Goal: Task Accomplishment & Management: Manage account settings

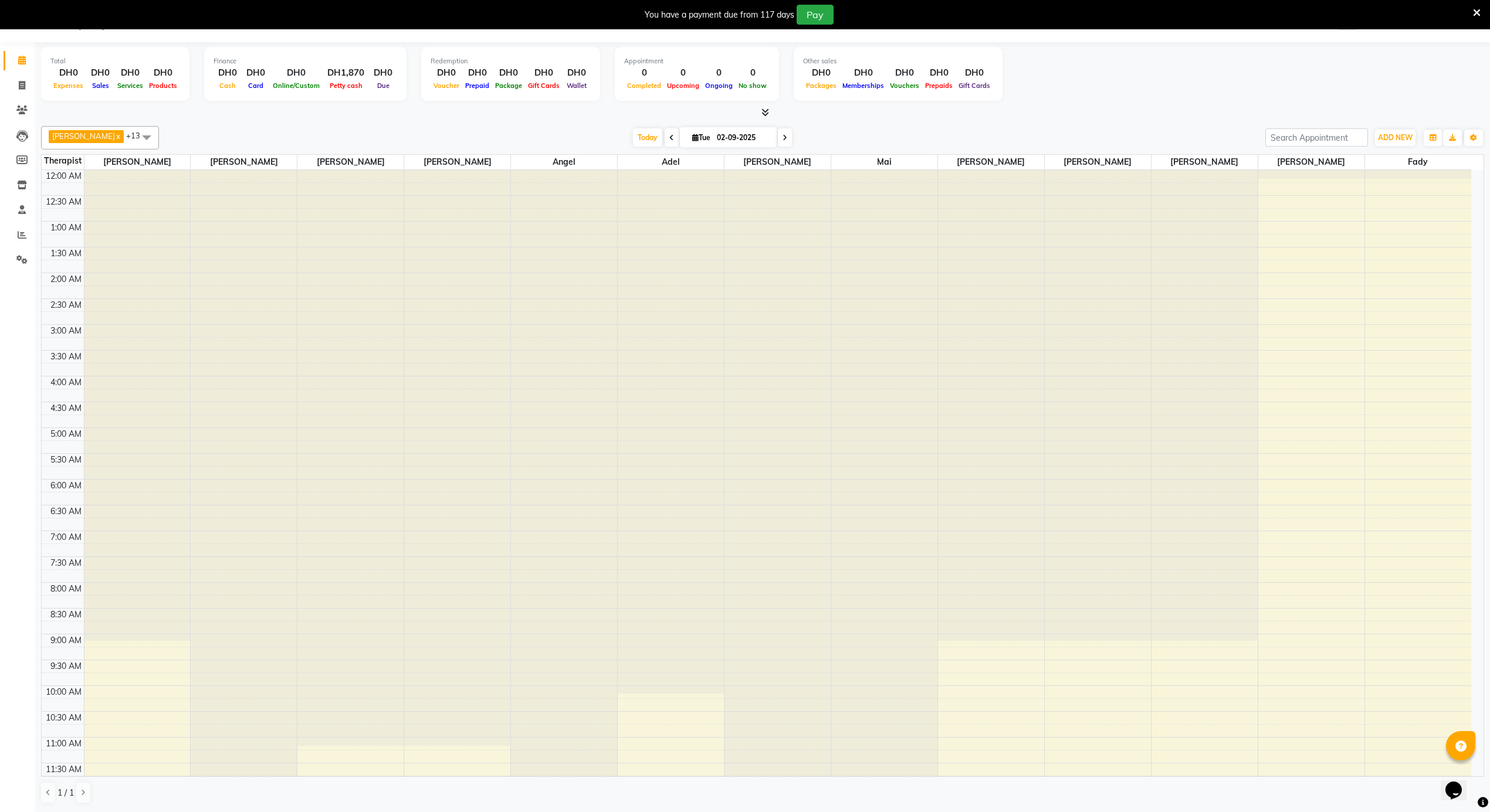
scroll to position [630, 0]
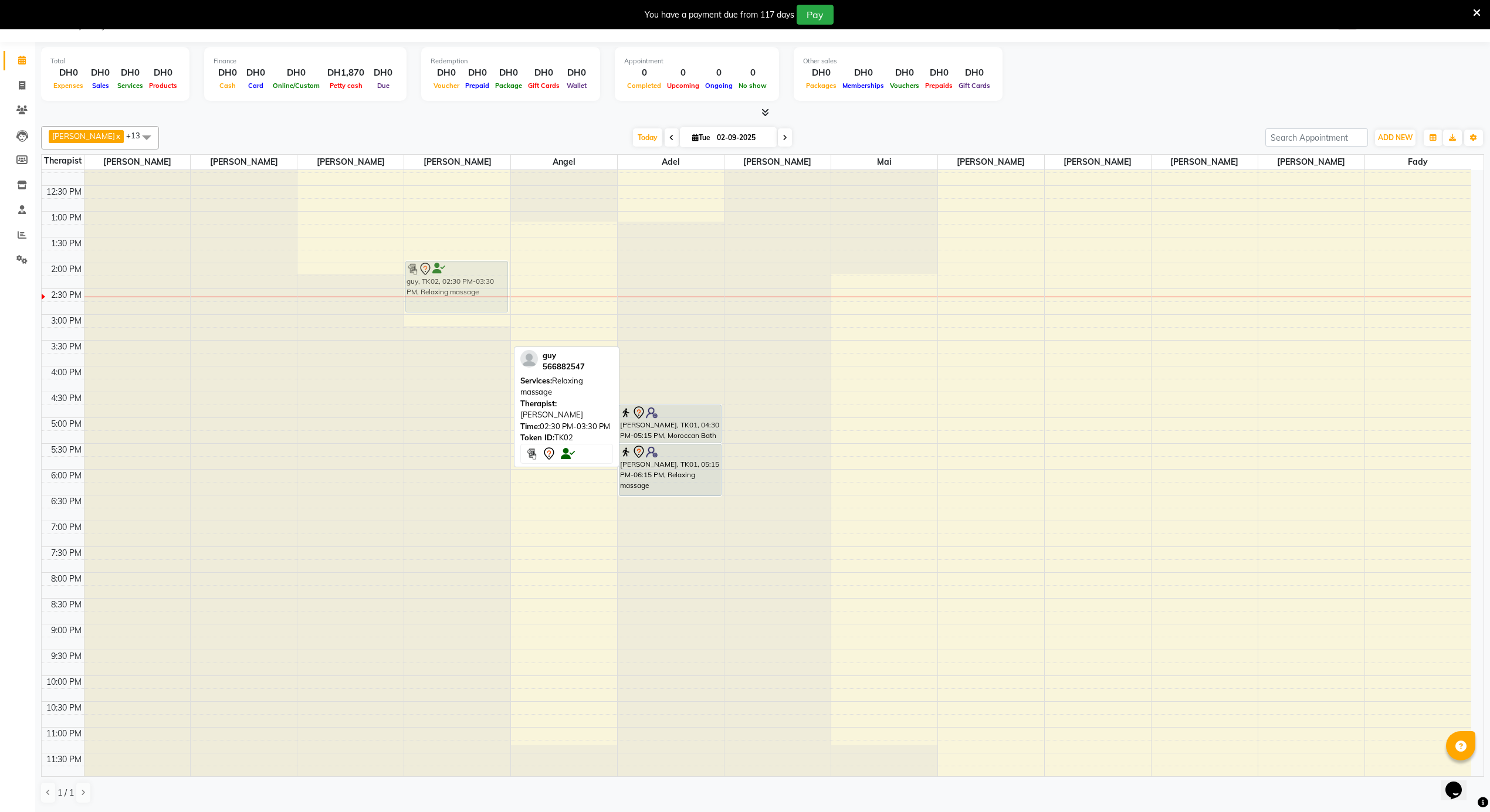
drag, startPoint x: 481, startPoint y: 324, endPoint x: 475, endPoint y: 286, distance: 38.5
click at [475, 286] on div "guy, TK02, 02:30 PM-03:30 PM, Relaxing massage guy, TK02, 02:30 PM-03:30 PM, Re…" at bounding box center [457, 160] width 106 height 1238
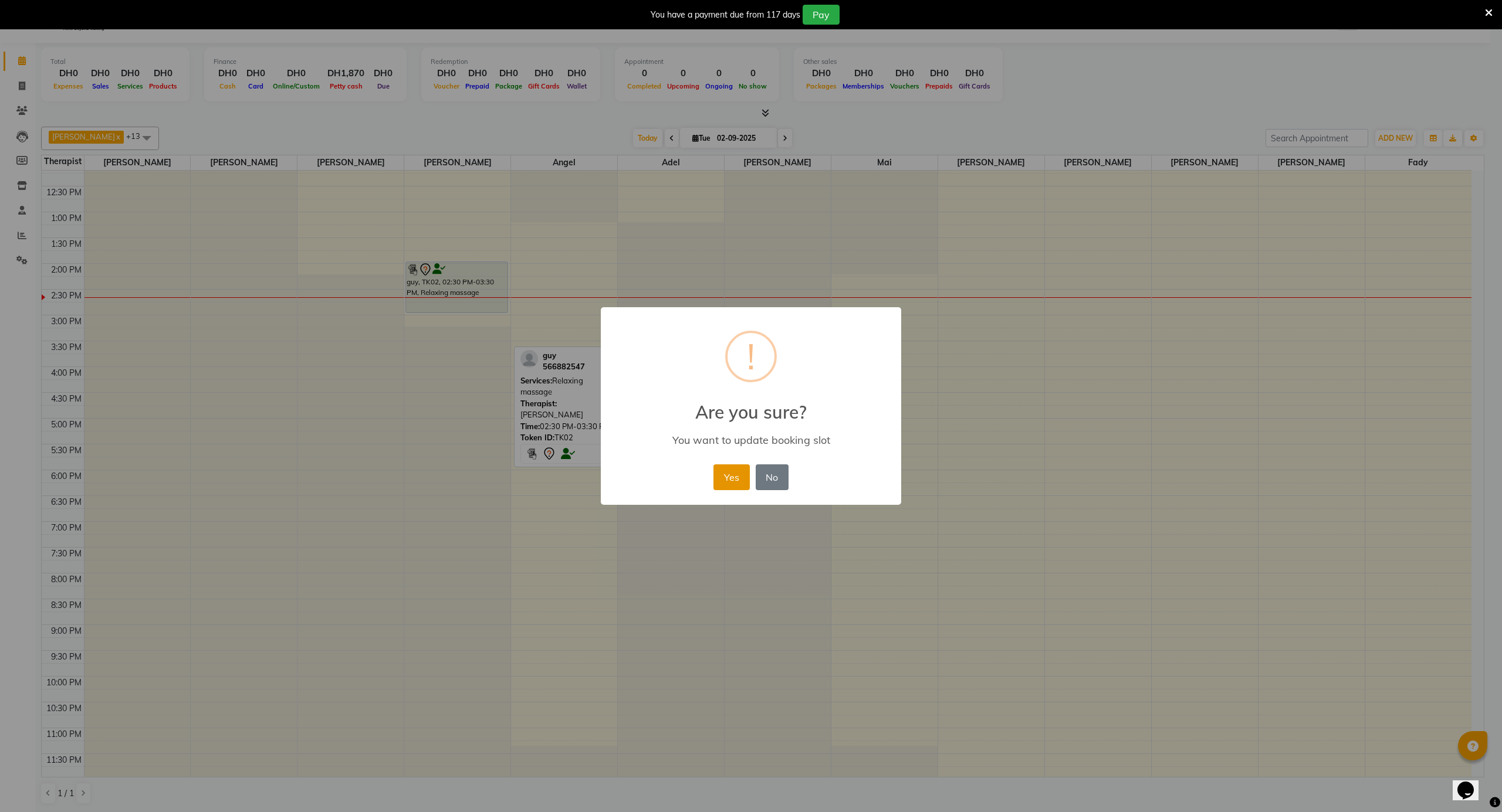
click at [728, 482] on button "Yes" at bounding box center [731, 477] width 36 height 26
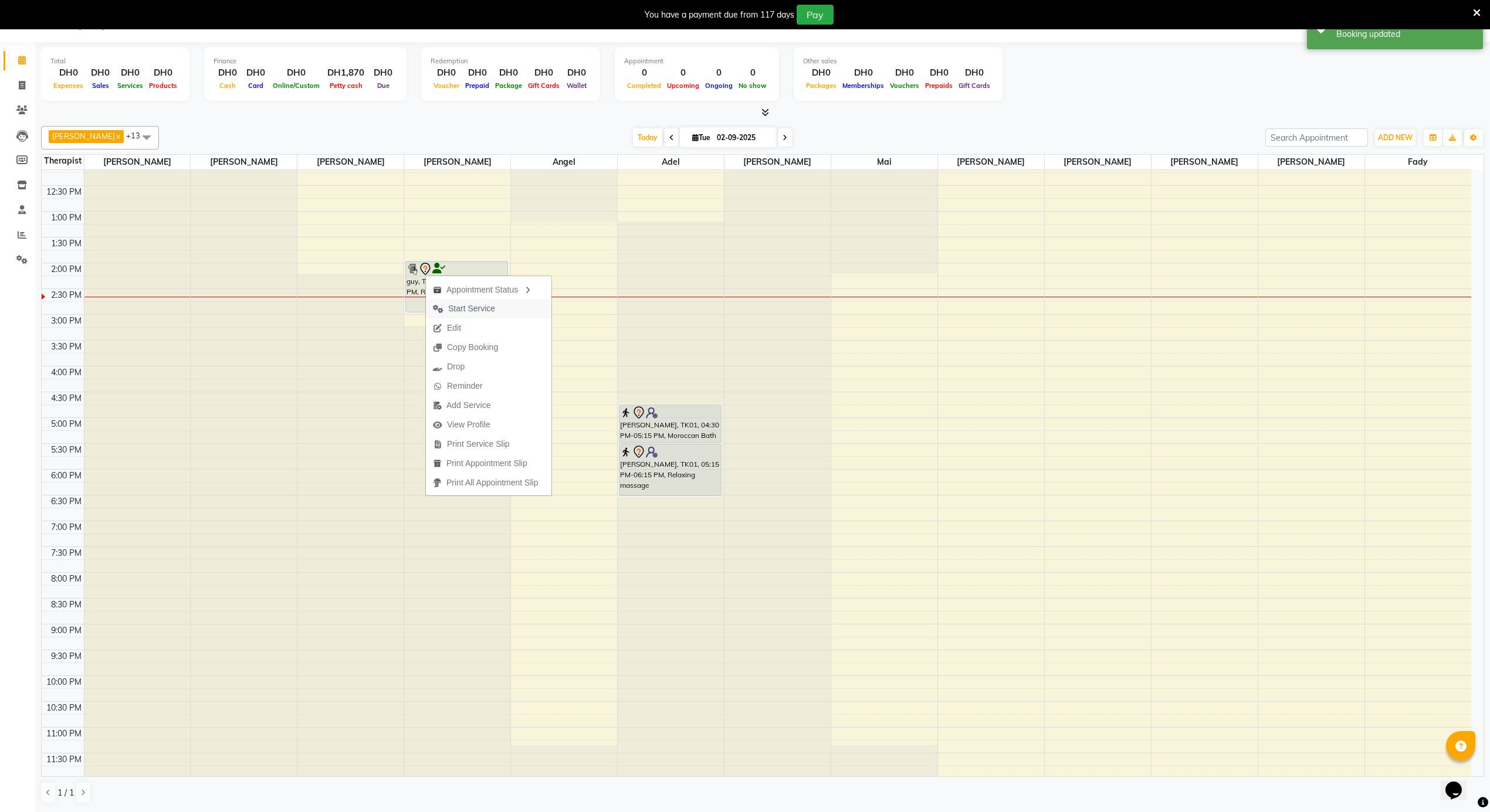
click at [466, 308] on span "Start Service" at bounding box center [472, 308] width 47 height 13
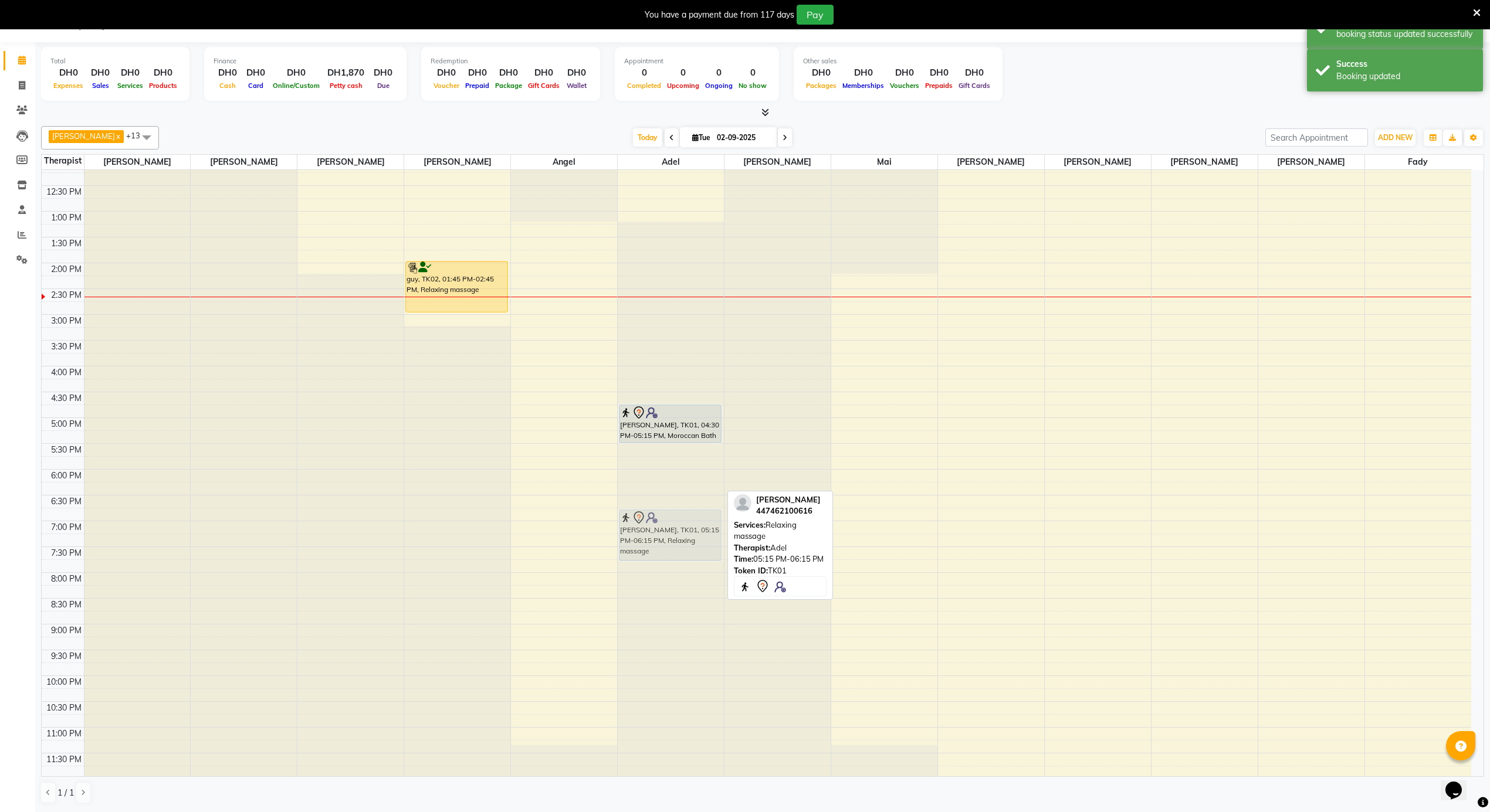
drag, startPoint x: 674, startPoint y: 477, endPoint x: 677, endPoint y: 540, distance: 63.1
click at [677, 540] on div "[PERSON_NAME], TK01, 04:30 PM-05:15 PM, Moroccan Bath - (clay/ sea salt) /اعشاب…" at bounding box center [671, 160] width 106 height 1238
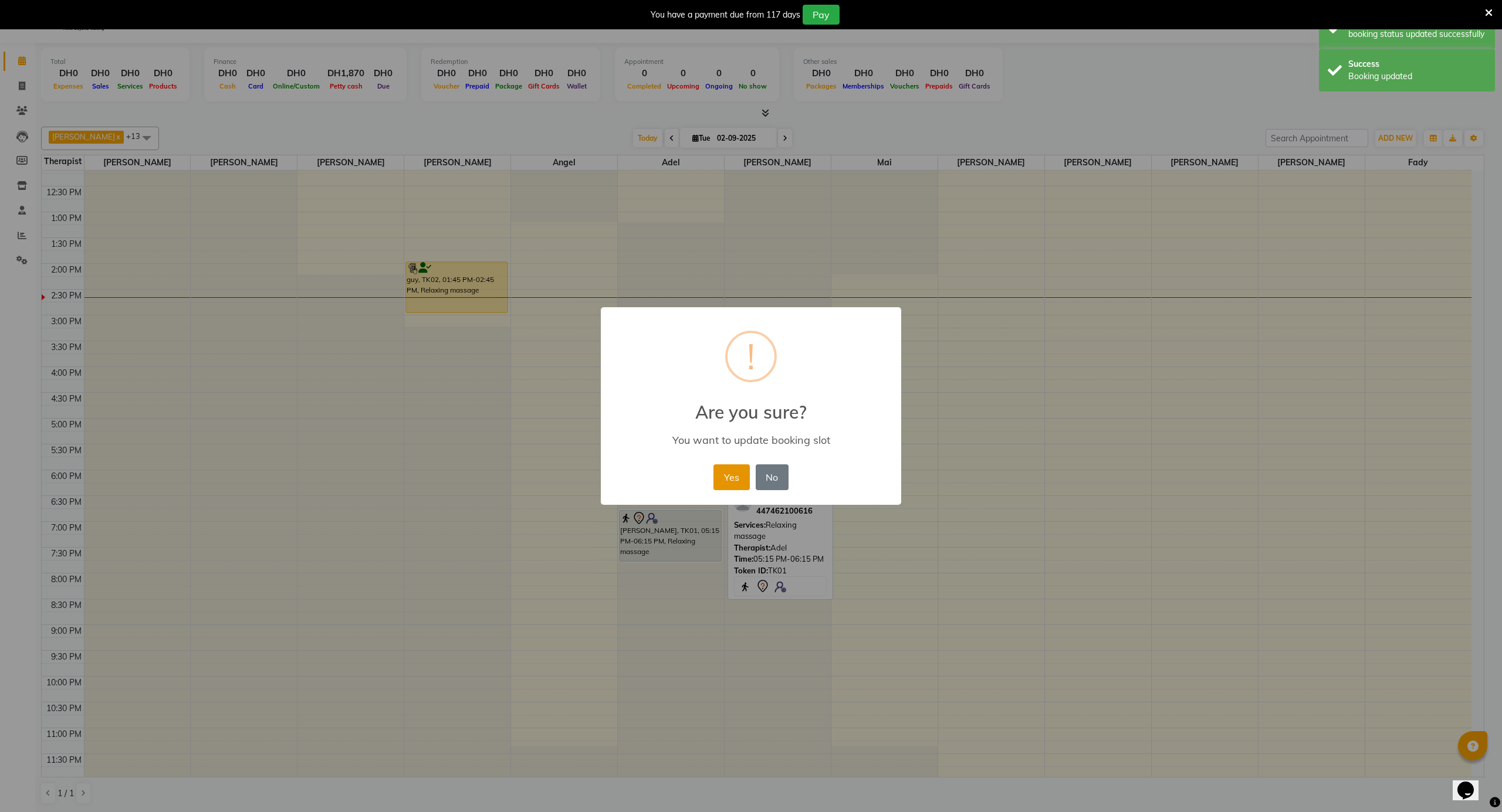
click at [731, 475] on button "Yes" at bounding box center [731, 477] width 36 height 26
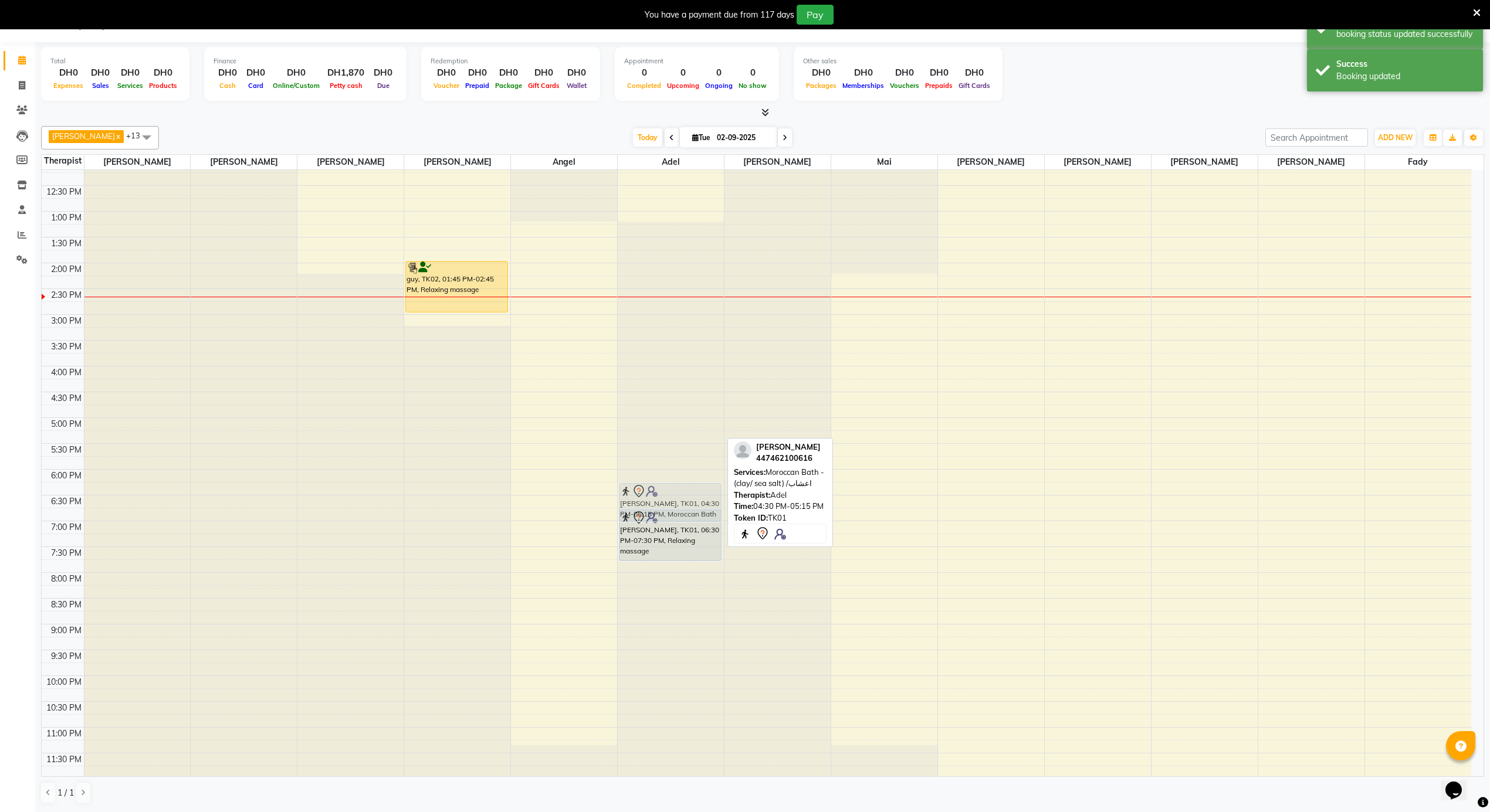
drag, startPoint x: 675, startPoint y: 411, endPoint x: 681, endPoint y: 488, distance: 77.2
click at [681, 488] on div "[PERSON_NAME], TK01, 04:30 PM-05:15 PM, Moroccan Bath - (clay/ sea salt) /اعشاب…" at bounding box center [671, 160] width 106 height 1238
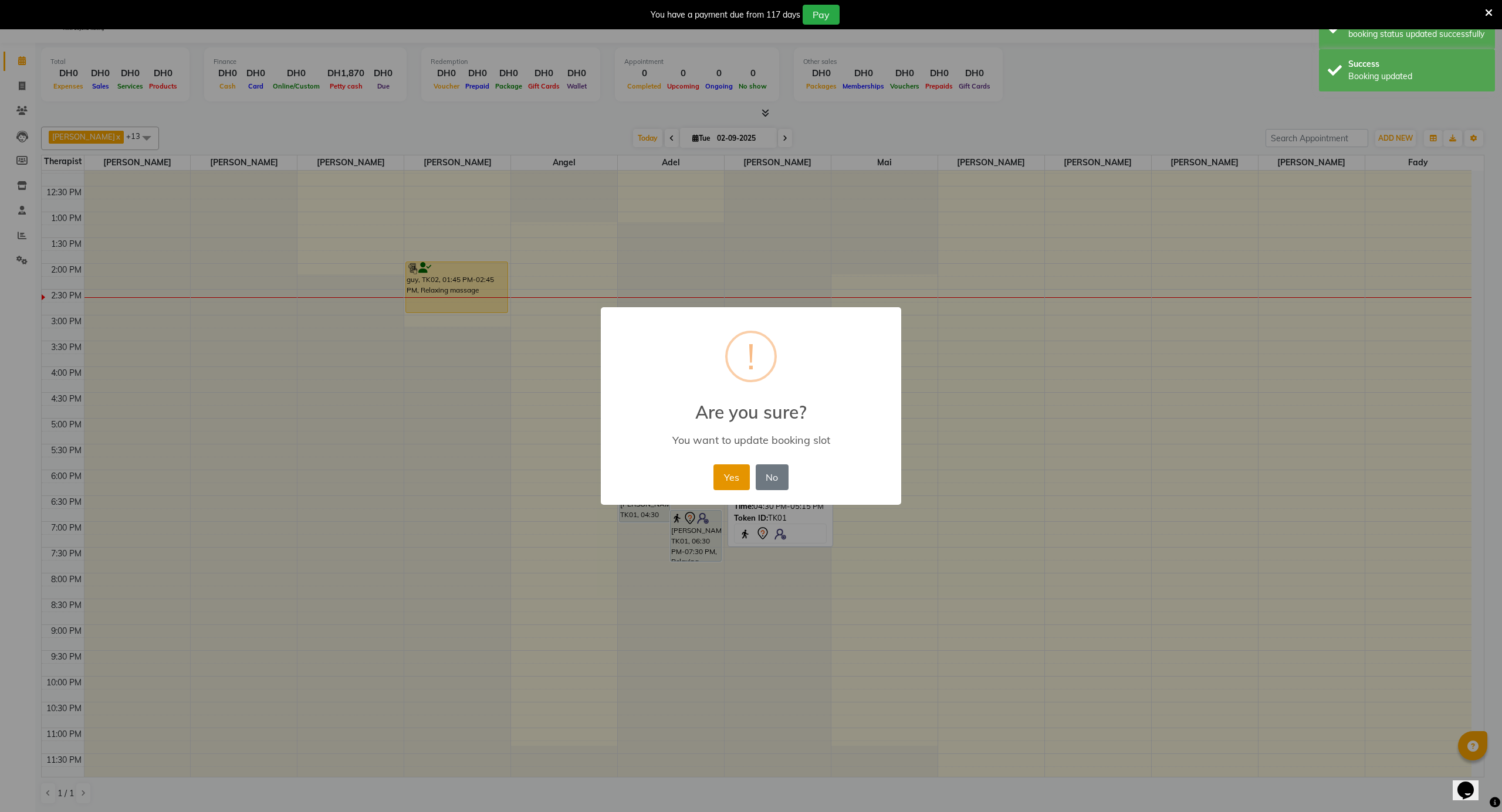
click at [724, 474] on button "Yes" at bounding box center [731, 477] width 36 height 26
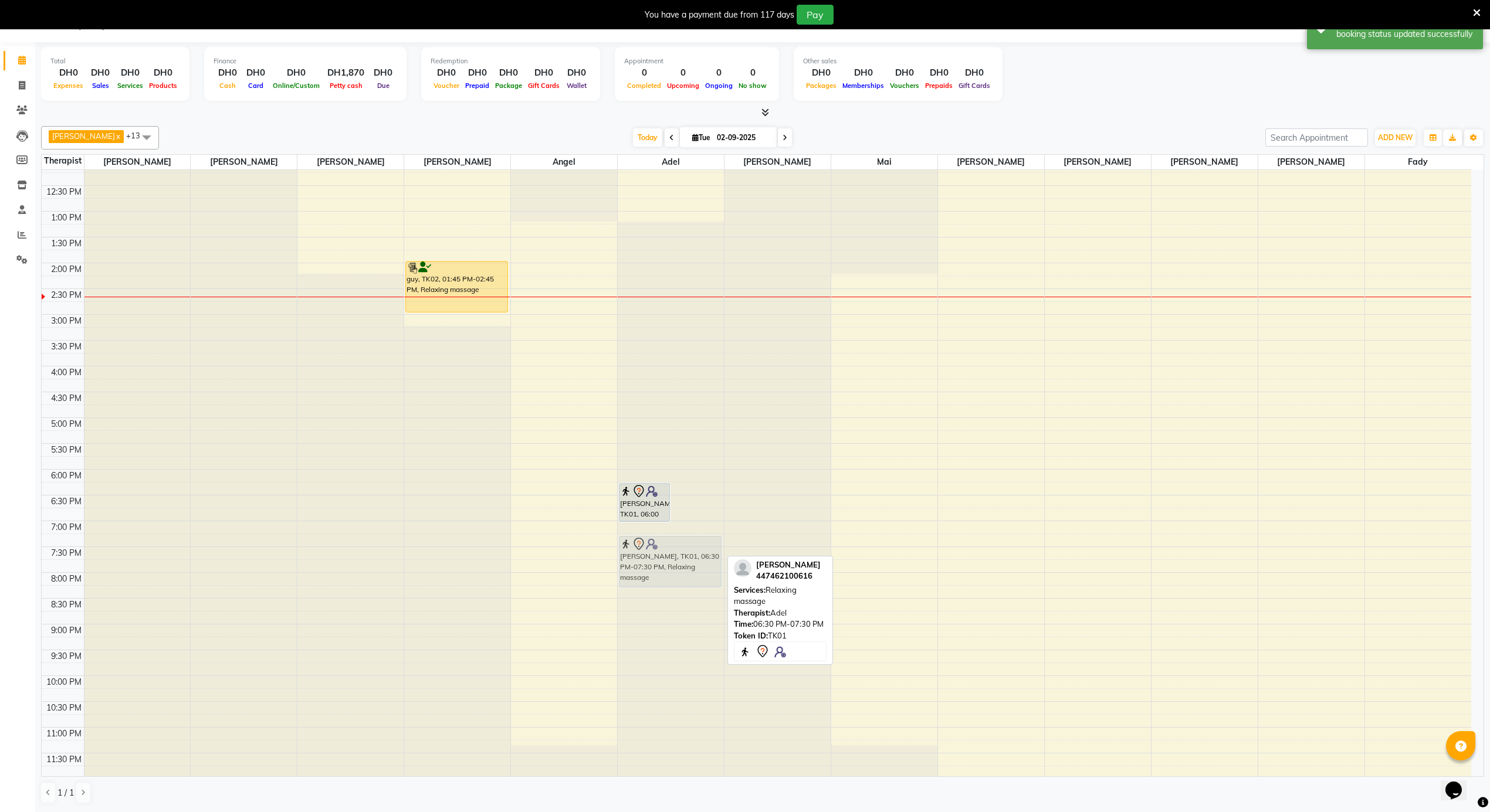
drag, startPoint x: 682, startPoint y: 527, endPoint x: 674, endPoint y: 552, distance: 26.2
click at [674, 552] on div "[PERSON_NAME], TK01, 06:00 PM-06:45 PM, Moroccan Bath - (clay/ sea salt) /اعشاب…" at bounding box center [671, 160] width 106 height 1238
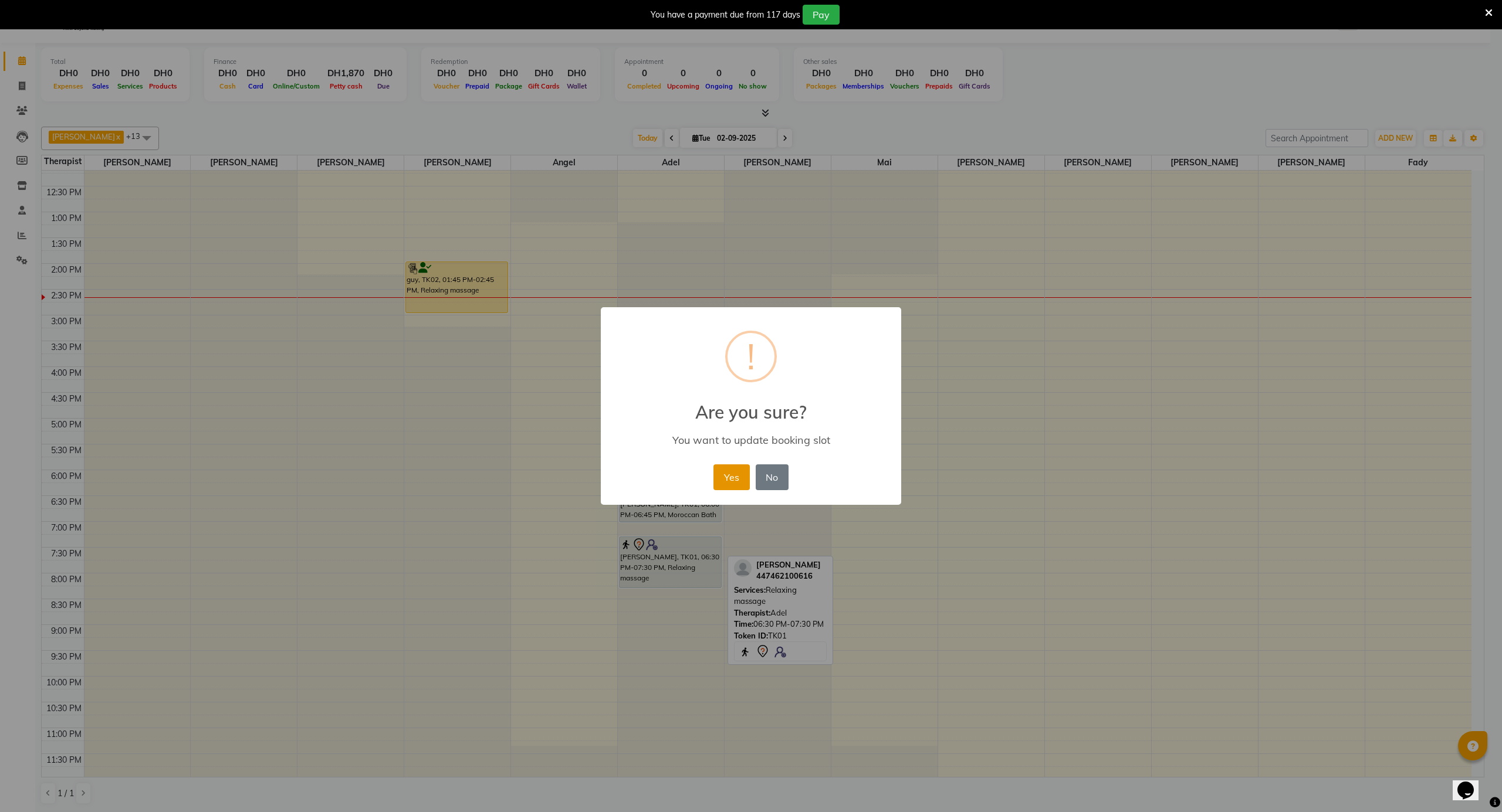
click at [723, 479] on button "Yes" at bounding box center [731, 477] width 36 height 26
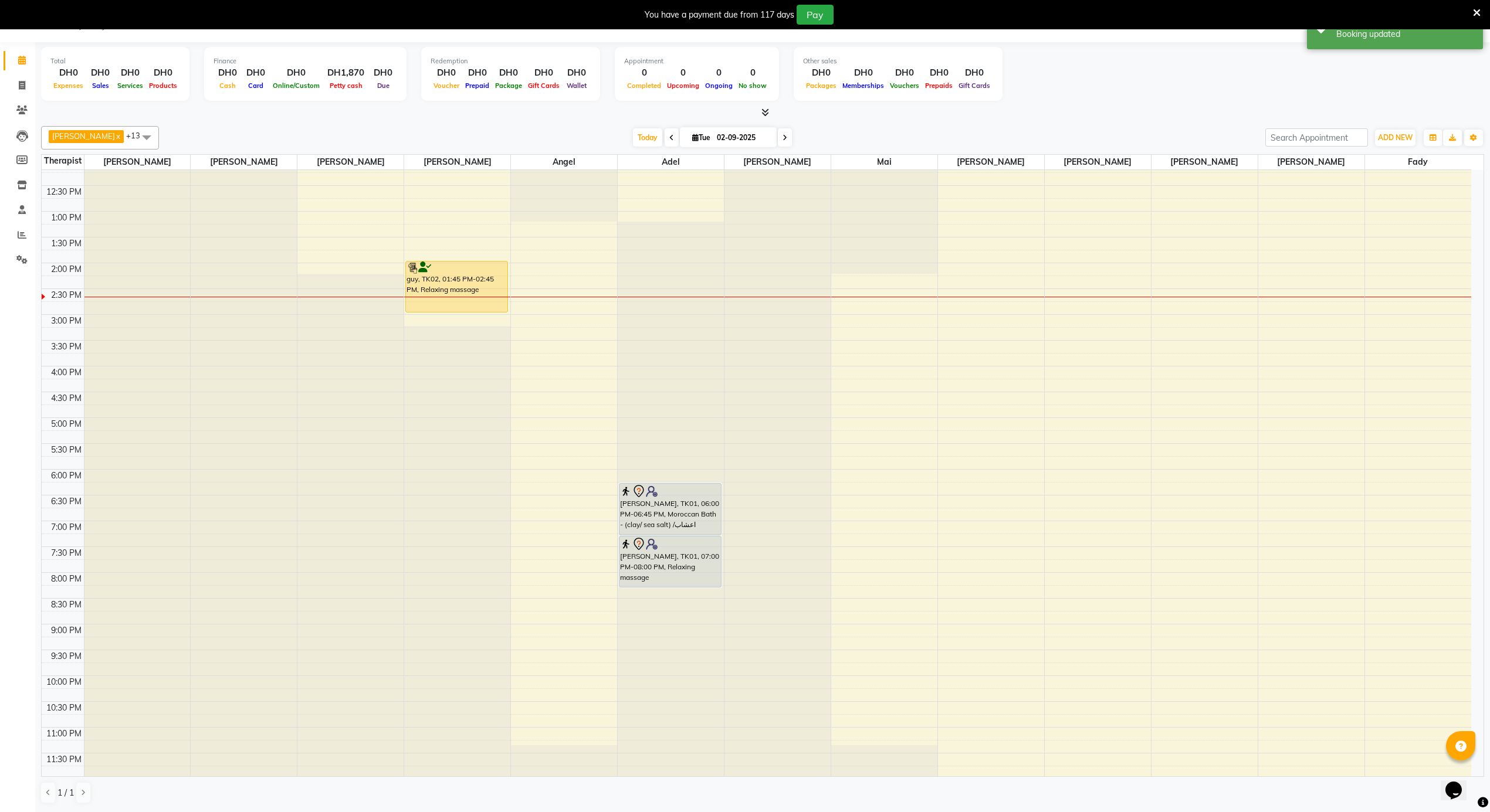
drag, startPoint x: 656, startPoint y: 523, endPoint x: 656, endPoint y: 531, distance: 8.0
click at [656, 531] on div "[PERSON_NAME], TK01, 06:00 PM-06:45 PM, Moroccan Bath - (clay/ sea salt) /اعشاب…" at bounding box center [671, 160] width 106 height 1238
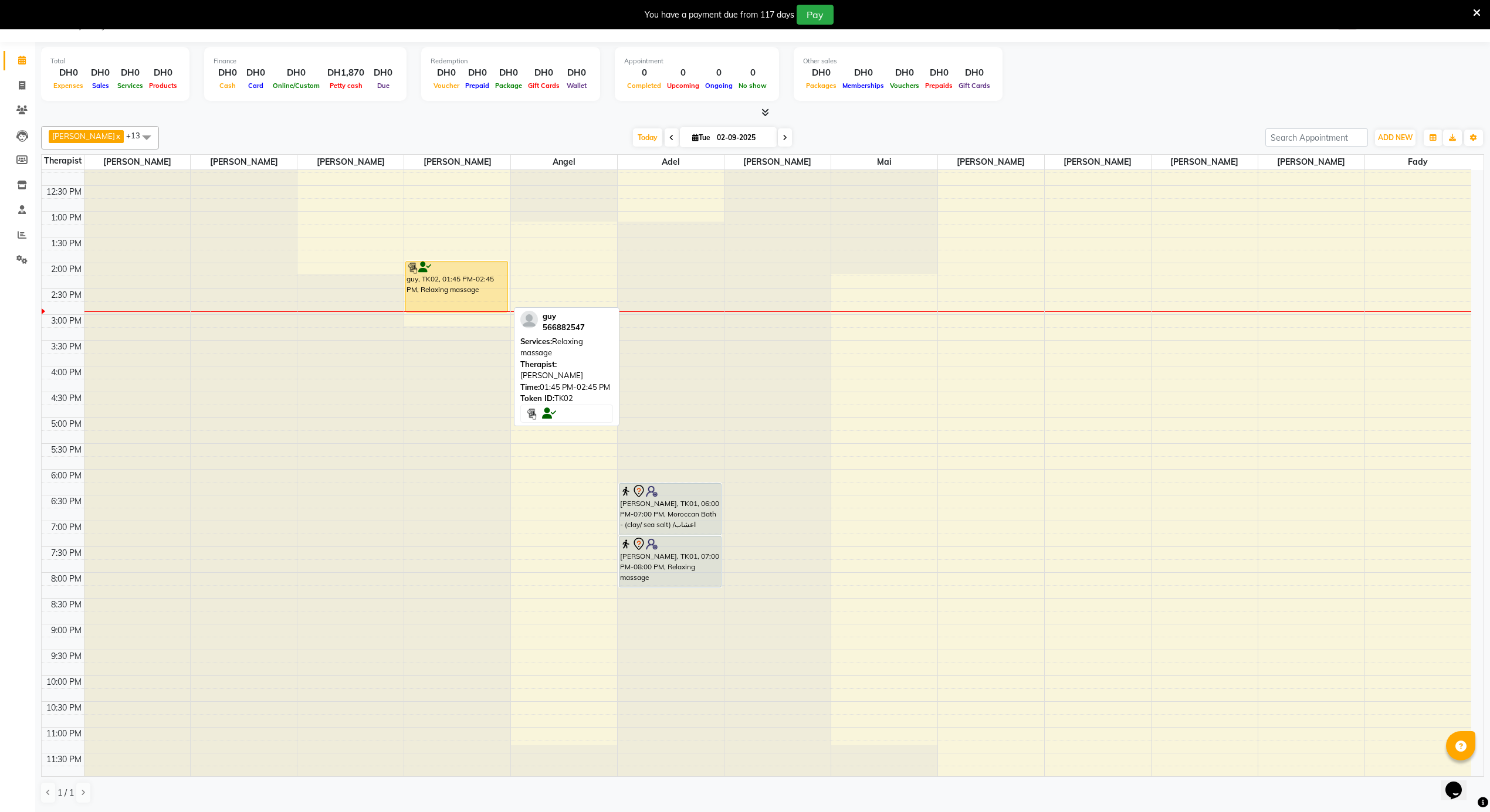
click at [442, 282] on div "guy, TK02, 01:45 PM-02:45 PM, Relaxing massage" at bounding box center [456, 287] width 101 height 51
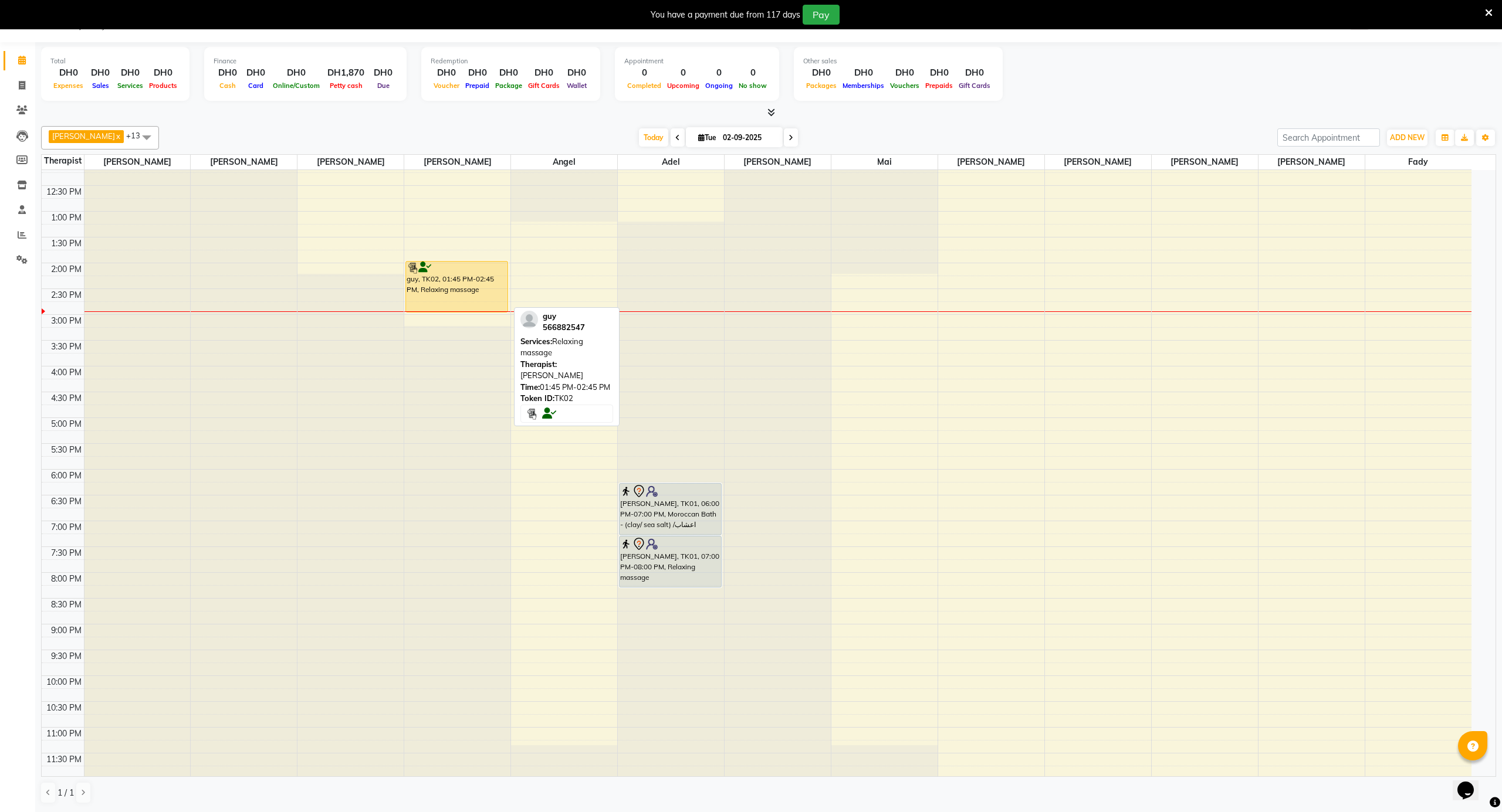
select select "1"
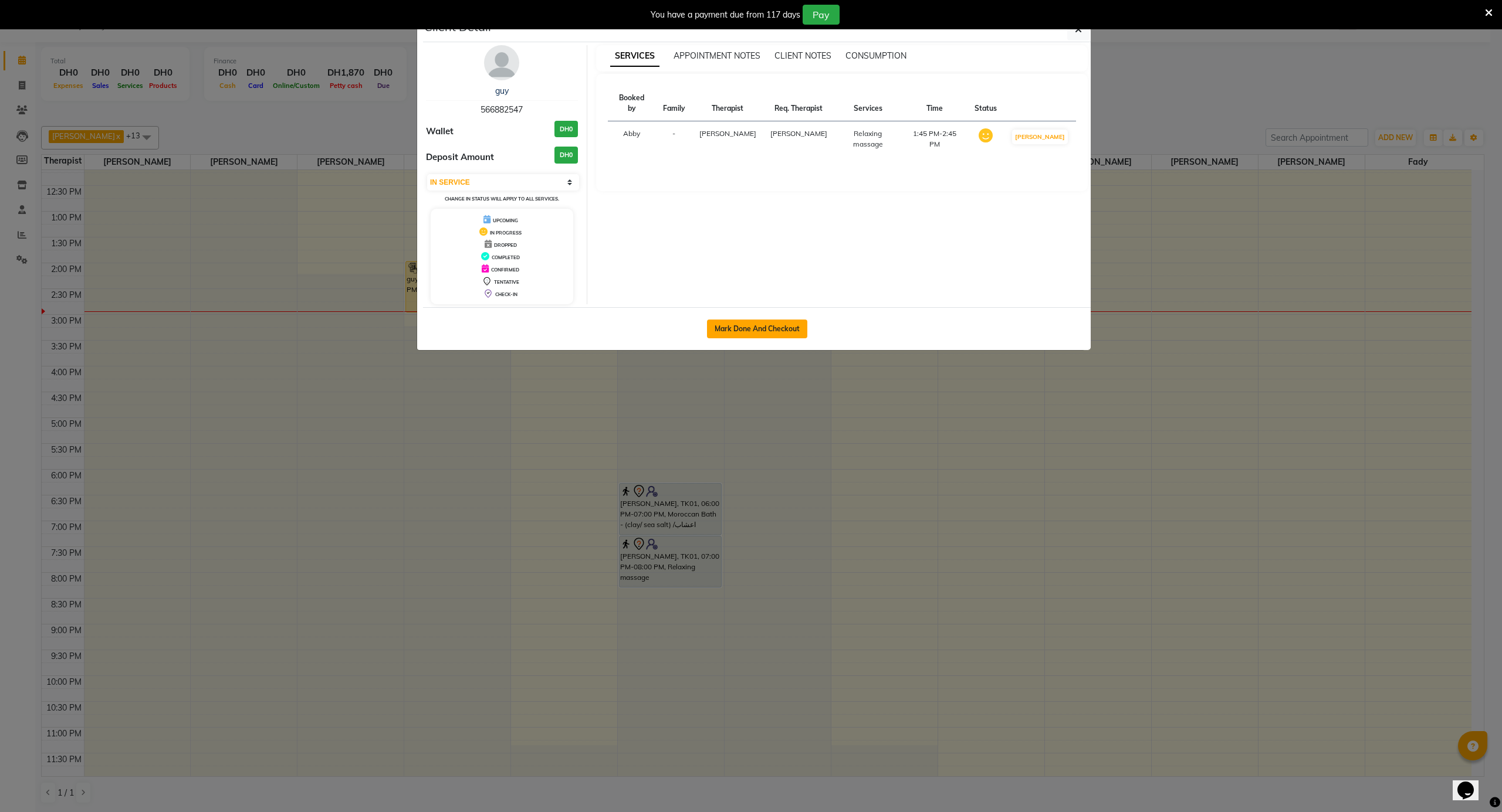
click at [731, 326] on button "Mark Done And Checkout" at bounding box center [757, 330] width 100 height 19
select select "service"
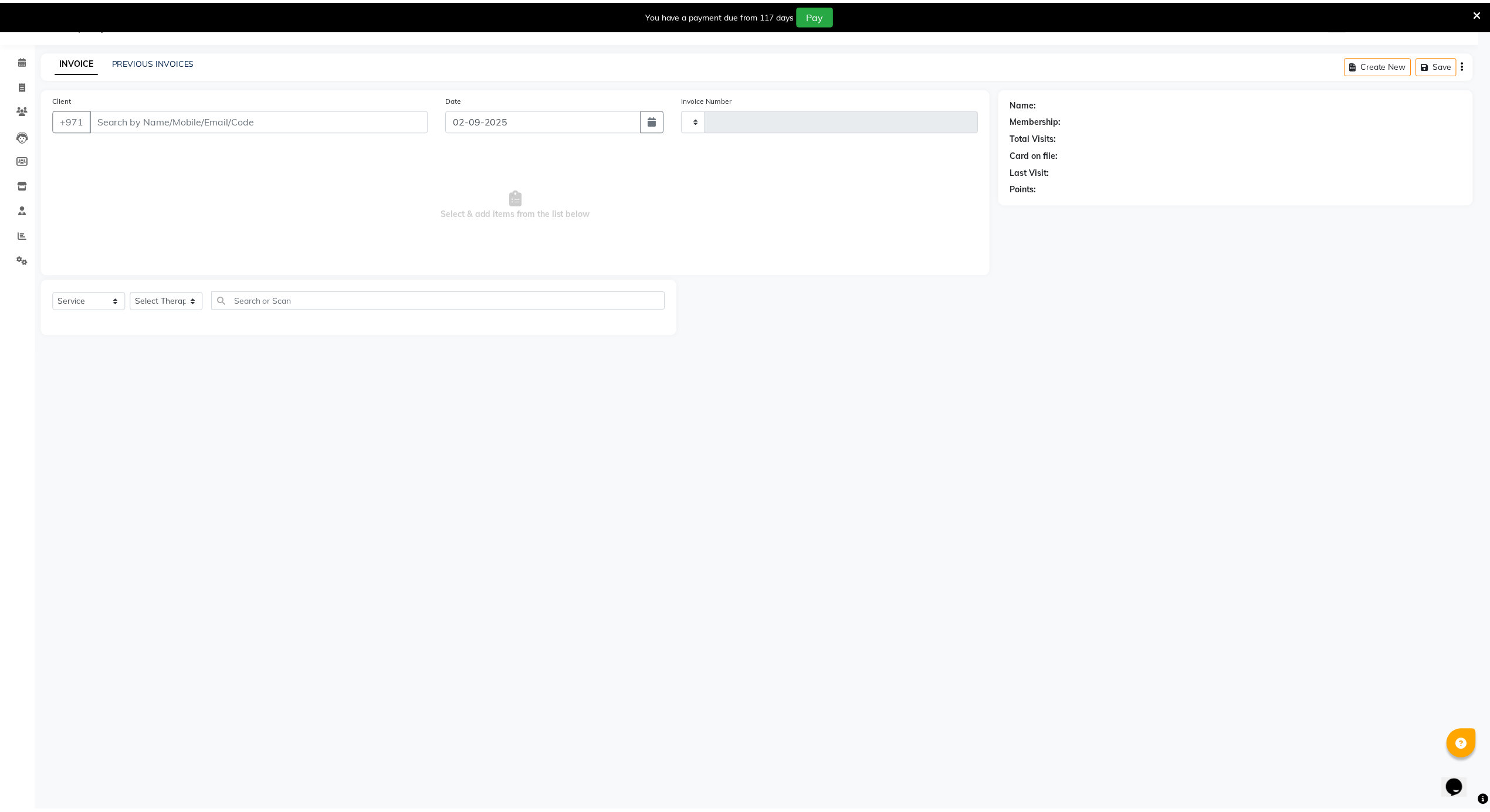
scroll to position [29, 0]
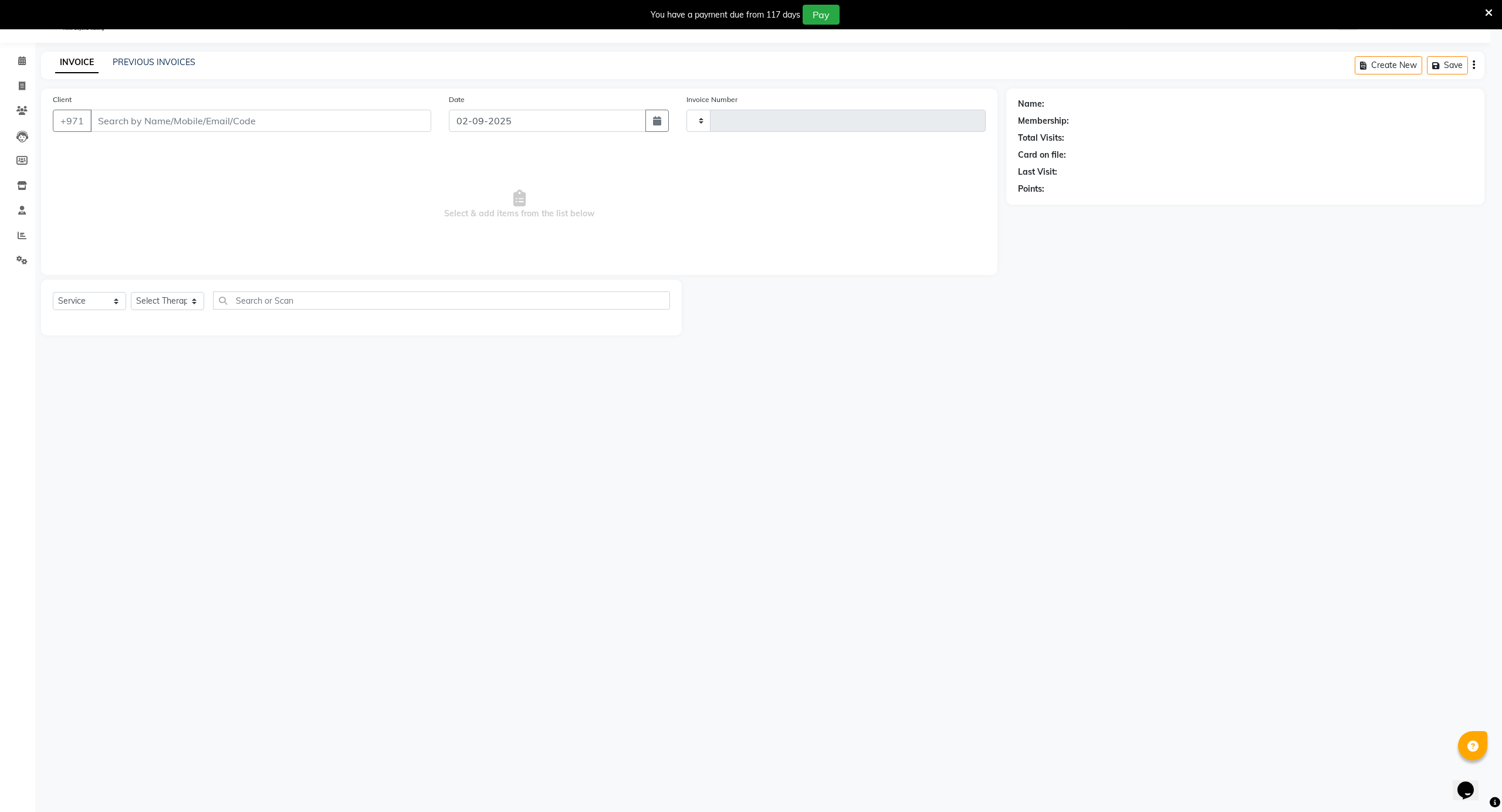
type input "3565"
select select "5688"
type input "566882547"
select select "38897"
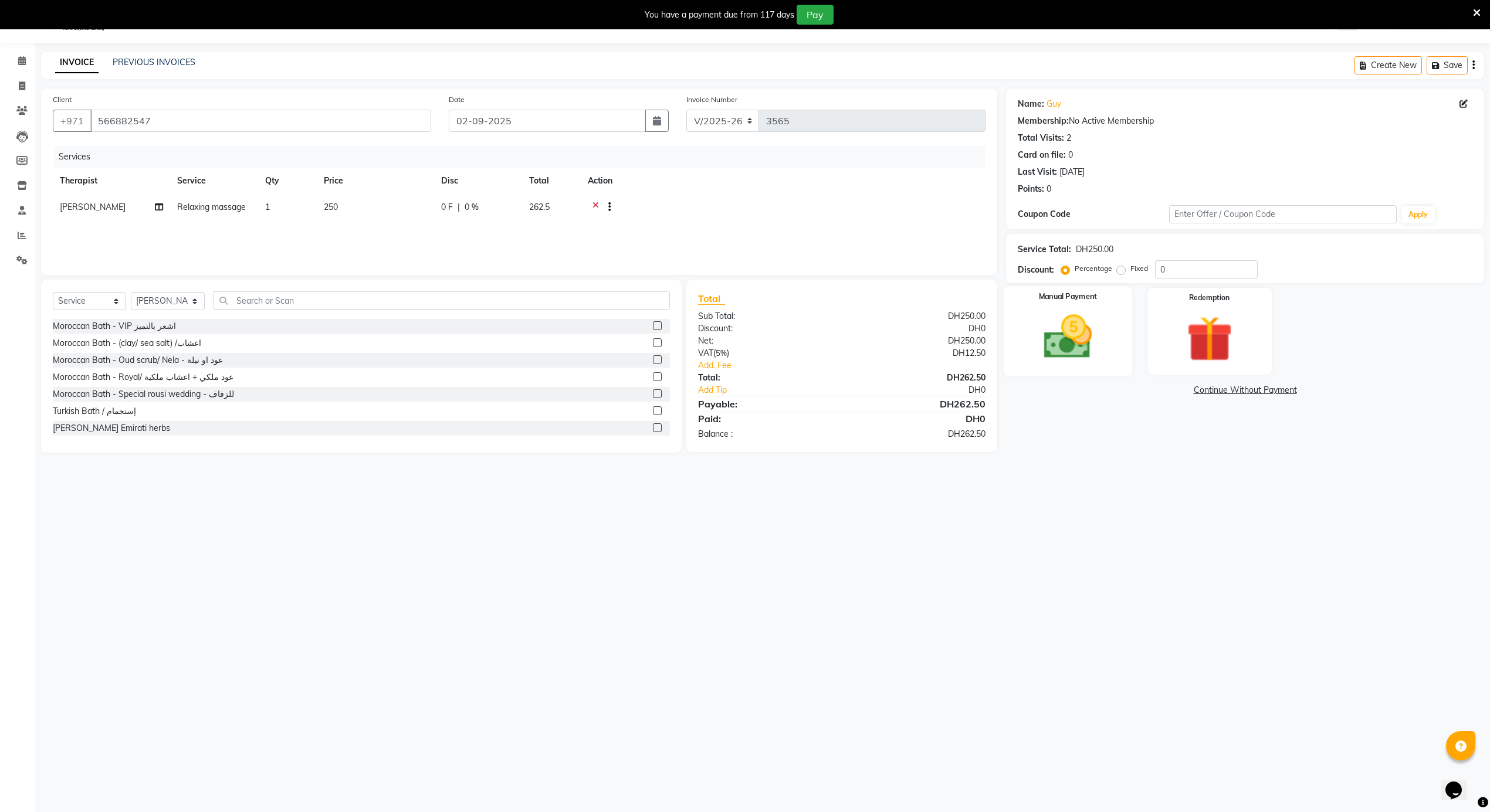
click at [1079, 334] on img at bounding box center [1068, 338] width 79 height 56
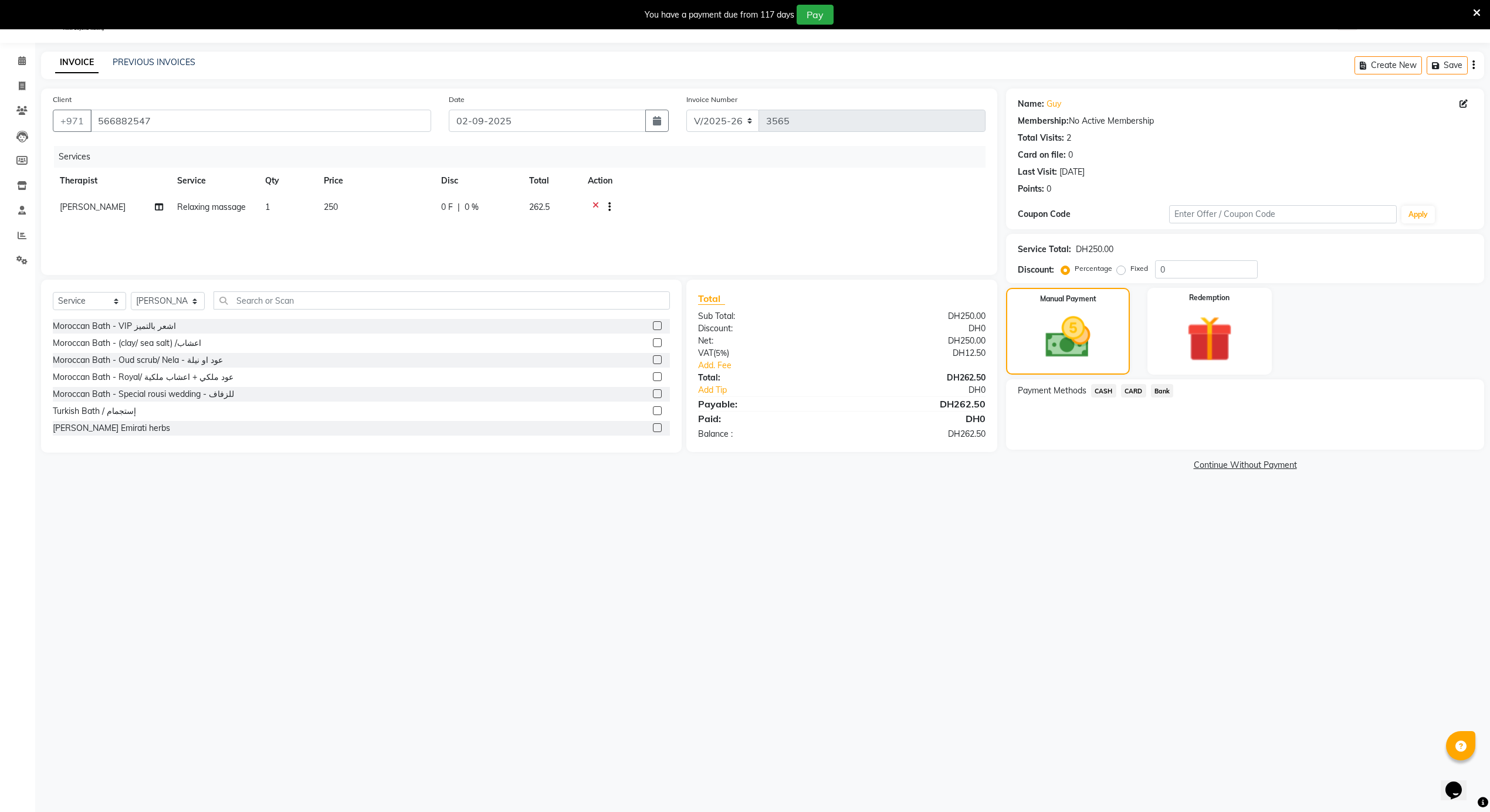
click at [1136, 387] on span "CARD" at bounding box center [1134, 391] width 25 height 13
click at [1213, 456] on button "Add Payment" at bounding box center [1324, 453] width 297 height 18
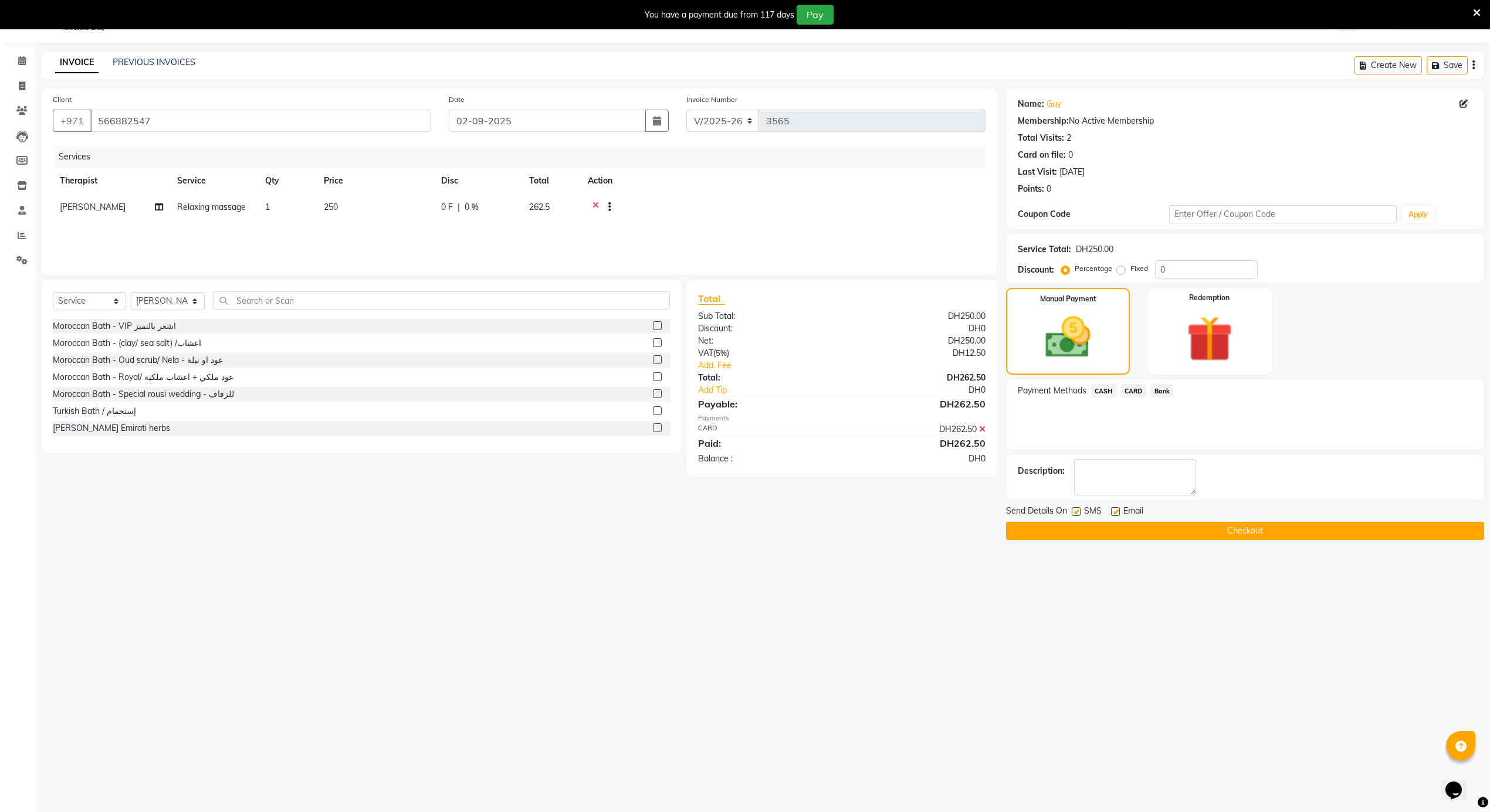
click at [1079, 512] on label at bounding box center [1076, 512] width 9 height 9
click at [1079, 512] on input "checkbox" at bounding box center [1076, 512] width 7 height 7
checkbox input "false"
click at [1094, 534] on button "Checkout" at bounding box center [1246, 531] width 478 height 18
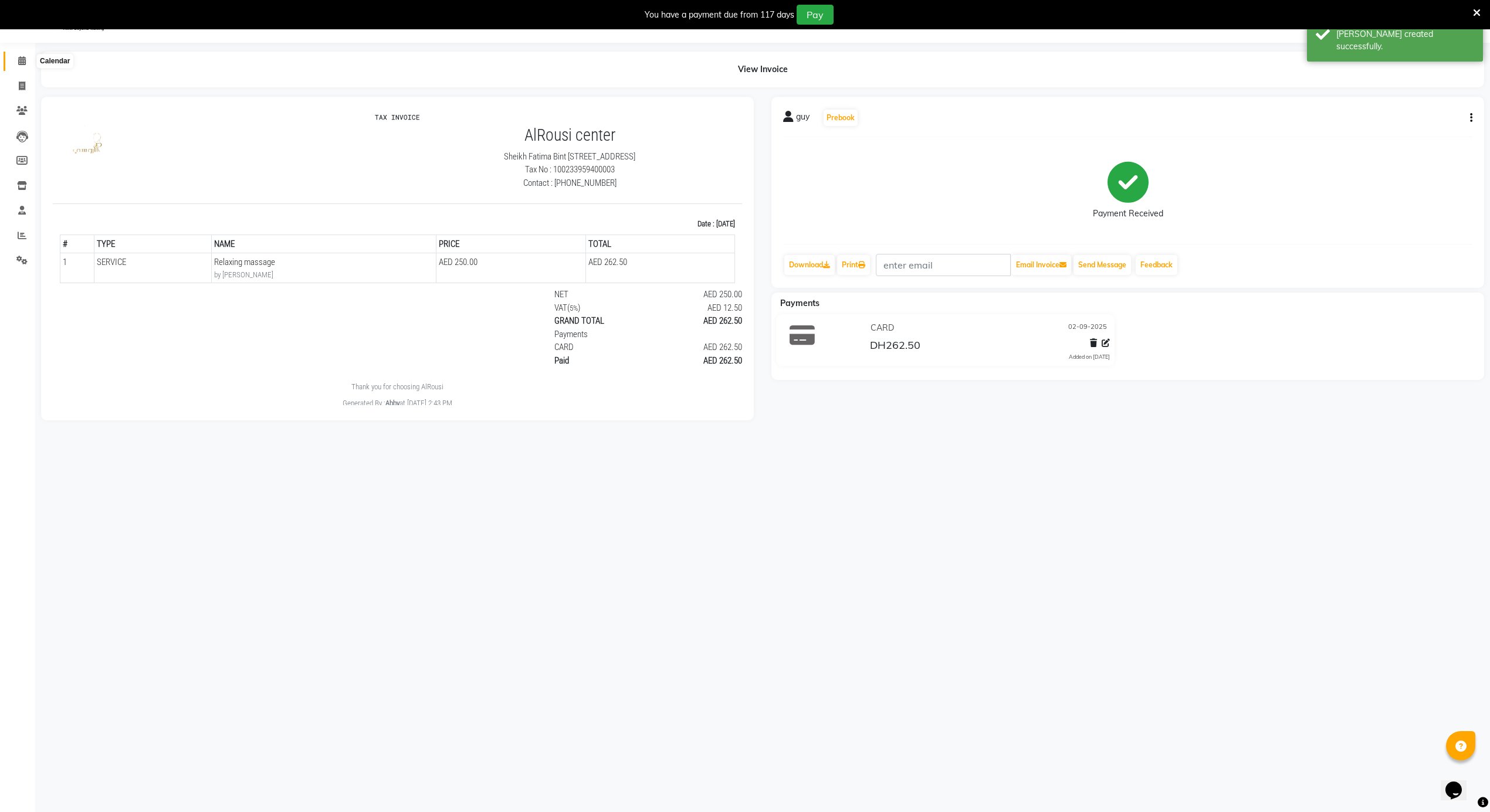
click at [16, 59] on span at bounding box center [22, 61] width 21 height 13
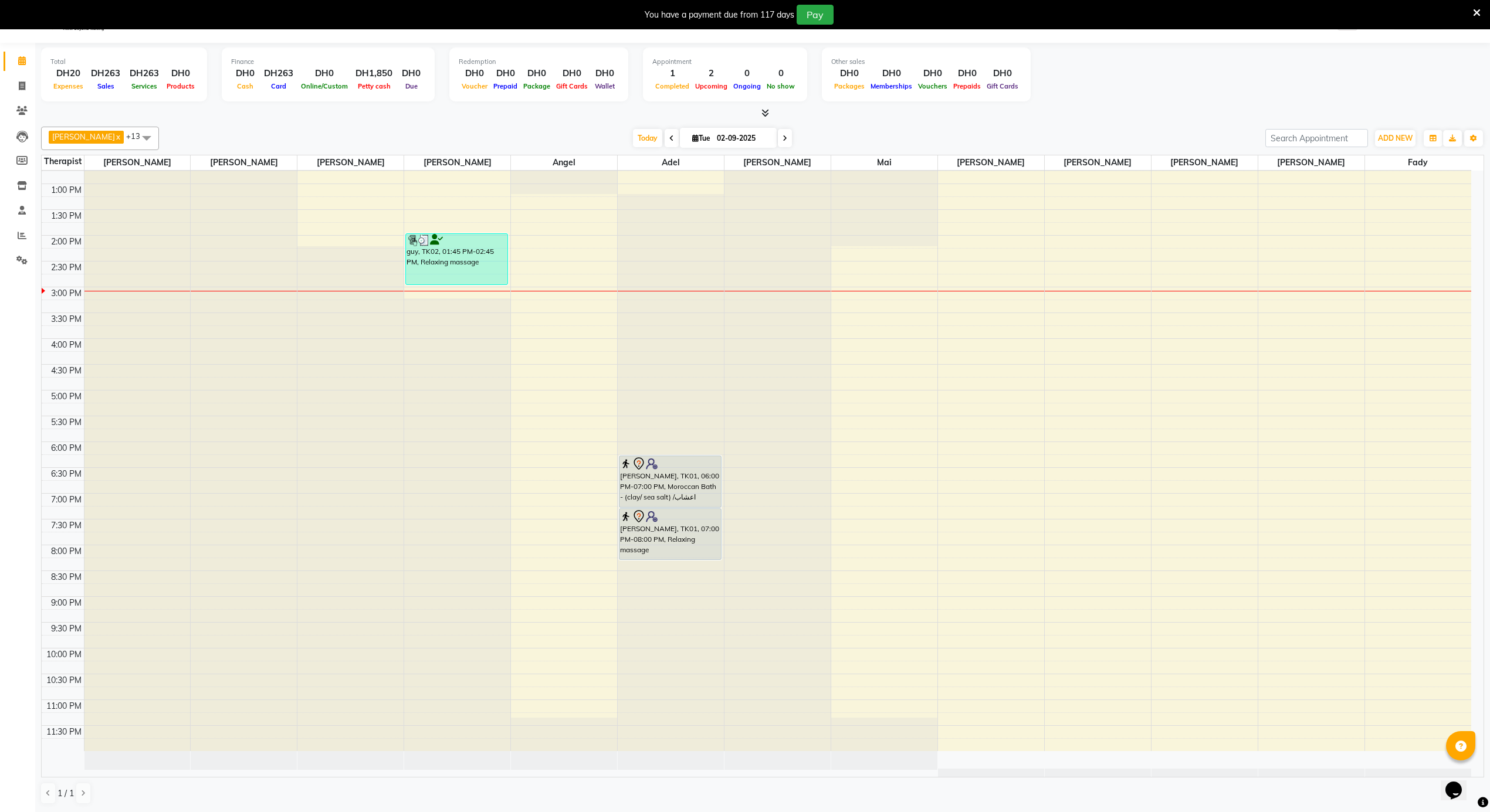
scroll to position [30, 0]
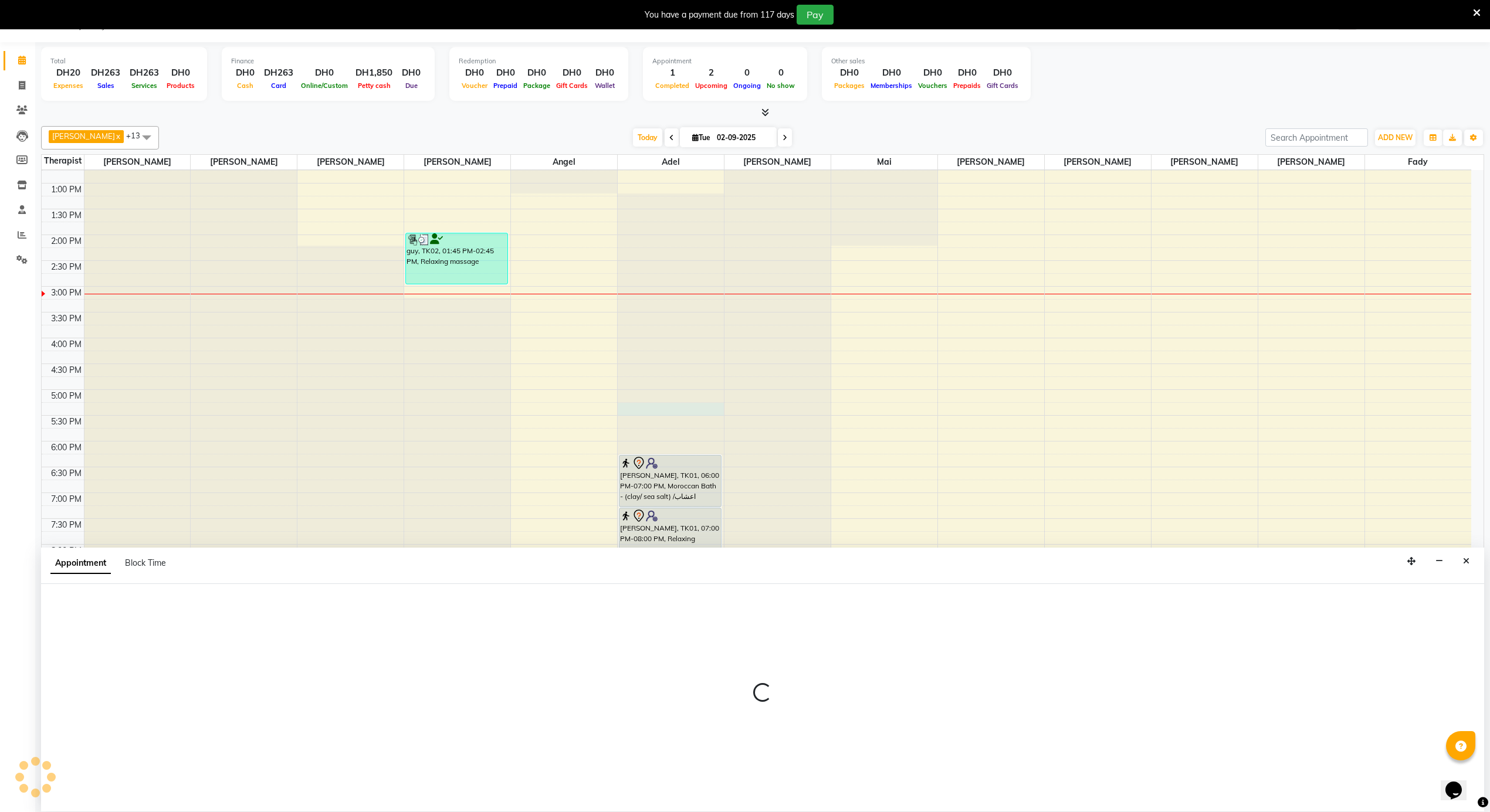
select select "43429"
select select "1020"
select select "tentative"
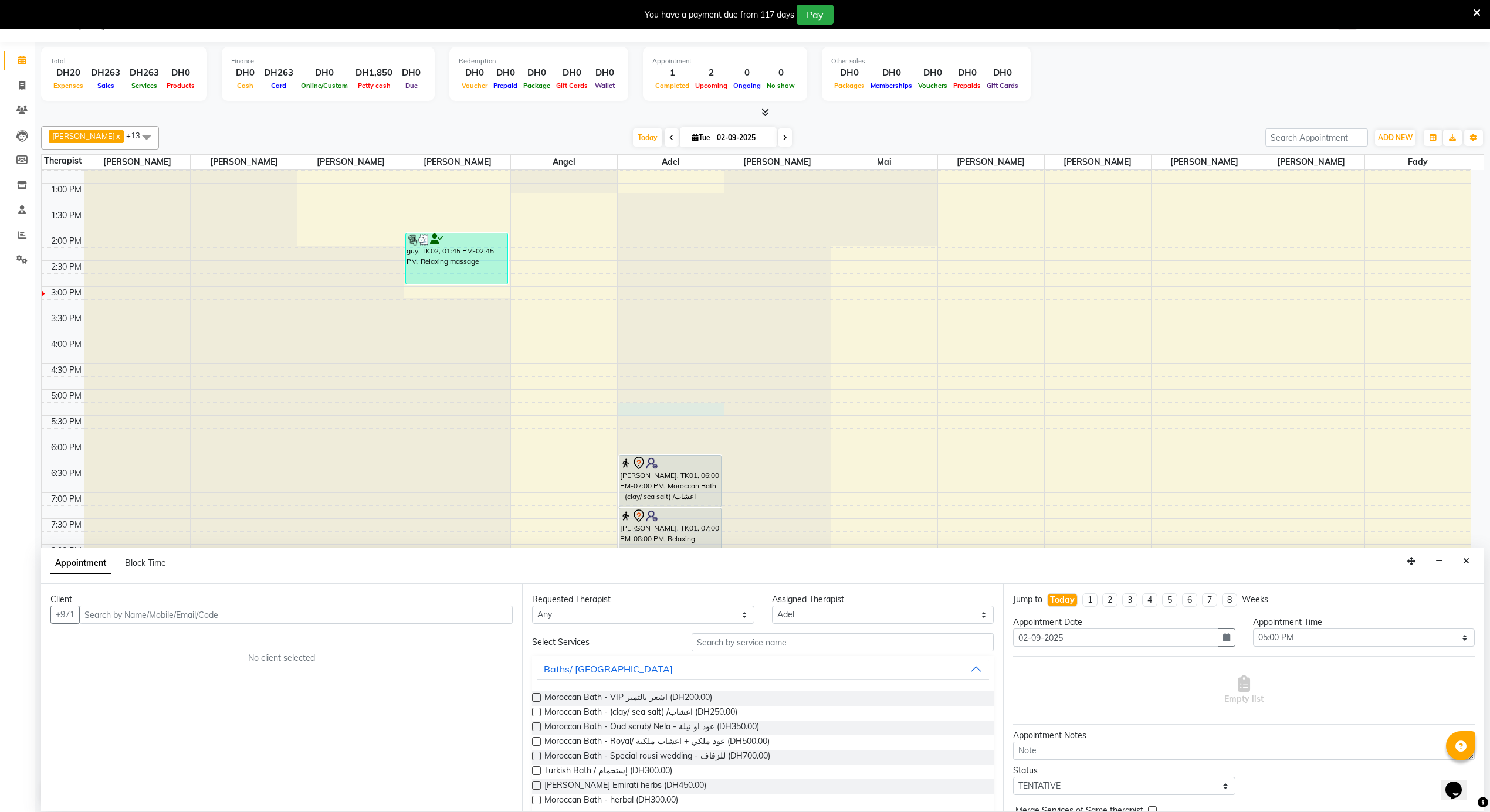
click at [135, 611] on input "text" at bounding box center [296, 615] width 433 height 18
type input "506388106"
click at [486, 617] on span "Add Client" at bounding box center [488, 615] width 39 height 10
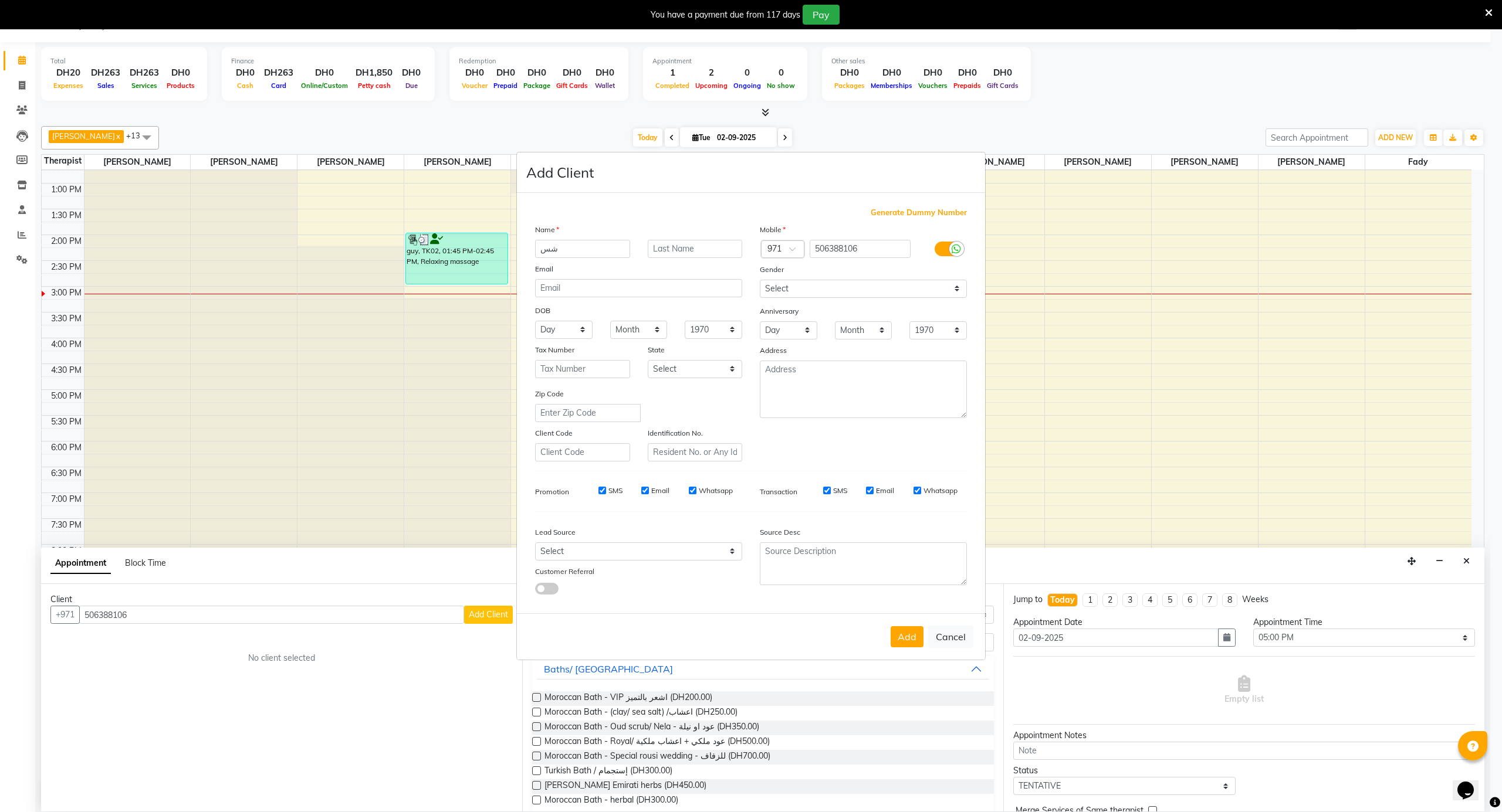
type input "ش"
type input "asr"
click at [628, 552] on select "Select Walk-in Referral Internet Friend Word of Mouth Advertisement Facebook Ju…" at bounding box center [638, 552] width 207 height 18
select select "36500"
click at [535, 543] on select "Select Walk-in Referral Internet Friend Word of Mouth Advertisement Facebook Ju…" at bounding box center [638, 552] width 207 height 18
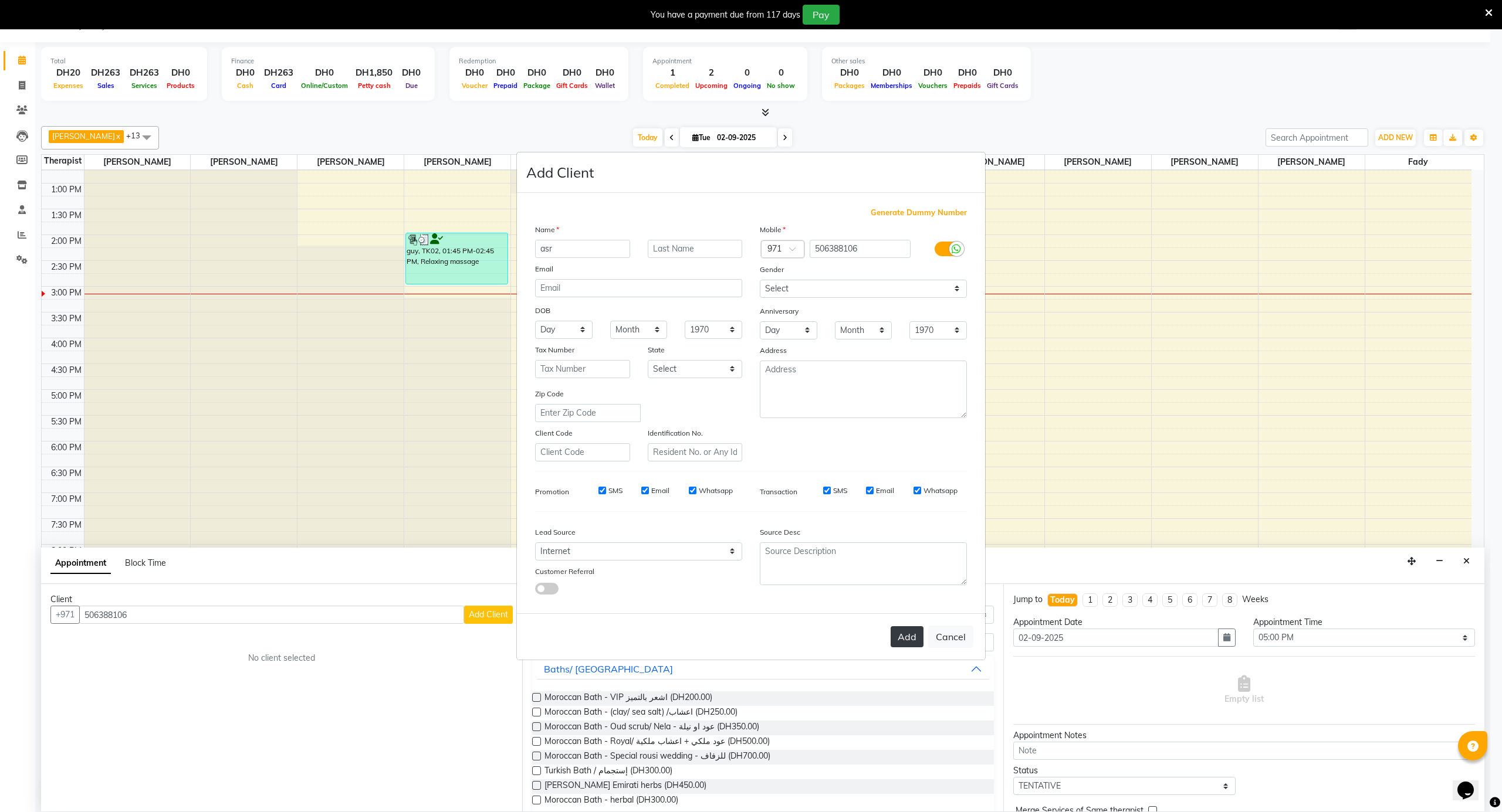
click at [904, 632] on button "Add" at bounding box center [907, 637] width 33 height 21
select select
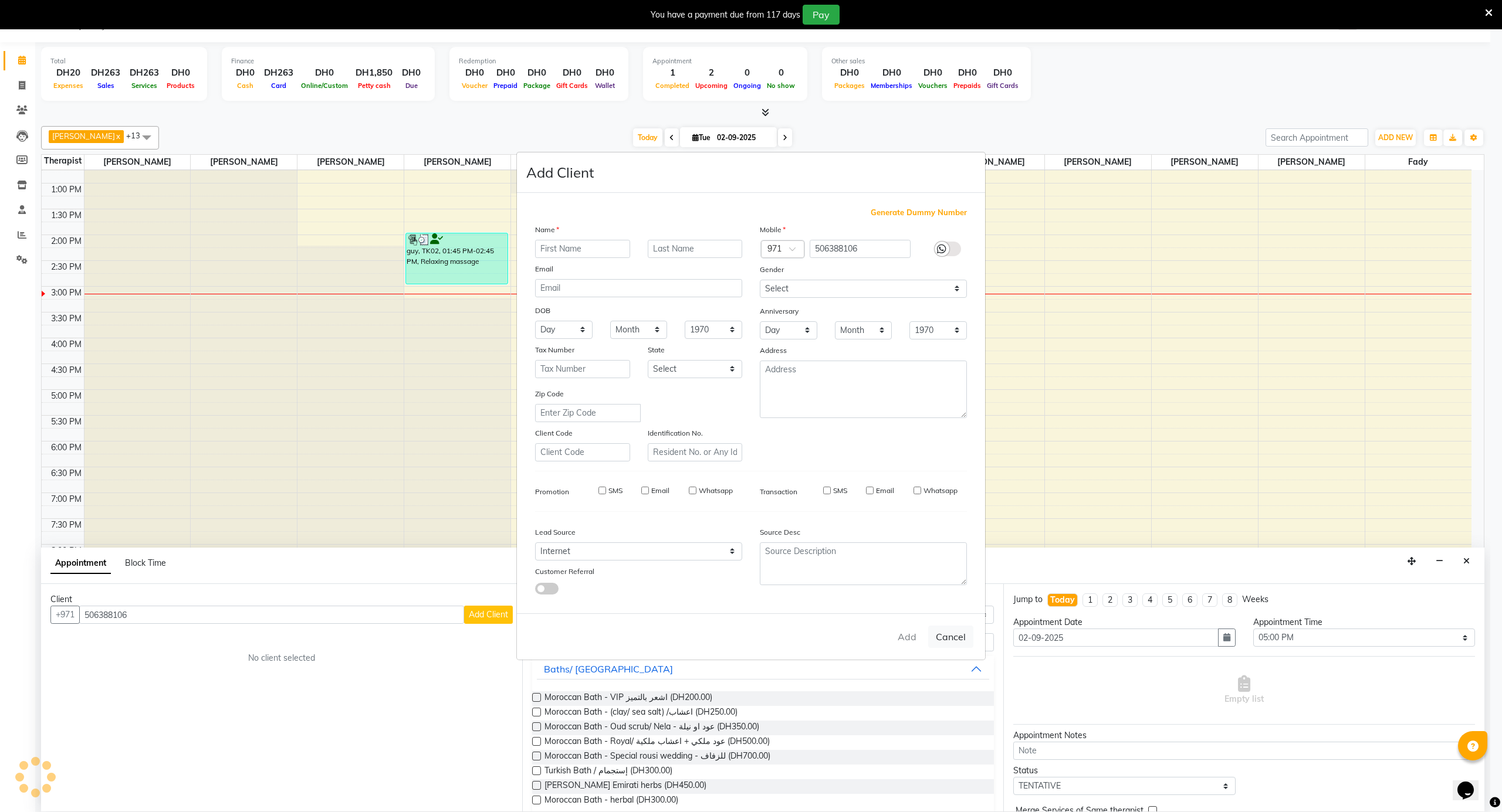
select select
checkbox input "false"
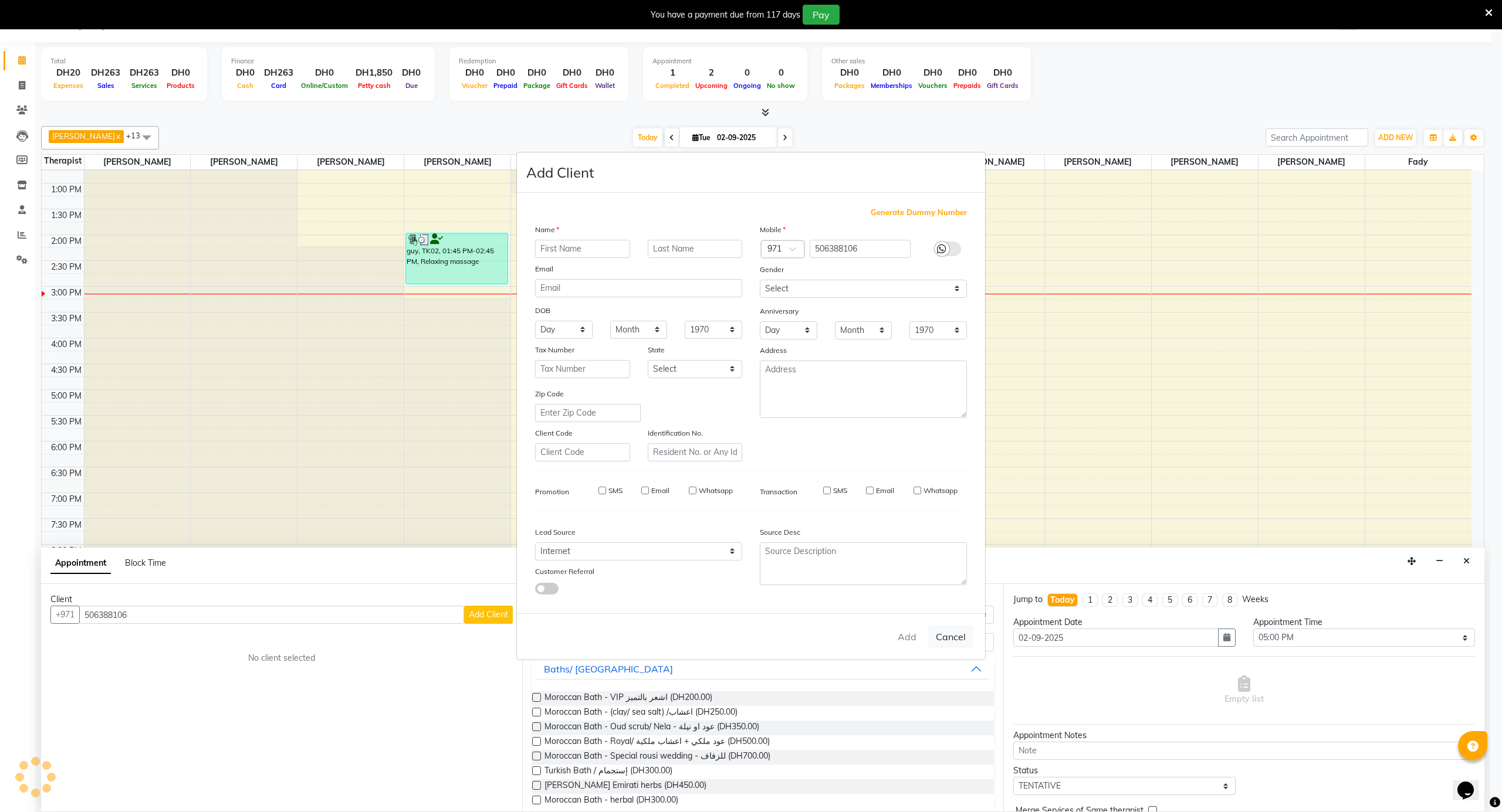
checkbox input "false"
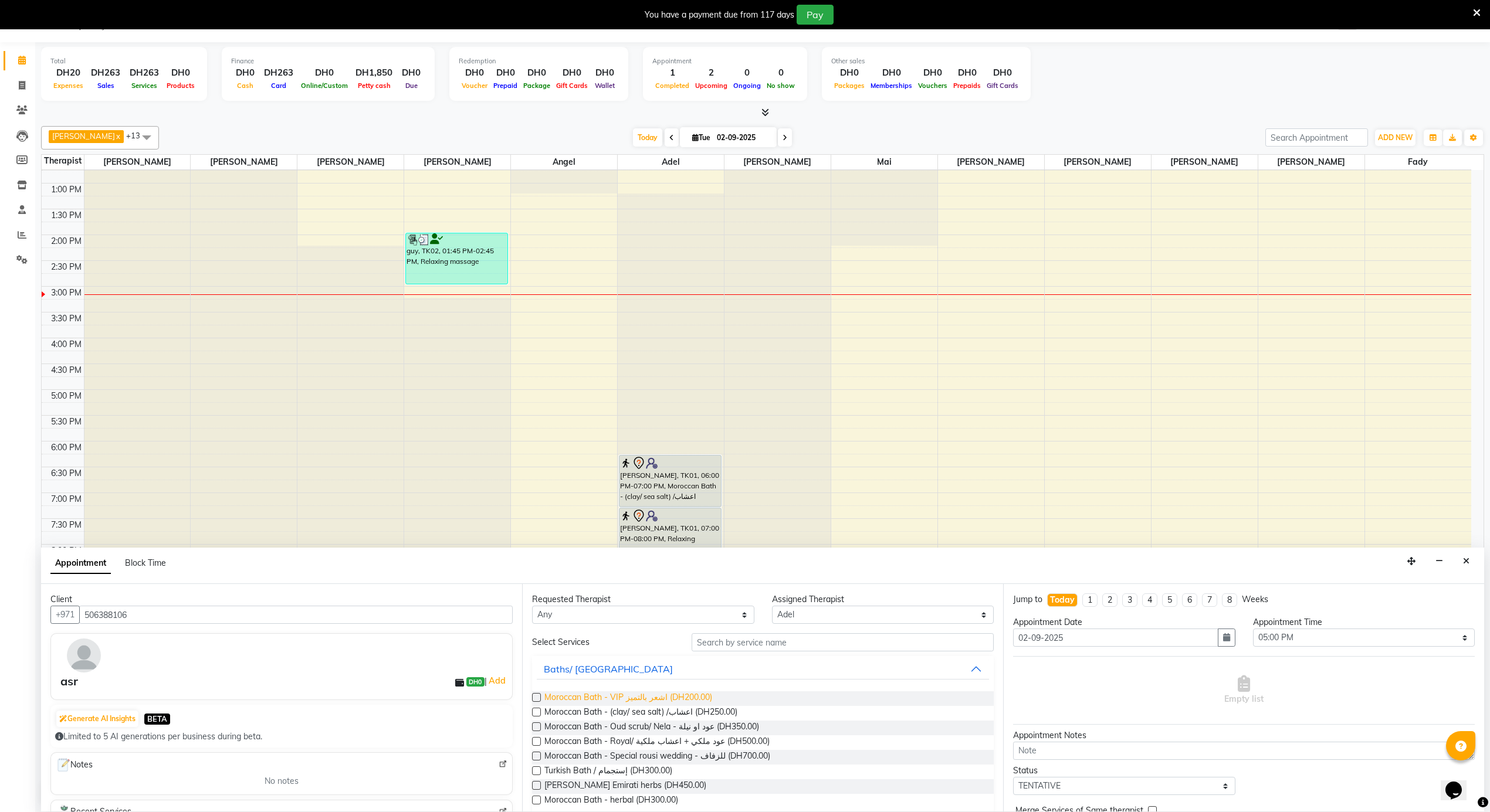
click at [676, 692] on span "Moroccan Bath - VIP اشعر بالتميز (DH200.00)" at bounding box center [628, 699] width 168 height 15
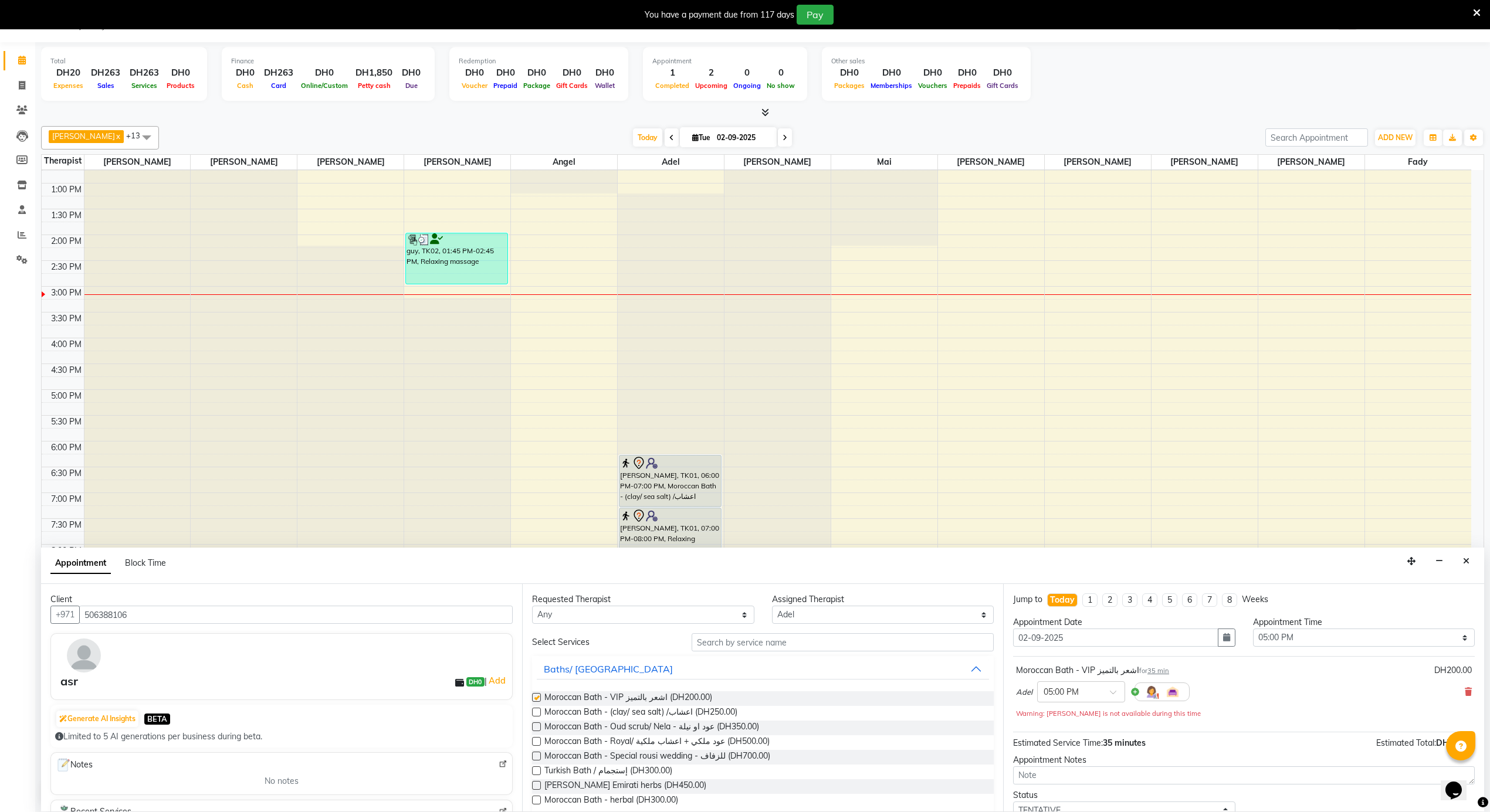
checkbox input "false"
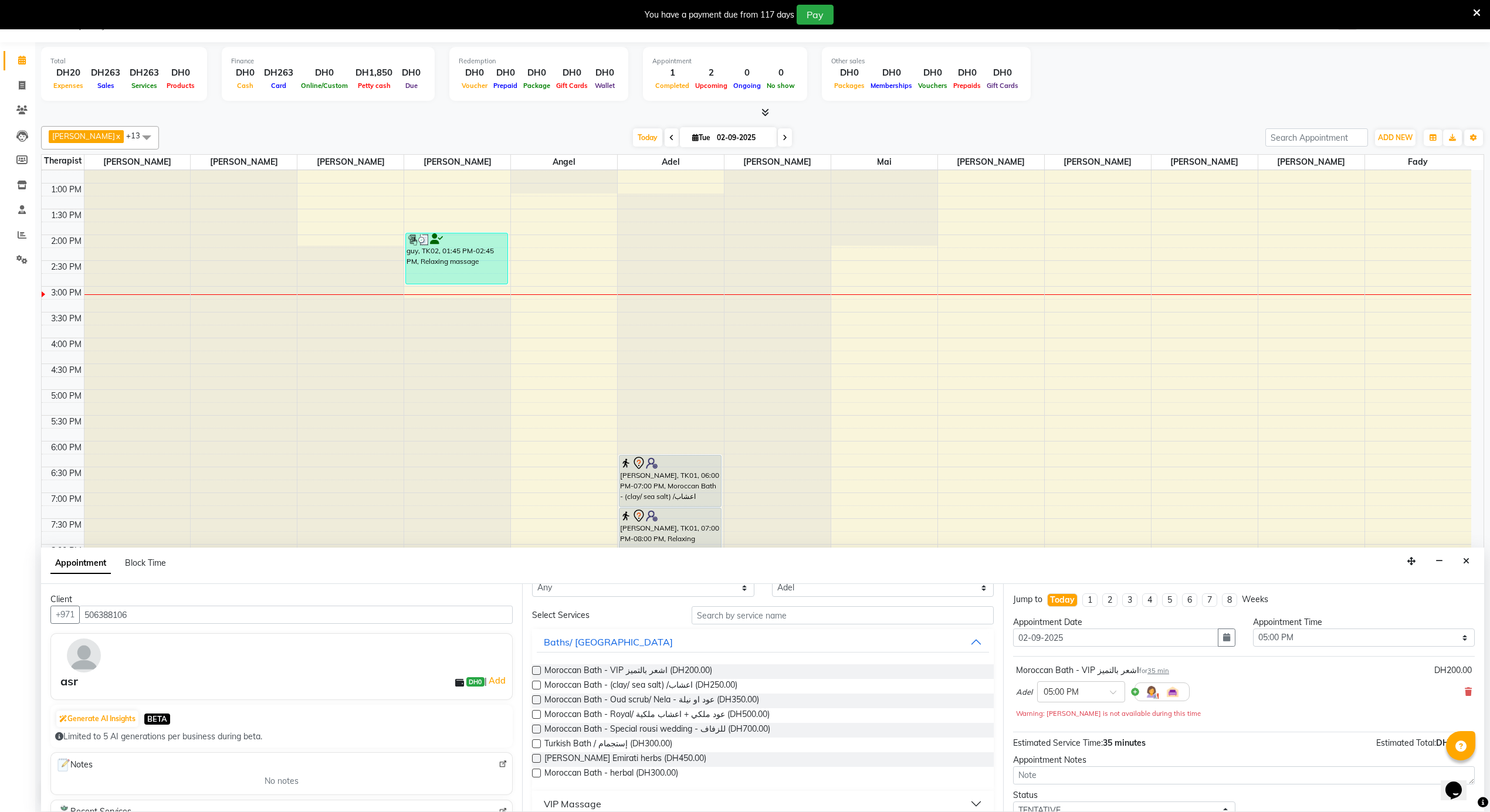
scroll to position [41, 0]
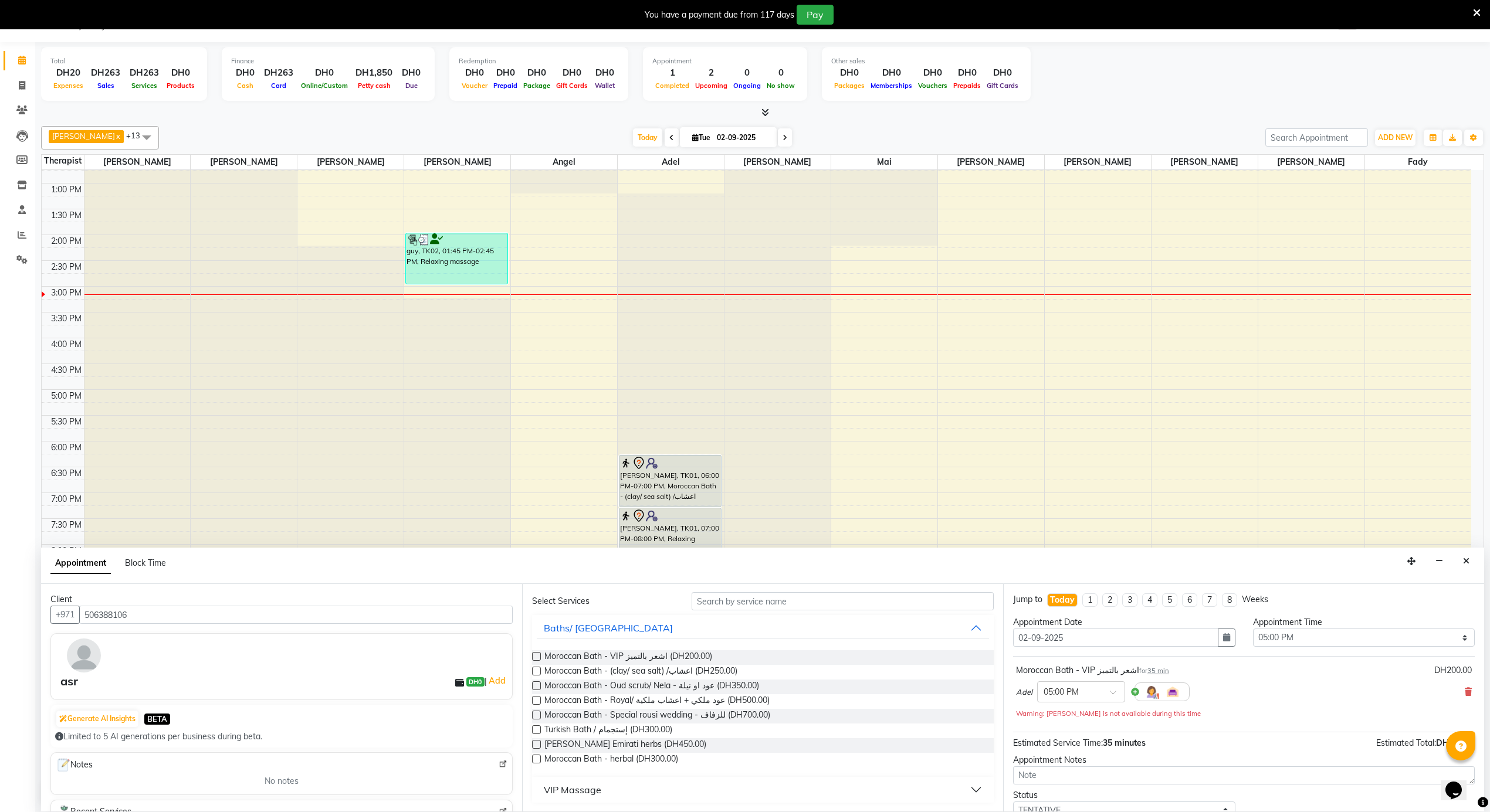
click at [588, 791] on div "VIP Massage" at bounding box center [572, 790] width 57 height 14
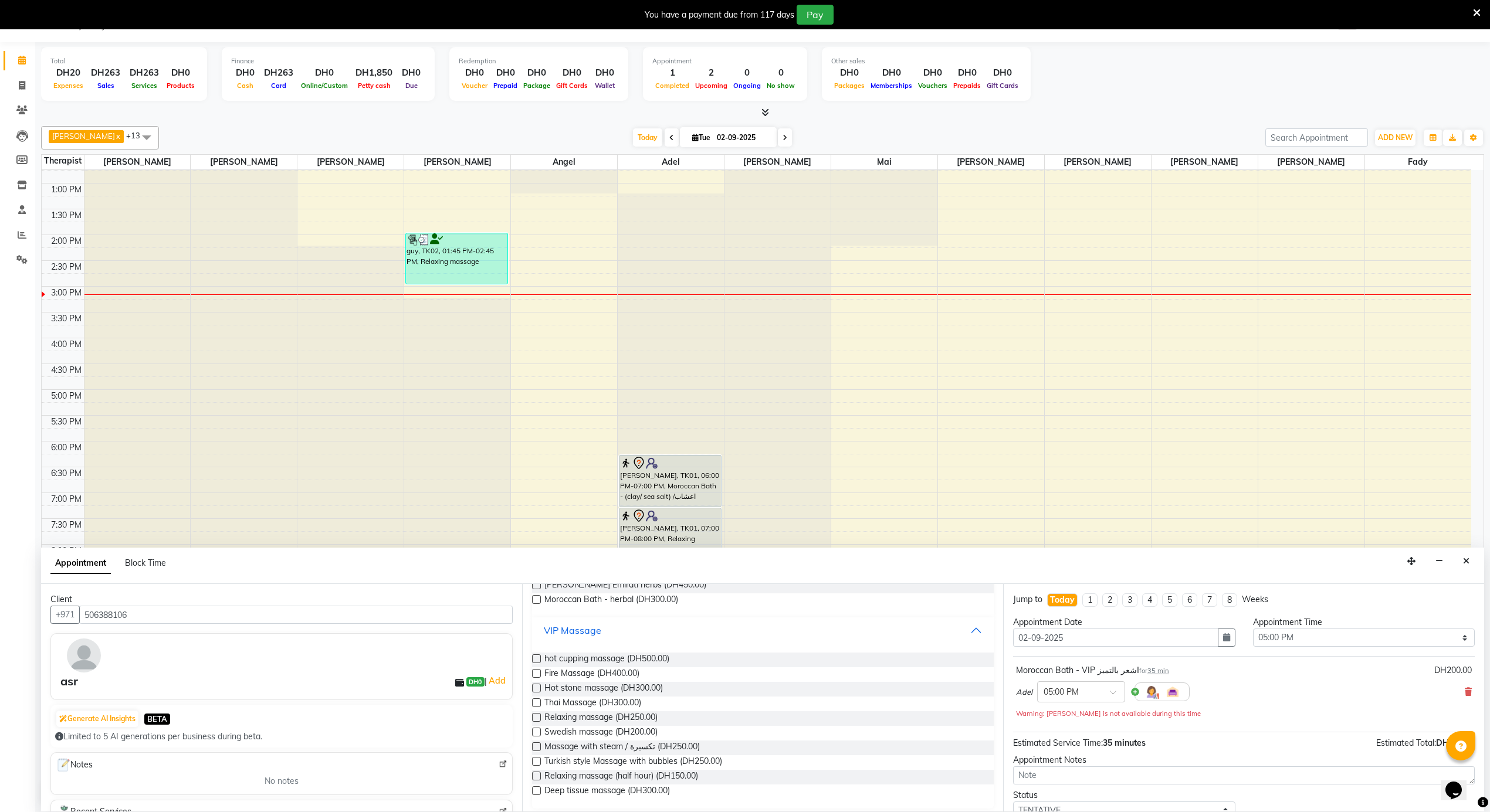
scroll to position [207, 0]
click at [673, 772] on span "Relaxing massage (half hour) (DH150.00)" at bounding box center [621, 771] width 154 height 15
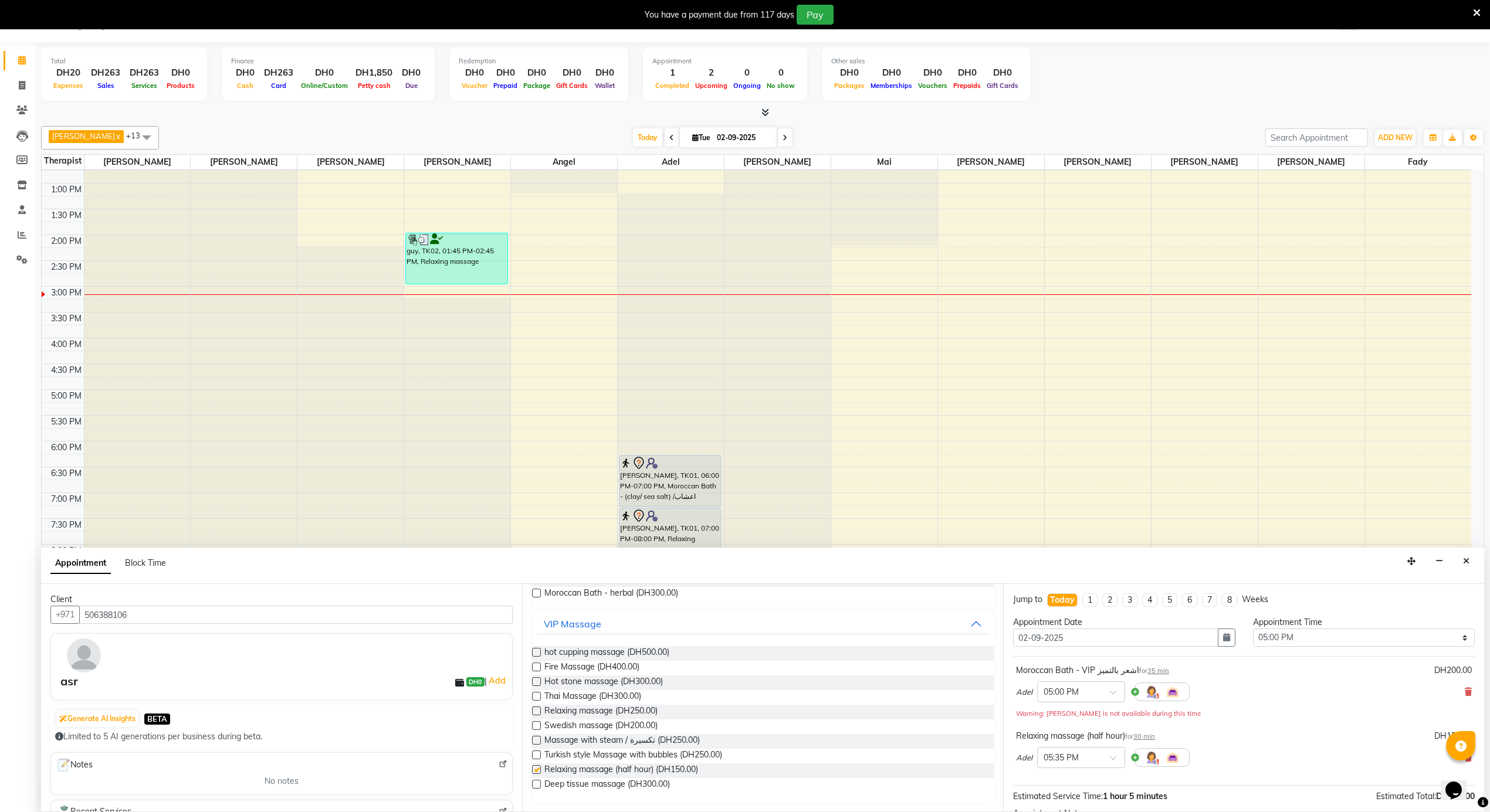
checkbox input "false"
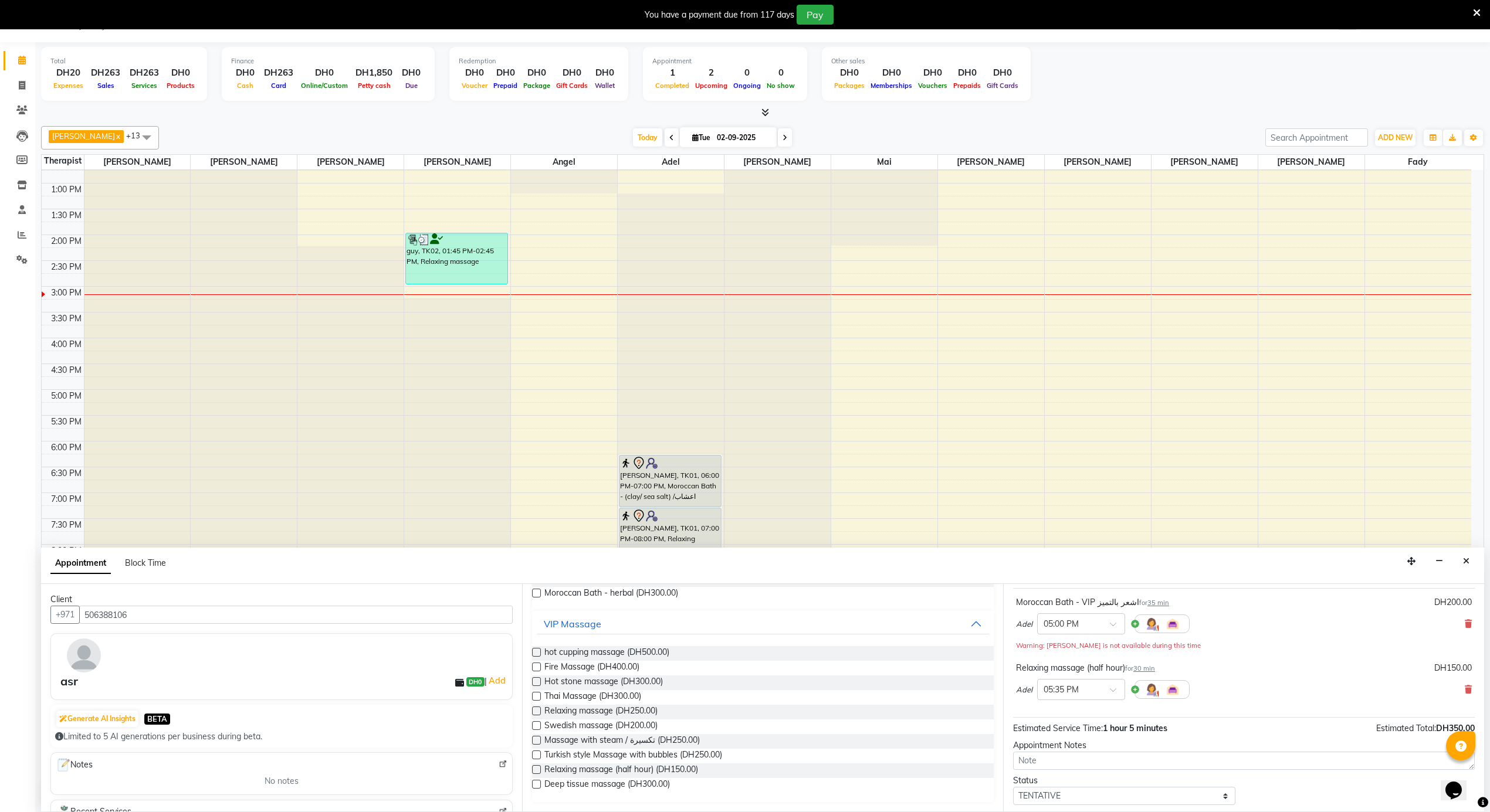
scroll to position [137, 0]
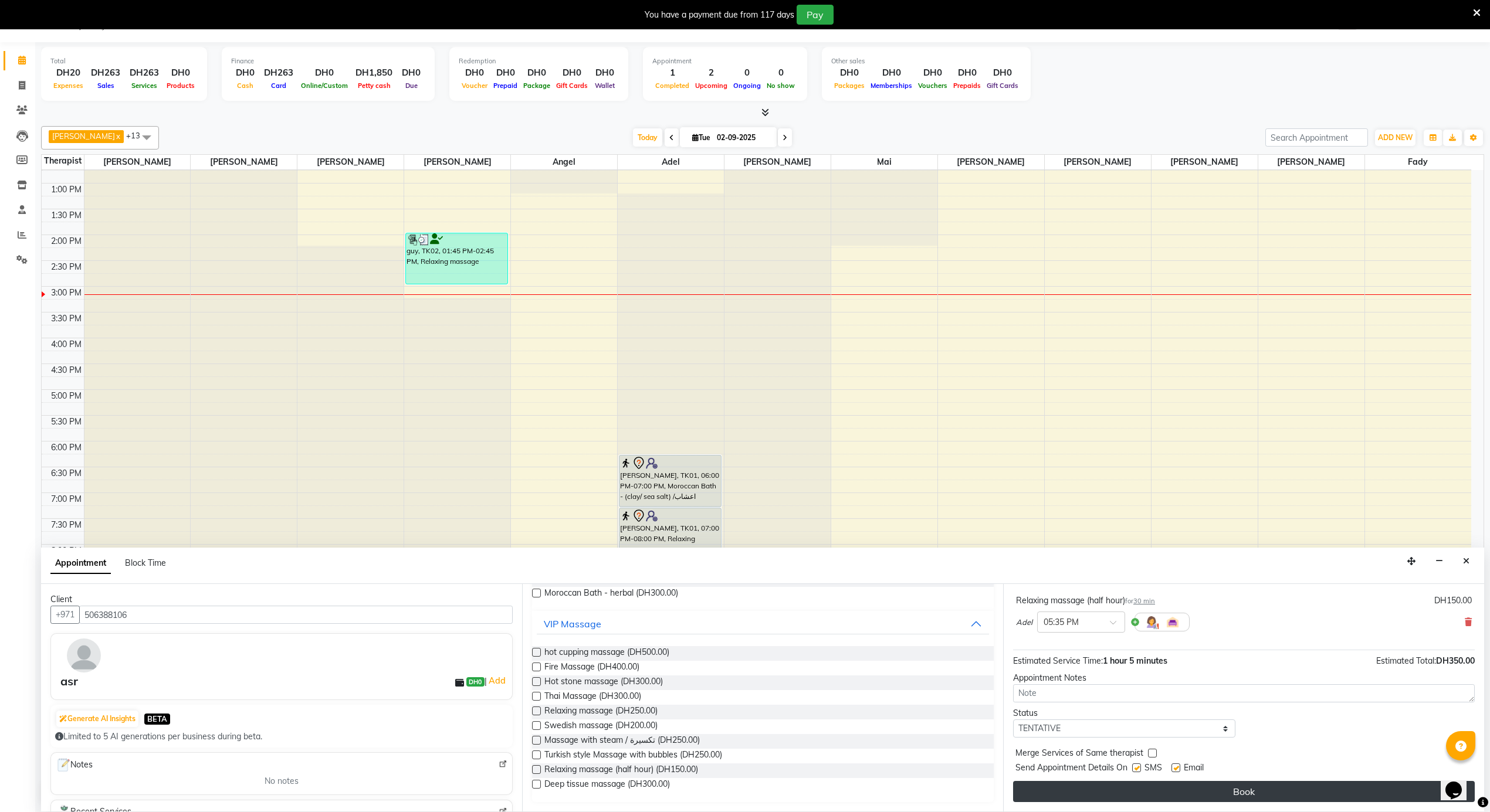
click at [1104, 794] on button "Book" at bounding box center [1244, 791] width 462 height 21
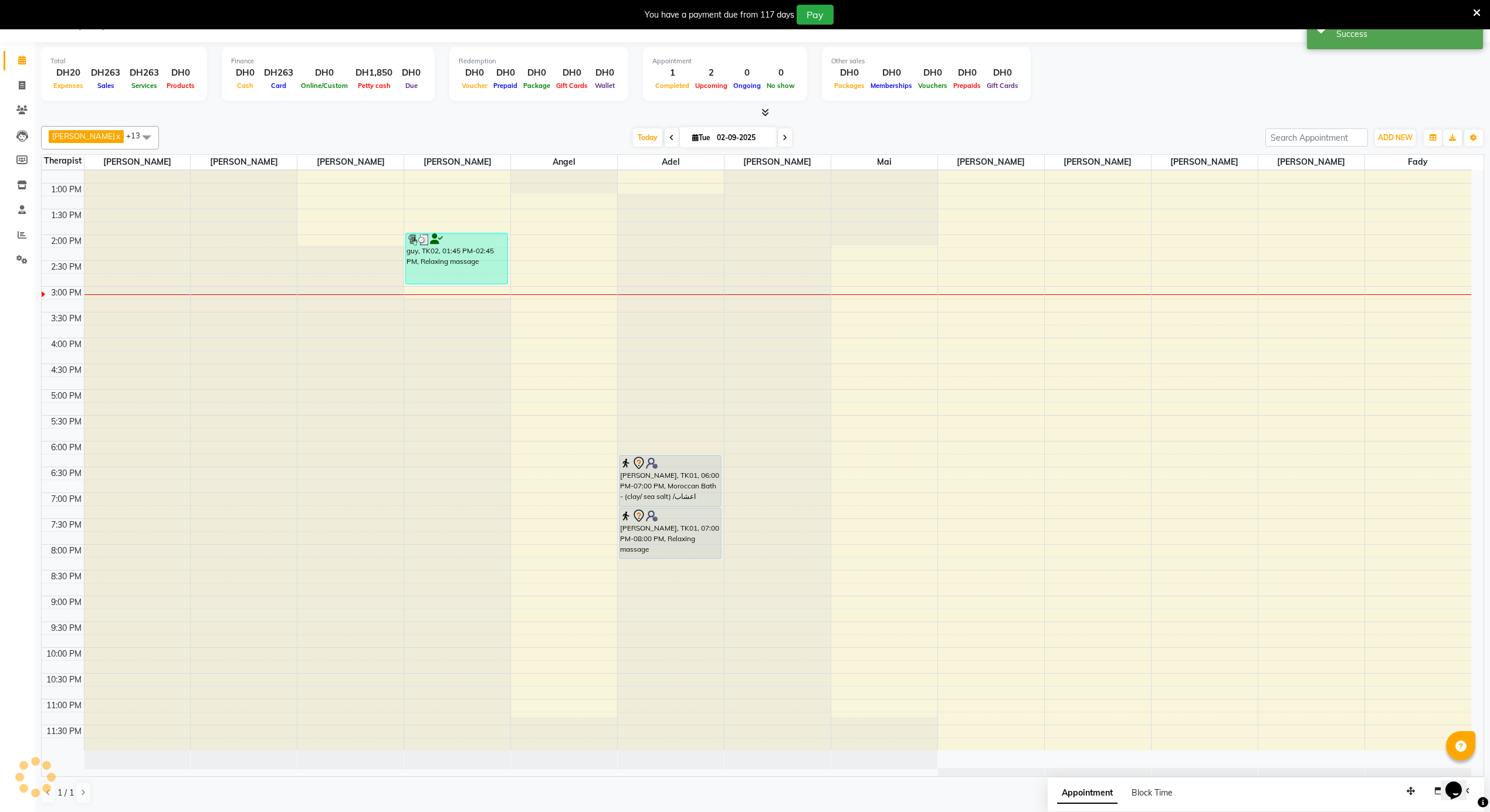
scroll to position [0, 0]
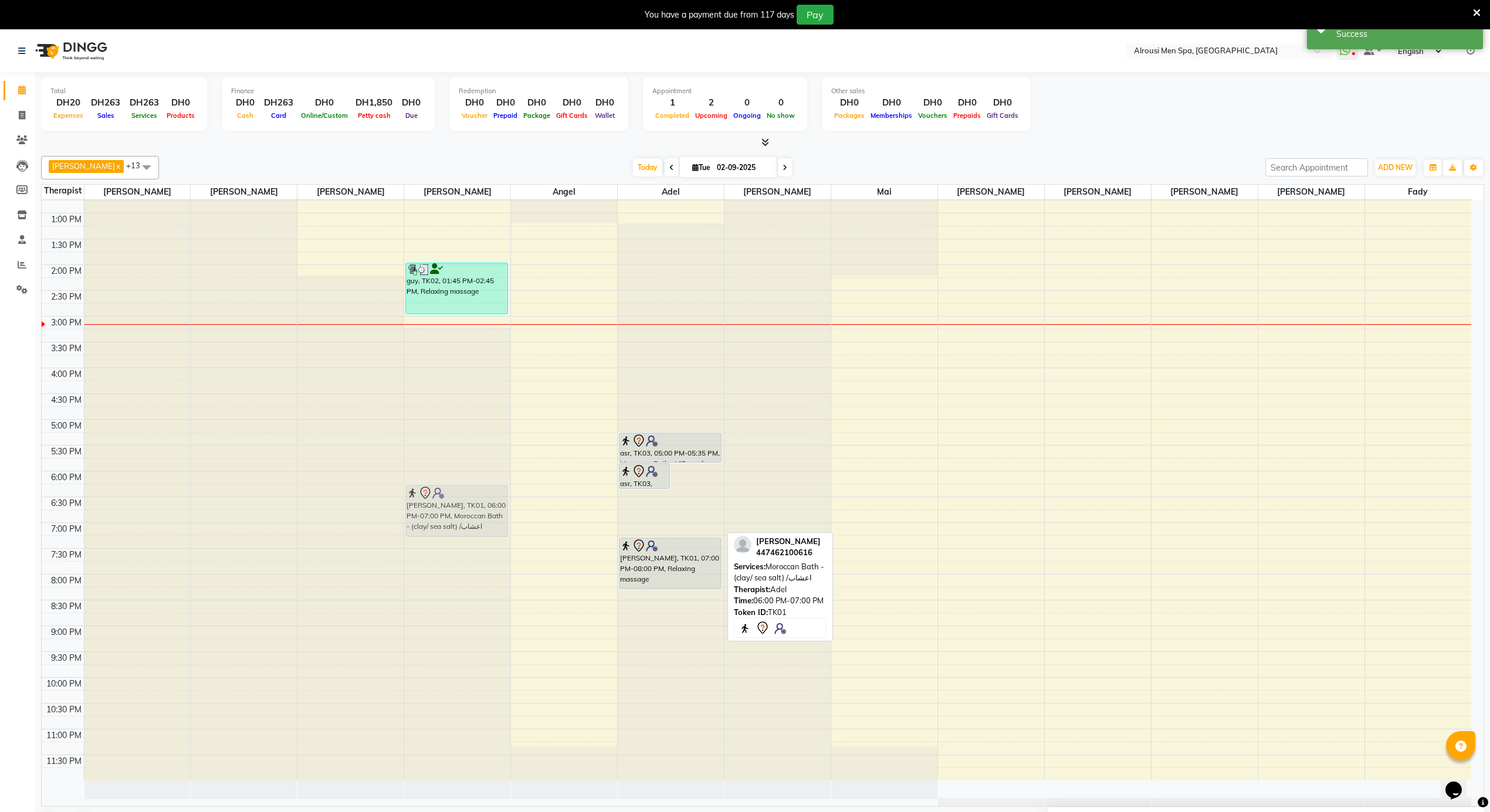
drag, startPoint x: 697, startPoint y: 511, endPoint x: 493, endPoint y: 508, distance: 204.0
click at [493, 508] on tr "guy, TK02, 01:45 PM-02:45 PM, Relaxing massage [PERSON_NAME], TK01, 06:00 PM-07…" at bounding box center [756, 161] width 1430 height 1238
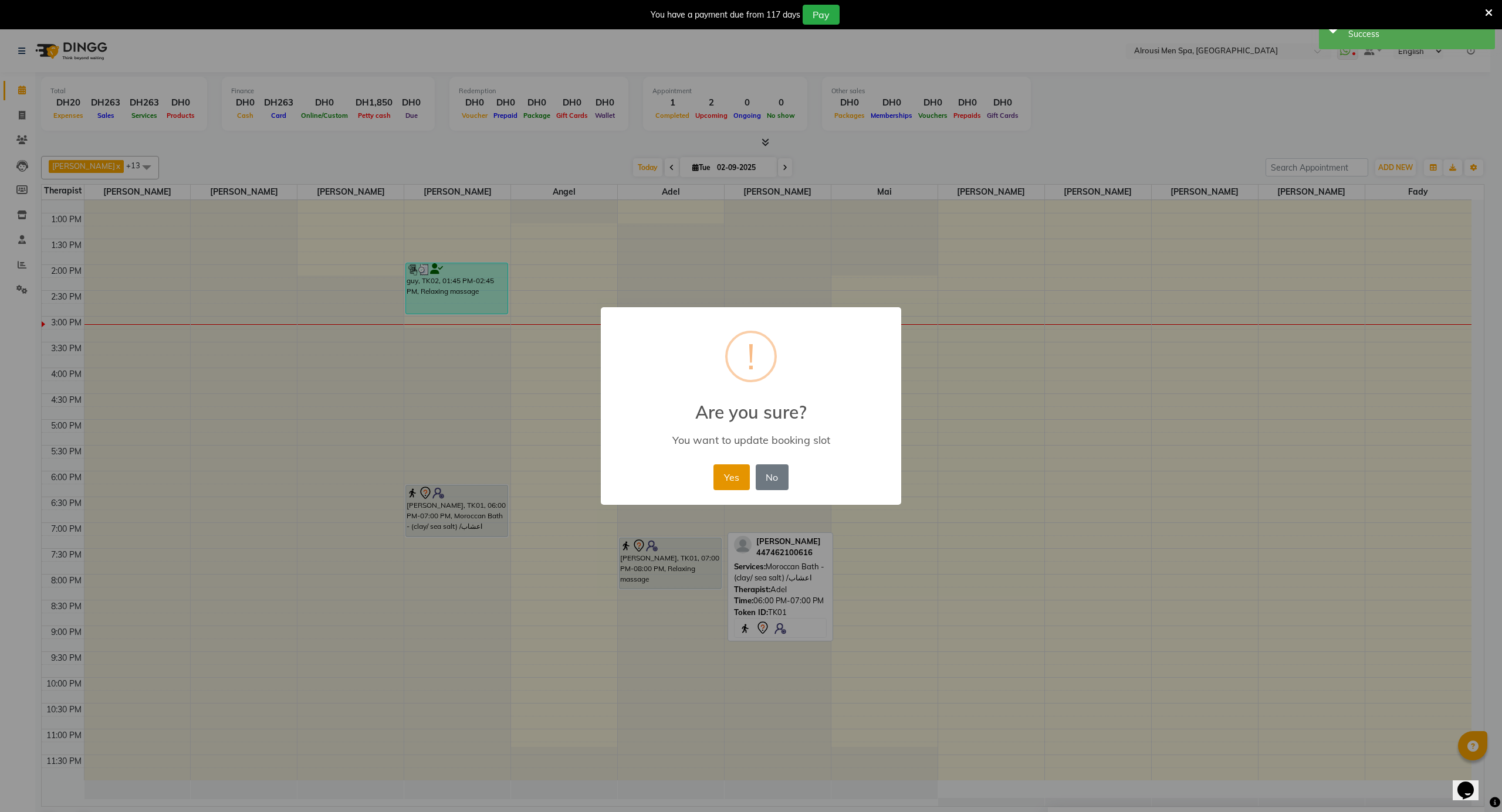
click at [736, 485] on button "Yes" at bounding box center [731, 477] width 36 height 26
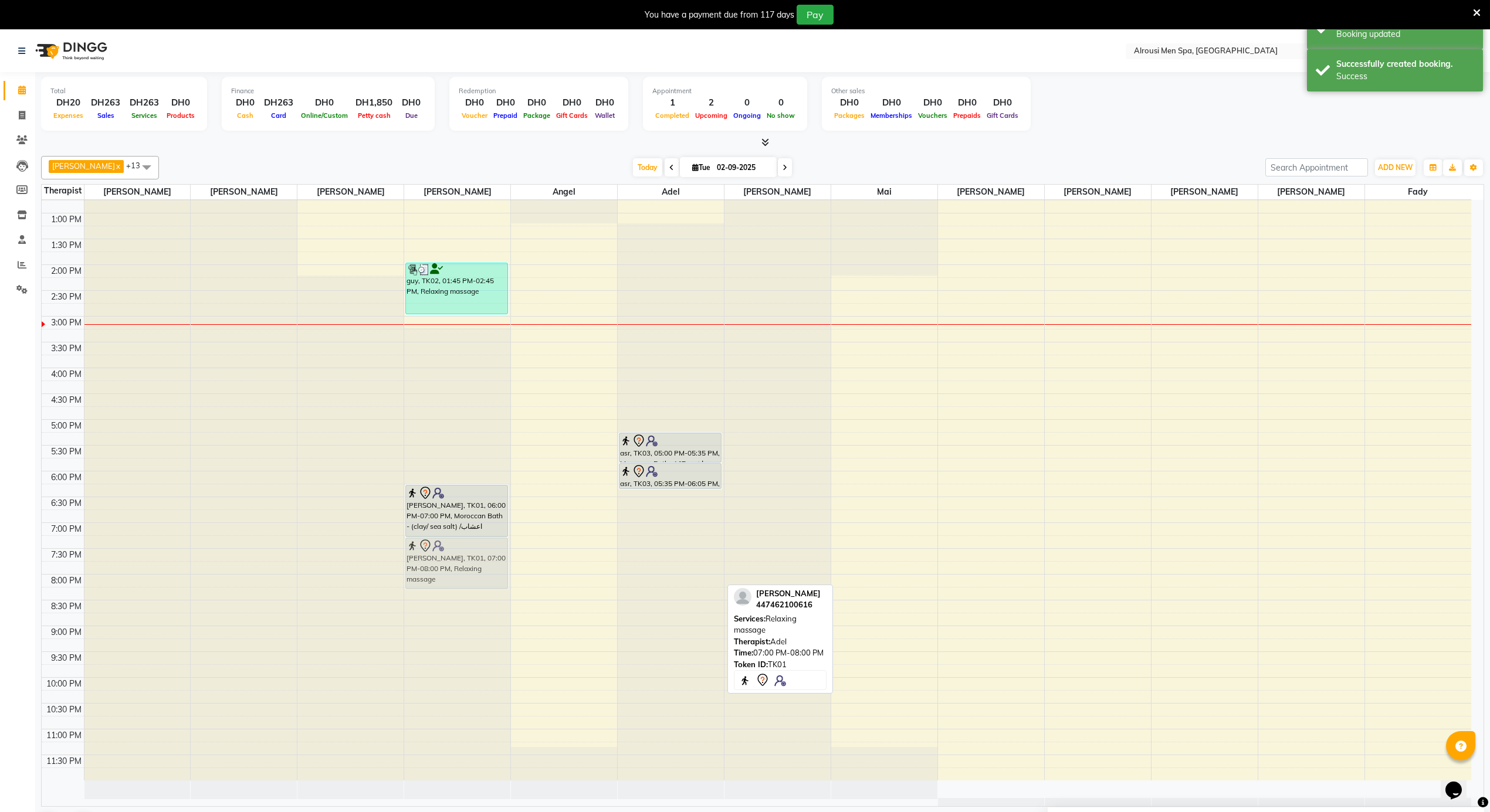
drag, startPoint x: 696, startPoint y: 552, endPoint x: 484, endPoint y: 552, distance: 212.0
click at [484, 552] on tr "guy, TK02, 01:45 PM-02:45 PM, Relaxing massage [PERSON_NAME], TK01, 06:00 PM-07…" at bounding box center [756, 161] width 1430 height 1238
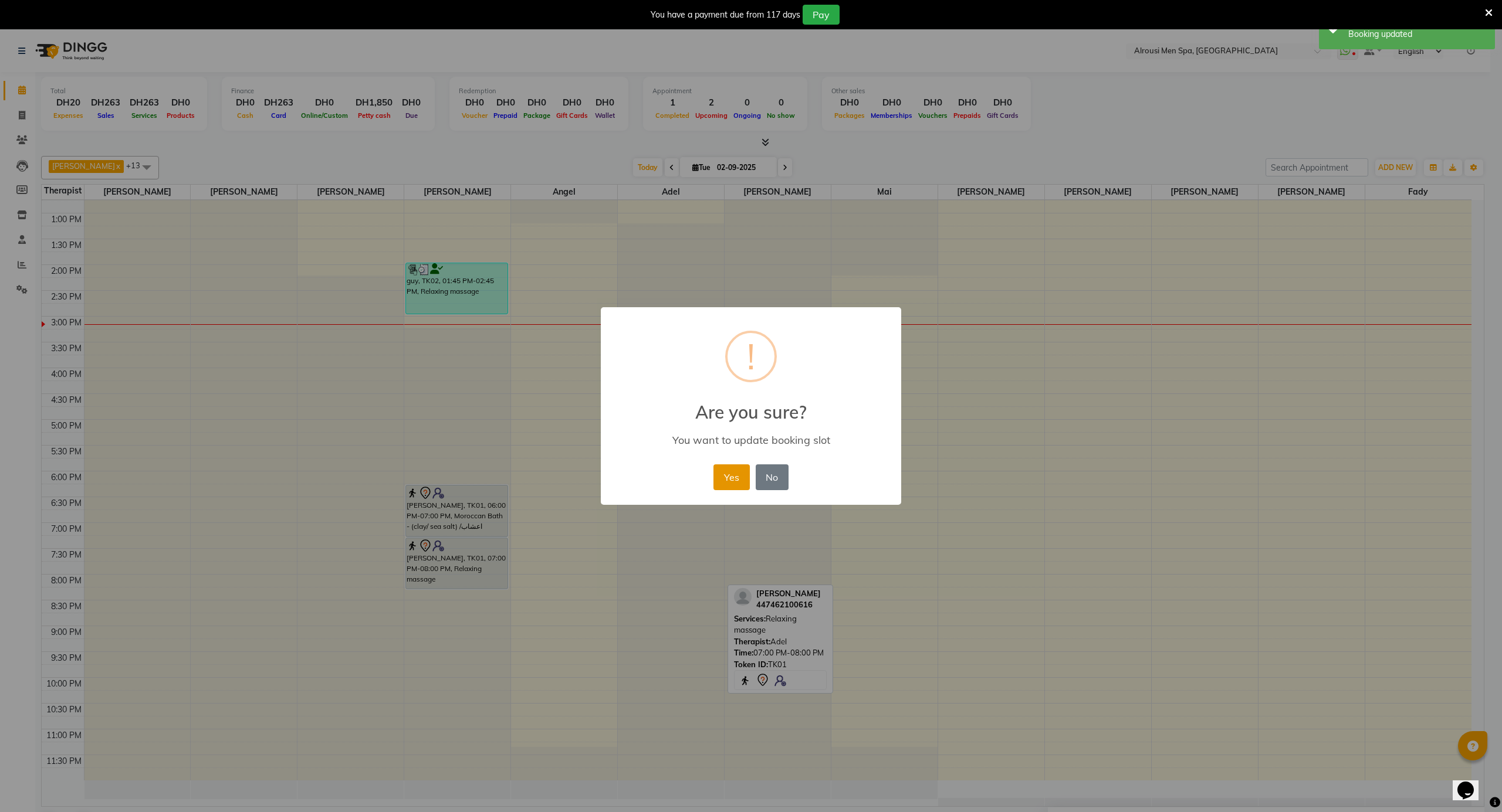
click at [742, 477] on button "Yes" at bounding box center [731, 477] width 36 height 26
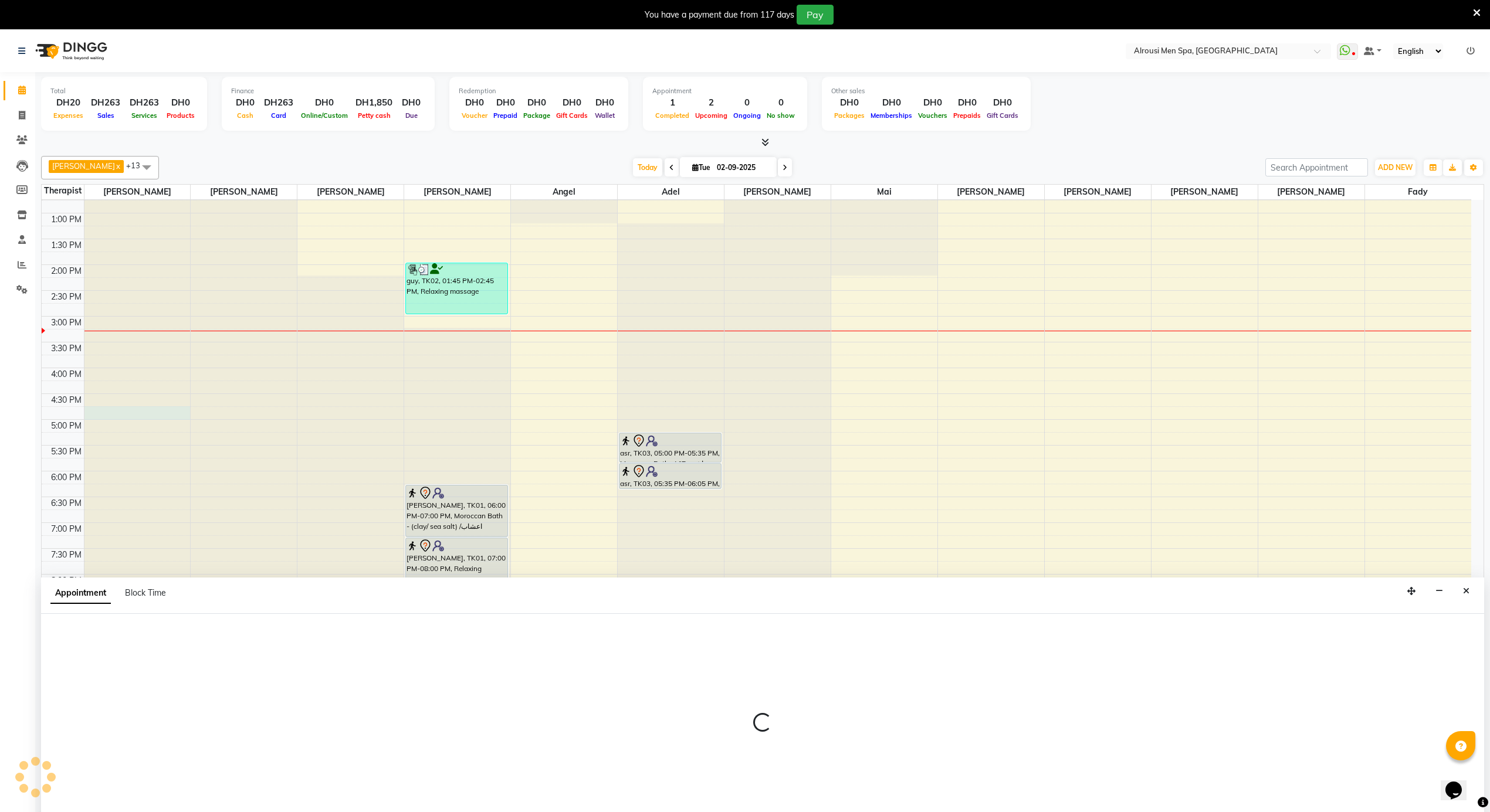
scroll to position [30, 0]
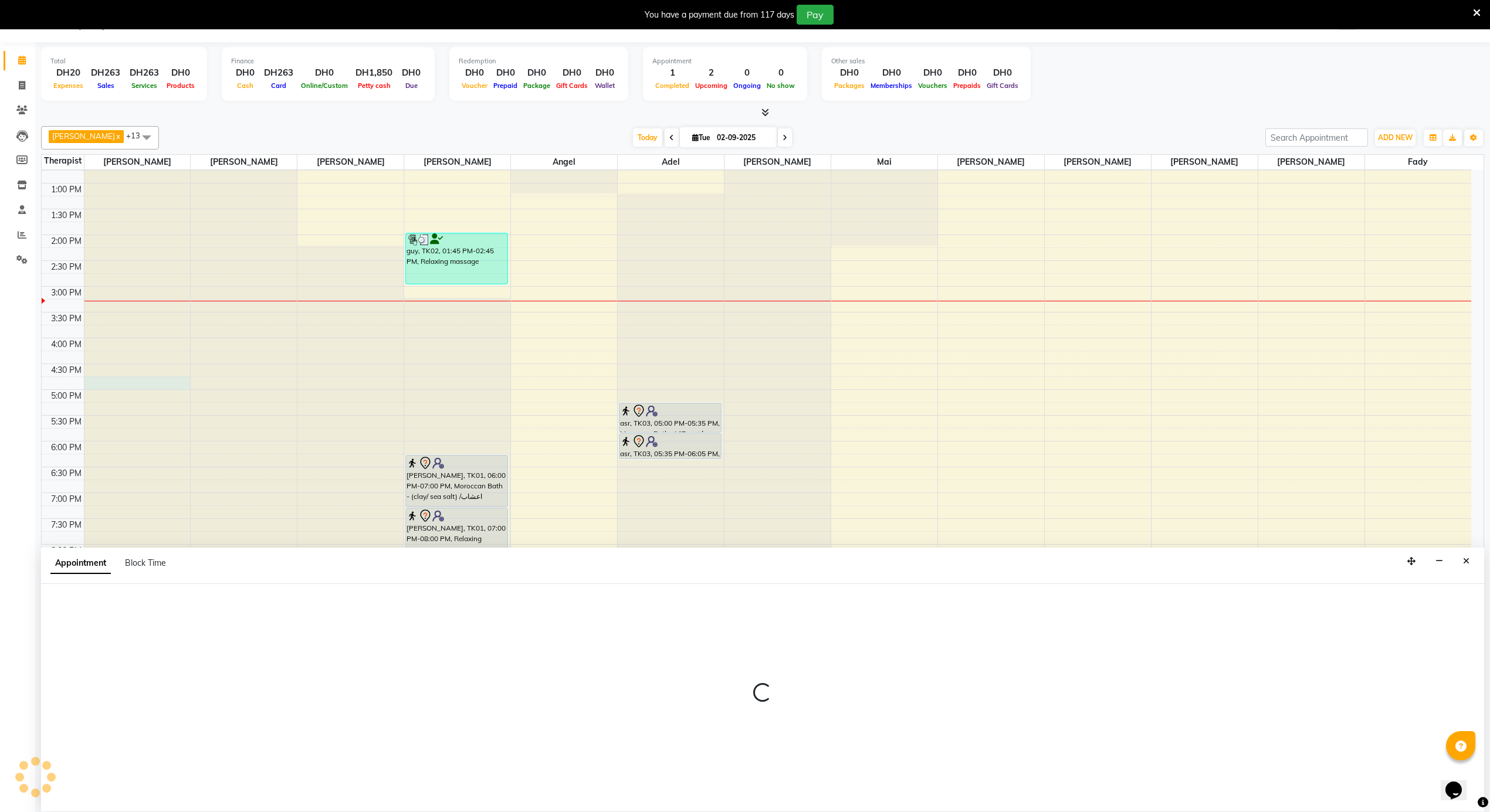
select select "38887"
select select "990"
select select "tentative"
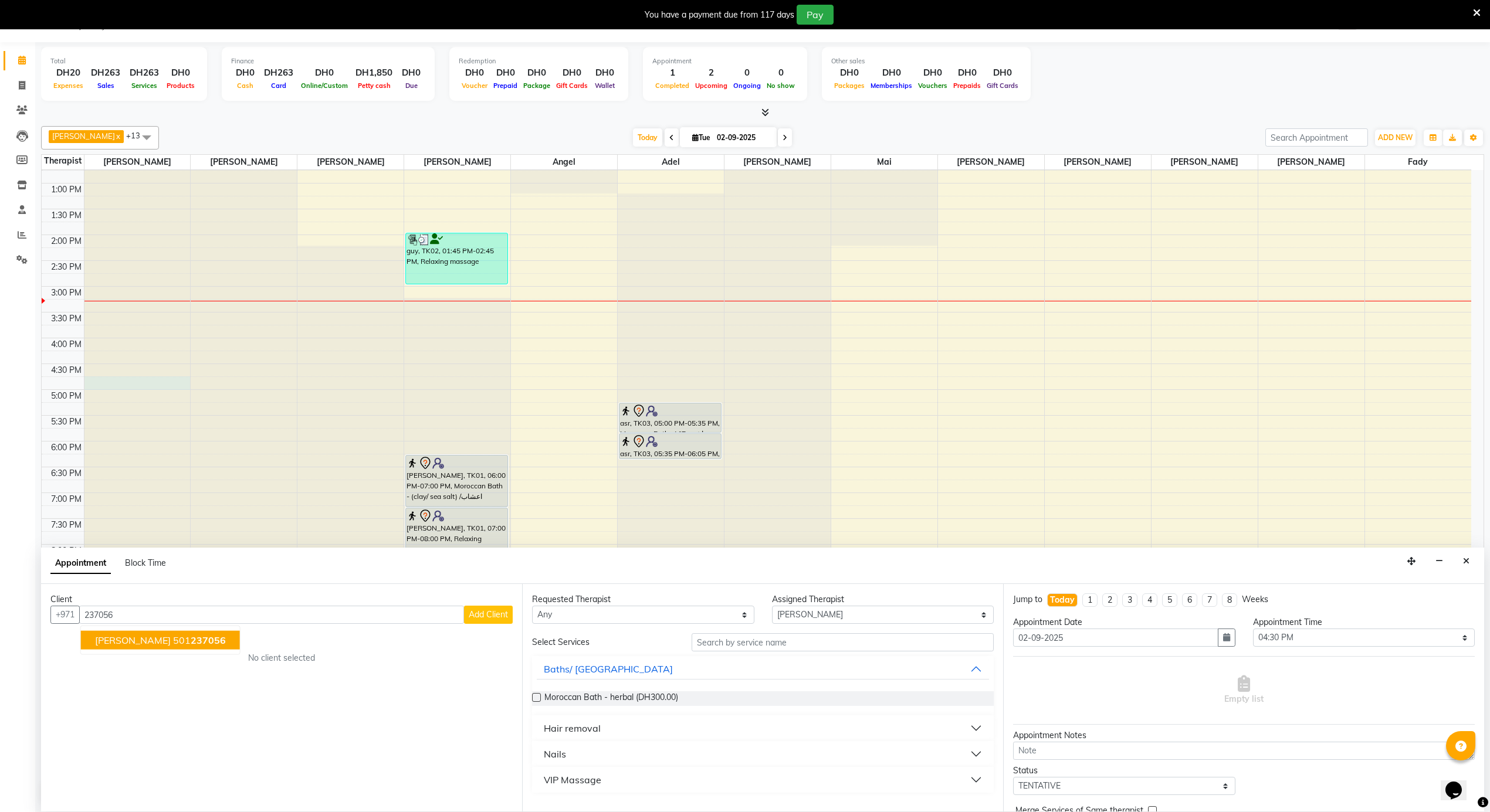
click at [173, 638] on ngb-highlight "501 237056" at bounding box center [199, 641] width 53 height 12
type input "501237056"
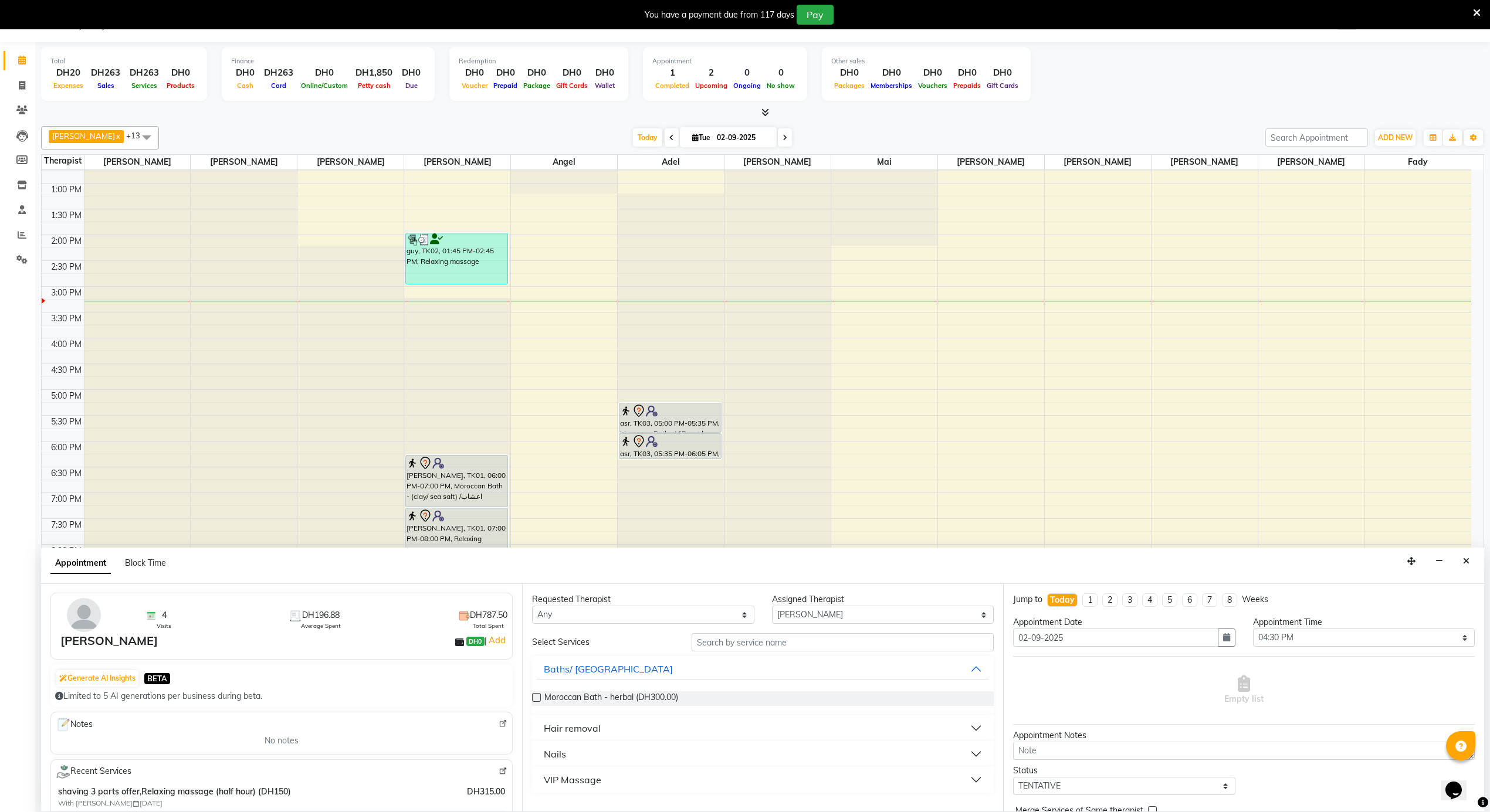
scroll to position [78, 0]
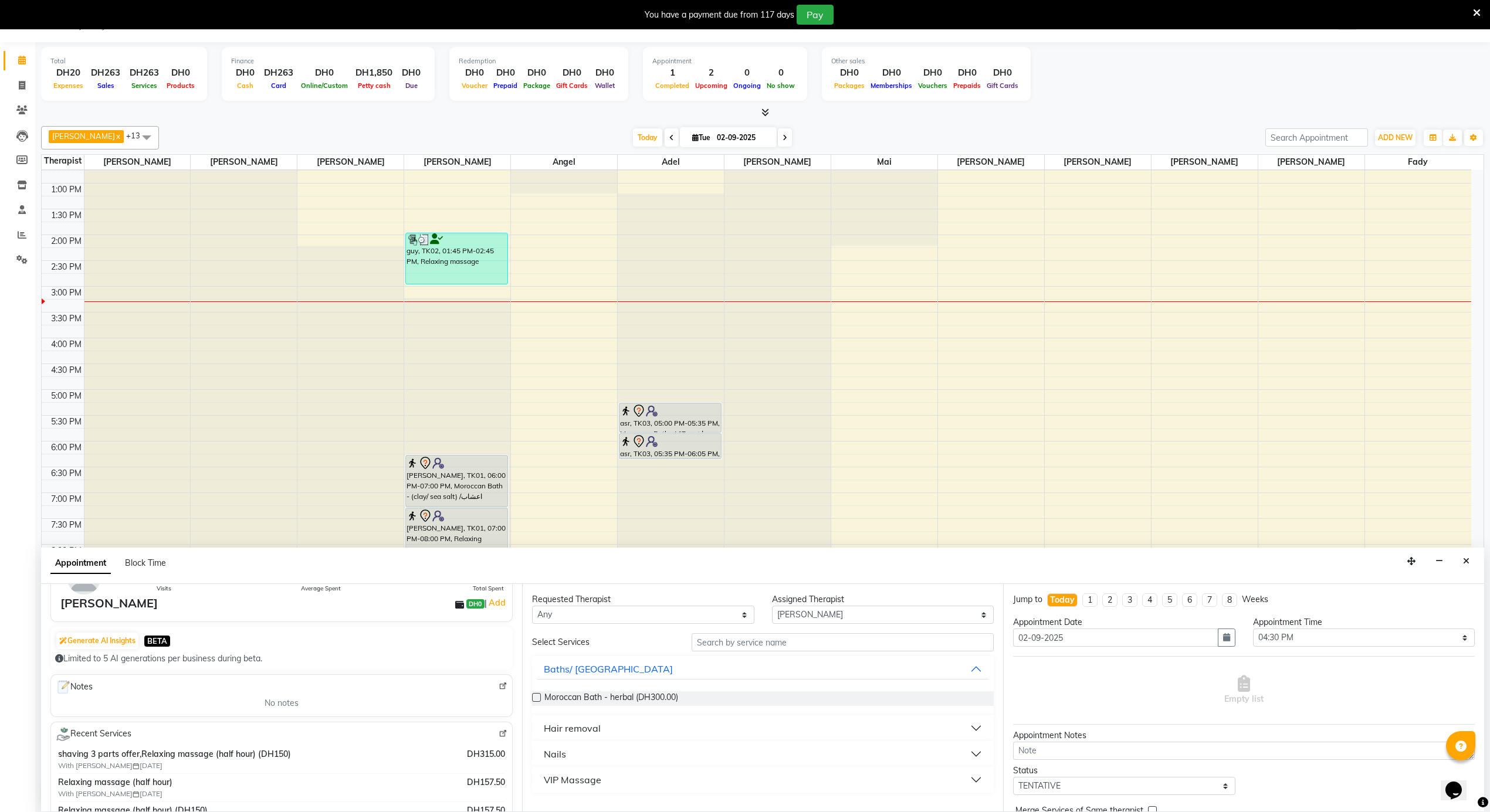
click at [558, 331] on div "12:00 AM 12:30 AM 1:00 AM 1:30 AM 2:00 AM 2:30 AM 3:00 AM 3:30 AM 4:00 AM 4:30 …" at bounding box center [756, 131] width 1430 height 1238
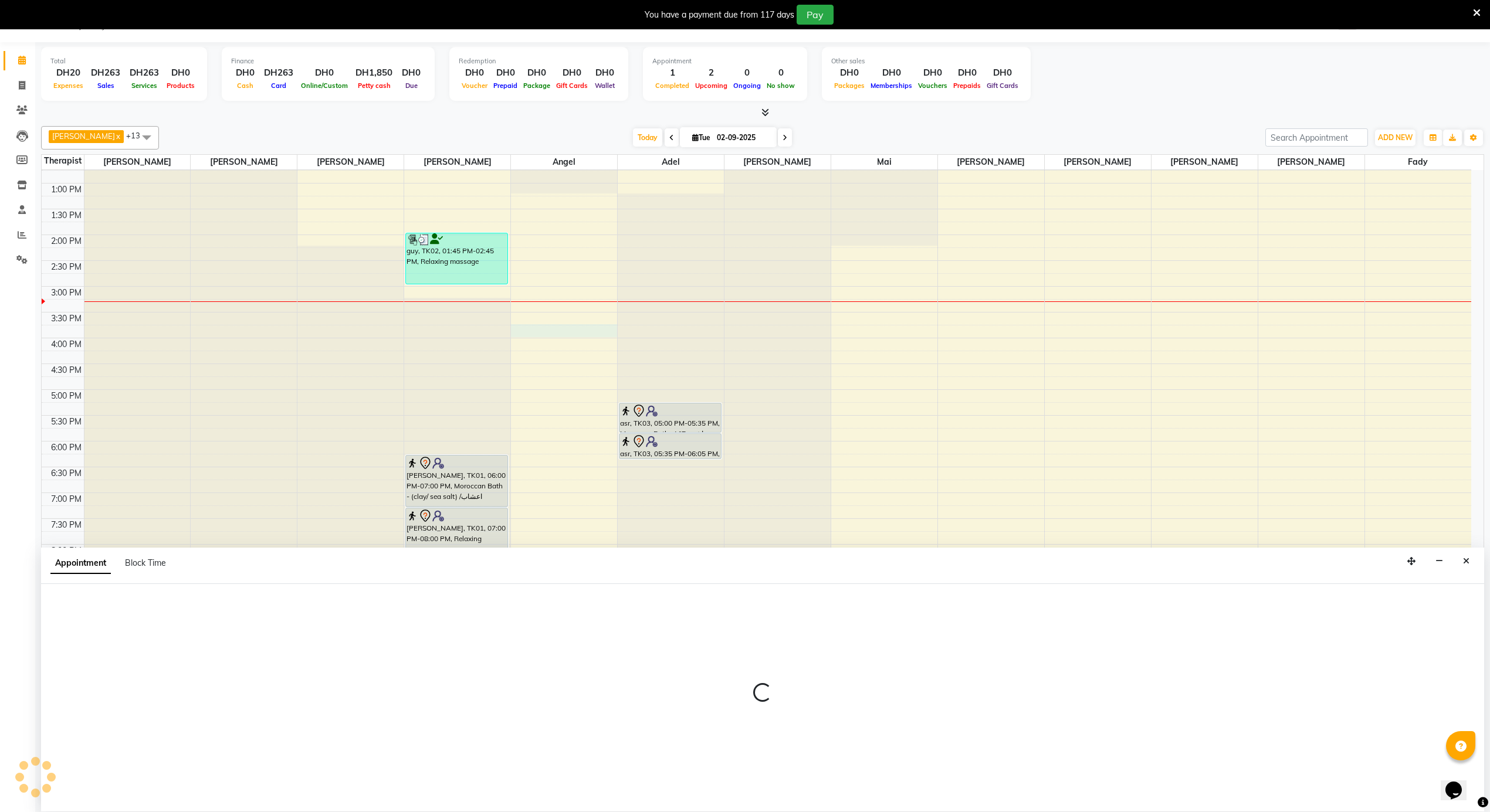
select select "39165"
select select "tentative"
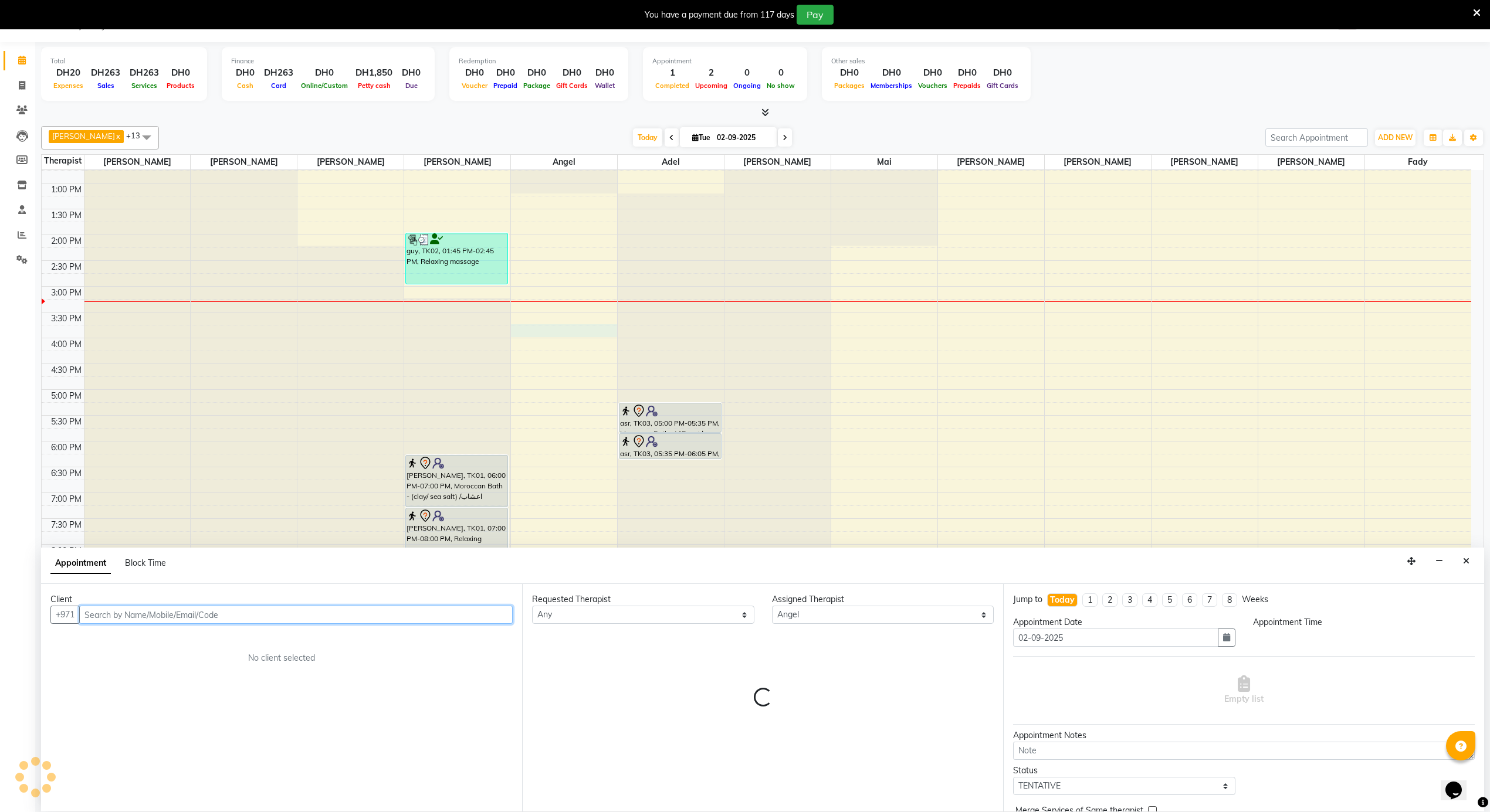
select select "930"
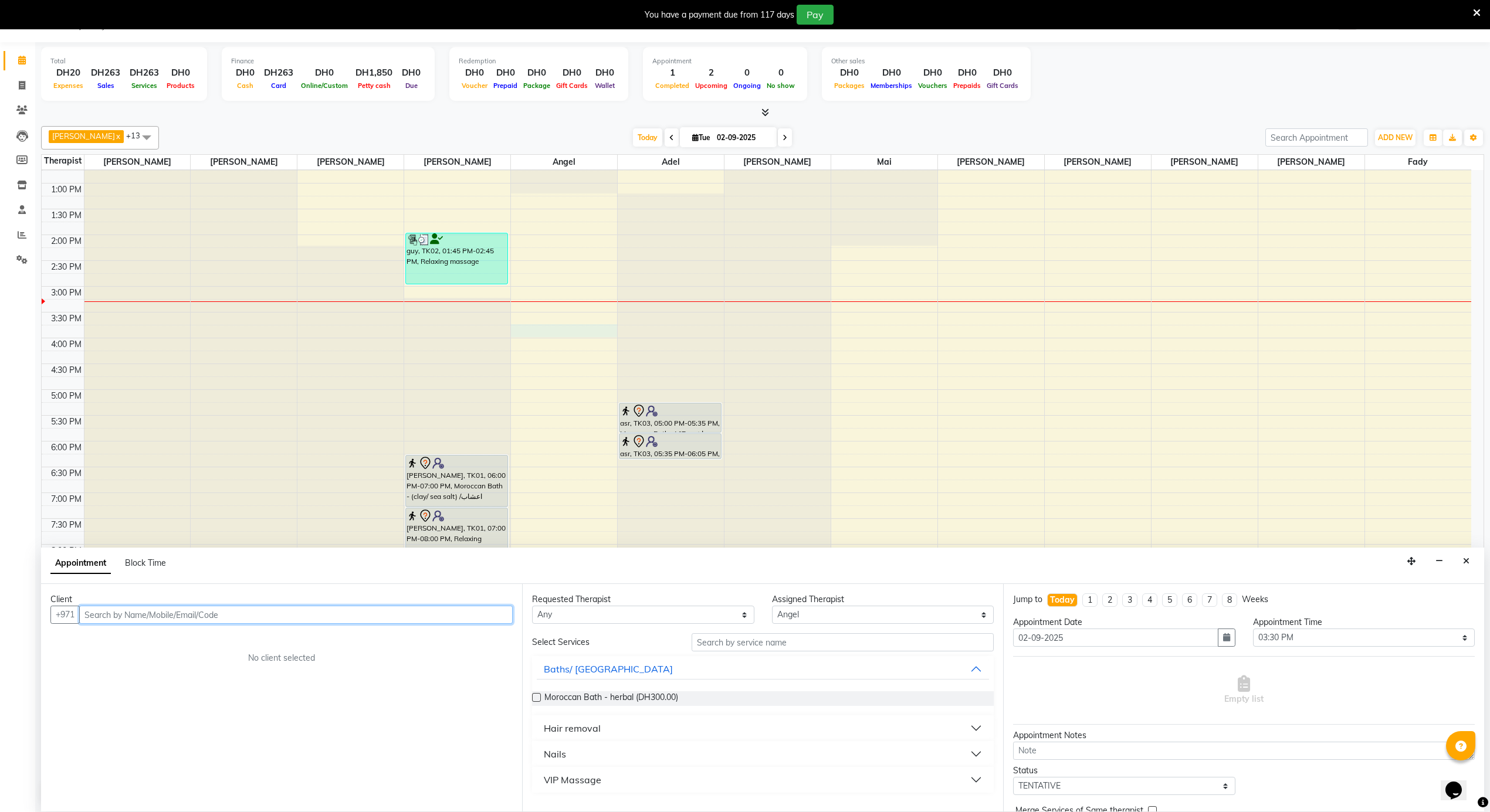
click at [174, 613] on input "text" at bounding box center [296, 615] width 433 height 18
click at [191, 639] on span "237056" at bounding box center [208, 641] width 35 height 12
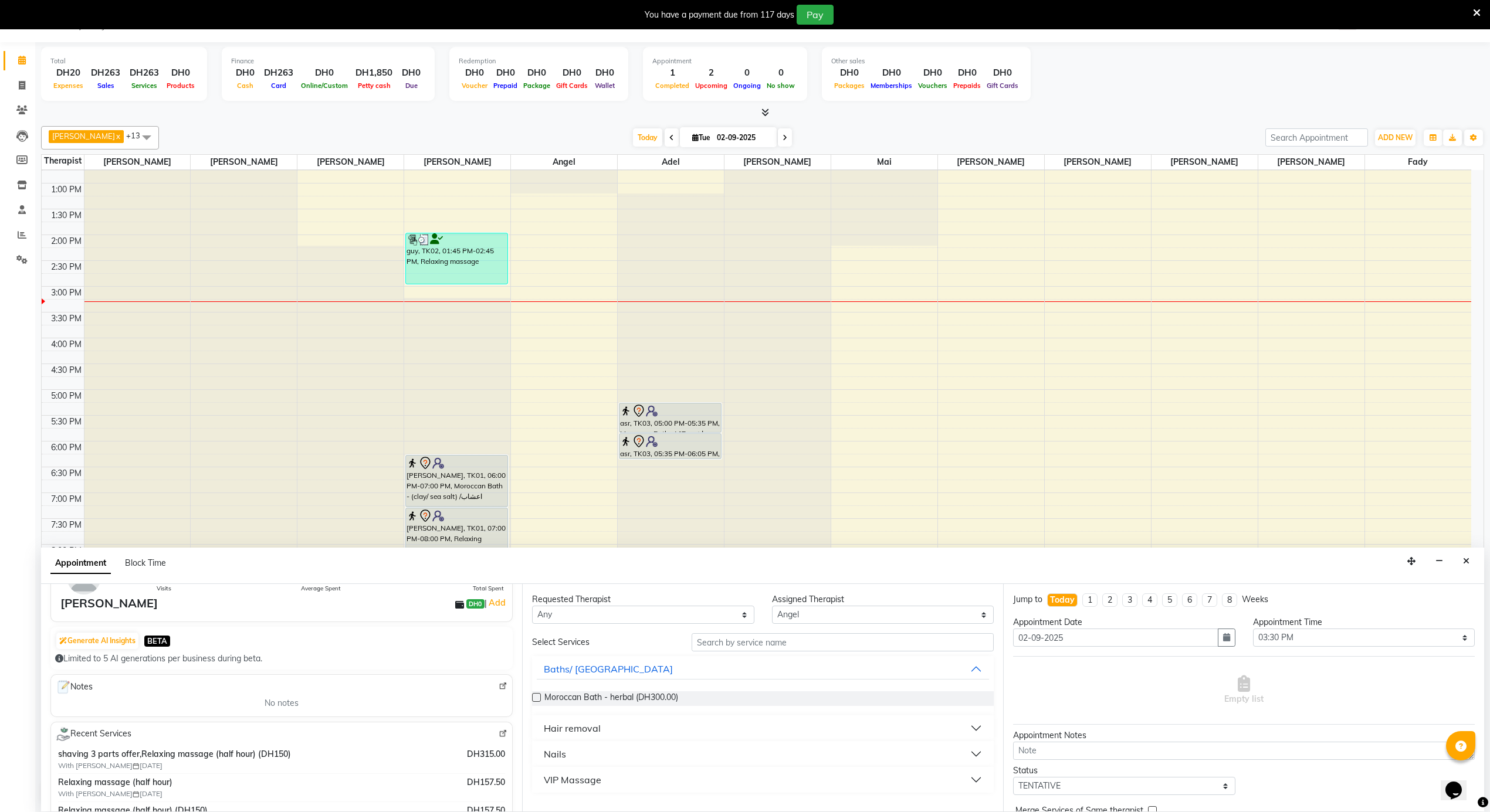
scroll to position [156, 0]
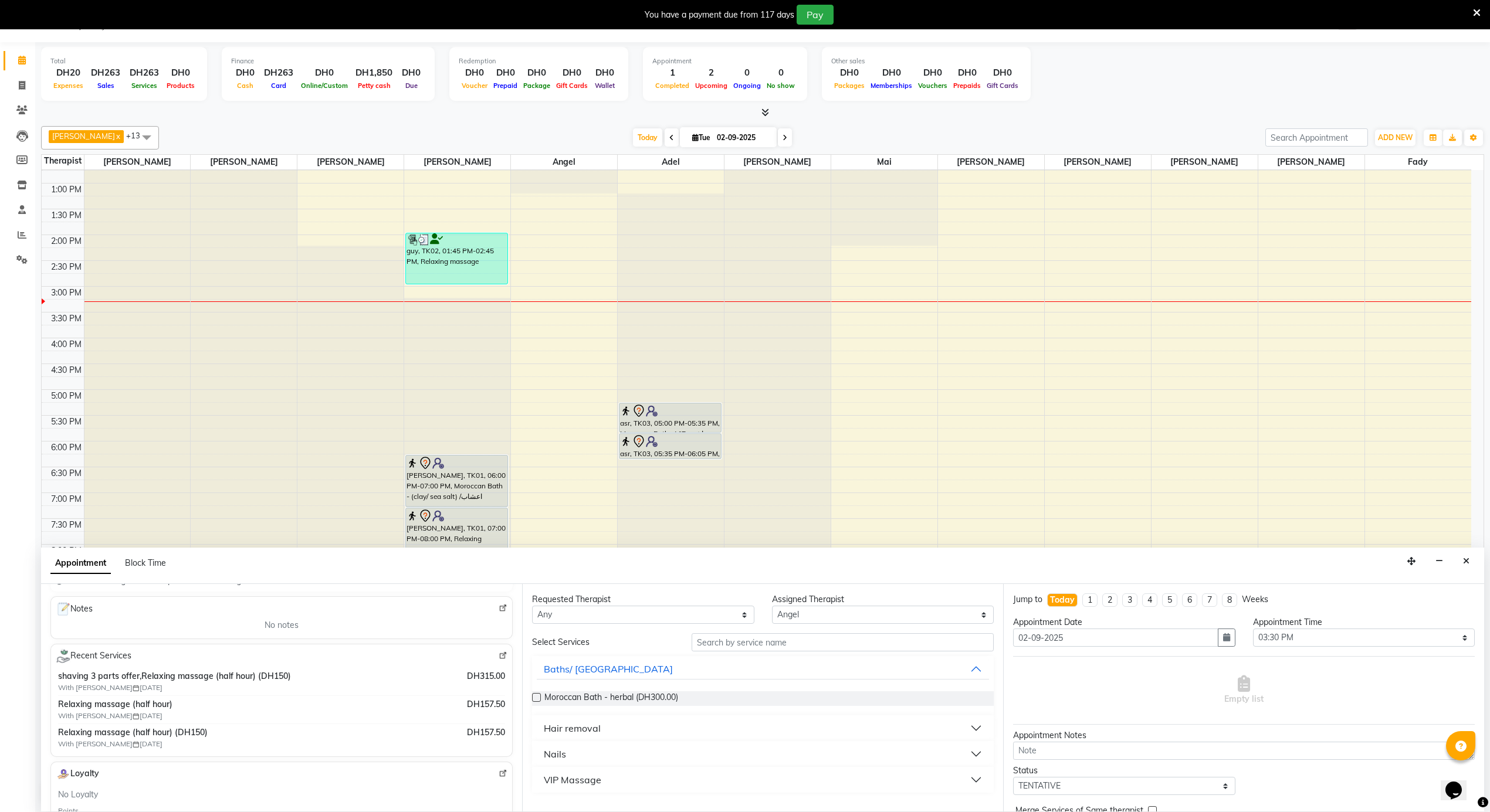
type input "501237056"
click at [595, 607] on select "Any [PERSON_NAME] [PERSON_NAME] [PERSON_NAME] [PERSON_NAME] Mai [PERSON_NAME] […" at bounding box center [643, 615] width 222 height 18
click at [620, 613] on select "Any [PERSON_NAME] [PERSON_NAME] [PERSON_NAME] [PERSON_NAME] Mai [PERSON_NAME] […" at bounding box center [643, 615] width 222 height 18
click at [580, 726] on div "Hair removal" at bounding box center [572, 728] width 57 height 14
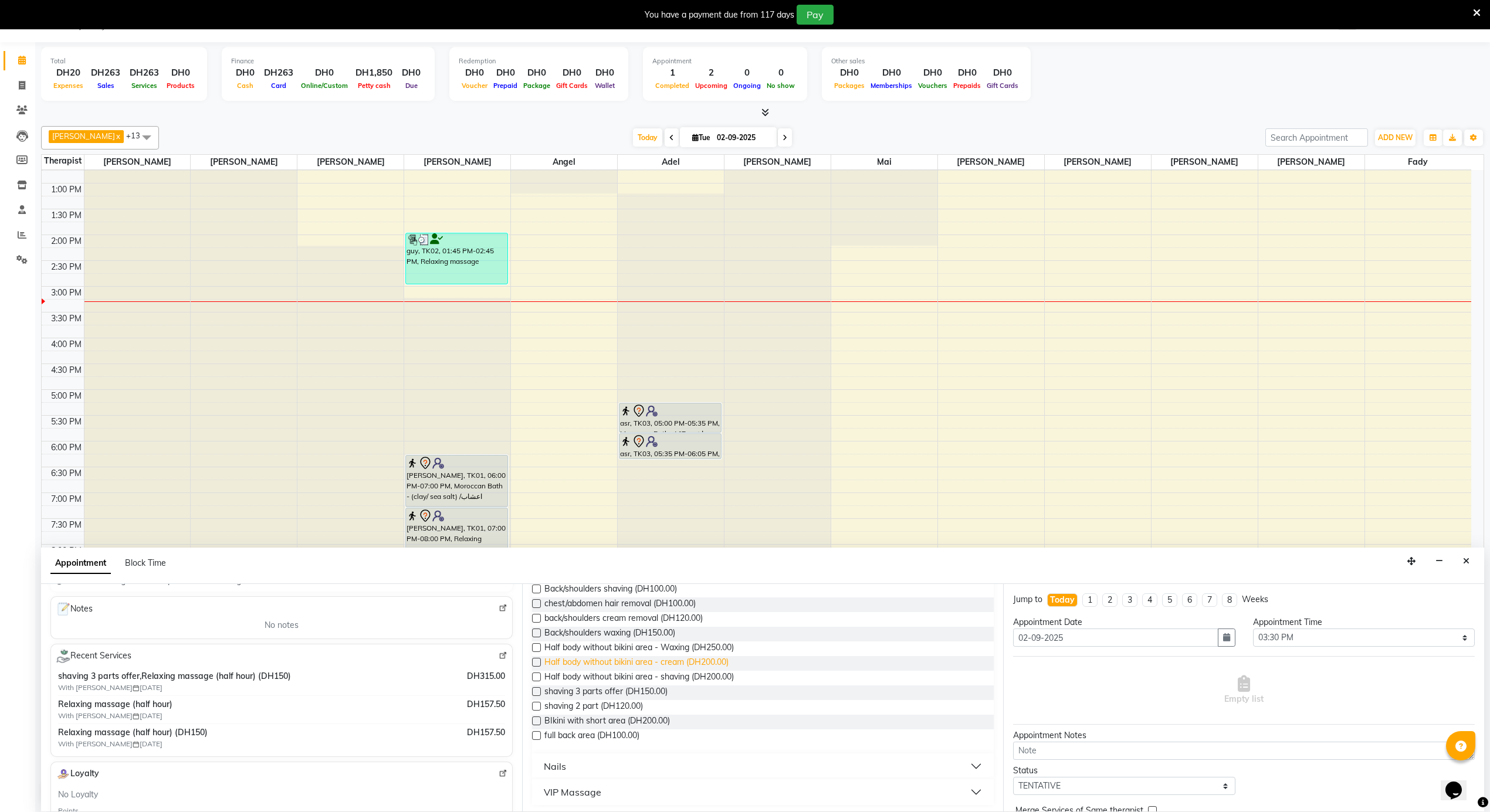
scroll to position [332, 0]
click at [650, 688] on span "shaving 3 parts offer (DH150.00)" at bounding box center [606, 690] width 123 height 15
checkbox input "false"
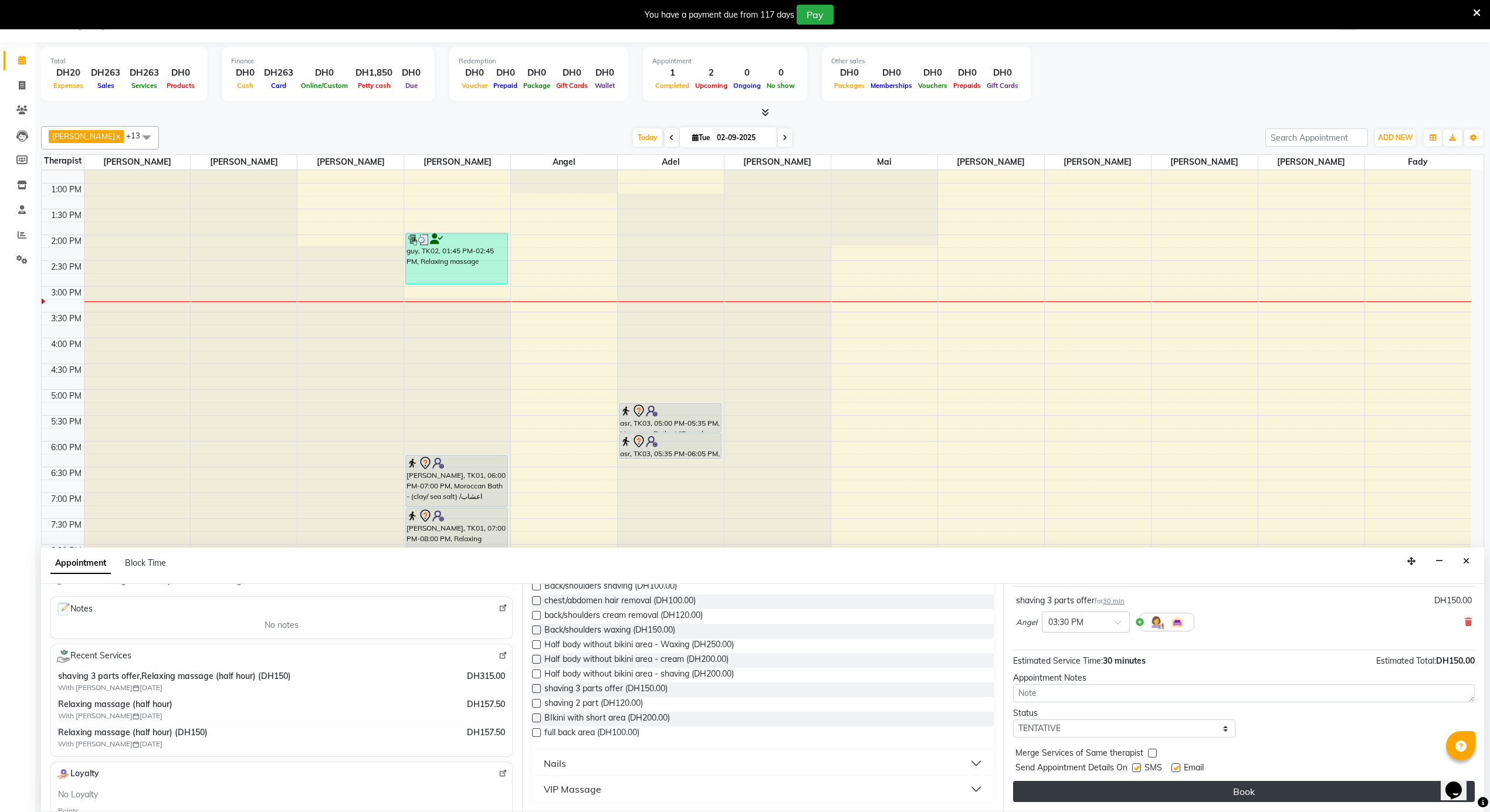
click at [1119, 794] on button "Book" at bounding box center [1244, 791] width 462 height 21
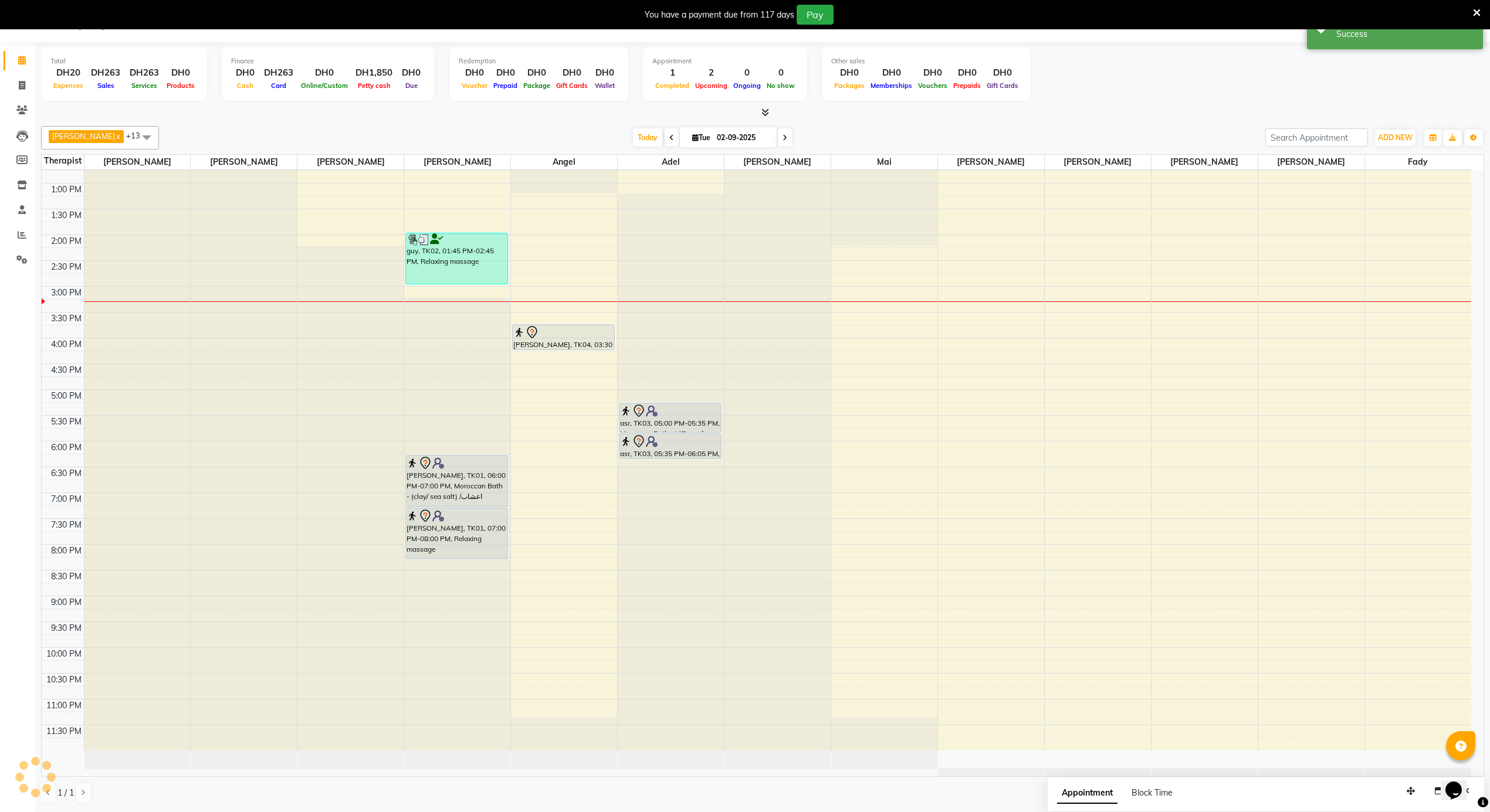
scroll to position [0, 0]
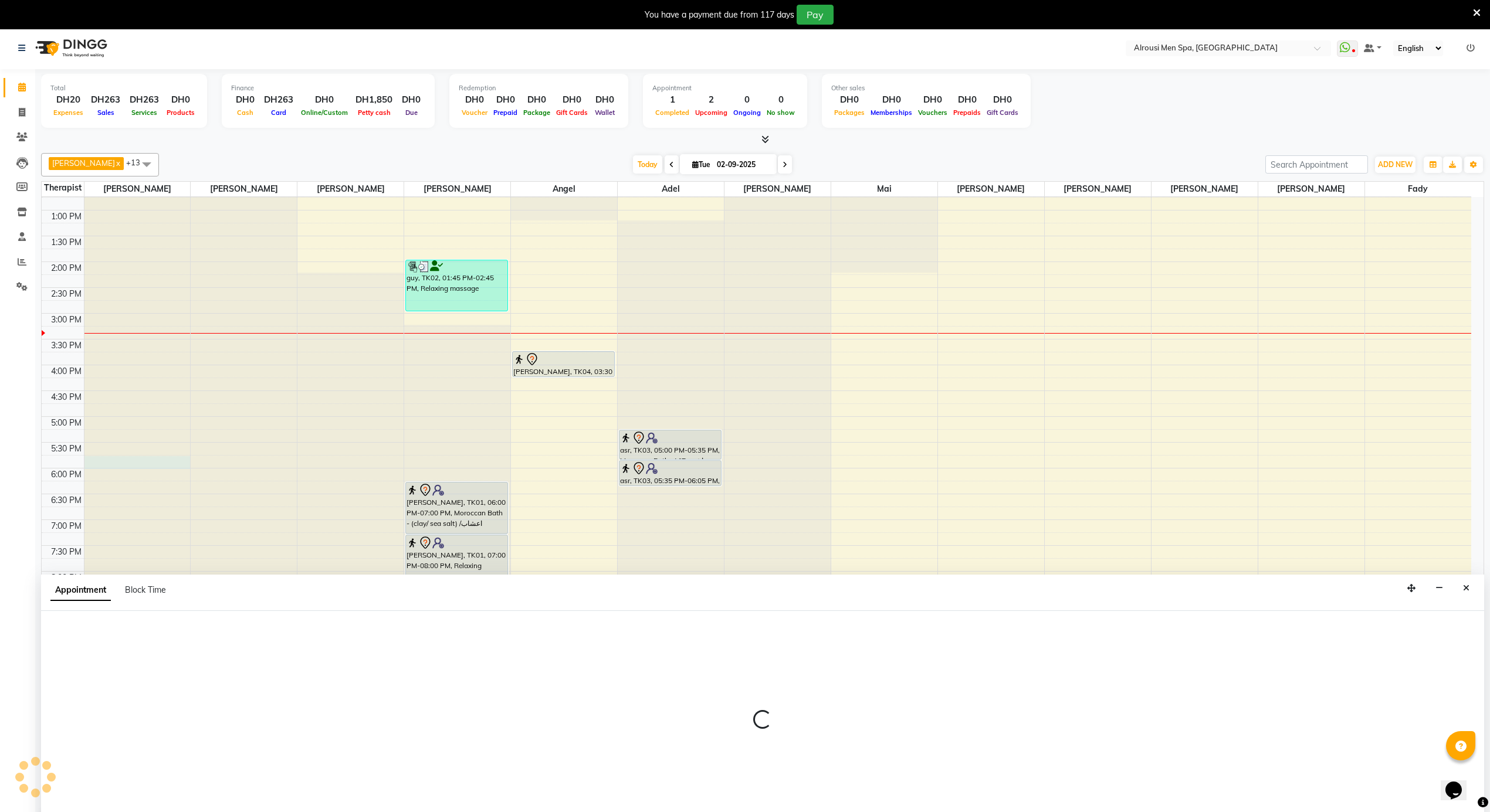
scroll to position [30, 0]
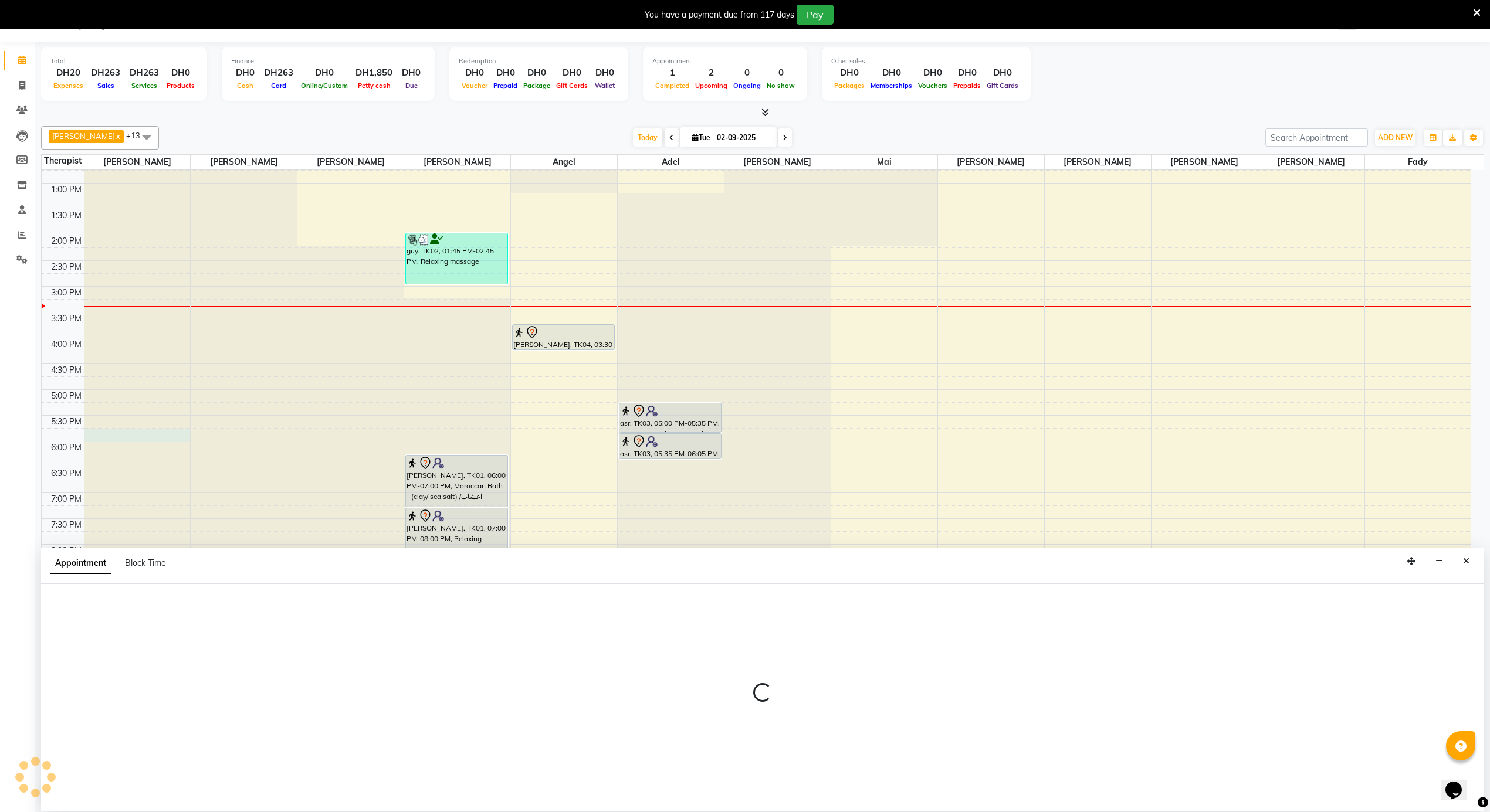
select select "38887"
select select "tentative"
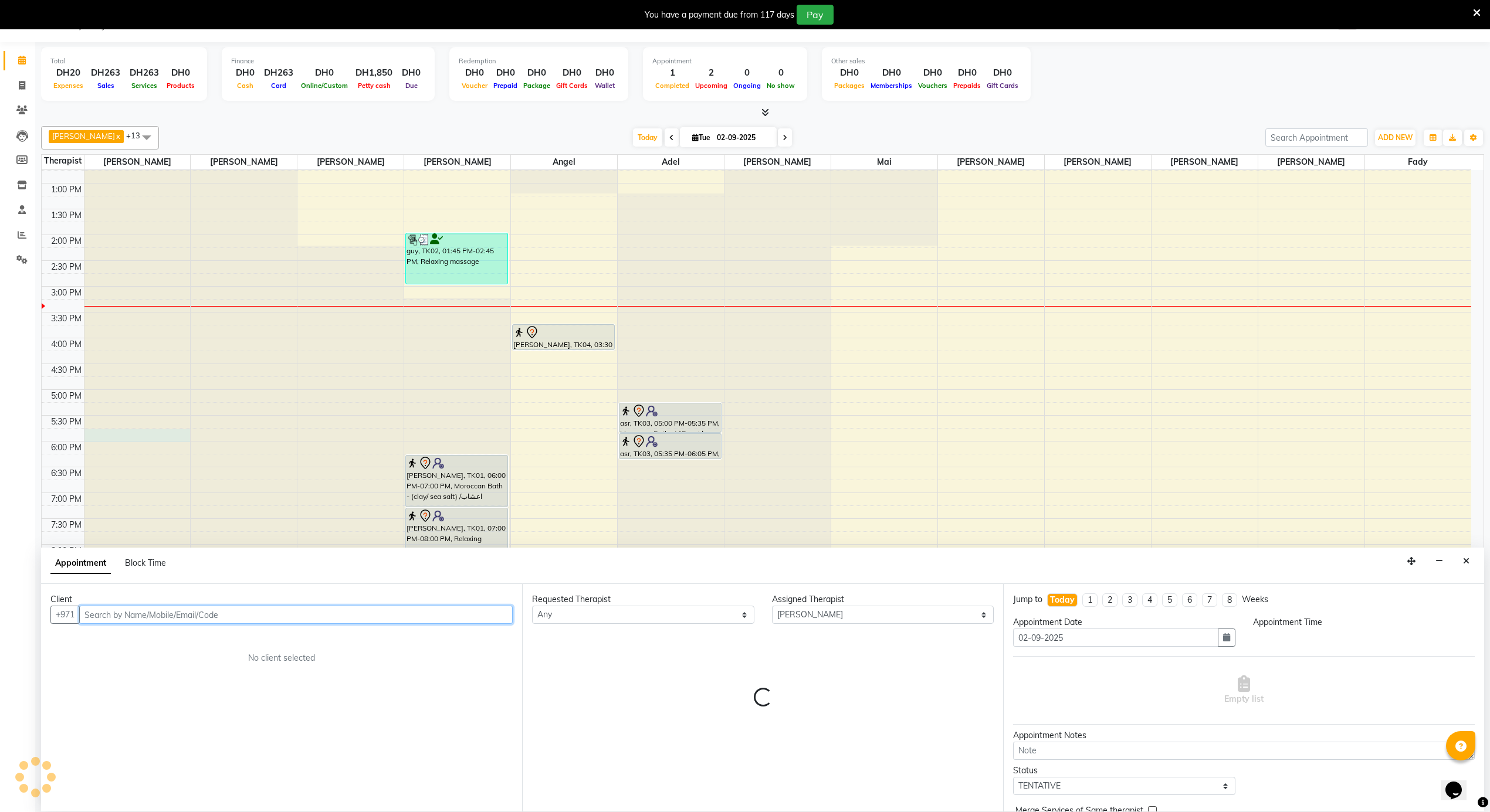
select select "1050"
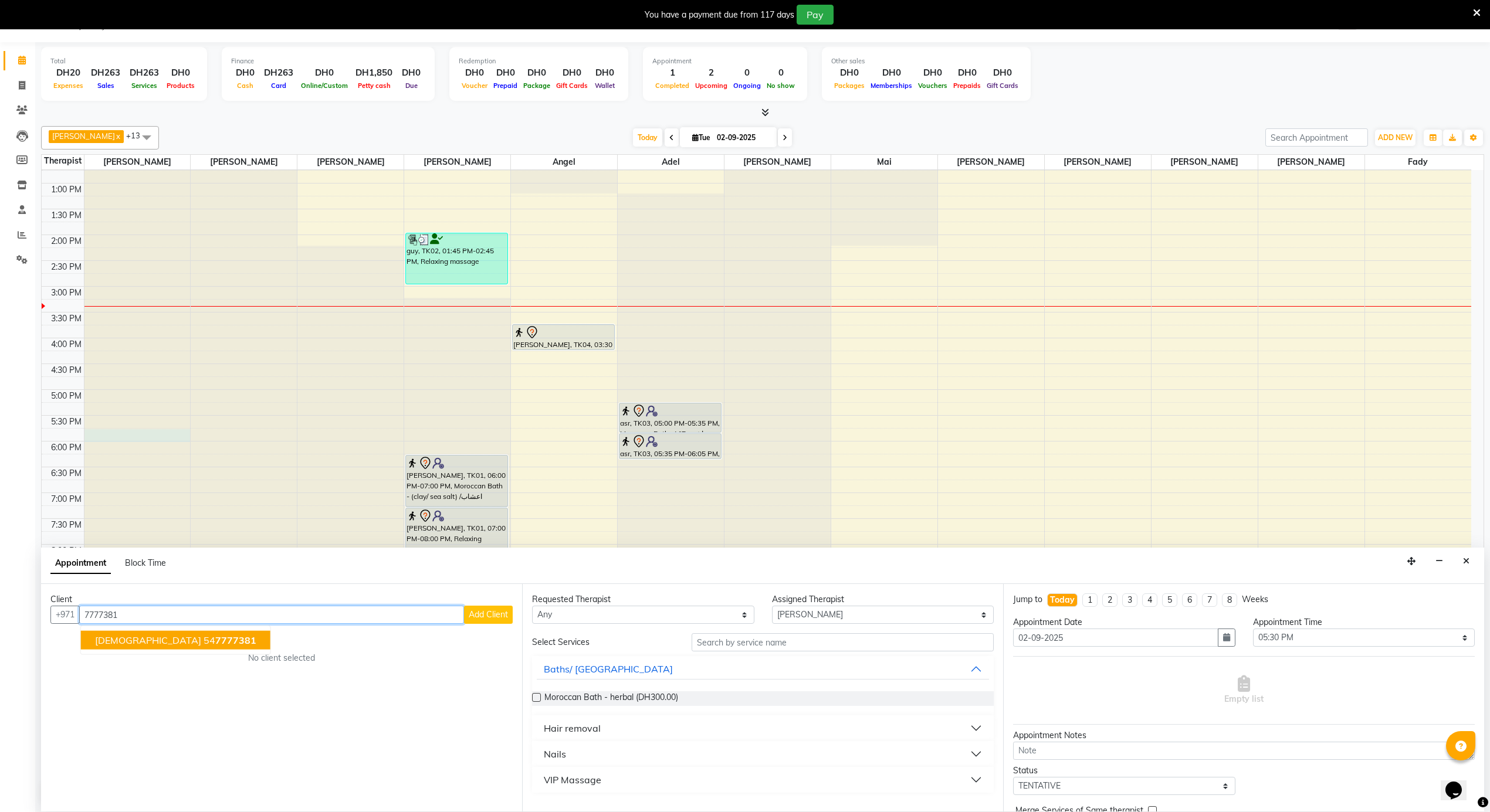
click at [137, 647] on button "[DEMOGRAPHIC_DATA] 54 7777381" at bounding box center [176, 641] width 190 height 19
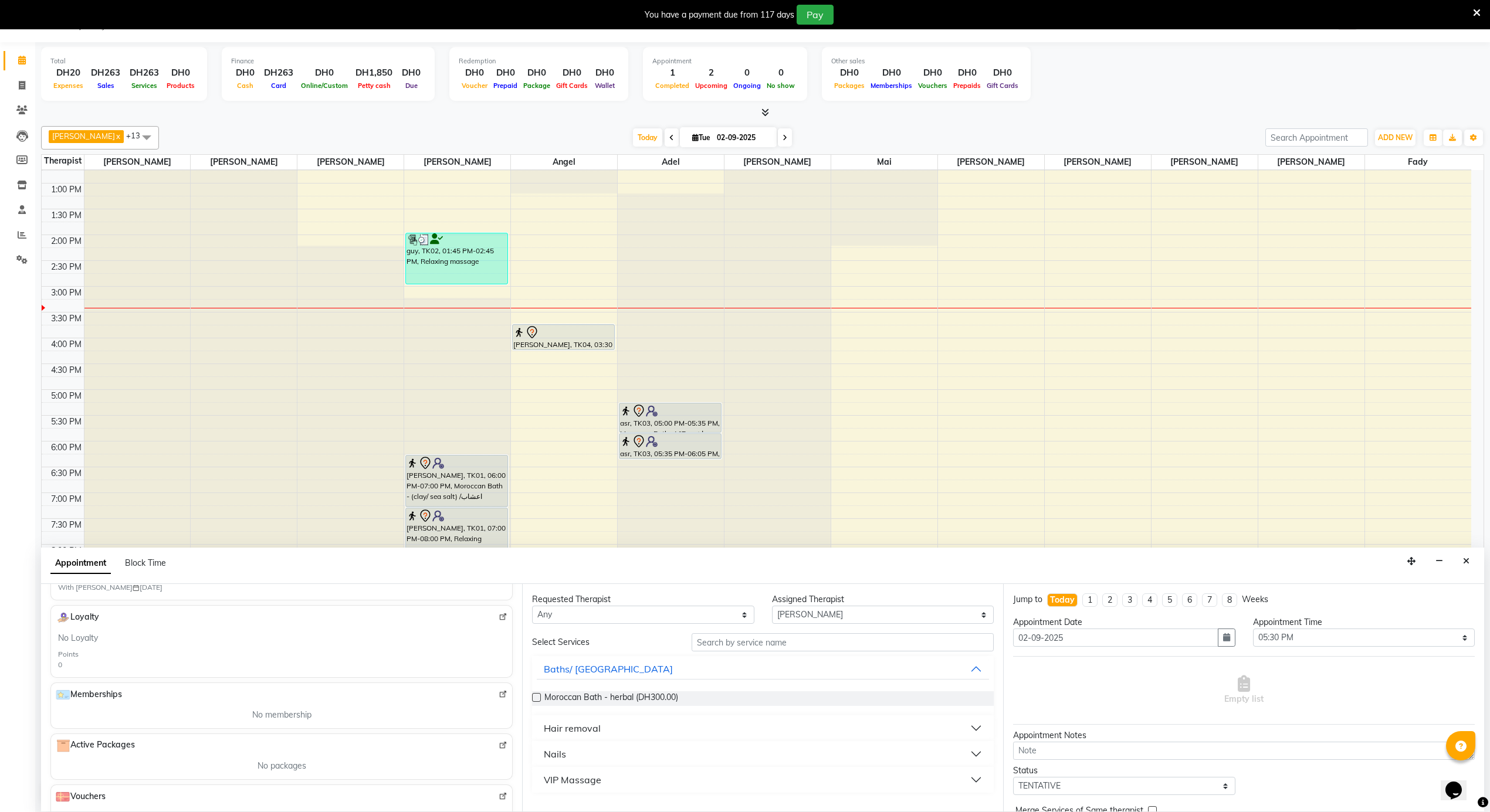
scroll to position [156, 0]
type input "547777381"
click at [499, 659] on img at bounding box center [503, 656] width 9 height 9
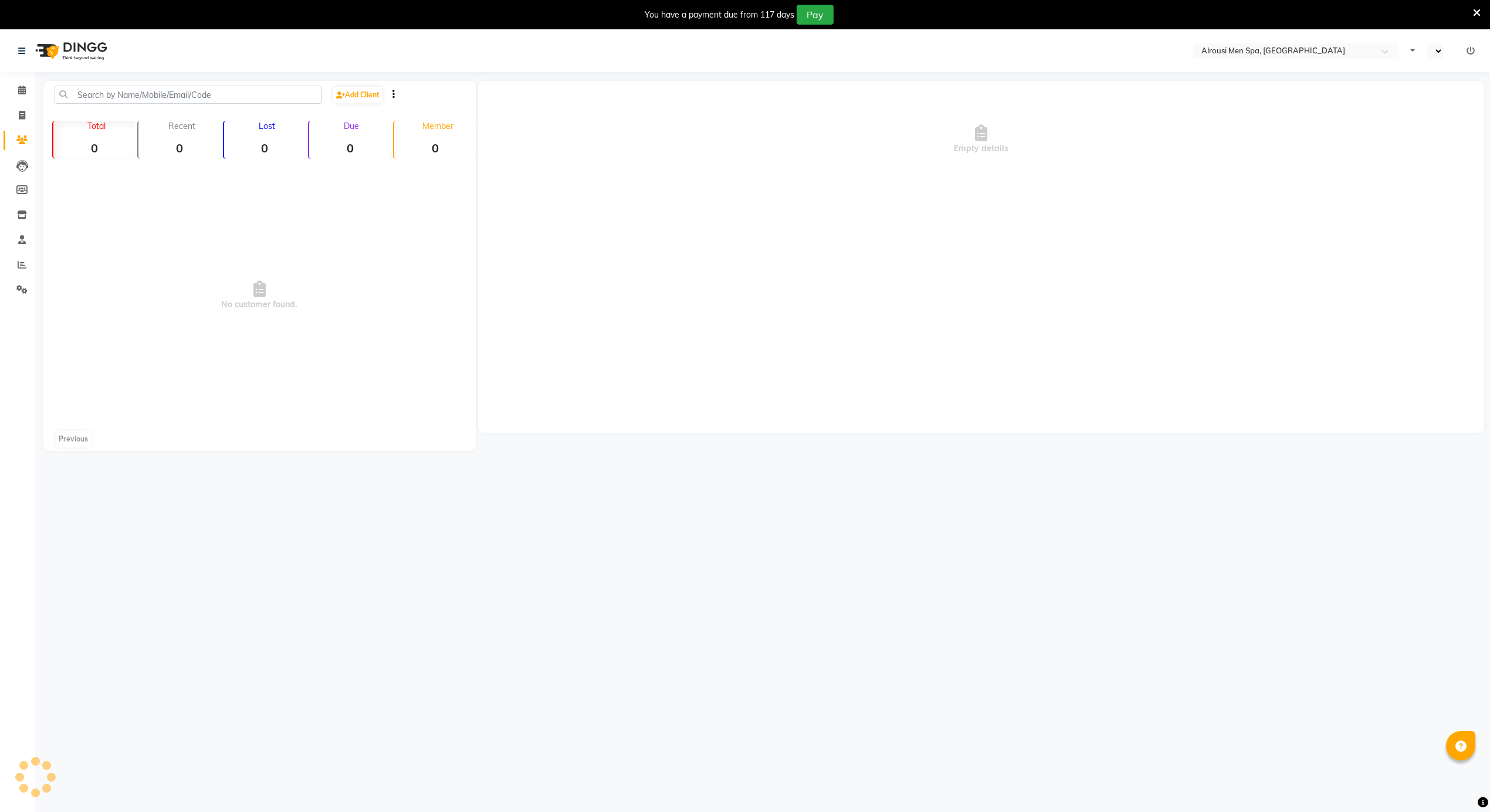
select select "en"
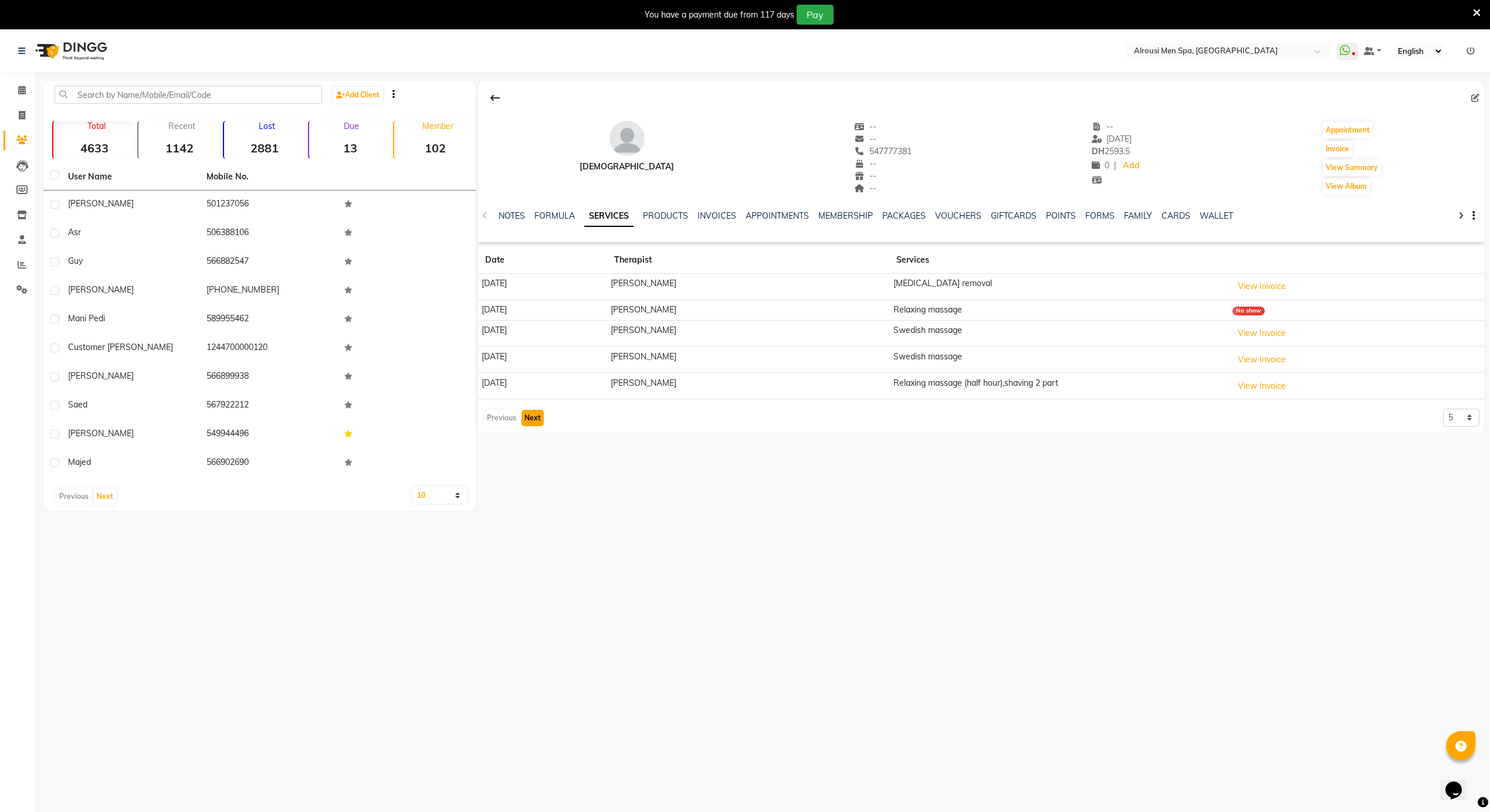
click at [529, 421] on button "Next" at bounding box center [533, 418] width 22 height 16
click at [529, 421] on button "Next" at bounding box center [533, 412] width 22 height 16
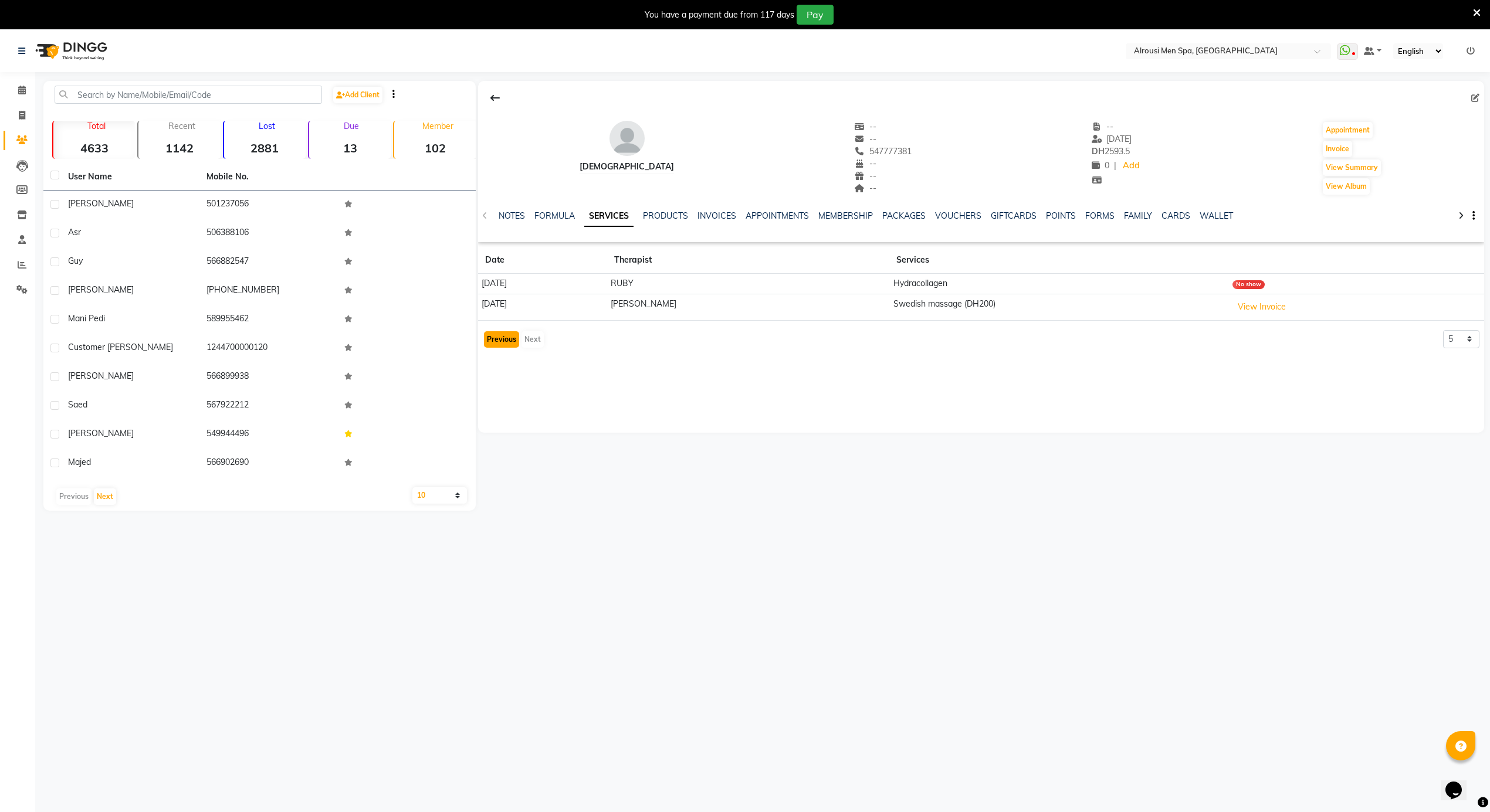
click at [492, 335] on button "Previous" at bounding box center [502, 340] width 35 height 16
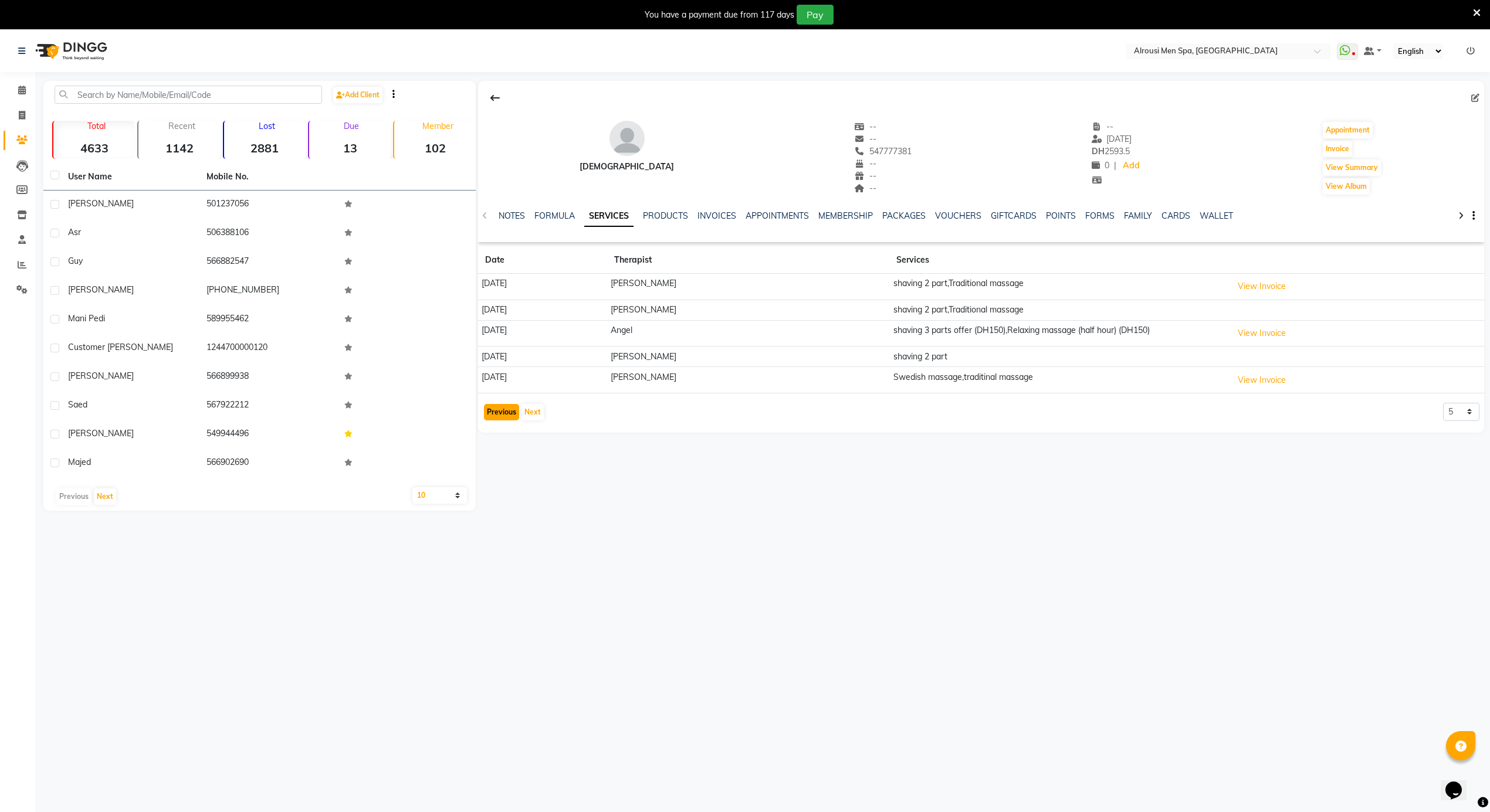
click at [501, 421] on button "Previous" at bounding box center [502, 412] width 35 height 16
click at [501, 420] on button "Previous" at bounding box center [502, 412] width 35 height 16
drag, startPoint x: 886, startPoint y: 149, endPoint x: 850, endPoint y: 152, distance: 36.1
click at [846, 155] on div "musalem -- -- 547777381 -- Date of birth -- -- -- 25-07-2025 DH 2593.5 0 | Add …" at bounding box center [982, 152] width 1007 height 87
click at [901, 155] on div "musalem -- -- 547777381 -- -- -- -- 25-07-2025 DH 2593.5 0 | Add Appointment In…" at bounding box center [982, 152] width 1007 height 87
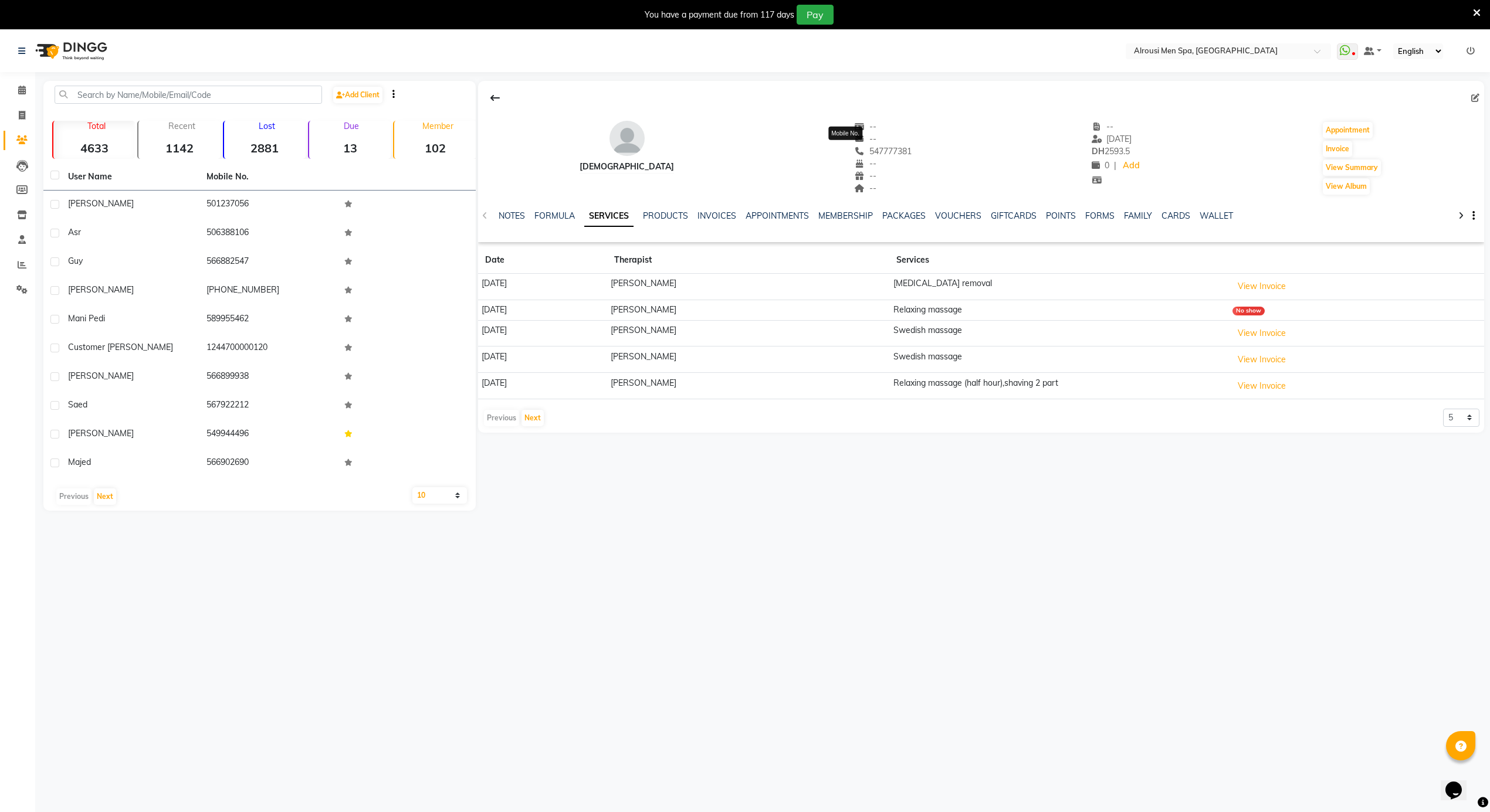
drag, startPoint x: 888, startPoint y: 149, endPoint x: 829, endPoint y: 152, distance: 59.1
click at [829, 152] on div "musalem -- -- 547777381 Mobile No. -- -- -- -- 25-07-2025 DH 2593.5 0 | Add App…" at bounding box center [982, 152] width 1007 height 87
copy span "547777381"
click at [19, 88] on icon at bounding box center [22, 90] width 7 height 9
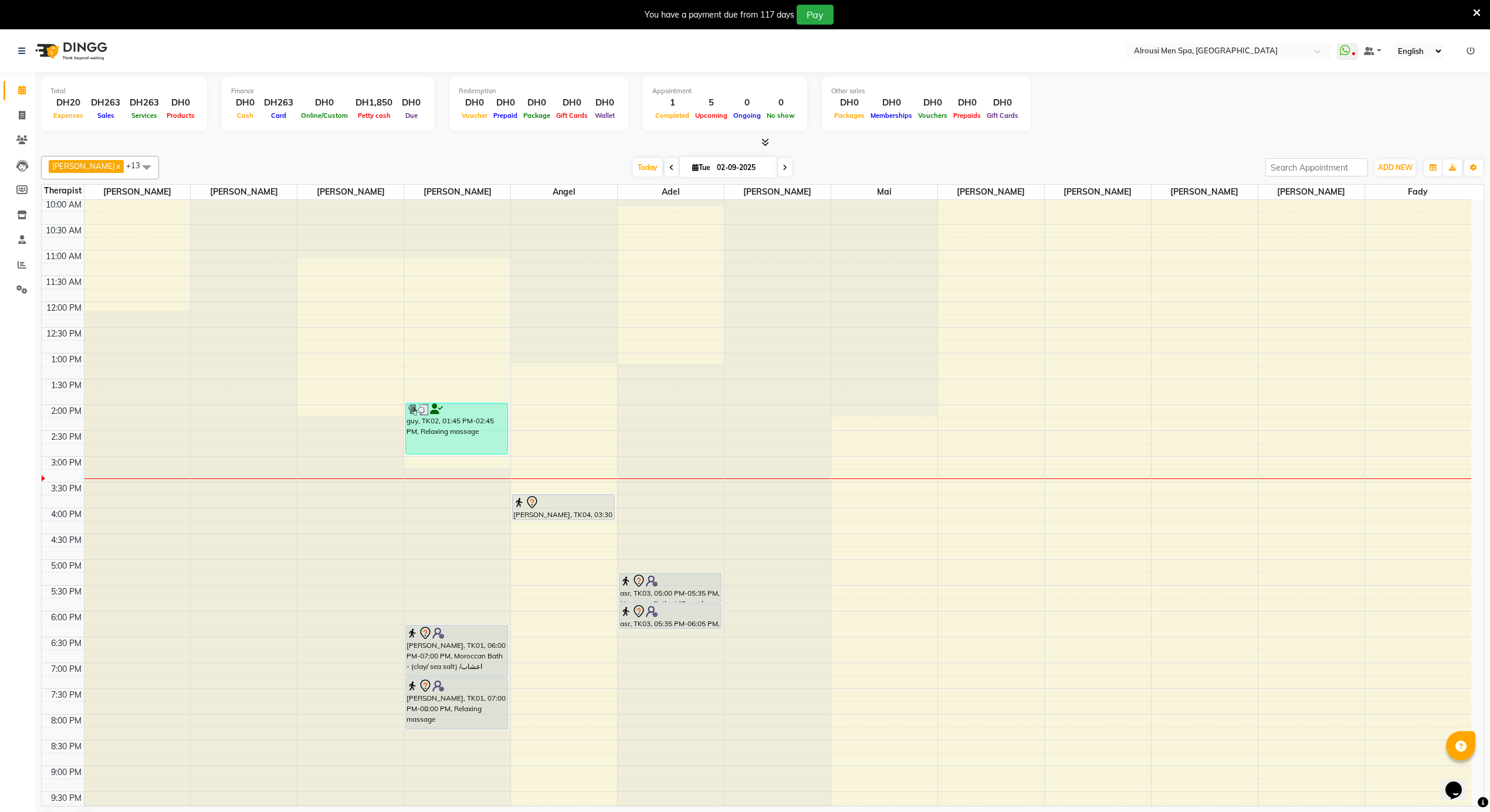
scroll to position [547, 0]
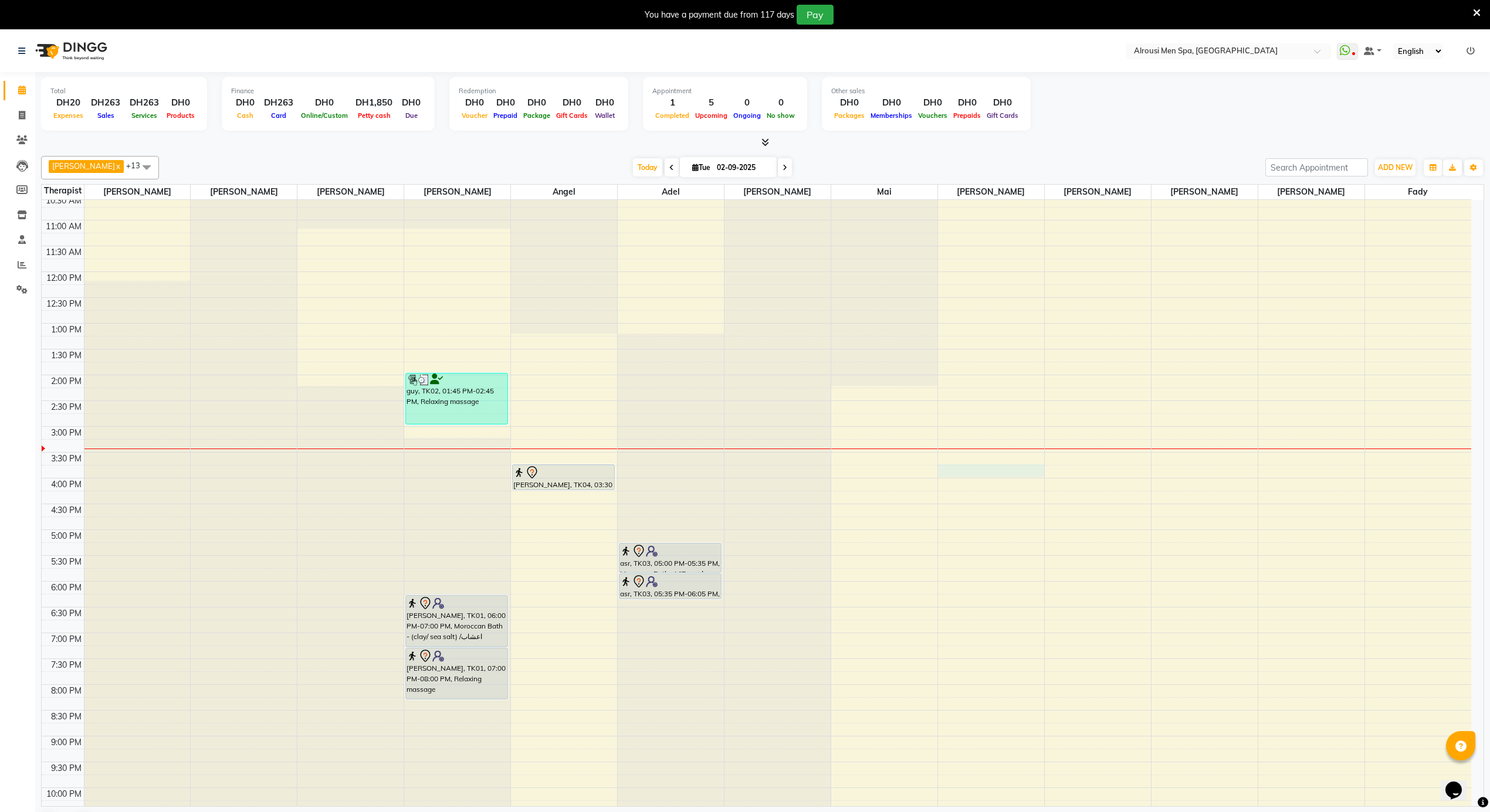
click at [966, 471] on div "12:00 AM 12:30 AM 1:00 AM 1:30 AM 2:00 AM 2:30 AM 3:00 AM 3:30 AM 4:00 AM 4:30 …" at bounding box center [756, 271] width 1430 height 1238
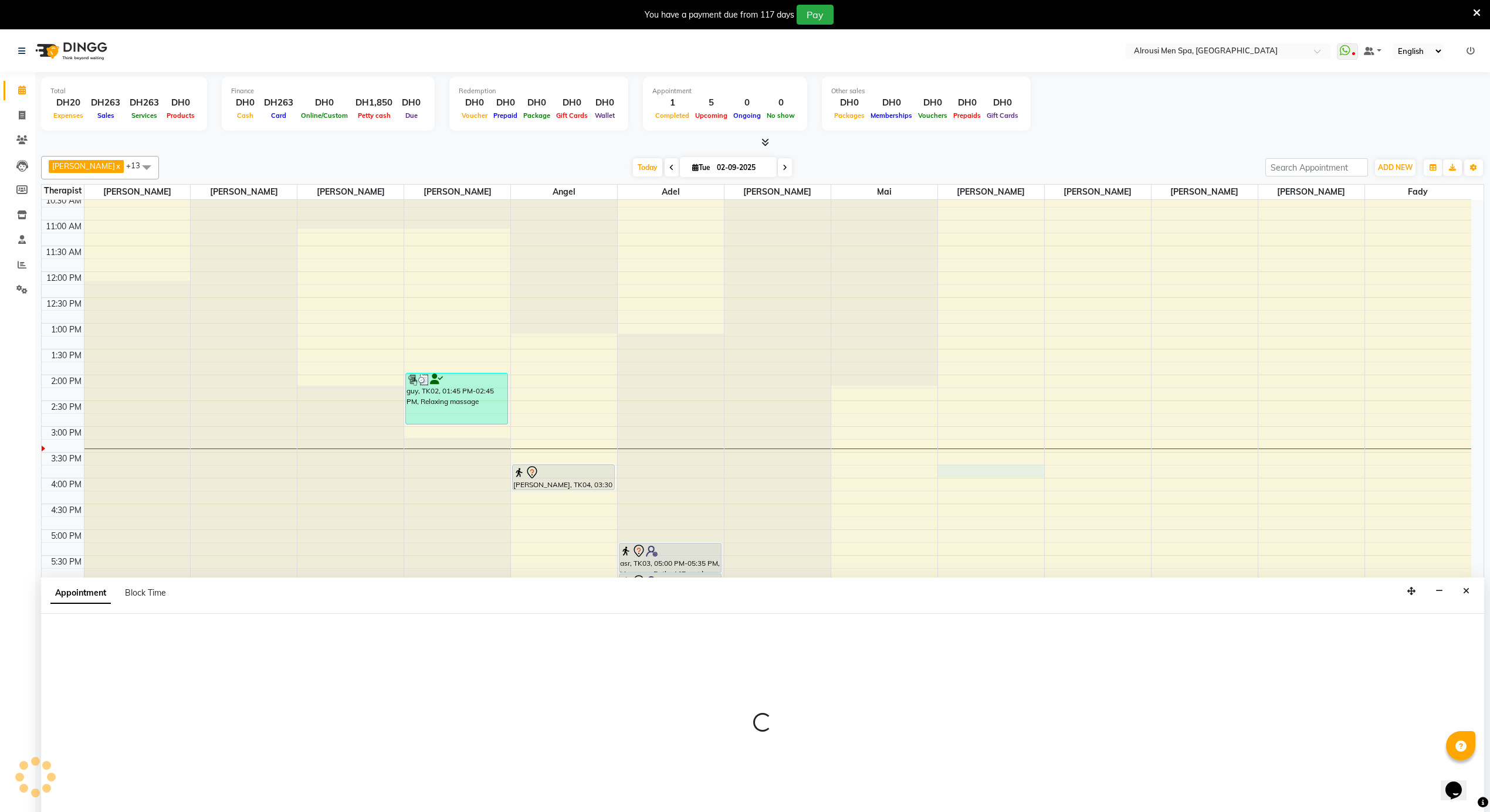
scroll to position [30, 0]
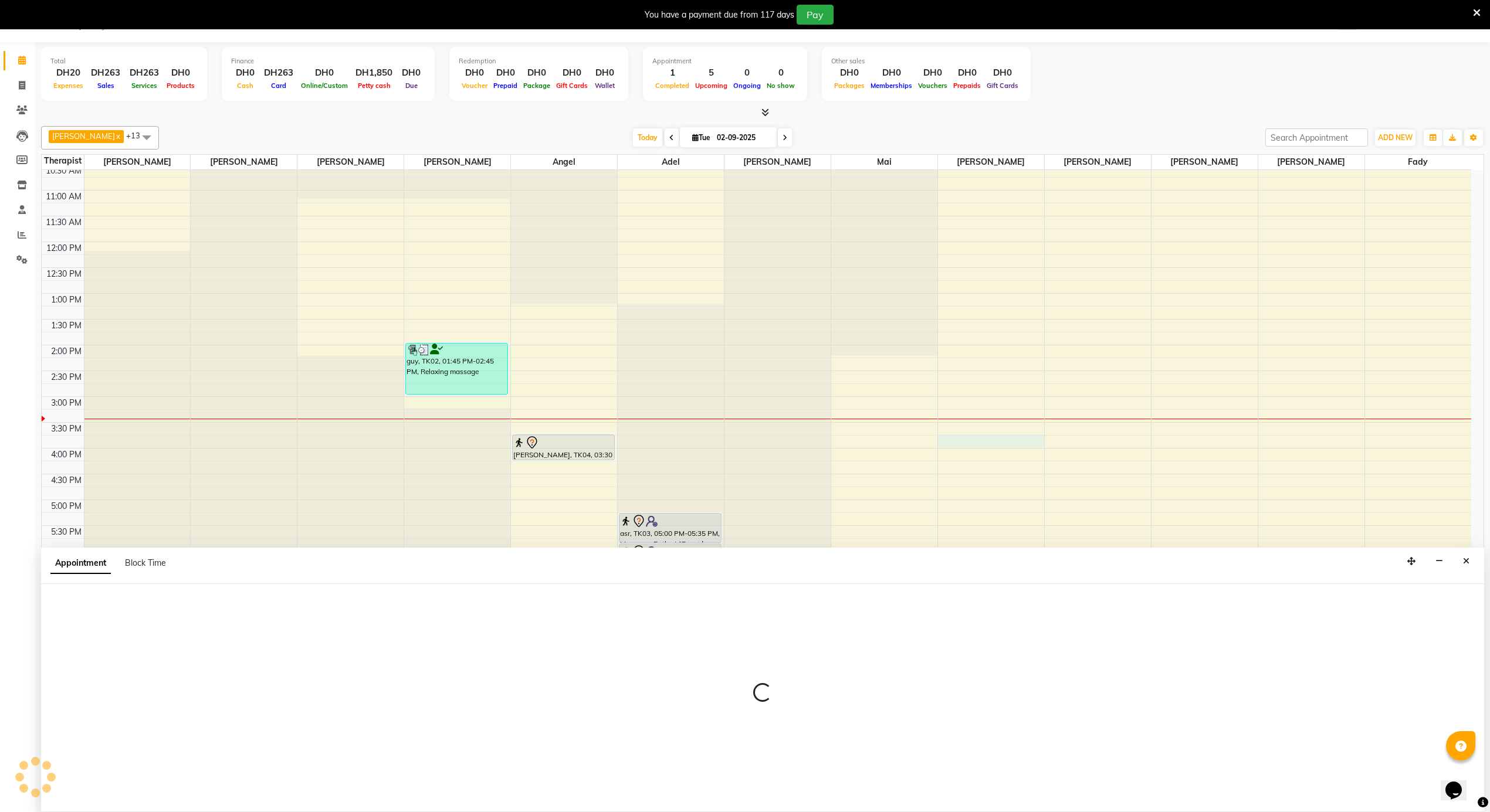
select select "58774"
select select "930"
select select "tentative"
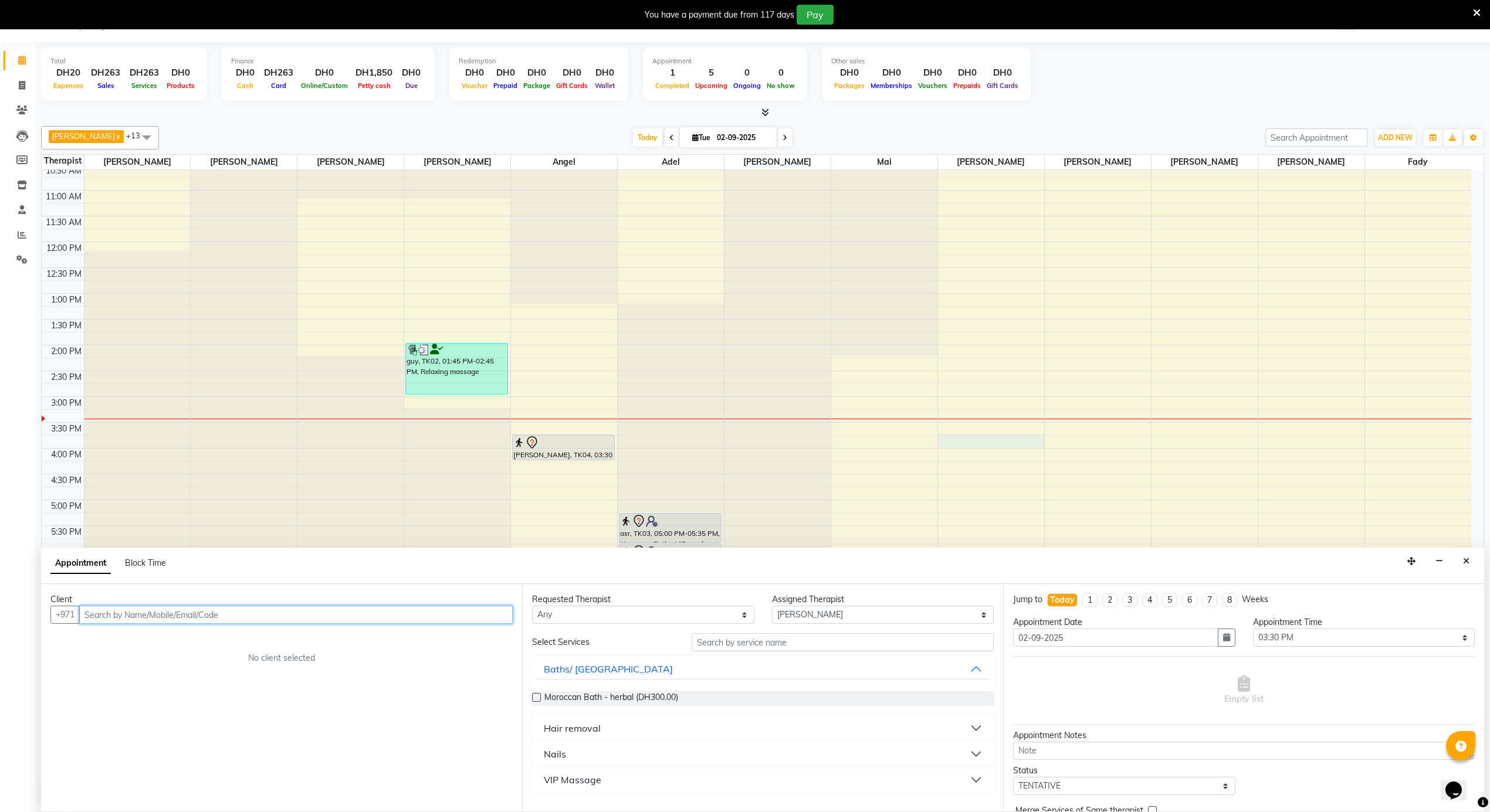
click at [163, 615] on input "text" at bounding box center [296, 615] width 433 height 18
paste input "547777381"
click at [204, 644] on span "547777381" at bounding box center [230, 641] width 53 height 12
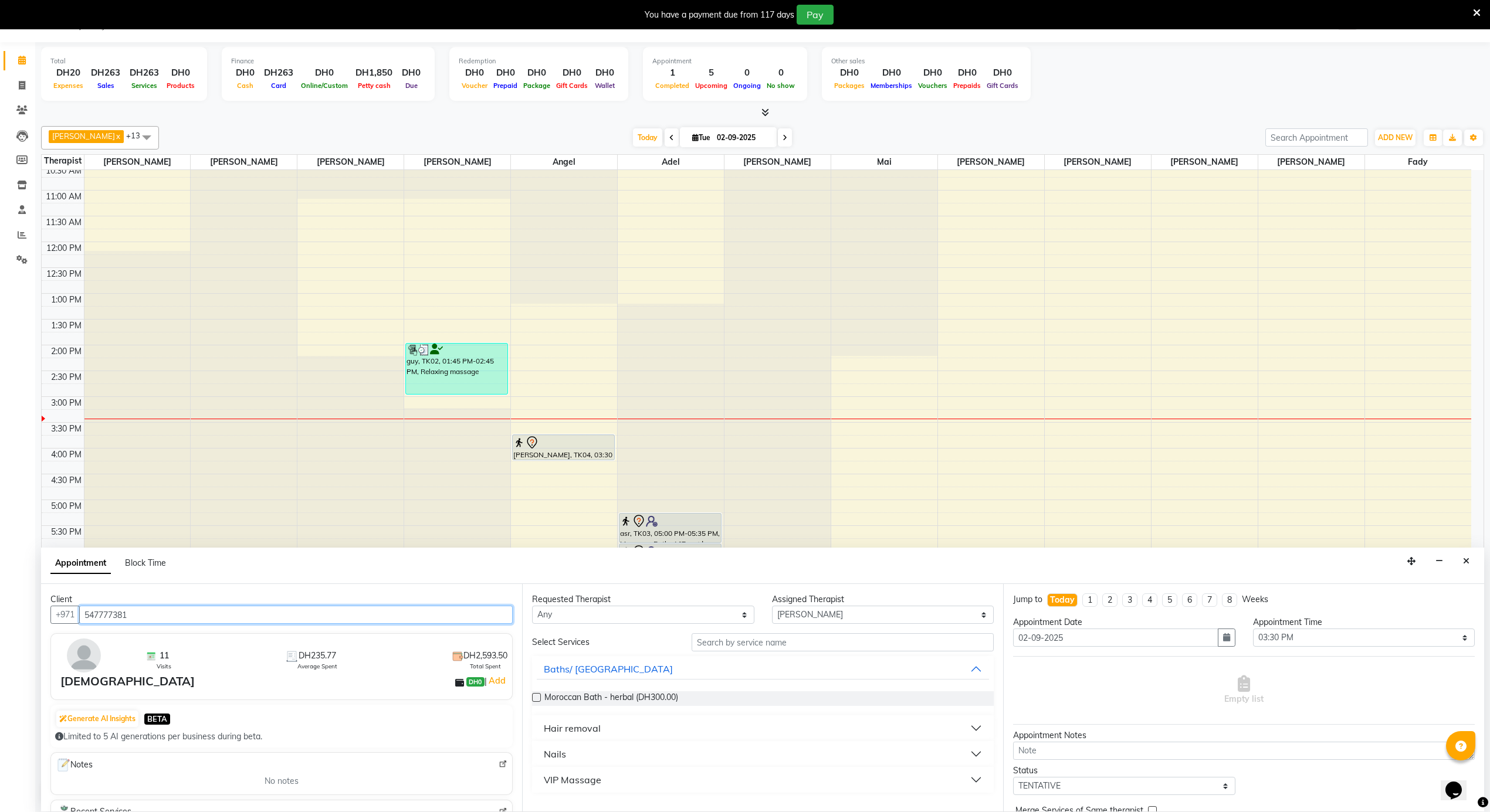
type input "547777381"
click at [586, 723] on div "Hair removal" at bounding box center [572, 728] width 57 height 14
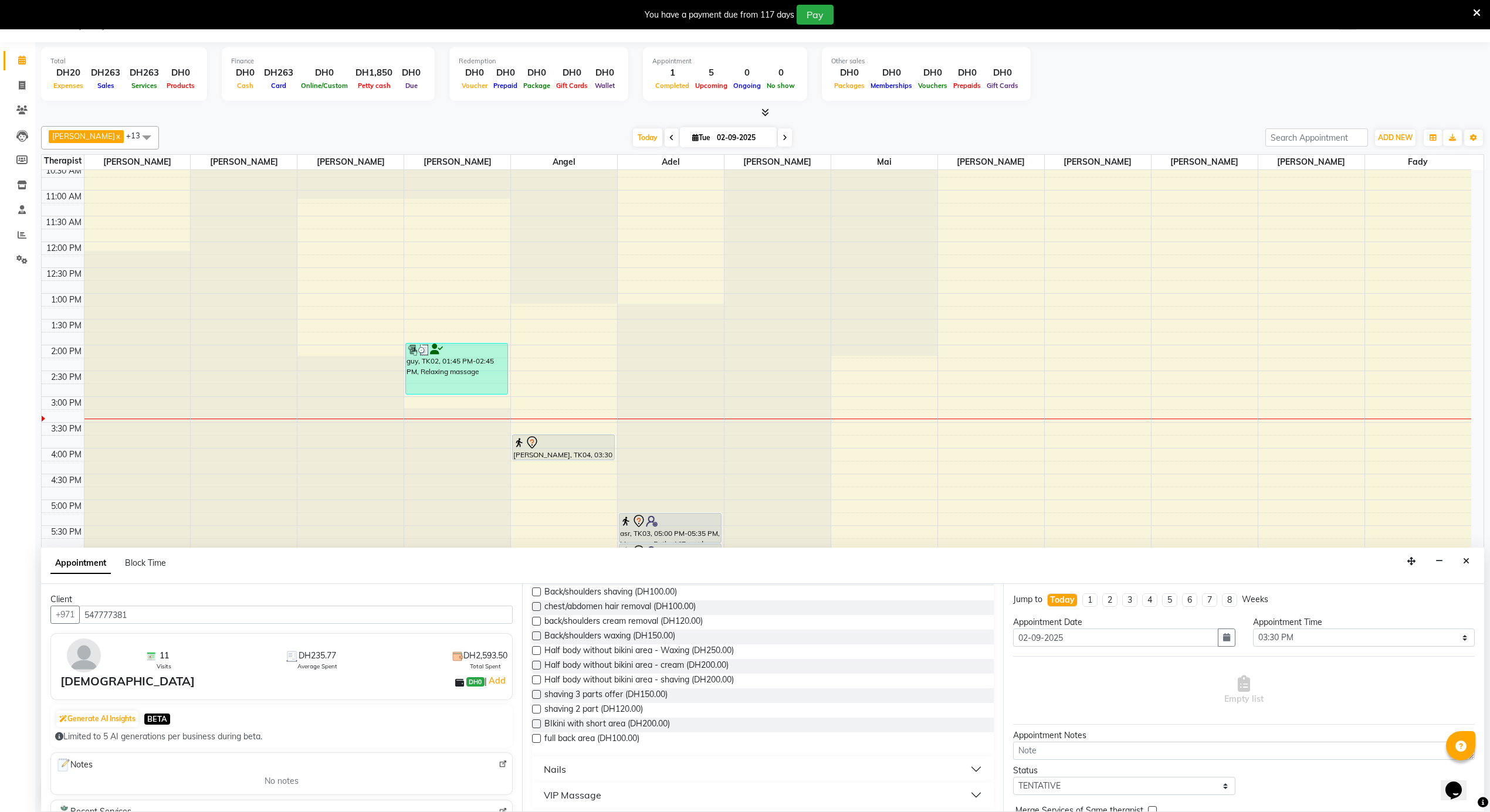
scroll to position [332, 0]
click at [628, 702] on span "shaving 2 part (DH120.00)" at bounding box center [594, 705] width 99 height 15
checkbox input "false"
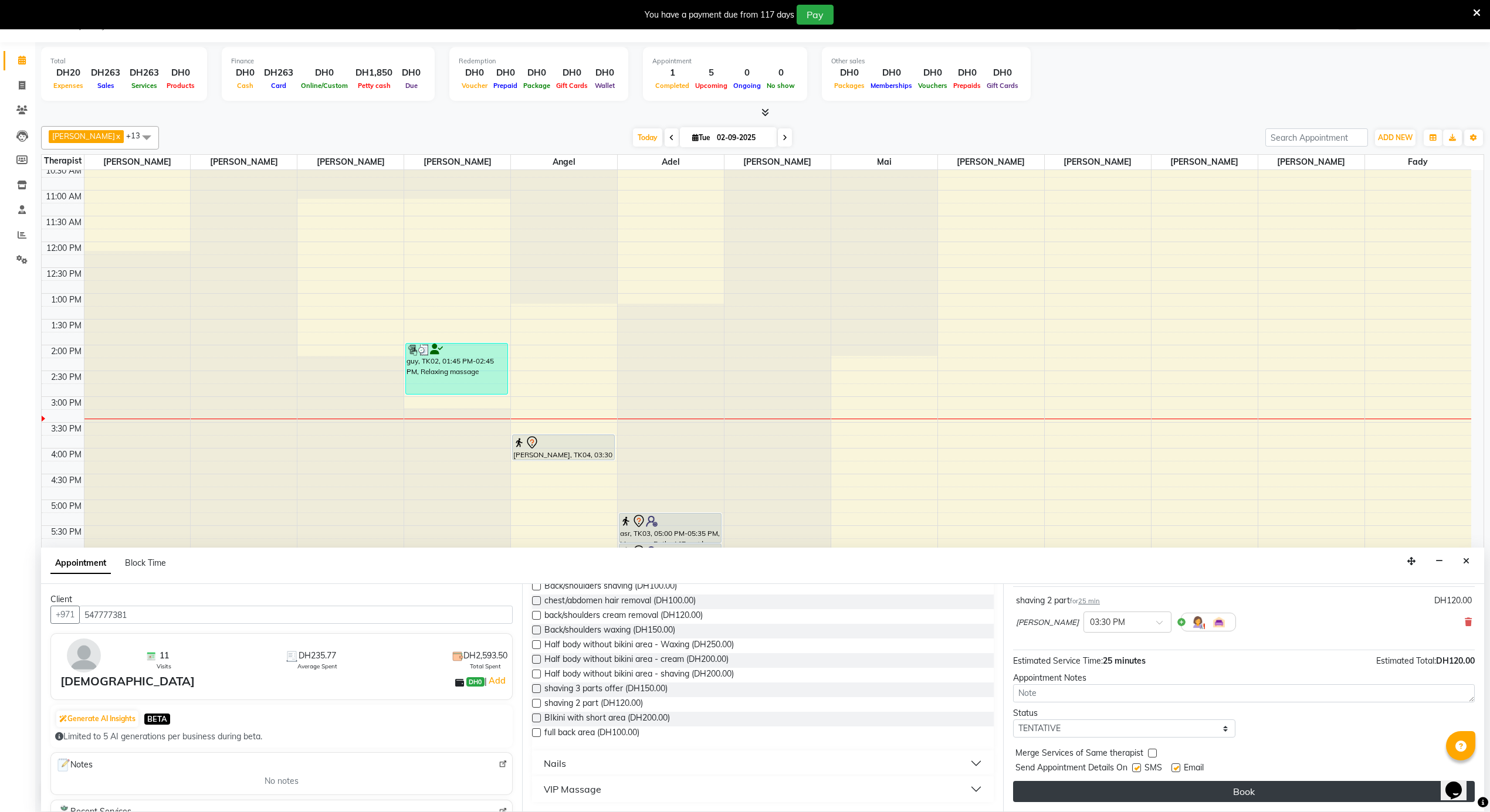
click at [1129, 787] on button "Book" at bounding box center [1244, 791] width 462 height 21
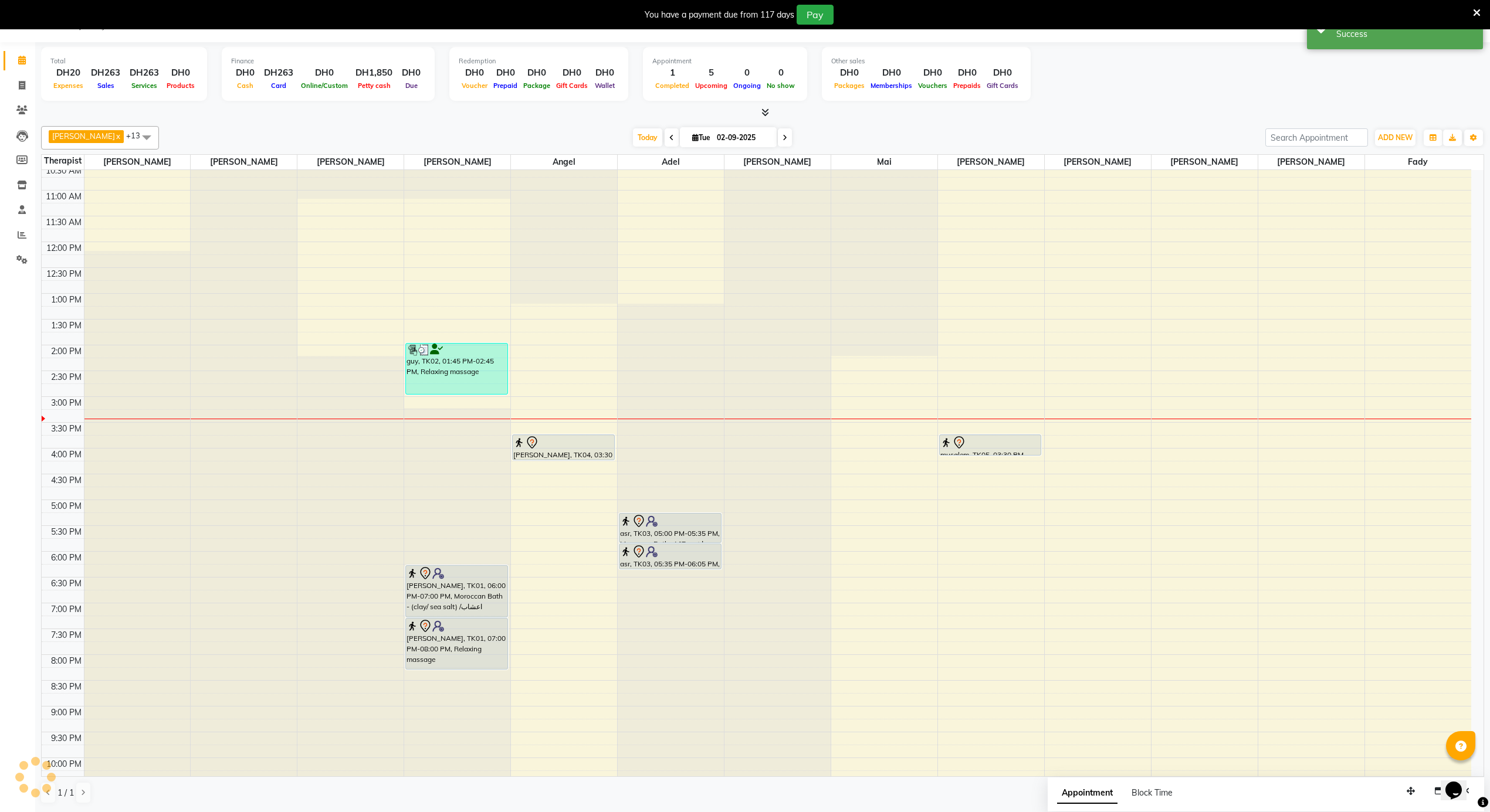
scroll to position [0, 0]
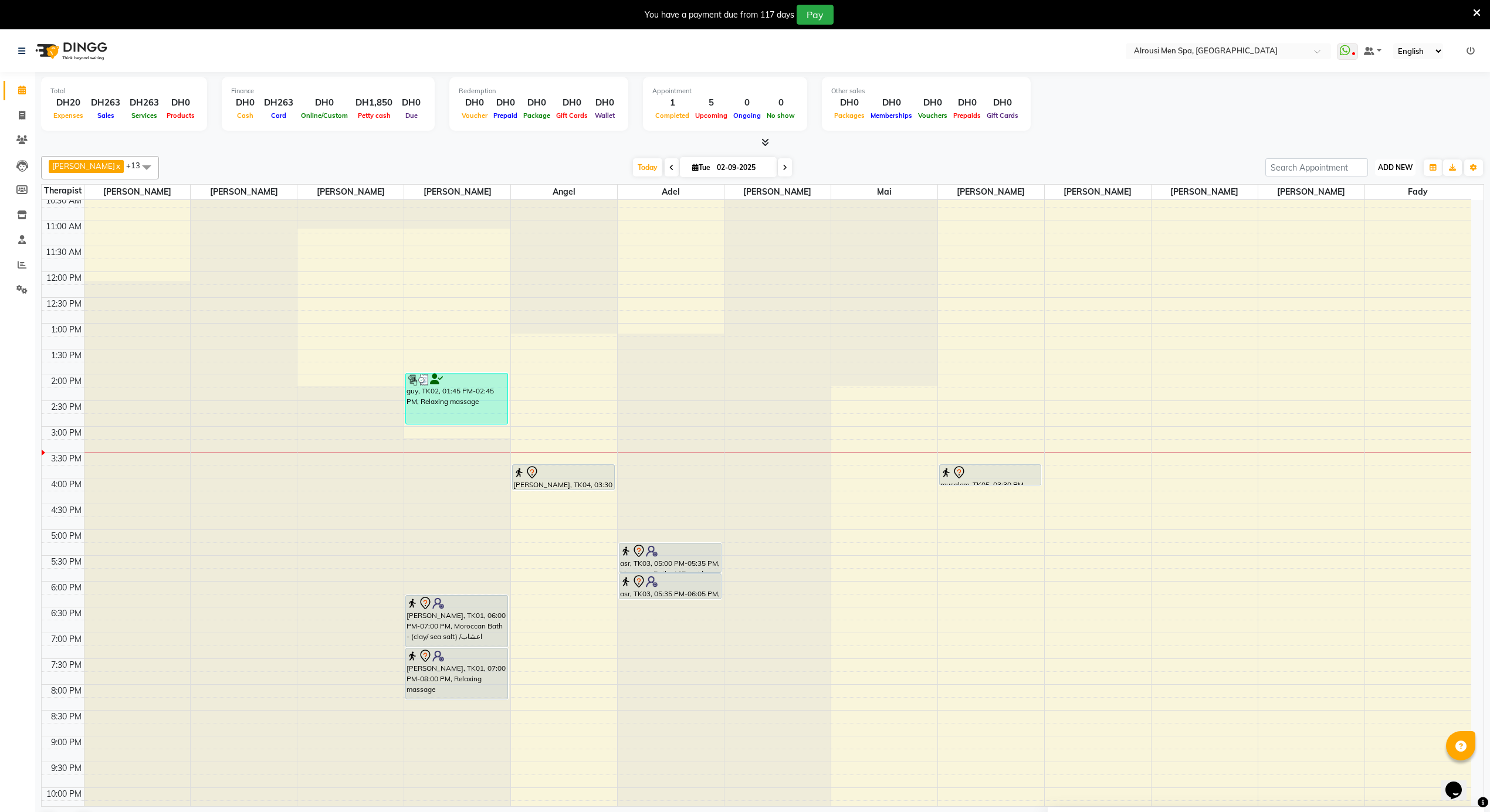
click at [1394, 163] on span "ADD NEW" at bounding box center [1395, 168] width 35 height 9
click at [1357, 223] on link "Add Expense" at bounding box center [1369, 221] width 93 height 15
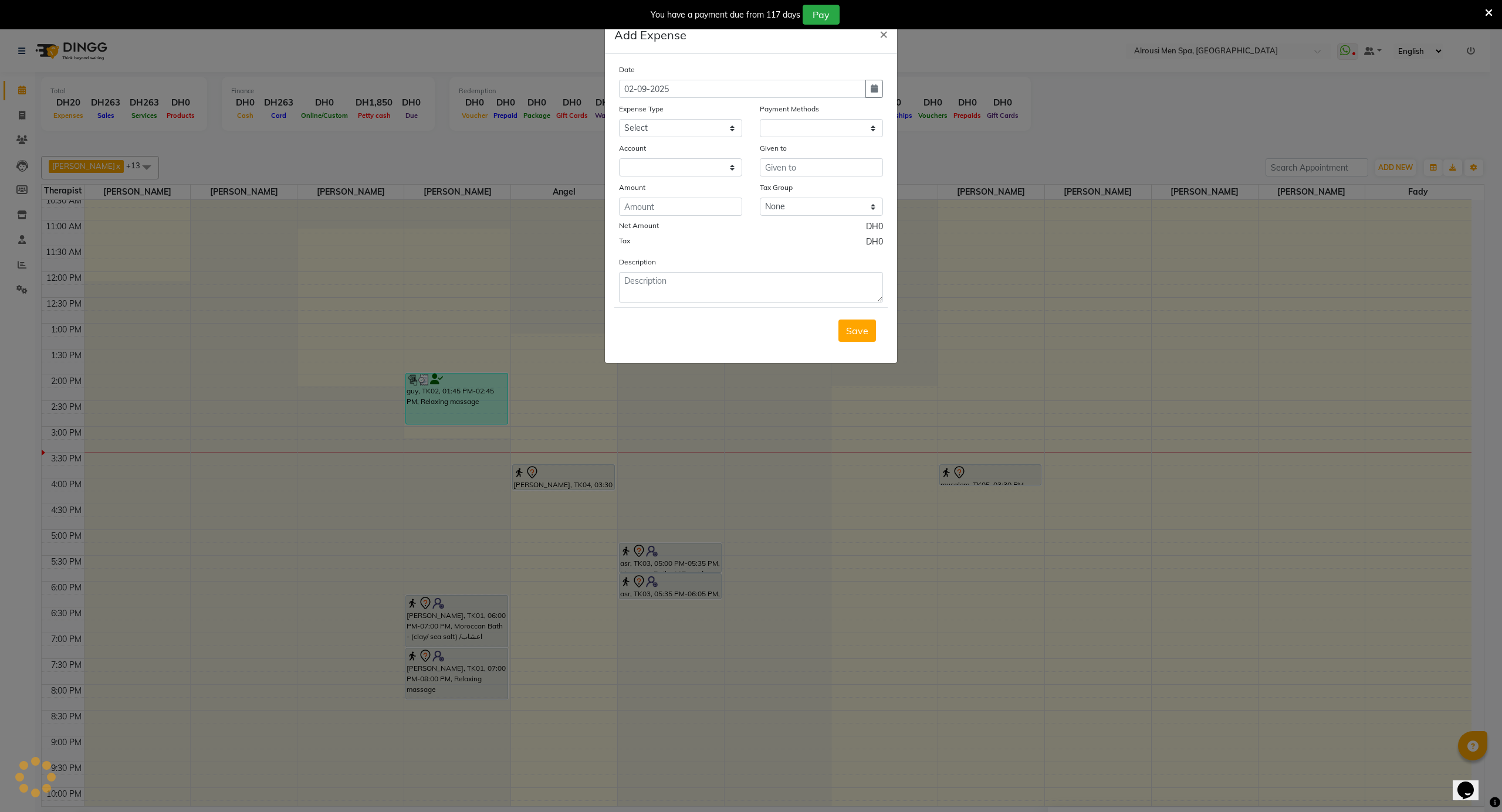
select select "1"
select select "4622"
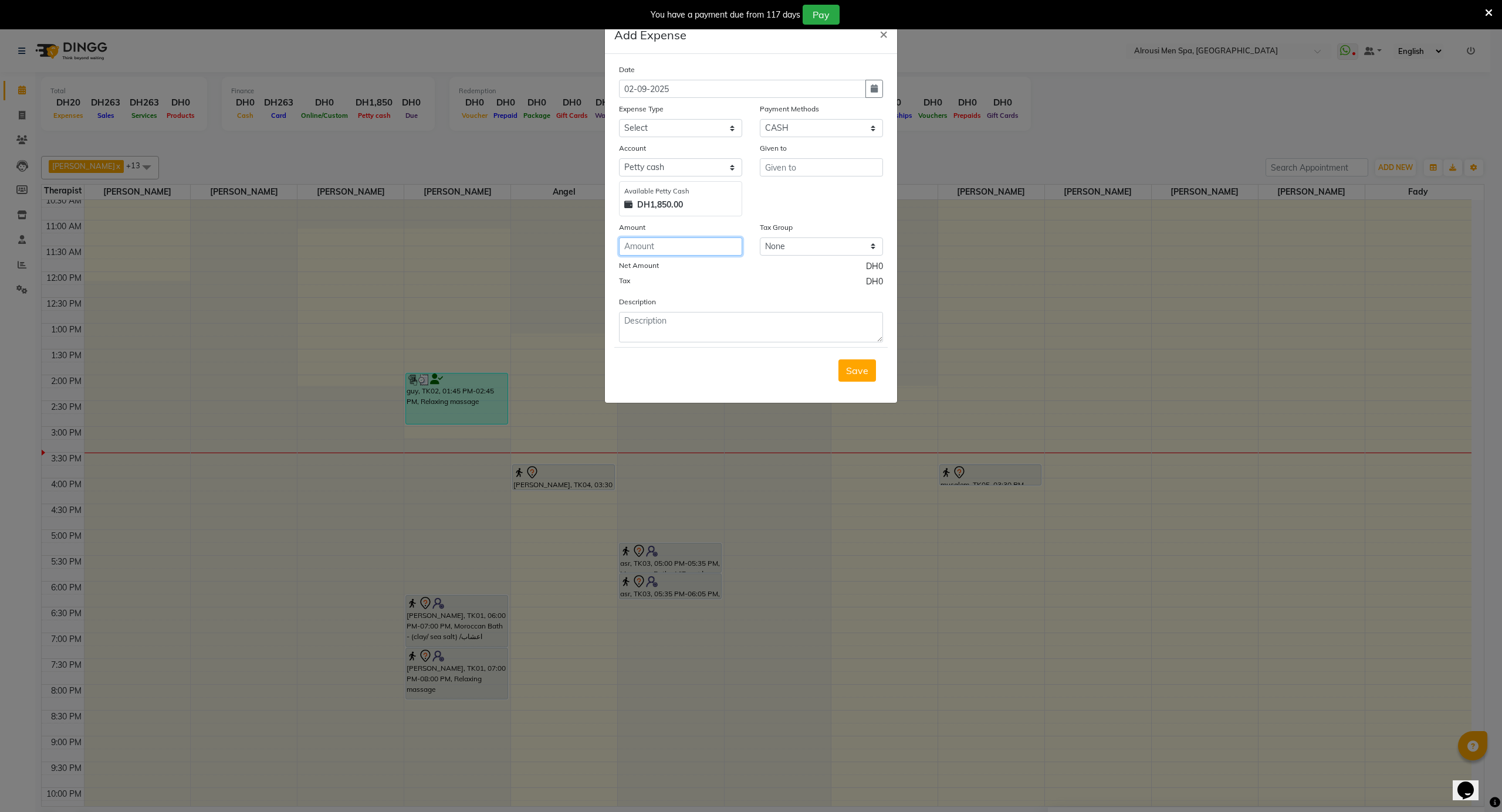
click at [649, 241] on input "number" at bounding box center [680, 246] width 123 height 18
type input "108"
click at [667, 134] on select "Select Abo Abdallah Personal abo abdallah services Advance Salary Al Ansari cha…" at bounding box center [680, 128] width 123 height 18
select select "11415"
click at [619, 119] on select "Select Abo Abdallah Personal abo abdallah services Advance Salary Al Ansari cha…" at bounding box center [680, 128] width 123 height 18
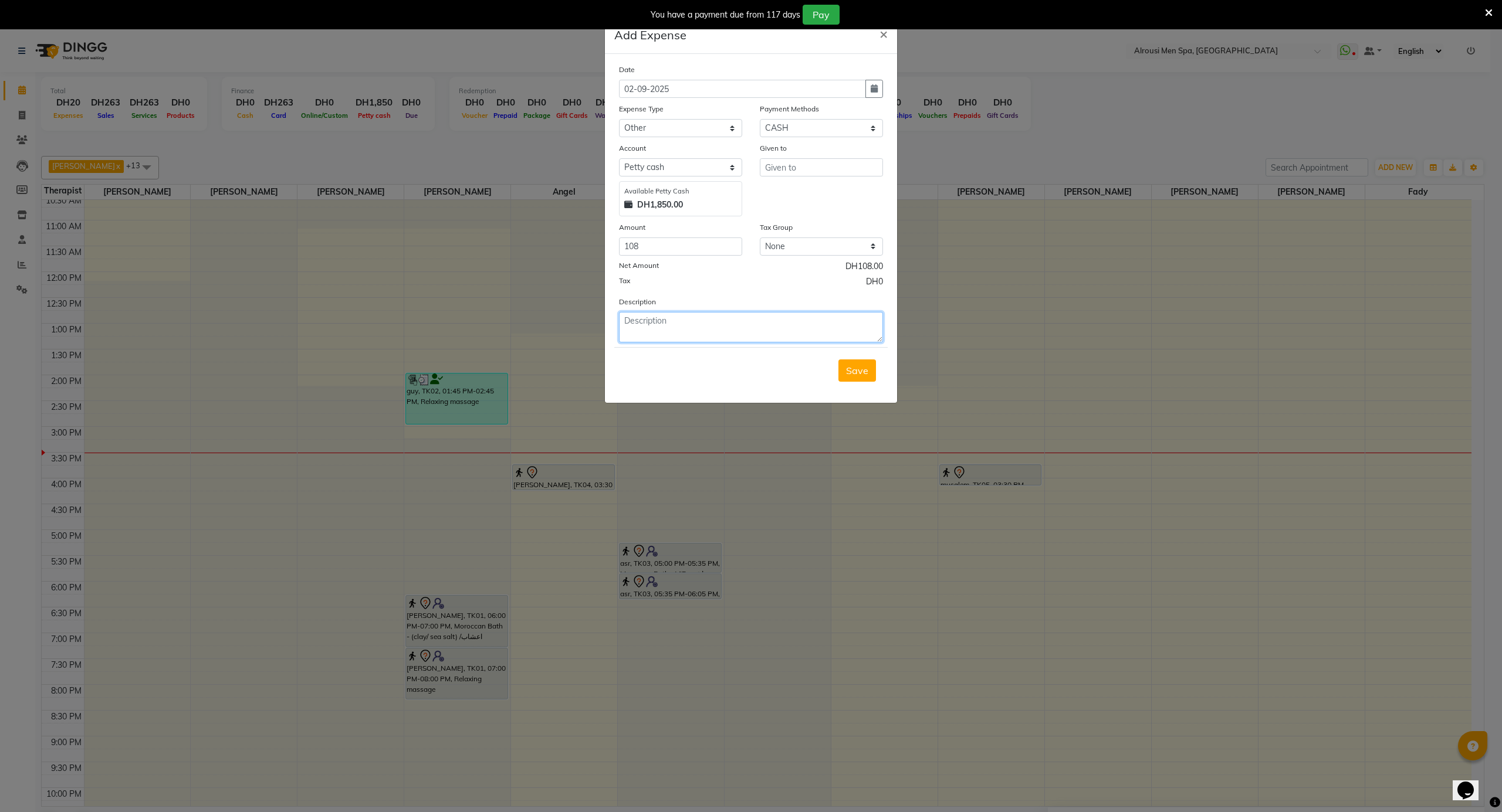
click at [672, 325] on textarea at bounding box center [751, 327] width 264 height 30
type textarea "مناشف"
click at [773, 167] on input "text" at bounding box center [821, 167] width 123 height 18
click at [812, 190] on ngb-highlight "Ah med Elba" at bounding box center [830, 192] width 110 height 12
type input "[PERSON_NAME]"
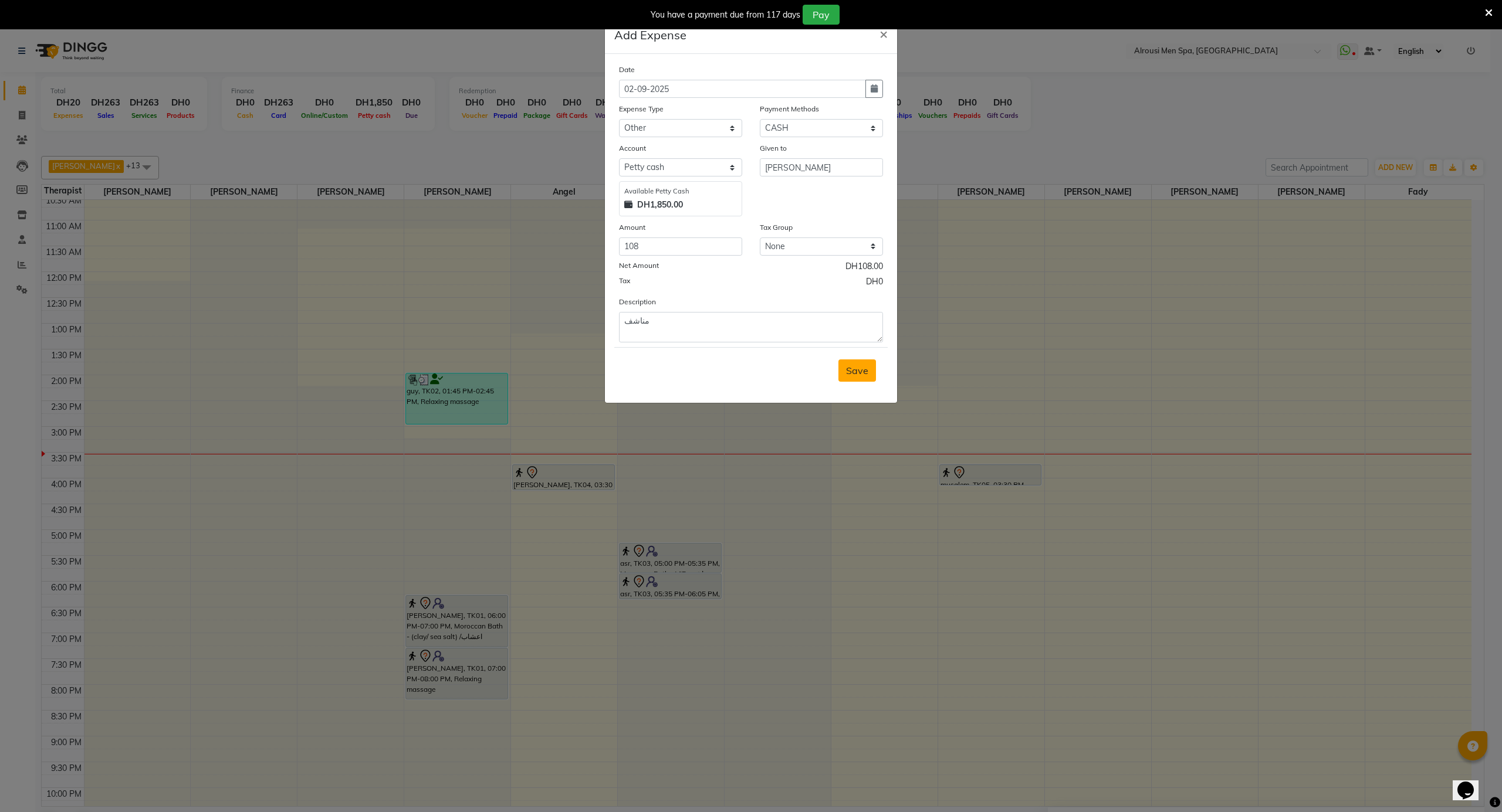
click at [859, 365] on span "Save" at bounding box center [857, 371] width 22 height 12
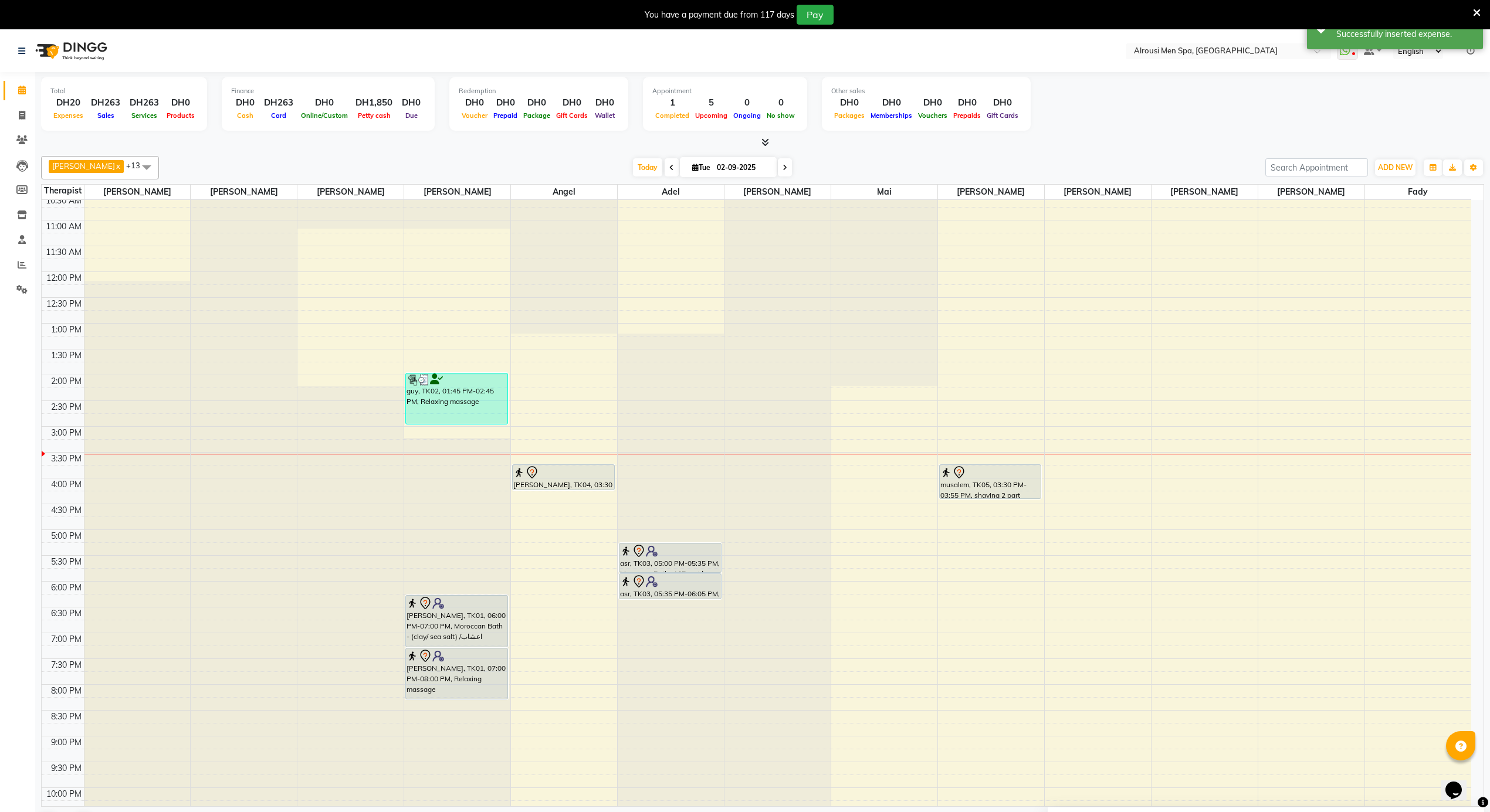
drag, startPoint x: 984, startPoint y: 486, endPoint x: 981, endPoint y: 500, distance: 14.3
click at [981, 500] on div "musalem, TK05, 03:30 PM-03:55 PM, shaving 2 part musalem, TK05, 03:30 PM-03:55 …" at bounding box center [991, 271] width 106 height 1238
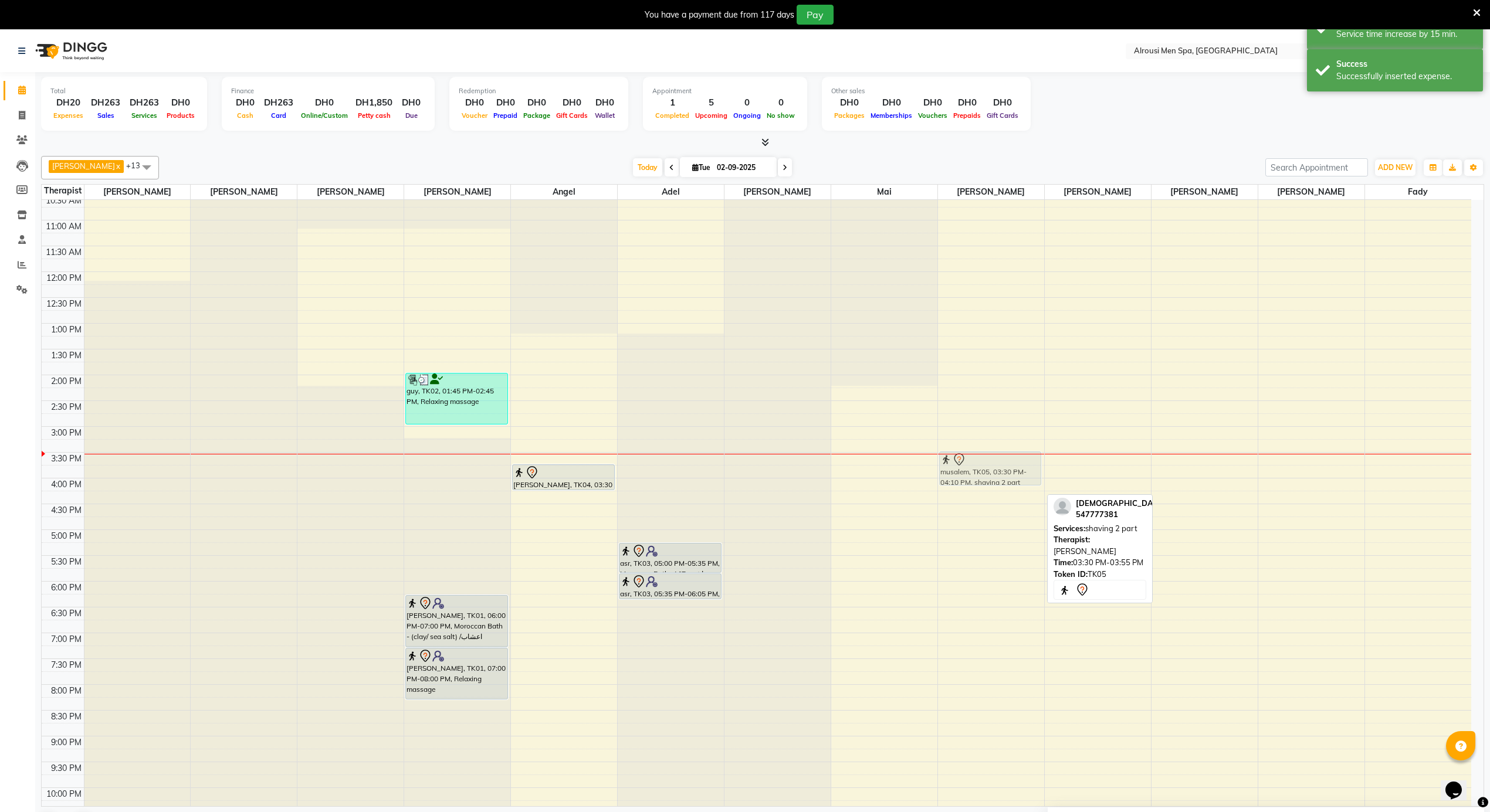
drag, startPoint x: 982, startPoint y: 474, endPoint x: 982, endPoint y: 463, distance: 11.0
click at [982, 463] on div "musalem, TK05, 03:30 PM-04:10 PM, shaving 2 part musalem, TK05, 03:30 PM-04:10 …" at bounding box center [991, 271] width 106 height 1238
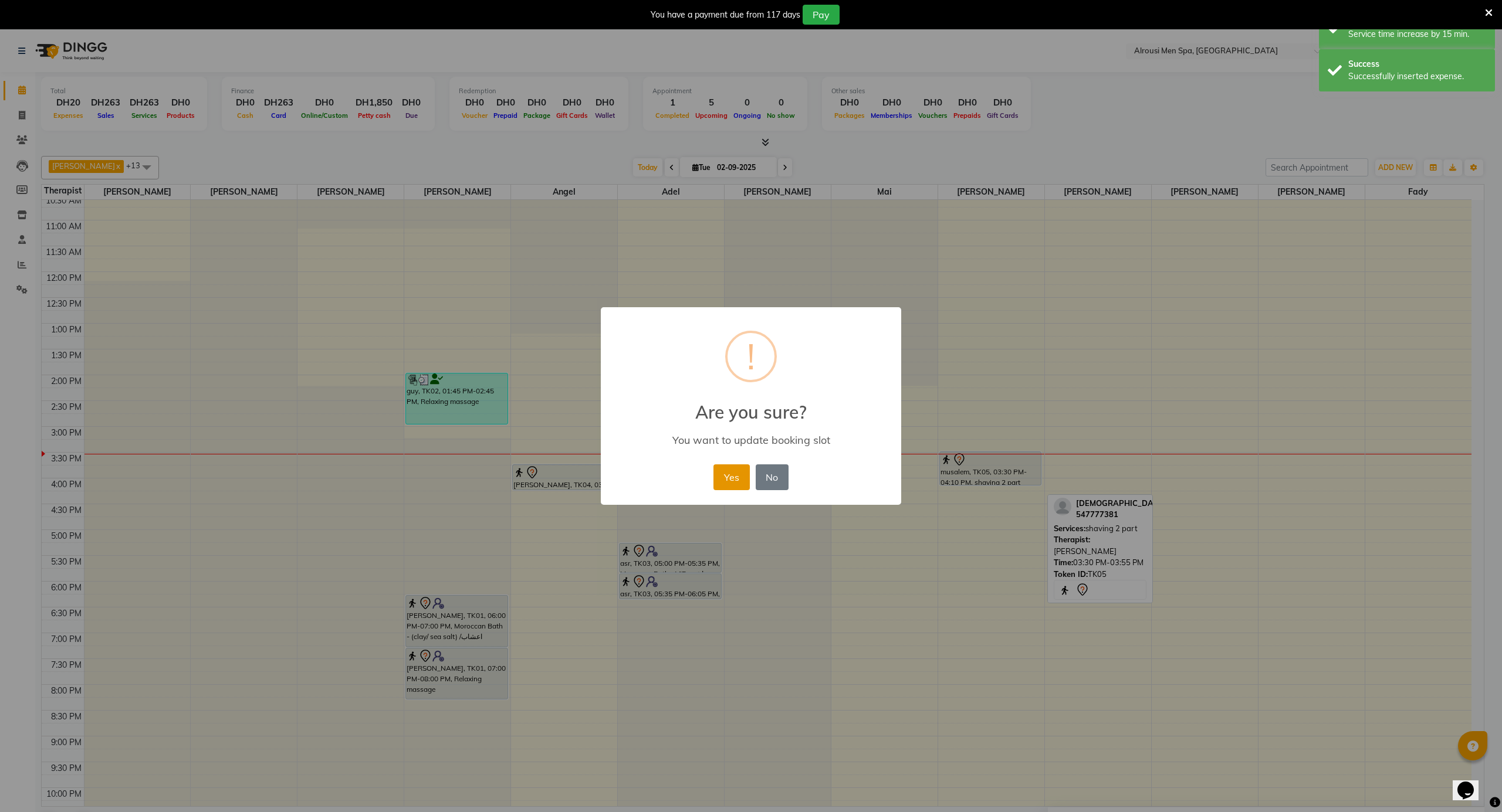
click at [733, 474] on button "Yes" at bounding box center [731, 477] width 36 height 26
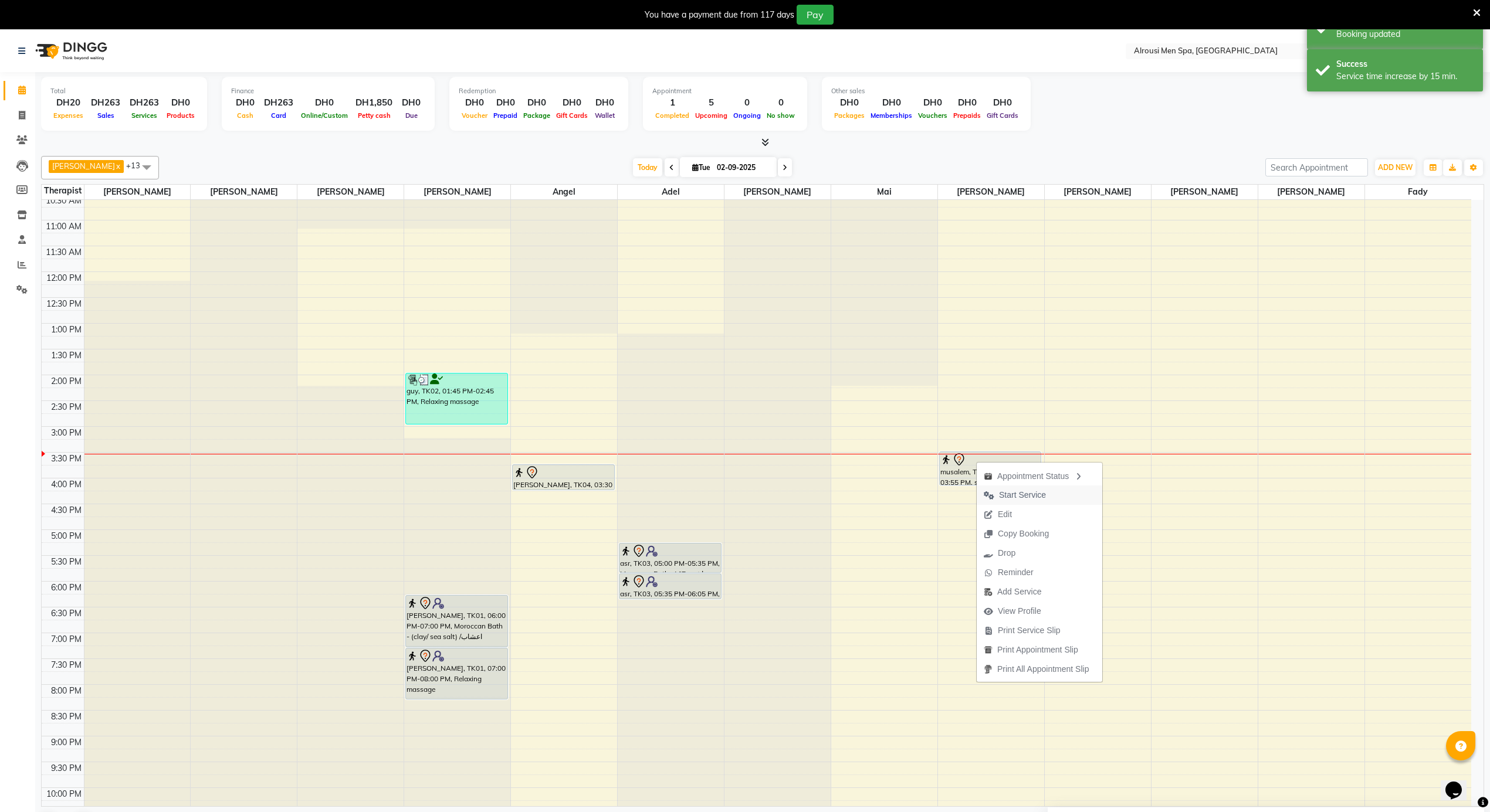
click at [1001, 496] on span "Start Service" at bounding box center [1023, 495] width 47 height 13
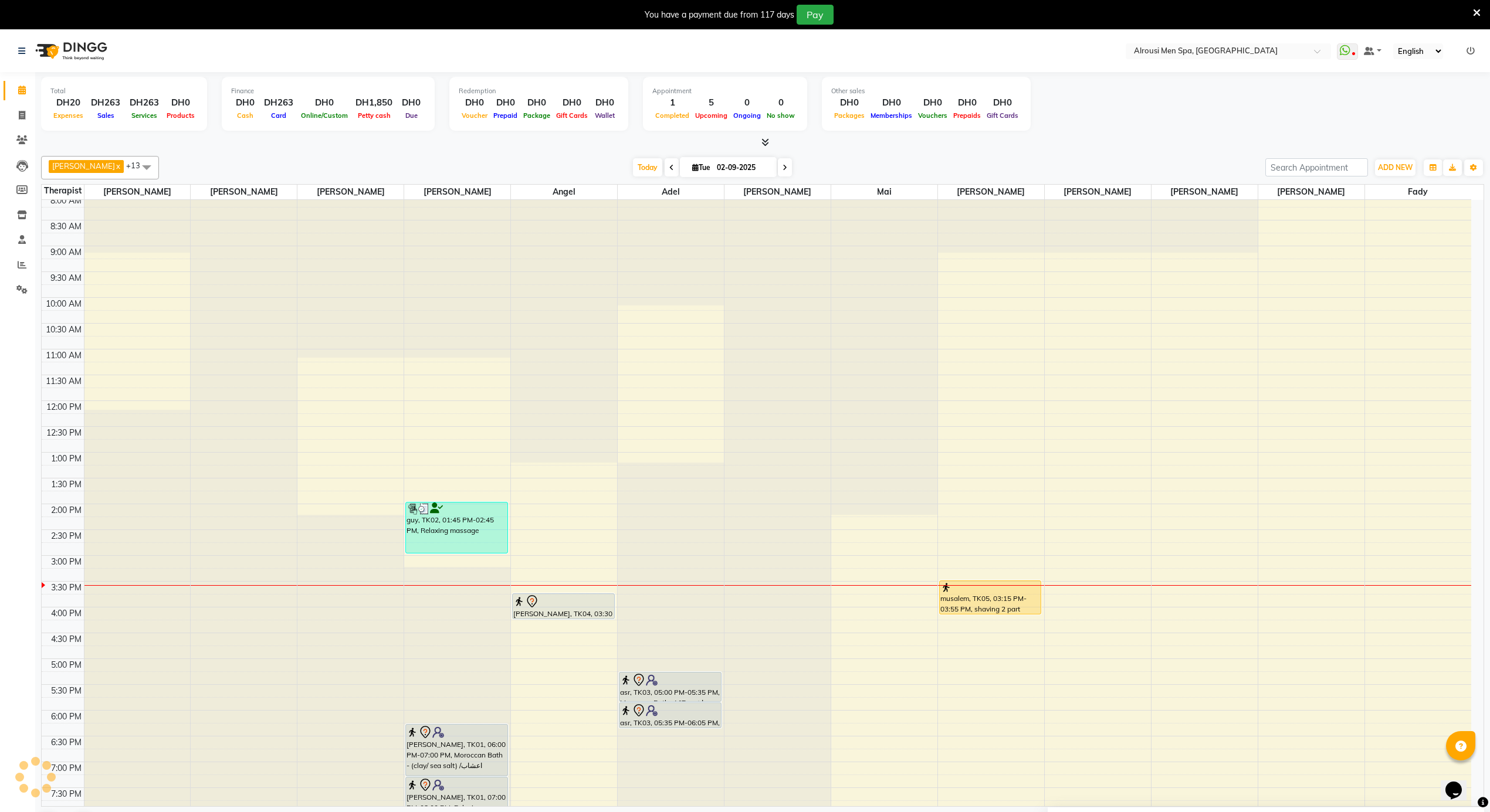
scroll to position [313, 0]
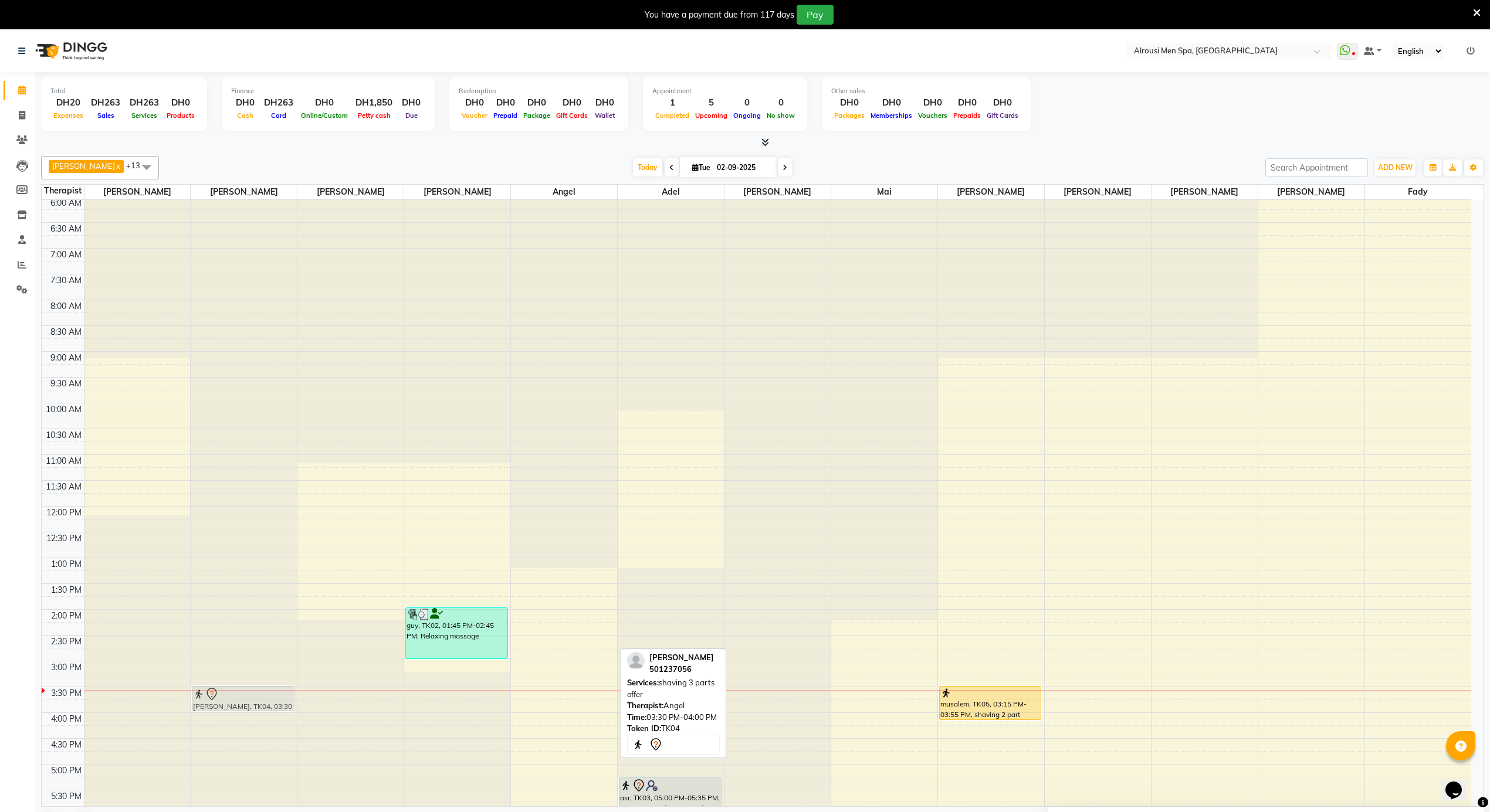
drag, startPoint x: 576, startPoint y: 708, endPoint x: 262, endPoint y: 697, distance: 314.2
click at [262, 697] on tr "hasan, TK04, 03:30 PM-04:00 PM, shaving 3 parts offer guy, TK02, 01:45 PM-02:45…" at bounding box center [756, 506] width 1430 height 1238
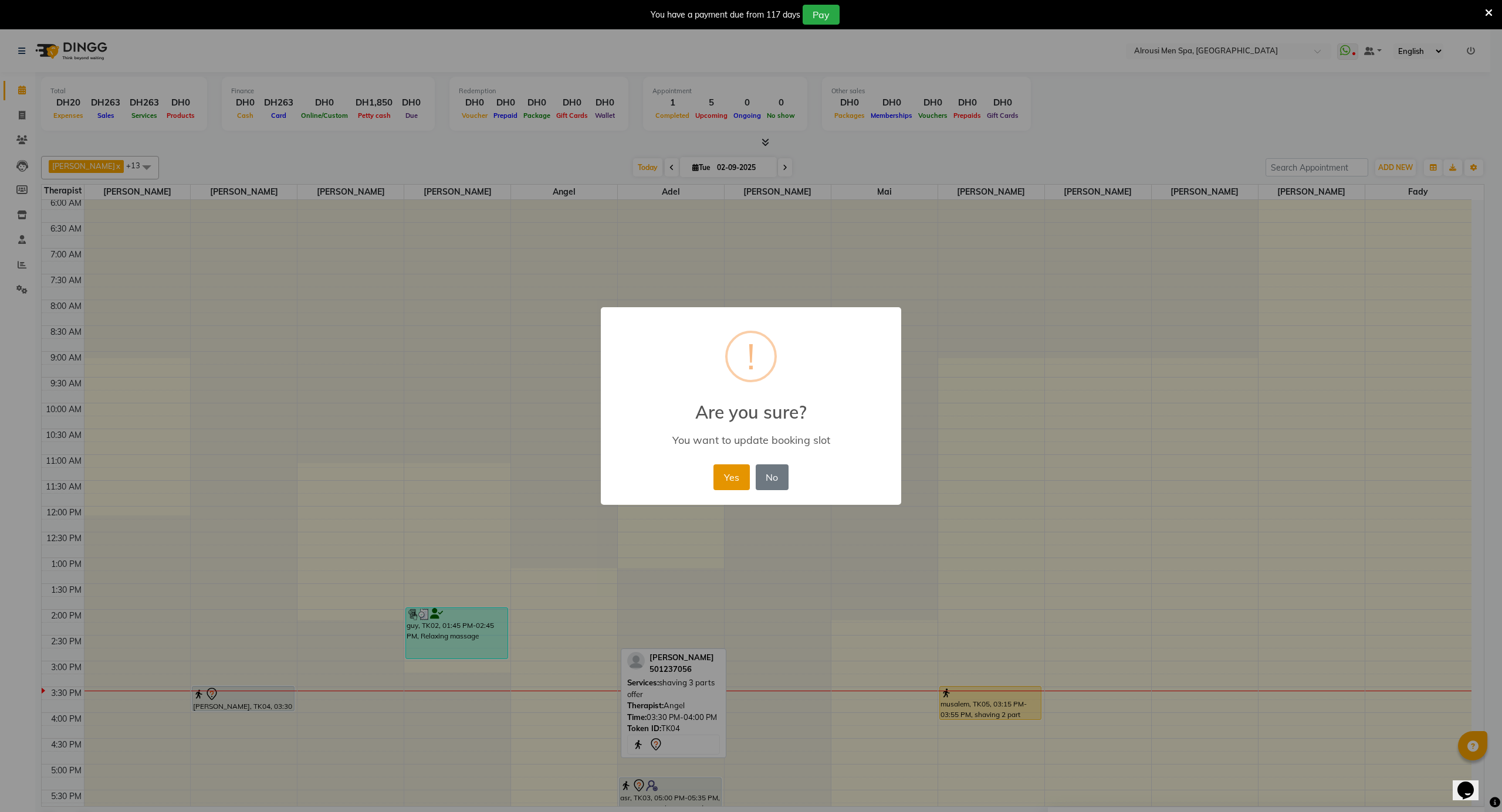
click at [734, 471] on button "Yes" at bounding box center [731, 477] width 36 height 26
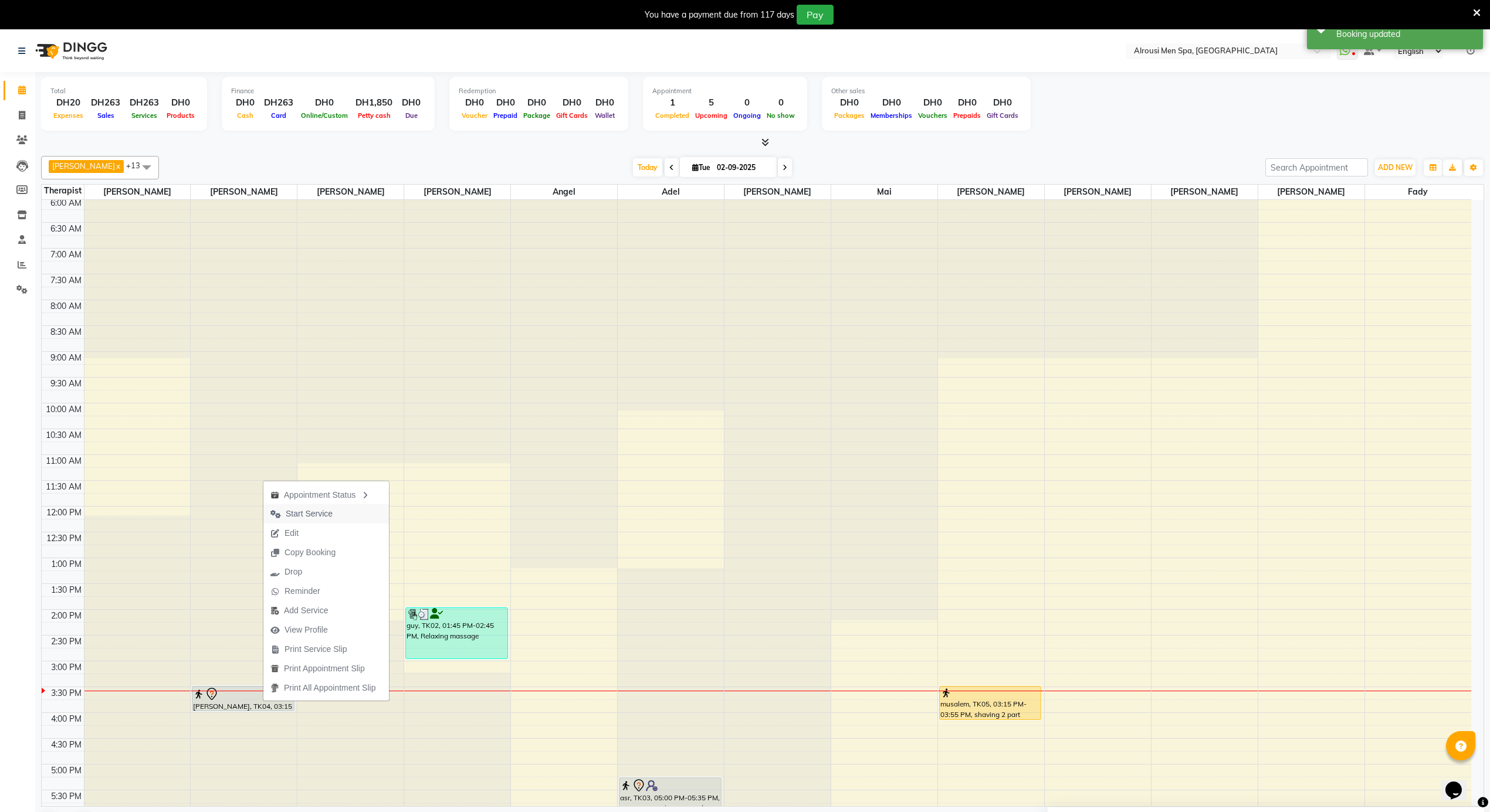
click at [314, 517] on span "Start Service" at bounding box center [309, 514] width 47 height 13
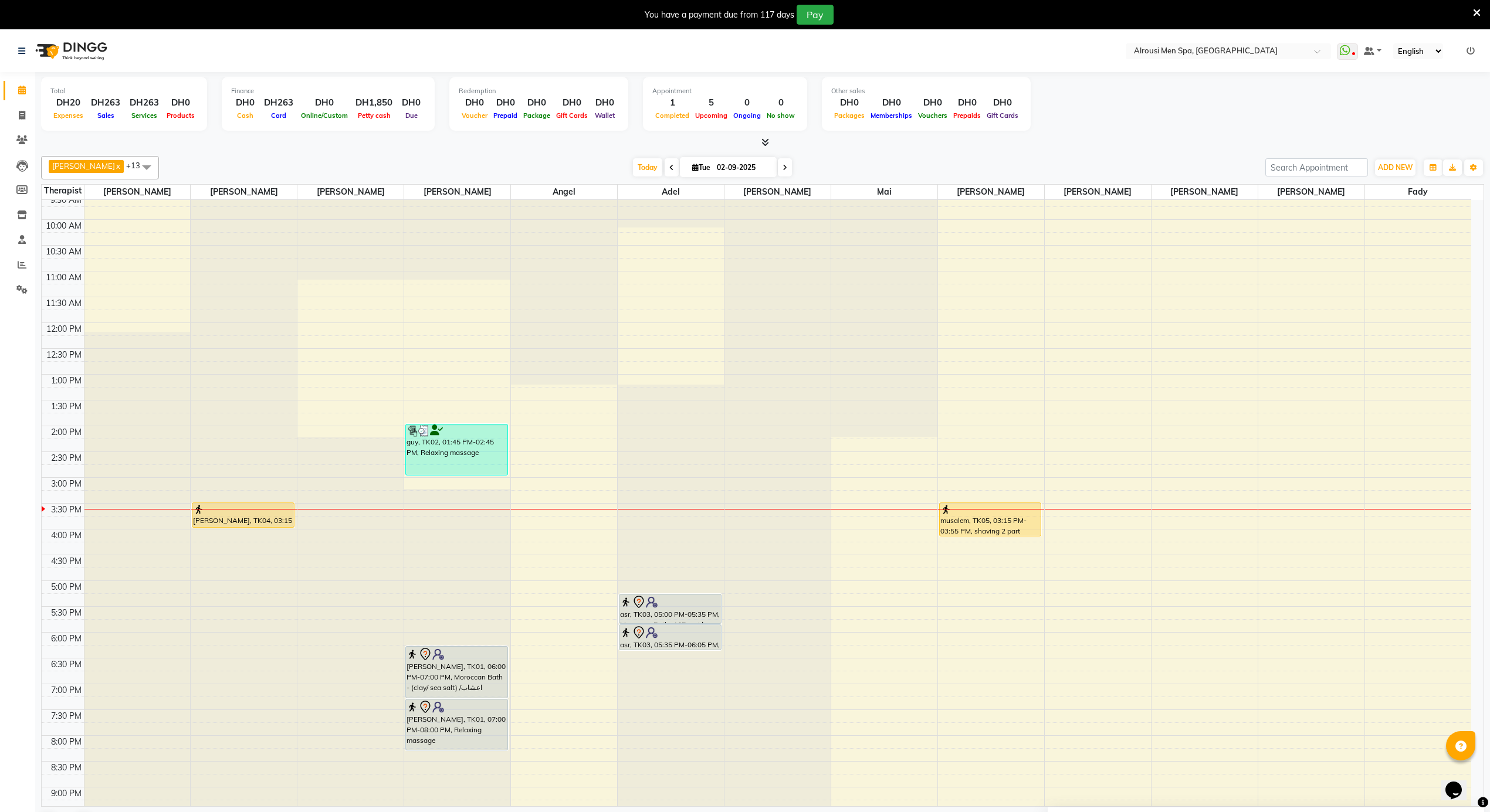
scroll to position [658, 0]
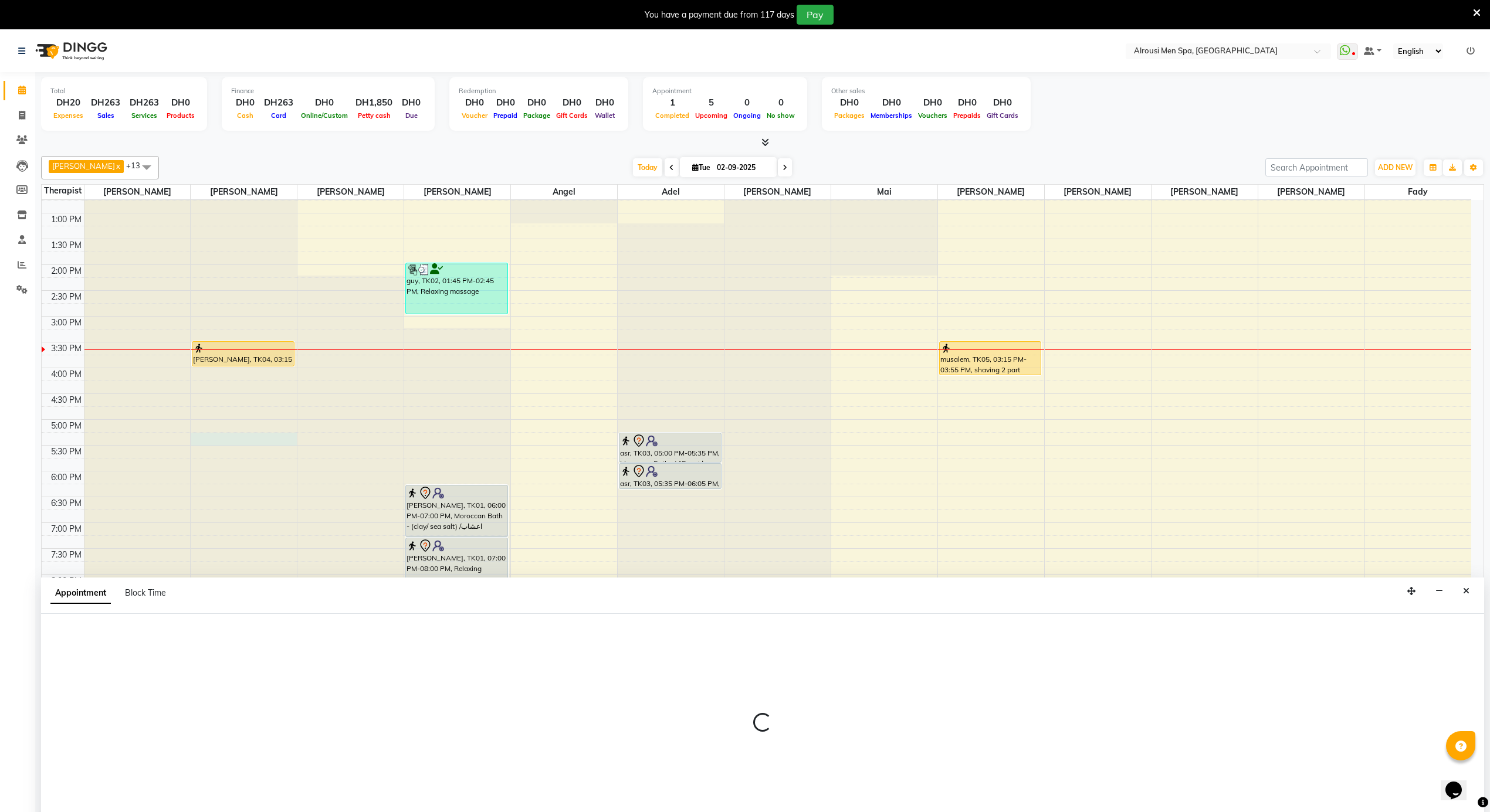
scroll to position [30, 0]
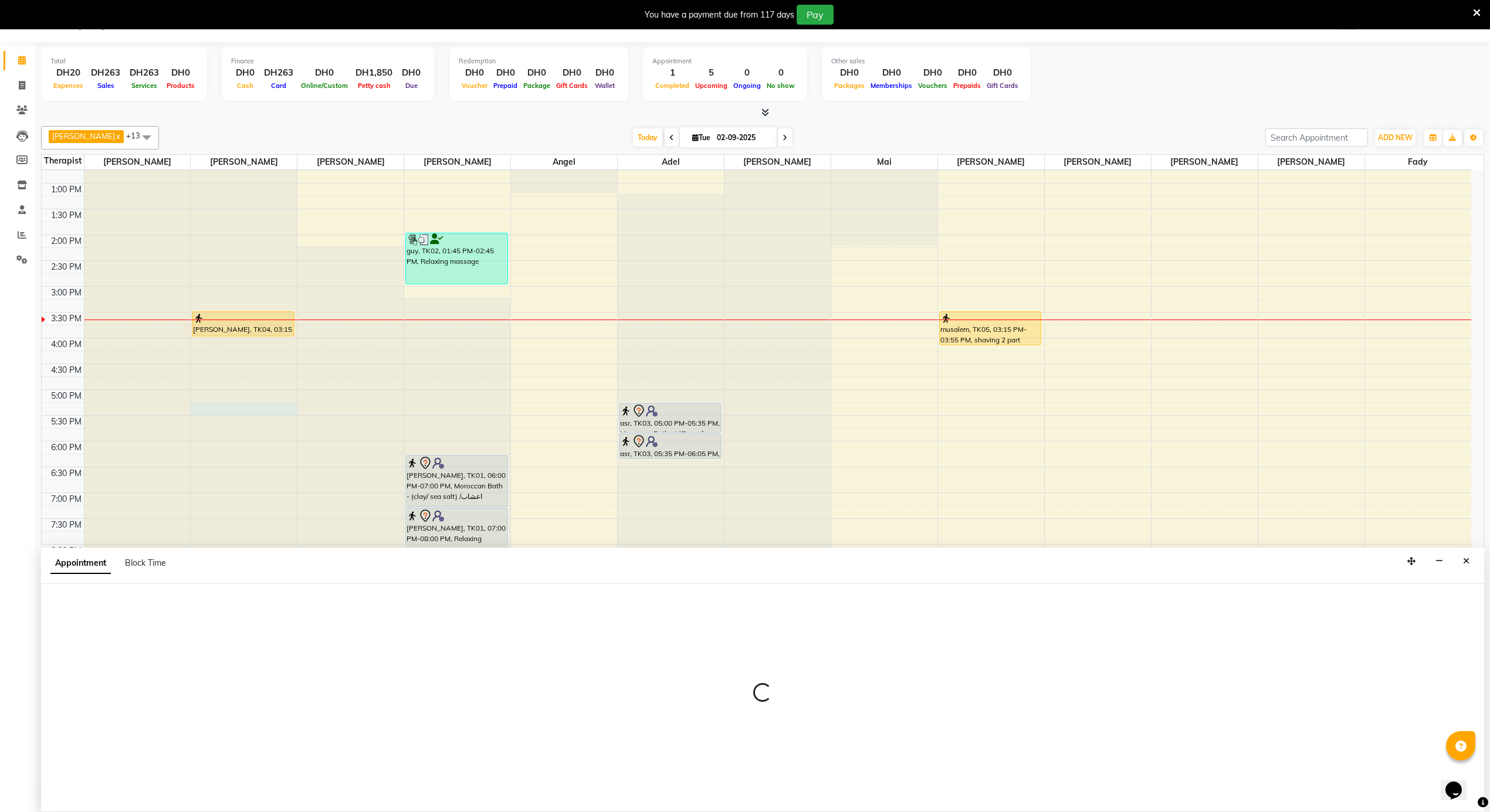
select select "38890"
select select "1020"
select select "tentative"
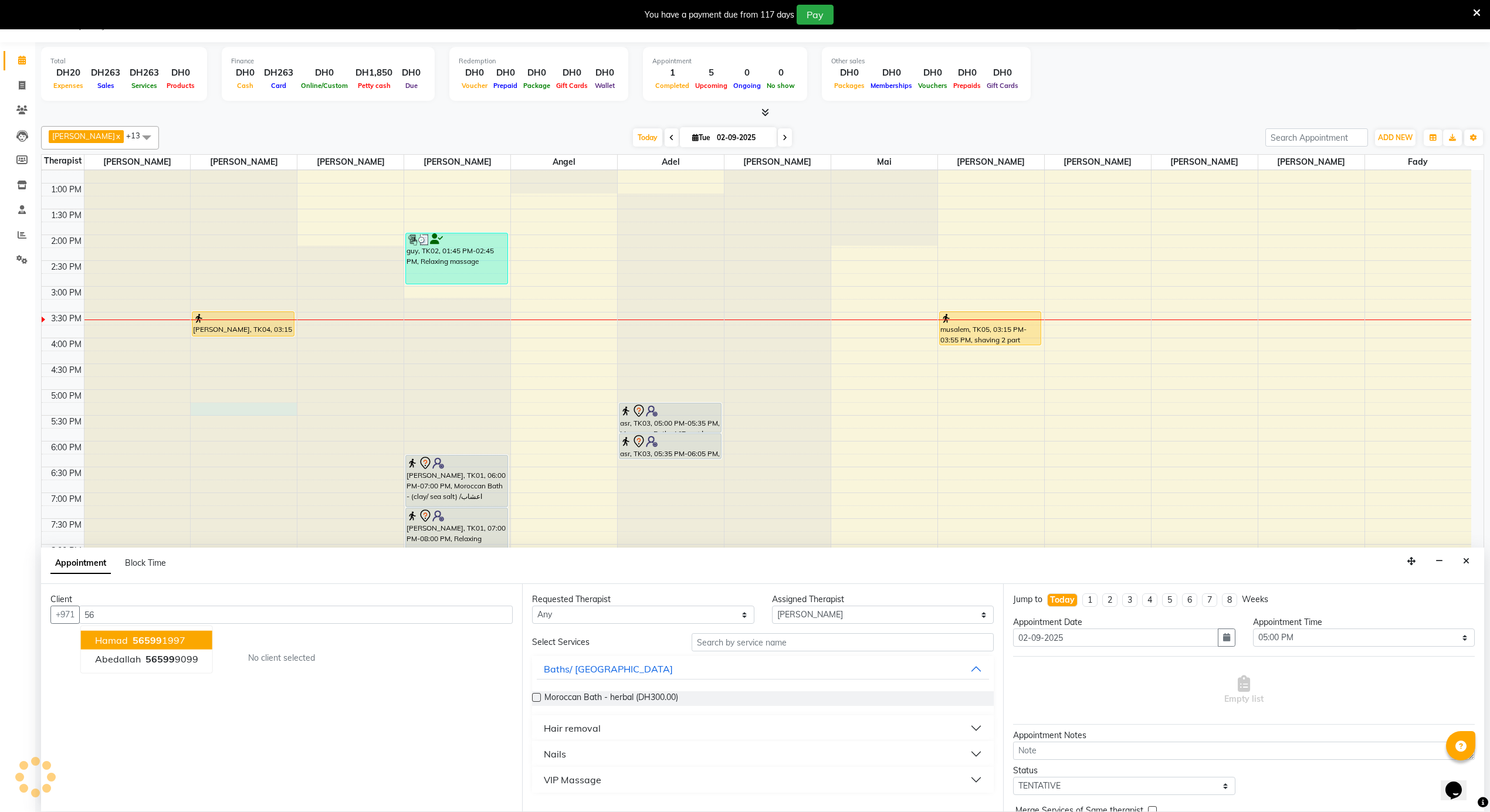
type input "5"
type input "9"
click at [27, 268] on link "Settings" at bounding box center [18, 260] width 28 height 19
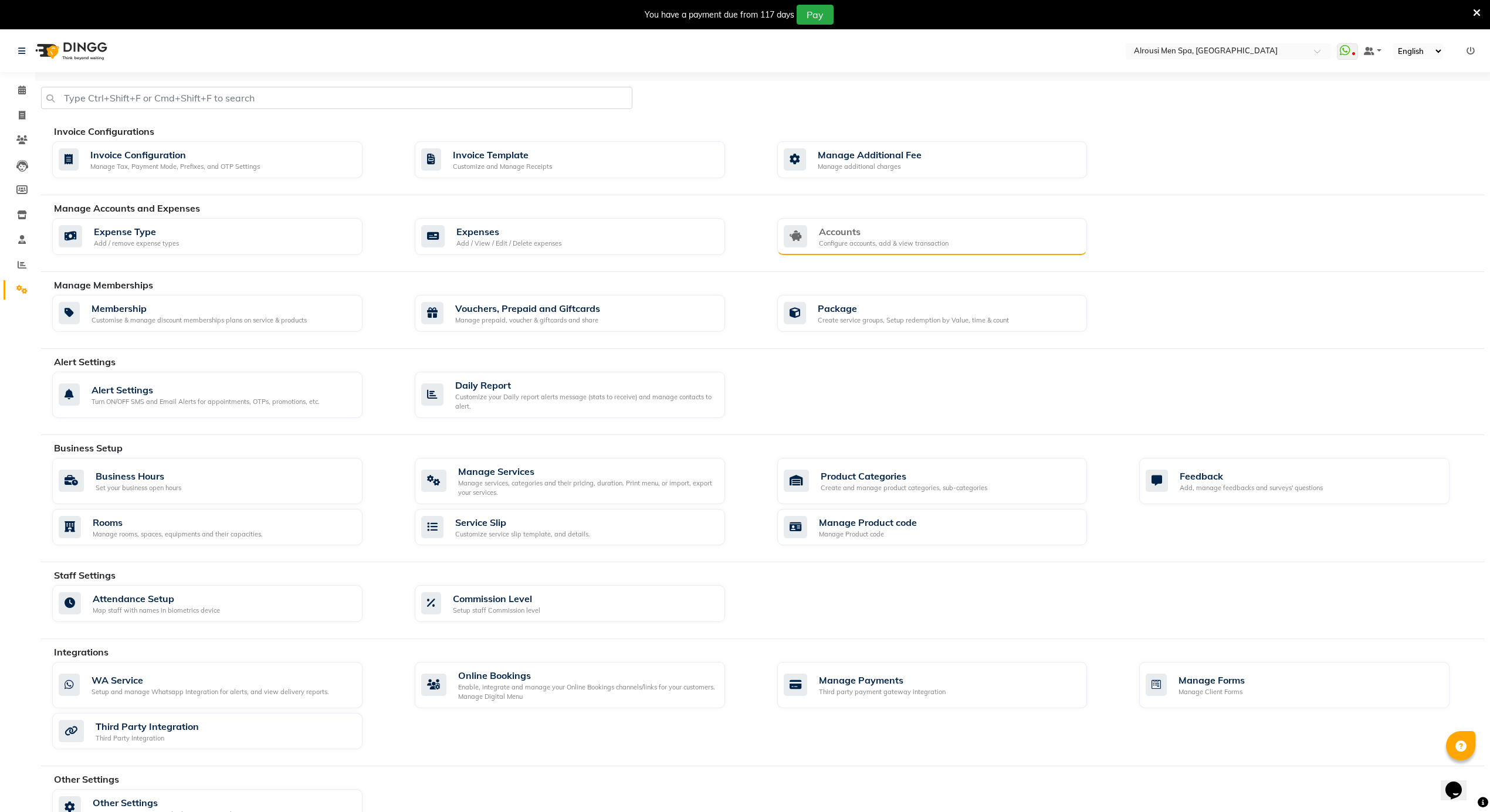
click at [927, 237] on div "Accounts" at bounding box center [884, 231] width 130 height 14
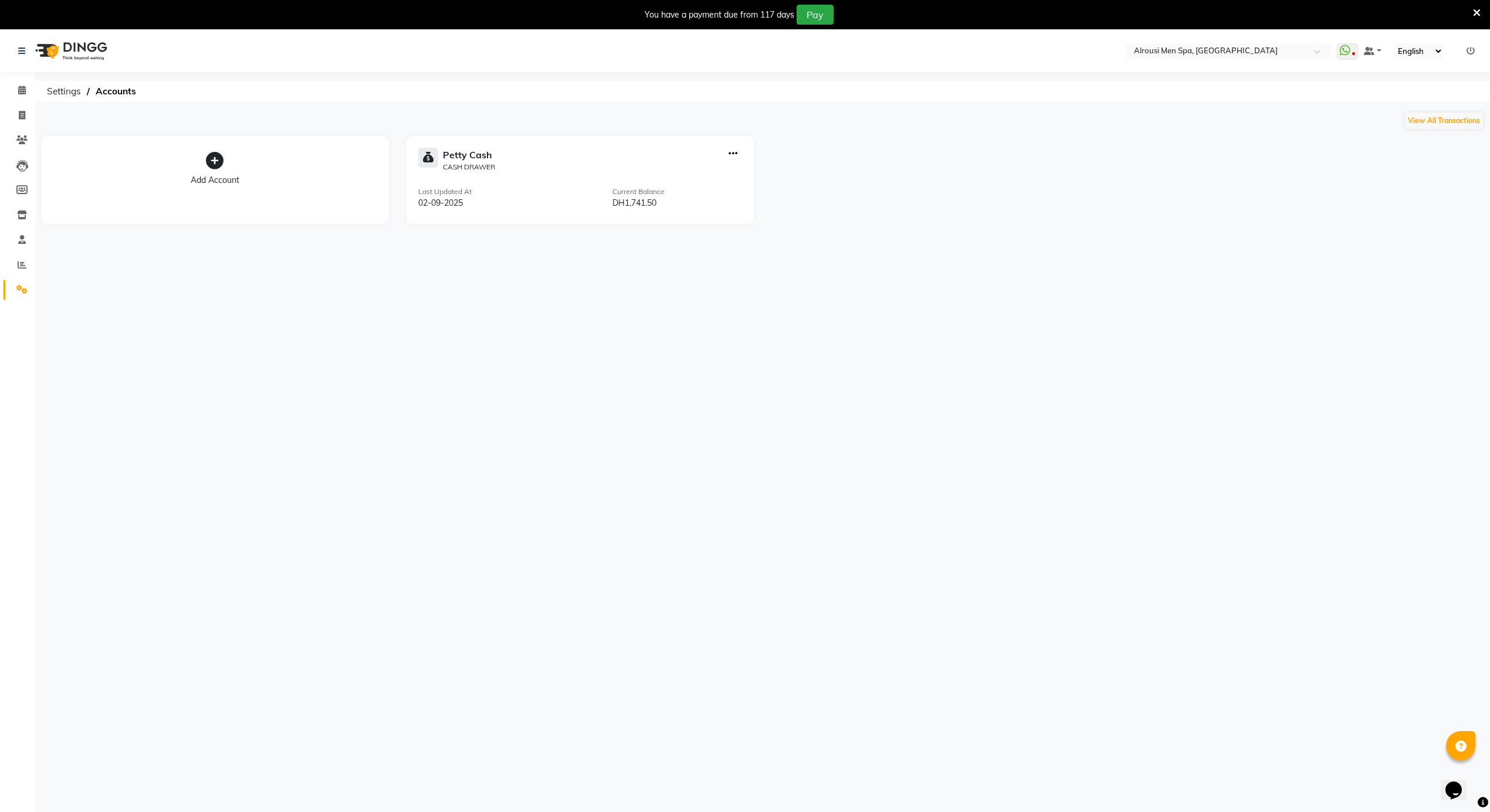
click at [472, 491] on div "Select Location × Alrousi Men Spa, Abu Dhabi WhatsApp Status ✕ Status: Disconne…" at bounding box center [745, 436] width 1490 height 812
click at [22, 294] on span at bounding box center [22, 290] width 21 height 13
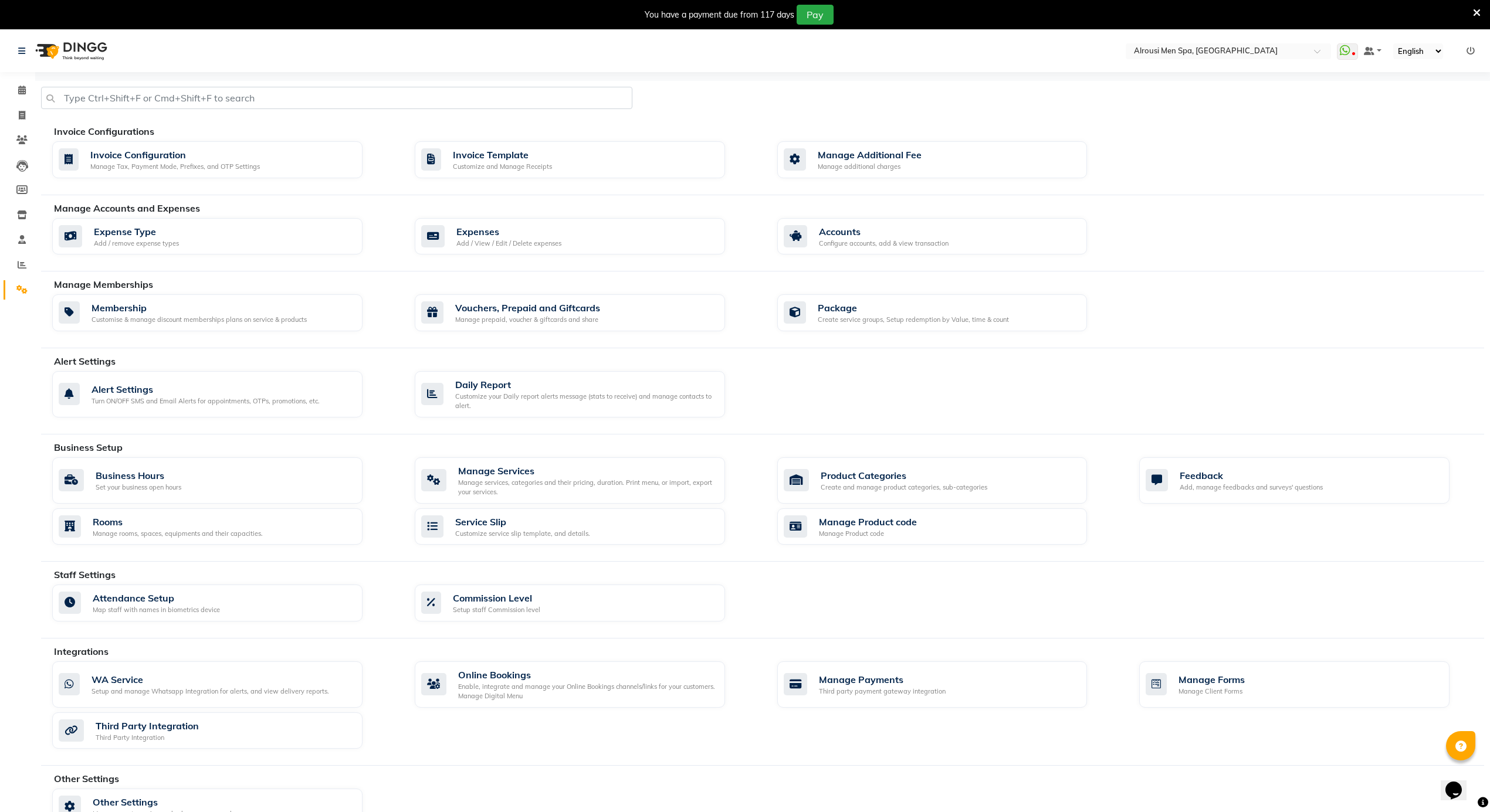
click at [604, 216] on div "Manage Accounts and Expenses Expense Type Add / remove expense types Expenses A…" at bounding box center [763, 237] width 1444 height 71
click at [597, 236] on div "Expenses Add / View / Edit / Delete expenses" at bounding box center [569, 236] width 294 height 24
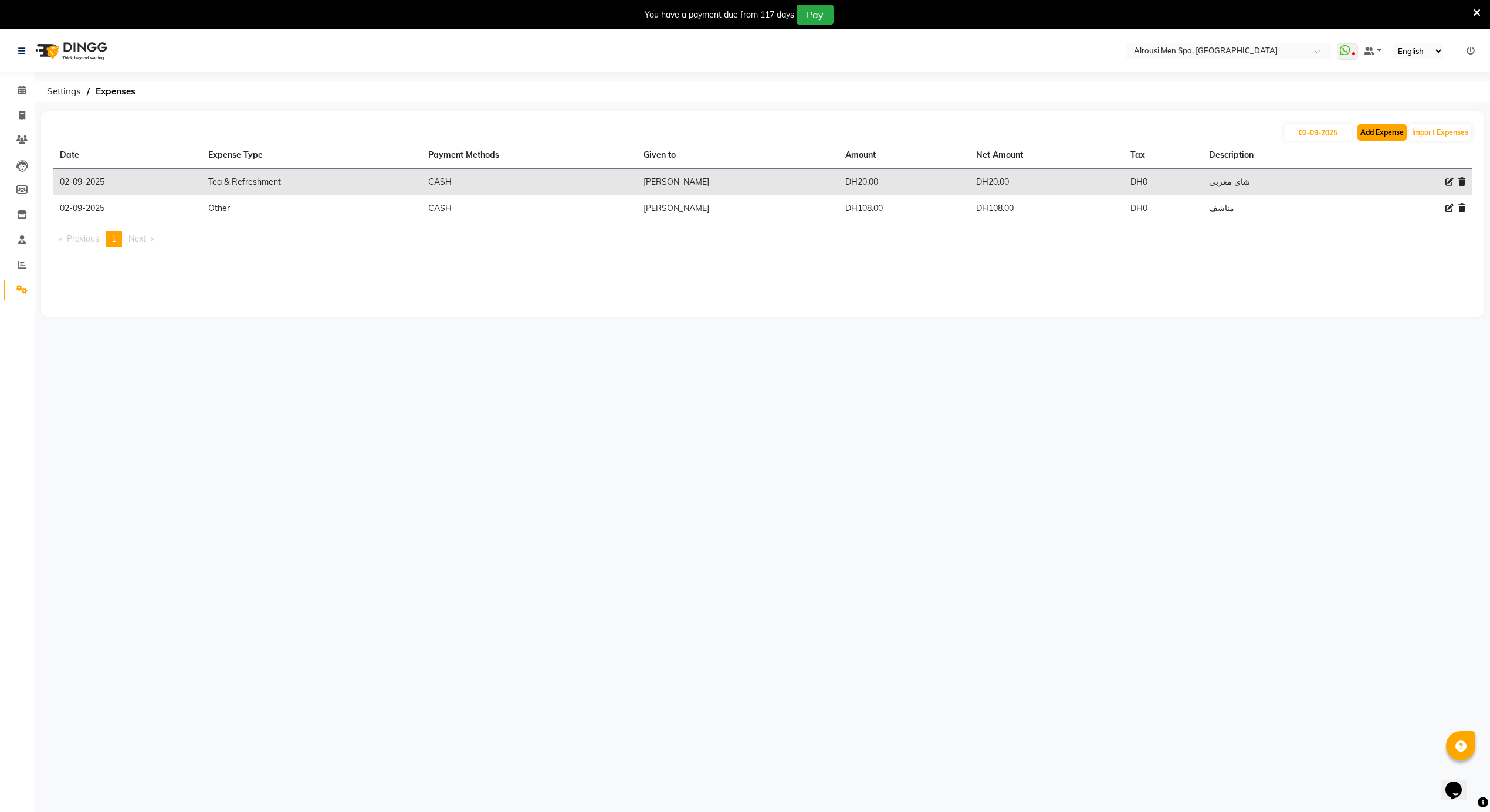
click at [1397, 135] on button "Add Expense" at bounding box center [1382, 132] width 49 height 16
select select "1"
select select "4622"
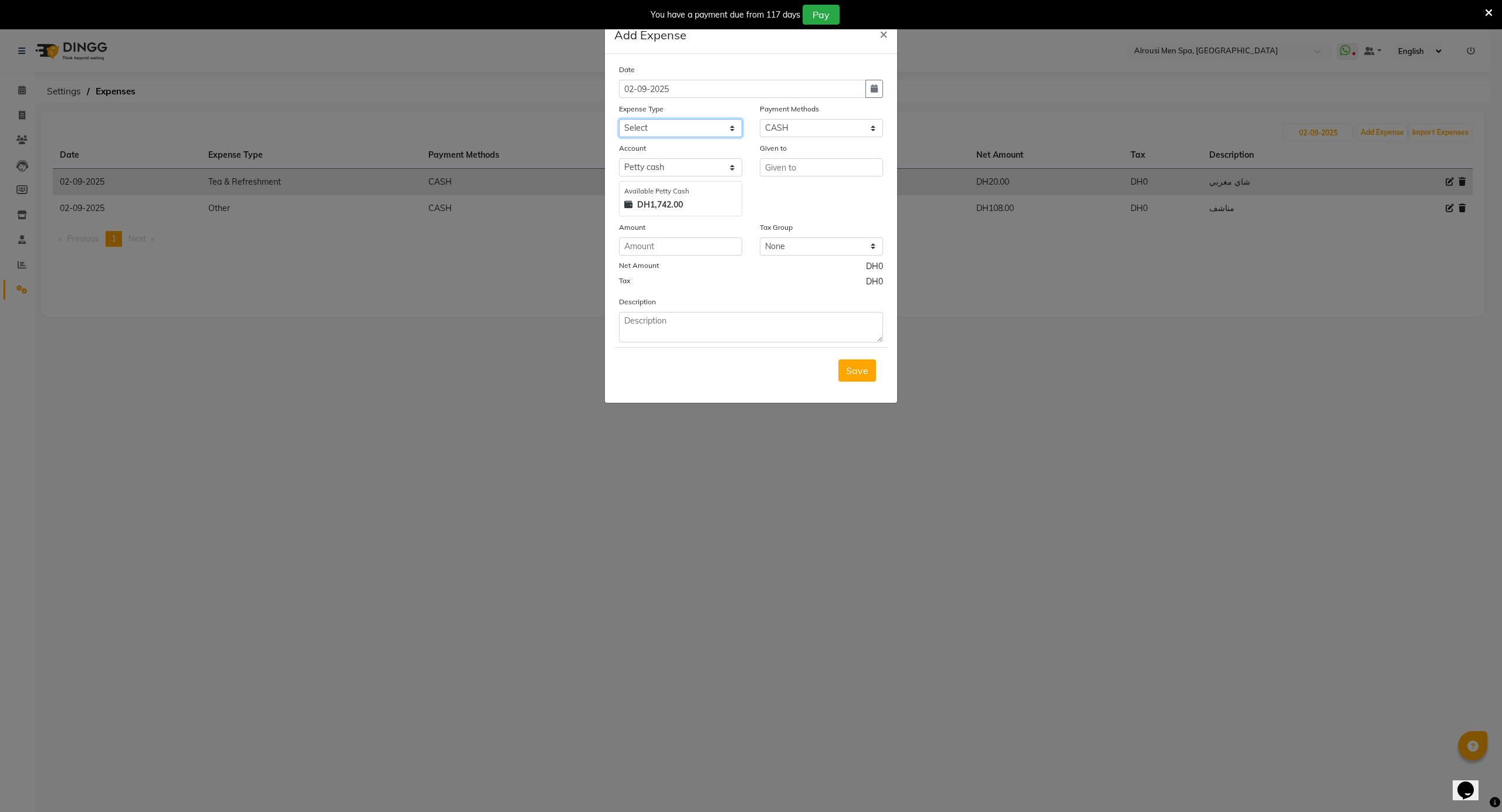
click at [712, 130] on select "Select Abo Abdallah Personal abo abdallah services Advance Salary Al Ansari cha…" at bounding box center [680, 128] width 123 height 18
select select "11413"
click at [619, 119] on select "Select Abo Abdallah Personal abo abdallah services Advance Salary Al Ansari cha…" at bounding box center [680, 128] width 123 height 18
click at [658, 249] on input "number" at bounding box center [680, 246] width 123 height 18
type input "10"
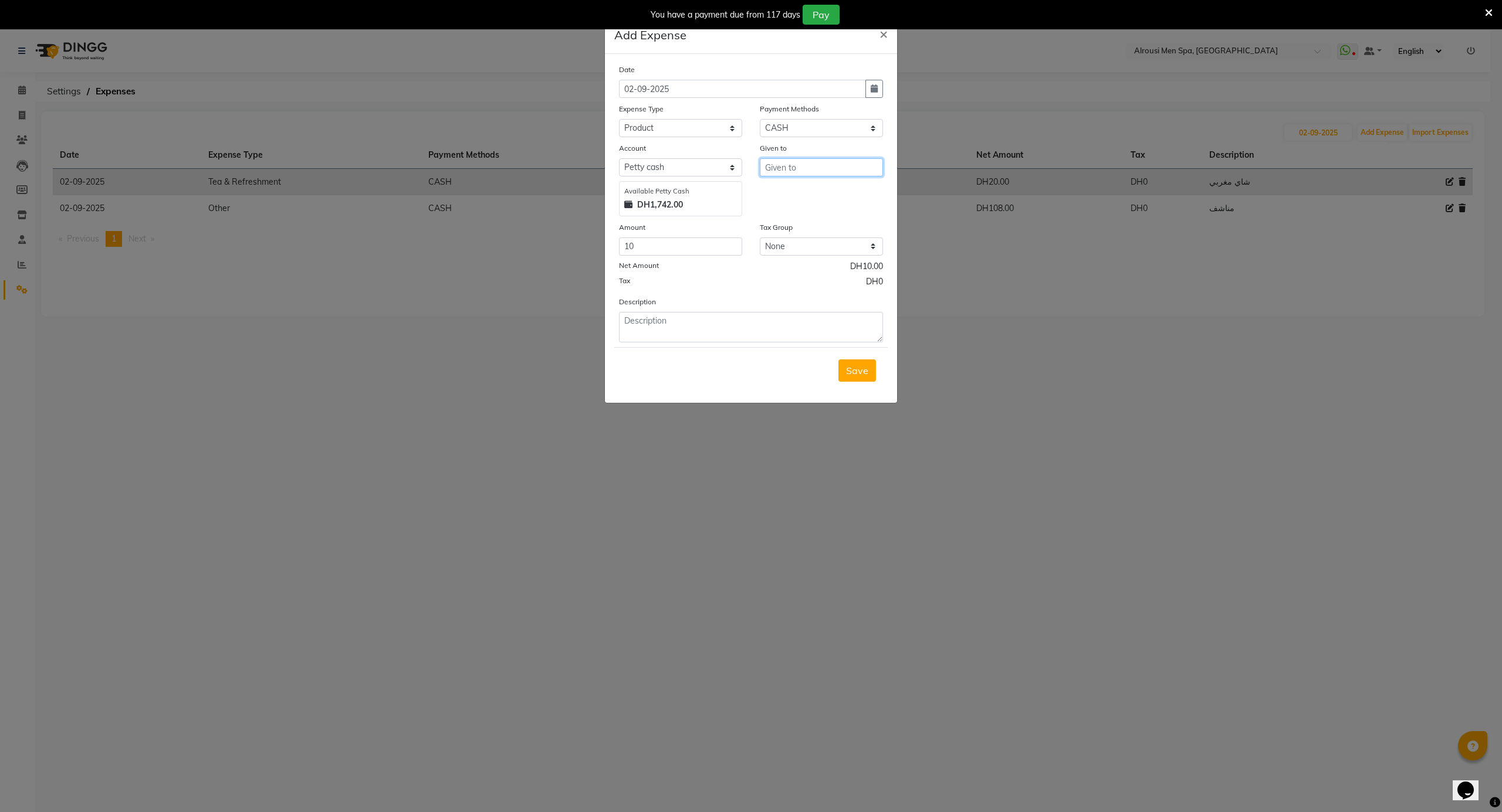
click at [795, 171] on input "text" at bounding box center [821, 167] width 123 height 18
click at [796, 193] on ngb-highlight "A bby" at bounding box center [787, 192] width 24 height 12
type input "Abby"
click at [719, 335] on textarea at bounding box center [751, 327] width 264 height 30
type textarea "رباط بلاستيك"
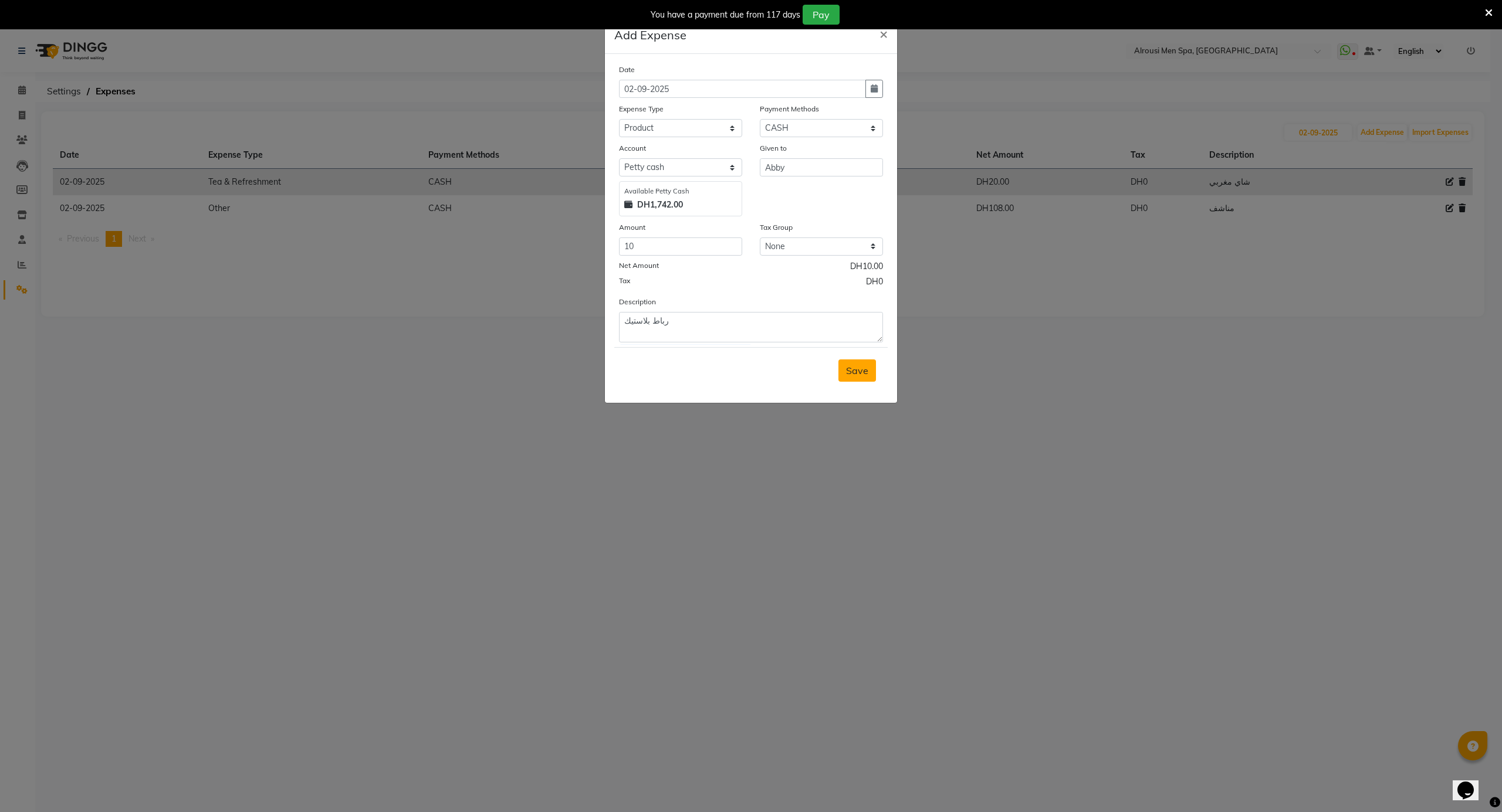
click at [865, 369] on span "Save" at bounding box center [857, 371] width 22 height 12
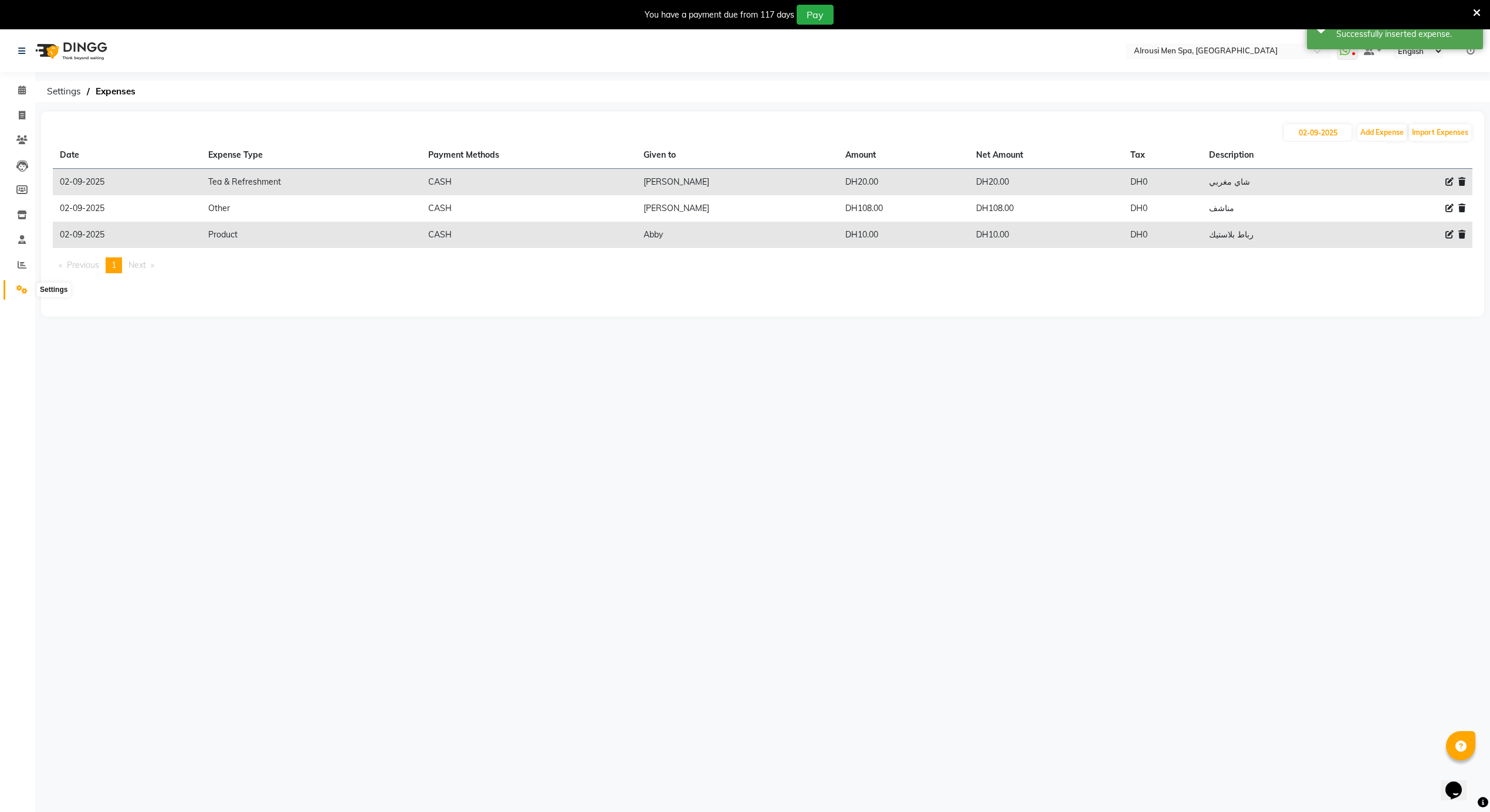
click at [17, 292] on icon at bounding box center [21, 290] width 11 height 9
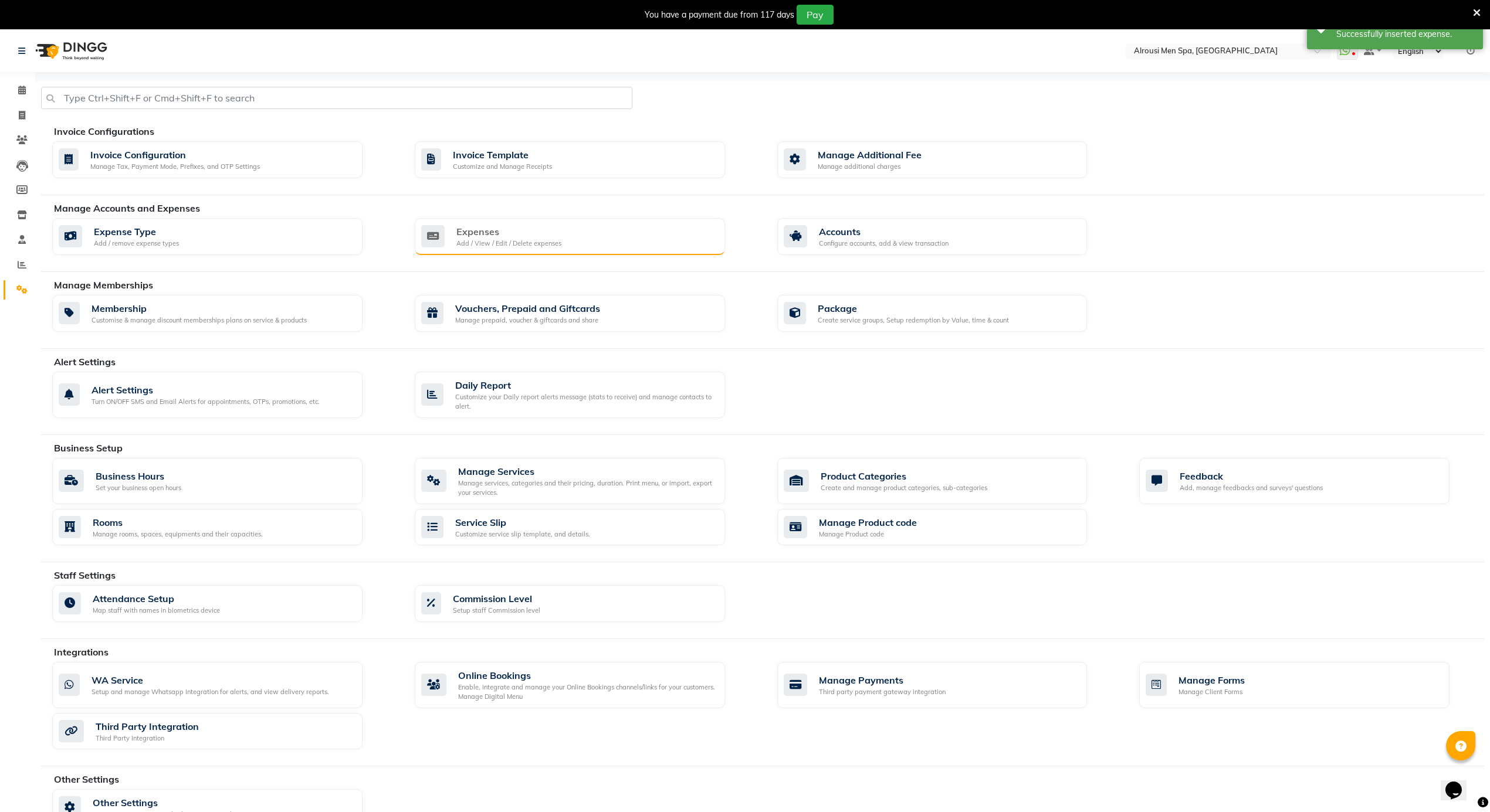
click at [601, 236] on div "Expenses Add / View / Edit / Delete expenses" at bounding box center [569, 236] width 294 height 24
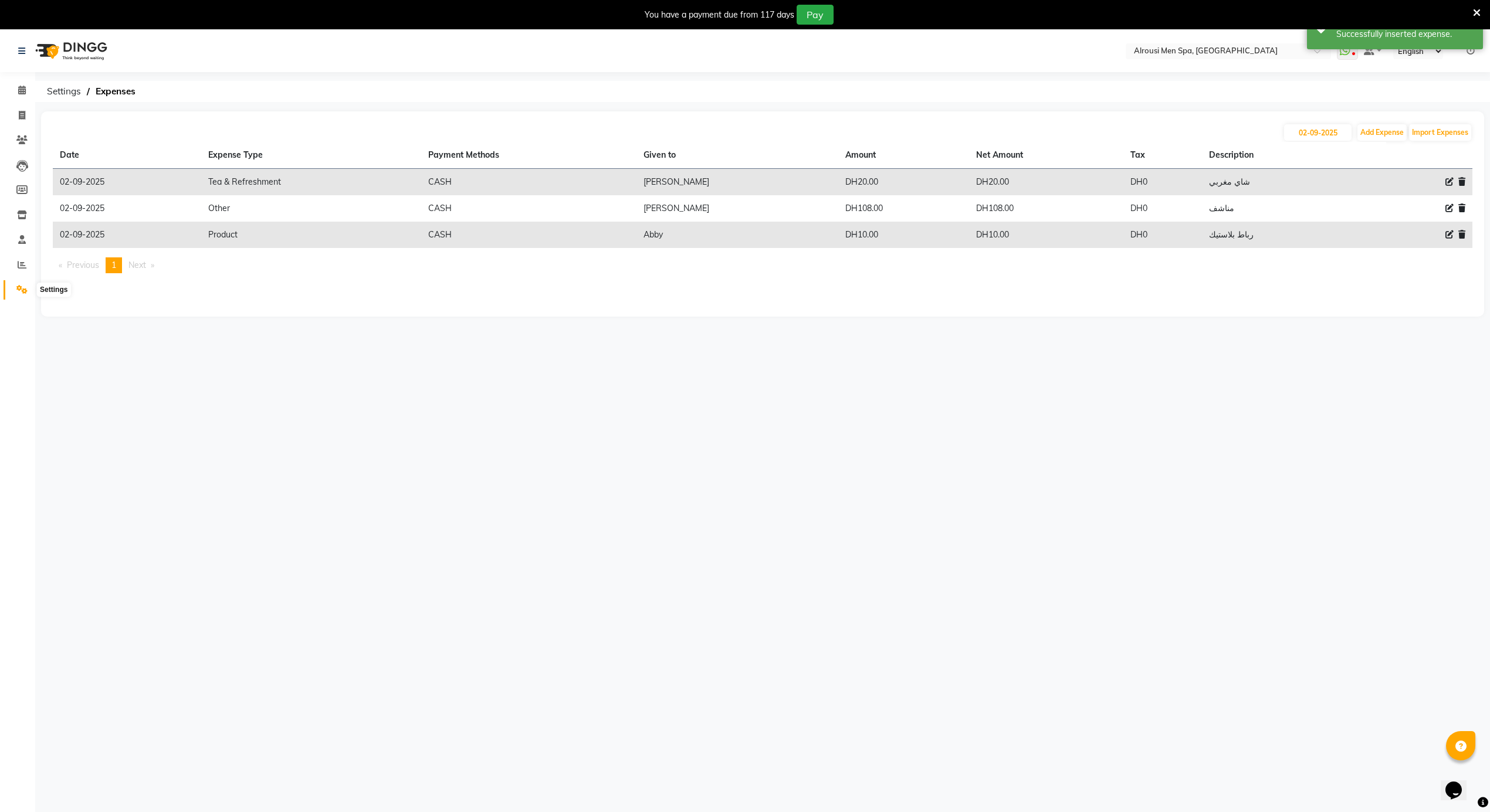
click at [19, 289] on icon at bounding box center [21, 290] width 11 height 9
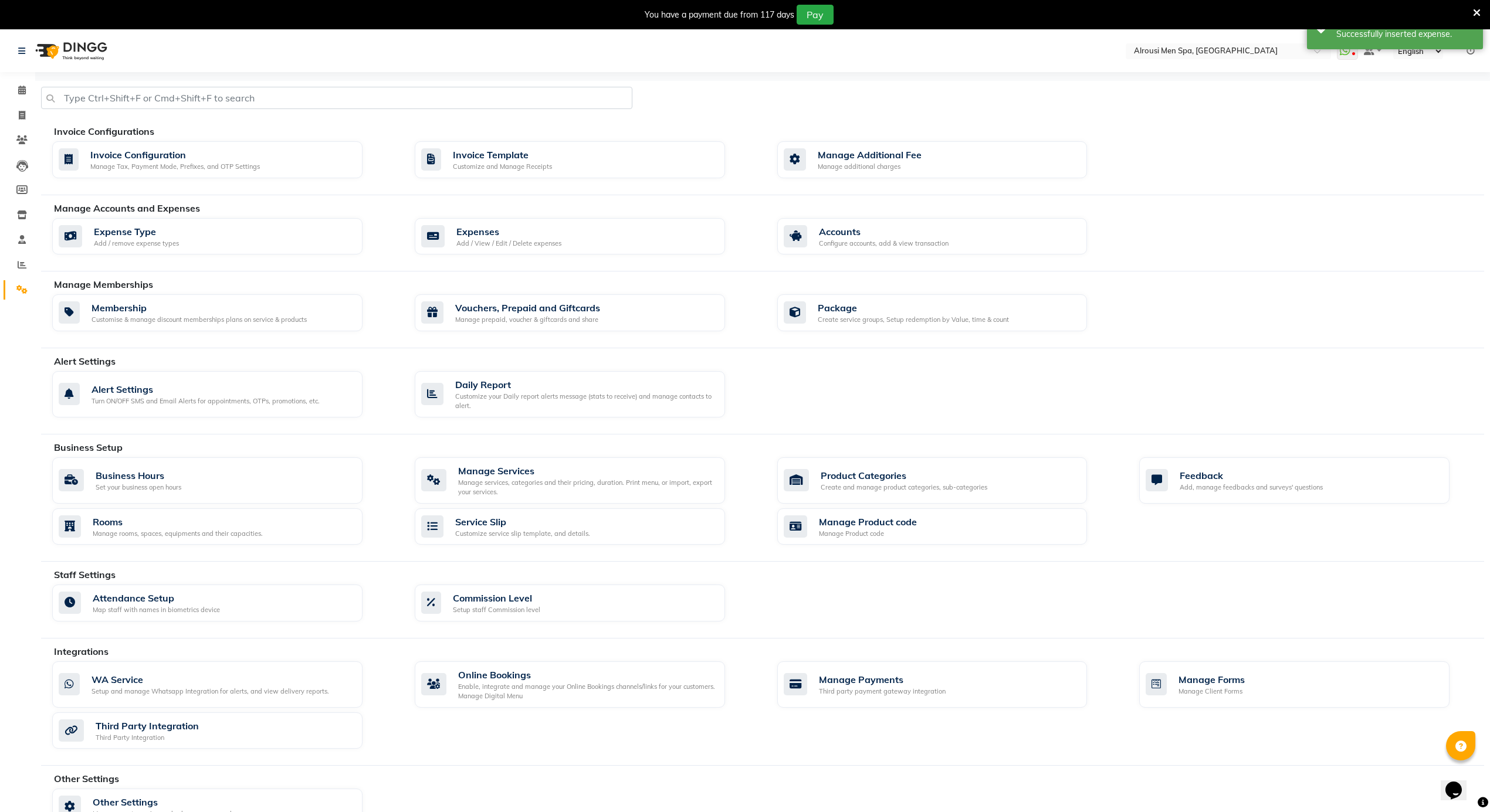
click at [845, 257] on div "Expense Type Add / remove expense types Expenses Add / View / Edit / Delete exp…" at bounding box center [768, 239] width 1450 height 42
click at [854, 242] on div "Configure accounts, add & view transaction" at bounding box center [884, 244] width 130 height 10
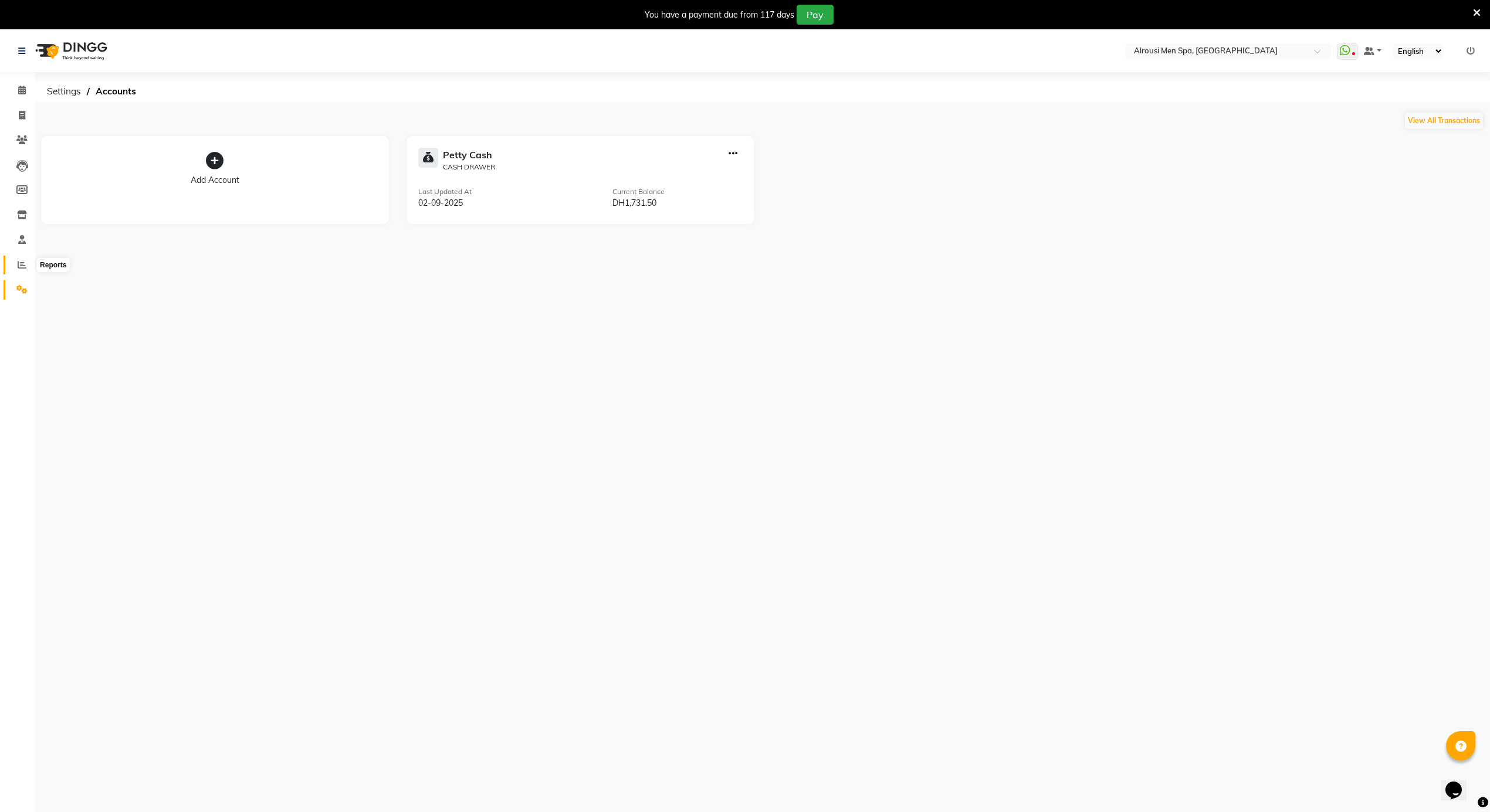
click at [24, 263] on icon at bounding box center [22, 265] width 9 height 9
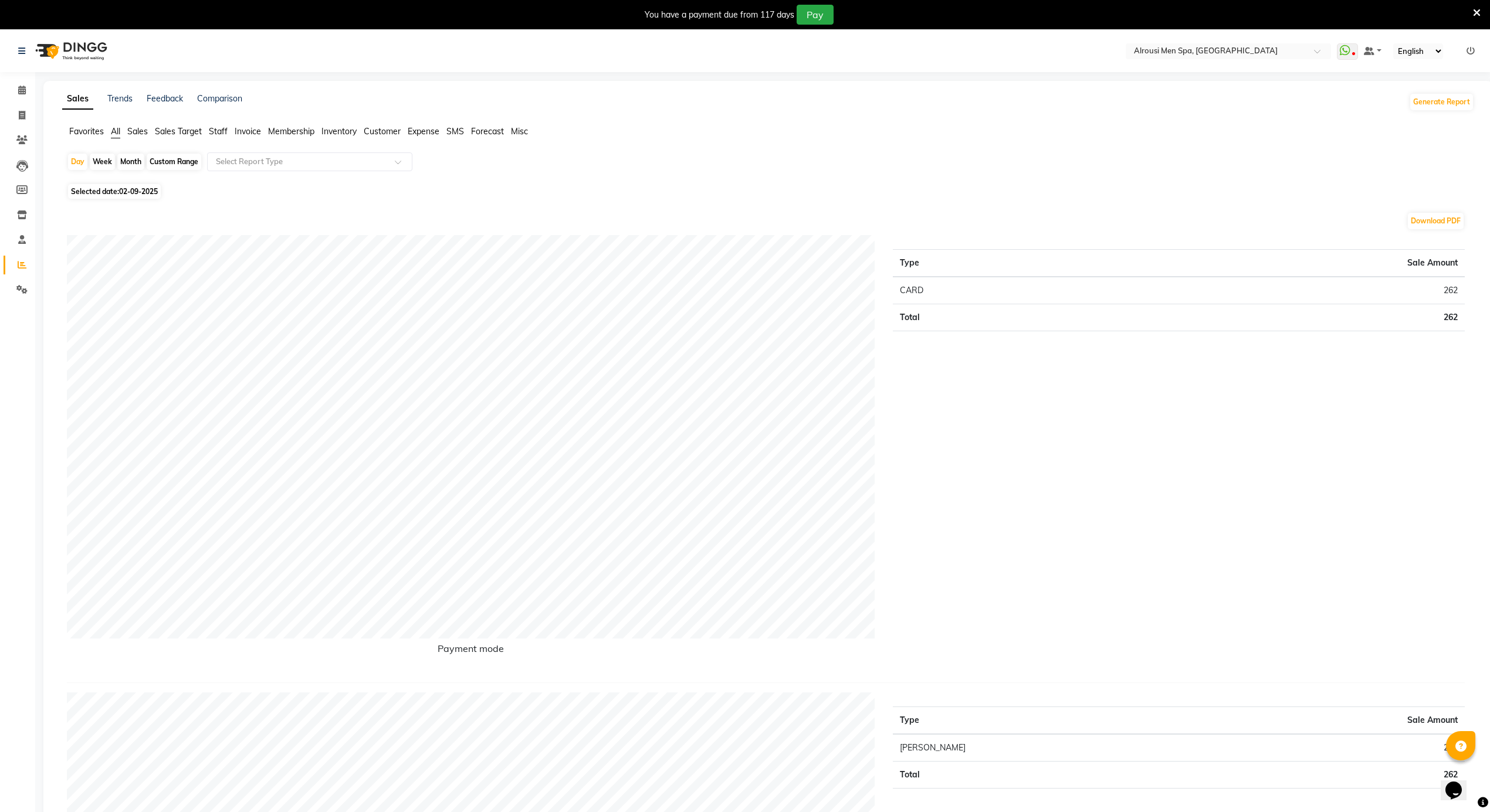
click at [136, 132] on span "Sales" at bounding box center [138, 131] width 21 height 10
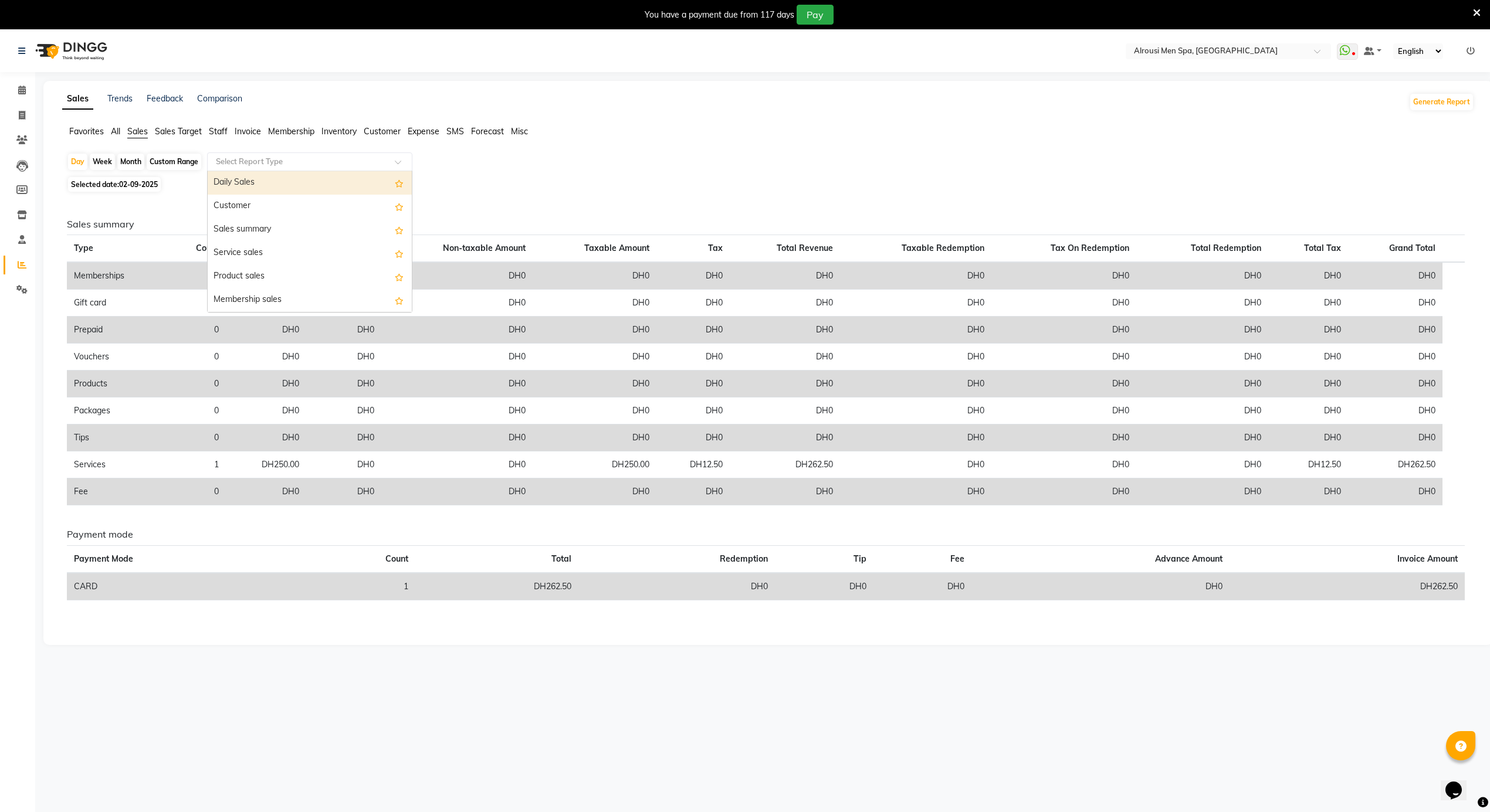
click at [245, 160] on input "text" at bounding box center [298, 162] width 169 height 12
click at [247, 179] on div "Daily Sales" at bounding box center [310, 183] width 205 height 24
select select "full_report"
select select "csv"
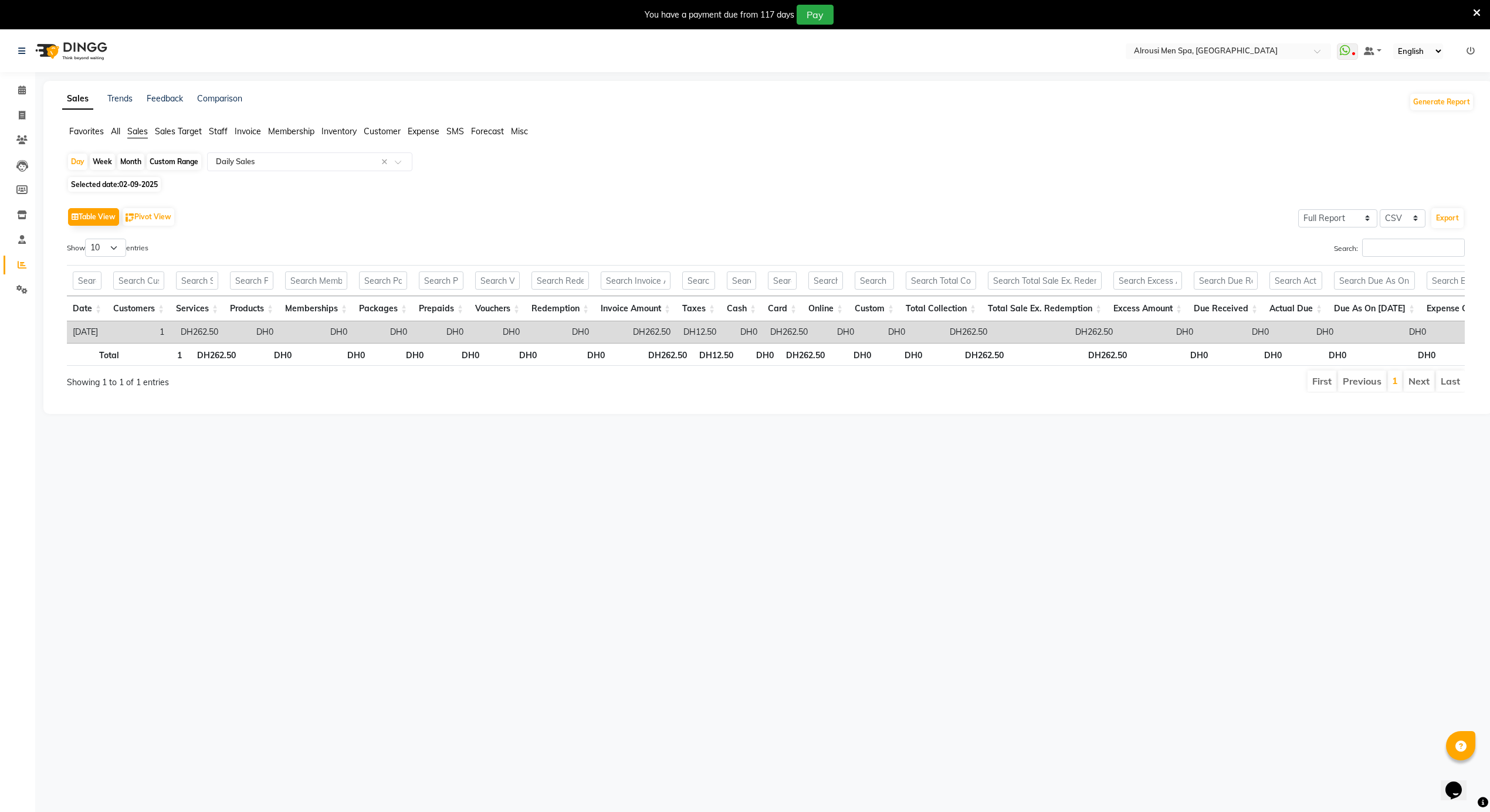
click at [130, 186] on span "02-09-2025" at bounding box center [138, 185] width 39 height 9
select select "9"
select select "2025"
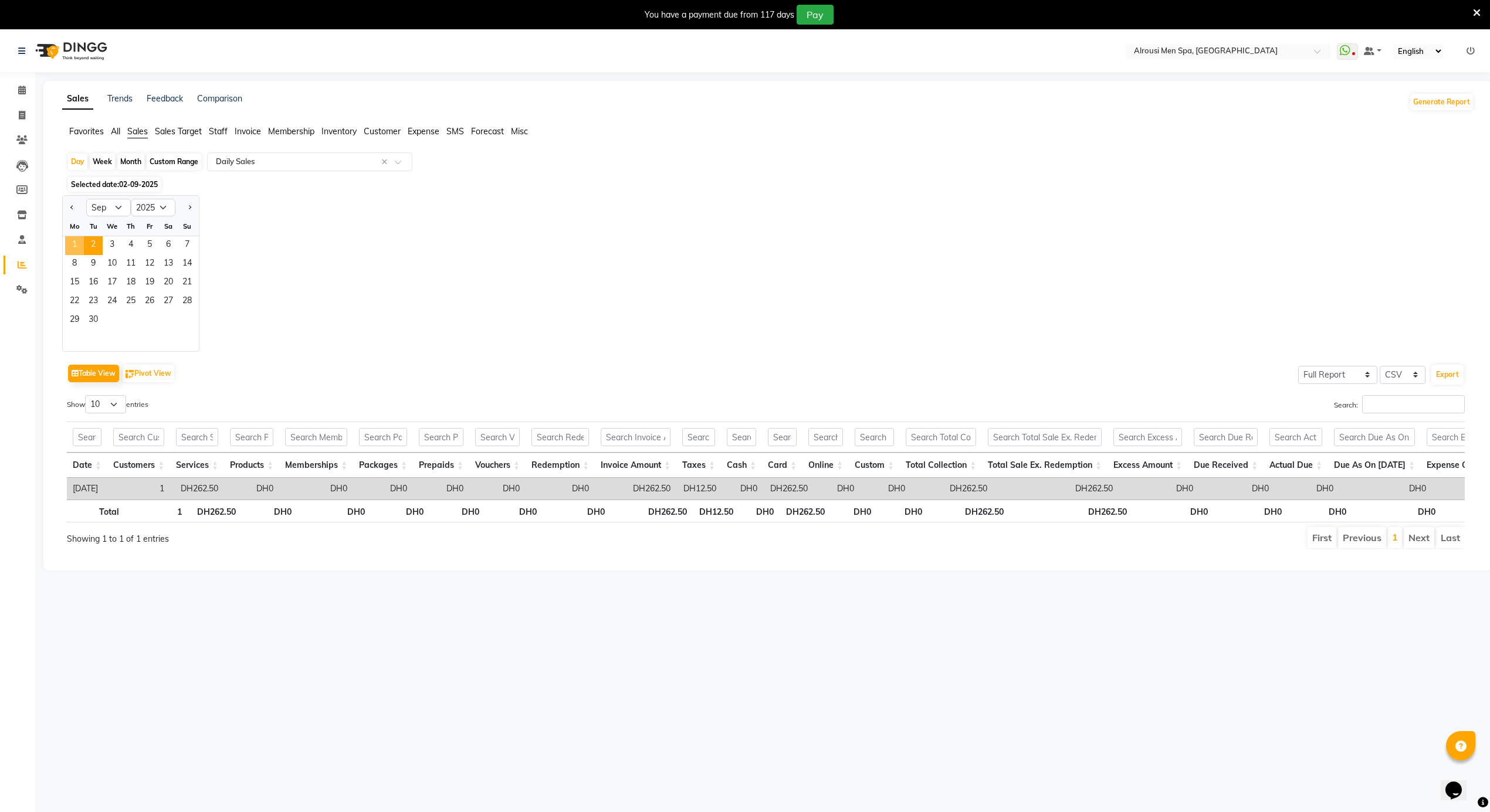
click at [79, 246] on span "1" at bounding box center [75, 246] width 19 height 19
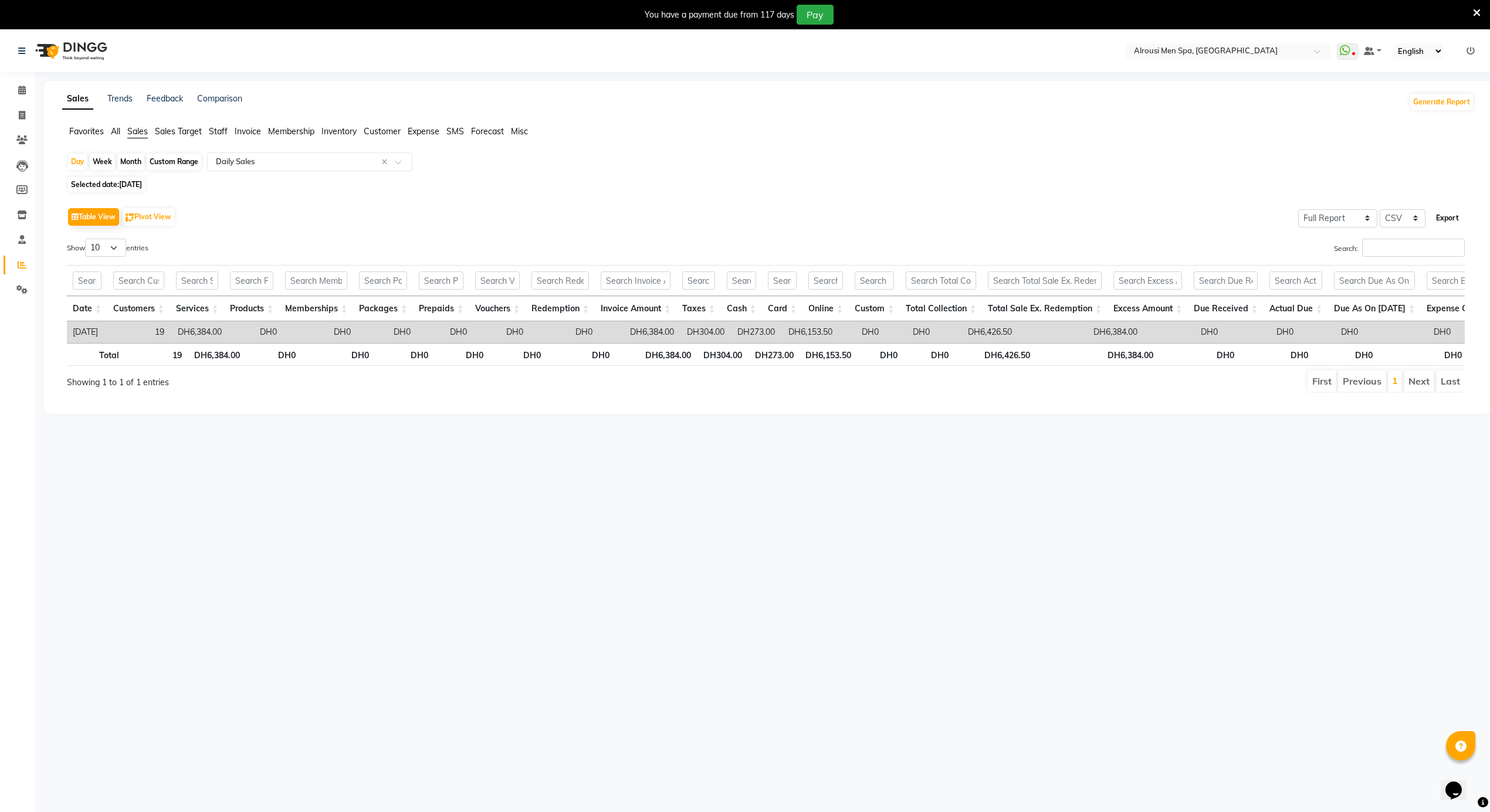
click at [1450, 221] on button "Export" at bounding box center [1448, 218] width 32 height 20
click at [223, 134] on span "Staff" at bounding box center [219, 131] width 19 height 10
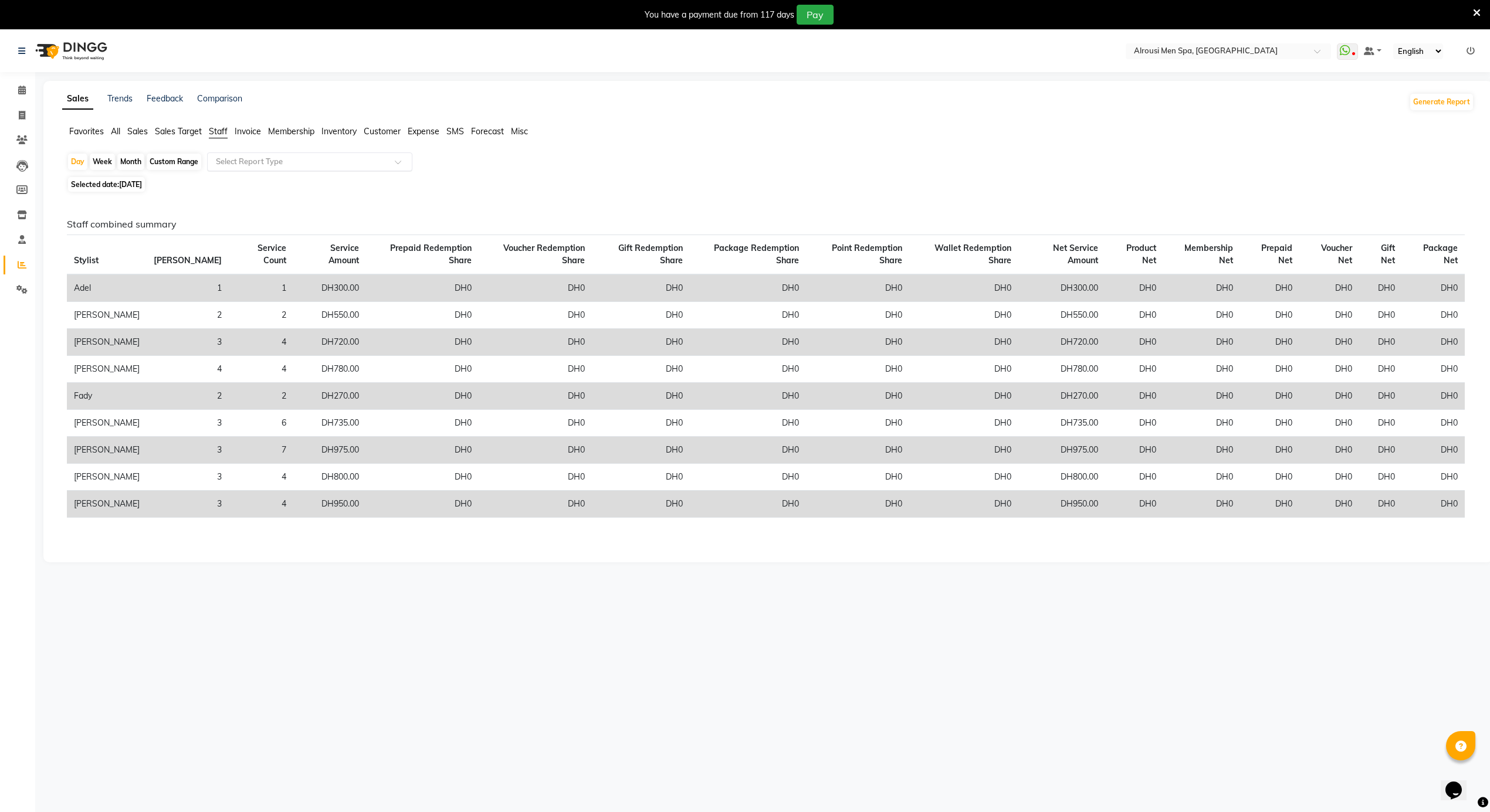
click at [294, 163] on input "text" at bounding box center [298, 162] width 169 height 12
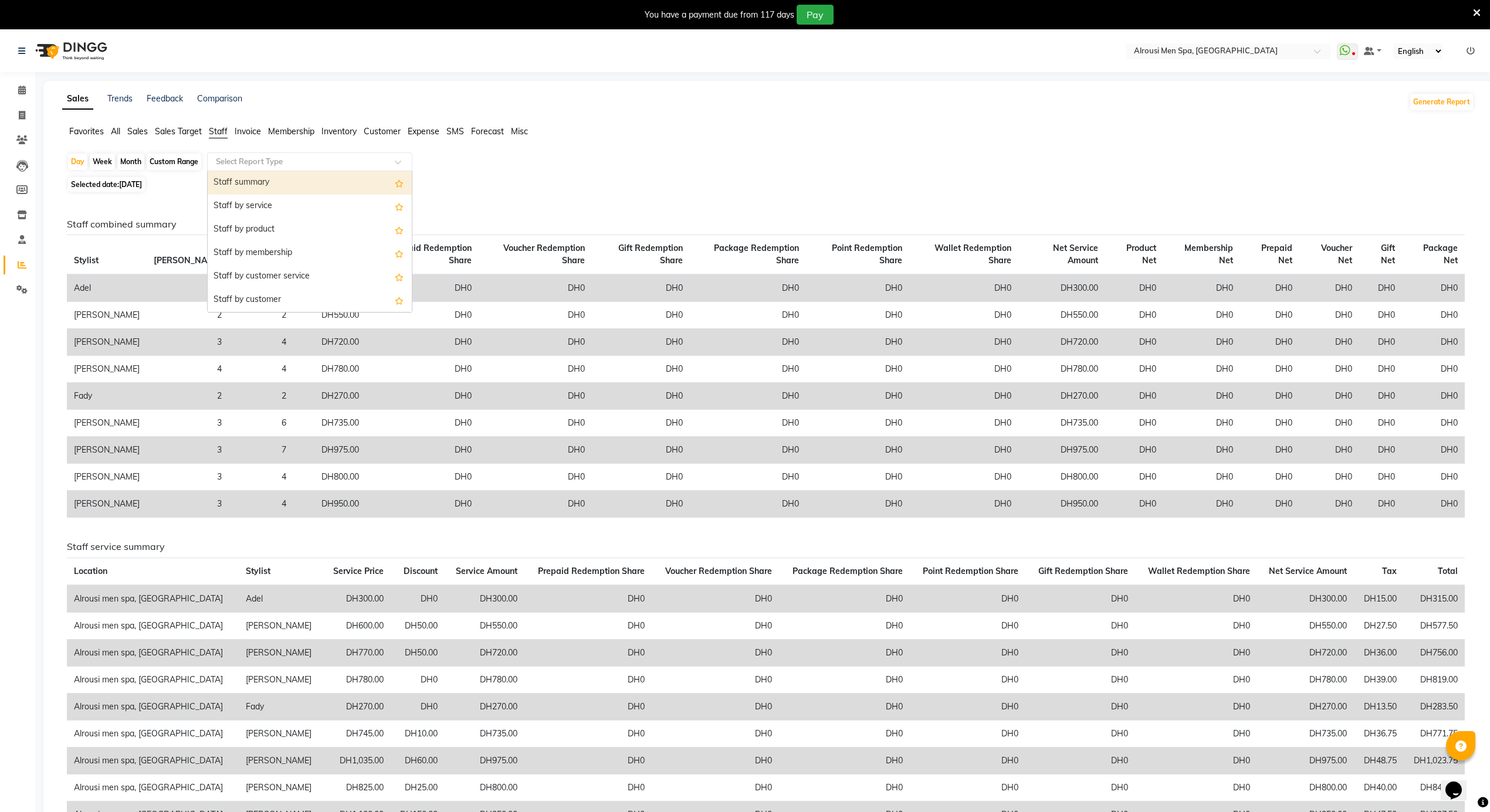
click at [271, 177] on div "Staff summary" at bounding box center [310, 183] width 205 height 24
select select "full_report"
select select "csv"
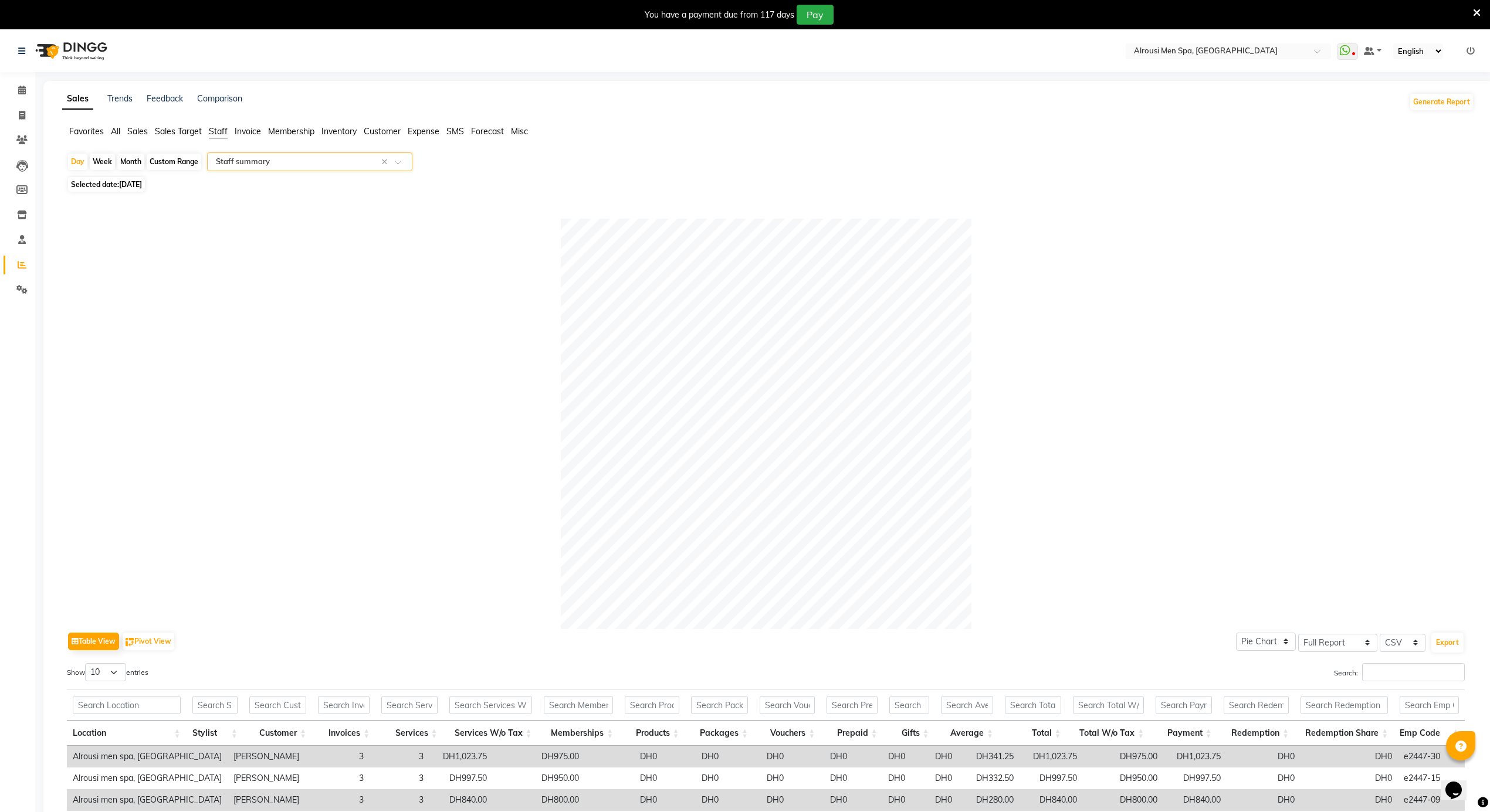
scroll to position [232, 0]
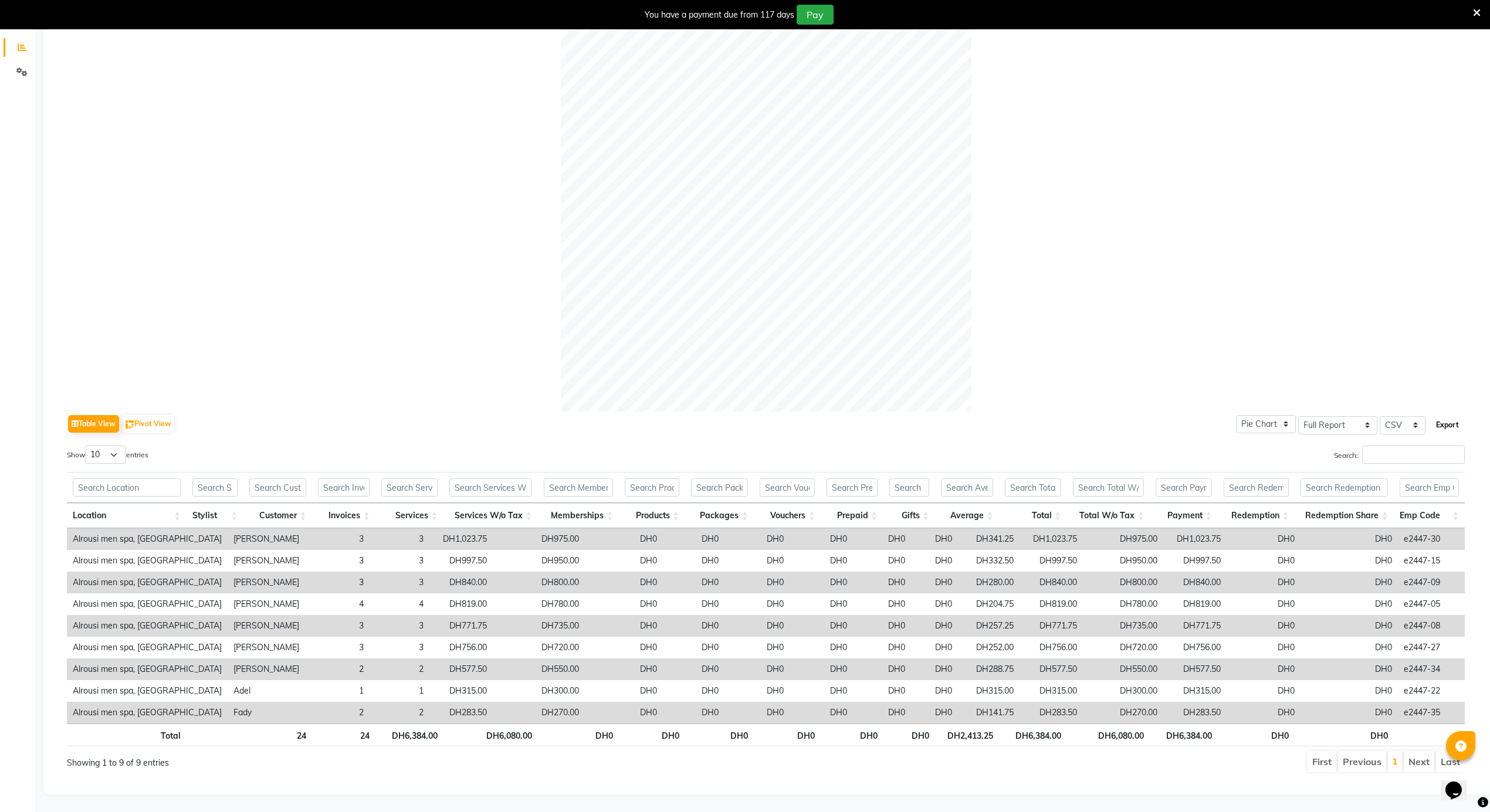
click at [1450, 416] on button "Export" at bounding box center [1448, 425] width 32 height 20
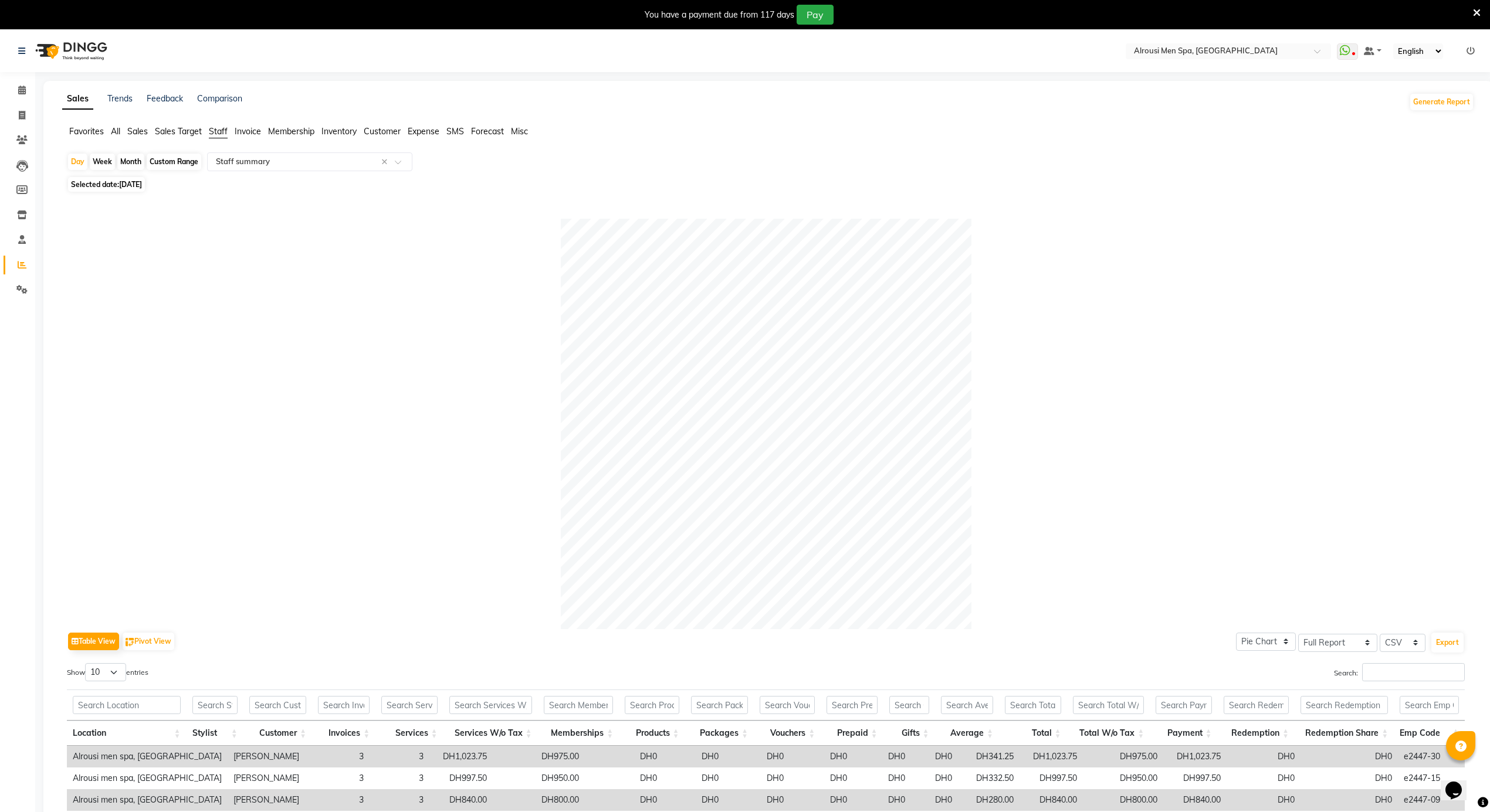
click at [135, 130] on span "Sales" at bounding box center [138, 131] width 21 height 10
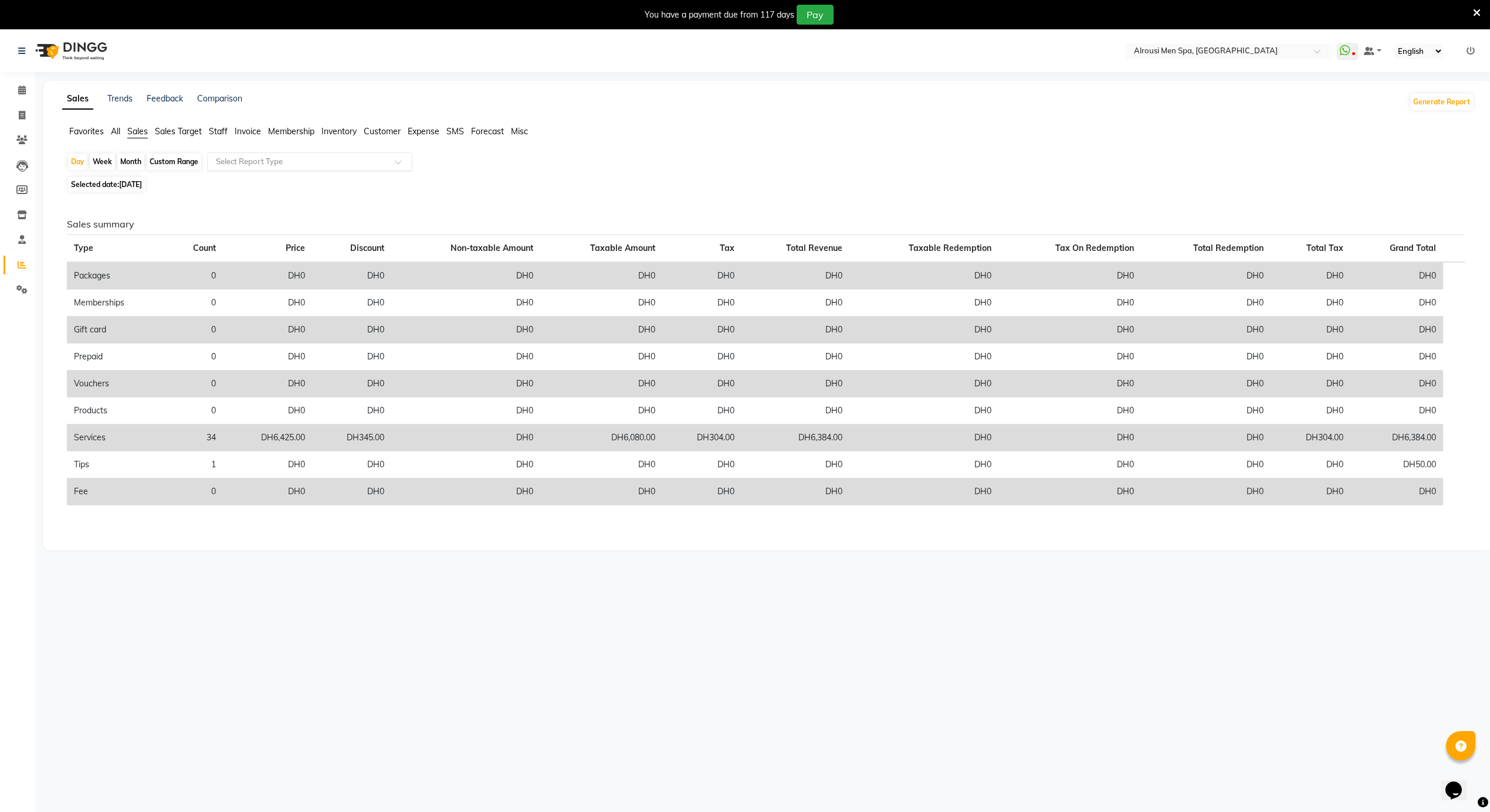
click at [292, 164] on input "text" at bounding box center [298, 162] width 169 height 12
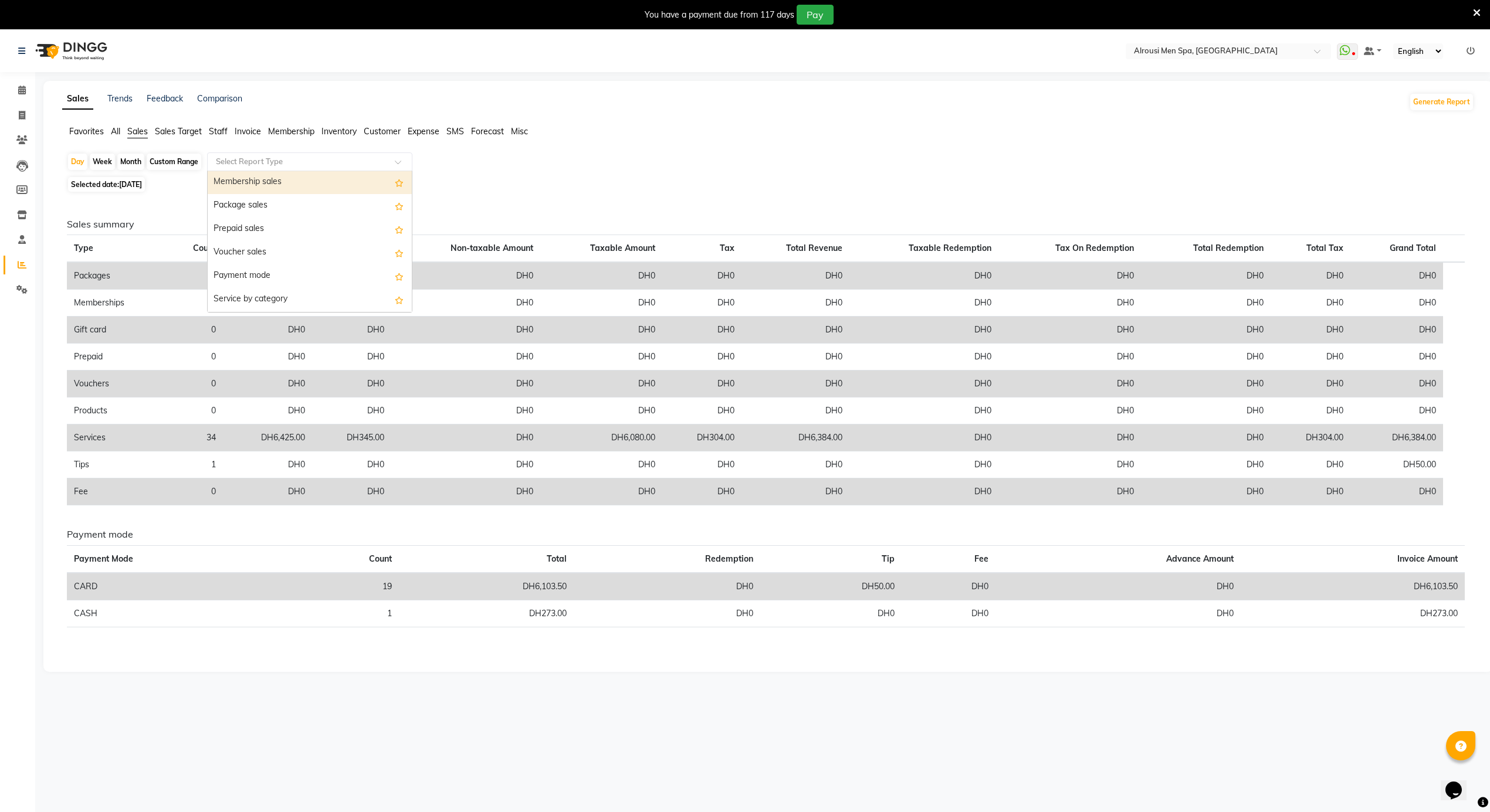
scroll to position [156, 0]
click at [294, 264] on div "Service by category" at bounding box center [310, 262] width 205 height 24
select select "full_report"
select select "csv"
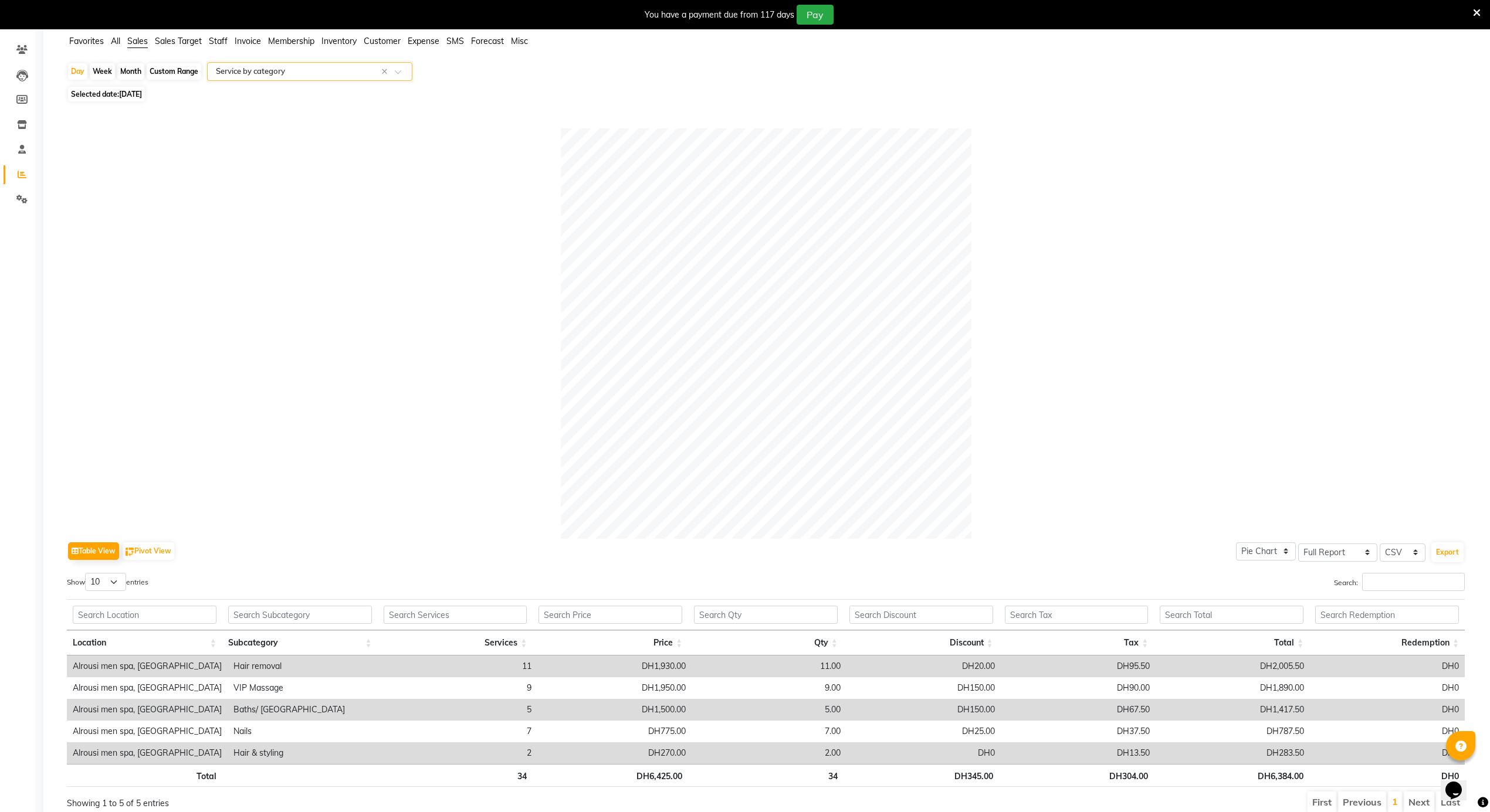
scroll to position [146, 0]
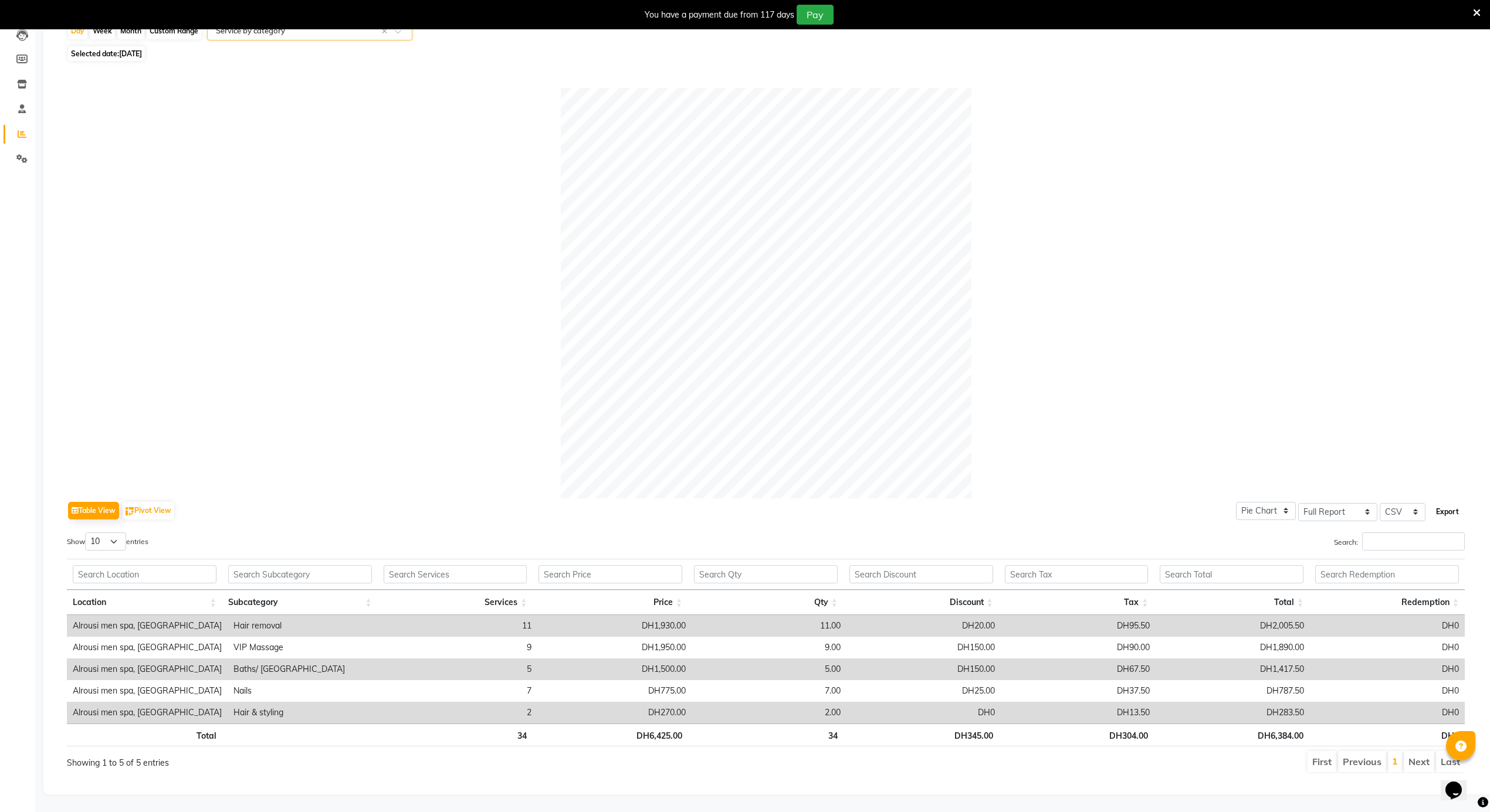
click at [1442, 502] on button "Export" at bounding box center [1448, 512] width 32 height 20
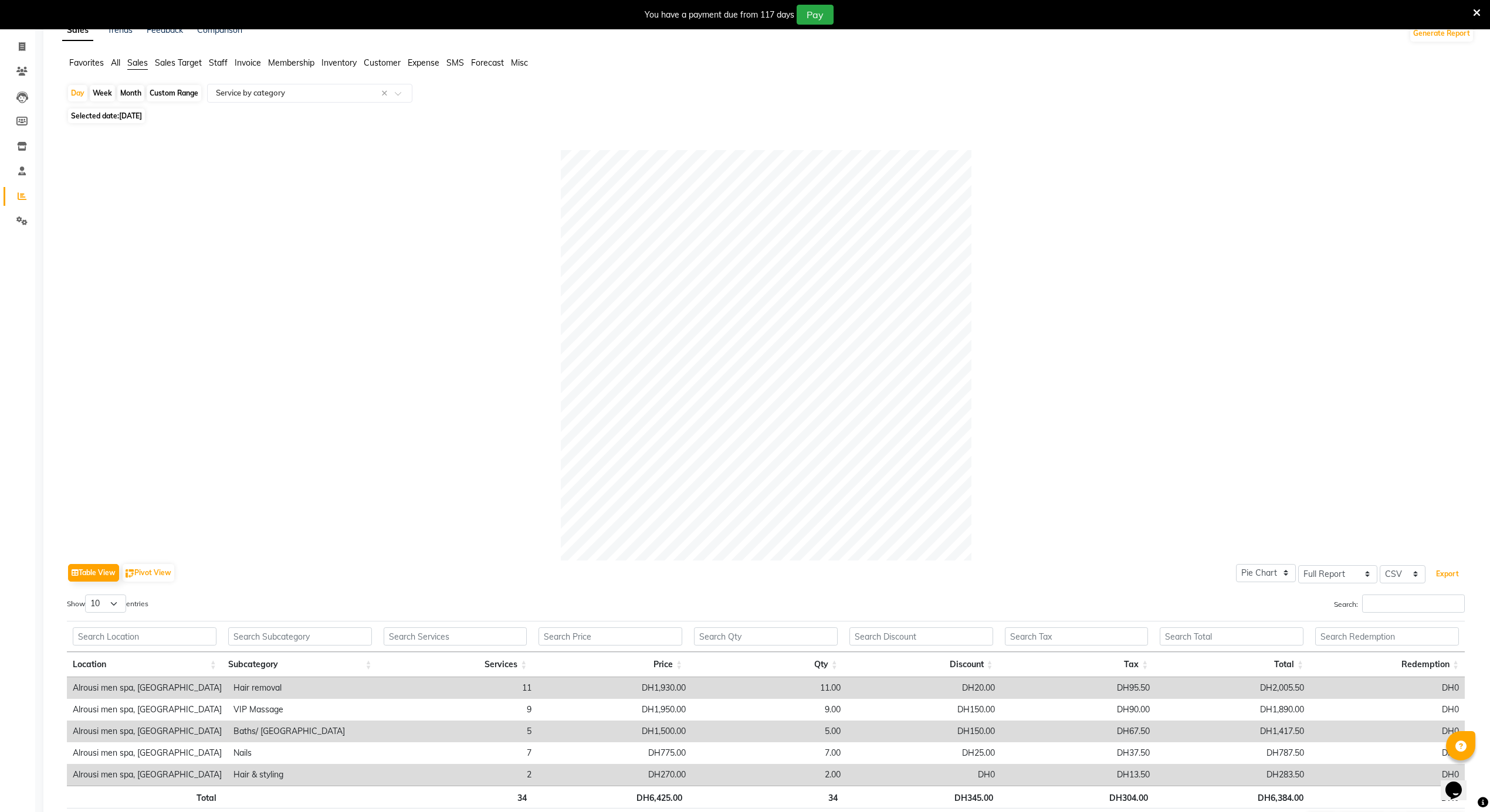
scroll to position [0, 0]
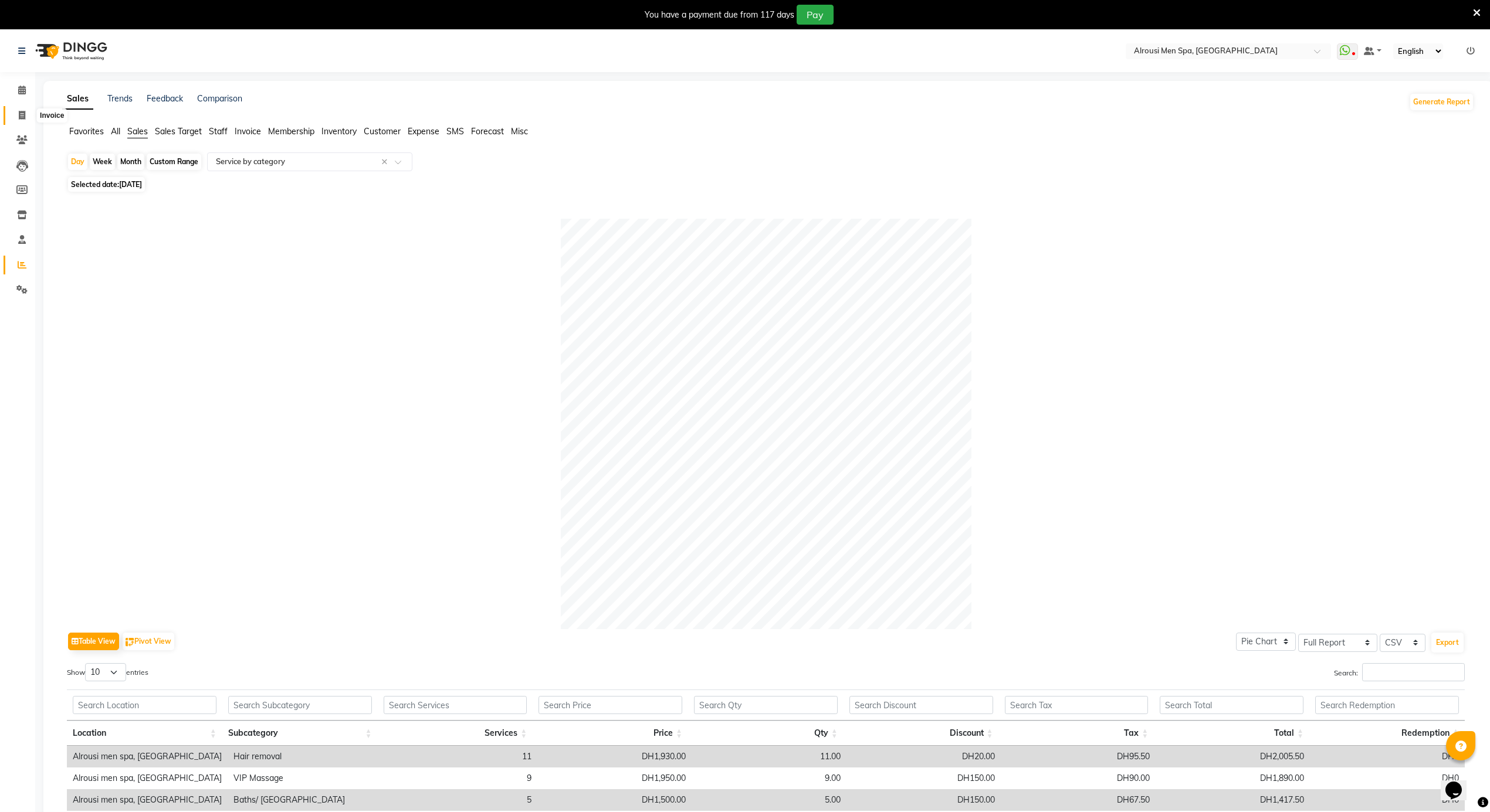
click at [16, 115] on span at bounding box center [22, 115] width 21 height 13
select select "service"
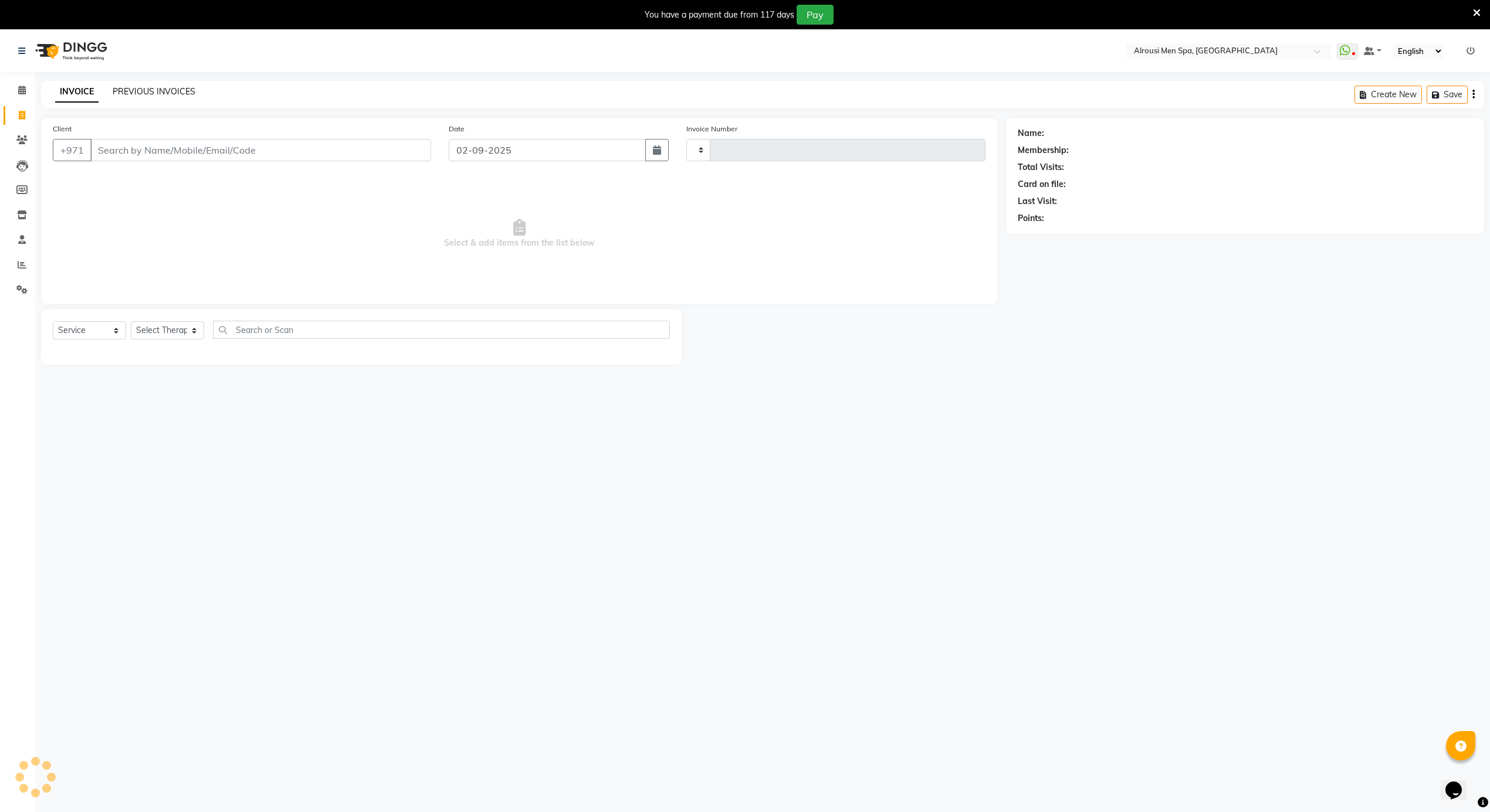
type input "3566"
select select "5688"
click at [176, 92] on link "PREVIOUS INVOICES" at bounding box center [154, 91] width 82 height 10
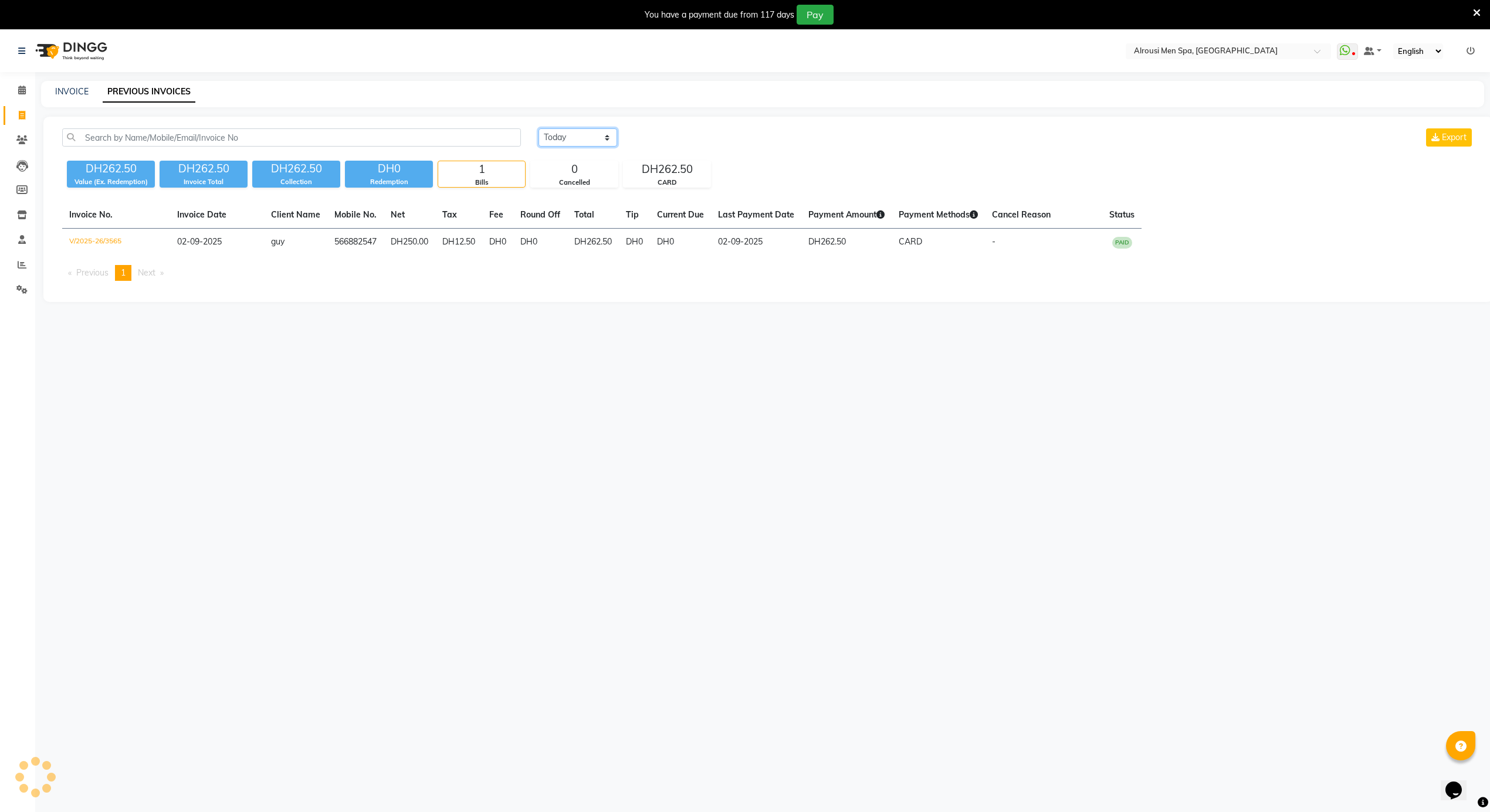
drag, startPoint x: 566, startPoint y: 139, endPoint x: 564, endPoint y: 146, distance: 7.3
click at [566, 138] on select "Today Yesterday Custom Range" at bounding box center [578, 138] width 79 height 18
select select "yesterday"
click at [539, 129] on select "Today Yesterday Custom Range" at bounding box center [578, 138] width 79 height 18
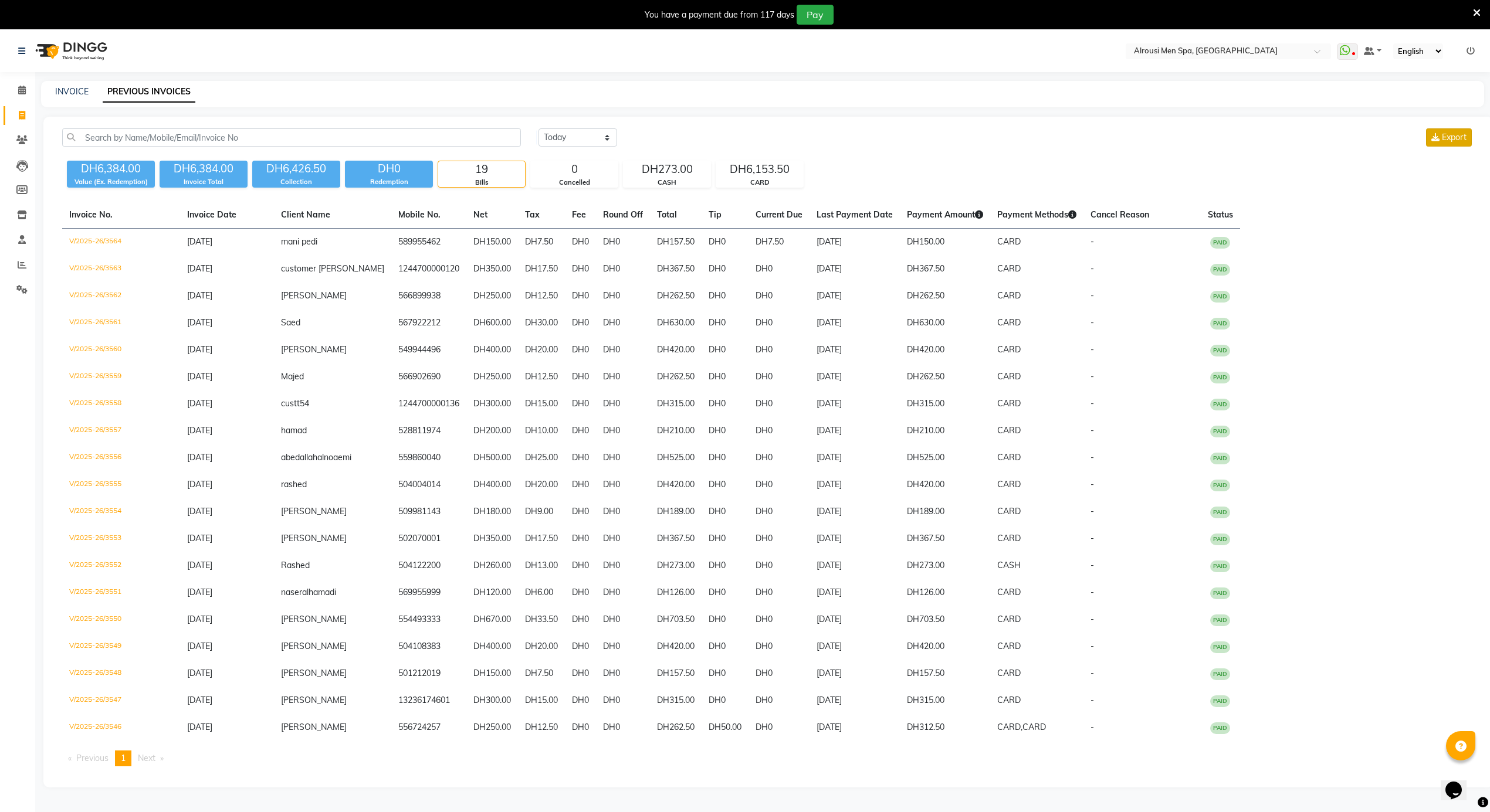
click at [1455, 135] on span "Export" at bounding box center [1454, 137] width 24 height 10
click at [20, 82] on link "Calendar" at bounding box center [18, 90] width 28 height 19
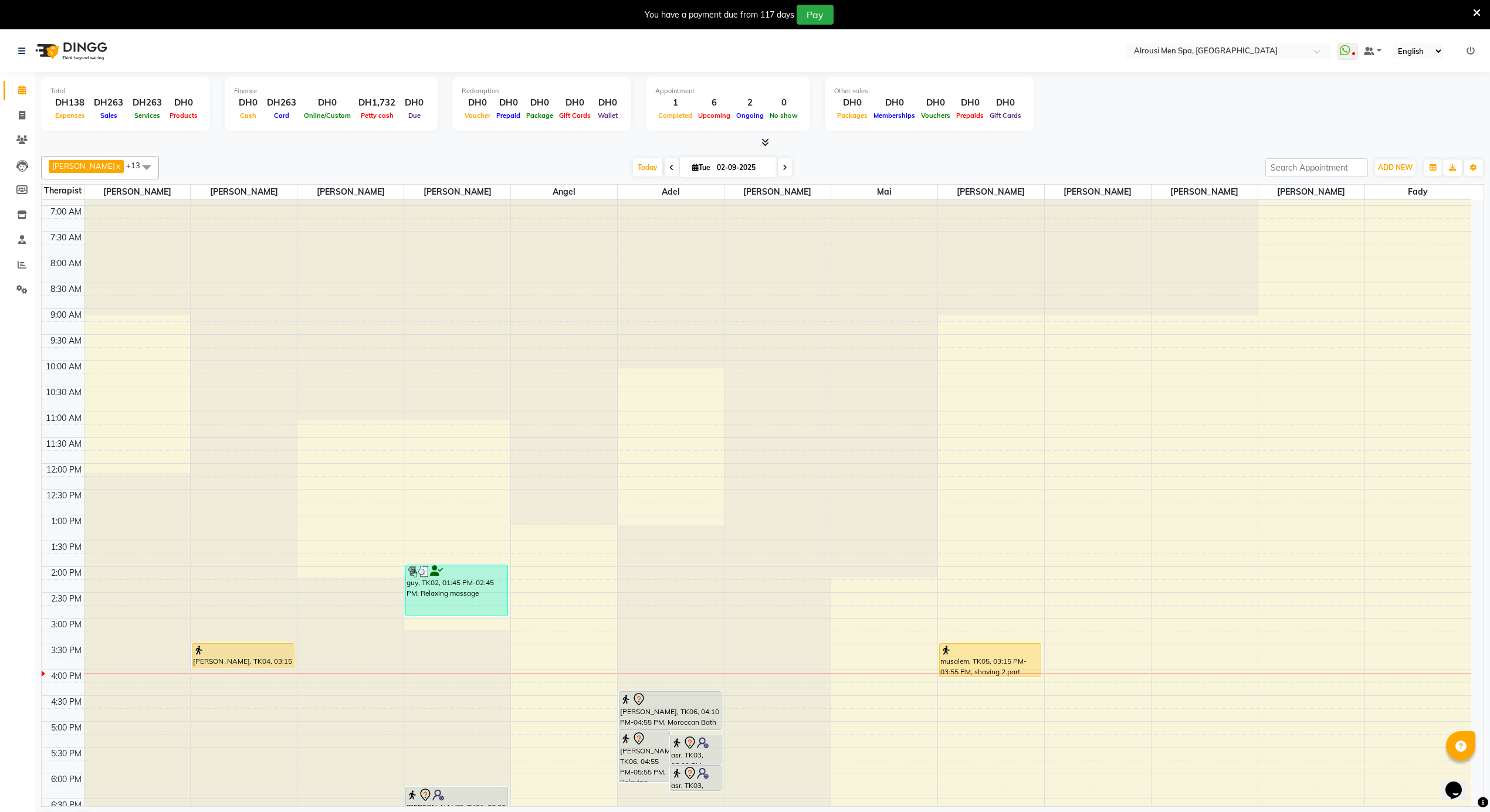
scroll to position [393, 0]
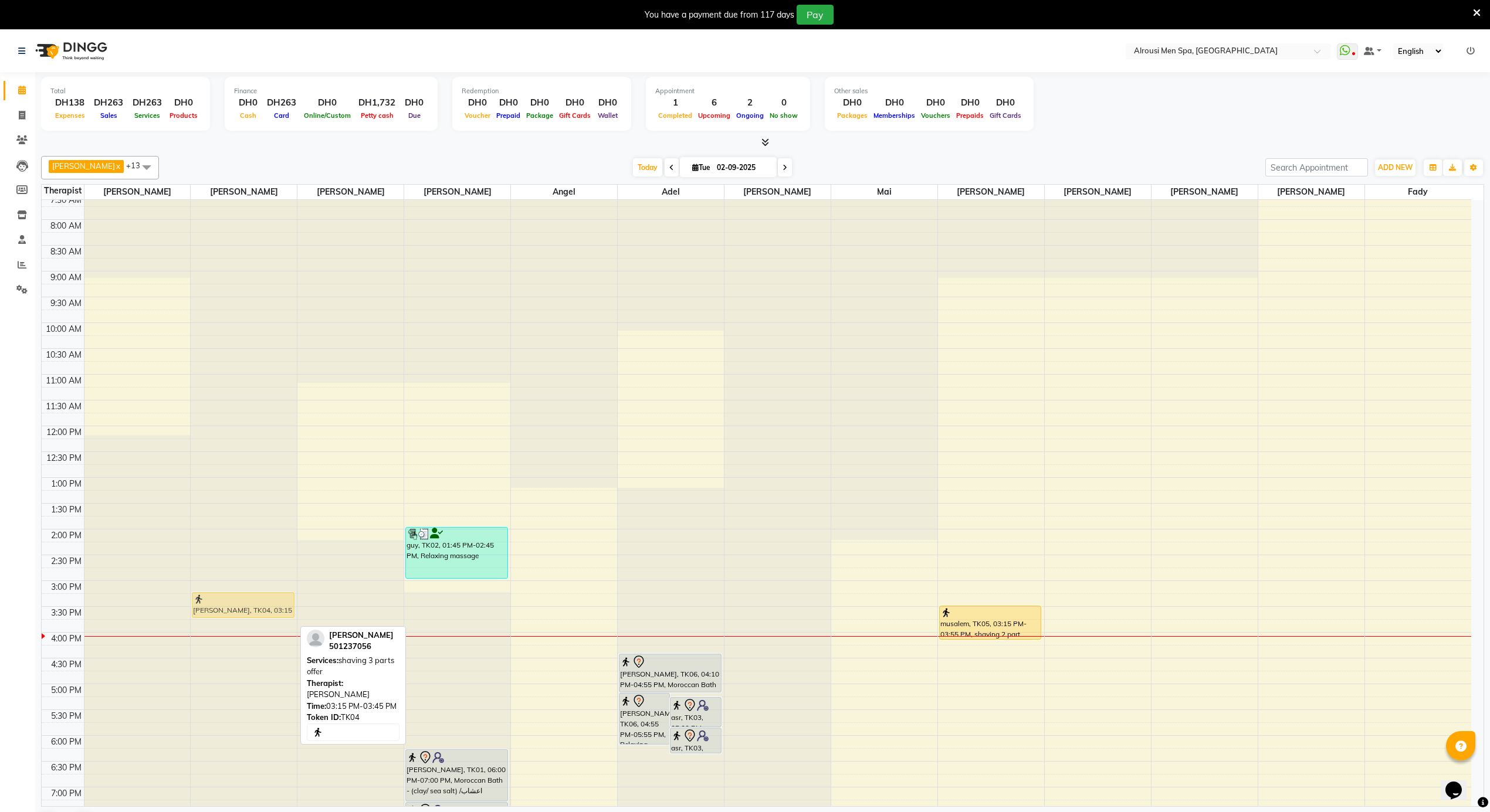
drag, startPoint x: 249, startPoint y: 616, endPoint x: 255, endPoint y: 604, distance: 13.4
click at [255, 604] on div "hasan, TK04, 03:15 PM-03:45 PM, shaving 3 parts offer hasan, TK04, 03:15 PM-03:…" at bounding box center [244, 426] width 106 height 1238
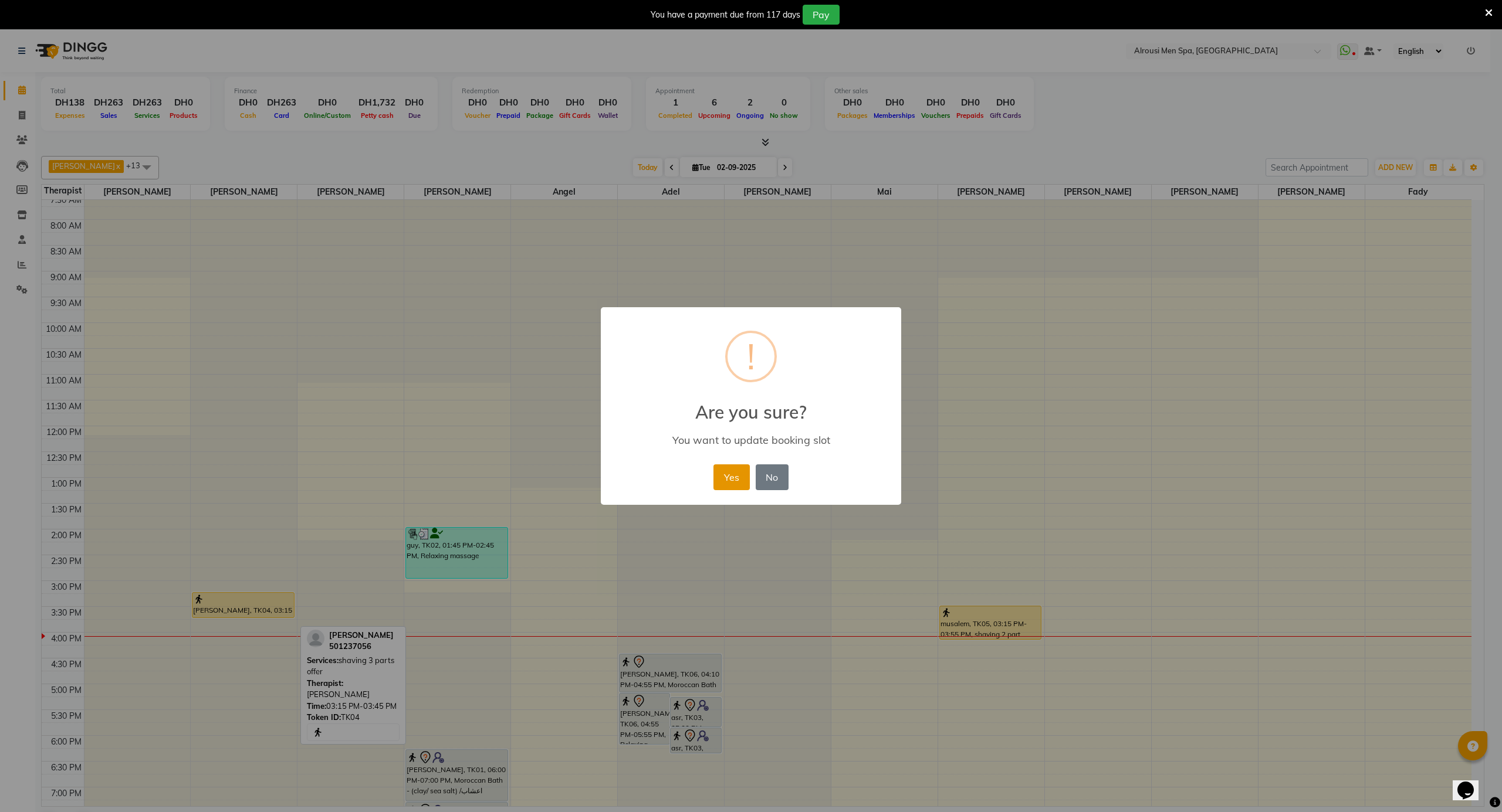
click at [745, 479] on button "Yes" at bounding box center [731, 477] width 36 height 26
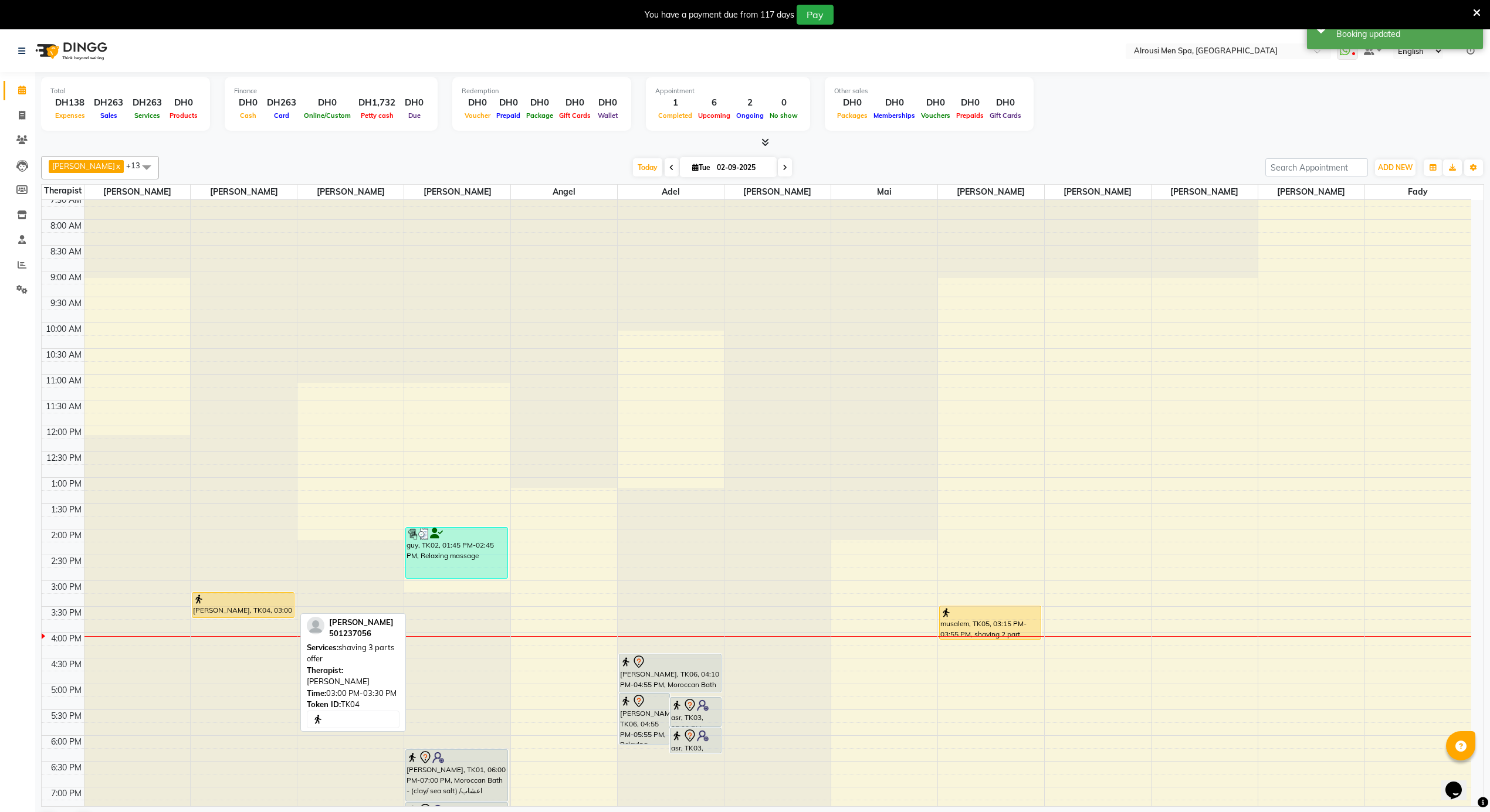
click at [282, 608] on div "hasan, TK04, 03:00 PM-03:30 PM, shaving 3 parts offer" at bounding box center [243, 605] width 101 height 24
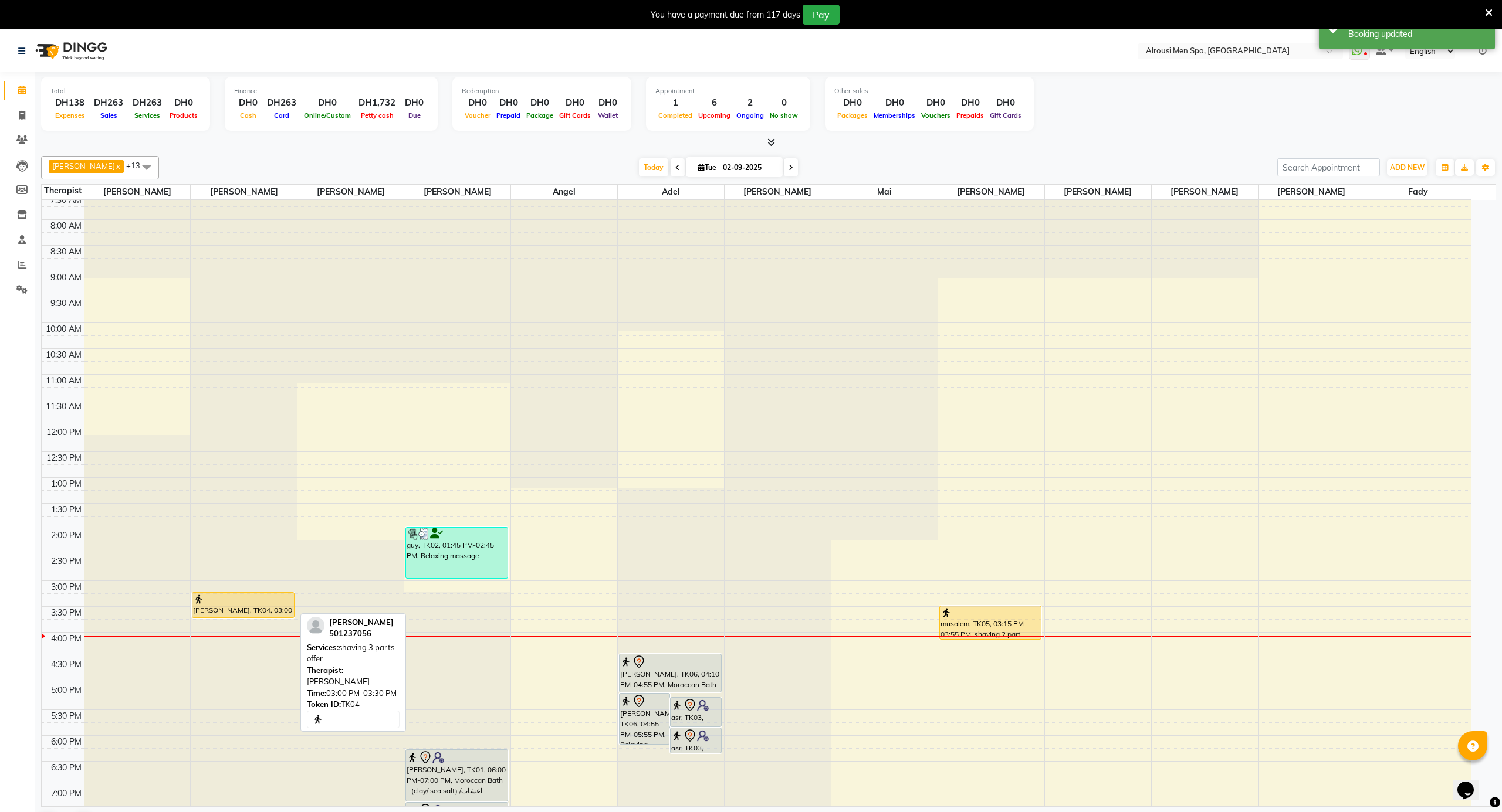
select select "1"
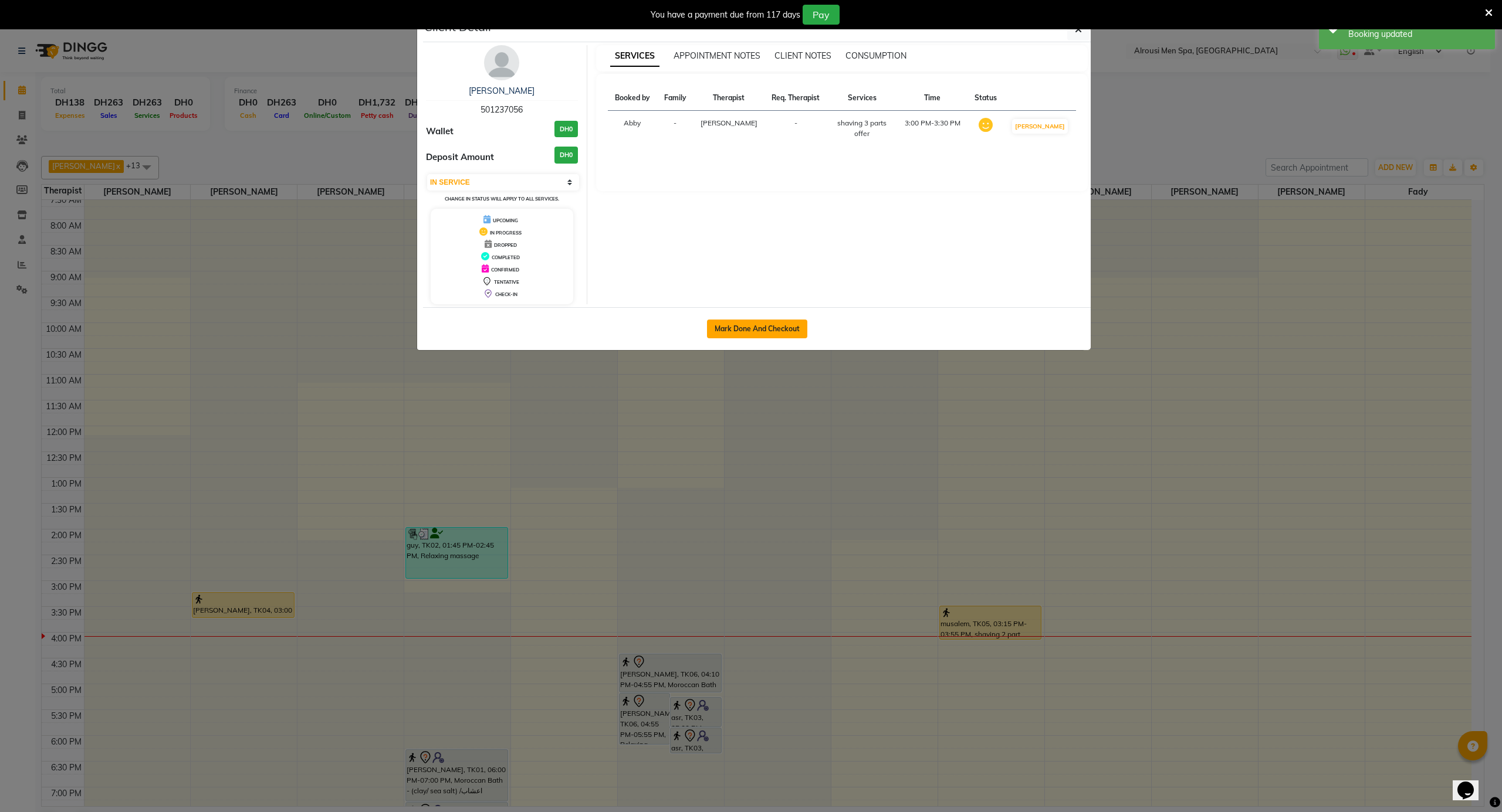
click at [763, 327] on button "Mark Done And Checkout" at bounding box center [757, 330] width 100 height 19
select select "service"
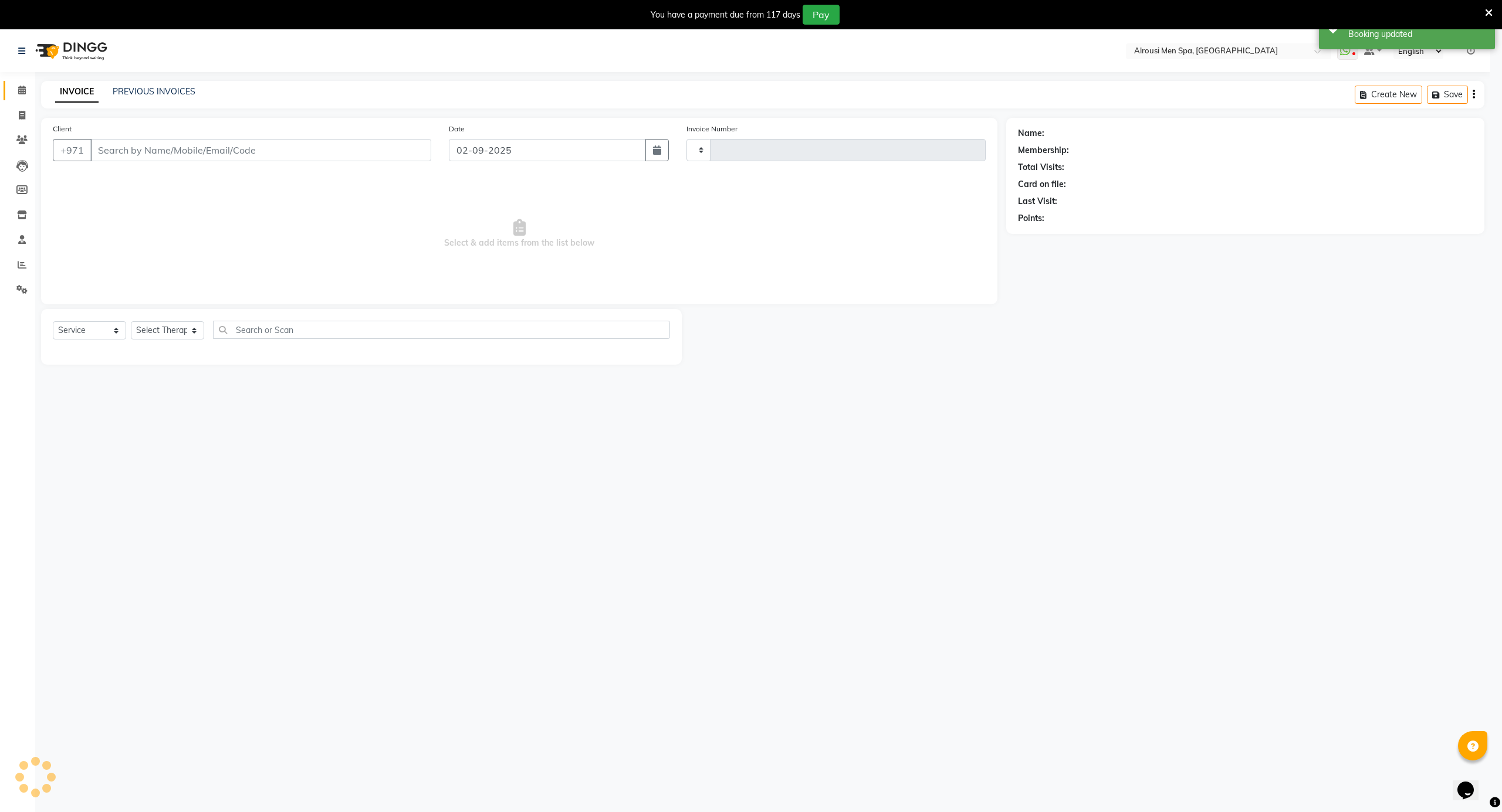
type input "3566"
select select "5688"
type input "501237056"
select select "38890"
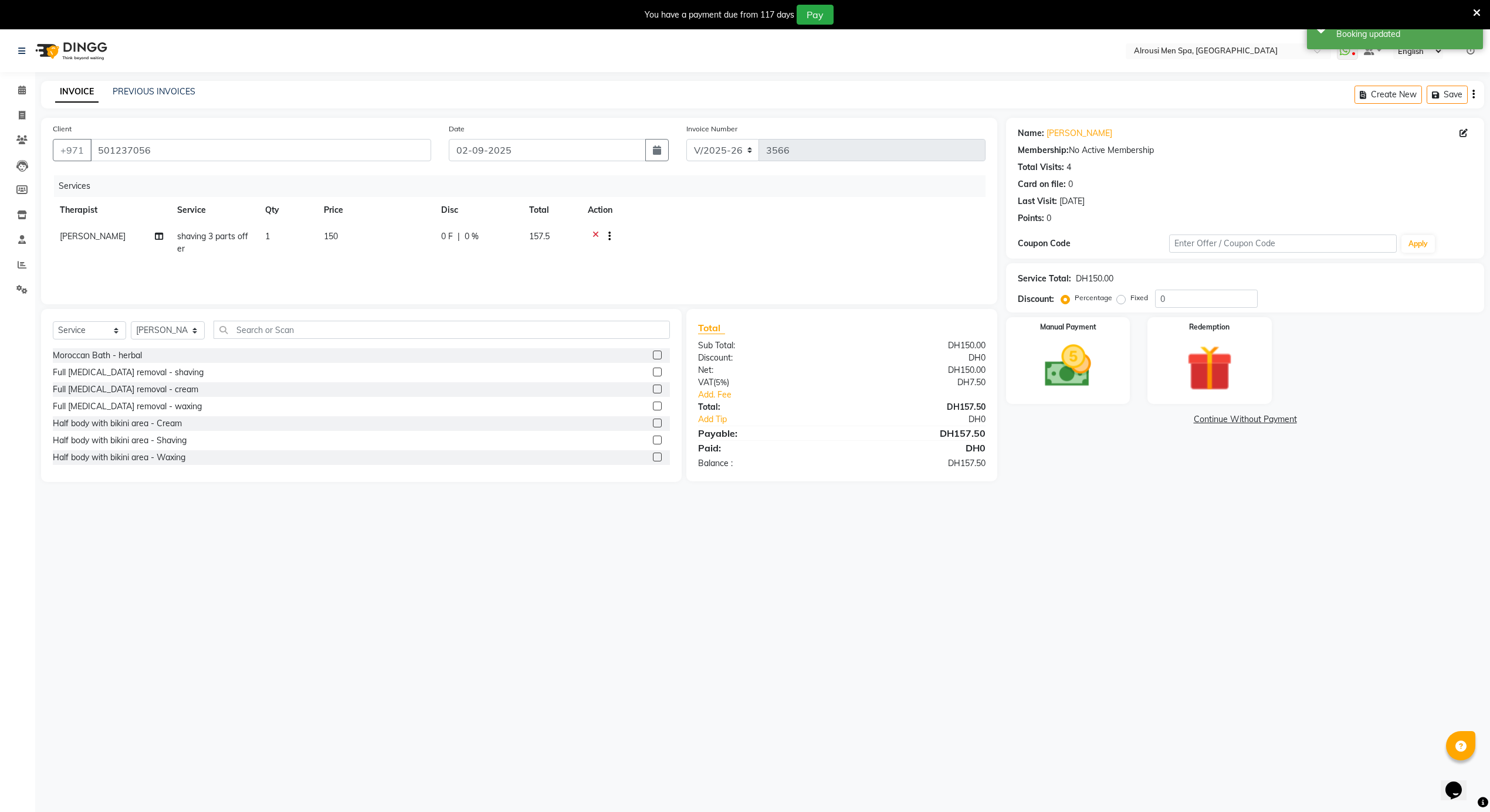
click at [217, 238] on span "shaving 3 parts offer" at bounding box center [213, 242] width 71 height 23
select select "38890"
click at [217, 238] on span "shaving 3 parts offer" at bounding box center [227, 241] width 79 height 10
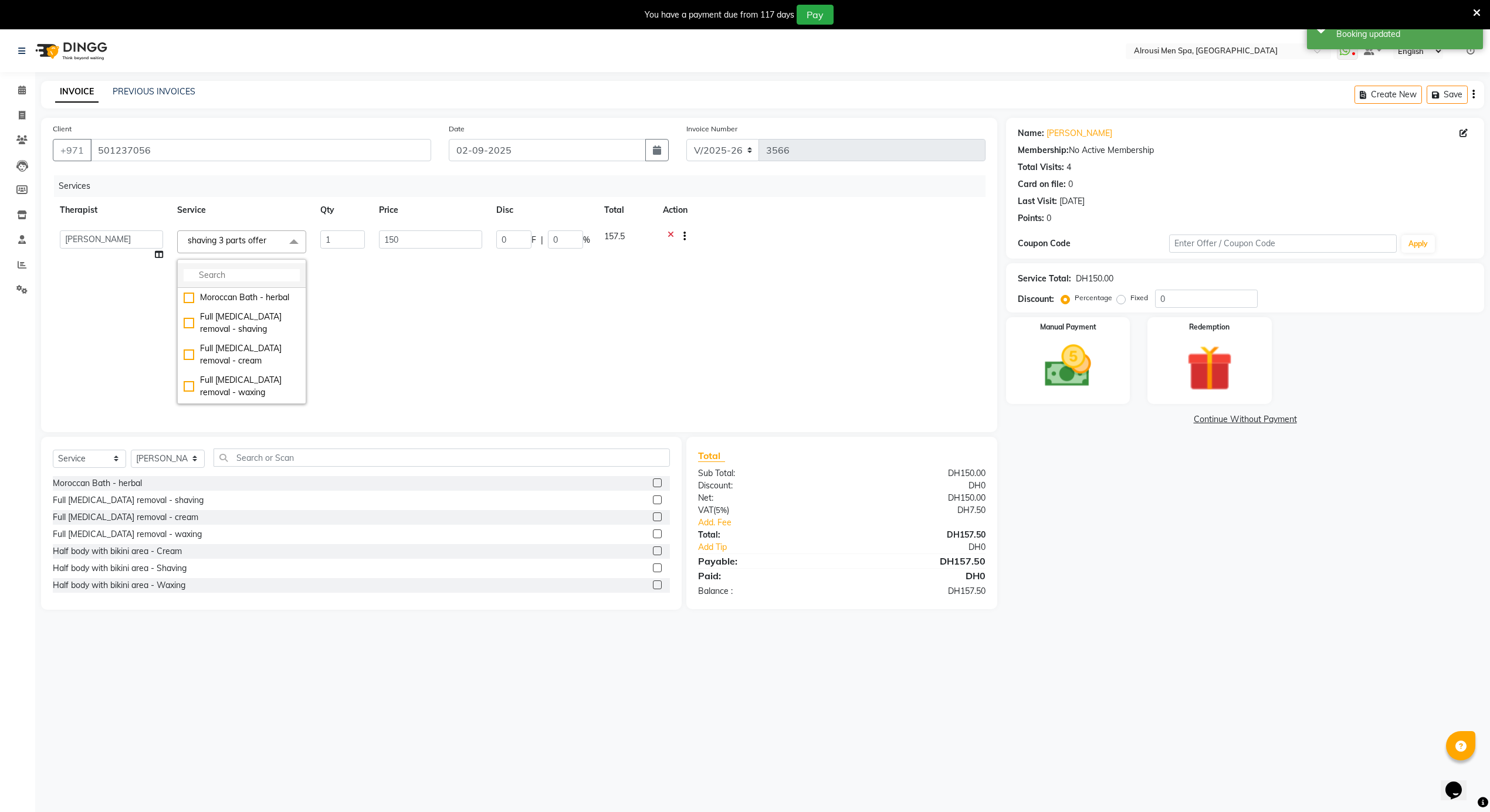
click at [244, 275] on input "multiselect-search" at bounding box center [242, 275] width 116 height 13
type input "HALF"
click at [259, 318] on div "Half body with bikini area - Shaving" at bounding box center [242, 307] width 116 height 24
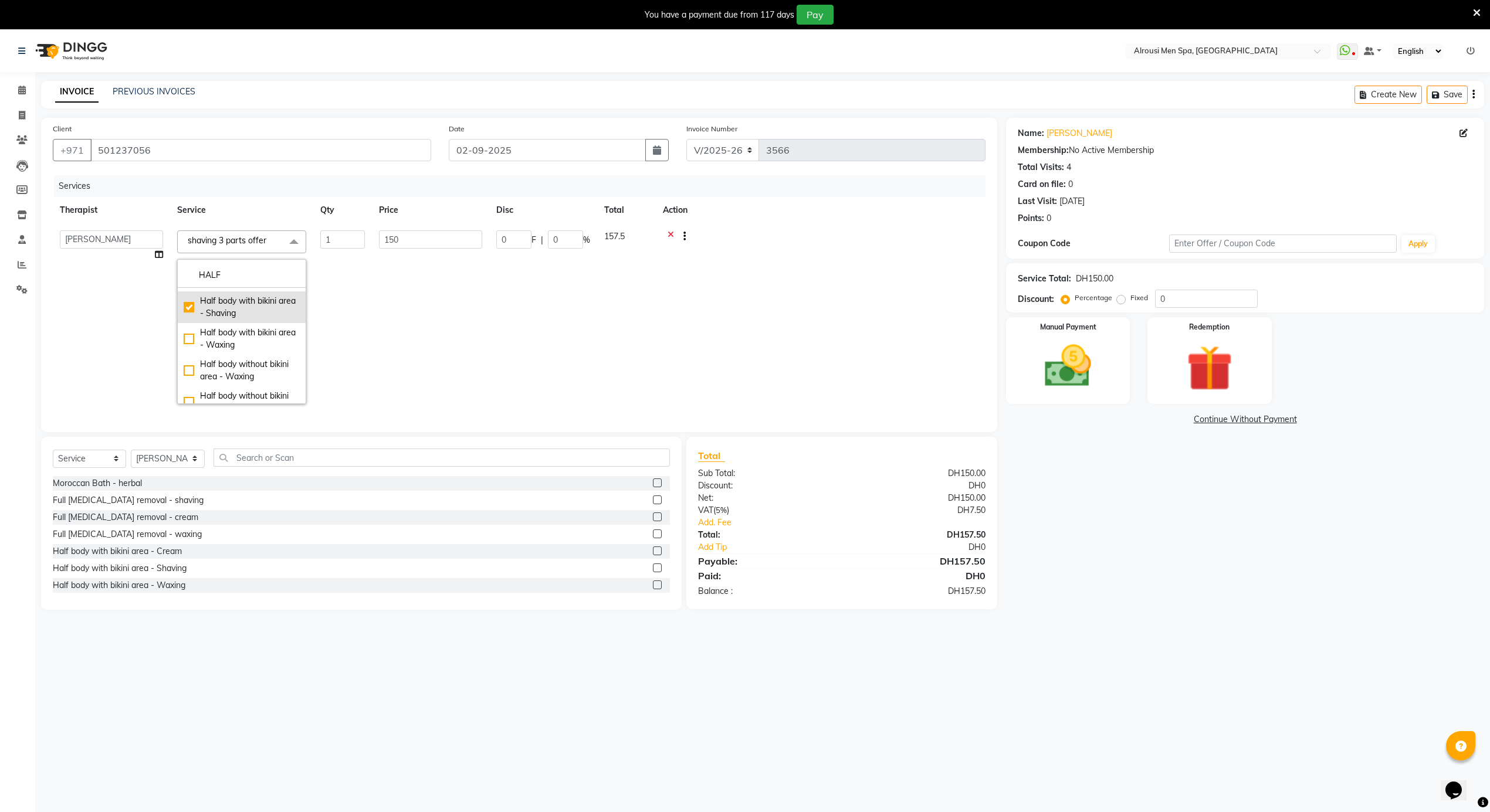
checkbox input "true"
type input "250"
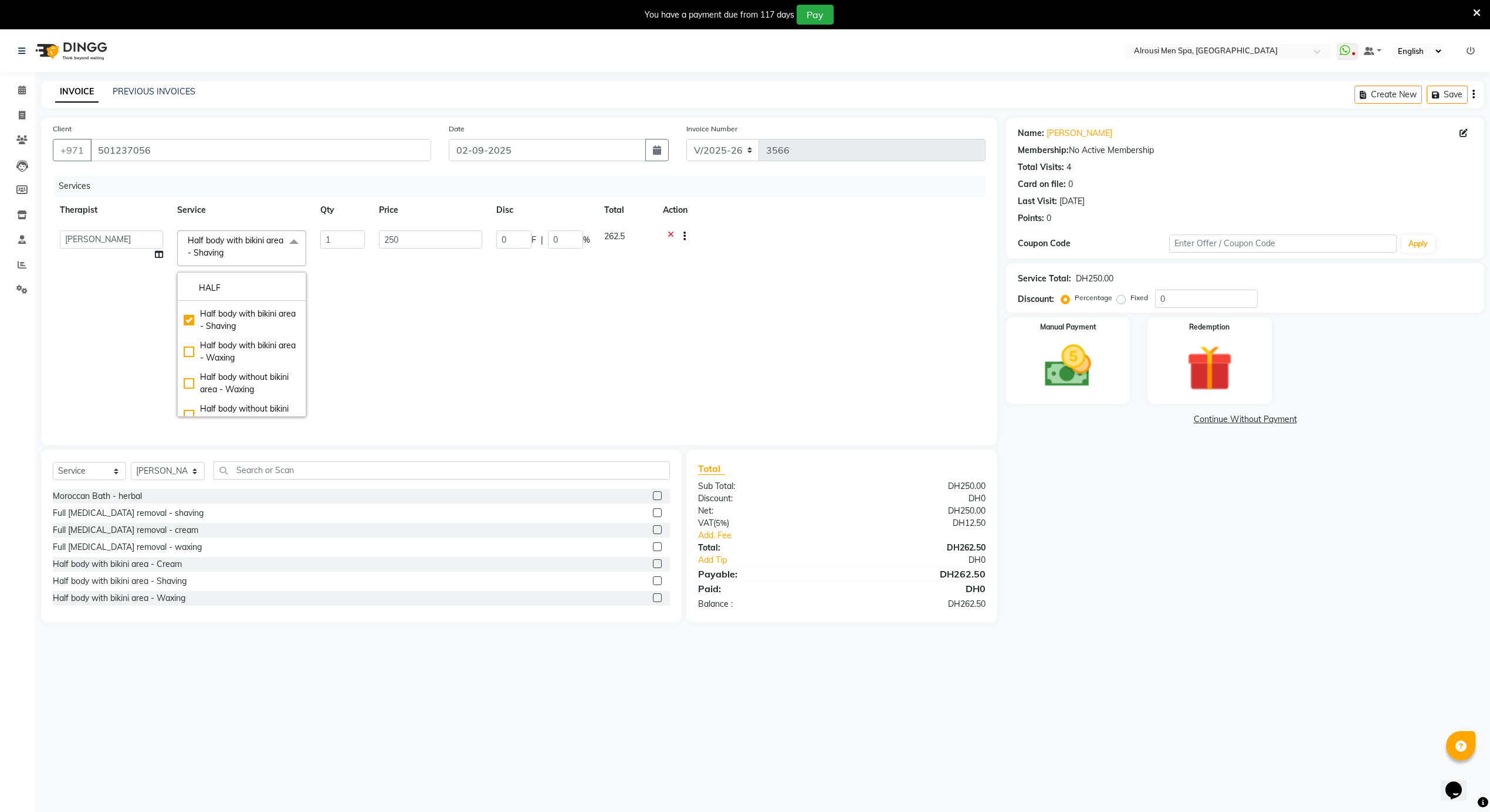
click at [933, 713] on div "Select Location × Alrousi Men Spa, Abu Dhabi WhatsApp Status ✕ Status: Disconne…" at bounding box center [745, 436] width 1490 height 812
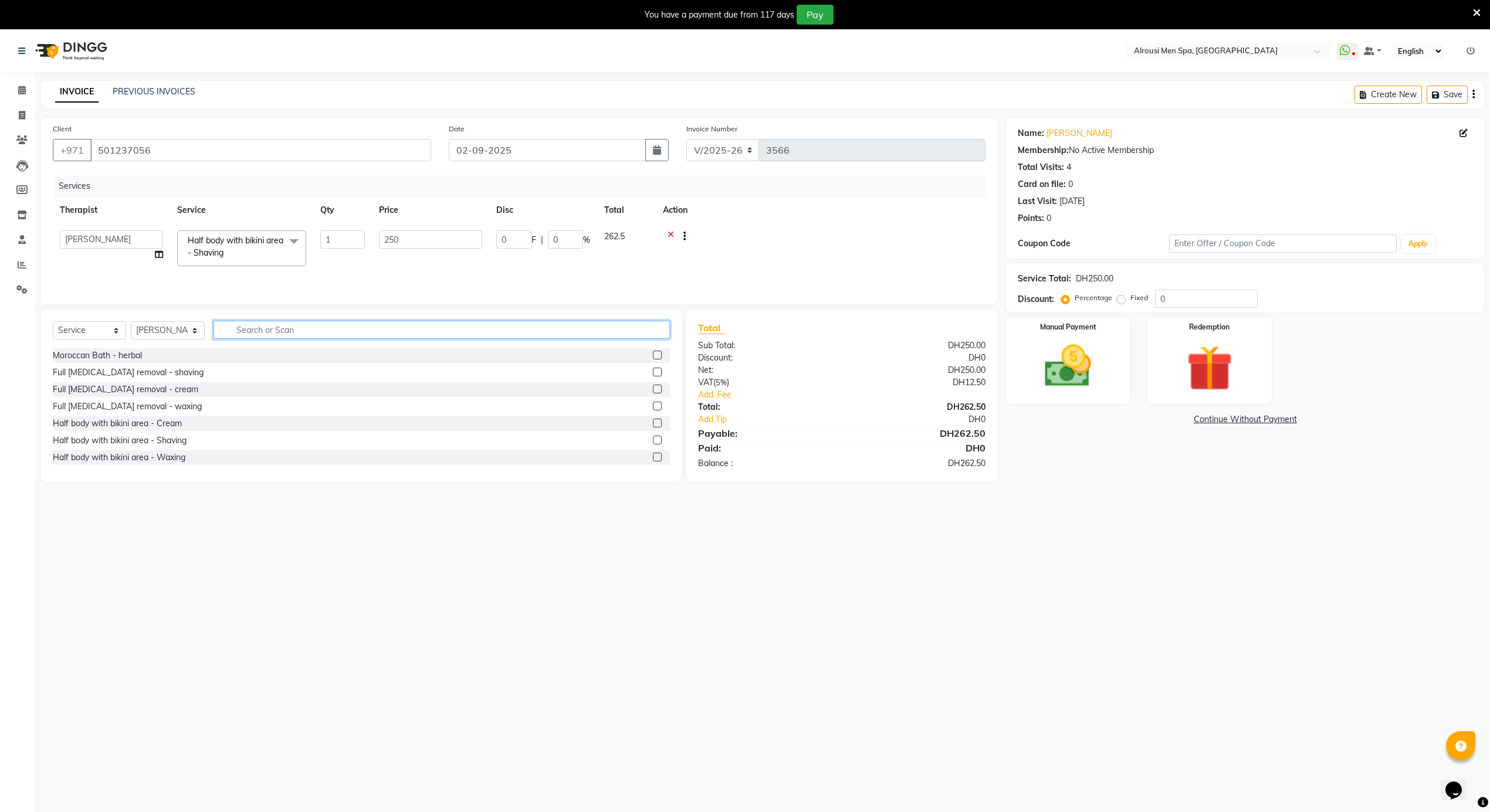
click at [296, 334] on input "text" at bounding box center [441, 330] width 456 height 18
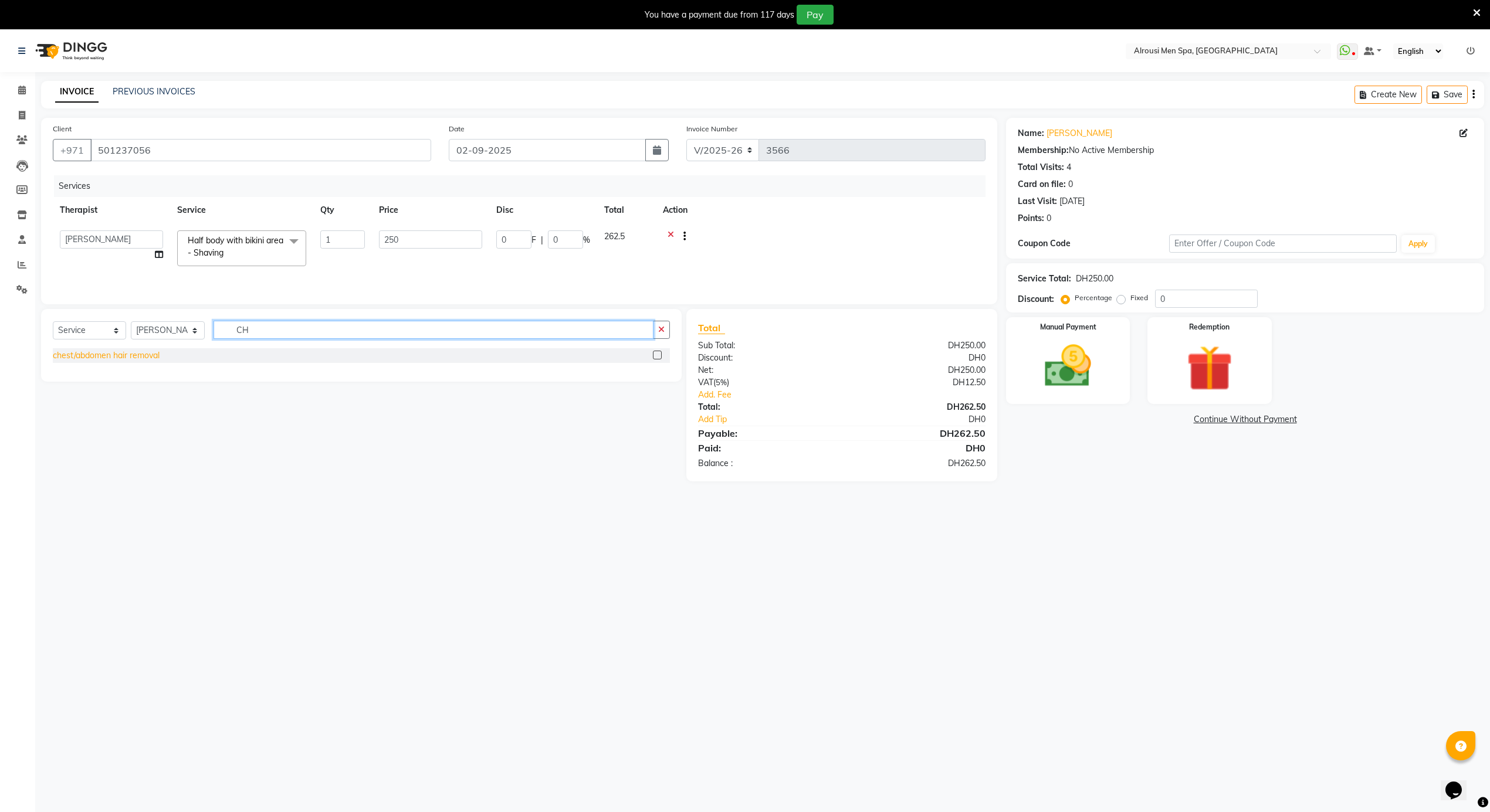
type input "CH"
click at [148, 355] on div "chest/abdomen hair removal" at bounding box center [106, 355] width 107 height 13
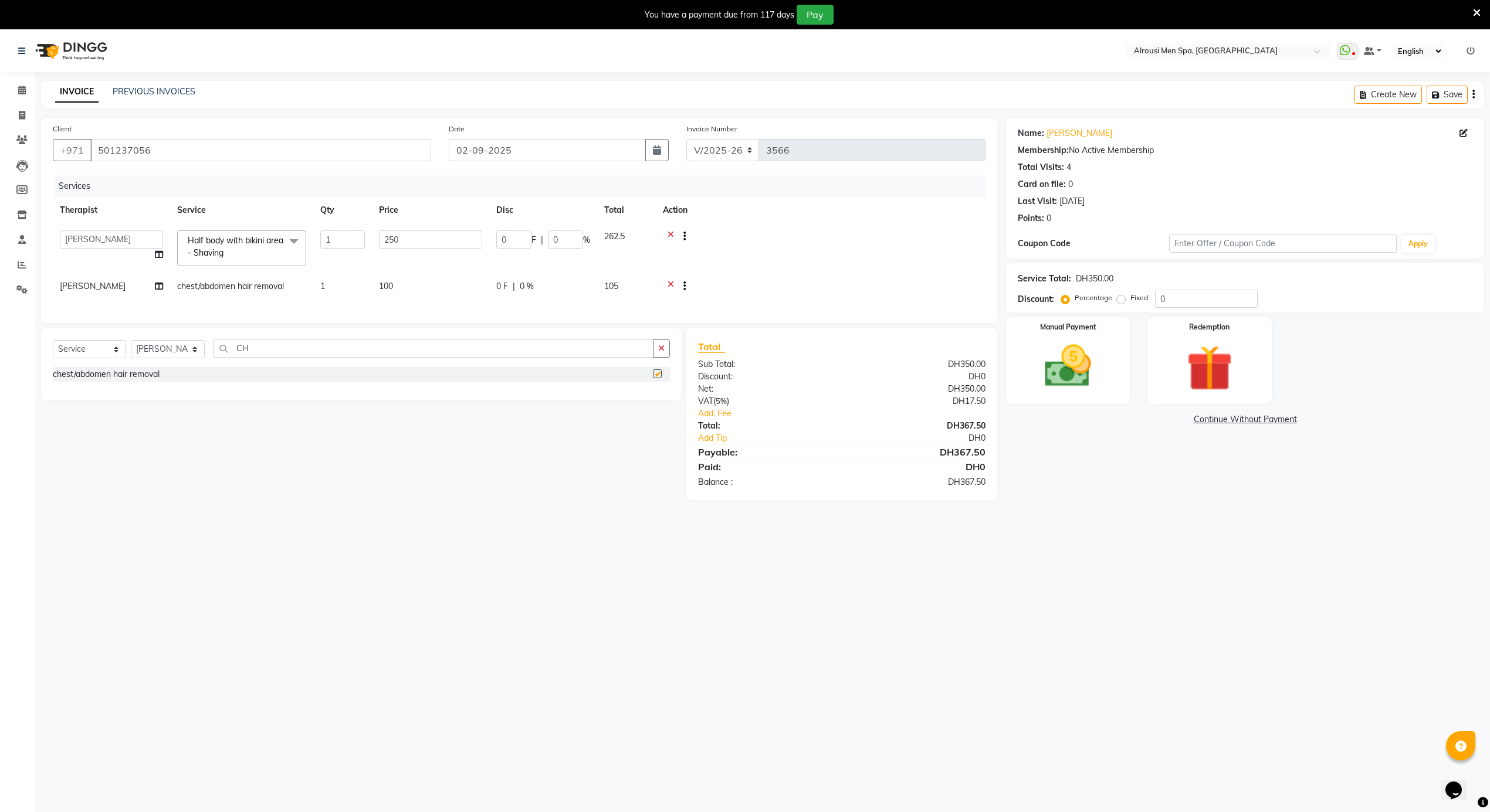
checkbox input "false"
click at [514, 239] on input "0" at bounding box center [514, 239] width 35 height 18
drag, startPoint x: 517, startPoint y: 236, endPoint x: 489, endPoint y: 238, distance: 28.1
click at [489, 238] on td "0 F | 0 %" at bounding box center [543, 249] width 108 height 50
type input "50"
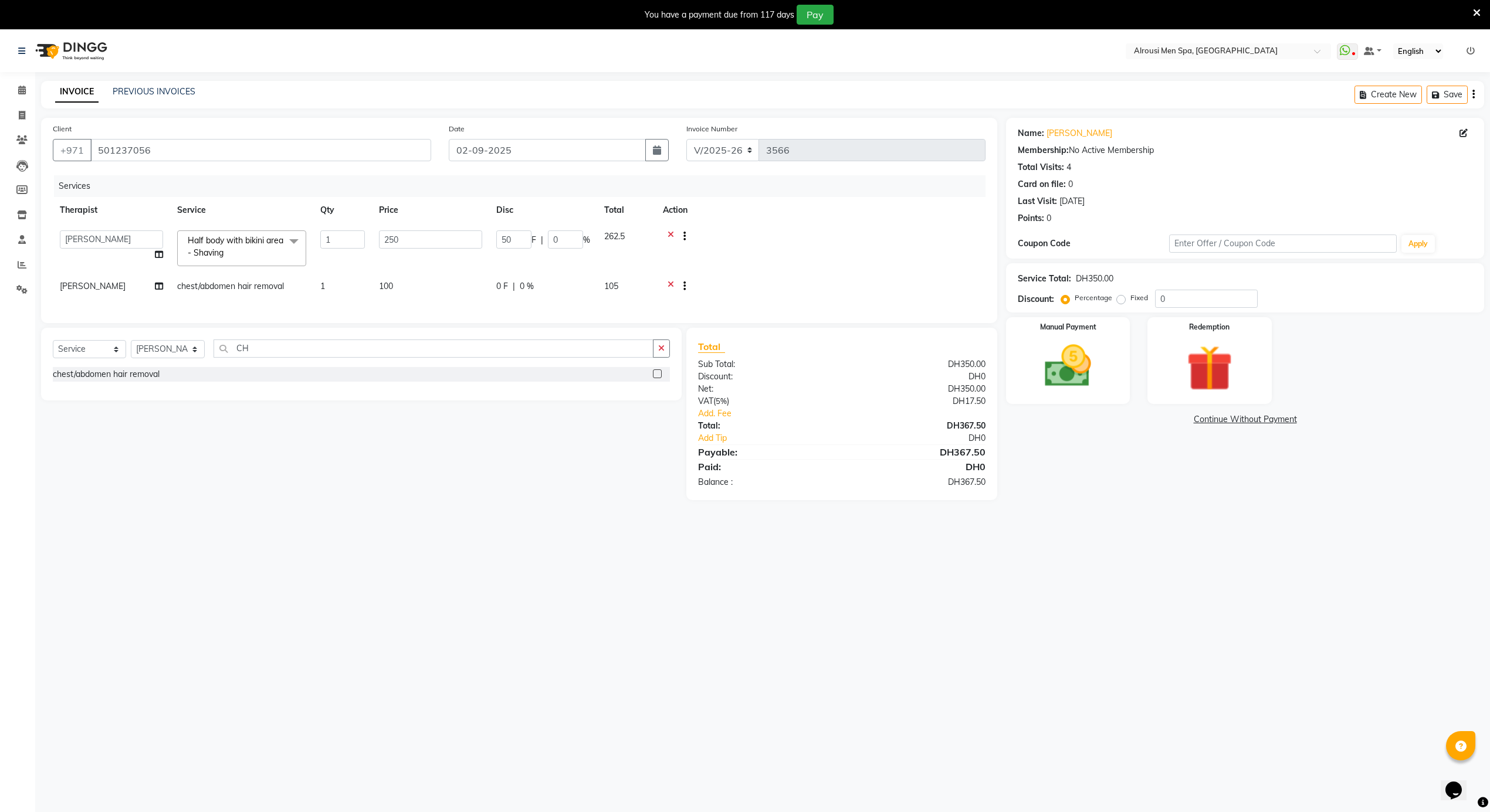
click at [1247, 544] on div "Select Location × Alrousi Men Spa, Abu Dhabi WhatsApp Status ✕ Status: Disconne…" at bounding box center [745, 436] width 1490 height 812
click at [1068, 380] on img at bounding box center [1068, 367] width 79 height 56
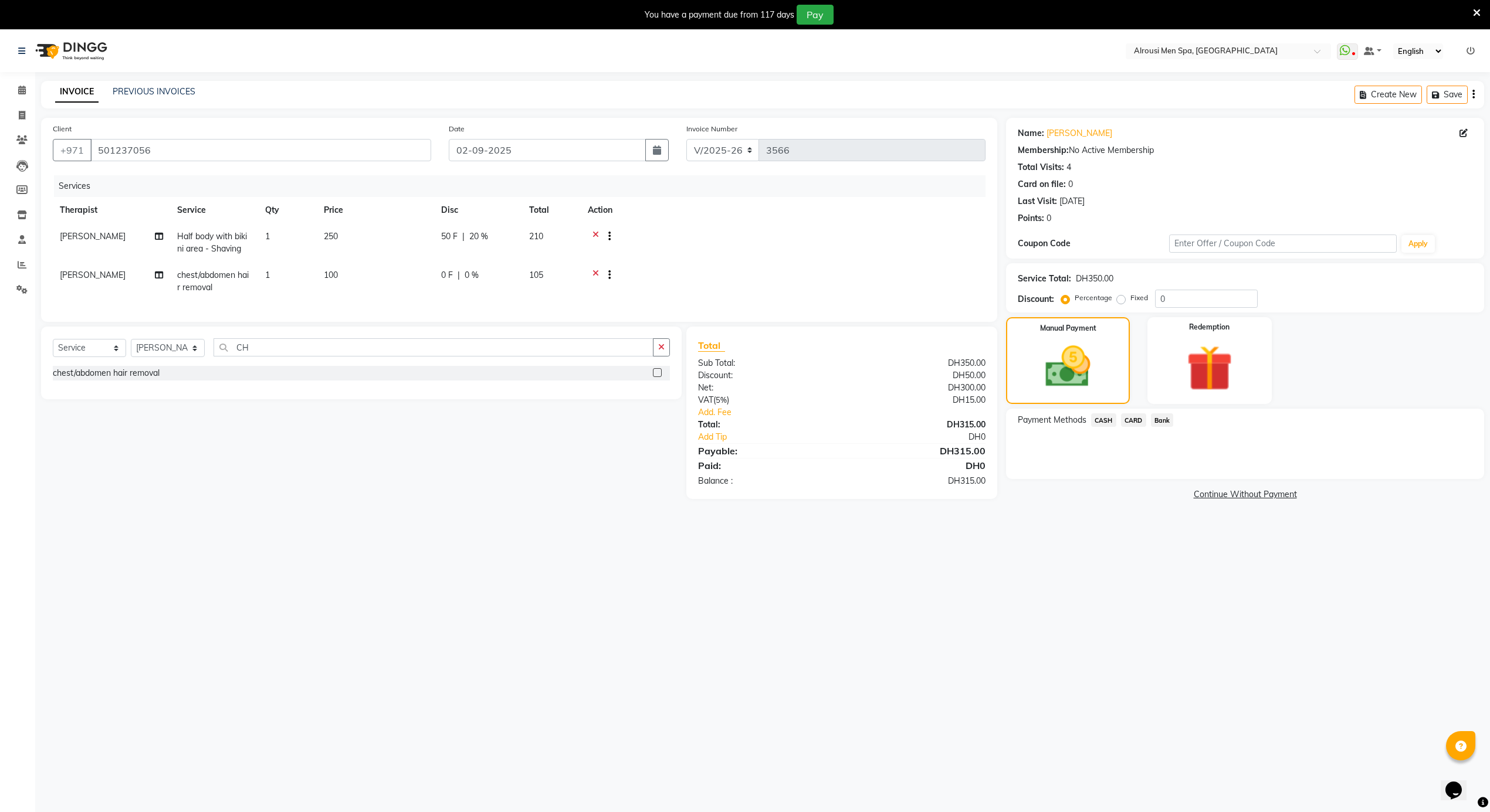
click at [1141, 419] on span "CARD" at bounding box center [1134, 420] width 25 height 13
click at [1237, 475] on button "Add Payment" at bounding box center [1324, 482] width 297 height 18
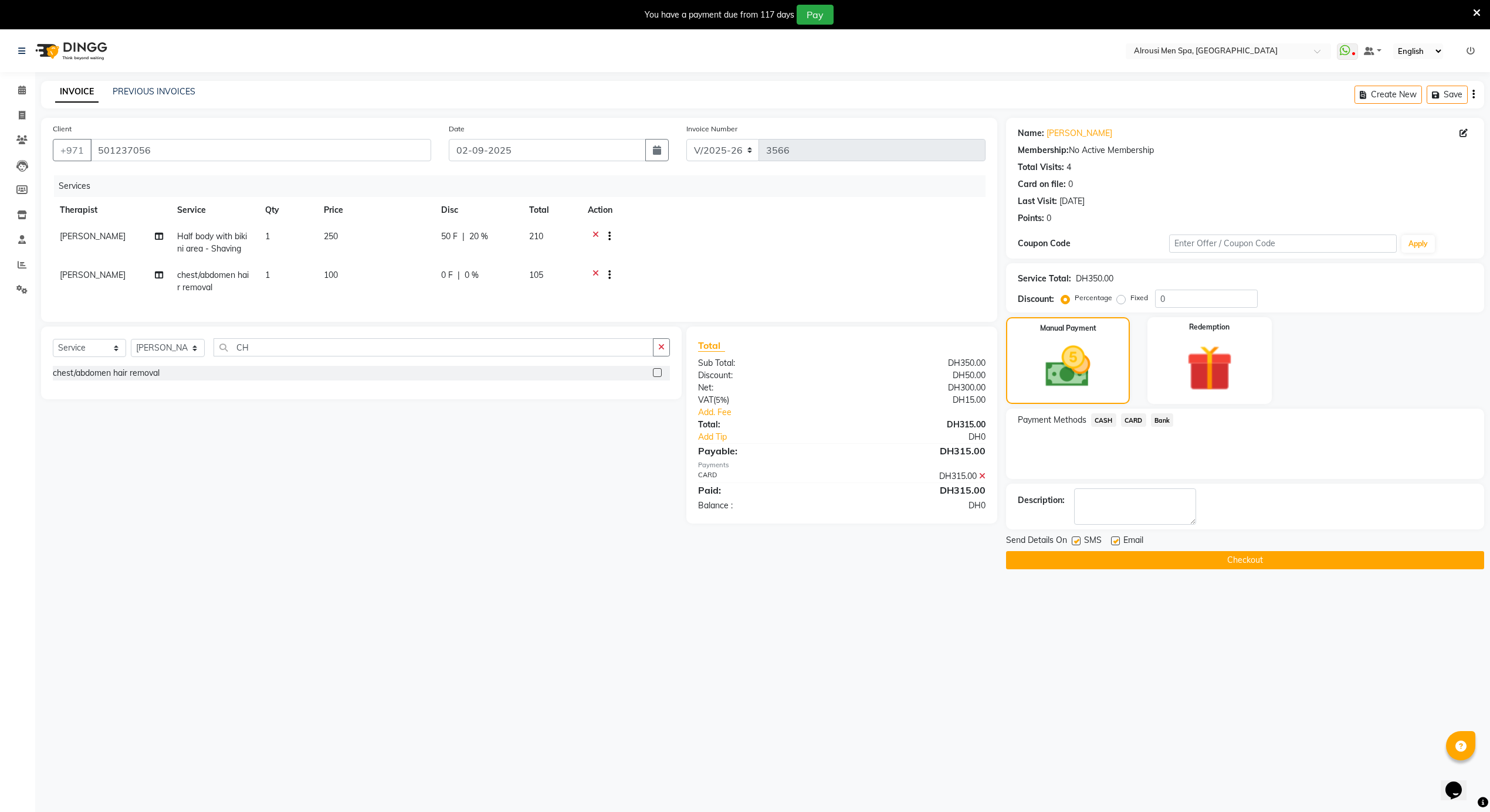
click at [1115, 541] on label at bounding box center [1115, 541] width 9 height 9
click at [1115, 541] on input "checkbox" at bounding box center [1115, 541] width 7 height 7
checkbox input "false"
click at [1072, 536] on div "SMS" at bounding box center [1091, 541] width 39 height 15
click at [1080, 543] on label at bounding box center [1076, 541] width 9 height 9
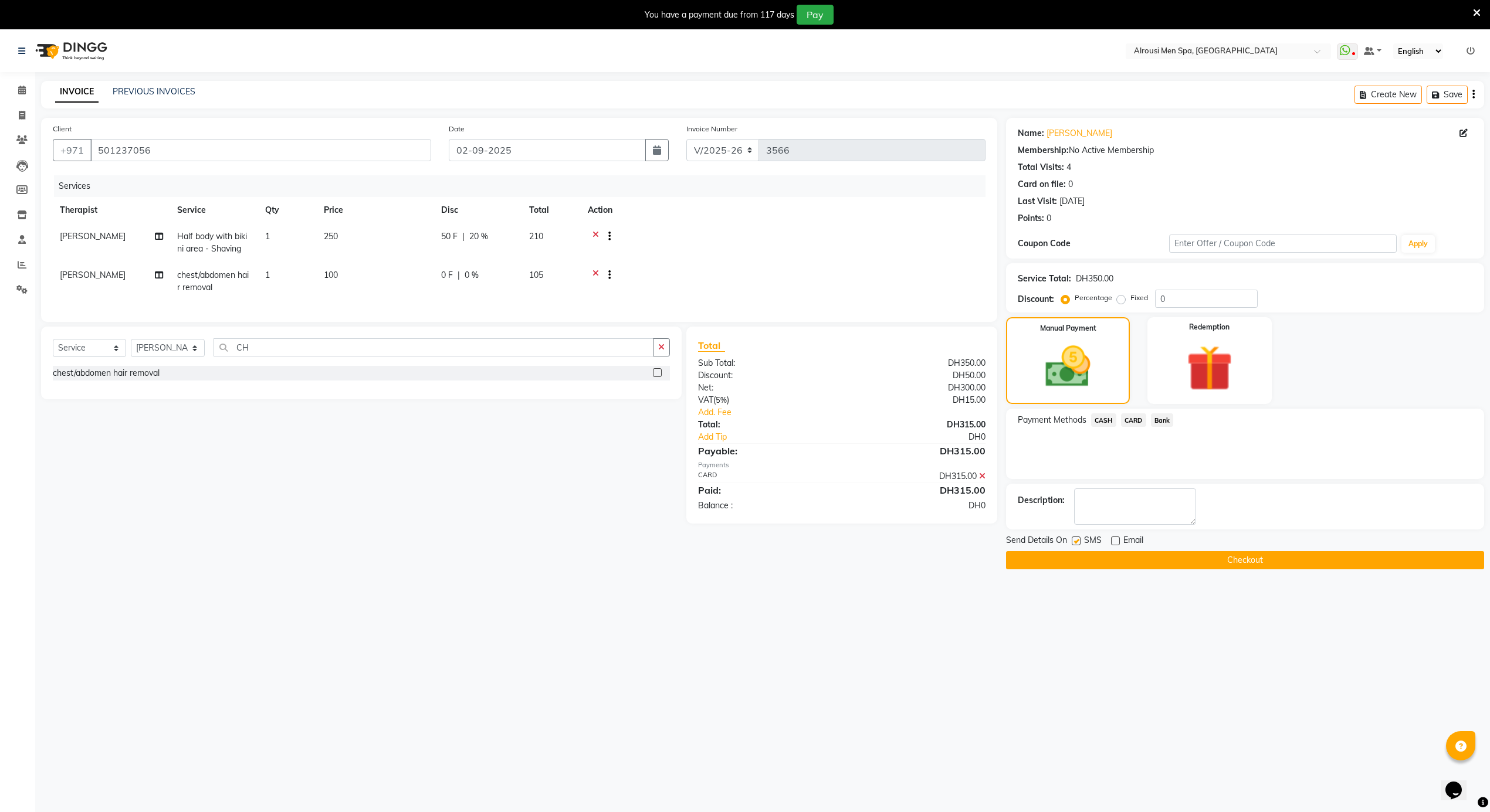
click at [1079, 543] on input "checkbox" at bounding box center [1076, 541] width 7 height 7
checkbox input "false"
click at [1088, 560] on button "Checkout" at bounding box center [1246, 560] width 478 height 18
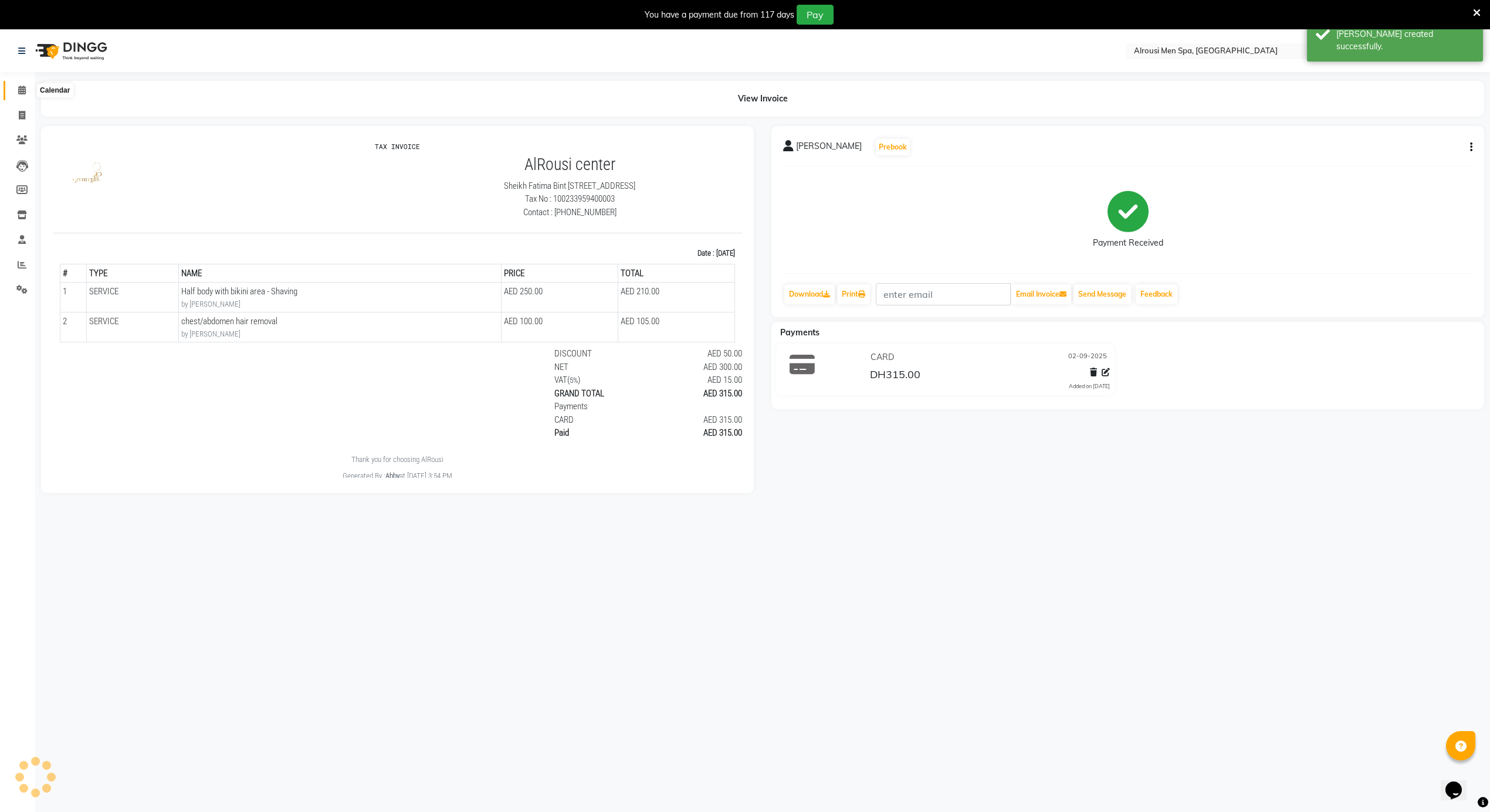
click at [22, 90] on icon at bounding box center [22, 90] width 7 height 9
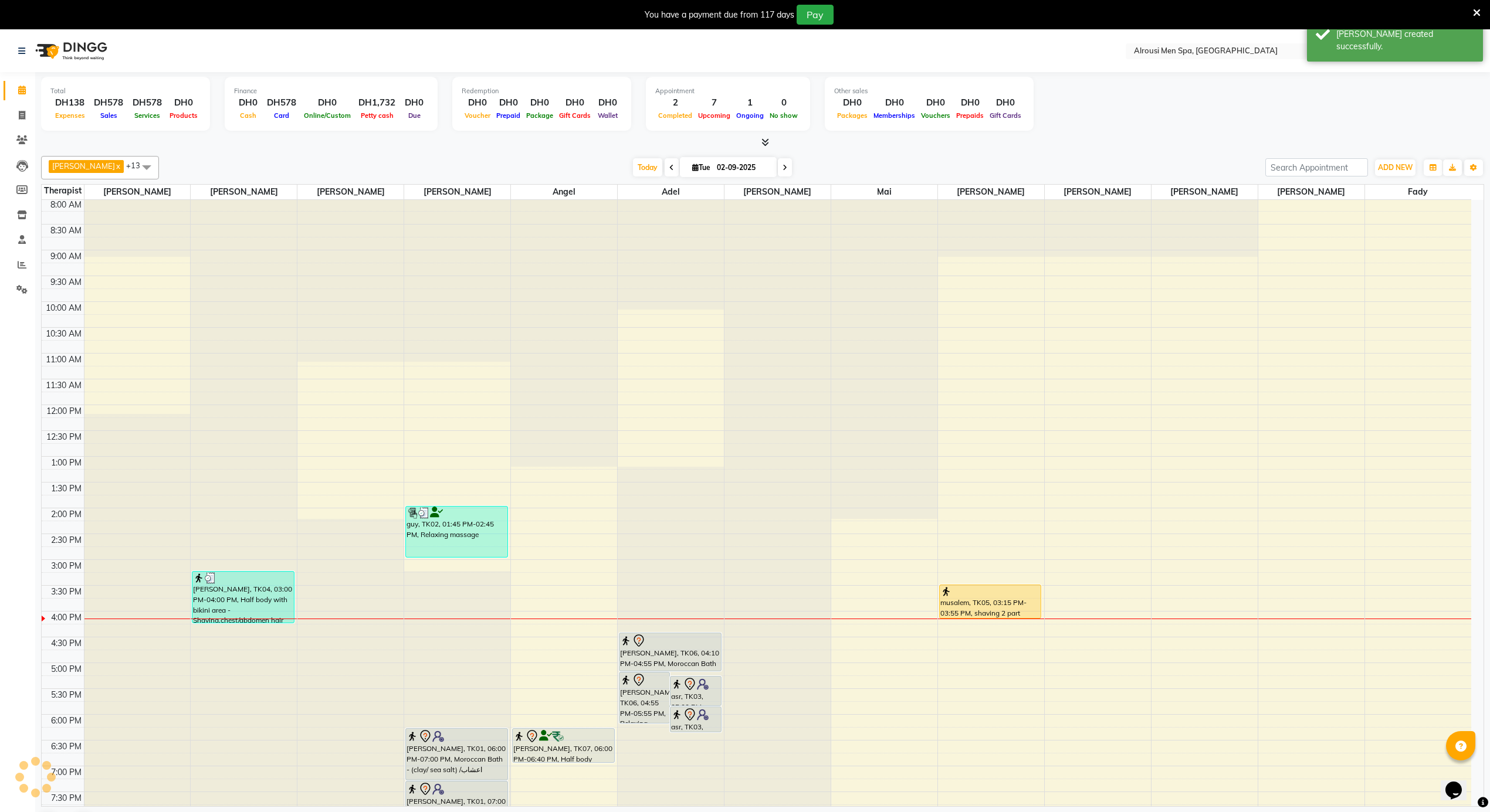
scroll to position [658, 0]
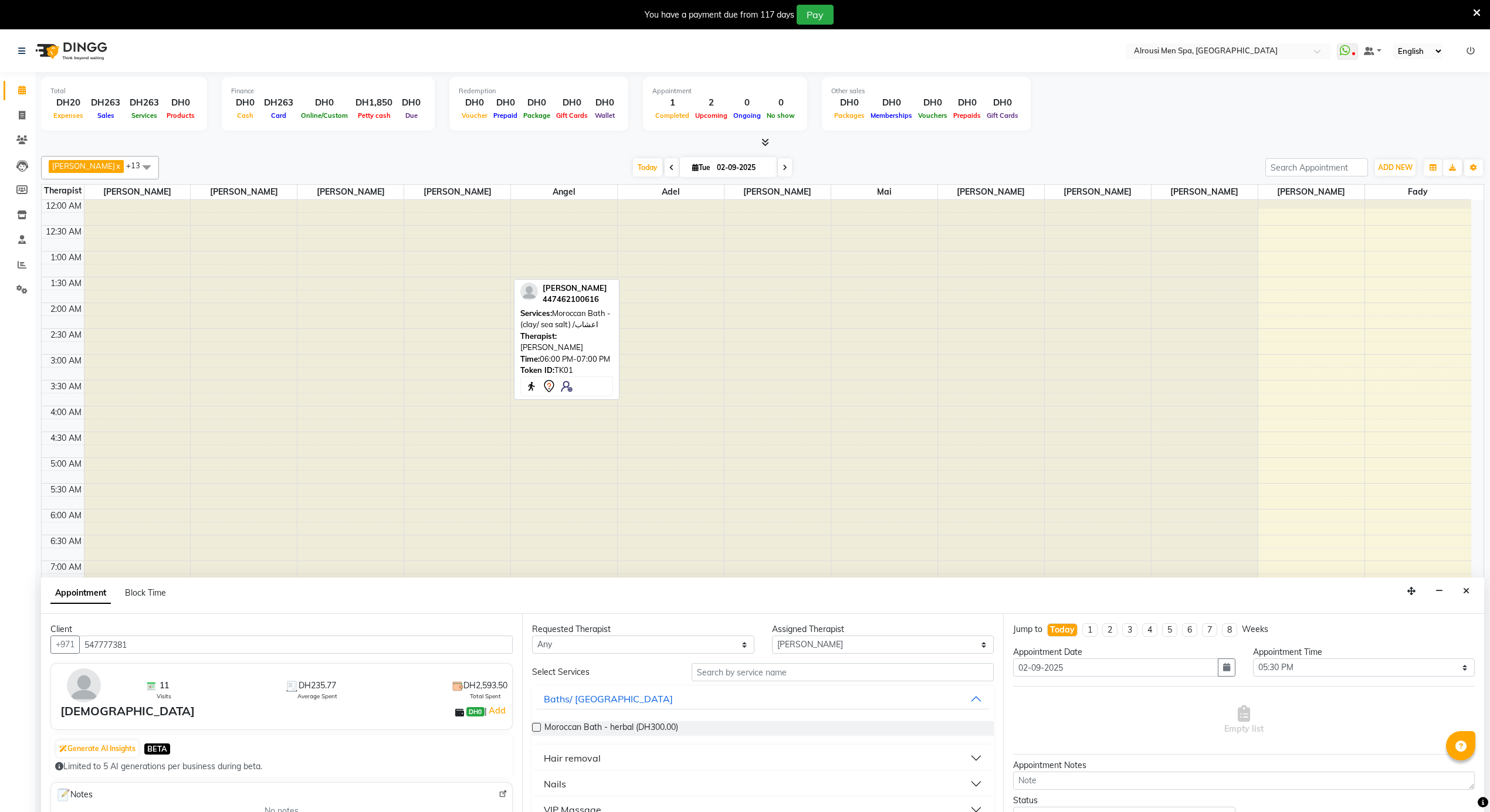
select select "38887"
select select "1050"
select select "tentative"
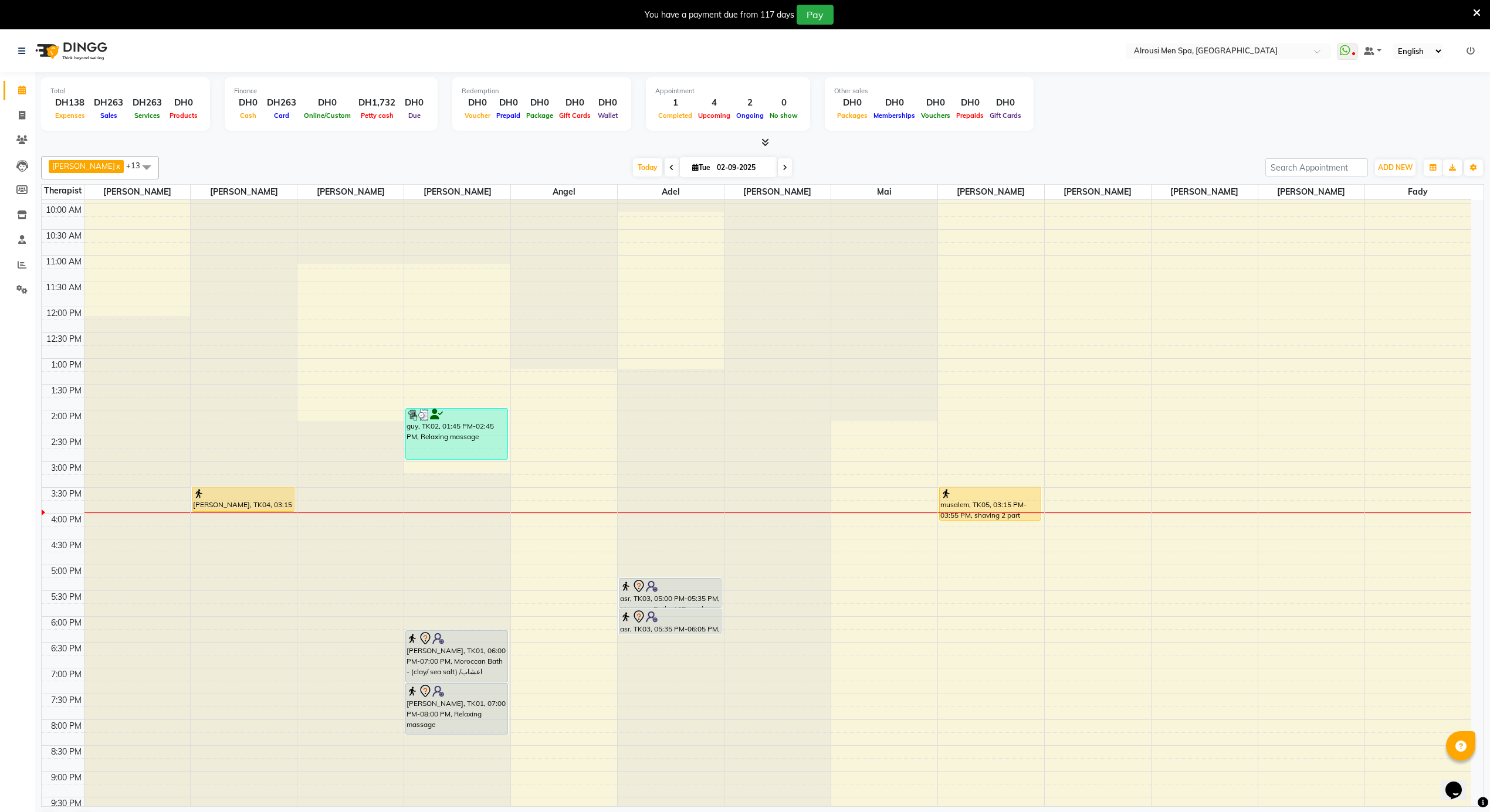
scroll to position [549, 0]
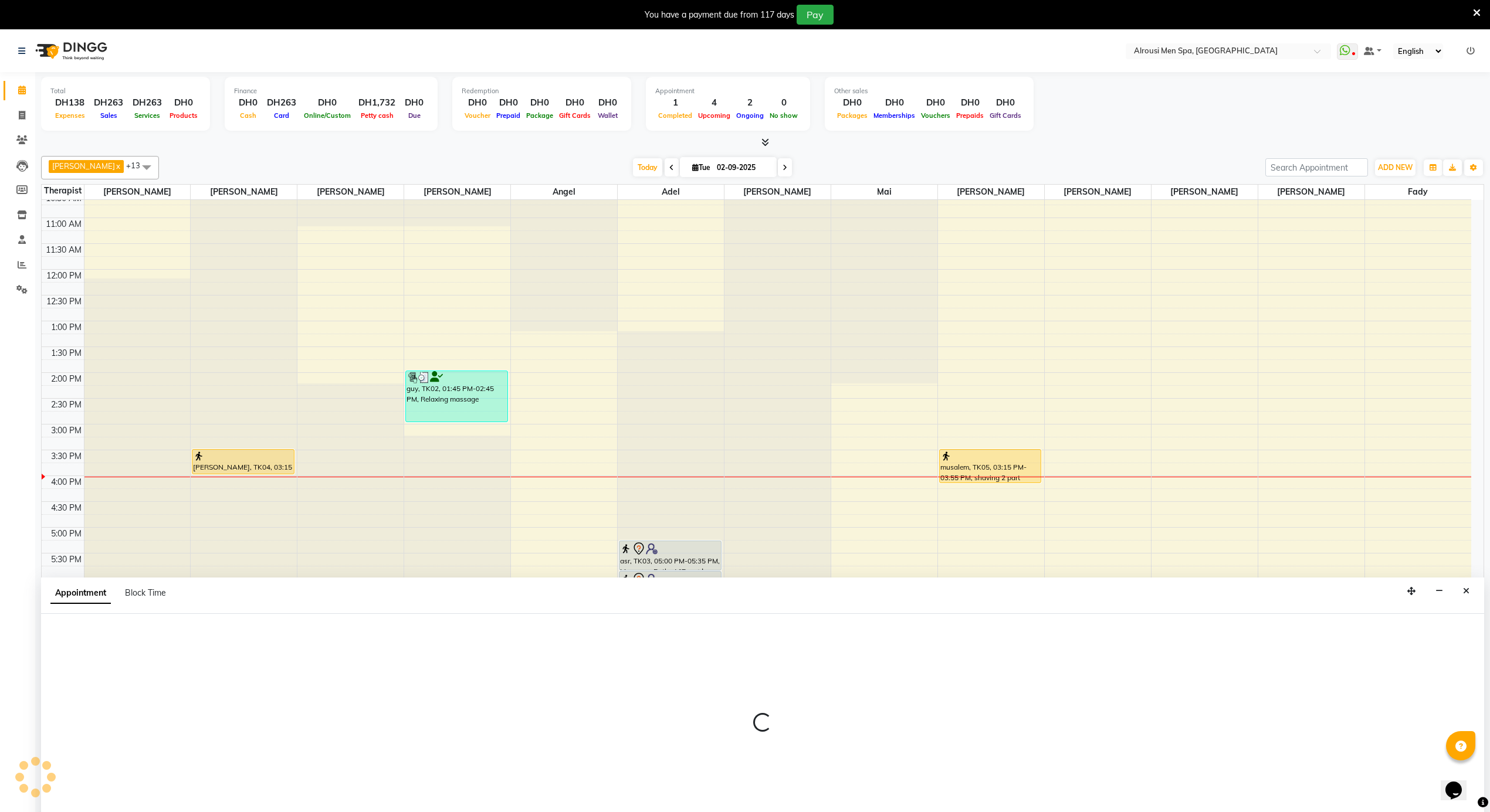
scroll to position [30, 0]
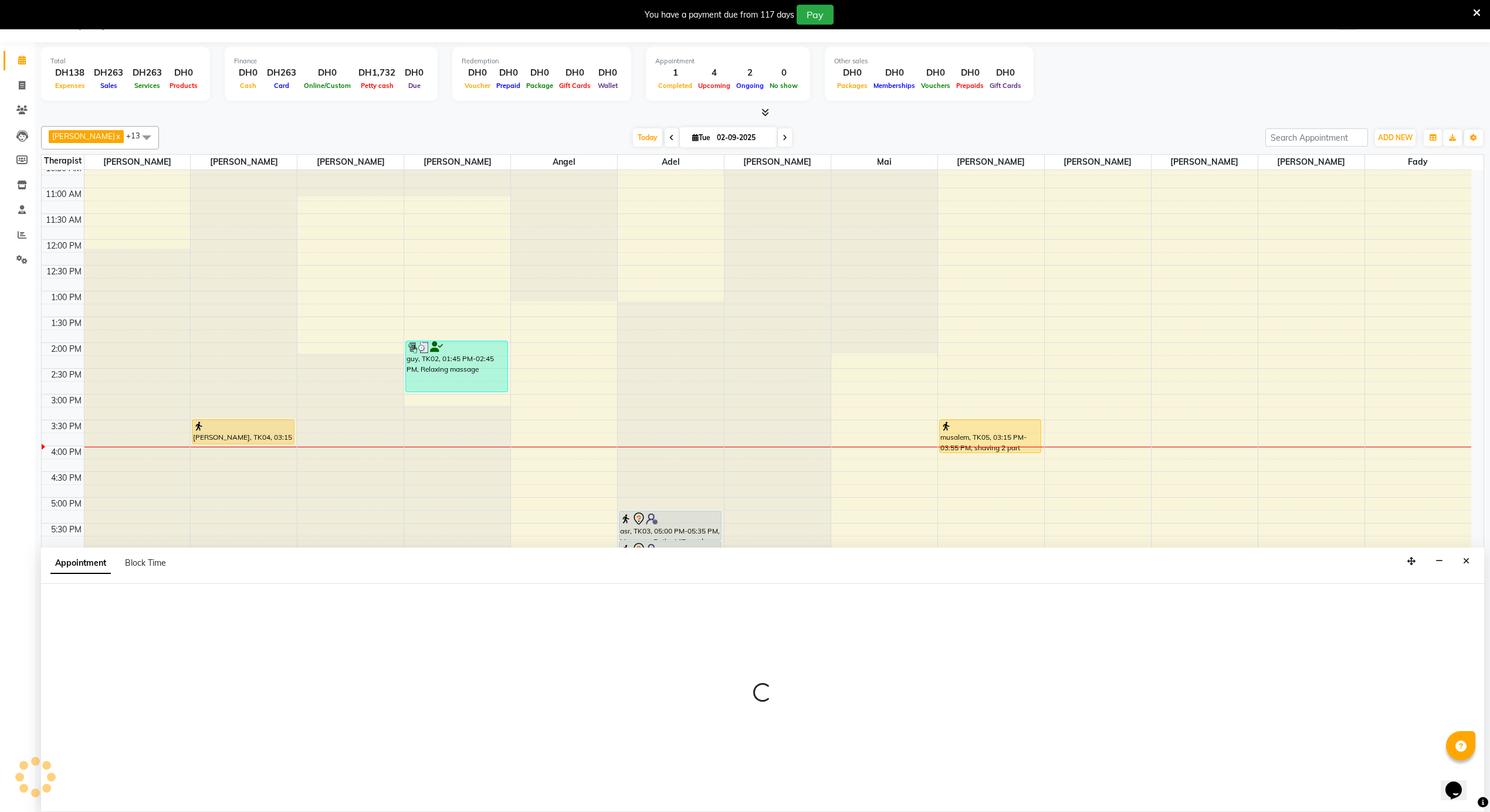
select select "38890"
select select "1080"
select select "tentative"
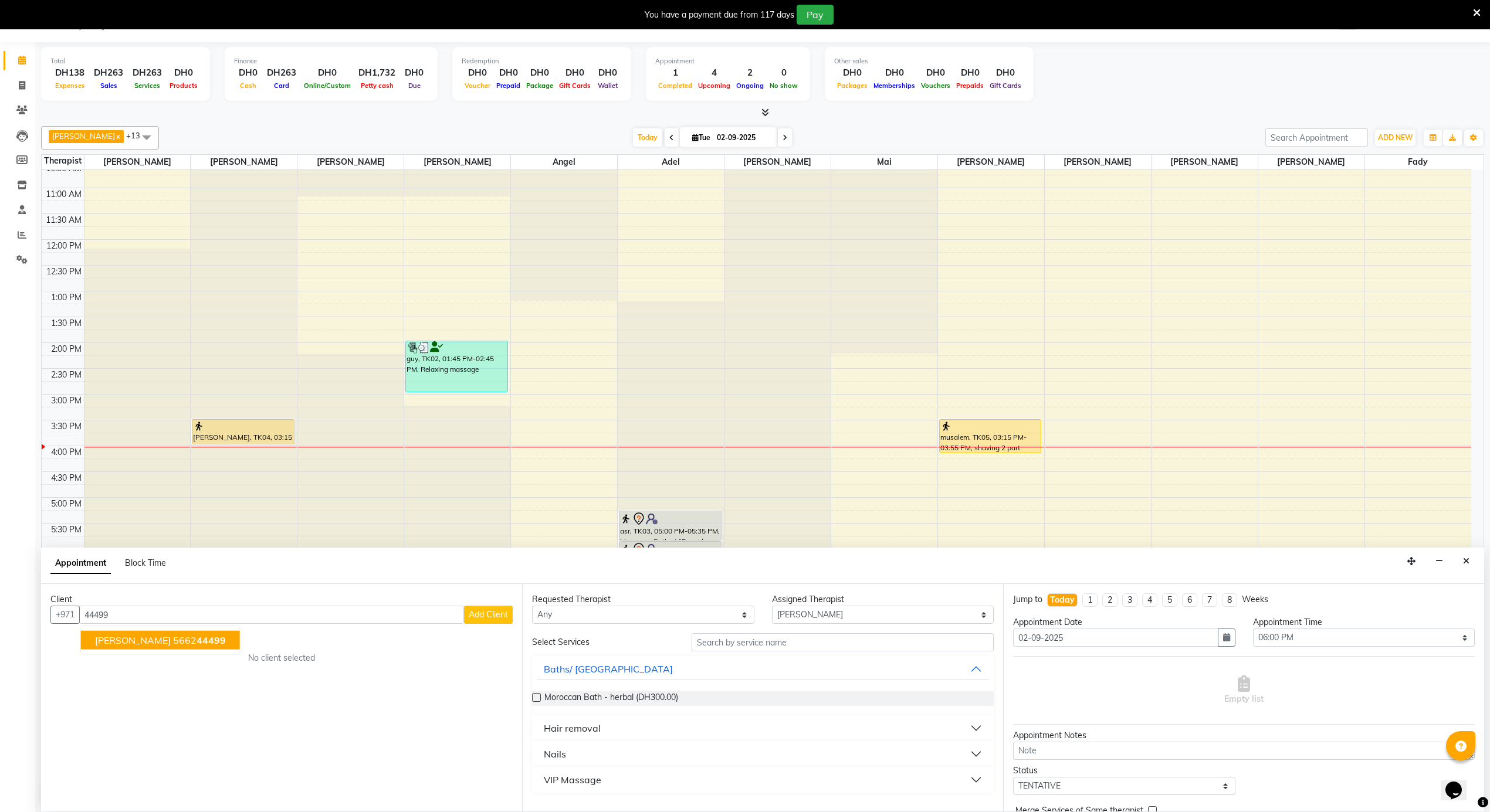
click at [207, 641] on span "44499" at bounding box center [211, 641] width 29 height 12
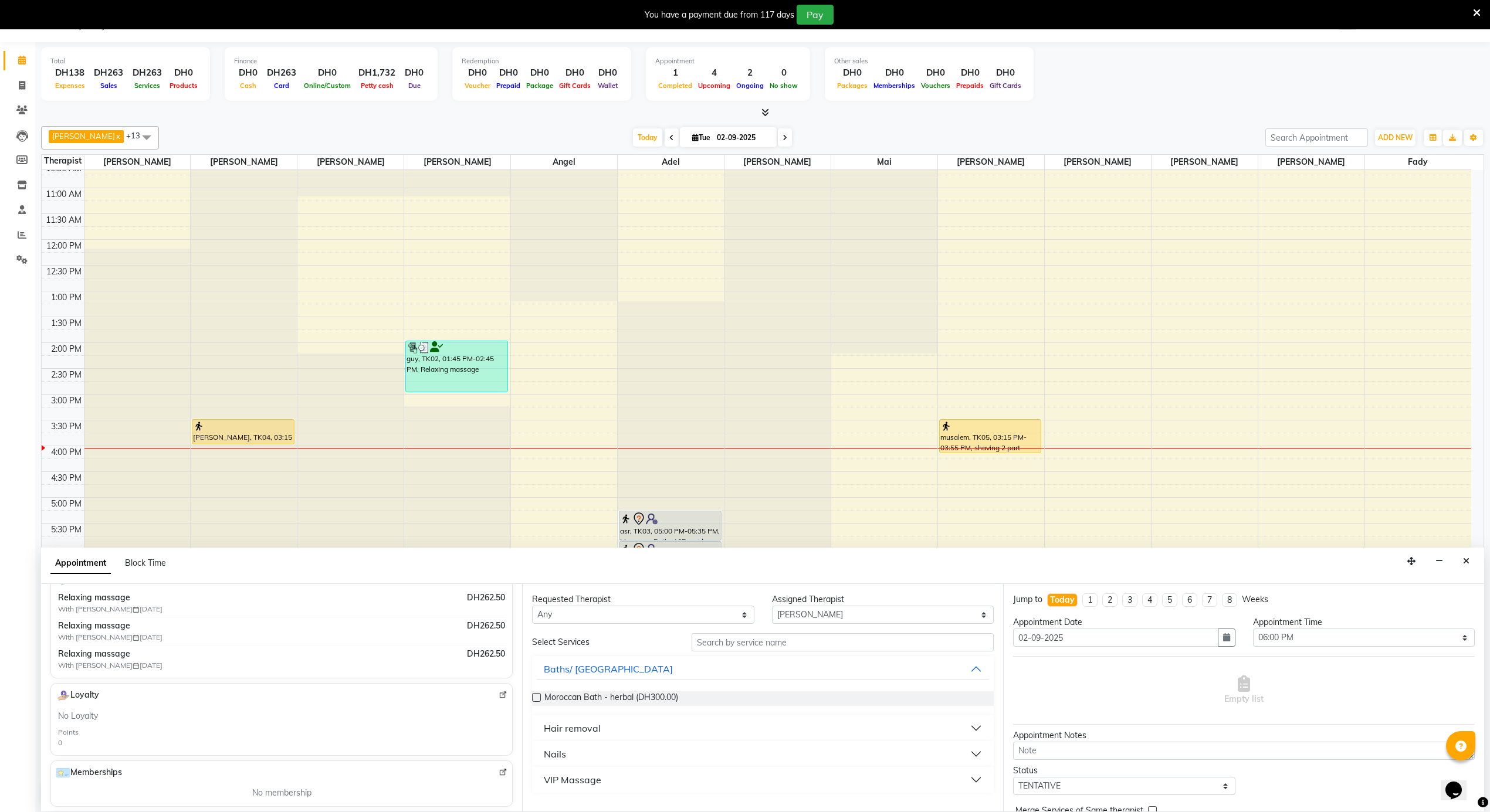
scroll to position [0, 0]
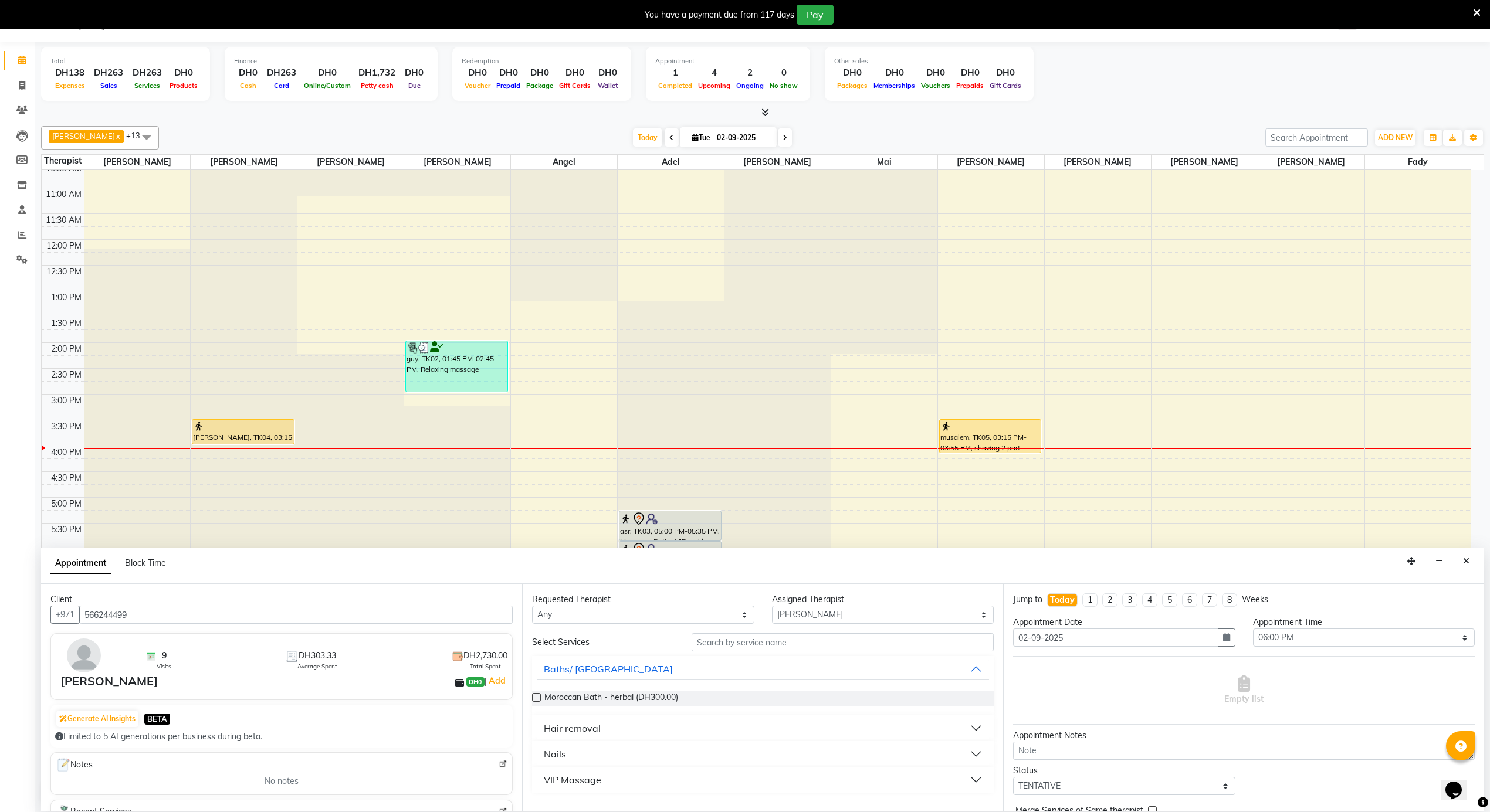
type input "566244499"
click at [834, 618] on select "Select Adel Angel Ayub Aziz cindy Diane Fady John kim Mai Mitch Mohamed steve A…" at bounding box center [883, 615] width 222 height 18
select select "43429"
click at [772, 607] on select "Select Adel Angel Ayub Aziz cindy Diane Fady John kim Mai Mitch Mohamed steve A…" at bounding box center [883, 615] width 222 height 18
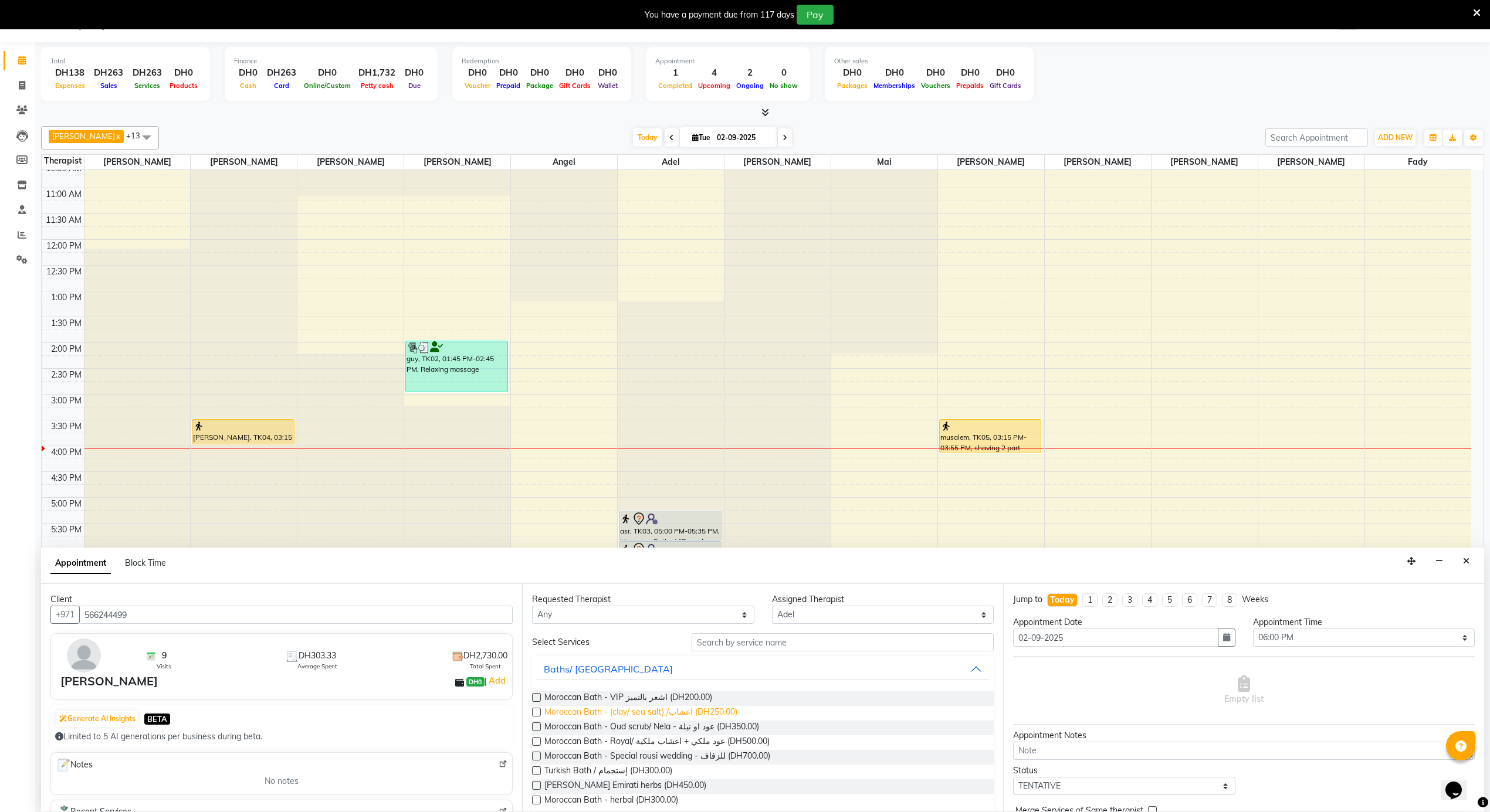
click at [695, 711] on span "Moroccan Bath - (clay/ sea salt) /اعشاب (DH250.00)" at bounding box center [641, 713] width 193 height 15
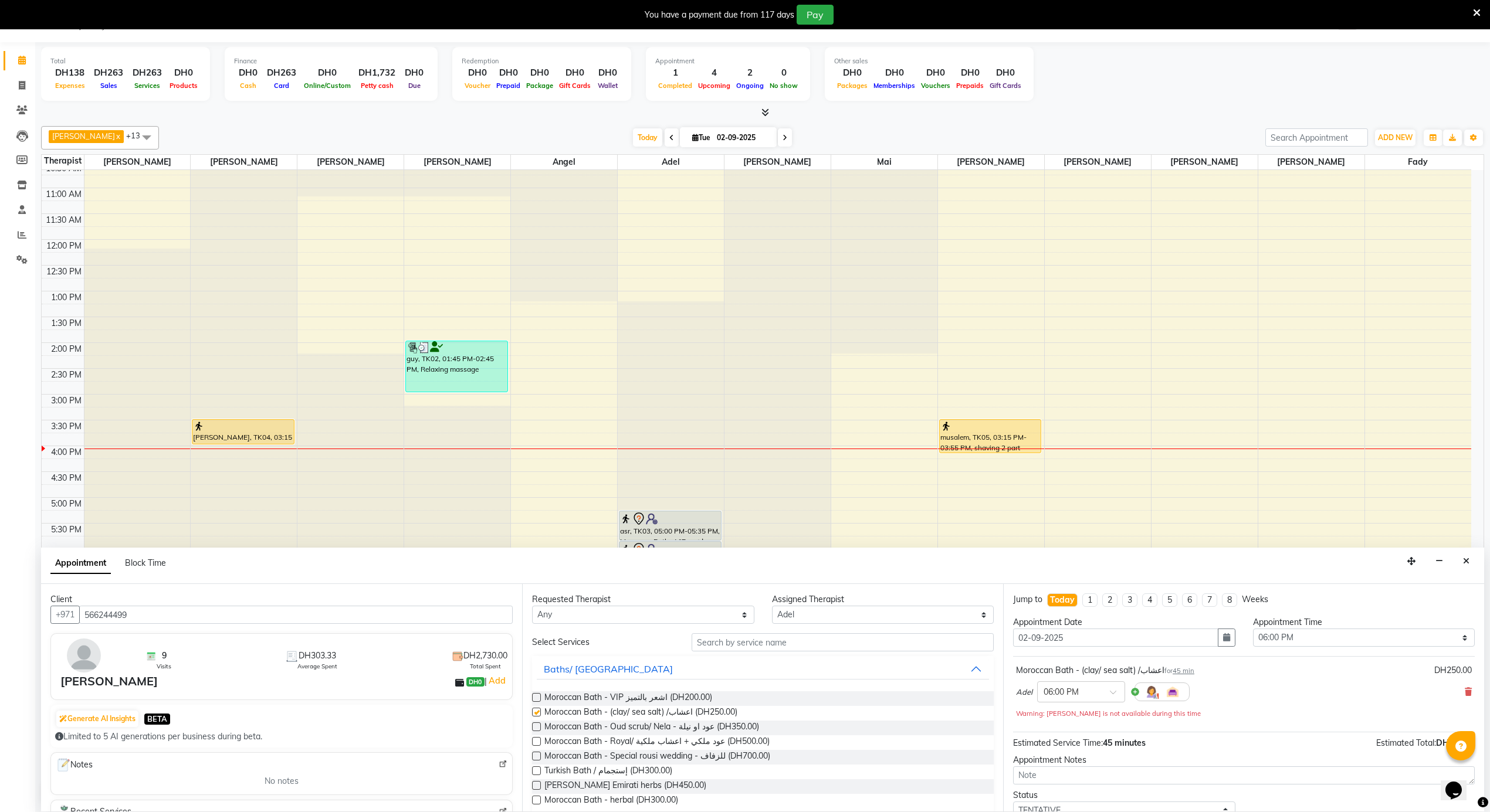
checkbox input "false"
click at [1465, 690] on icon at bounding box center [1469, 691] width 7 height 8
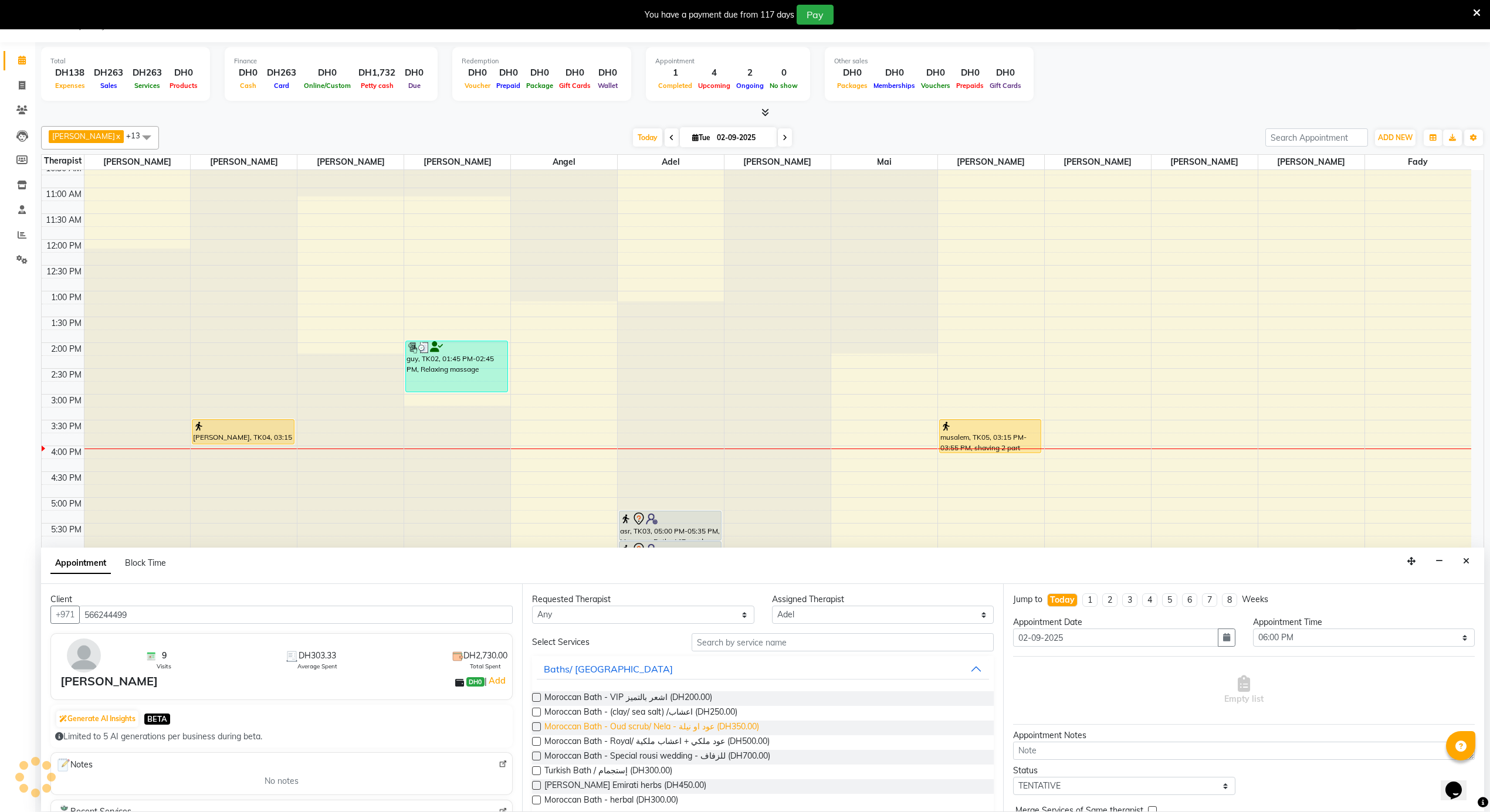
click at [686, 727] on span "Moroccan Bath - Oud scrub/ Nela - عود او نيلة (DH350.00)" at bounding box center [652, 728] width 215 height 15
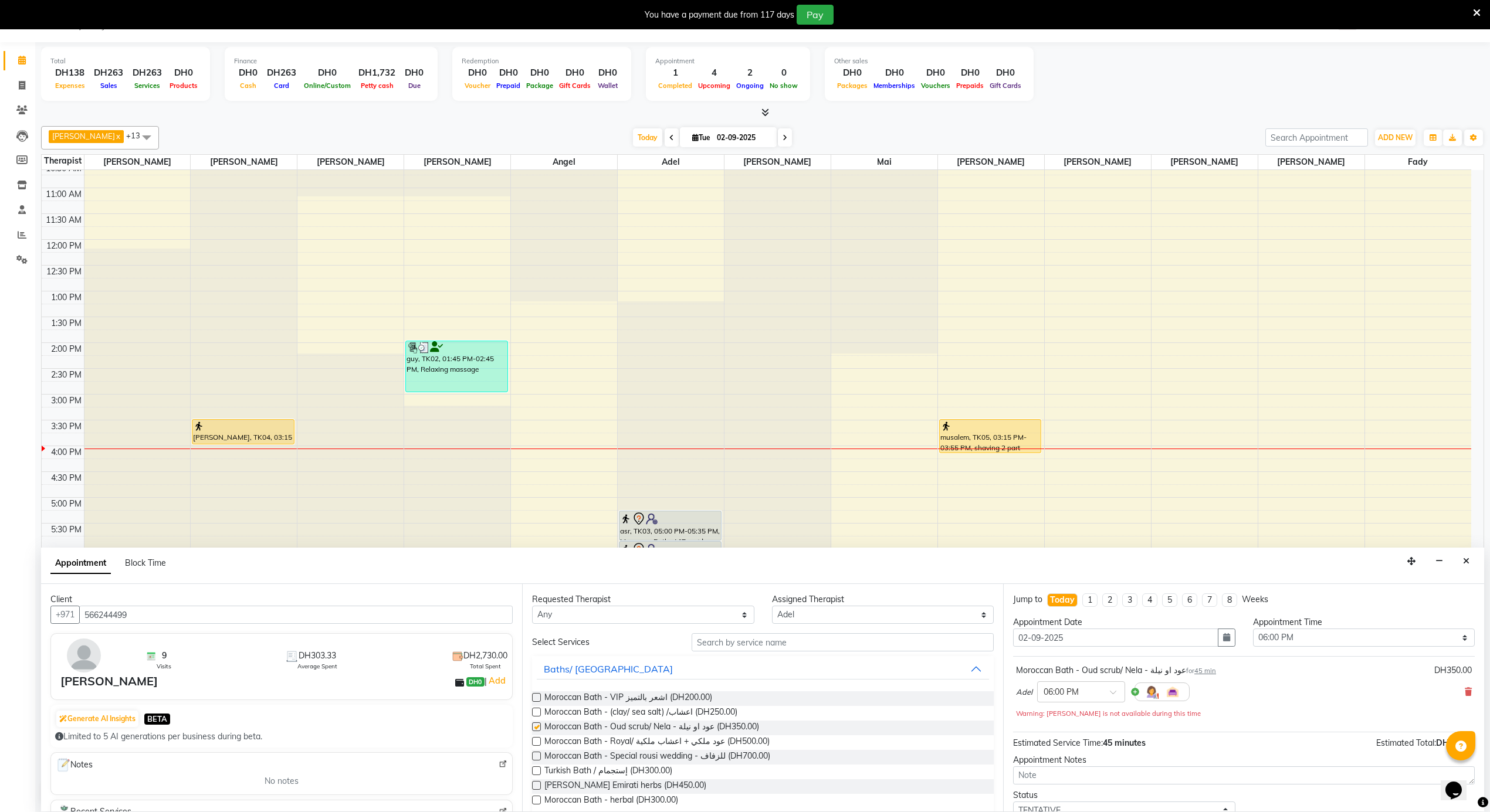
checkbox input "false"
click at [763, 635] on input "text" at bounding box center [842, 642] width 302 height 18
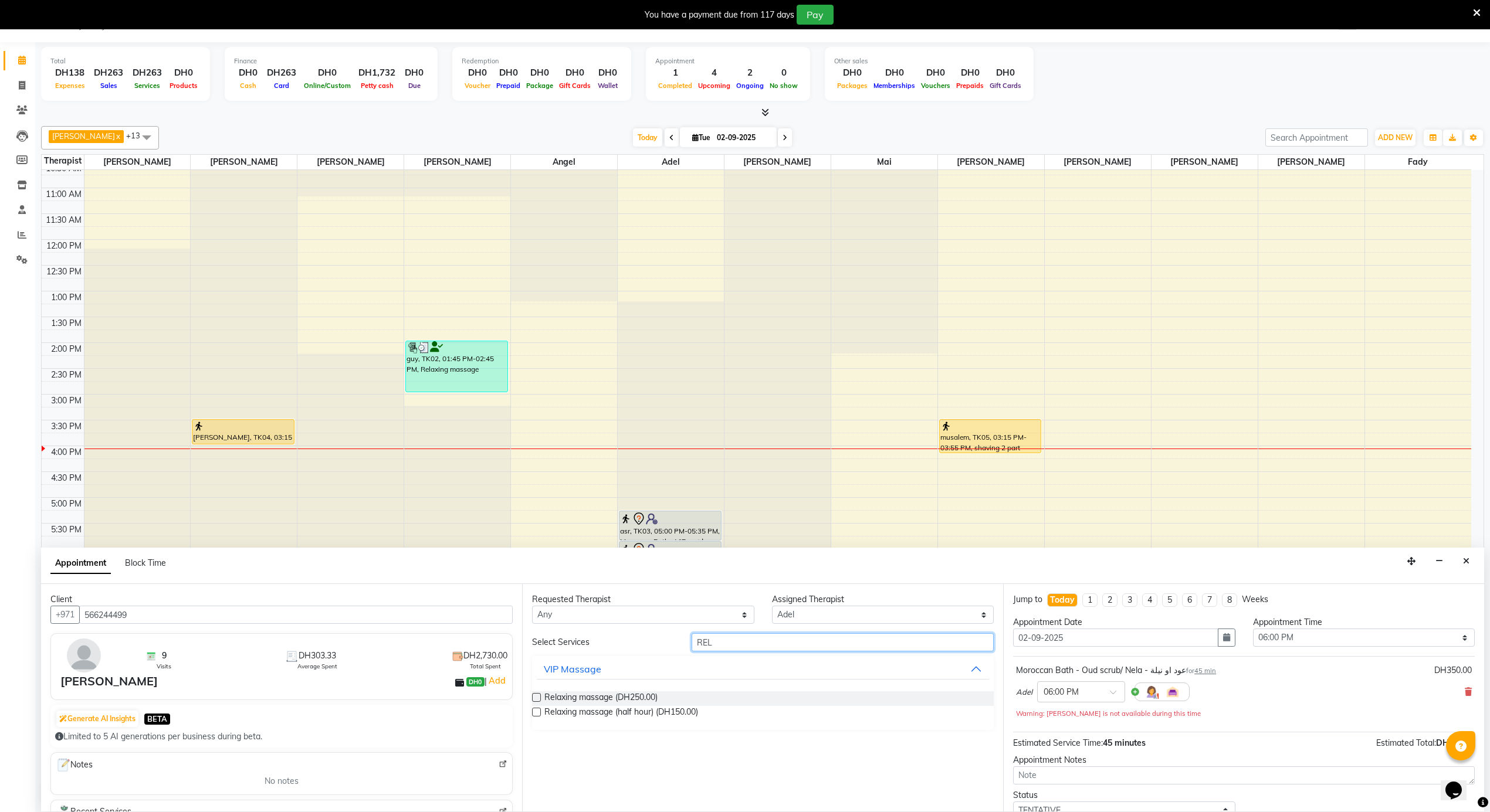
type input "REL"
click at [630, 690] on div "Relaxing massage (DH250.00) Relaxing massage (half hour) (DH150.00)" at bounding box center [763, 705] width 462 height 48
click at [629, 694] on span "Relaxing massage (DH250.00)" at bounding box center [601, 699] width 113 height 15
checkbox input "false"
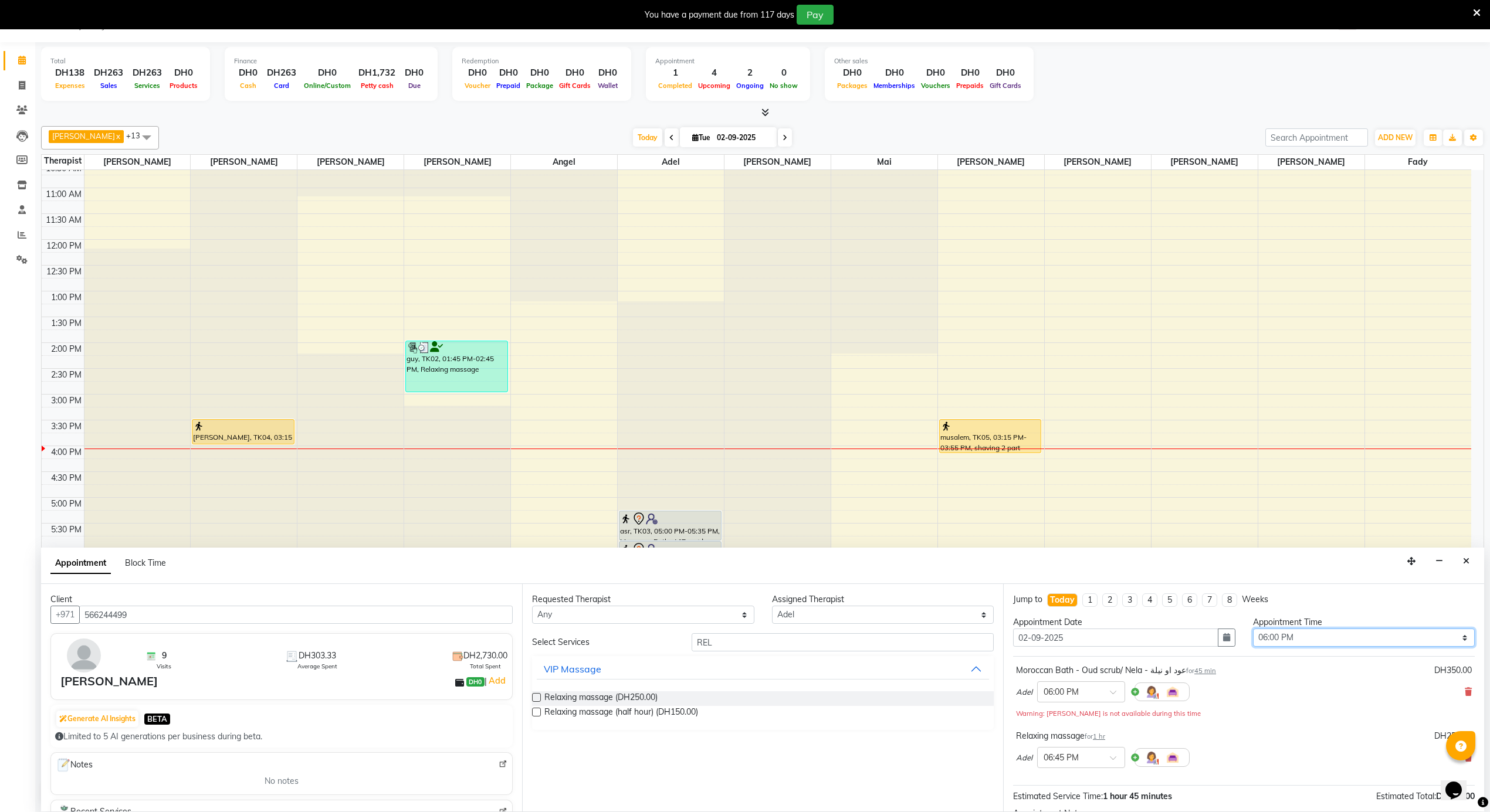
click at [1318, 638] on select "Select 12:00 AM 12:05 AM 12:10 AM 12:15 AM 12:20 AM 12:25 AM 12:30 AM 12:35 AM …" at bounding box center [1364, 638] width 222 height 18
select select "970"
click at [1253, 630] on select "Select 12:00 AM 12:05 AM 12:10 AM 12:15 AM 12:20 AM 12:25 AM 12:30 AM 12:35 AM …" at bounding box center [1364, 638] width 222 height 18
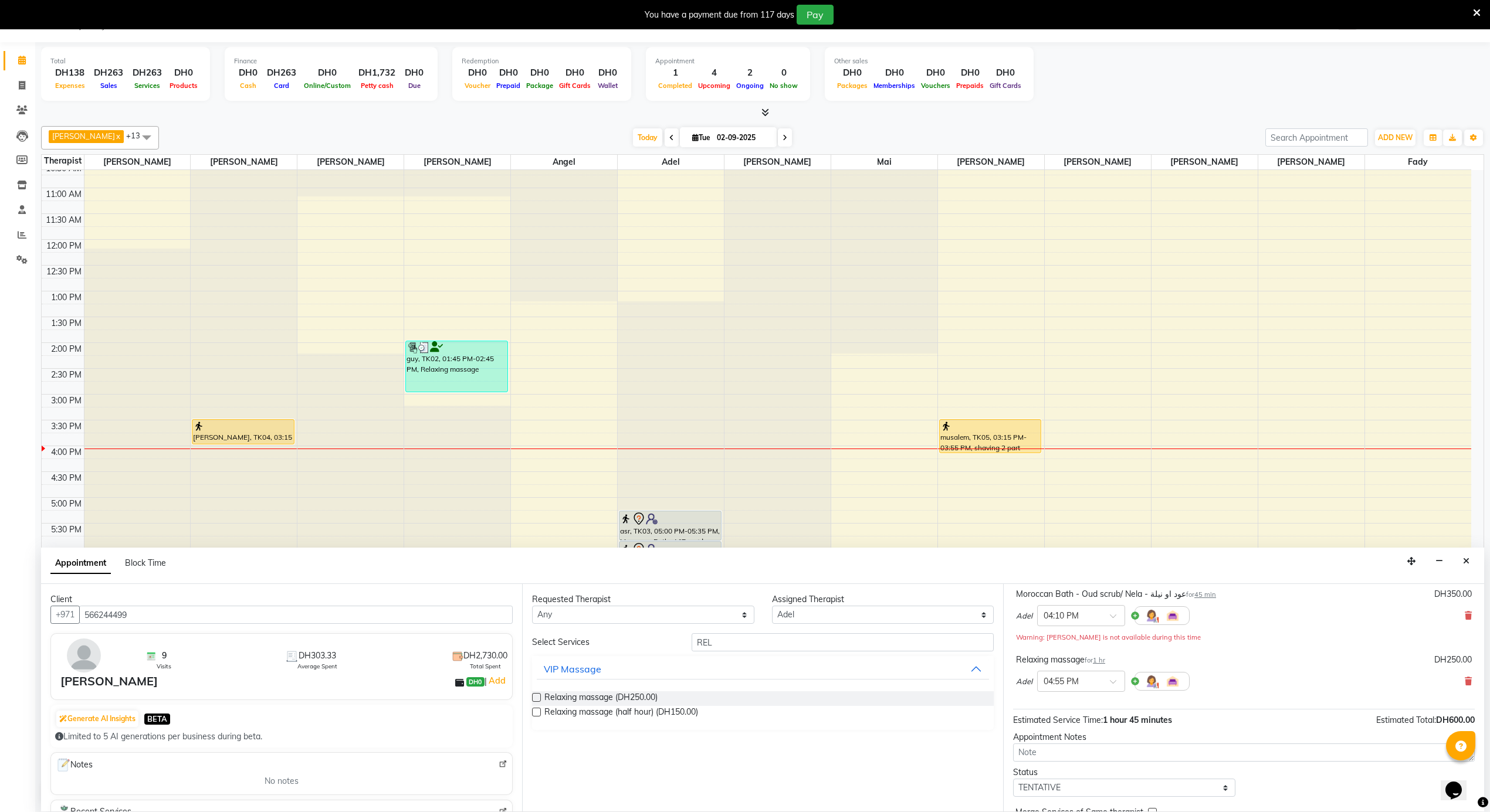
scroll to position [137, 0]
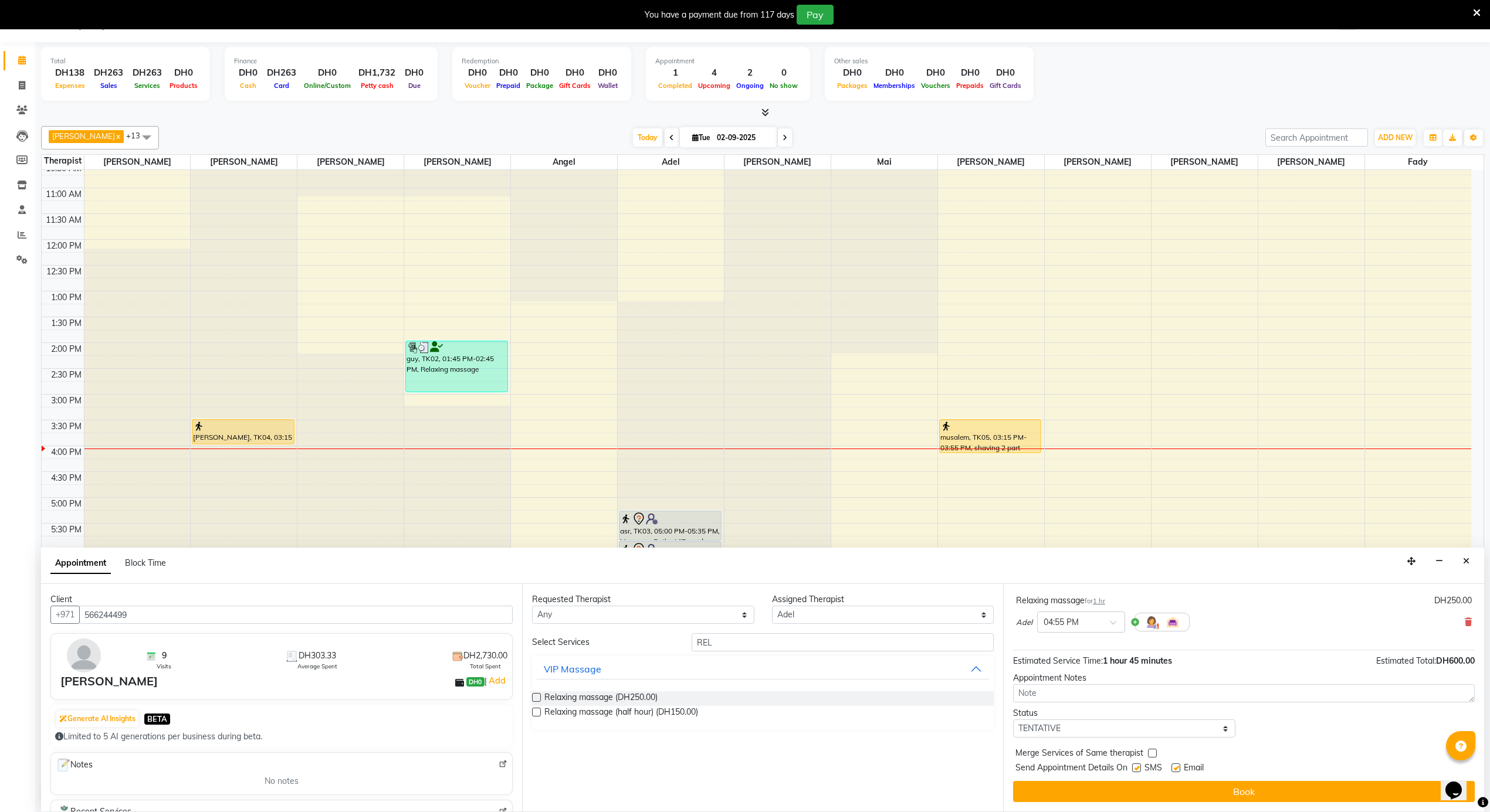
click at [1179, 768] on label at bounding box center [1176, 768] width 9 height 9
click at [1179, 768] on input "checkbox" at bounding box center [1175, 769] width 7 height 7
checkbox input "false"
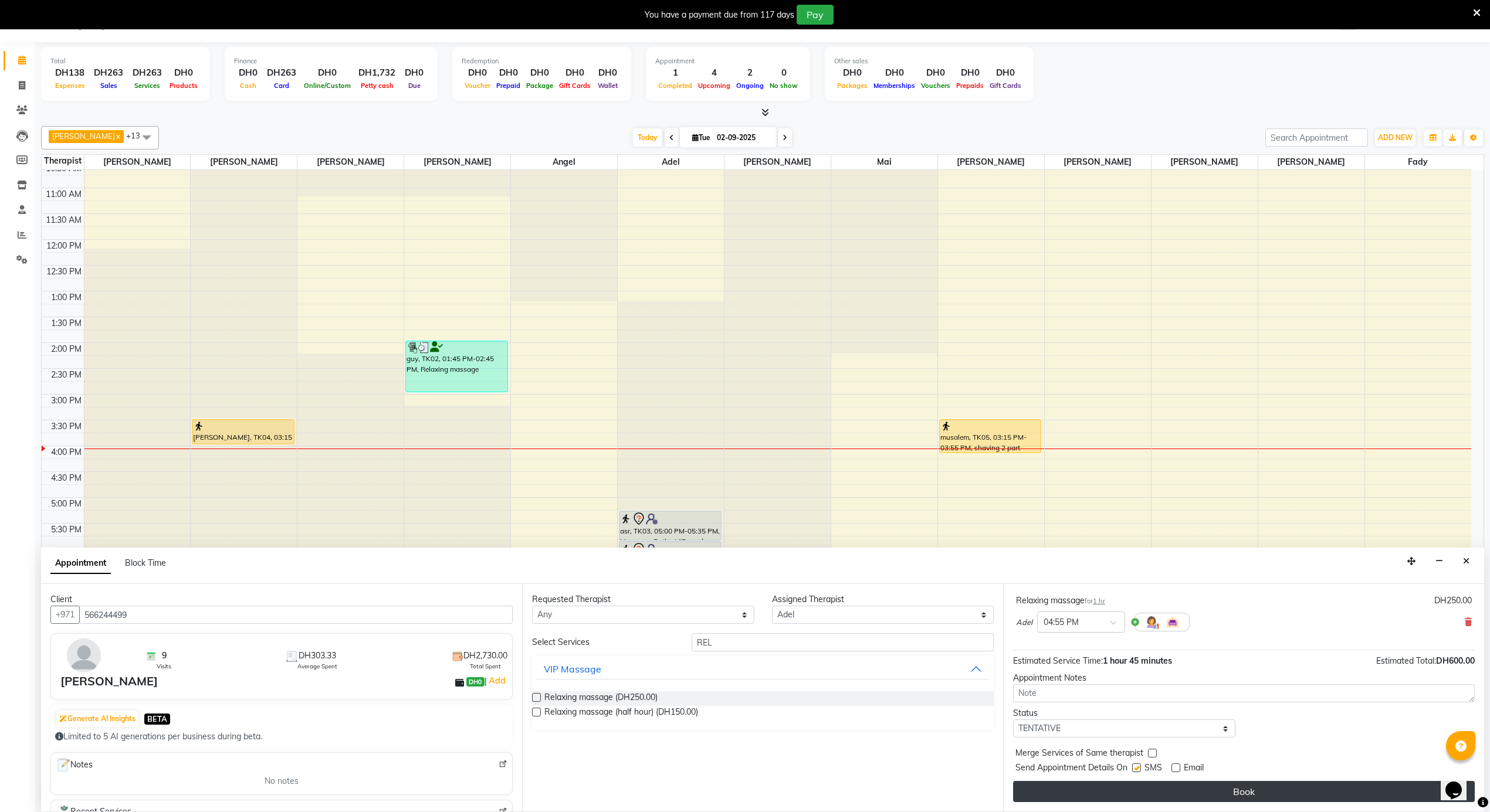
click at [1160, 793] on button "Book" at bounding box center [1244, 791] width 462 height 21
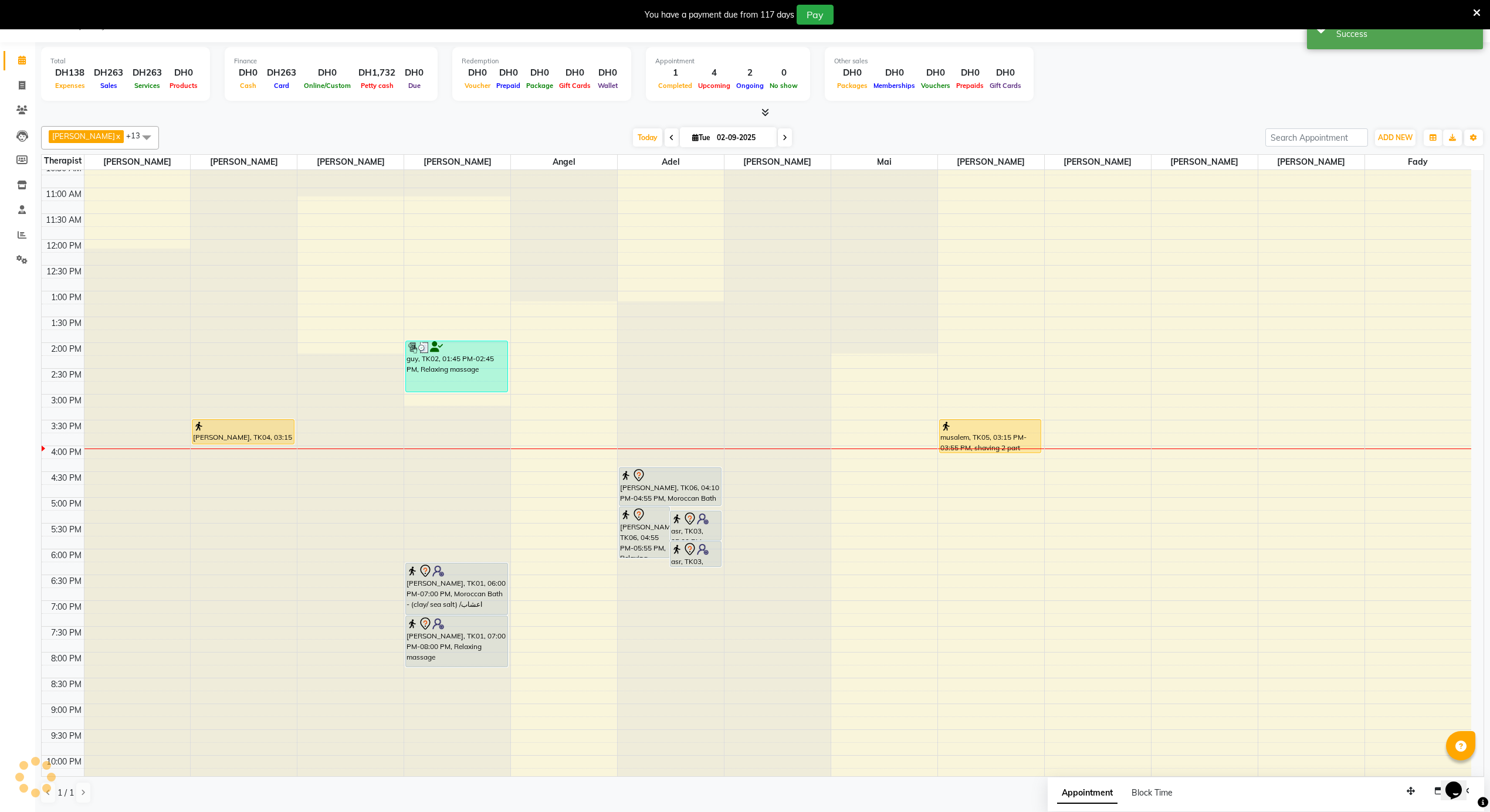
scroll to position [0, 0]
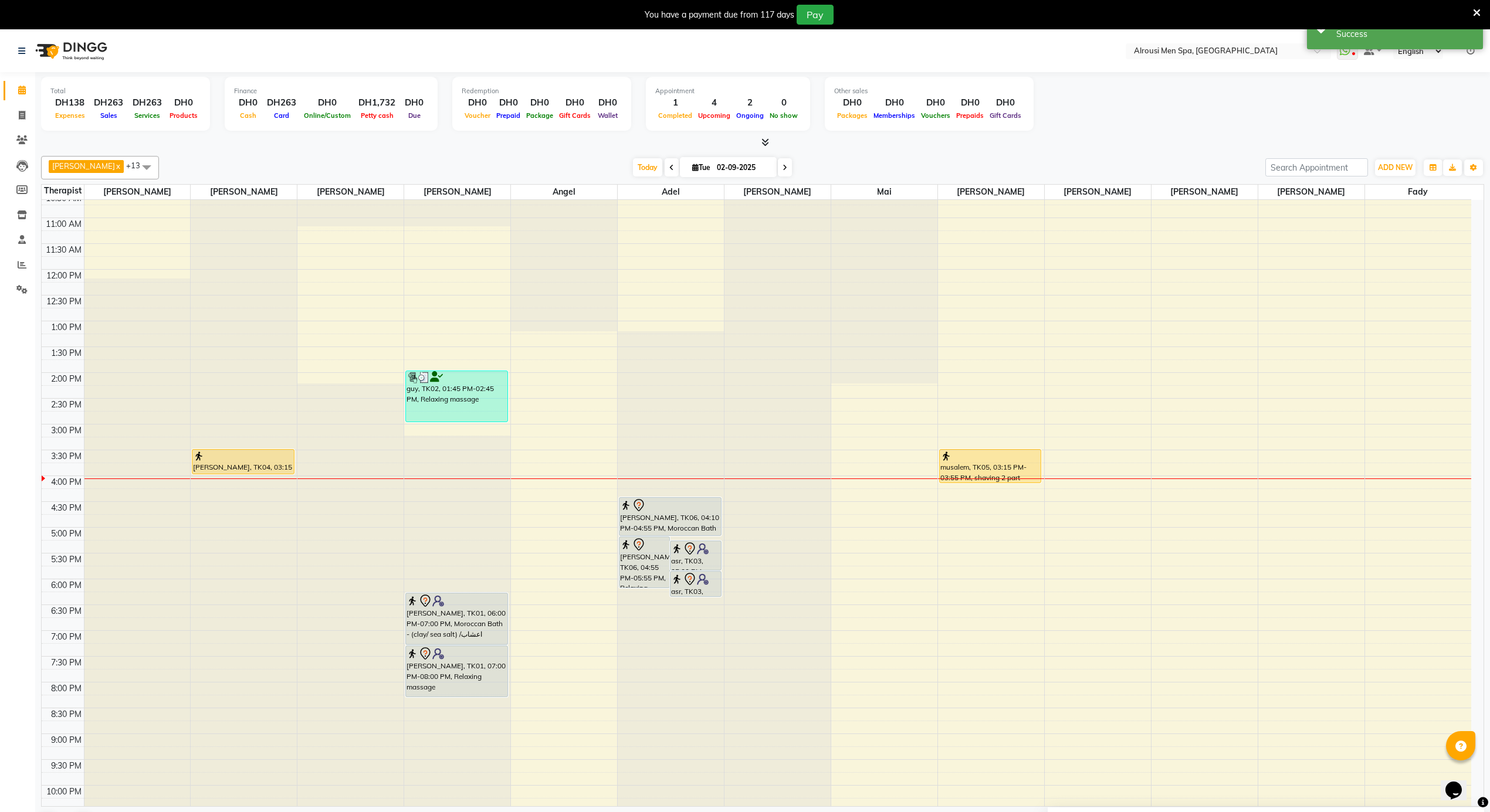
click at [582, 584] on div "12:00 AM 12:30 AM 1:00 AM 1:30 AM 2:00 AM 2:30 AM 3:00 AM 3:30 AM 4:00 AM 4:30 …" at bounding box center [756, 269] width 1430 height 1238
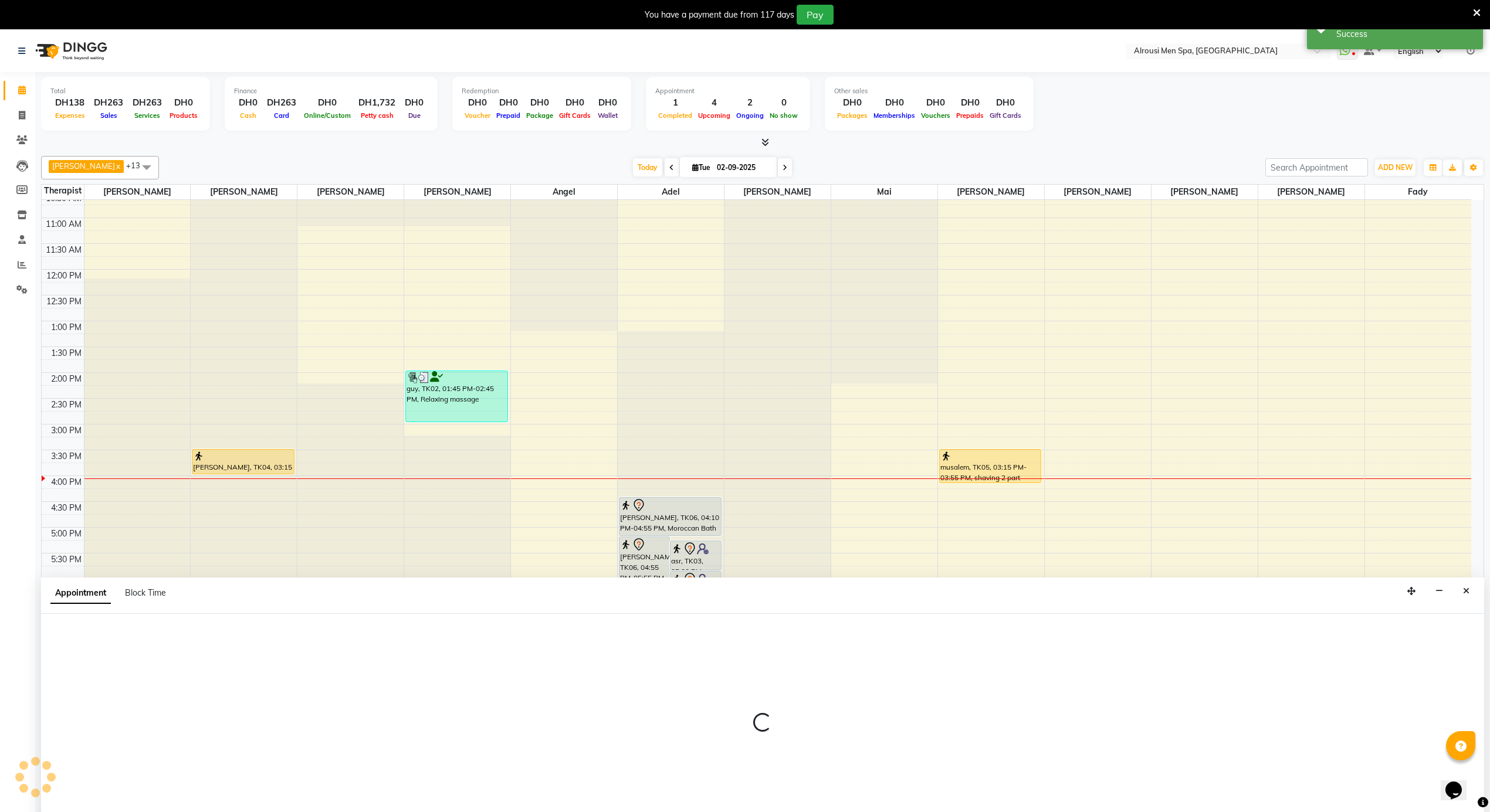
select select "39165"
select select "1065"
select select "tentative"
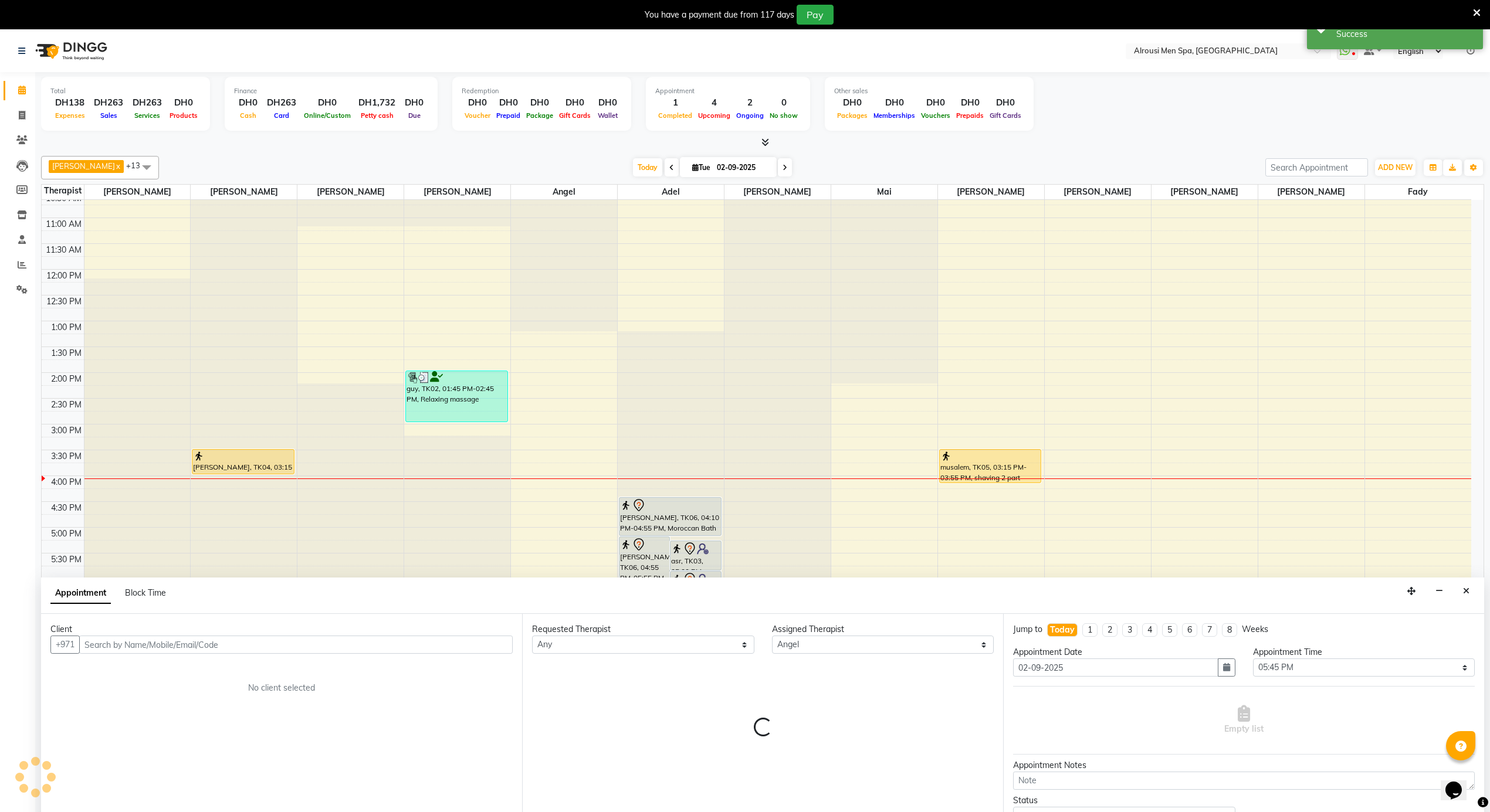
scroll to position [30, 0]
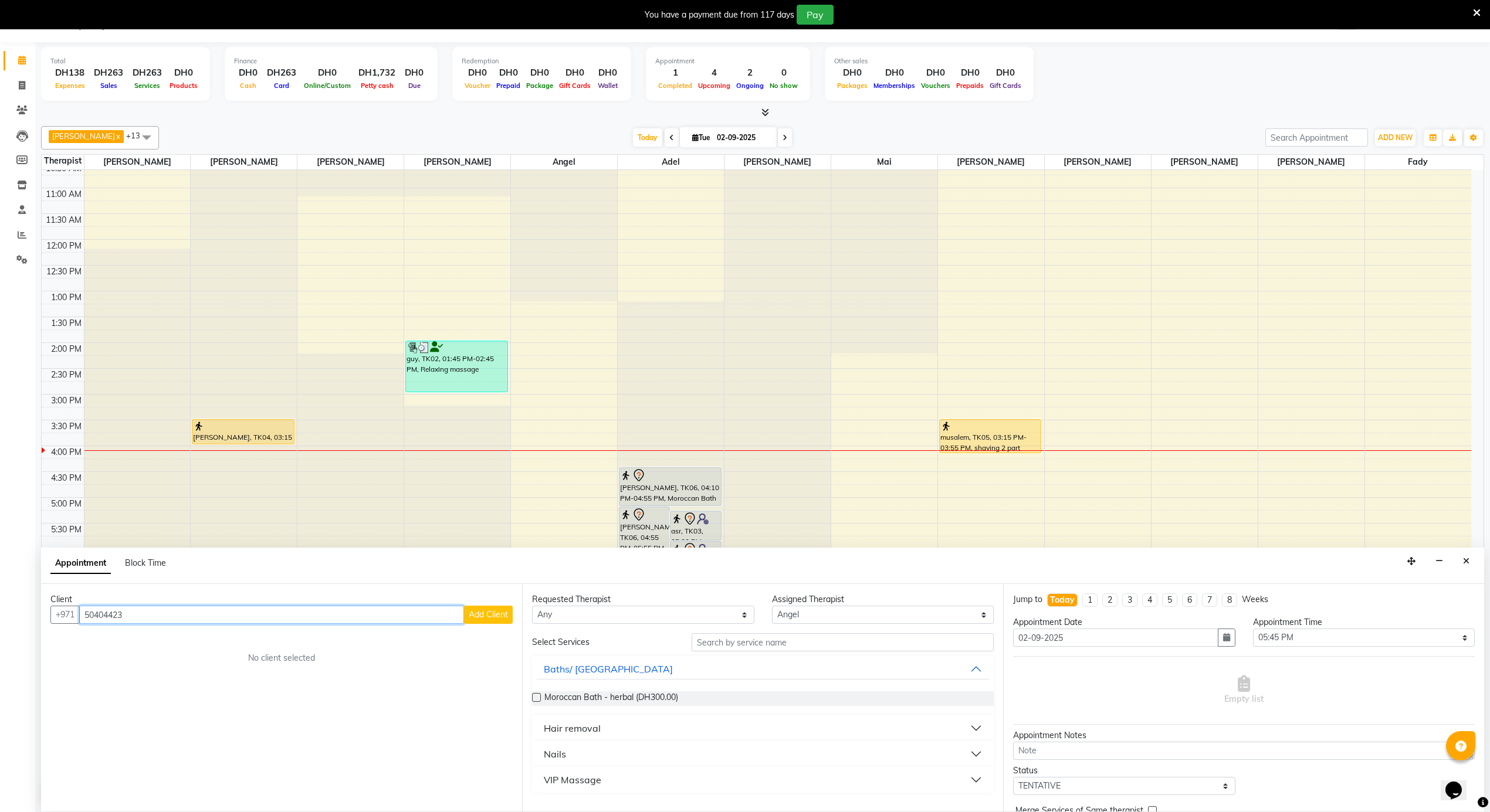
click at [358, 607] on input "50404423" at bounding box center [272, 615] width 385 height 18
click at [175, 639] on span "50811200" at bounding box center [199, 641] width 47 height 12
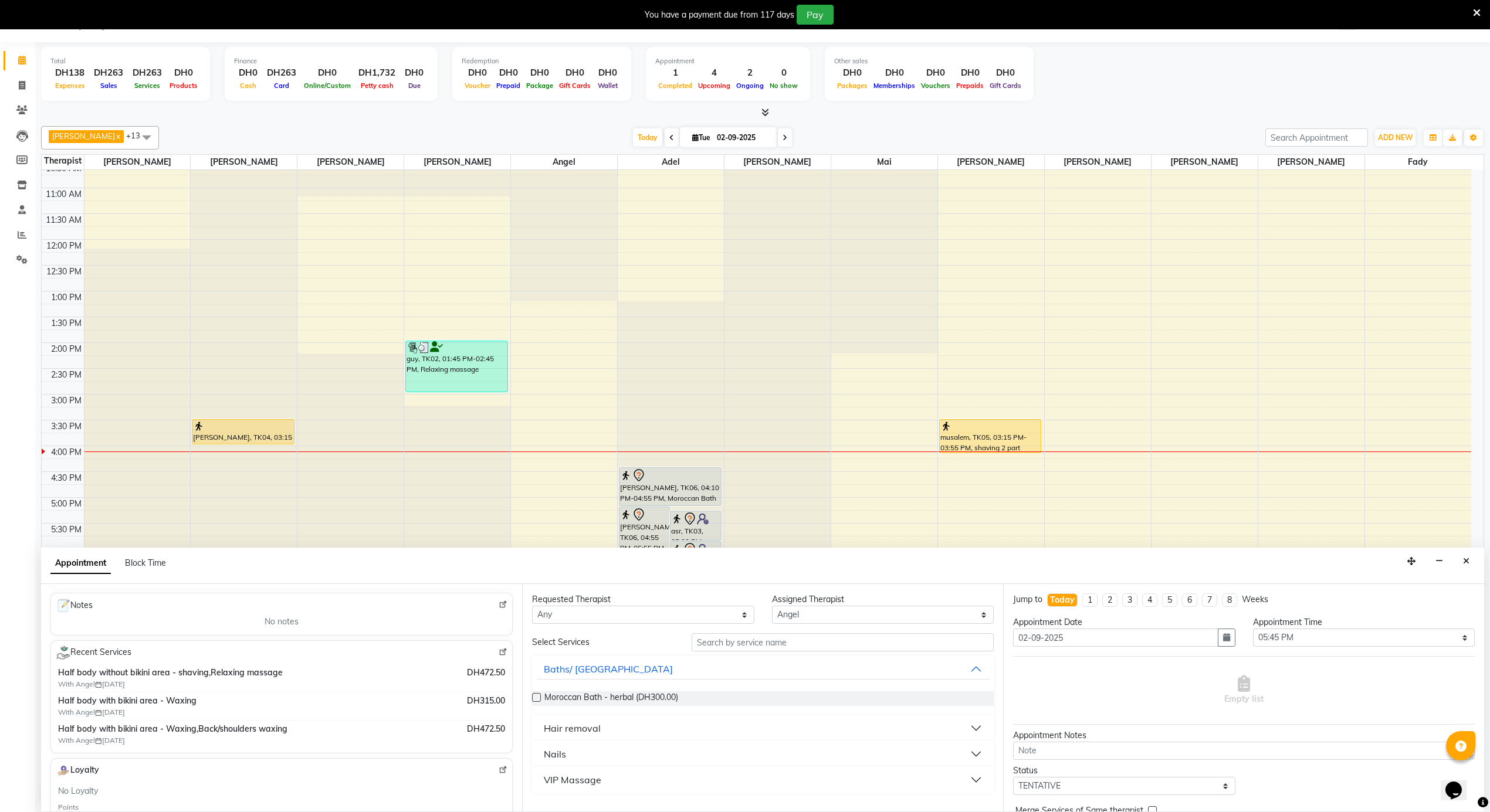
scroll to position [0, 0]
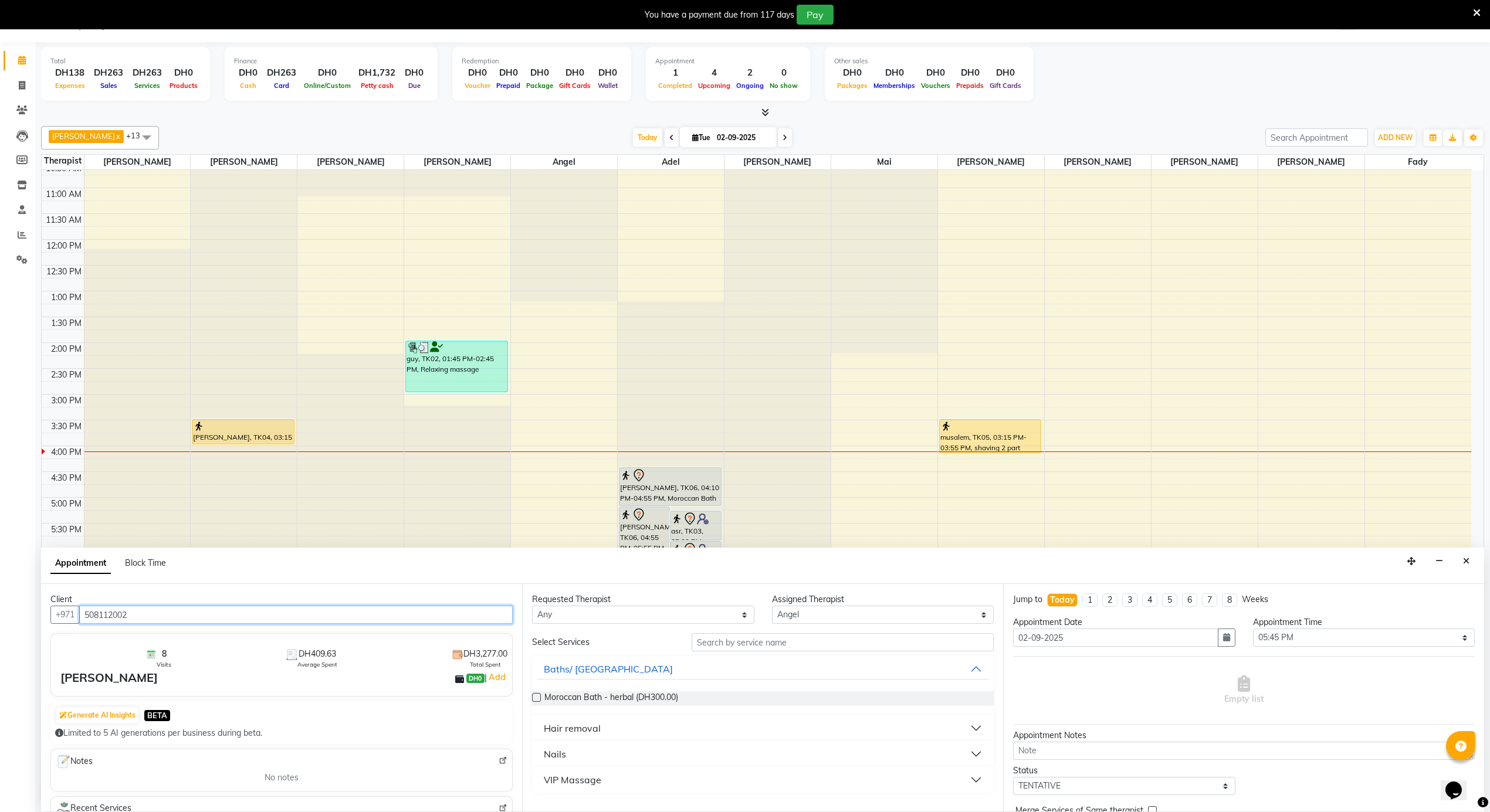
type input "508112002"
click at [691, 622] on select "Any [PERSON_NAME] [PERSON_NAME] [PERSON_NAME] [PERSON_NAME] Mai [PERSON_NAME] […" at bounding box center [643, 615] width 222 height 18
select select "39165"
click at [532, 607] on select "Any [PERSON_NAME] [PERSON_NAME] [PERSON_NAME] [PERSON_NAME] Mai [PERSON_NAME] […" at bounding box center [643, 615] width 222 height 18
click at [752, 644] on input "text" at bounding box center [842, 642] width 302 height 18
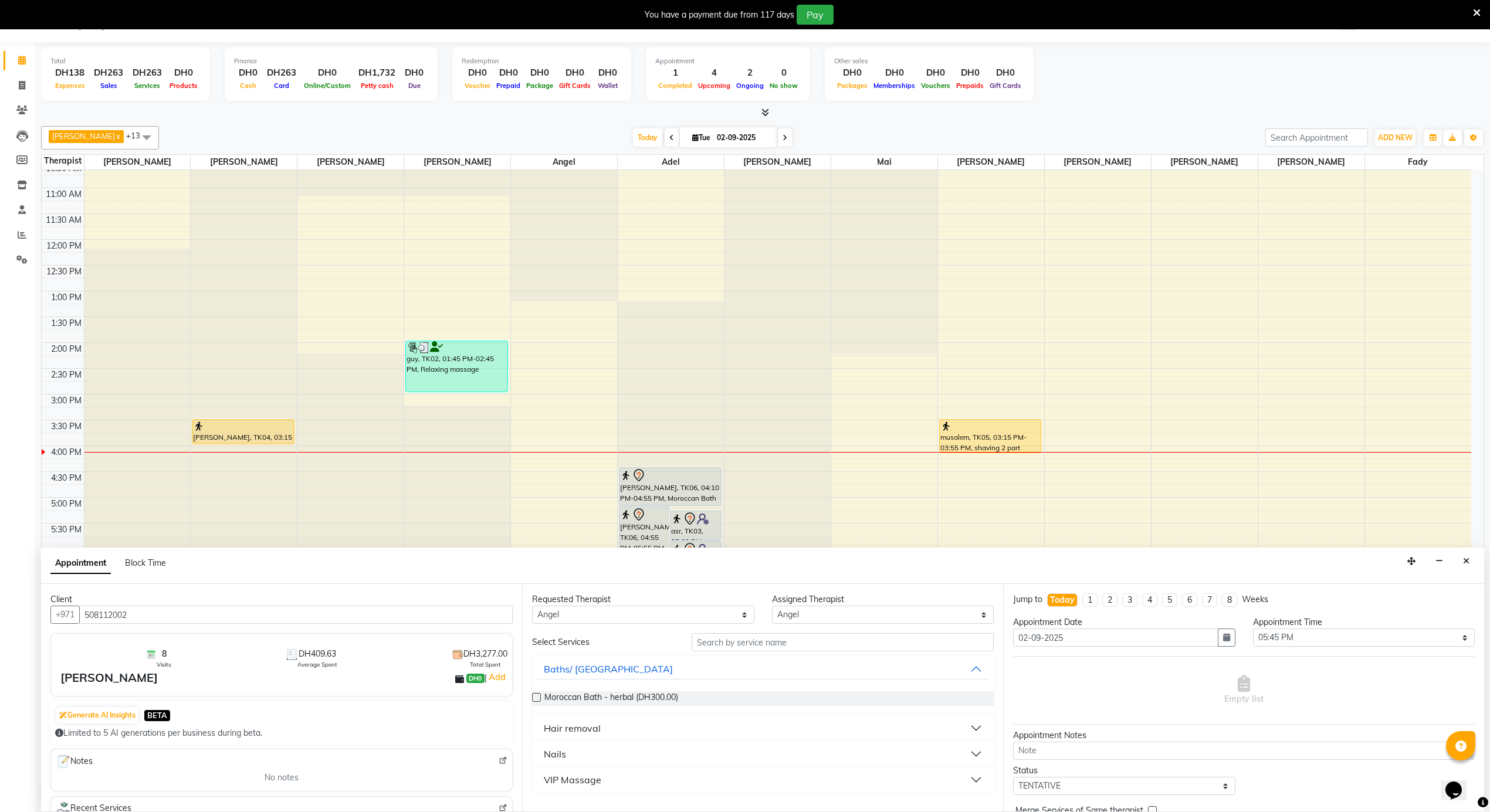
click at [583, 725] on div "Hair removal" at bounding box center [572, 728] width 57 height 14
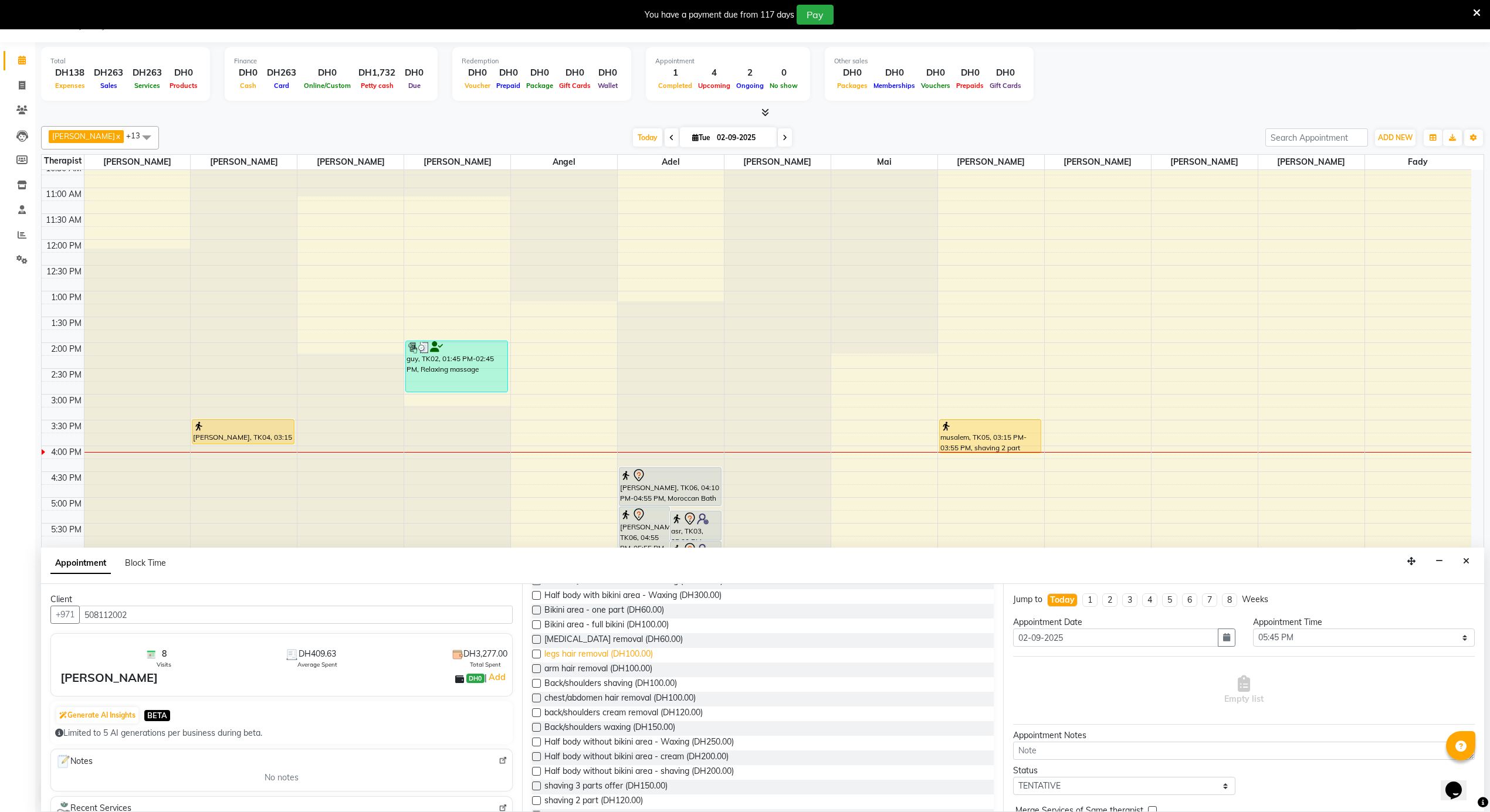
scroll to position [313, 0]
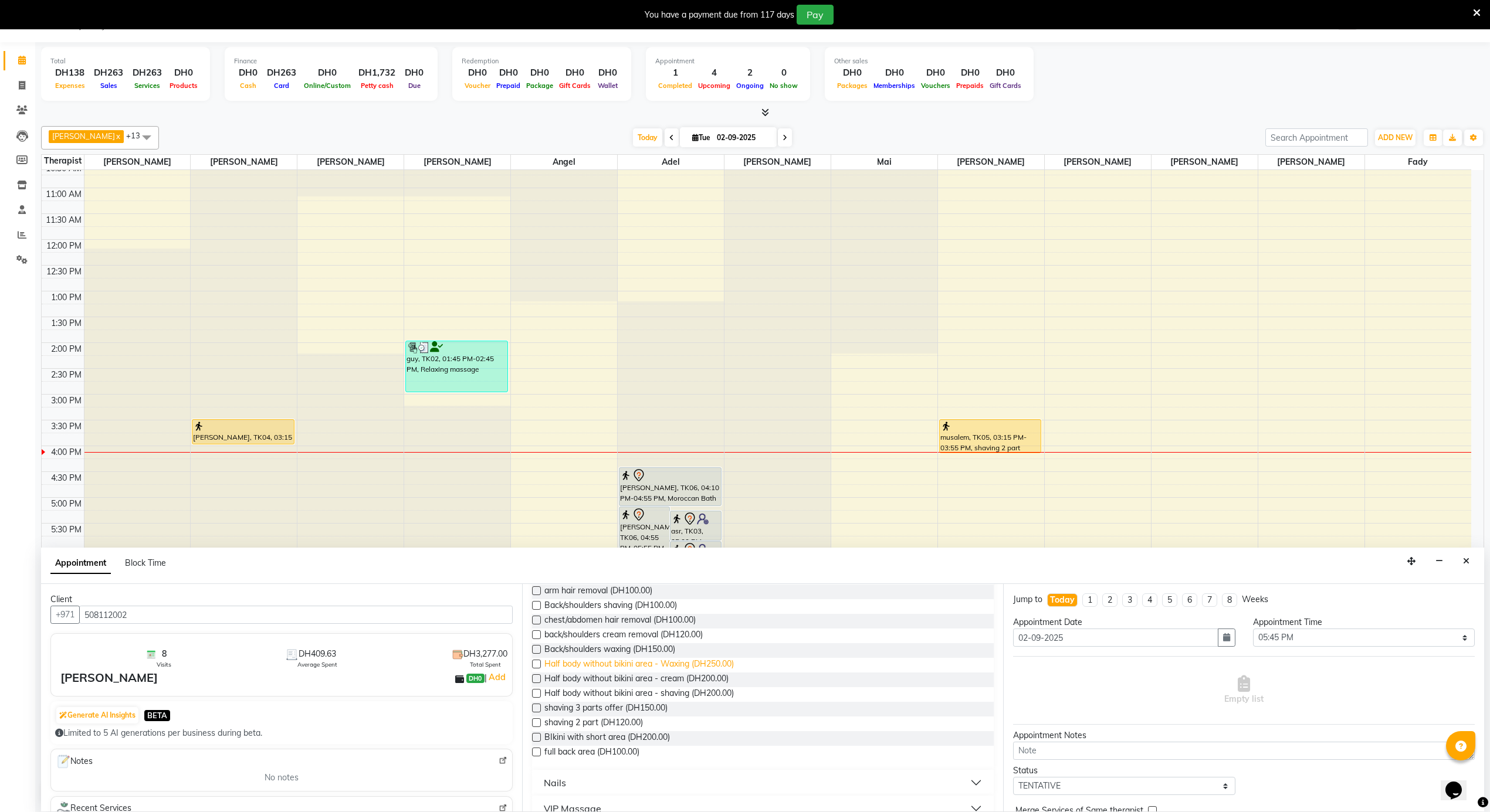
click at [625, 671] on span "Half body without bikini area - Waxing (DH250.00)" at bounding box center [639, 666] width 190 height 15
checkbox input "false"
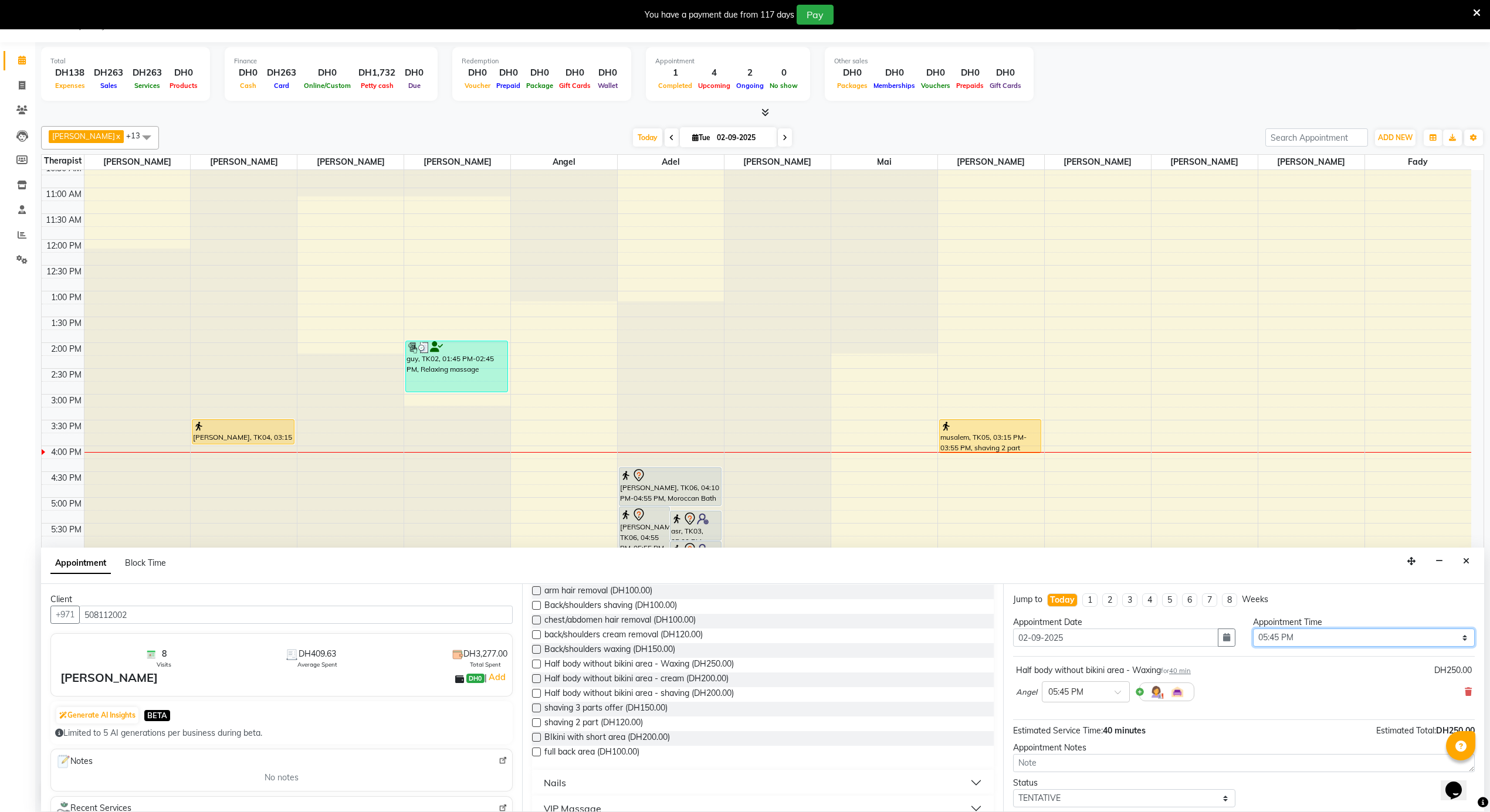
click at [1296, 635] on select "Select 12:00 AM 12:05 AM 12:10 AM 12:15 AM 12:20 AM 12:25 AM 12:30 AM 12:35 AM …" at bounding box center [1364, 638] width 222 height 18
select select "1080"
click at [1253, 630] on select "Select 12:00 AM 12:05 AM 12:10 AM 12:15 AM 12:20 AM 12:25 AM 12:30 AM 12:35 AM …" at bounding box center [1364, 638] width 222 height 18
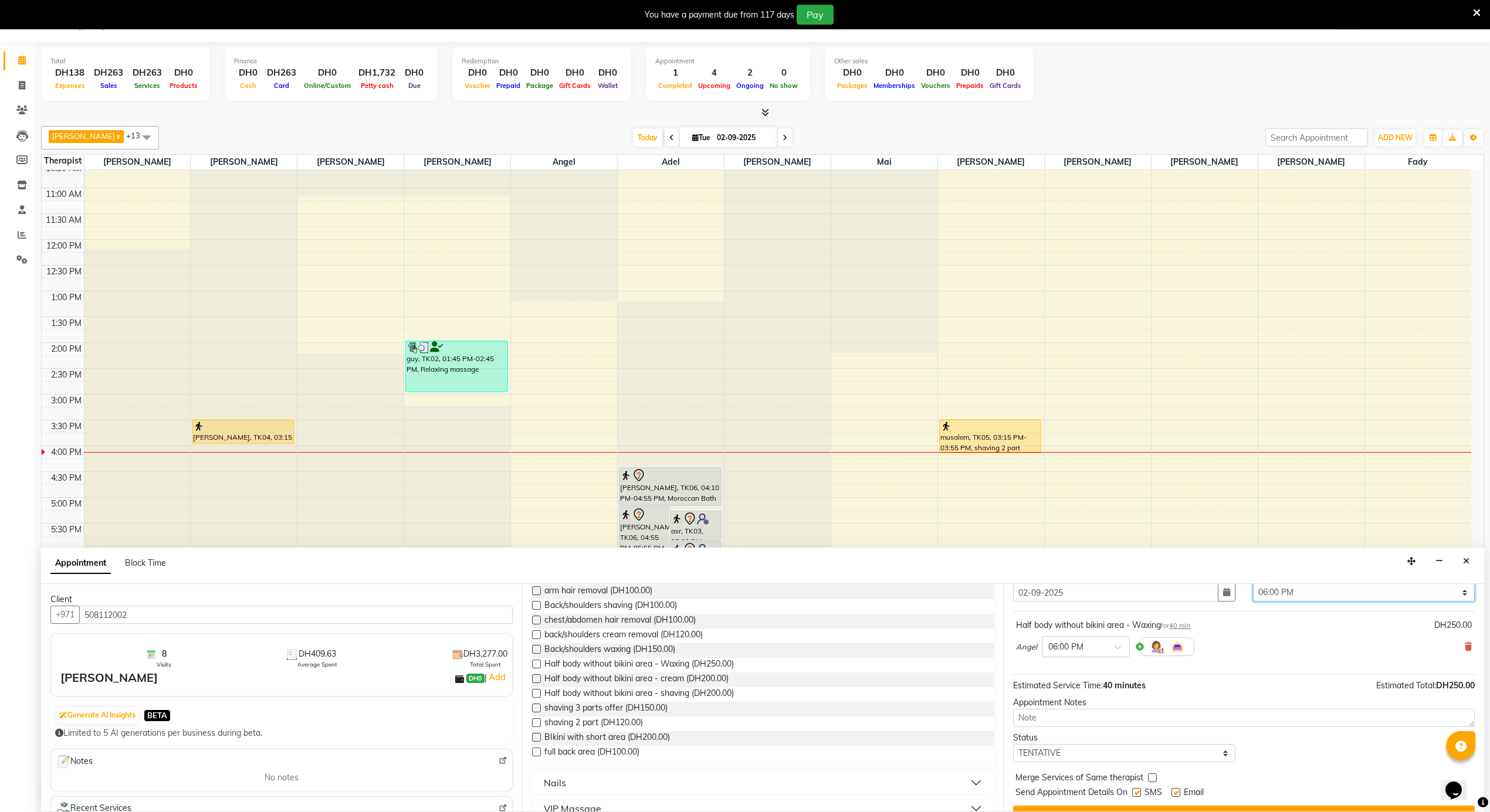
scroll to position [71, 0]
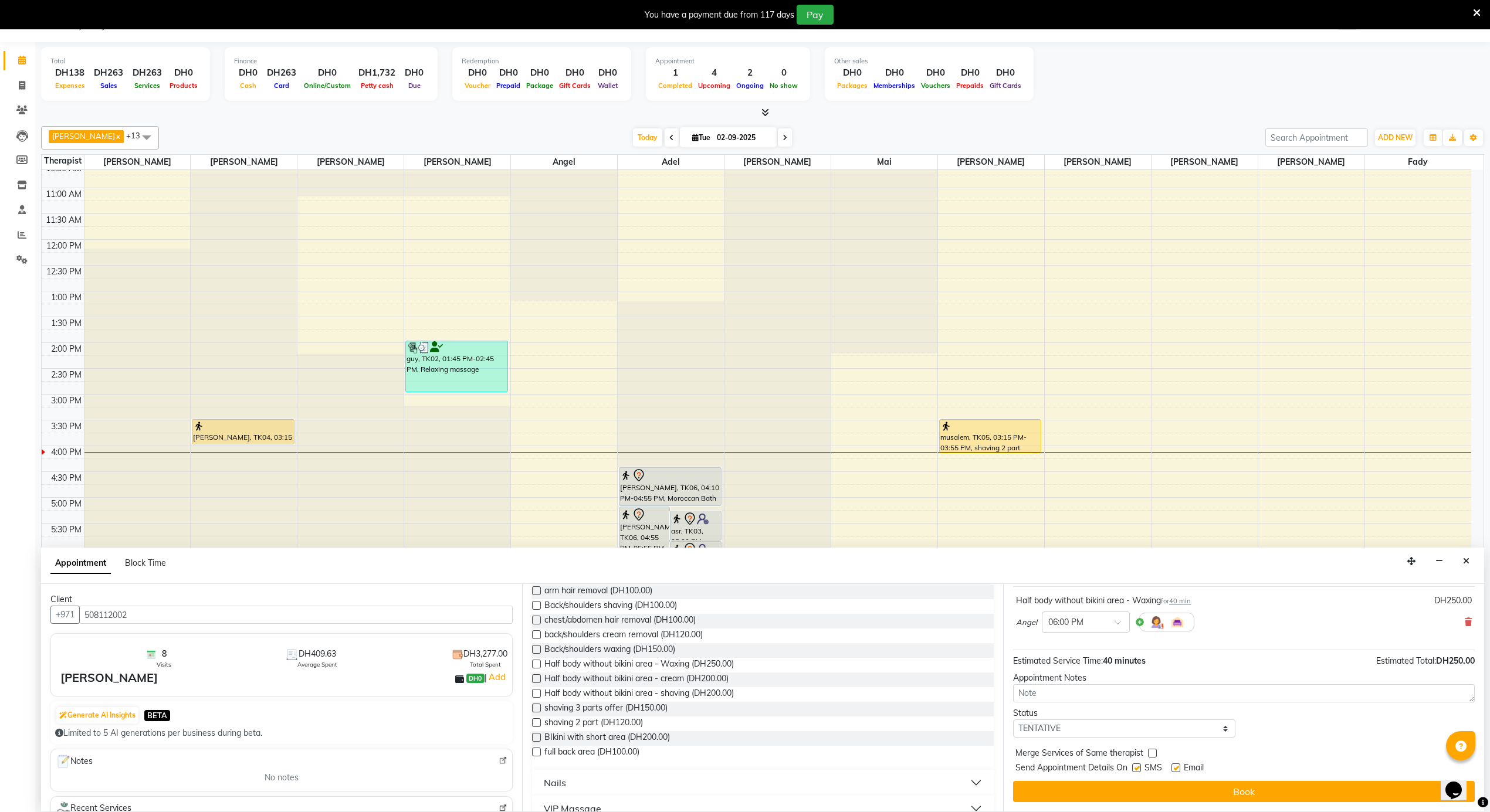
click at [1178, 766] on label at bounding box center [1176, 768] width 9 height 9
click at [1178, 766] on input "checkbox" at bounding box center [1175, 769] width 7 height 7
checkbox input "false"
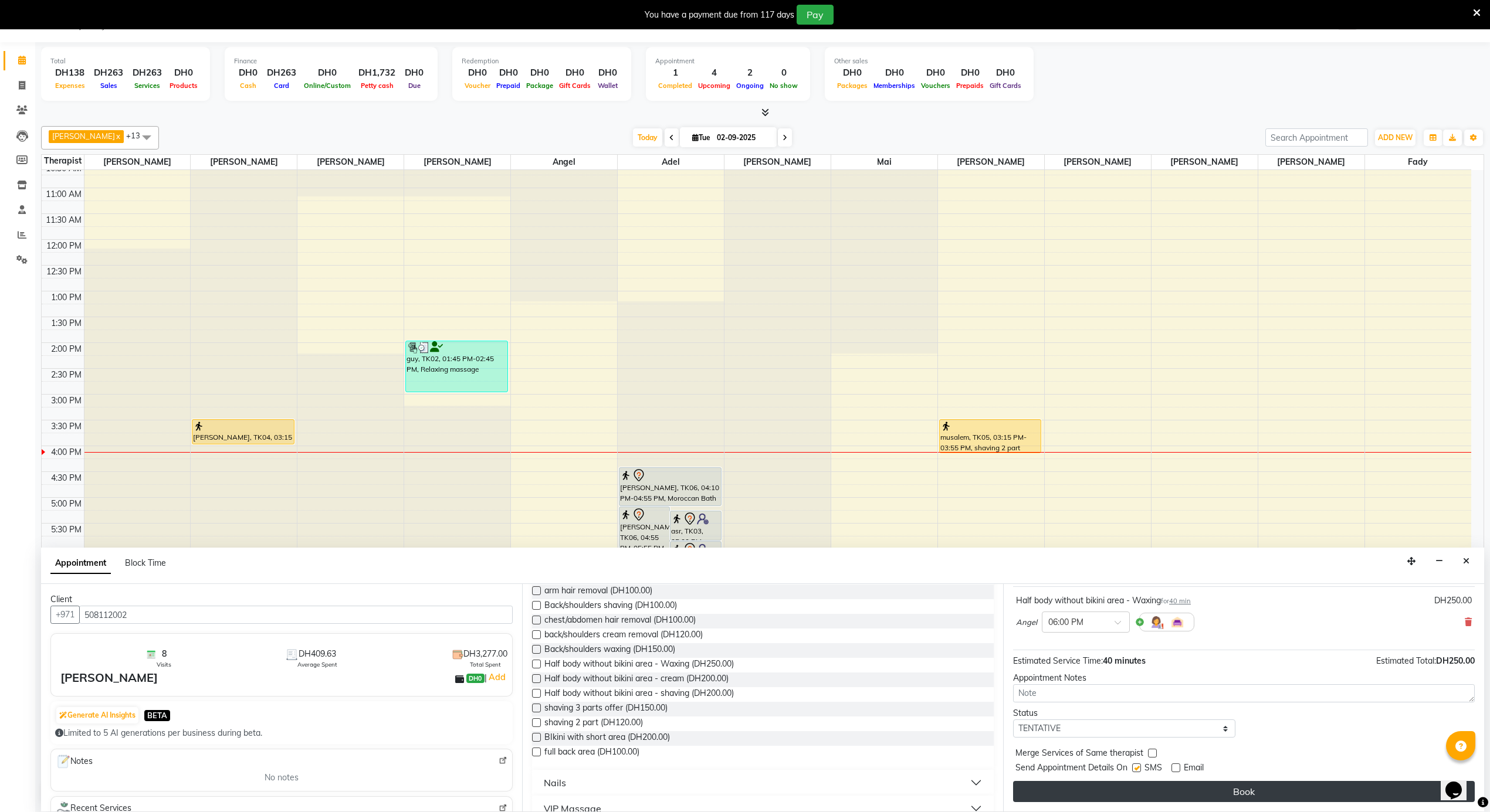
click at [1181, 805] on div "Jump to Today 1 2 3 4 5 6 7 8 Weeks Appointment Date 02-09-2025 Appointment Tim…" at bounding box center [1244, 697] width 481 height 227
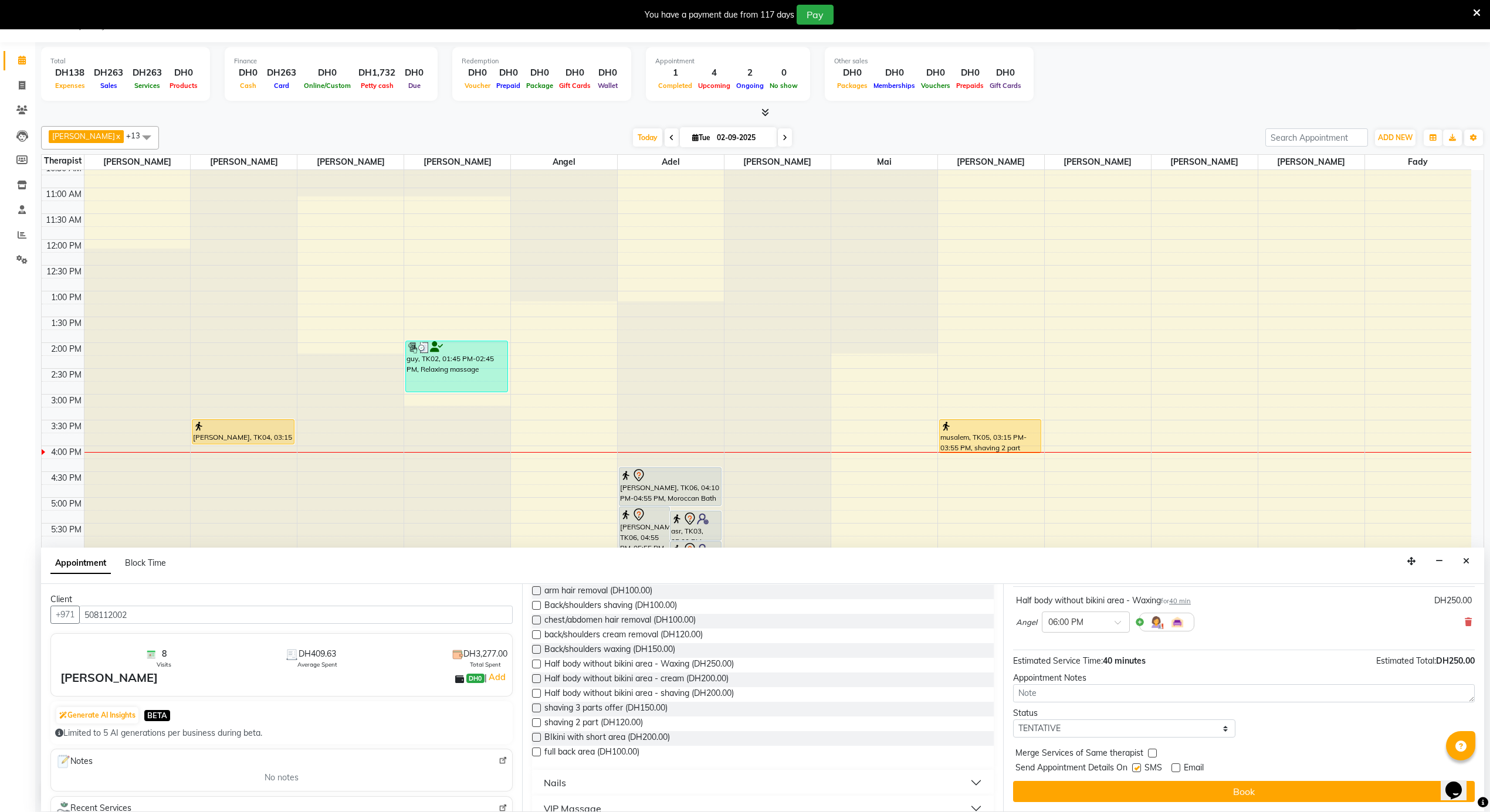
click at [1174, 792] on button "Book" at bounding box center [1244, 791] width 462 height 21
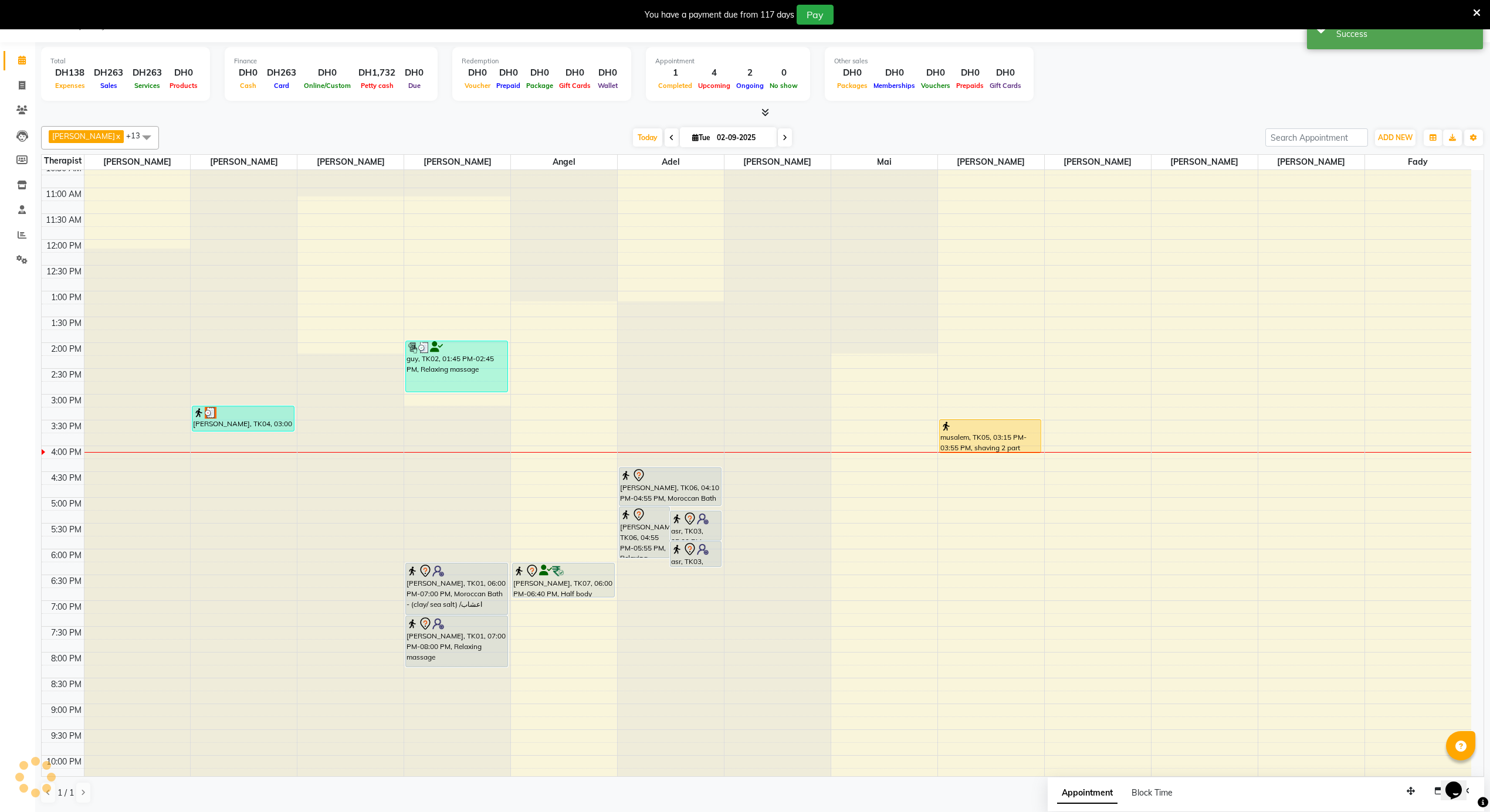
scroll to position [0, 0]
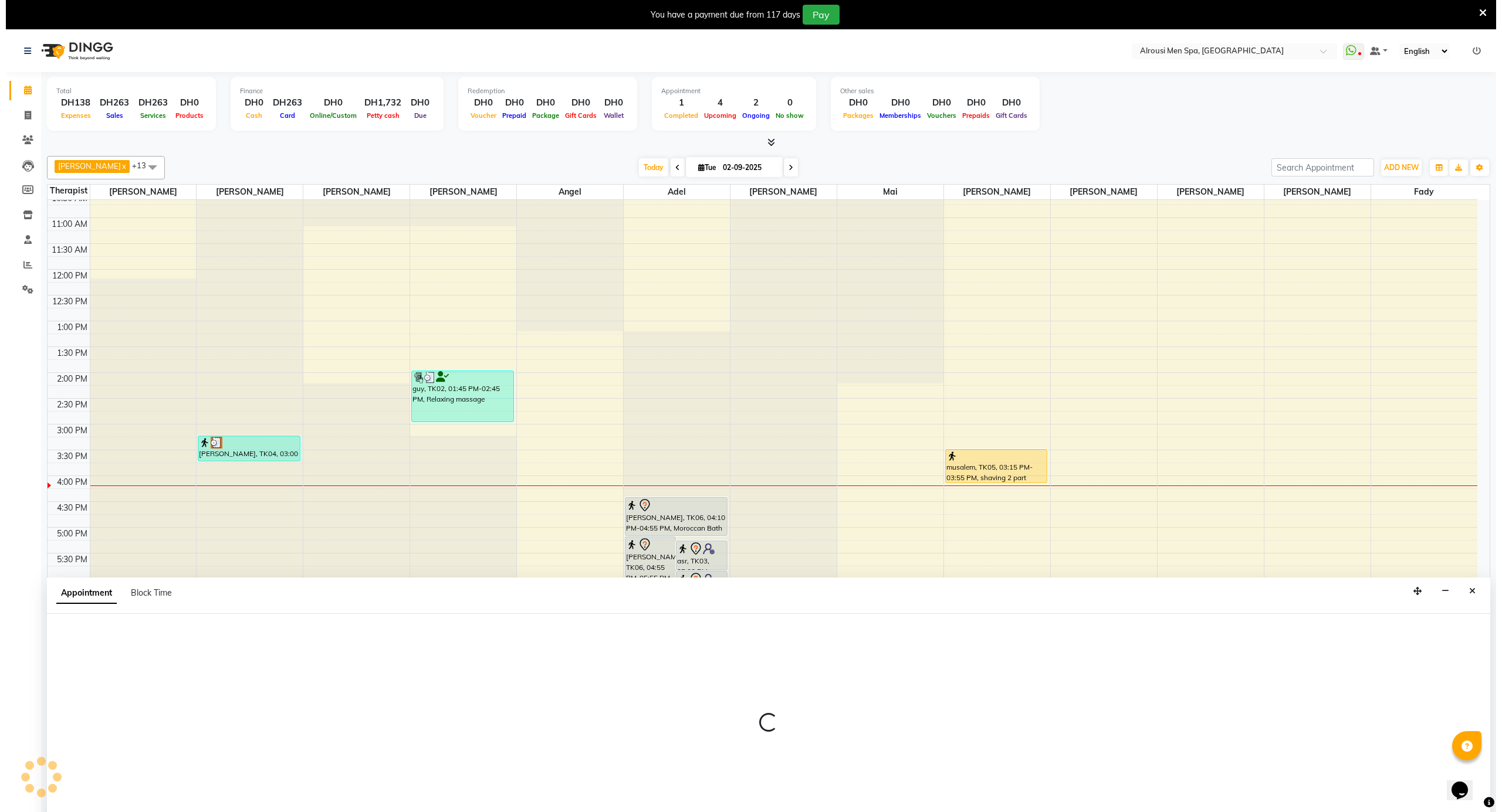
scroll to position [30, 0]
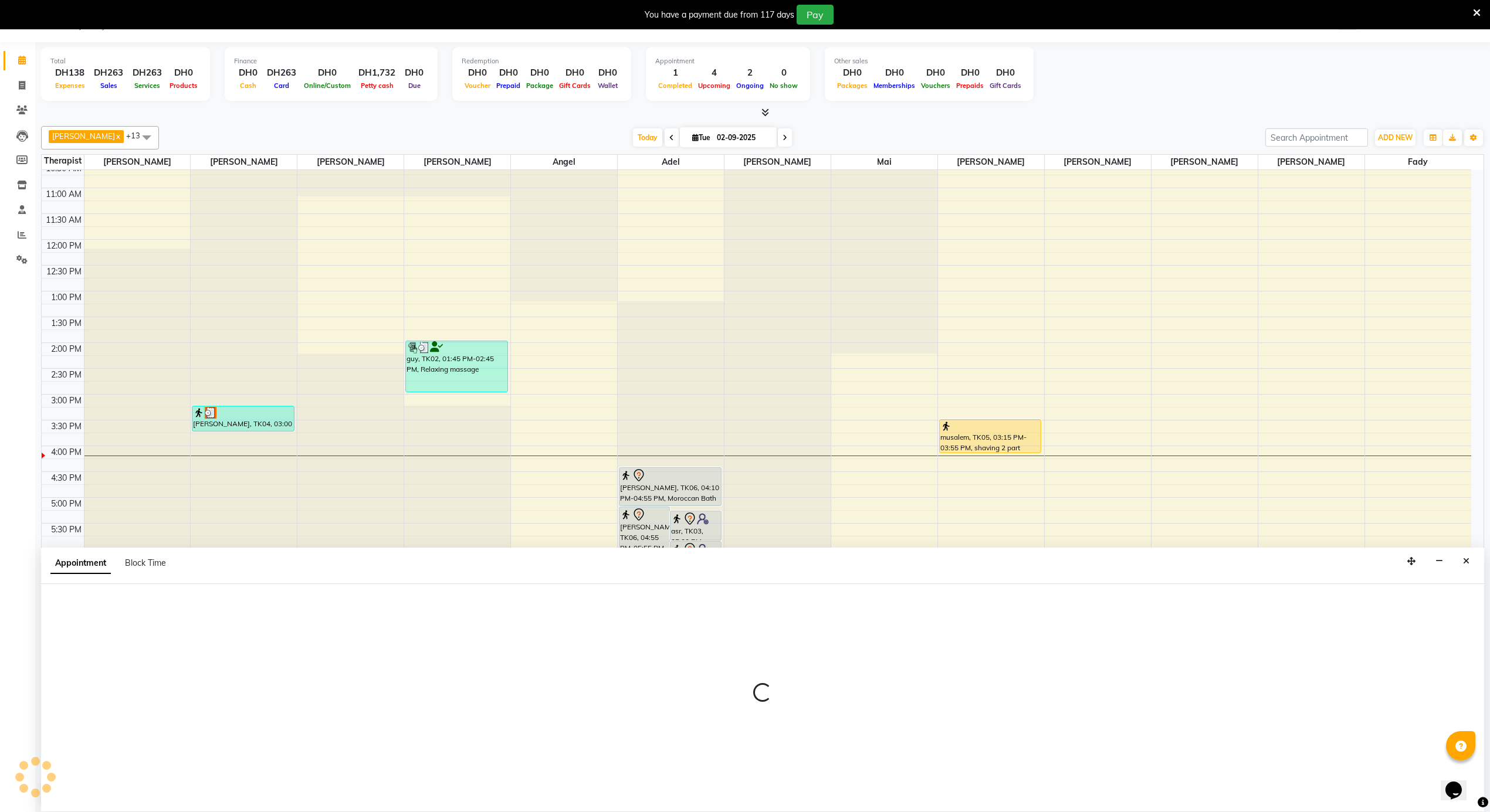
select select "38891"
select select "1080"
select select "tentative"
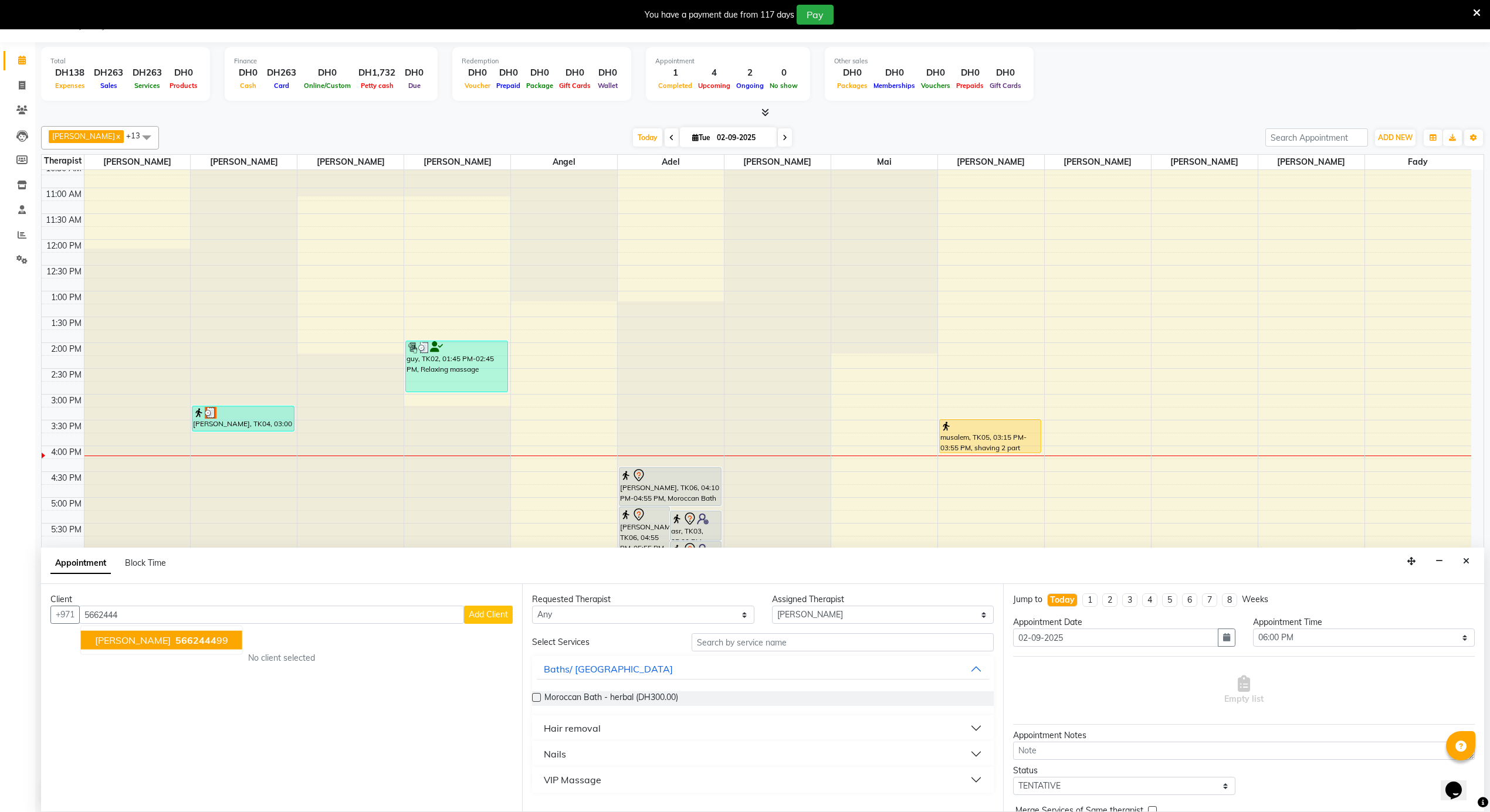
type input "5662444"
click at [1462, 563] on button "Close" at bounding box center [1466, 561] width 17 height 18
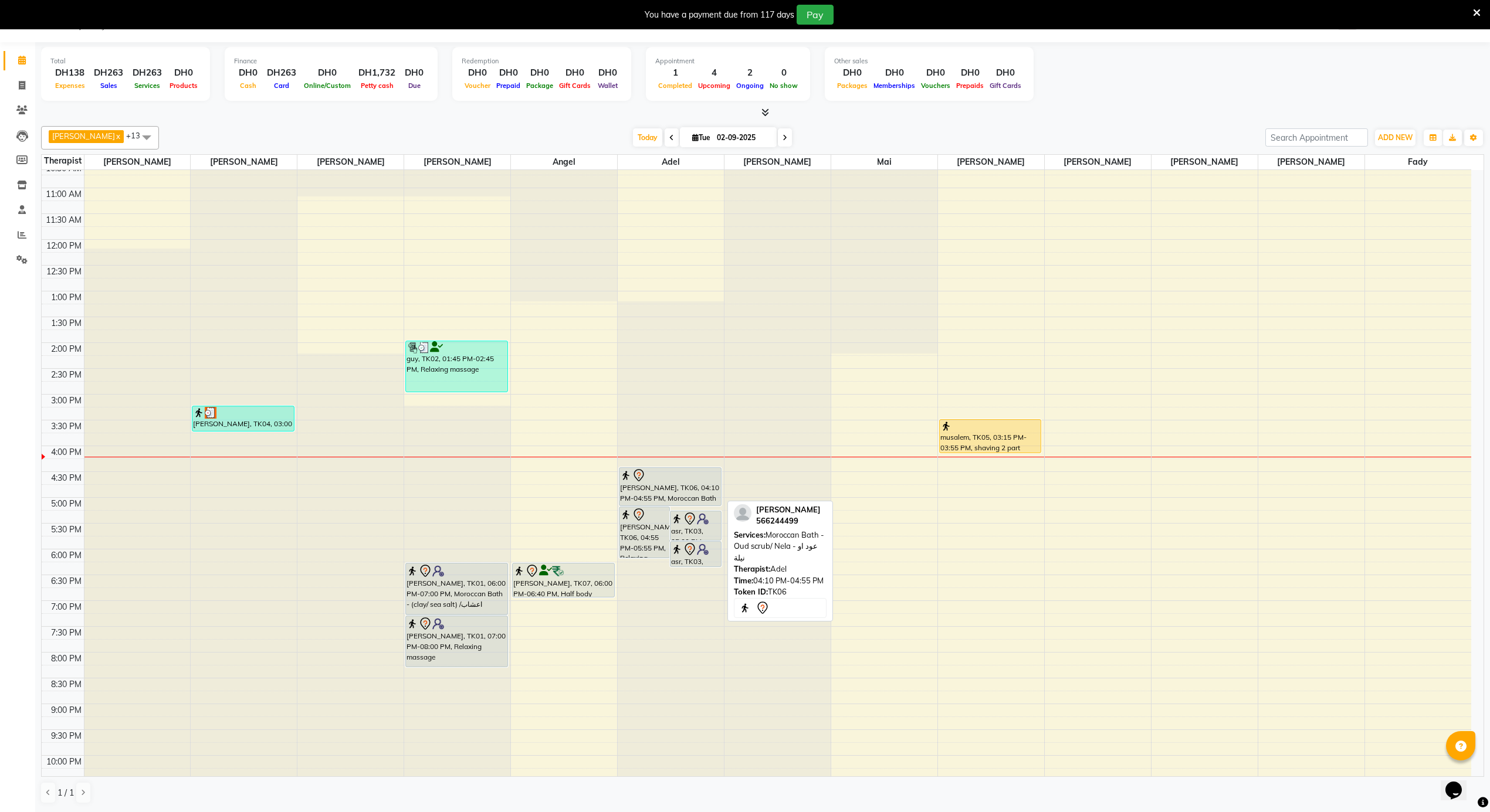
click at [659, 482] on div at bounding box center [670, 475] width 100 height 14
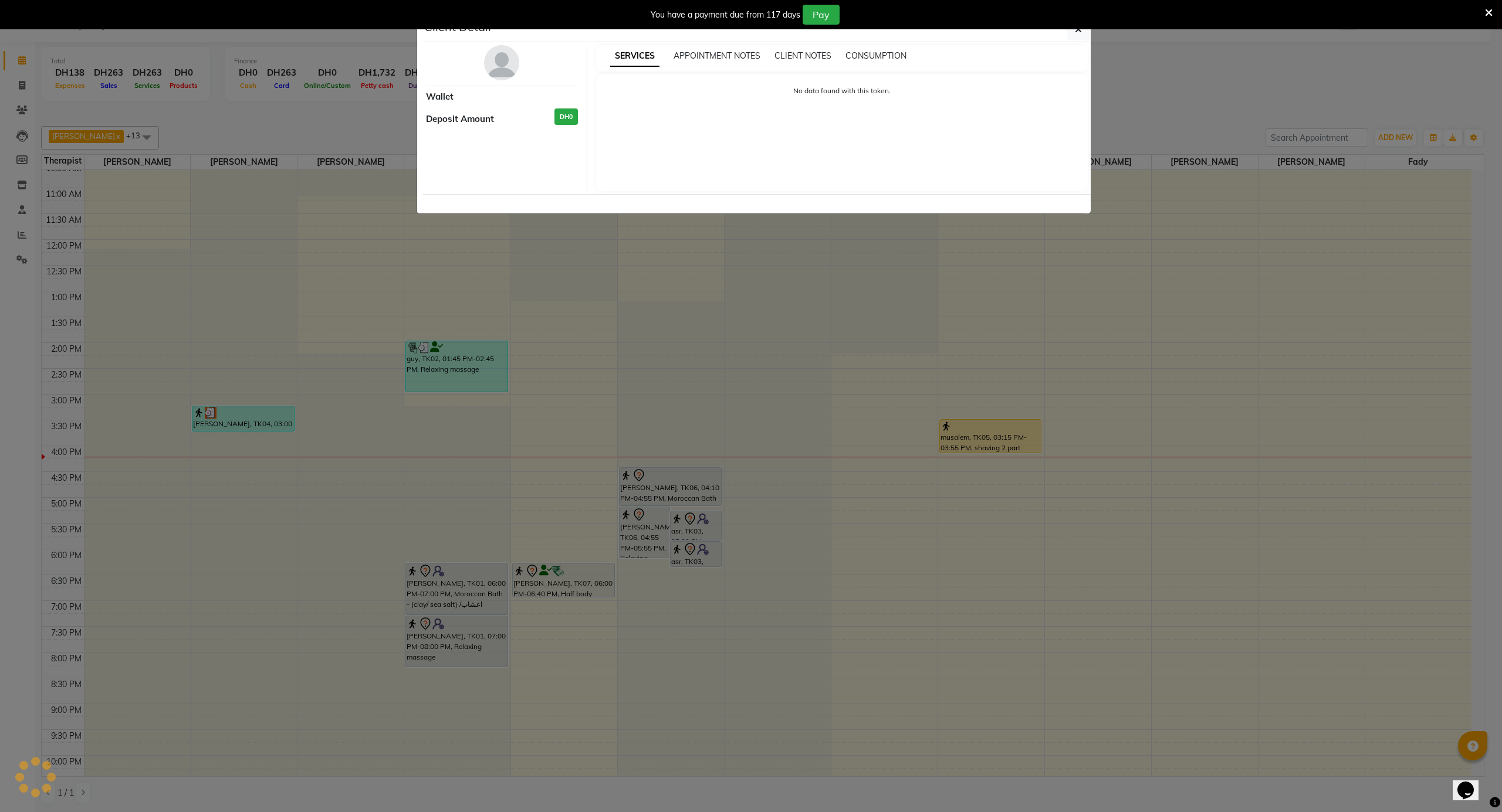
select select "7"
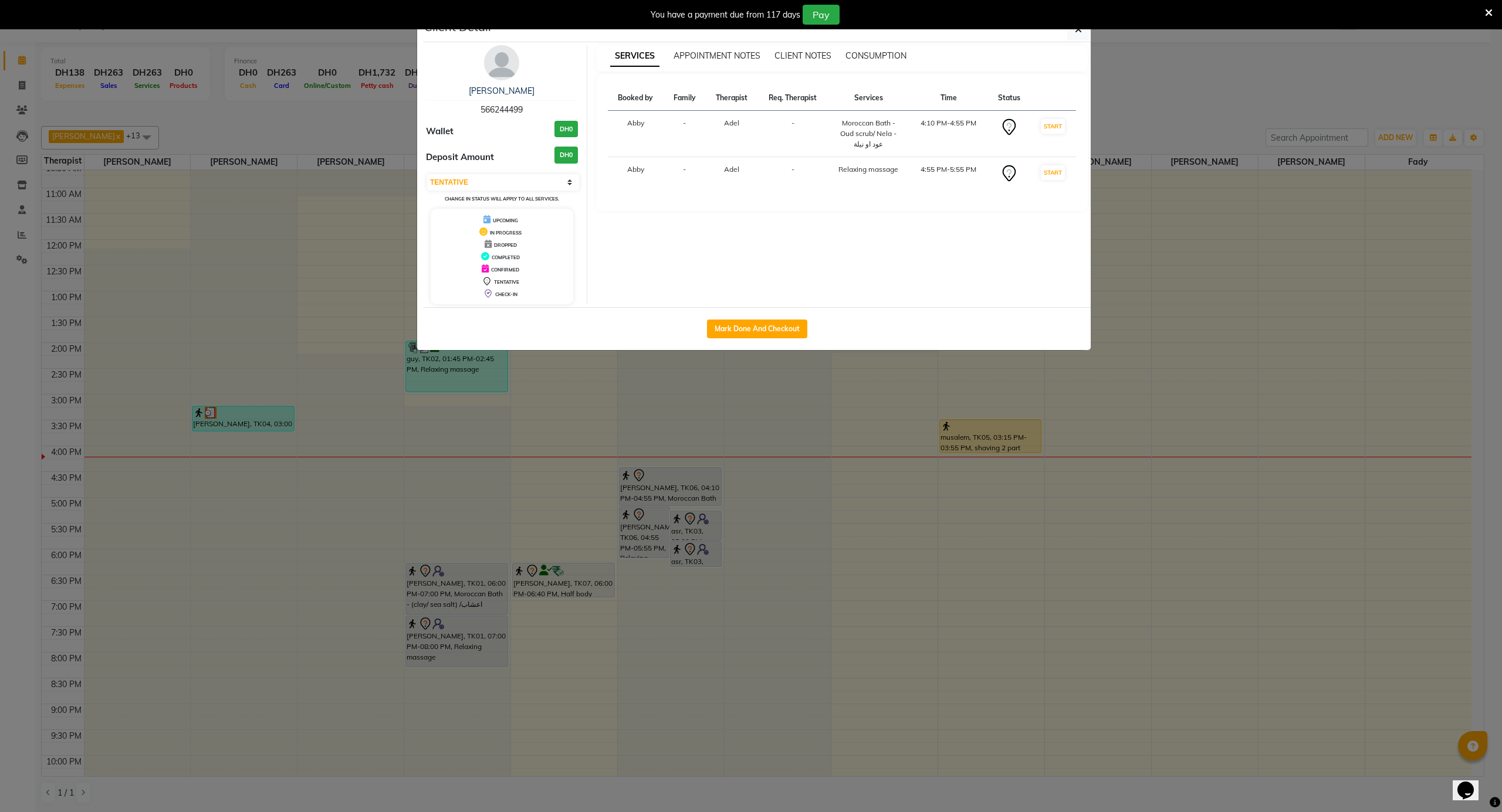
click at [495, 85] on div "MOHAMED KH" at bounding box center [502, 91] width 152 height 13
click at [523, 93] on link "MOHAMED KH" at bounding box center [501, 90] width 65 height 10
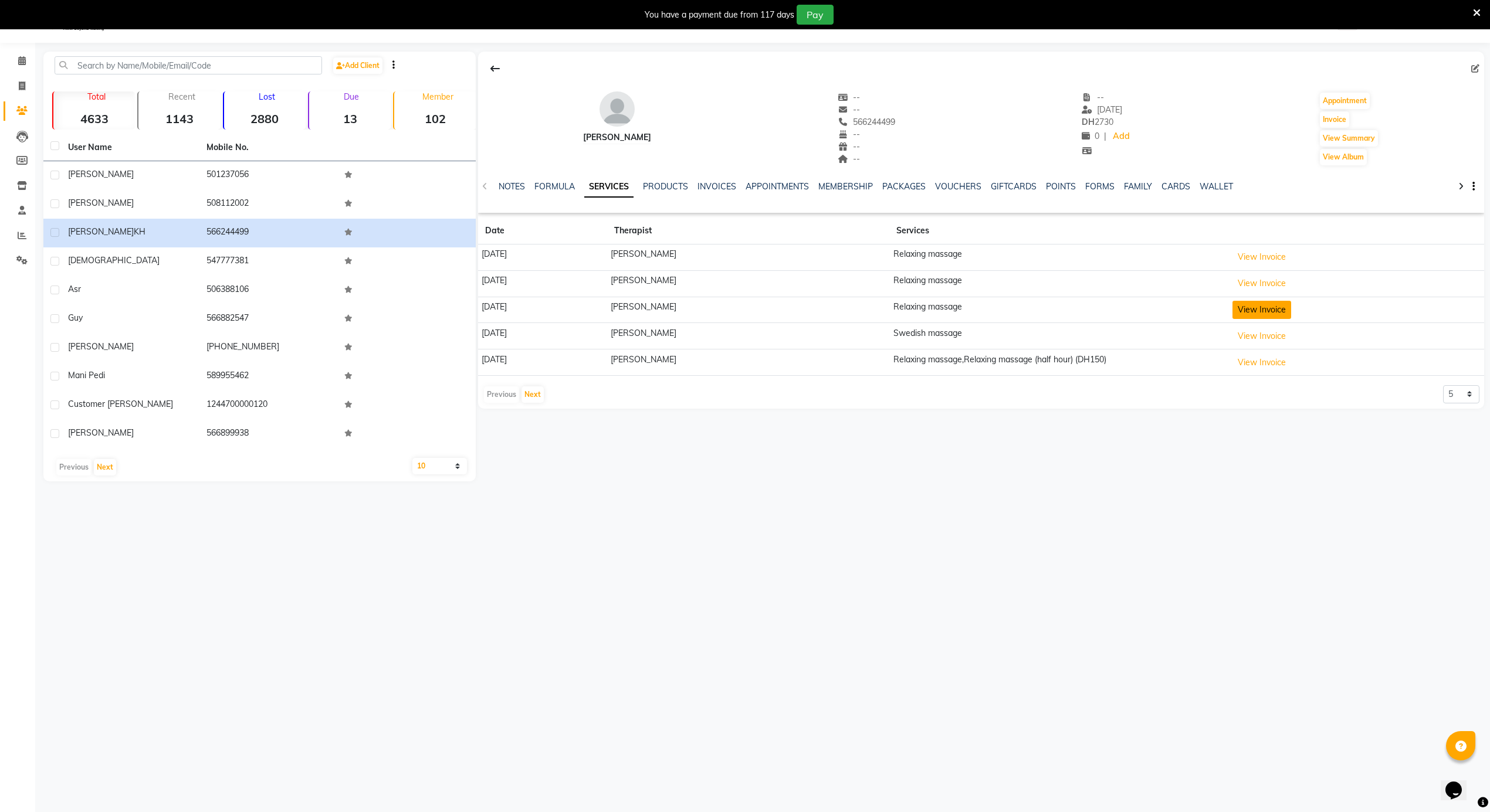
click at [1250, 305] on button "View Invoice" at bounding box center [1262, 310] width 59 height 18
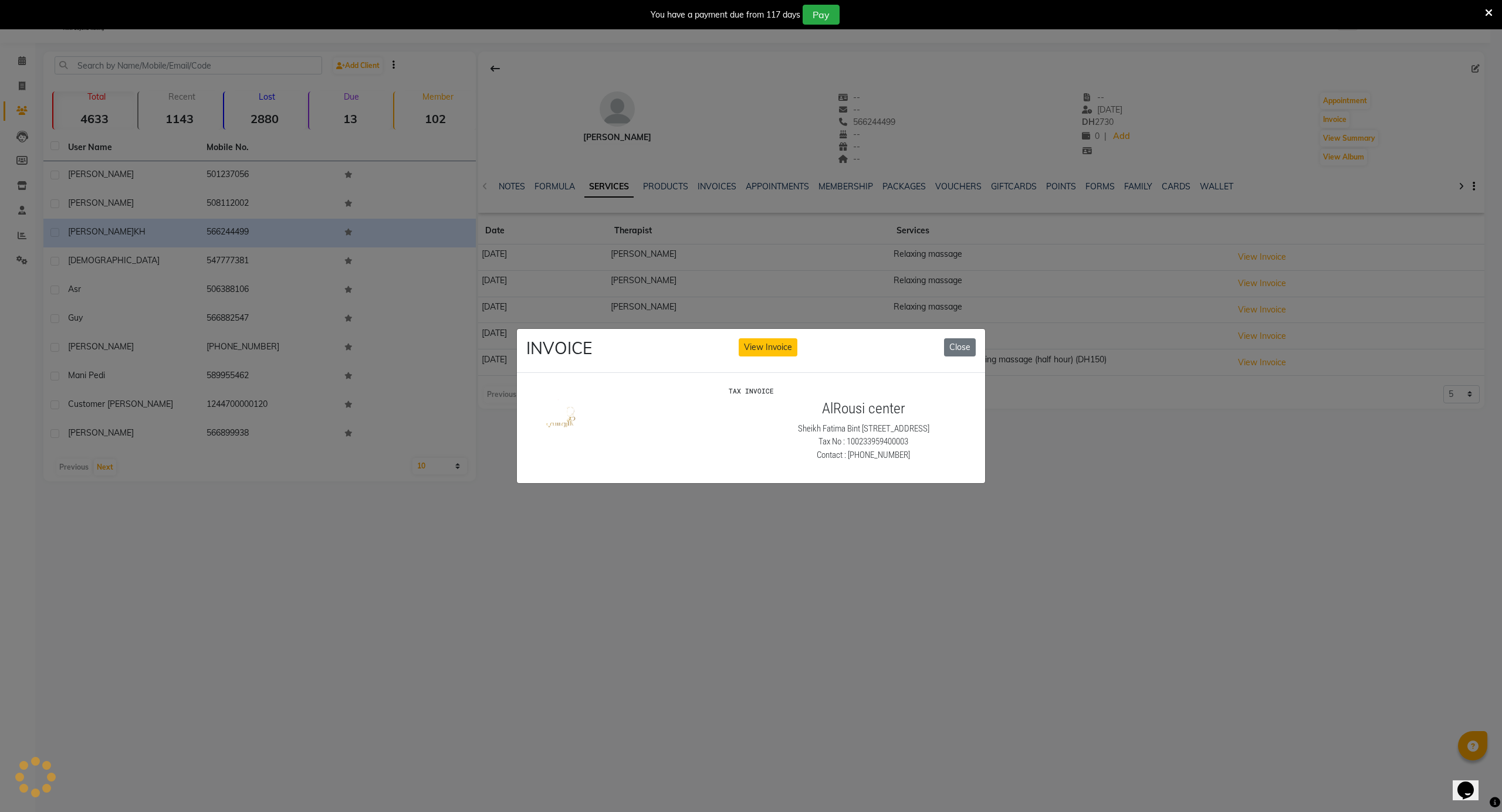
scroll to position [0, 0]
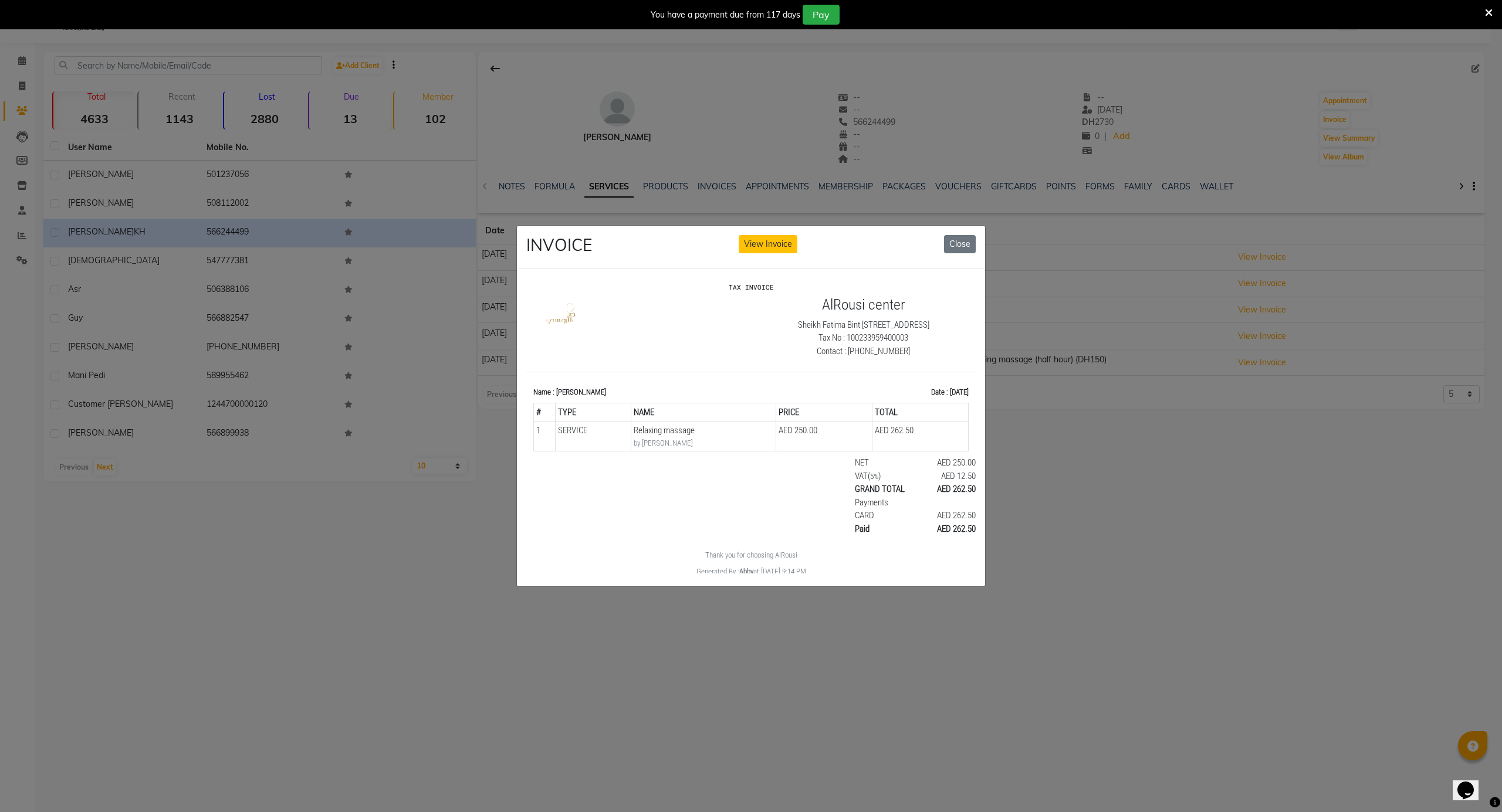
click at [1154, 444] on ngb-modal-window "INVOICE View Invoice Close" at bounding box center [751, 406] width 1502 height 812
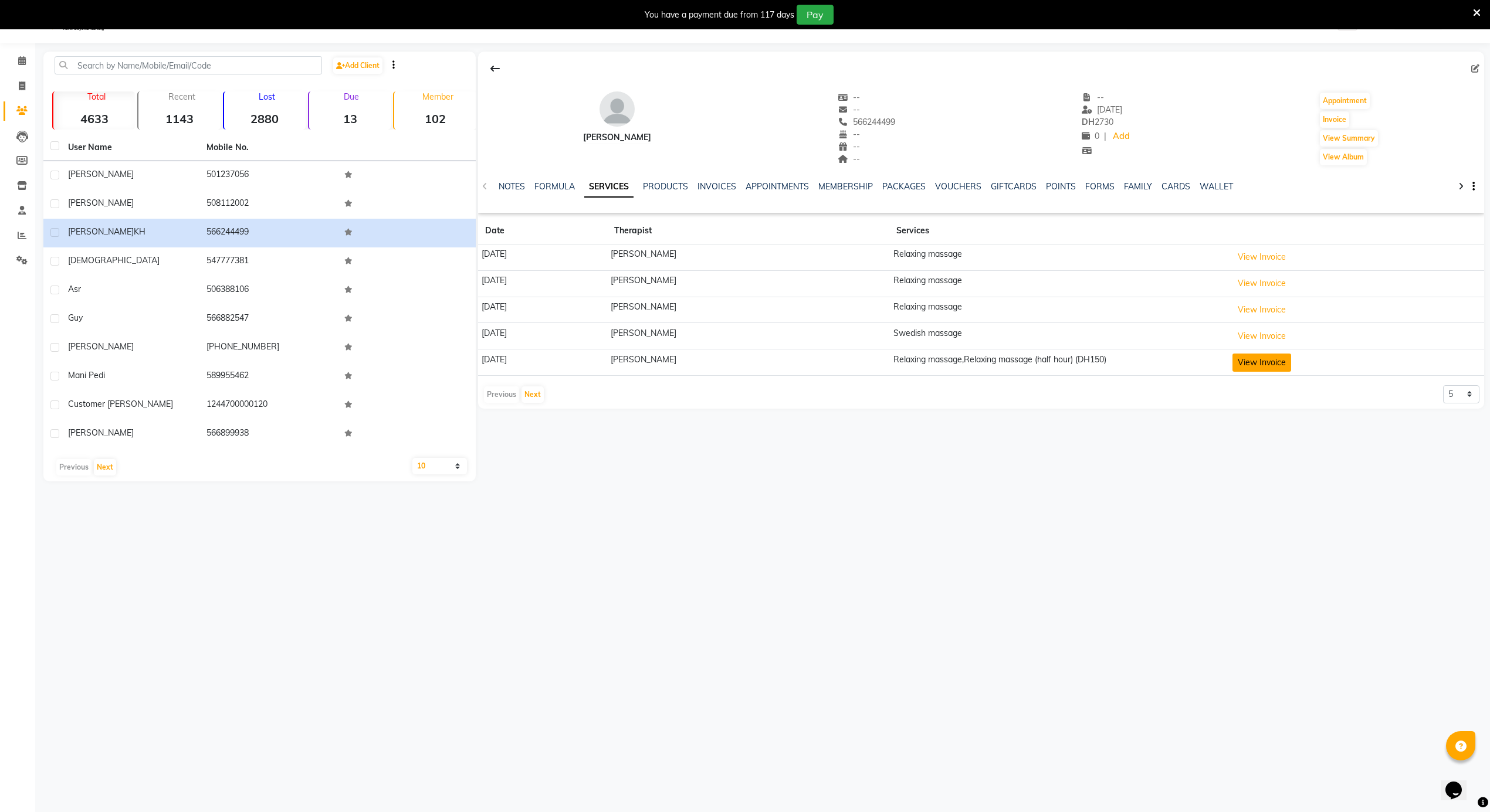
click at [1269, 364] on button "View Invoice" at bounding box center [1262, 363] width 59 height 18
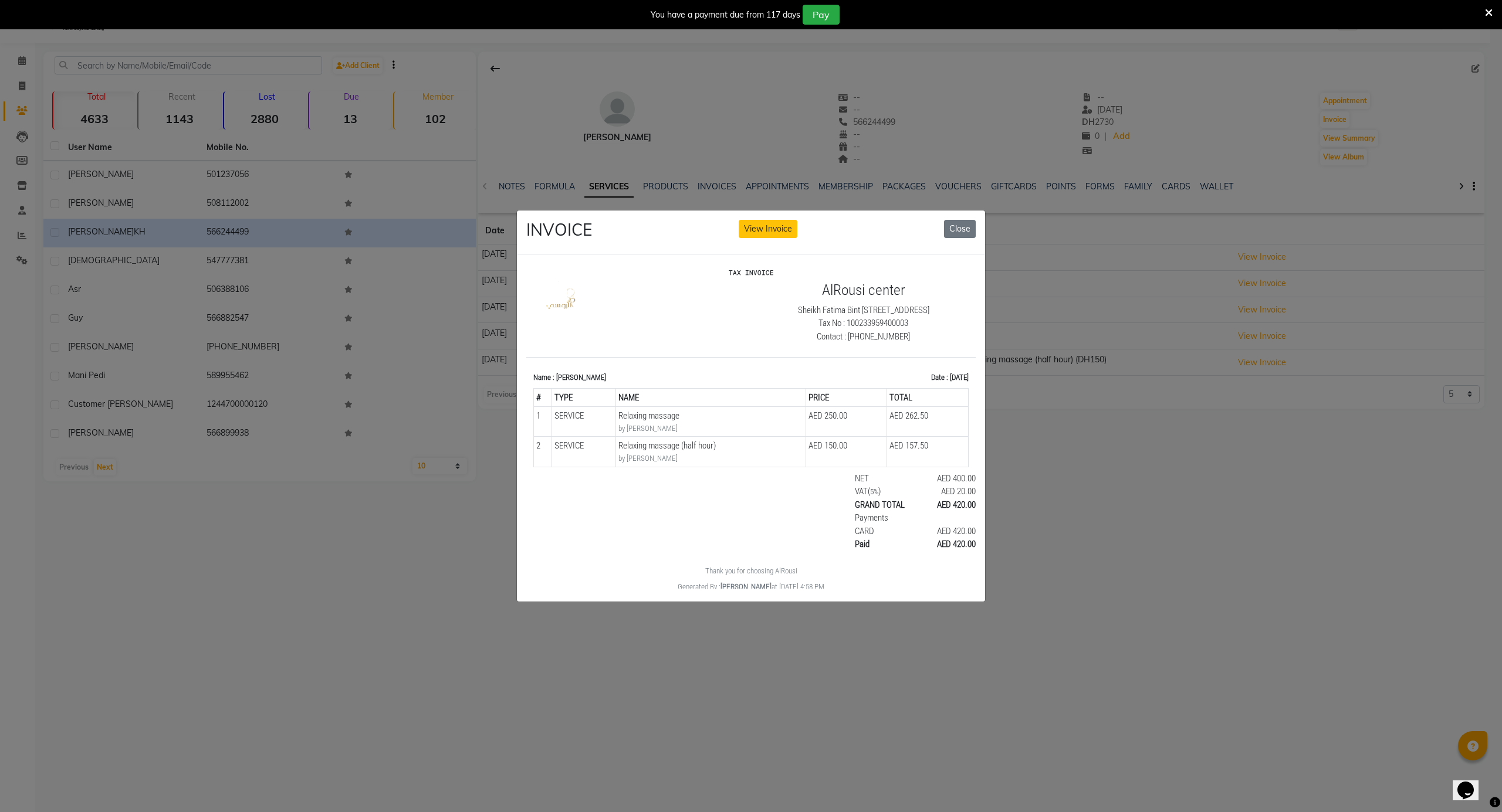
click at [1208, 444] on ngb-modal-window "INVOICE View Invoice Close" at bounding box center [751, 406] width 1502 height 812
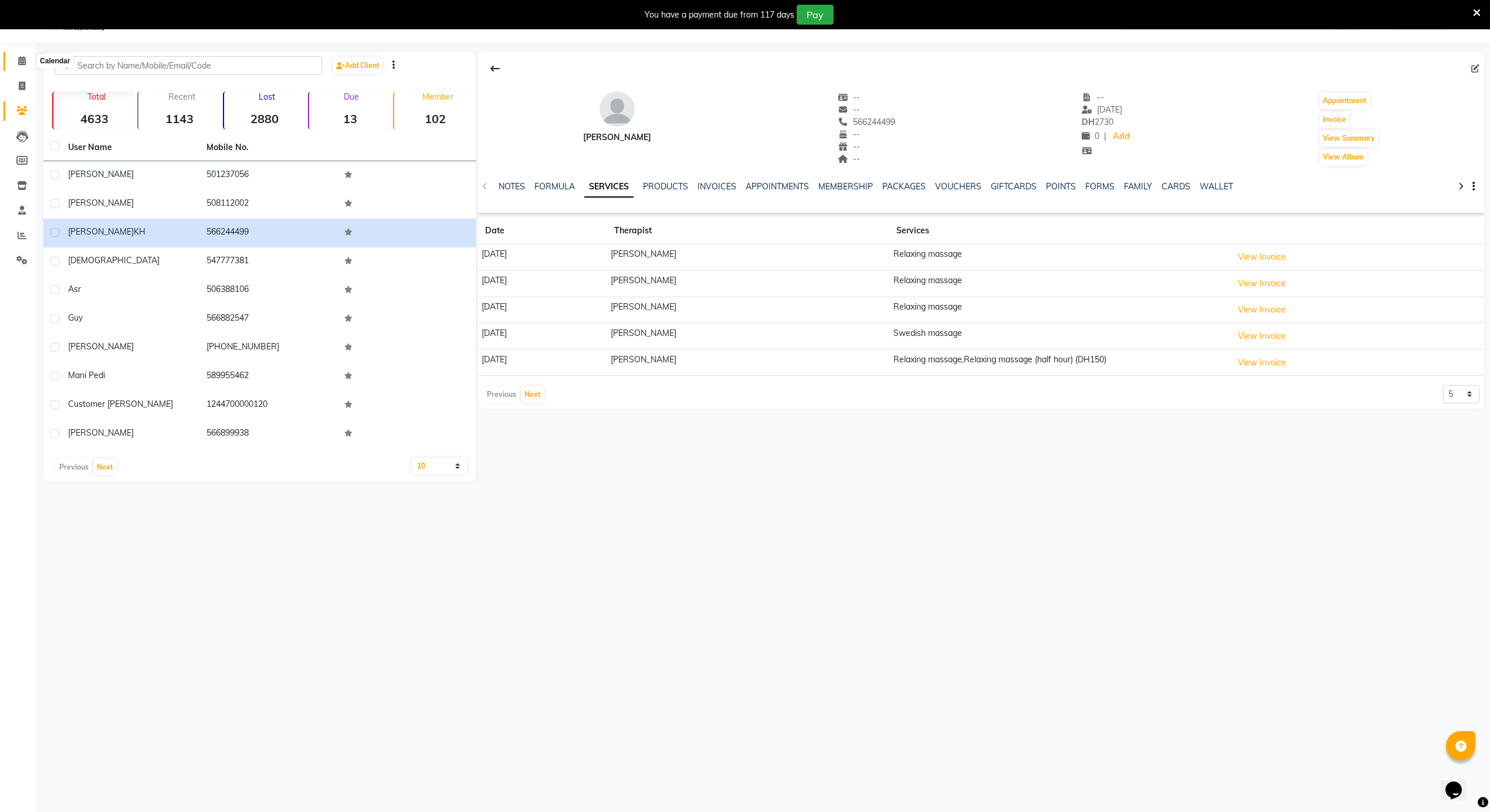
click at [26, 57] on span at bounding box center [22, 61] width 21 height 13
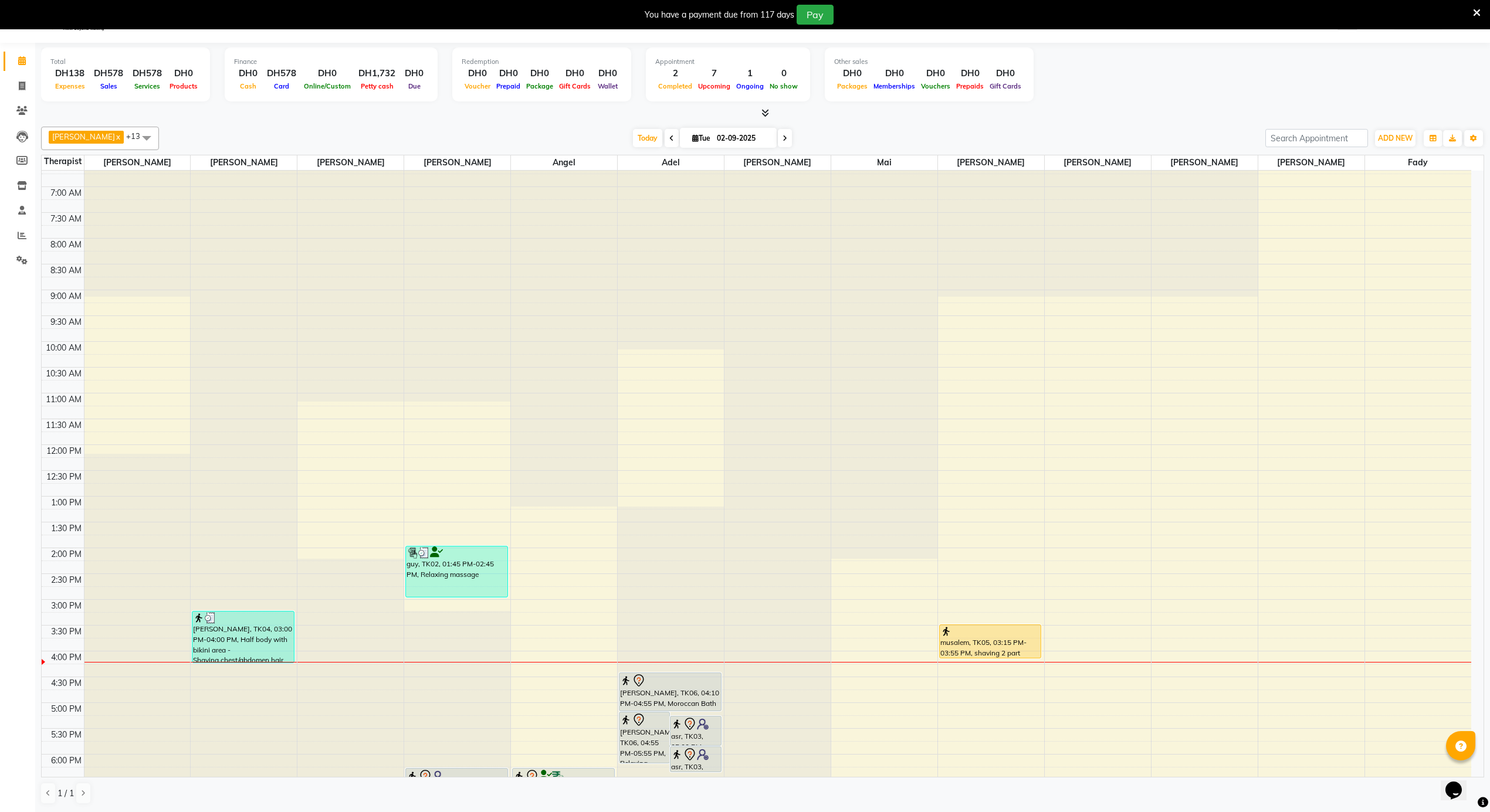
scroll to position [471, 0]
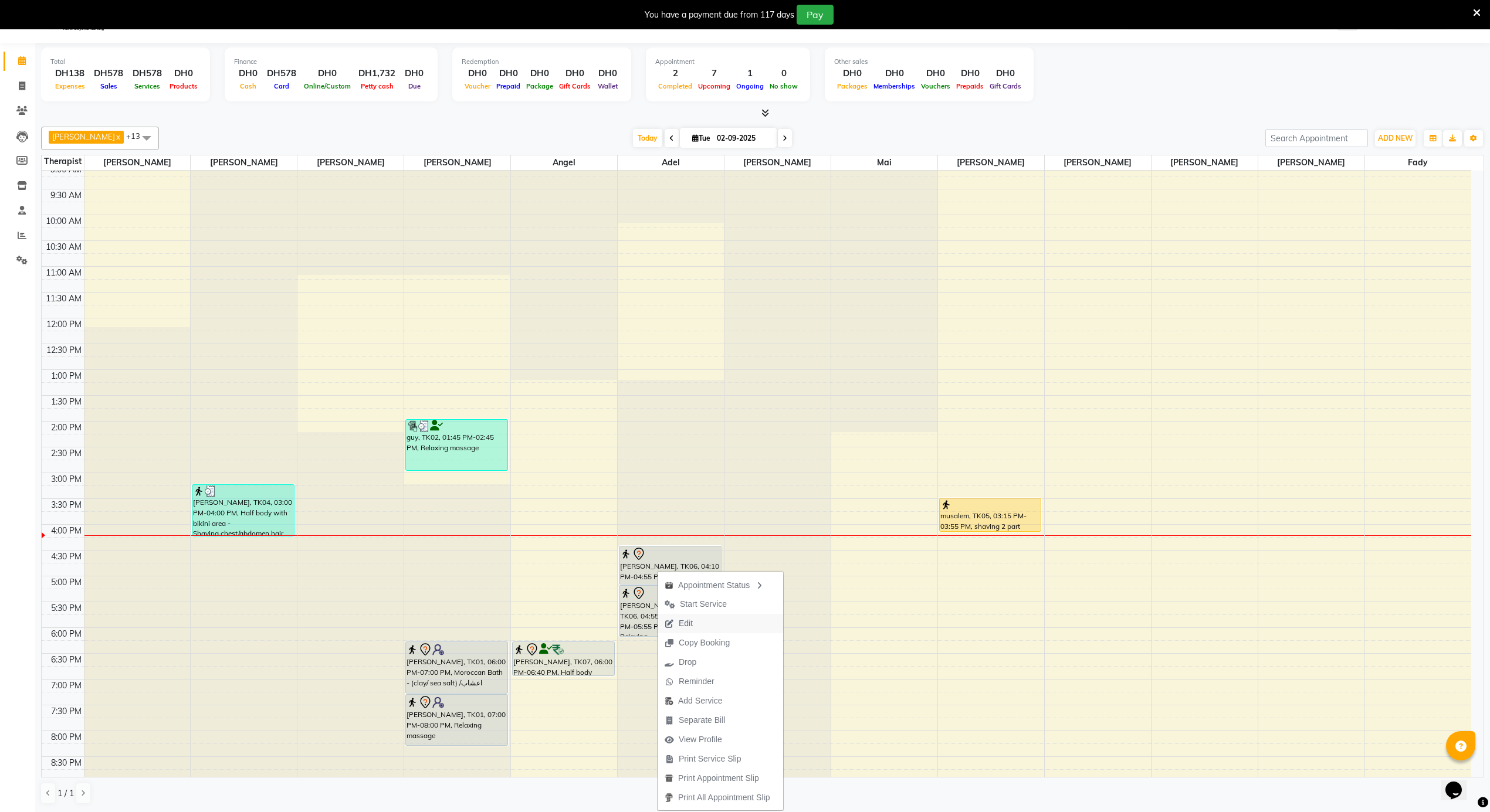
click at [688, 621] on span "Edit" at bounding box center [686, 624] width 14 height 13
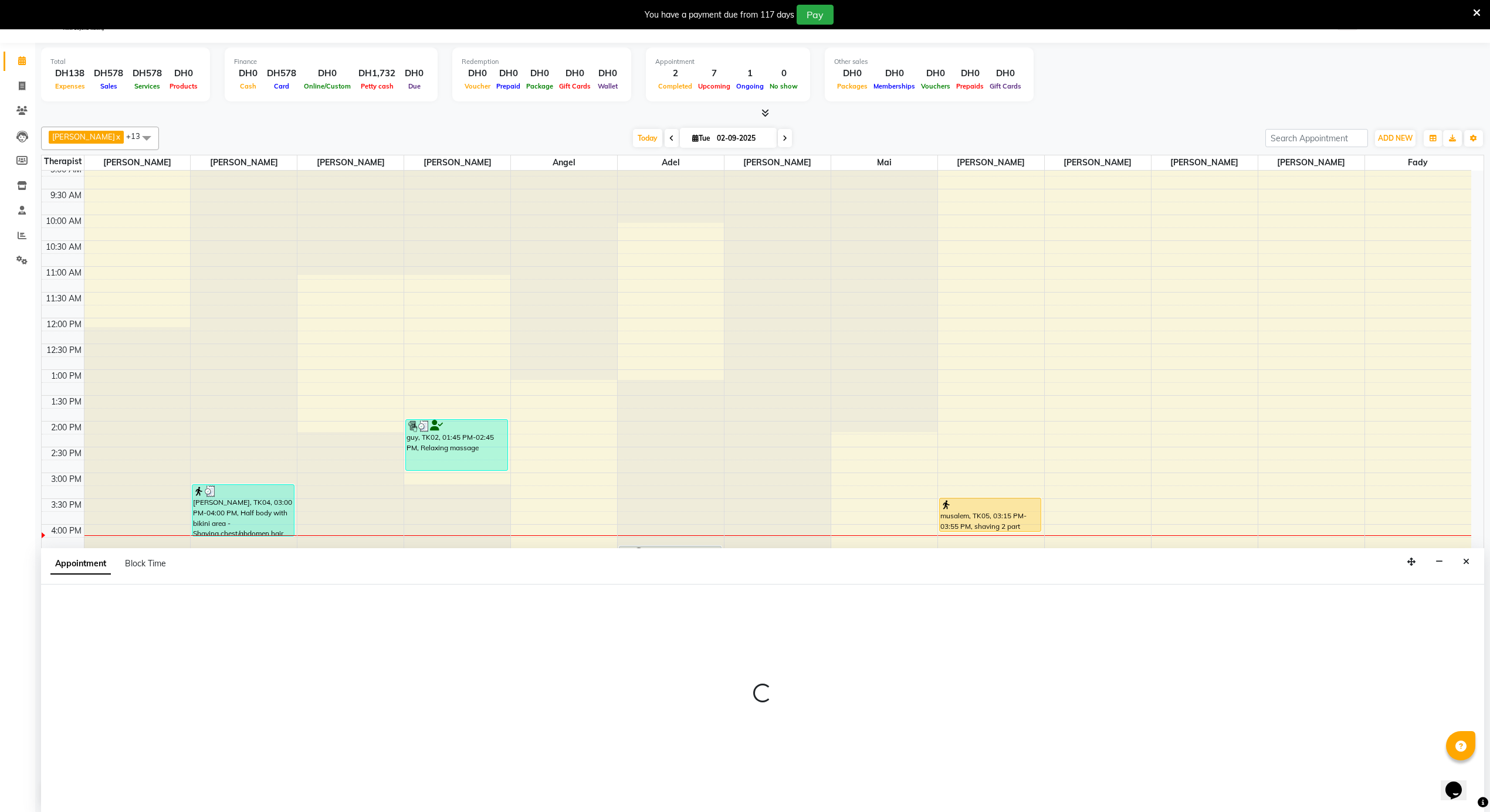
select select "tentative"
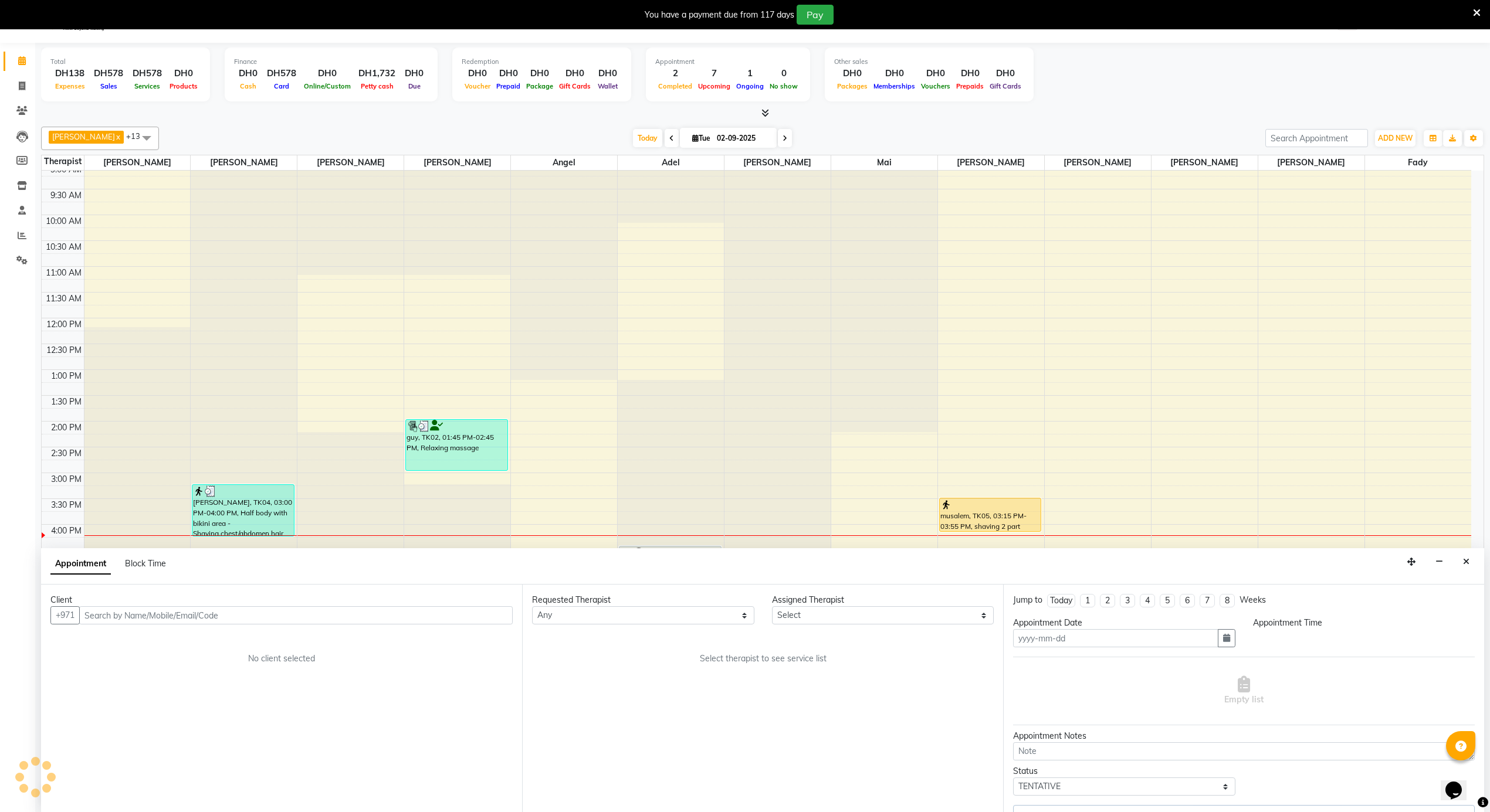
scroll to position [30, 0]
type input "02-09-2025"
select select "970"
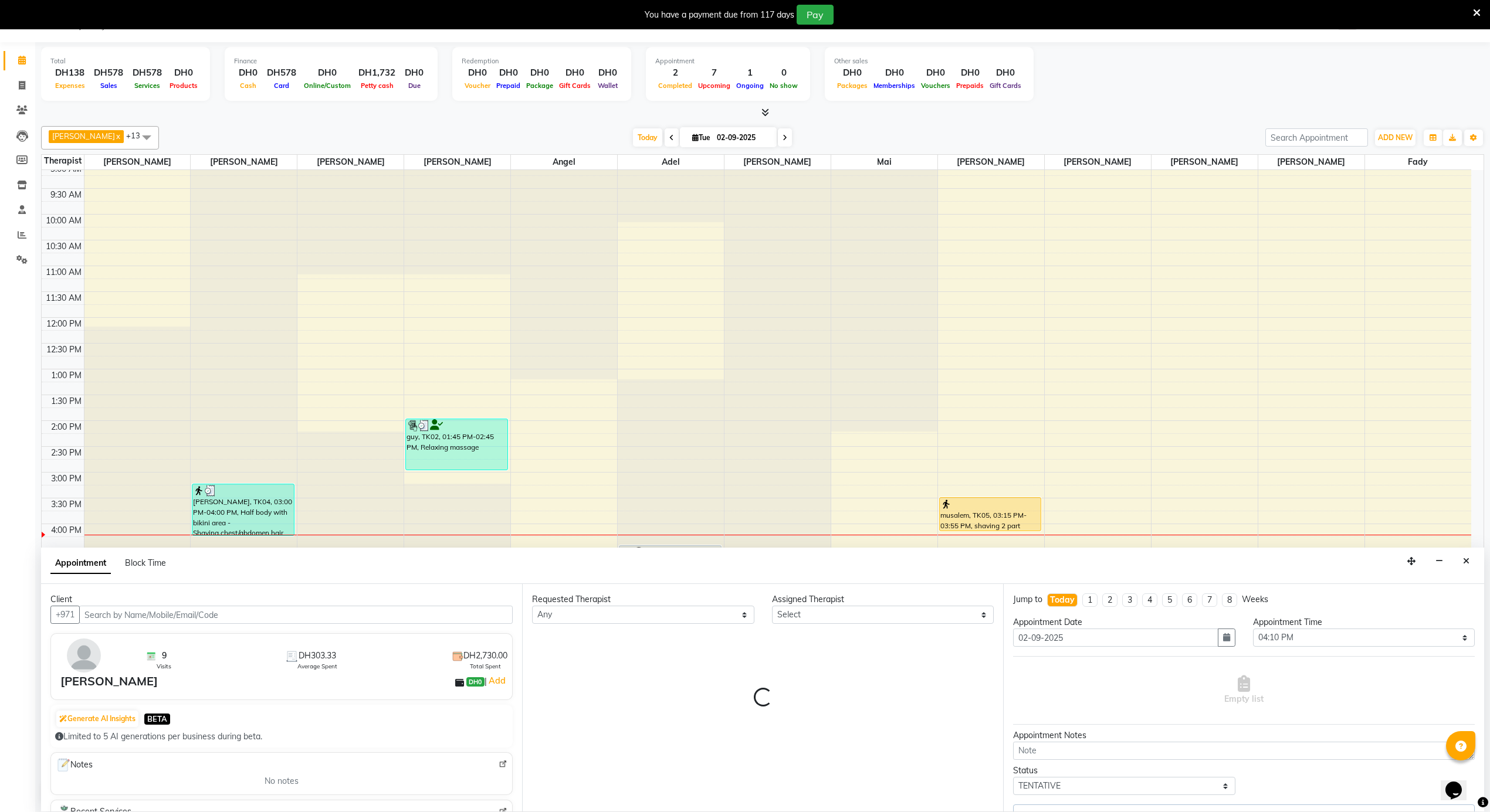
scroll to position [658, 0]
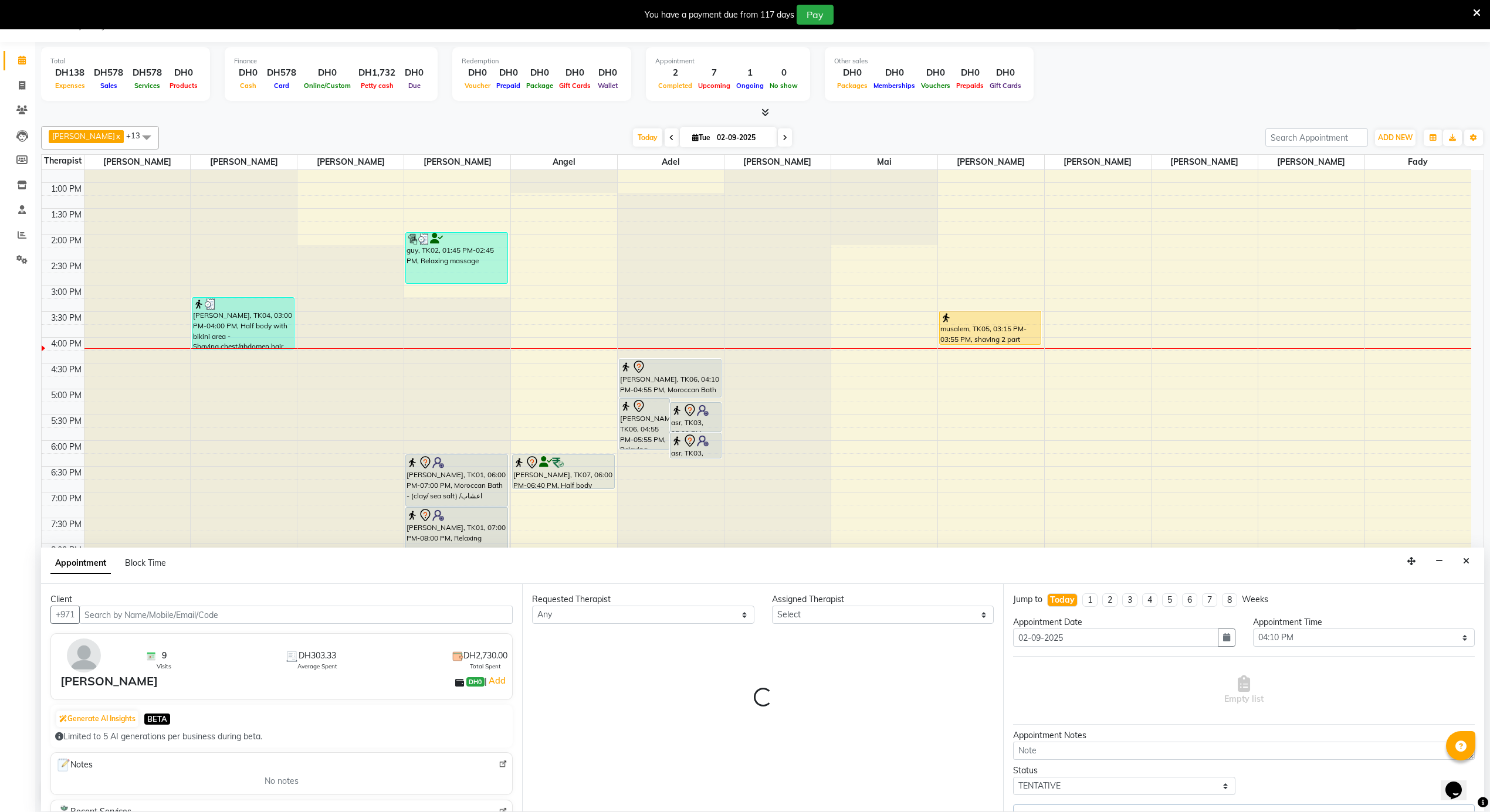
select select "43429"
select select "2791"
select select "2638"
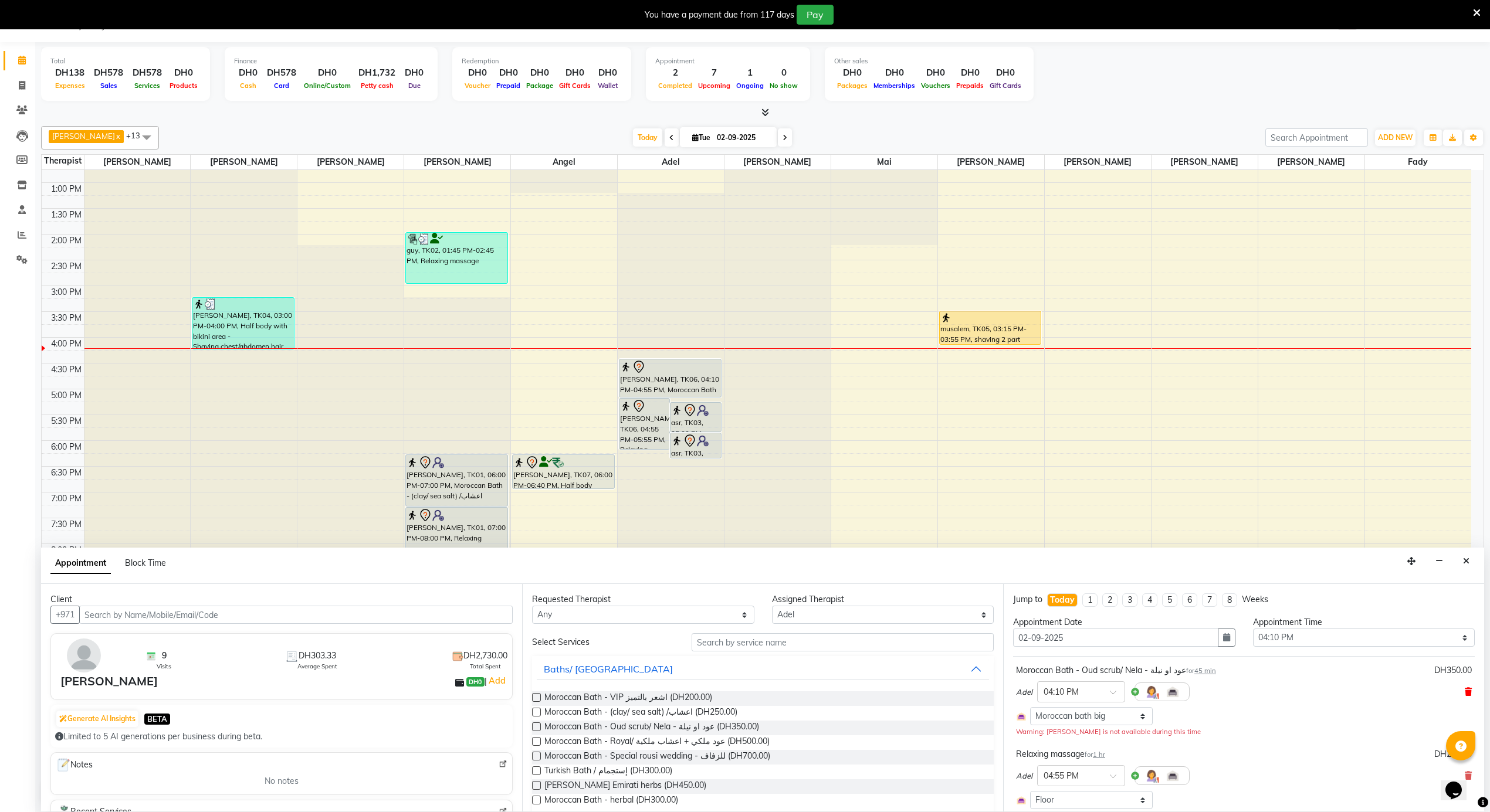
click at [1465, 692] on icon at bounding box center [1469, 691] width 7 height 8
click at [1465, 702] on icon at bounding box center [1469, 702] width 7 height 8
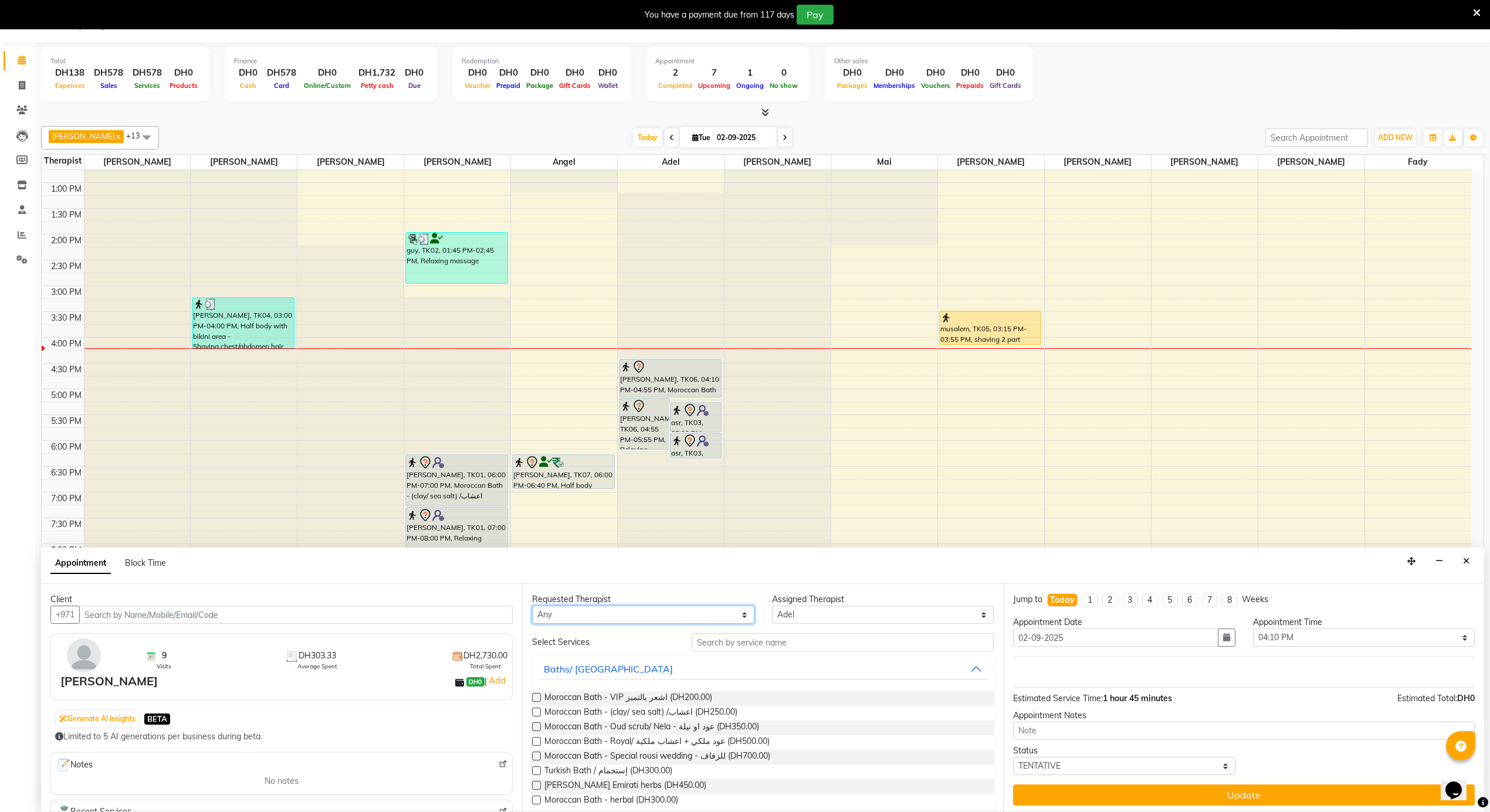
drag, startPoint x: 735, startPoint y: 622, endPoint x: 773, endPoint y: 611, distance: 39.6
click at [735, 622] on select "Any [PERSON_NAME] [PERSON_NAME] [PERSON_NAME] [PERSON_NAME] Mai [PERSON_NAME] […" at bounding box center [643, 615] width 222 height 18
select select "38887"
click at [532, 607] on select "Any [PERSON_NAME] [PERSON_NAME] [PERSON_NAME] [PERSON_NAME] Mai [PERSON_NAME] […" at bounding box center [643, 615] width 222 height 18
select select "38887"
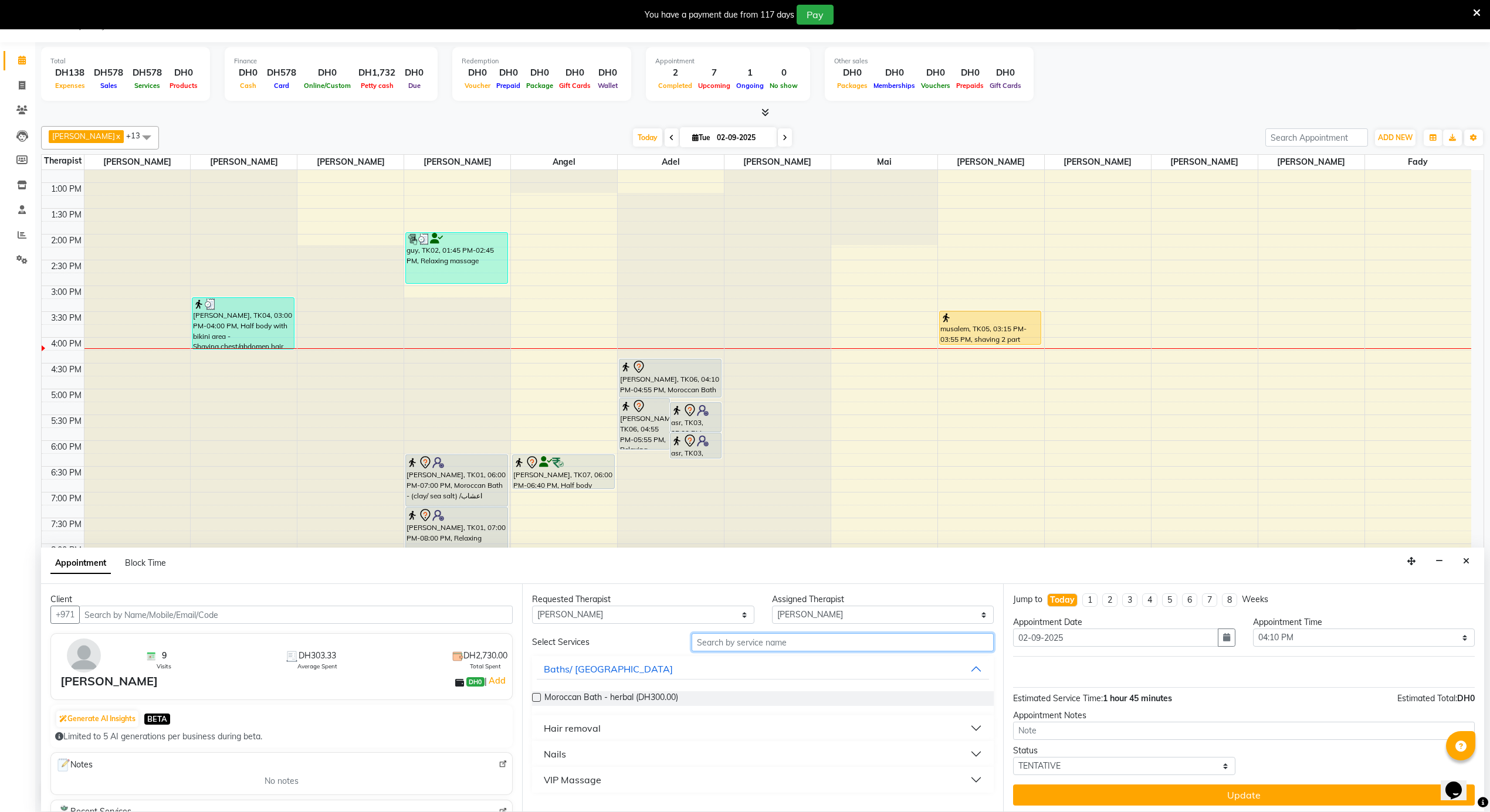
click at [768, 643] on input "text" at bounding box center [842, 642] width 302 height 18
type input "REL"
click at [630, 693] on span "Relaxing massage (DH250.00)" at bounding box center [601, 699] width 113 height 15
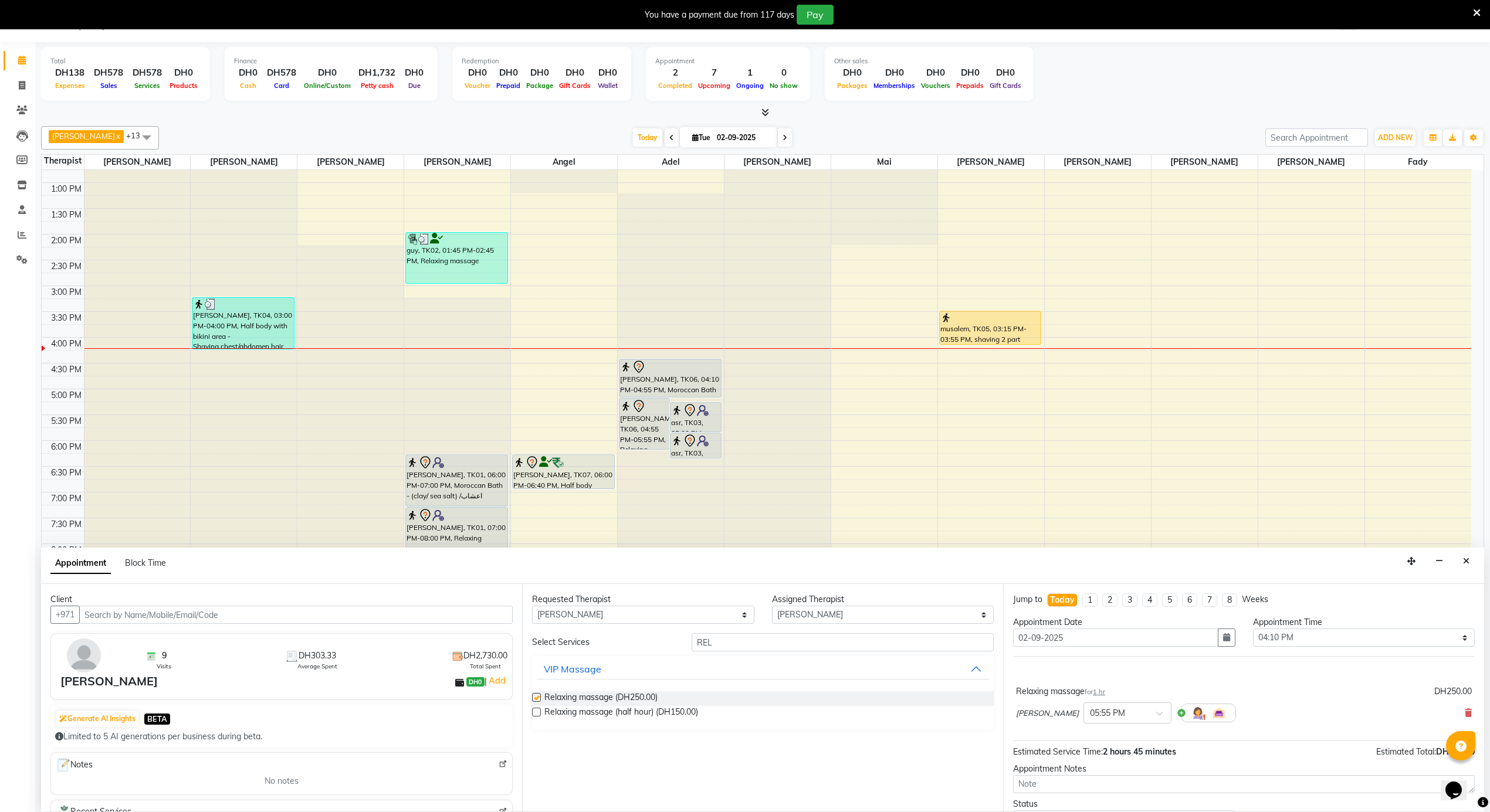
checkbox input "false"
click at [1096, 710] on input "text" at bounding box center [1116, 712] width 52 height 13
click at [1085, 688] on div "04:15 PM (No Shift)" at bounding box center [1128, 677] width 87 height 23
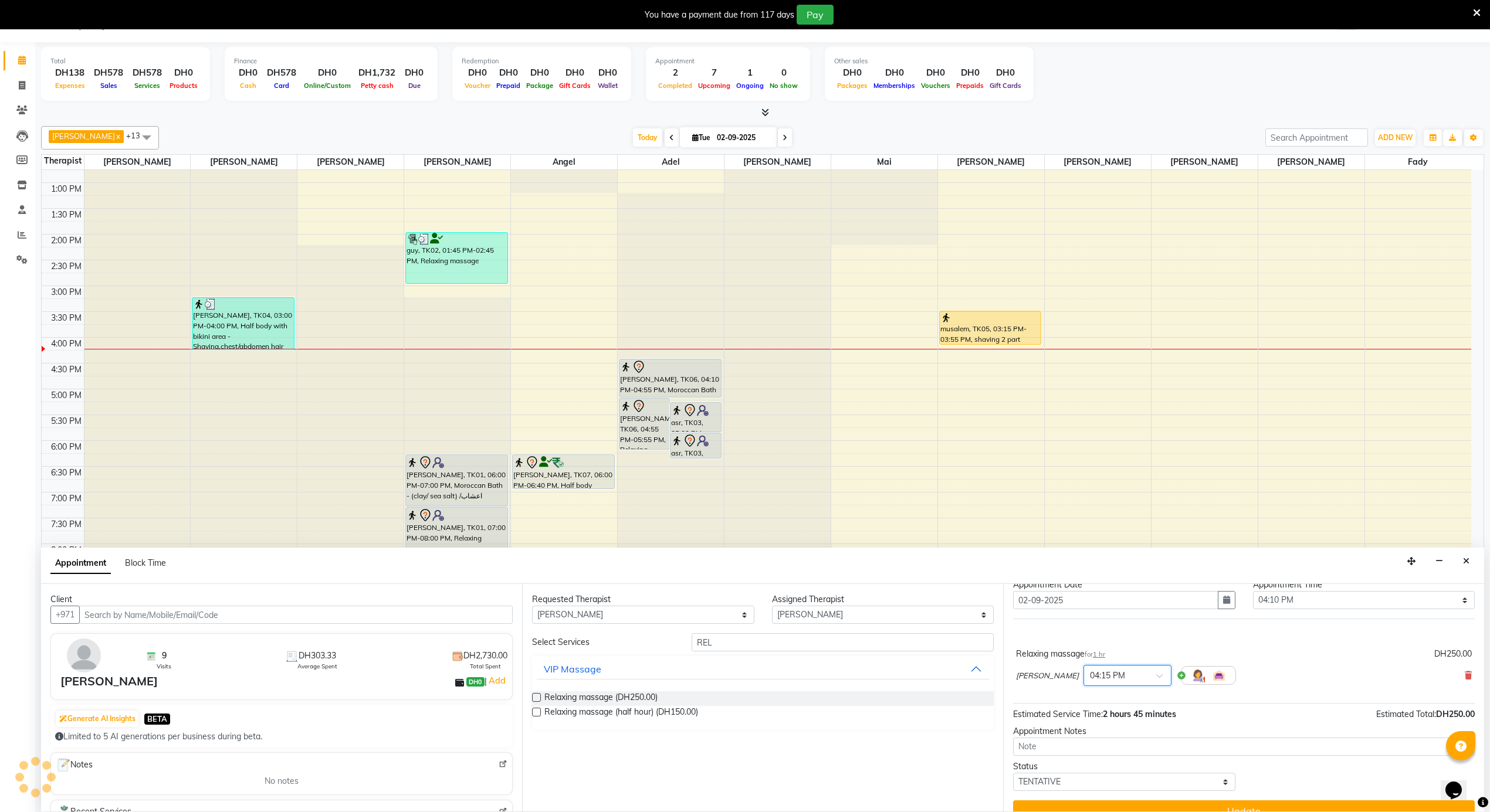
scroll to position [59, 0]
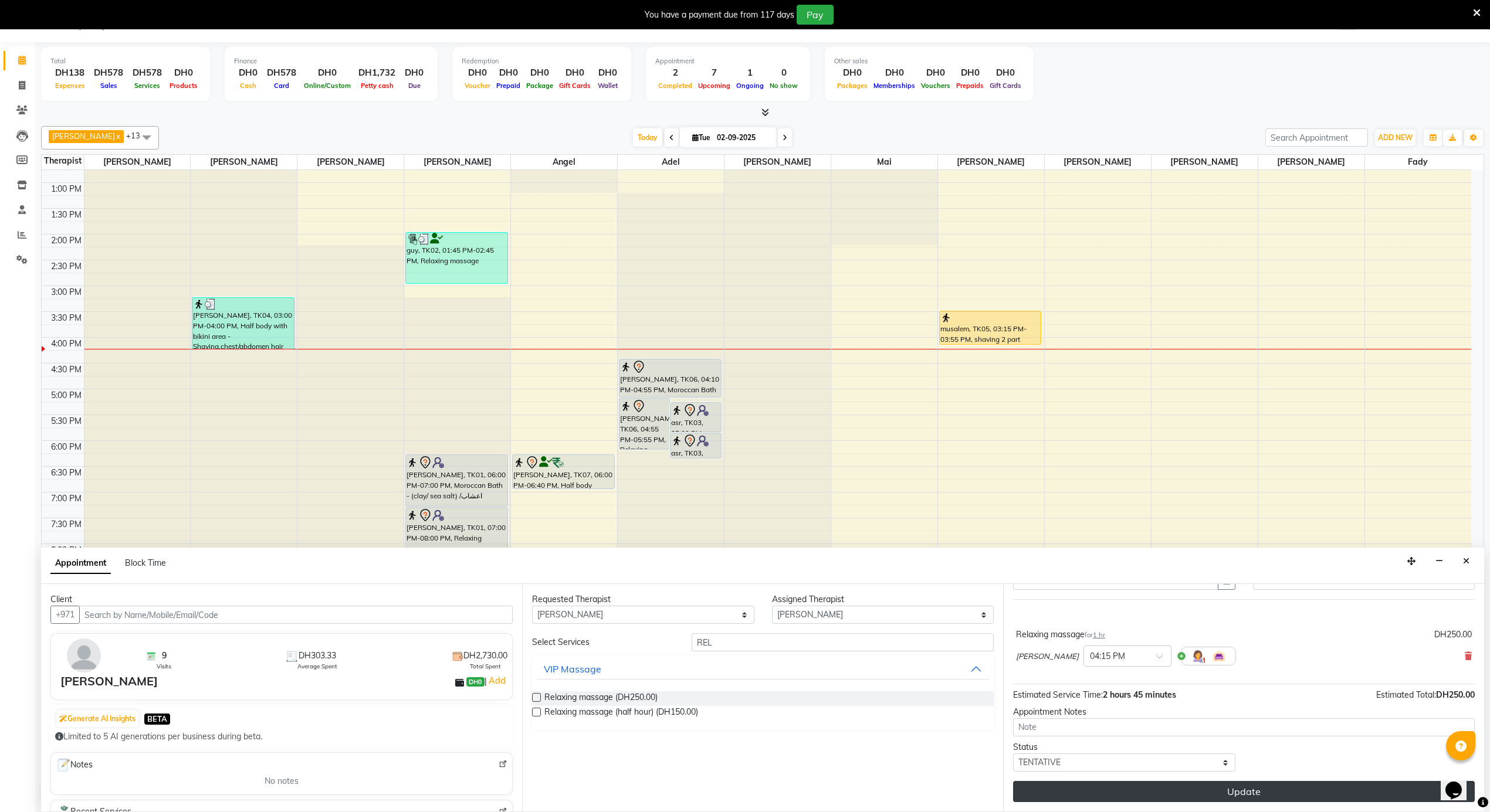
click at [1244, 793] on button "Update" at bounding box center [1244, 791] width 462 height 21
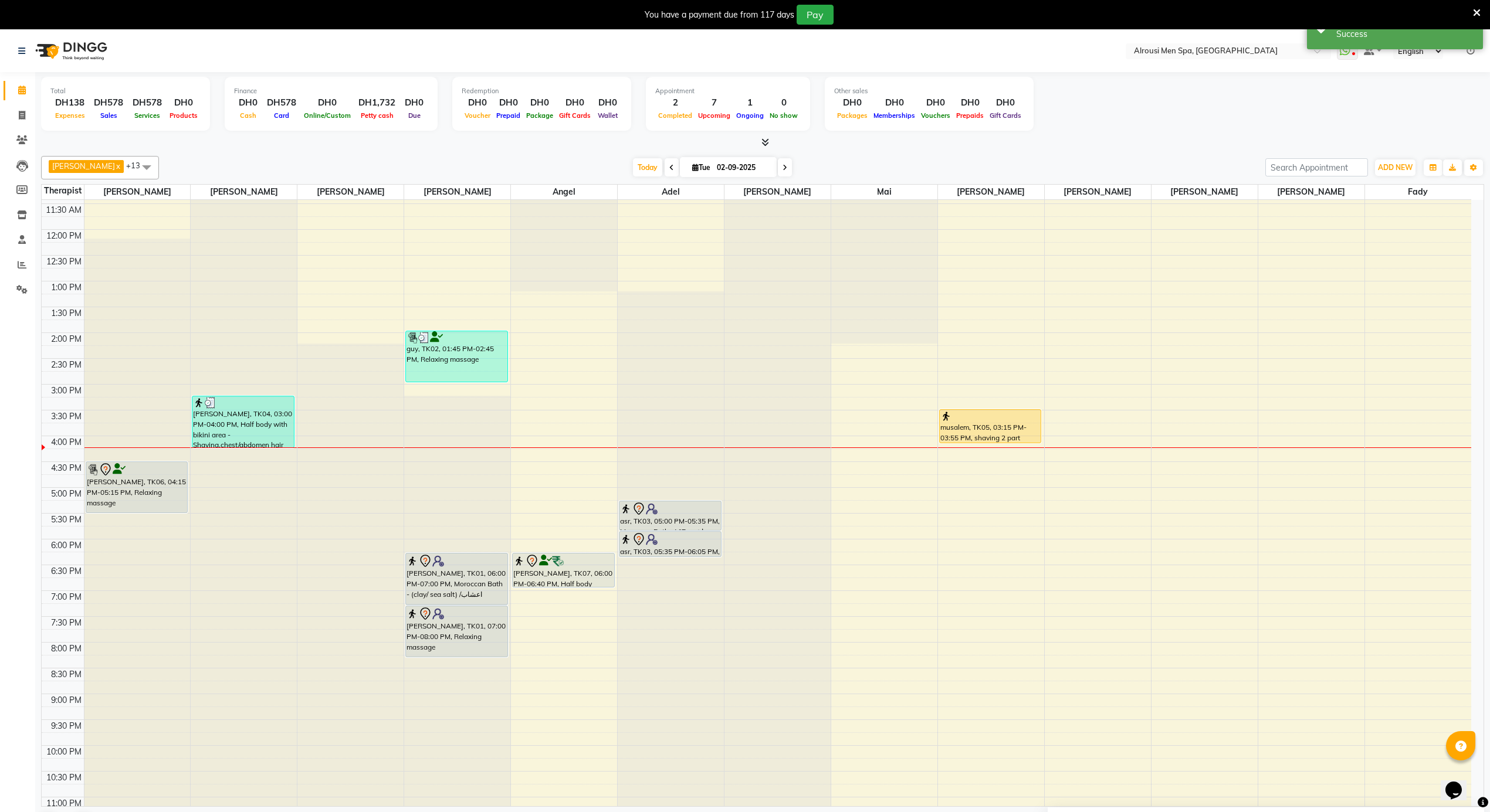
scroll to position [502, 0]
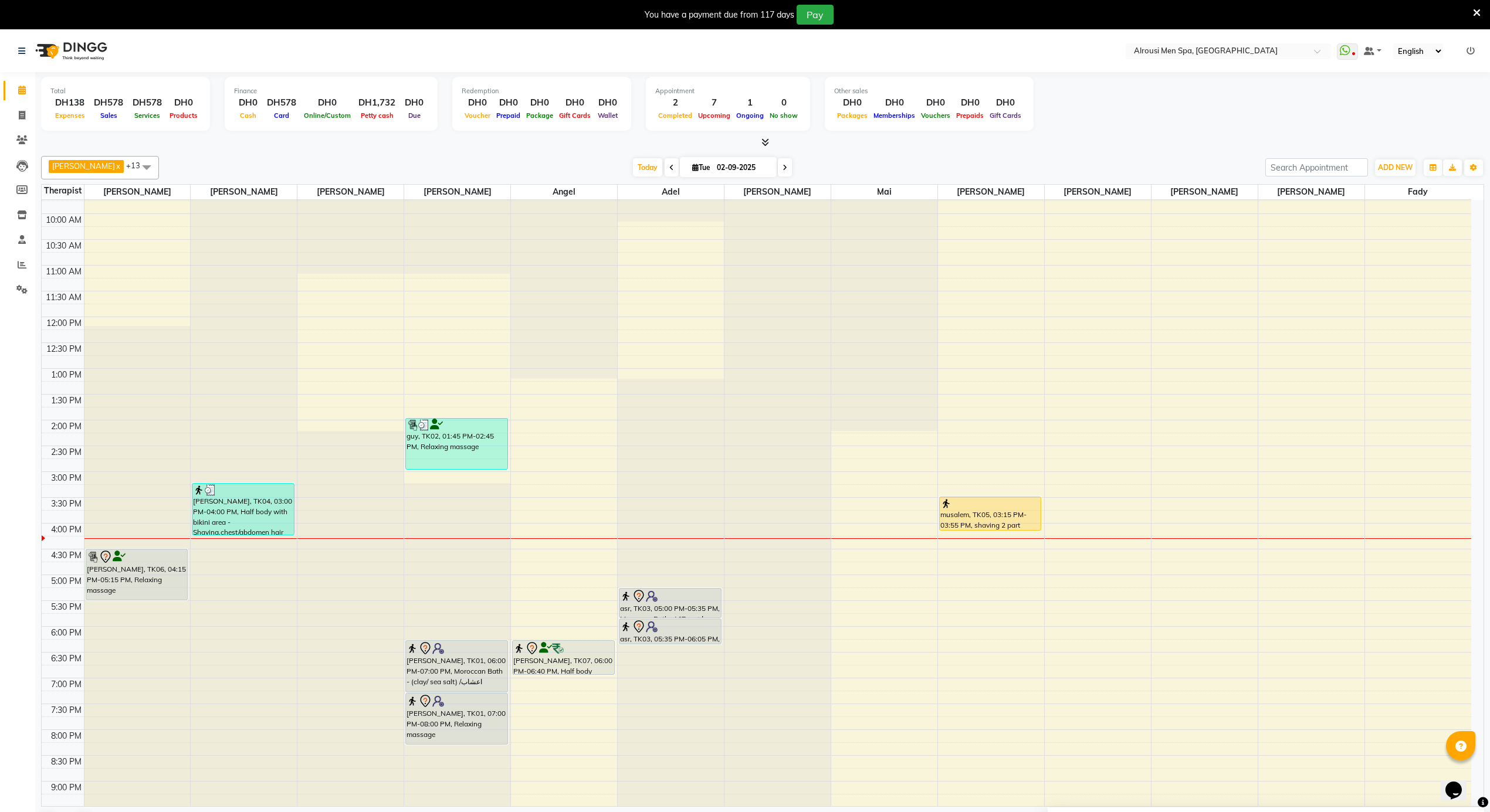
click at [1029, 618] on div "12:00 AM 12:30 AM 1:00 AM 1:30 AM 2:00 AM 2:30 AM 3:00 AM 3:30 AM 4:00 AM 4:30 …" at bounding box center [756, 316] width 1430 height 1238
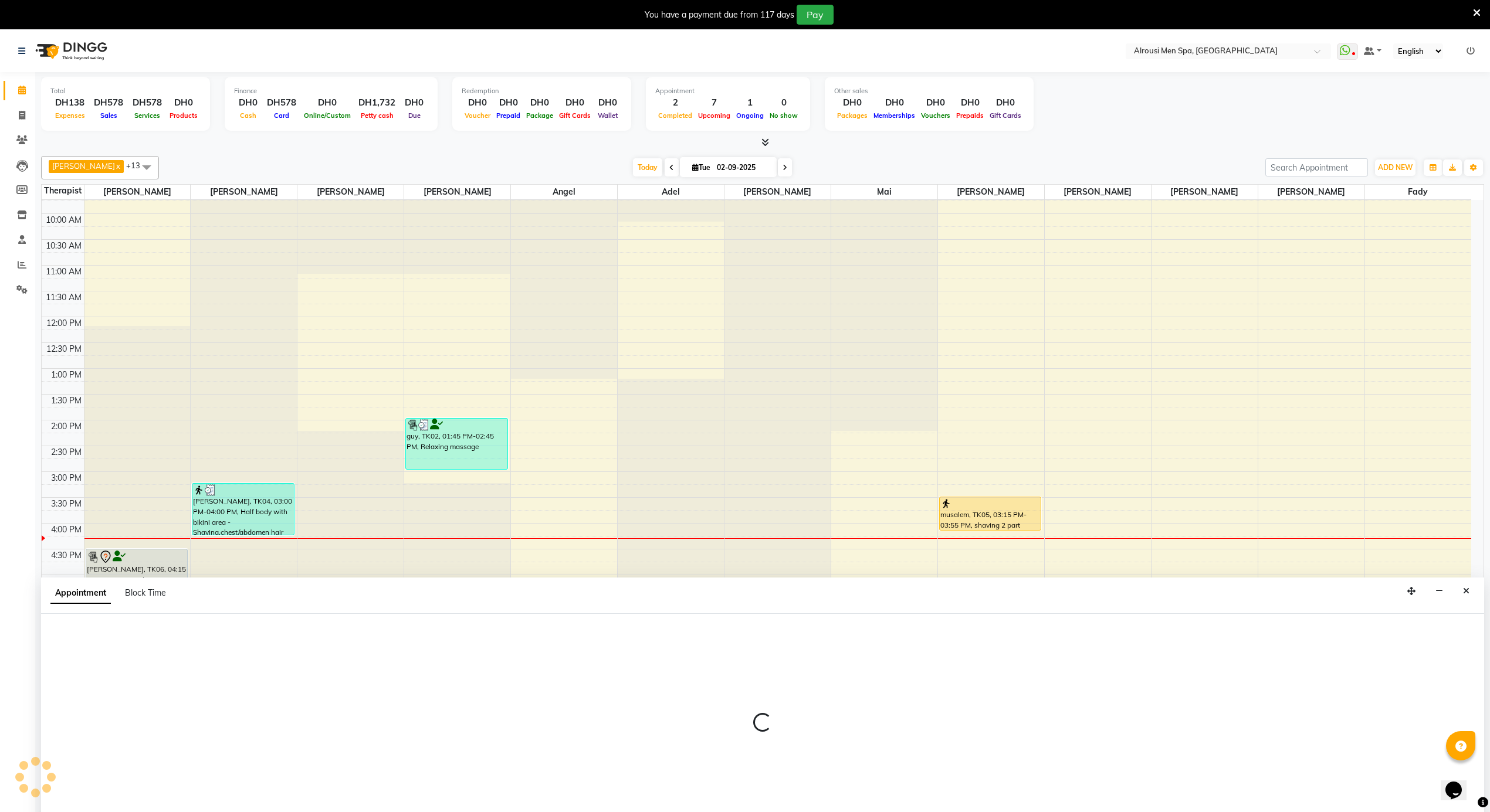
scroll to position [30, 0]
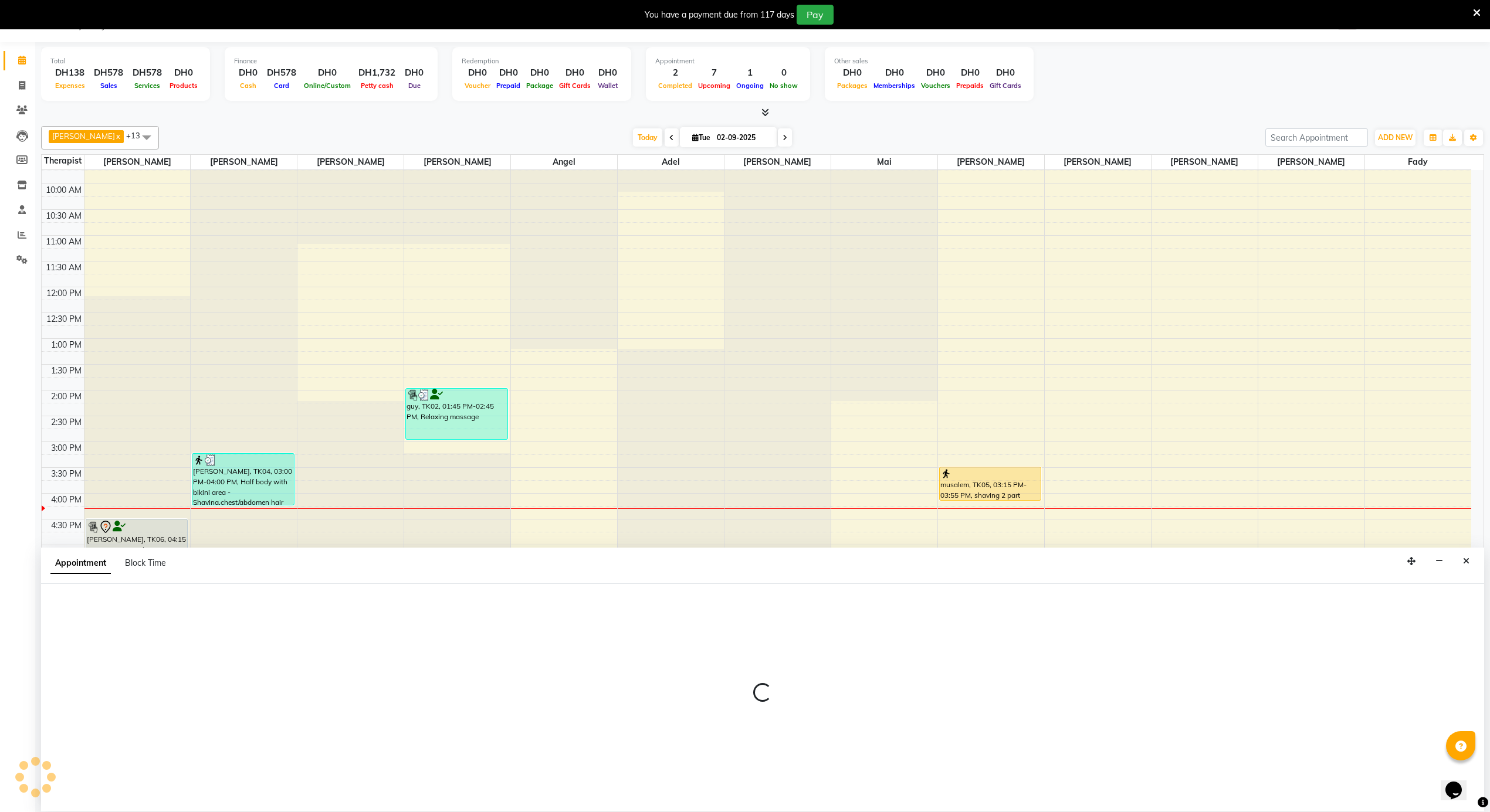
select select "58774"
select select "1050"
select select "tentative"
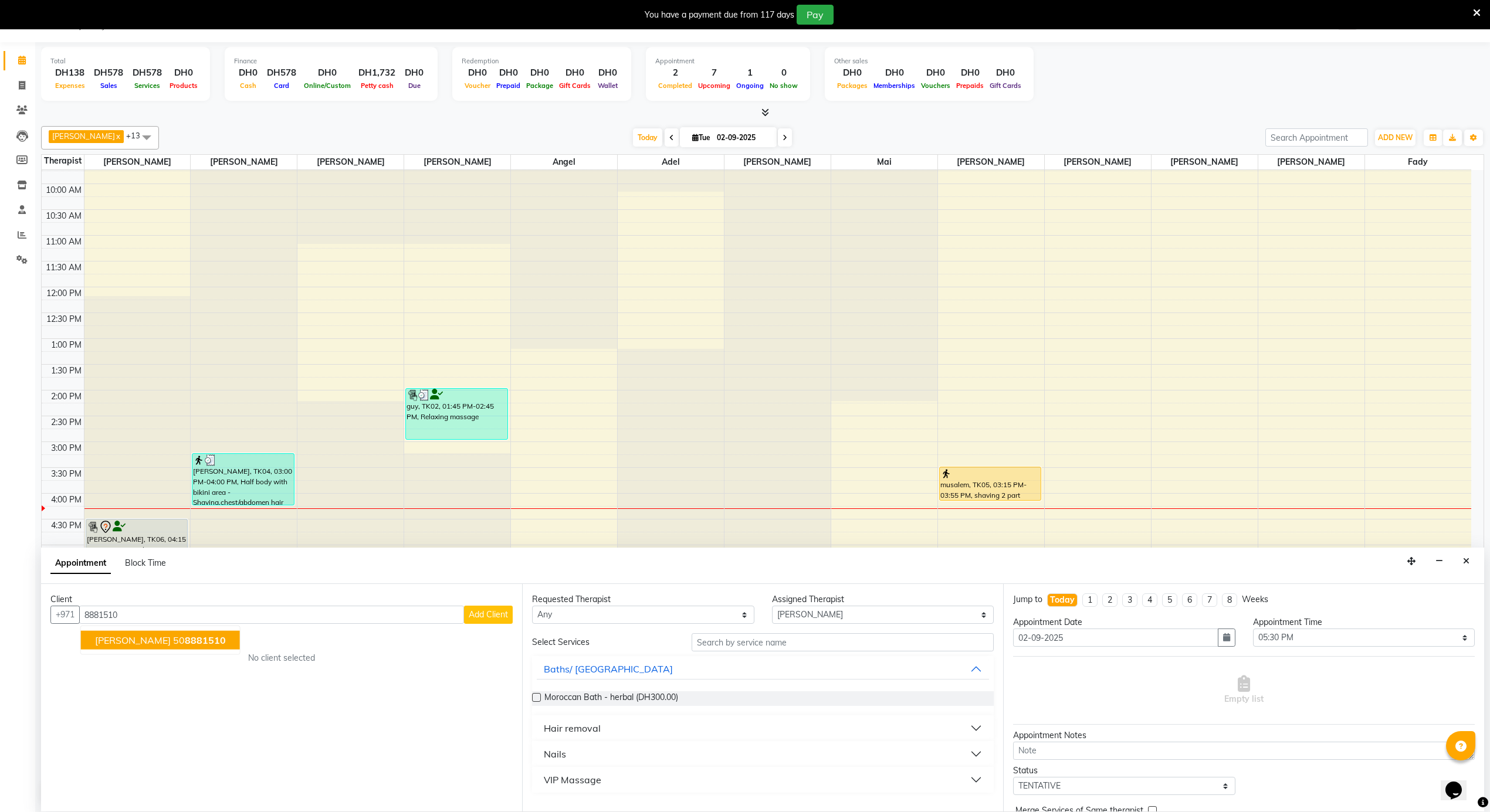
click at [199, 643] on button "mohamed 50 8881510" at bounding box center [160, 641] width 159 height 19
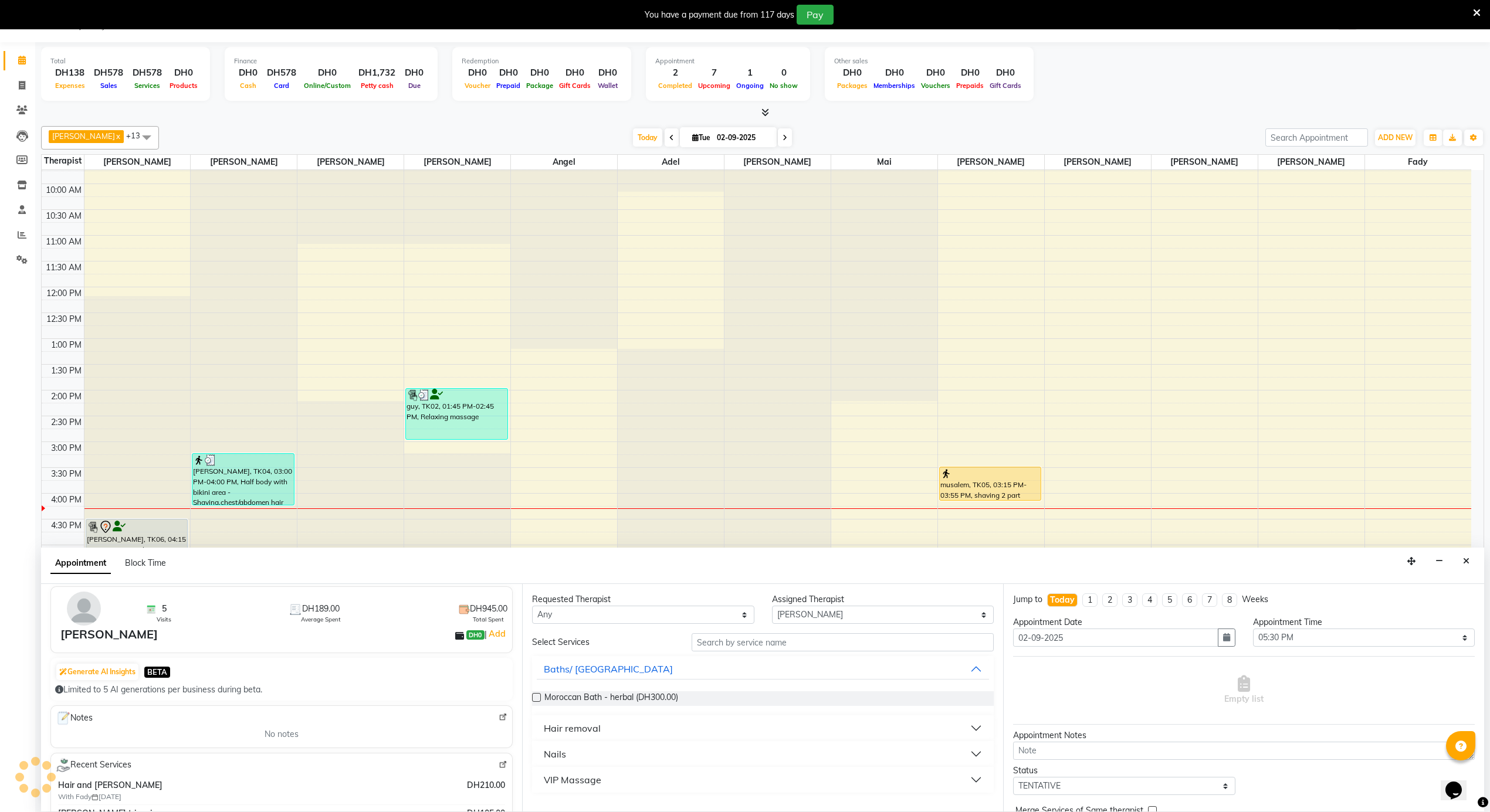
scroll to position [0, 0]
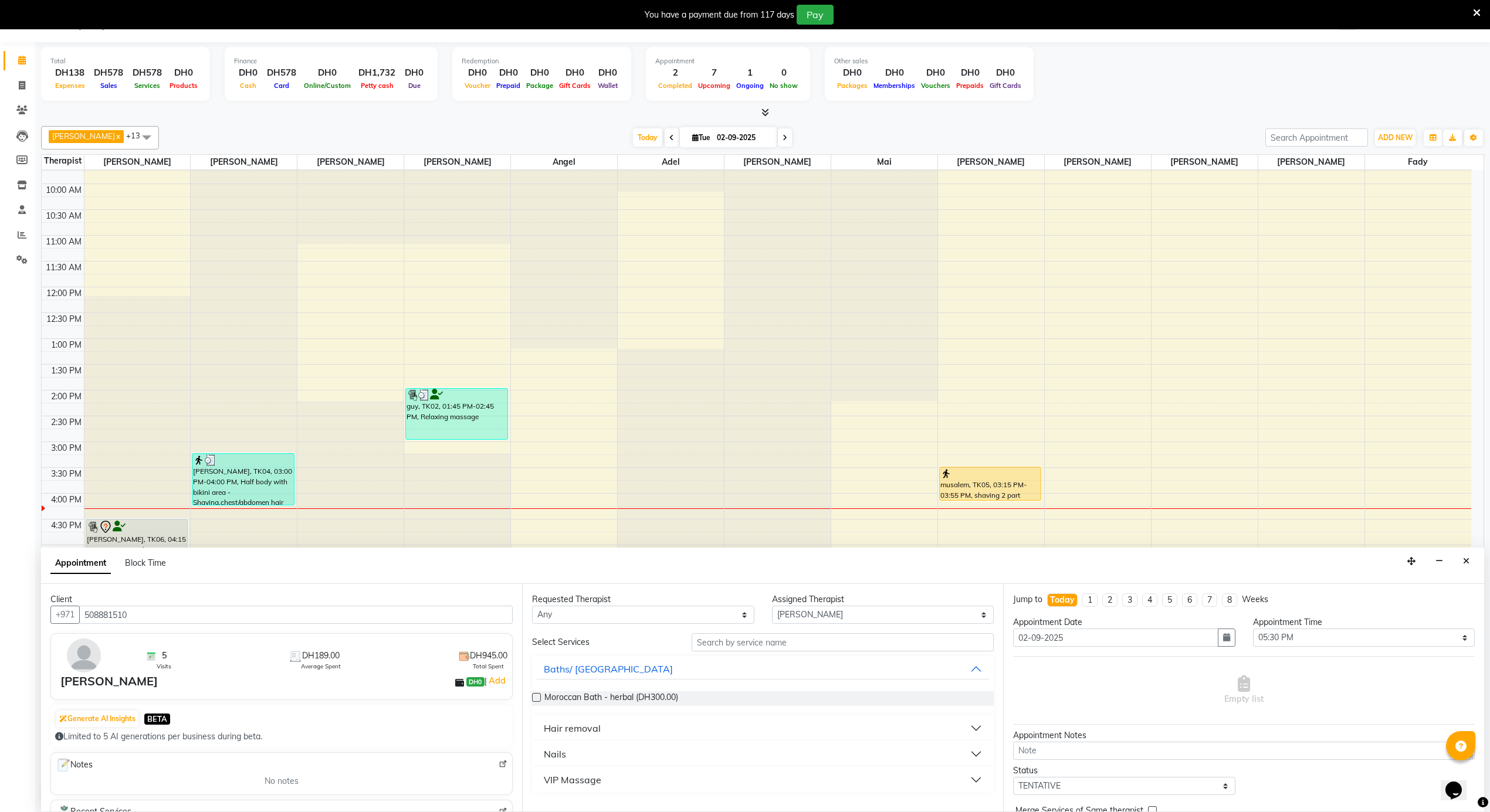
type input "508881510"
click at [823, 618] on select "Select Adel Angel Ayub Aziz cindy Diane Fady John kim Mai Mitch Mohamed steve A…" at bounding box center [883, 615] width 222 height 18
select select "79271"
click at [772, 607] on select "Select Adel Angel Ayub Aziz cindy Diane Fady John kim Mai Mitch Mohamed steve A…" at bounding box center [883, 615] width 222 height 18
click at [618, 699] on span "Hair and Beard (DH200.00)" at bounding box center [617, 699] width 145 height 15
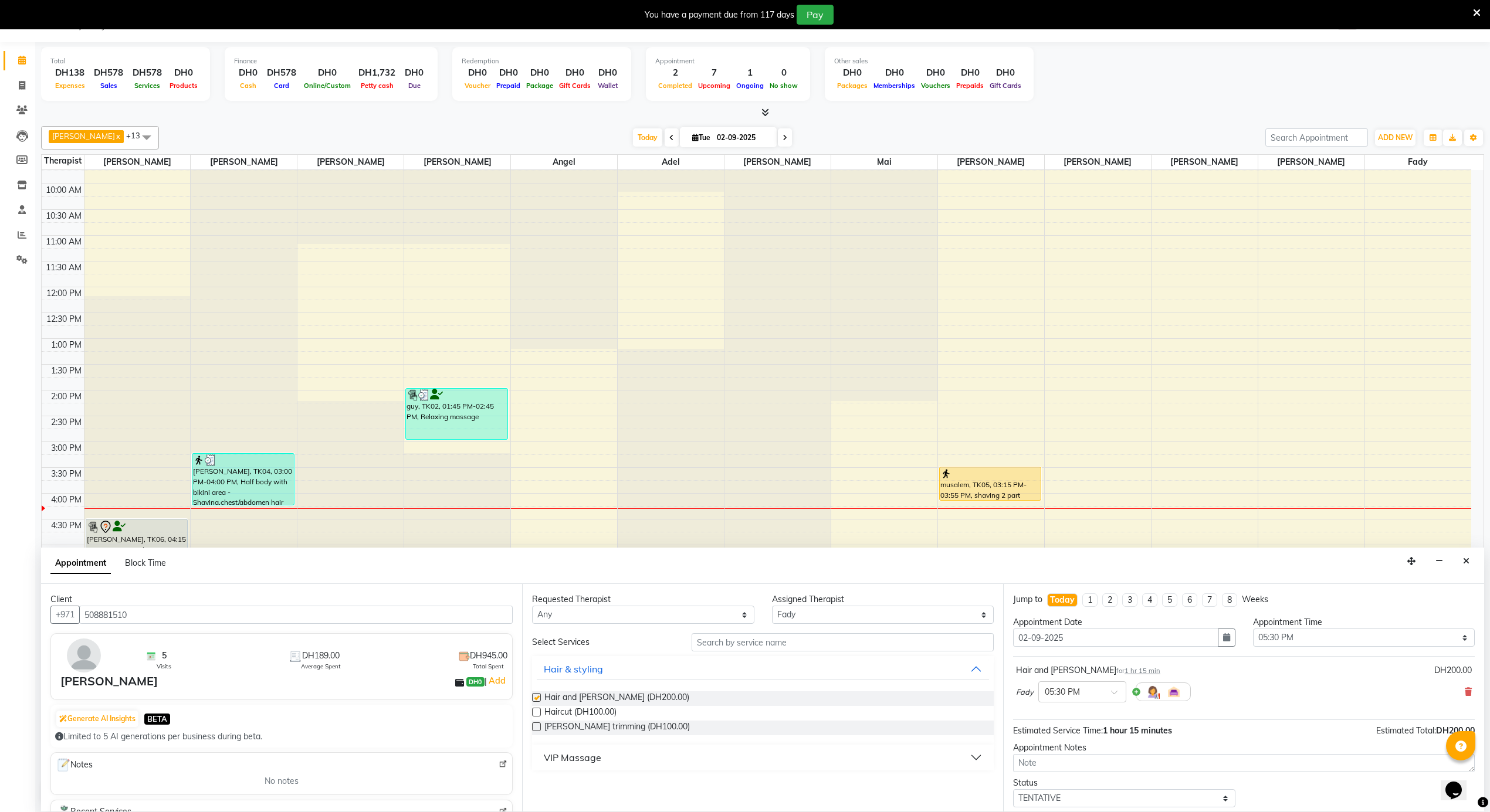
checkbox input "false"
click at [1218, 641] on button "button" at bounding box center [1227, 638] width 18 height 18
click at [1066, 704] on div "3" at bounding box center [1063, 699] width 19 height 19
type input "03-09-2025"
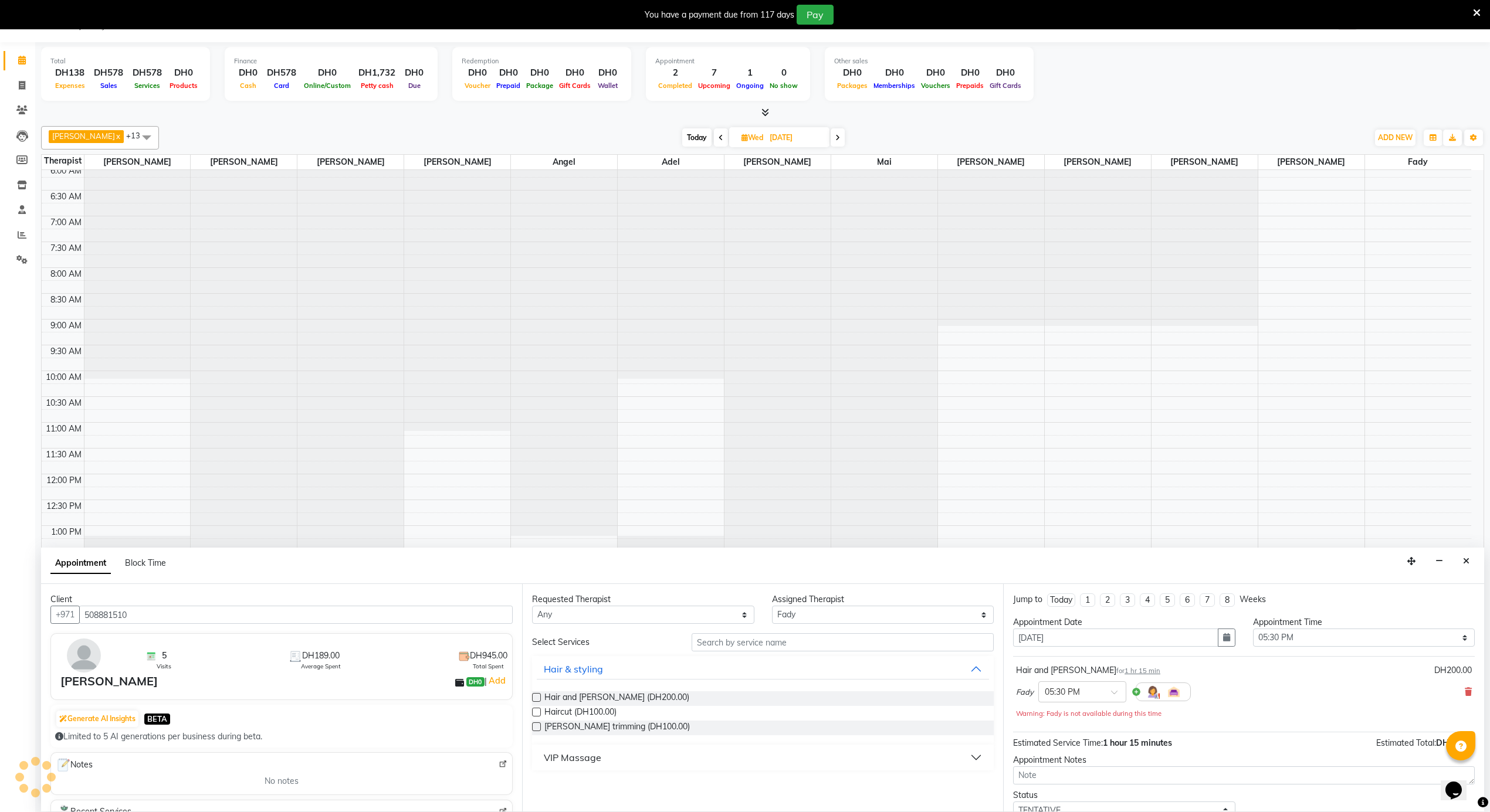
scroll to position [650, 0]
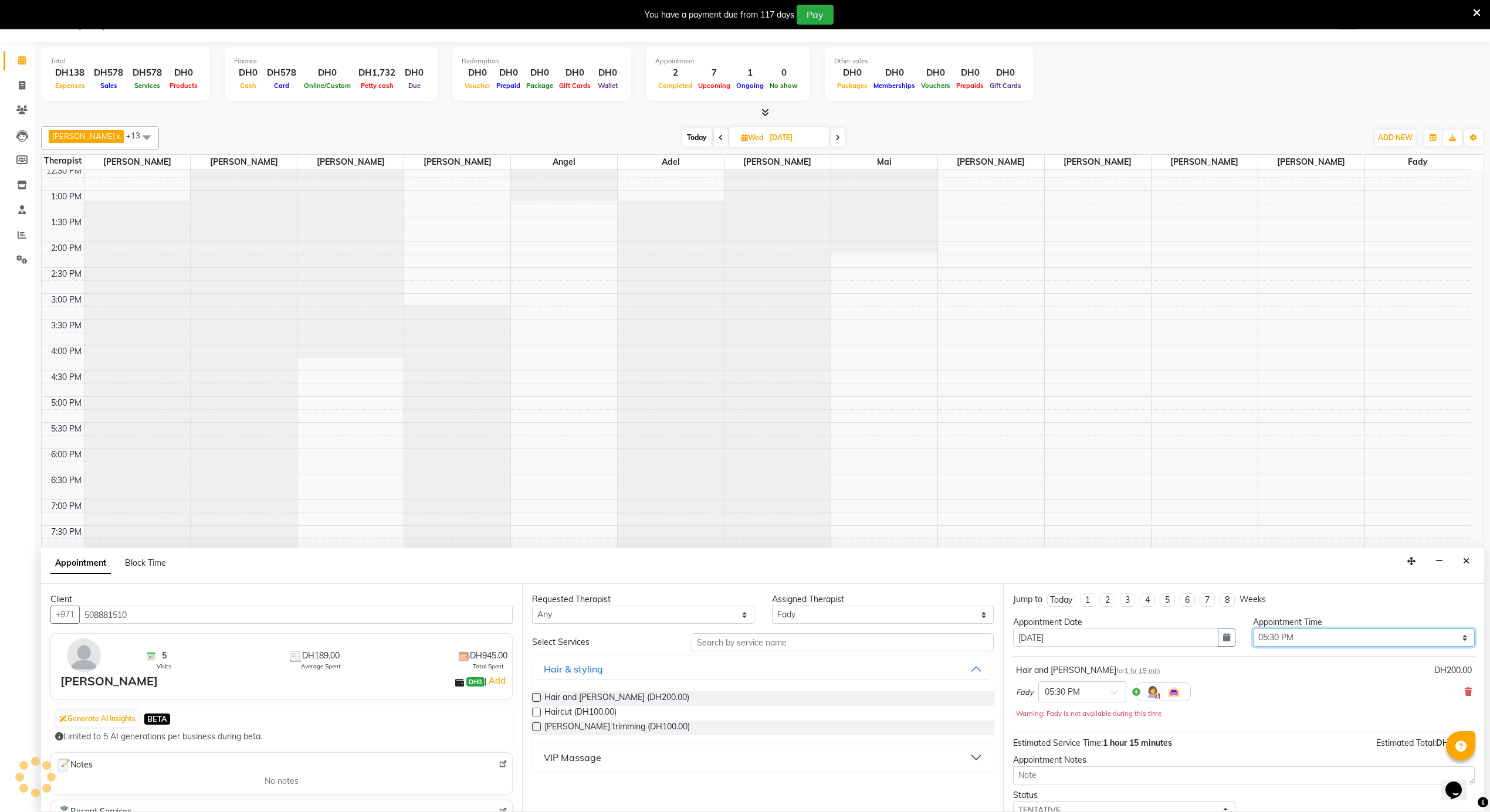
click at [1300, 638] on select "Select 12:00 AM 12:05 AM 12:10 AM 12:15 AM 12:20 AM 12:25 AM 12:30 AM 12:35 AM …" at bounding box center [1364, 638] width 222 height 18
select select "1080"
click at [1253, 630] on select "Select 12:00 AM 12:05 AM 12:10 AM 12:15 AM 12:20 AM 12:25 AM 12:30 AM 12:35 AM …" at bounding box center [1364, 638] width 222 height 18
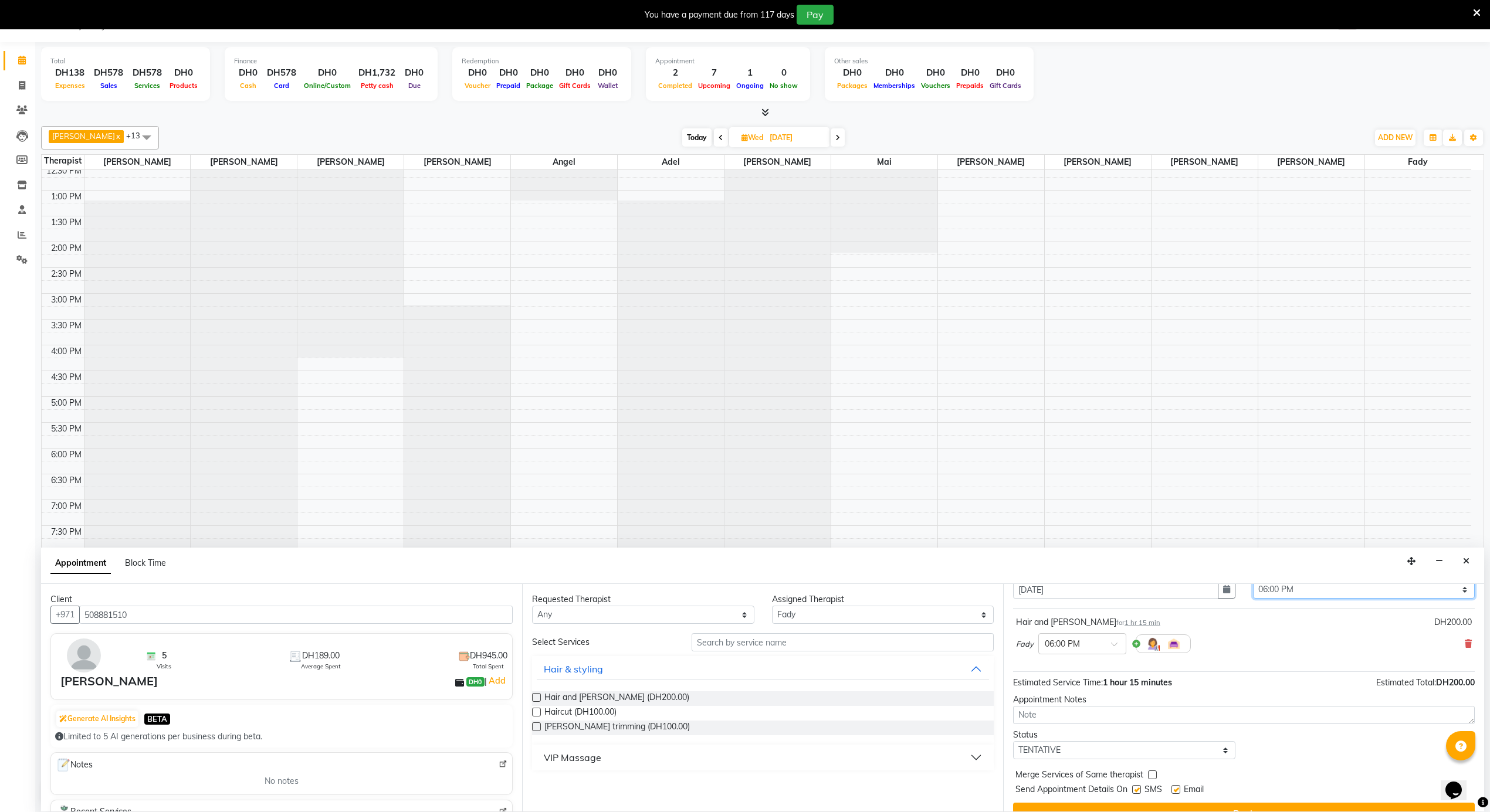
scroll to position [71, 0]
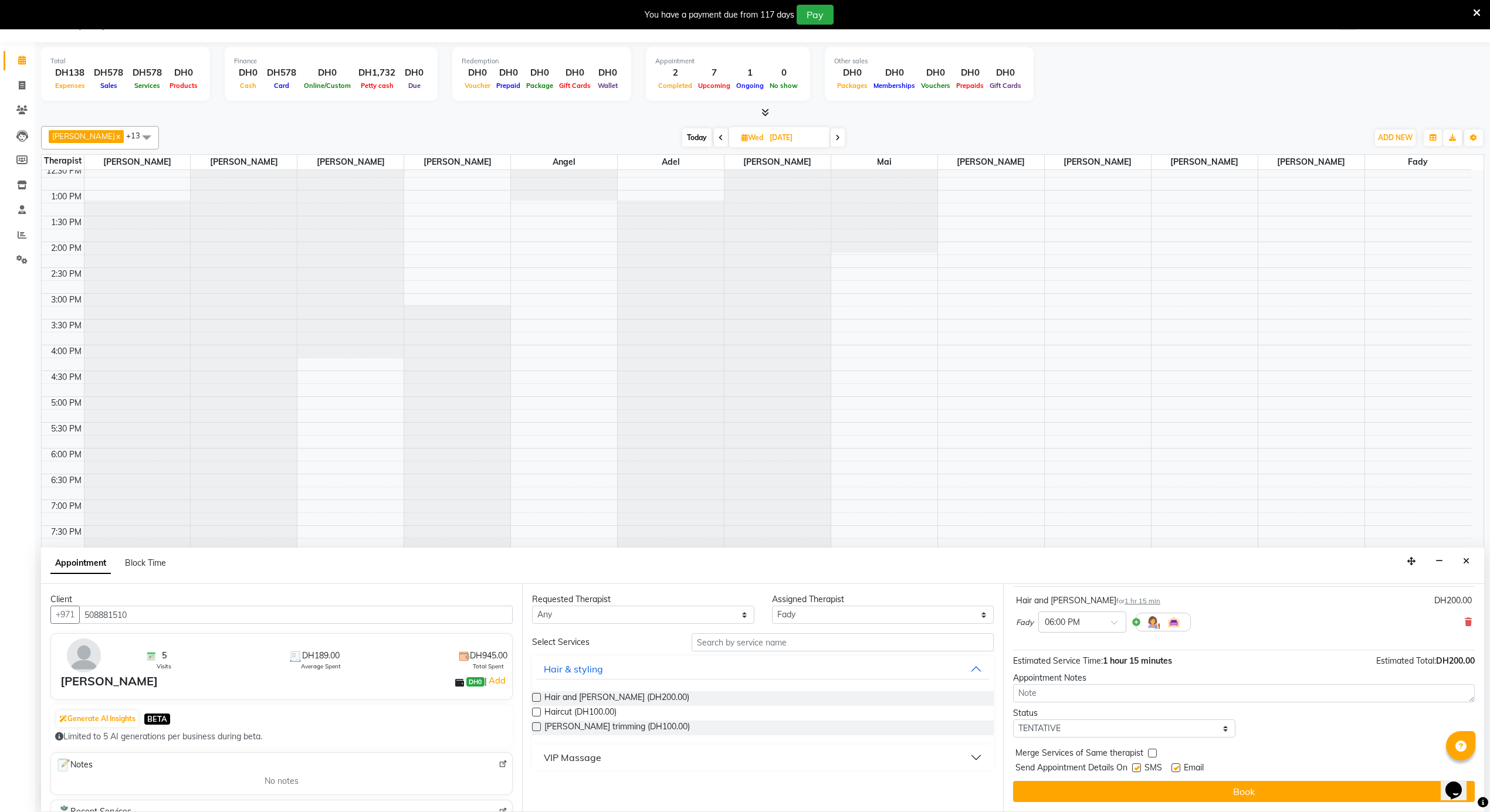
click at [1176, 769] on label at bounding box center [1176, 768] width 9 height 9
click at [1176, 769] on input "checkbox" at bounding box center [1175, 769] width 7 height 7
checkbox input "false"
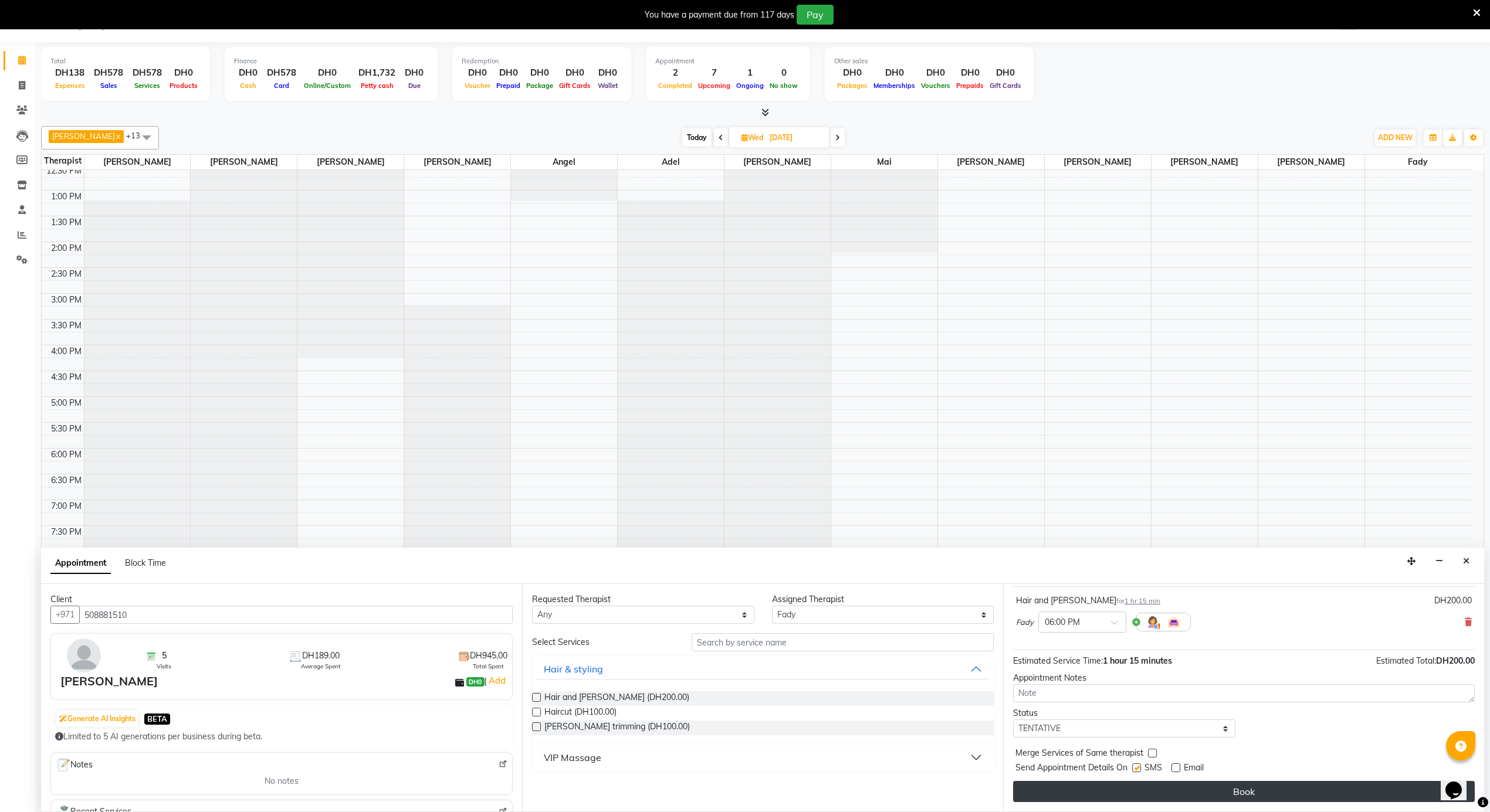
click at [1179, 786] on button "Book" at bounding box center [1244, 791] width 462 height 21
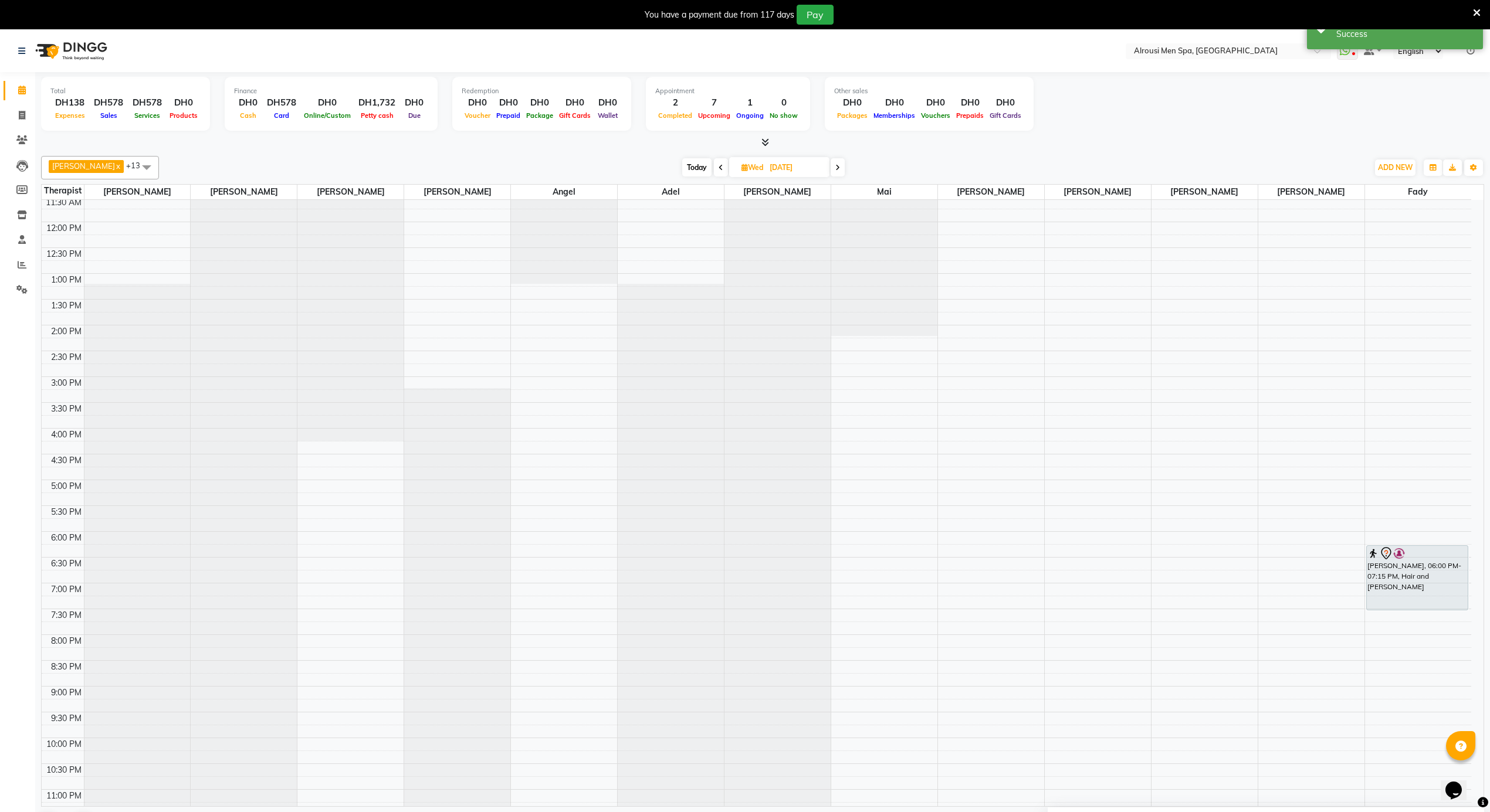
scroll to position [494, 0]
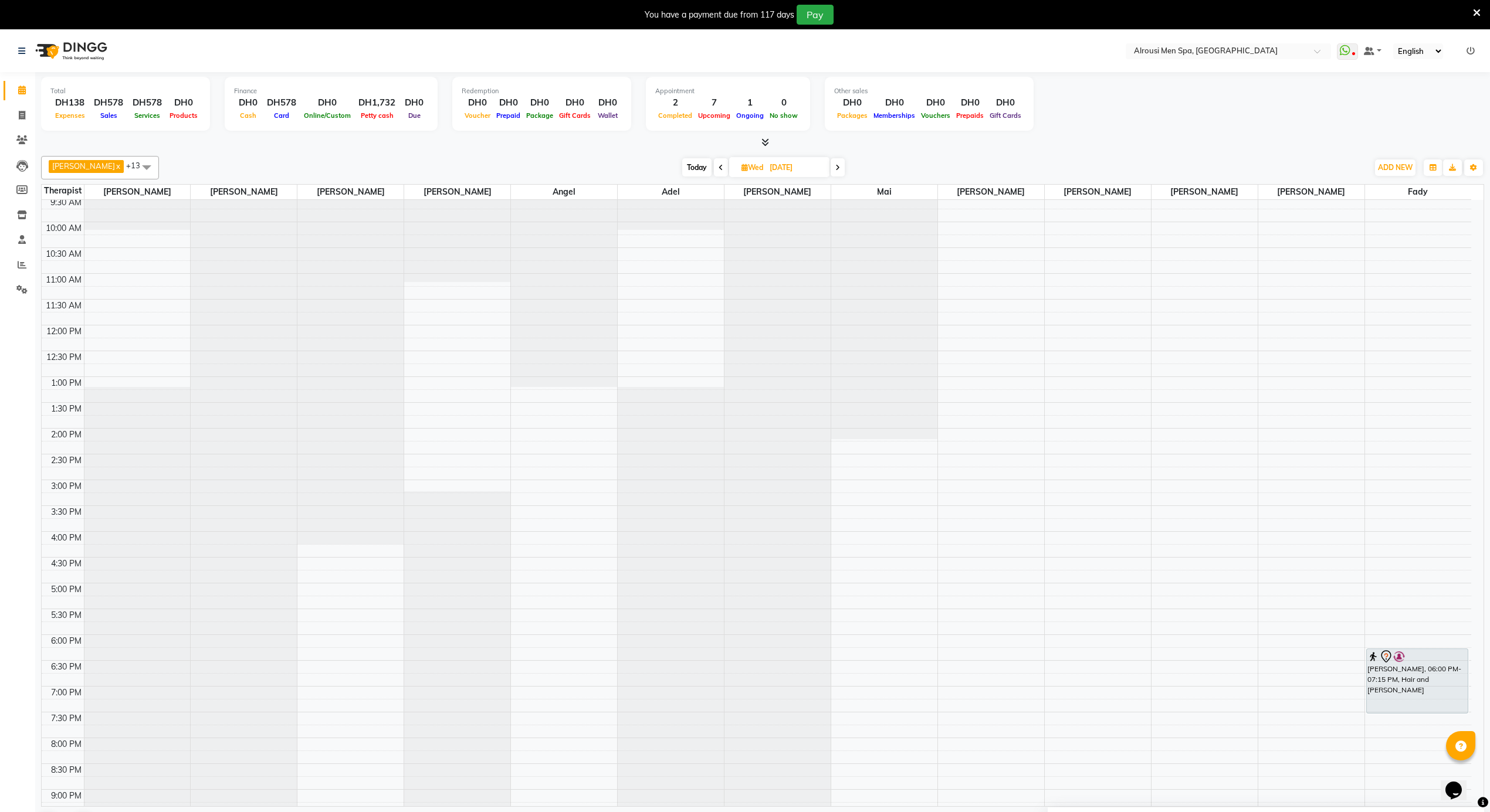
click at [683, 166] on span "Today" at bounding box center [697, 167] width 29 height 18
type input "02-09-2025"
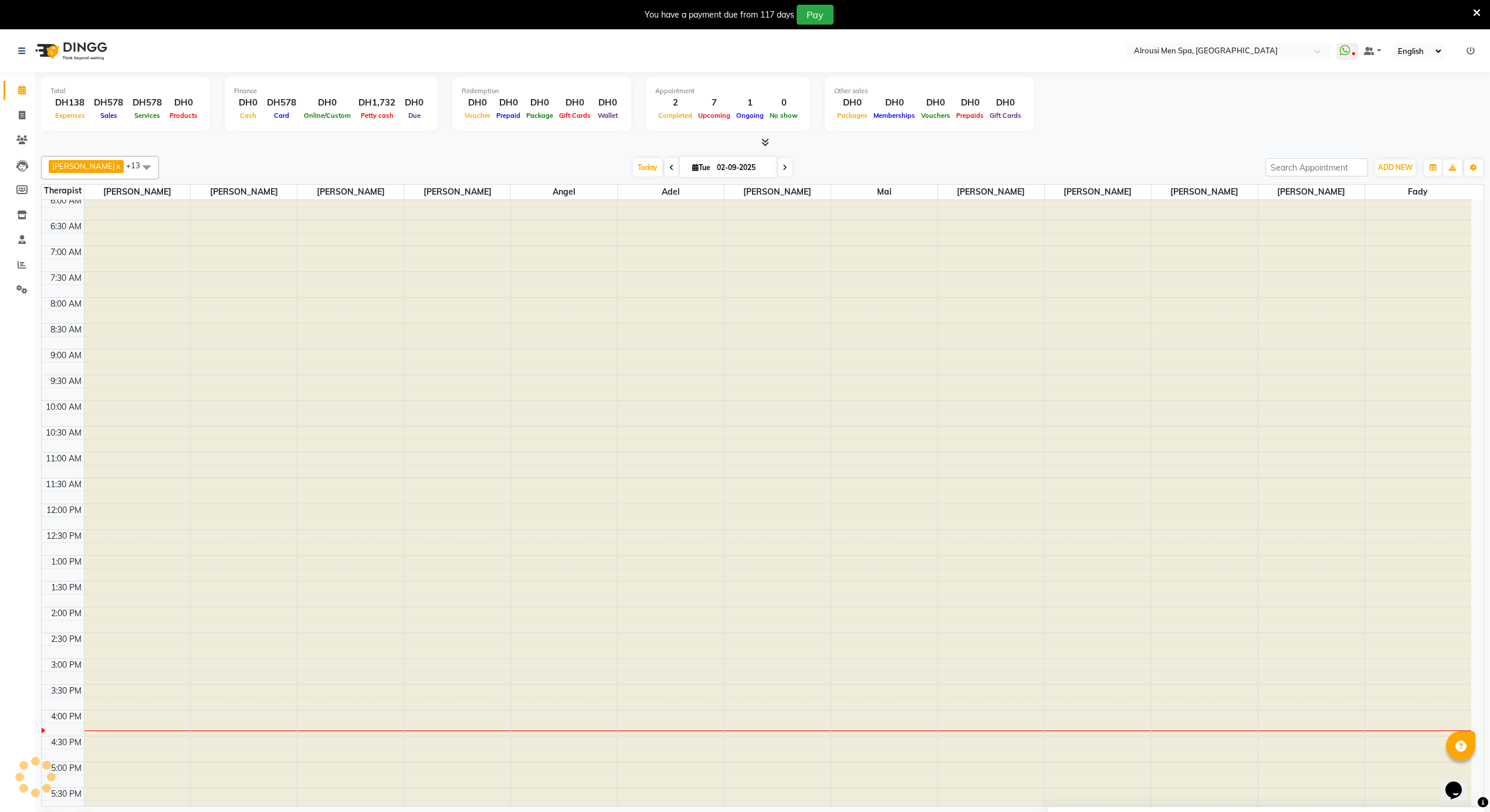
scroll to position [650, 0]
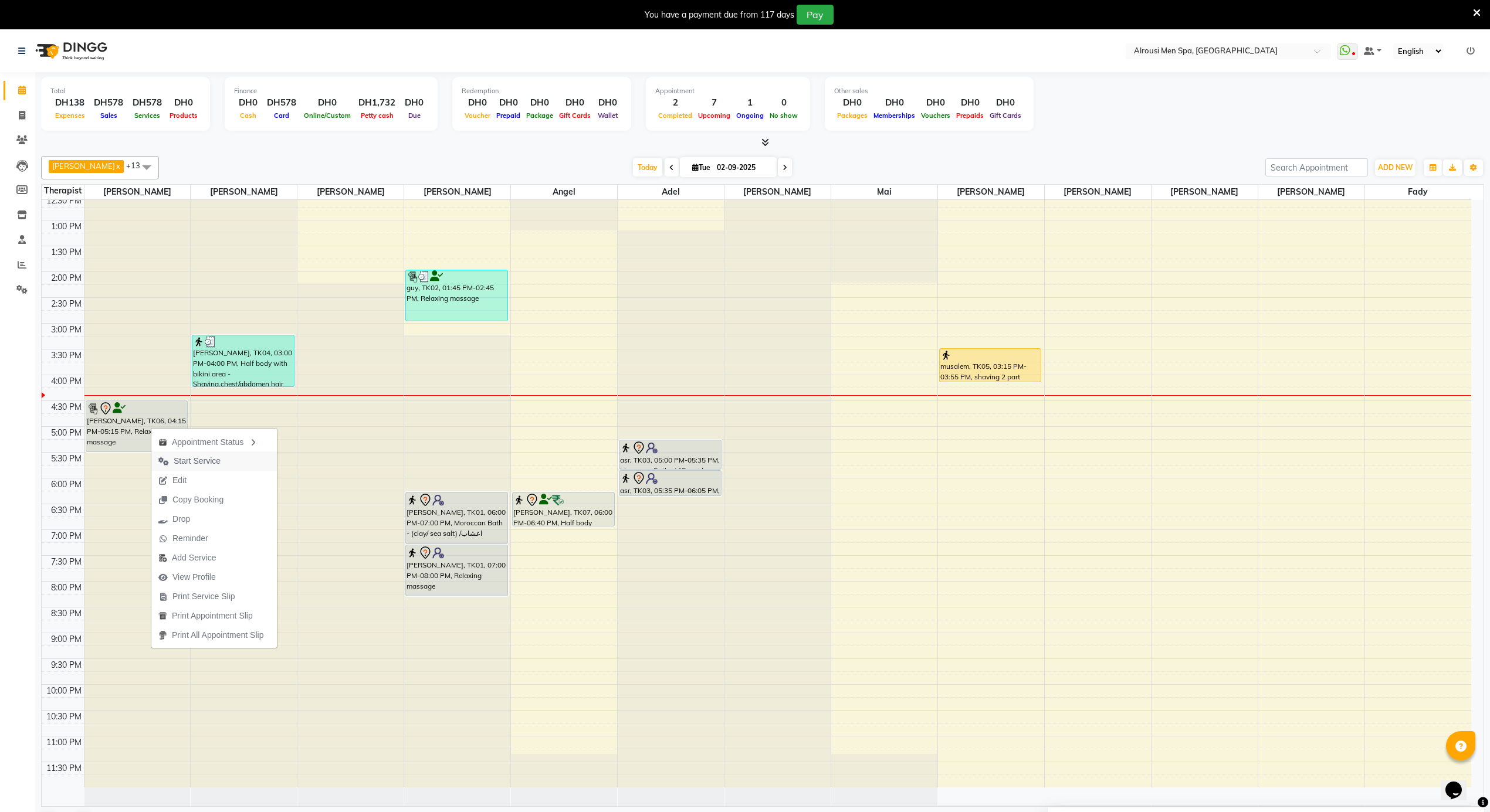
click at [181, 457] on span "Start Service" at bounding box center [197, 461] width 47 height 13
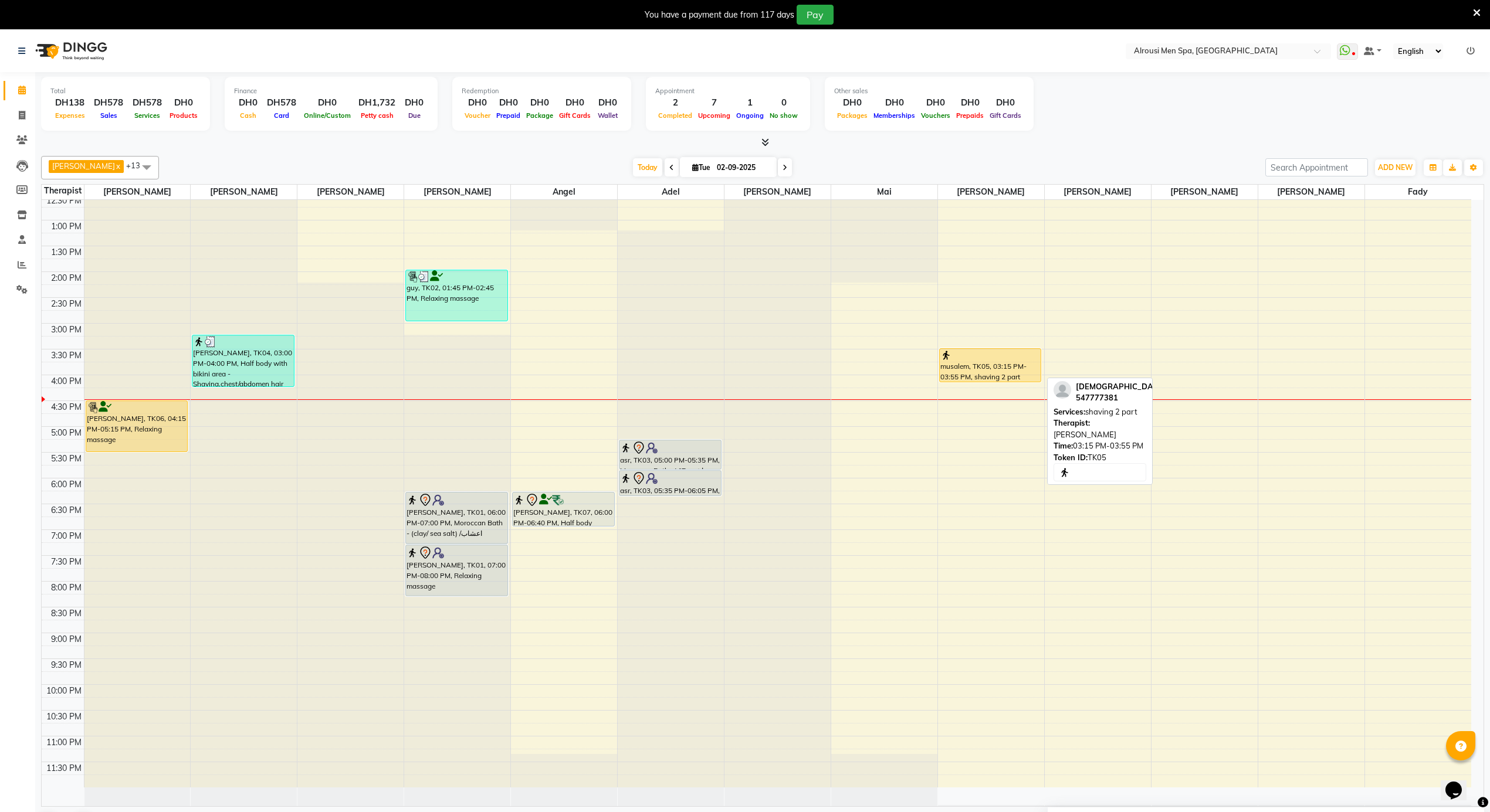
click at [986, 372] on div "musalem, TK05, 03:15 PM-03:55 PM, shaving 2 part" at bounding box center [990, 365] width 101 height 33
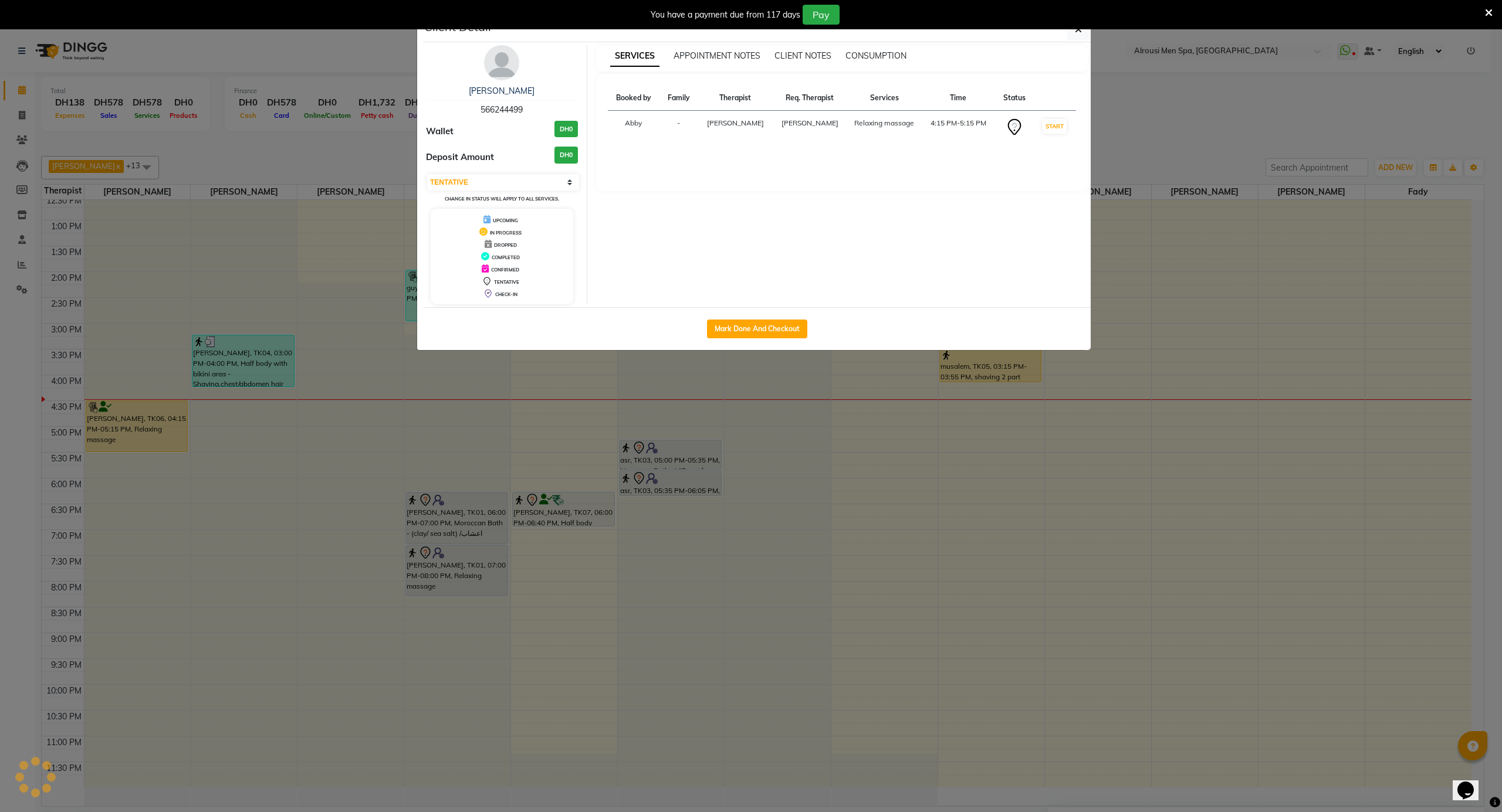
select select "1"
click at [784, 326] on button "Mark Done And Checkout" at bounding box center [757, 330] width 100 height 19
select select "service"
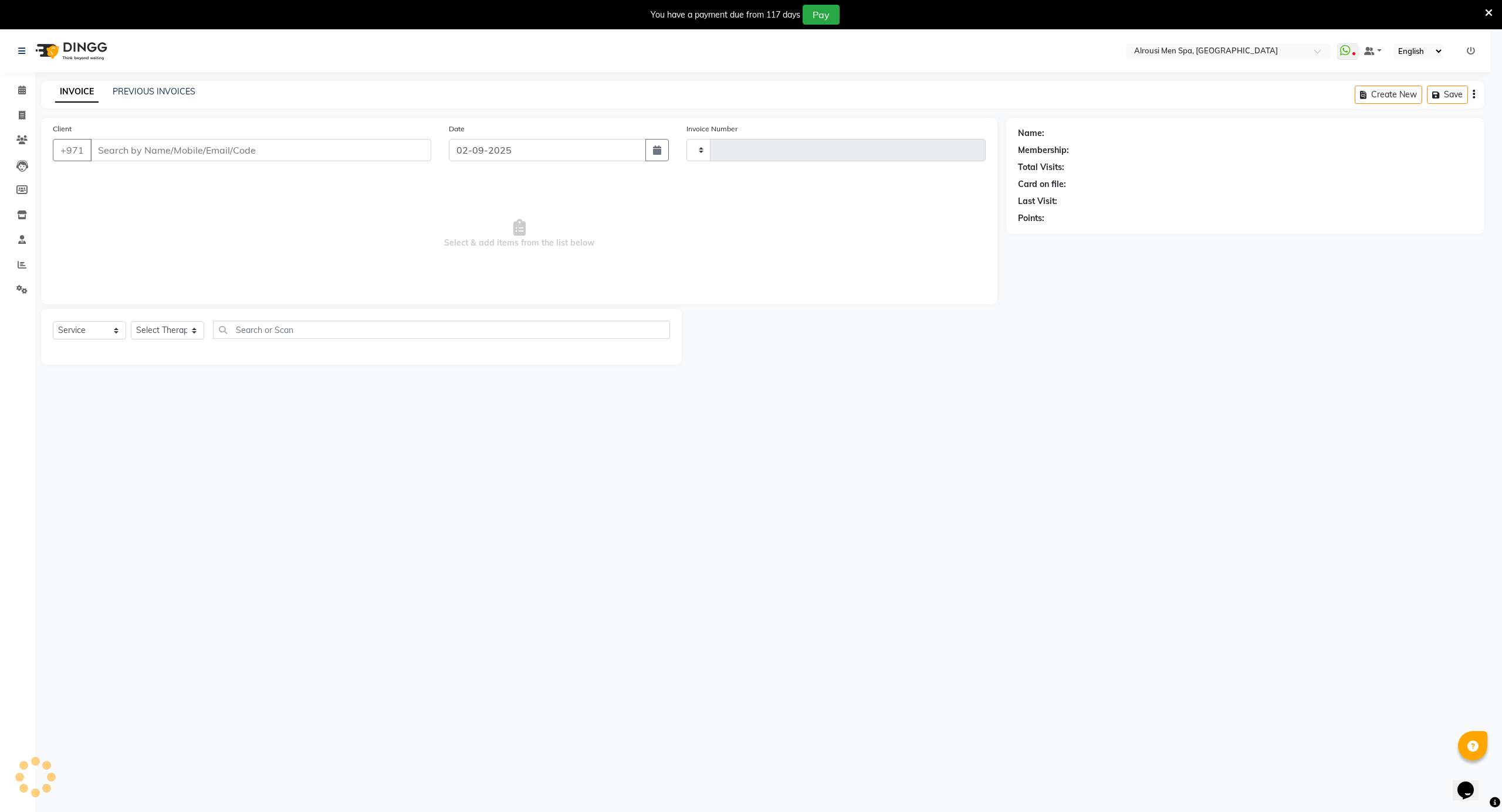
type input "3567"
select select "5688"
type input "547777381"
select select "58774"
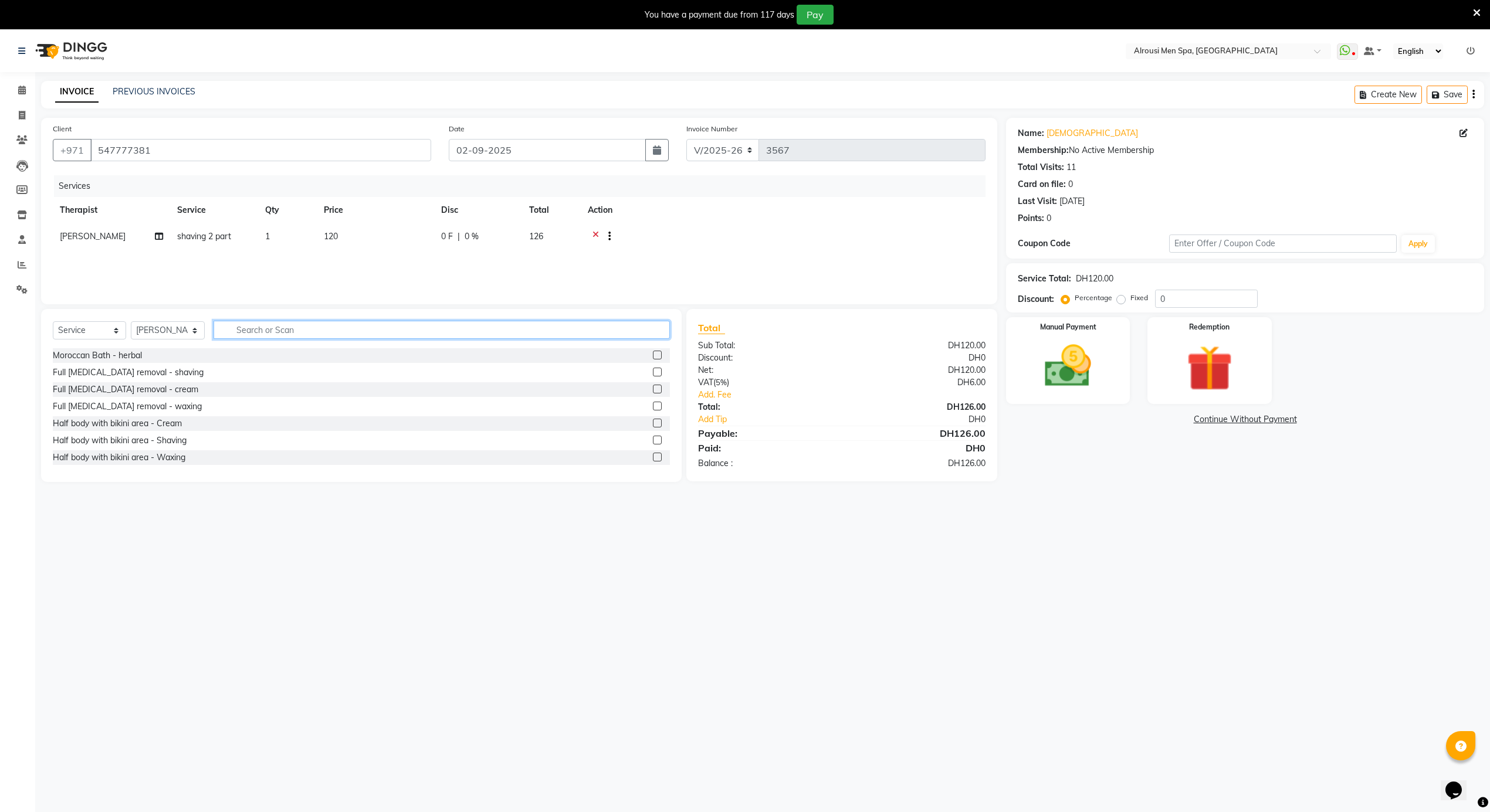
click at [341, 335] on input "text" at bounding box center [441, 330] width 456 height 18
type input "HAL"
click at [129, 459] on div "Relaxing massage (half hour)" at bounding box center [107, 457] width 109 height 13
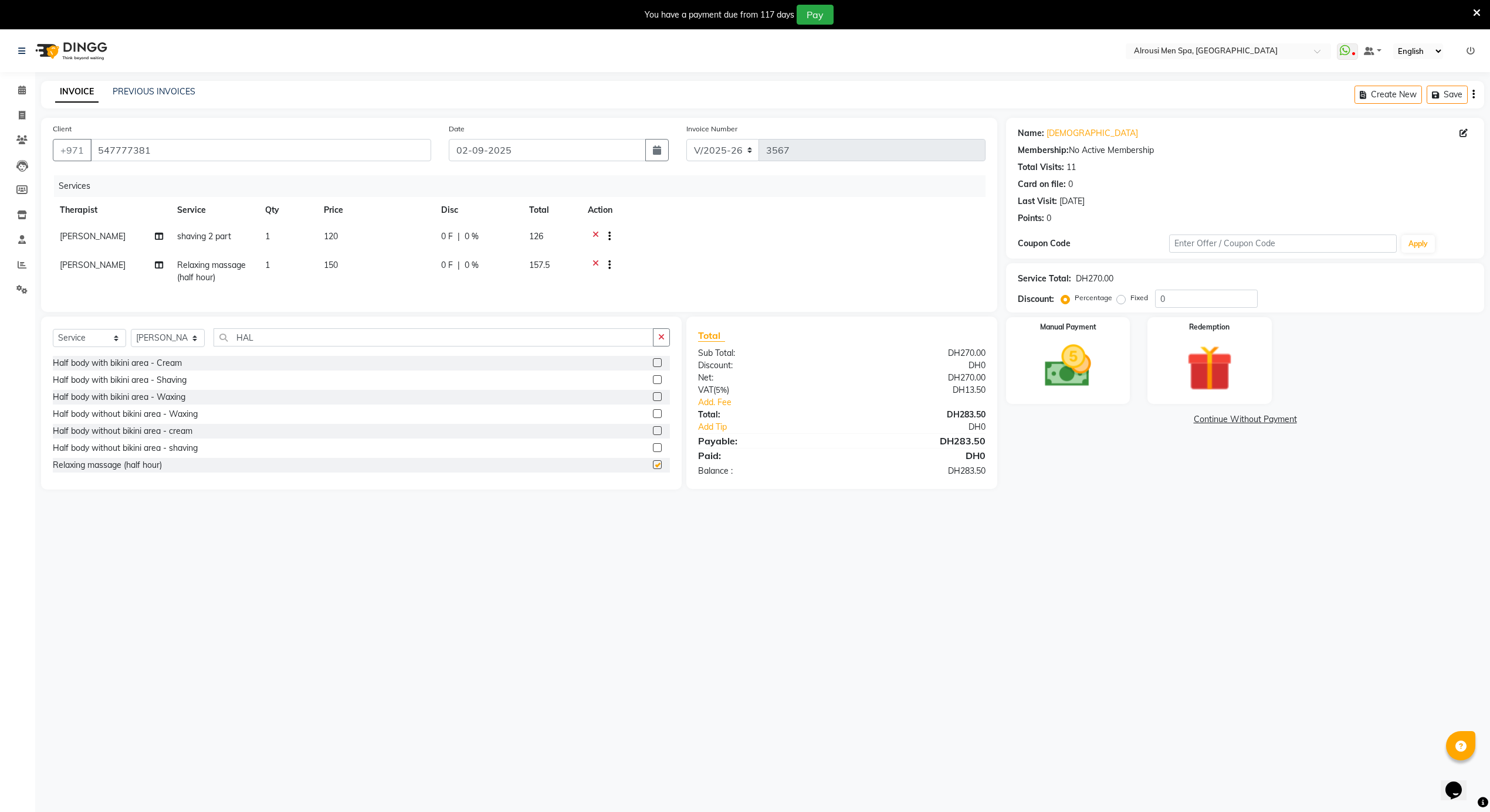
checkbox input "false"
click at [1264, 502] on main "INVOICE PREVIOUS INVOICES Create New Save Client +971 547777381 Date 02-09-2025…" at bounding box center [763, 294] width 1455 height 427
click at [1067, 376] on img at bounding box center [1068, 367] width 79 height 56
click at [1102, 416] on span "CASH" at bounding box center [1104, 420] width 25 height 13
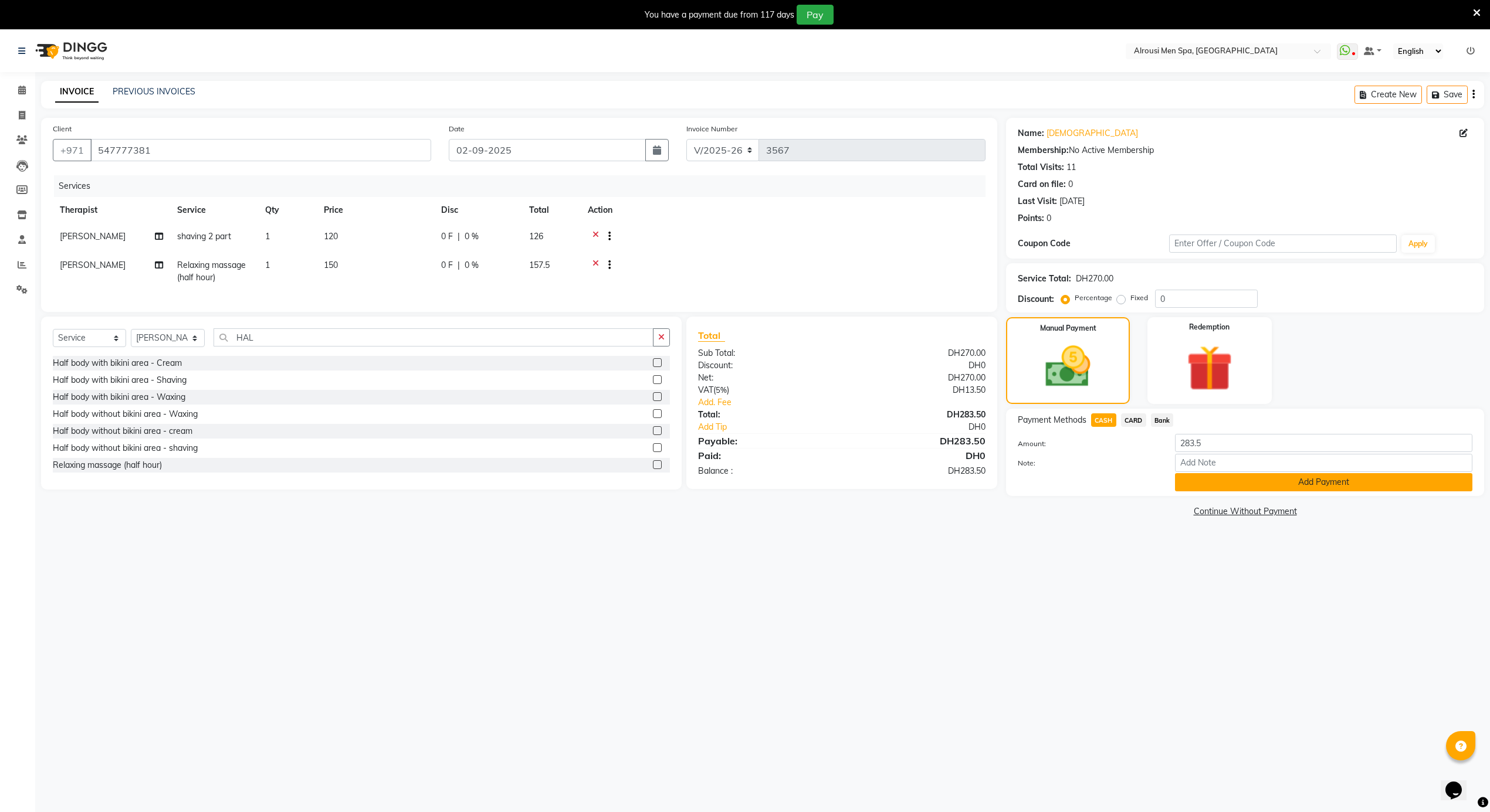
click at [1191, 482] on button "Add Payment" at bounding box center [1324, 482] width 297 height 18
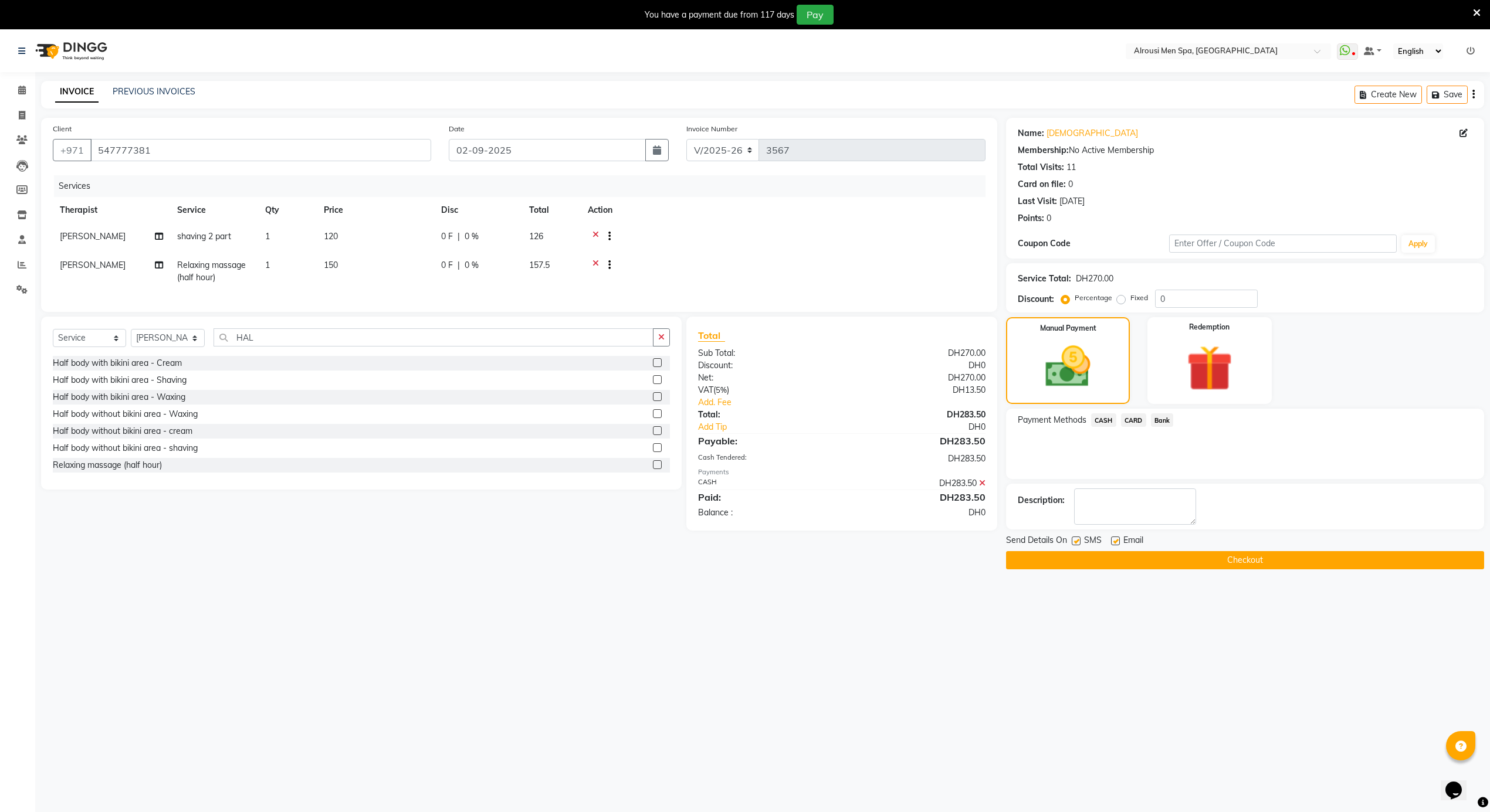
click at [1113, 541] on label at bounding box center [1115, 541] width 9 height 9
click at [1113, 541] on input "checkbox" at bounding box center [1115, 541] width 7 height 7
checkbox input "false"
click at [1115, 571] on main "INVOICE PREVIOUS INVOICES Create New Save Client +971 547777381 Date 02-09-2025…" at bounding box center [763, 334] width 1455 height 506
click at [1115, 566] on button "Checkout" at bounding box center [1246, 560] width 478 height 18
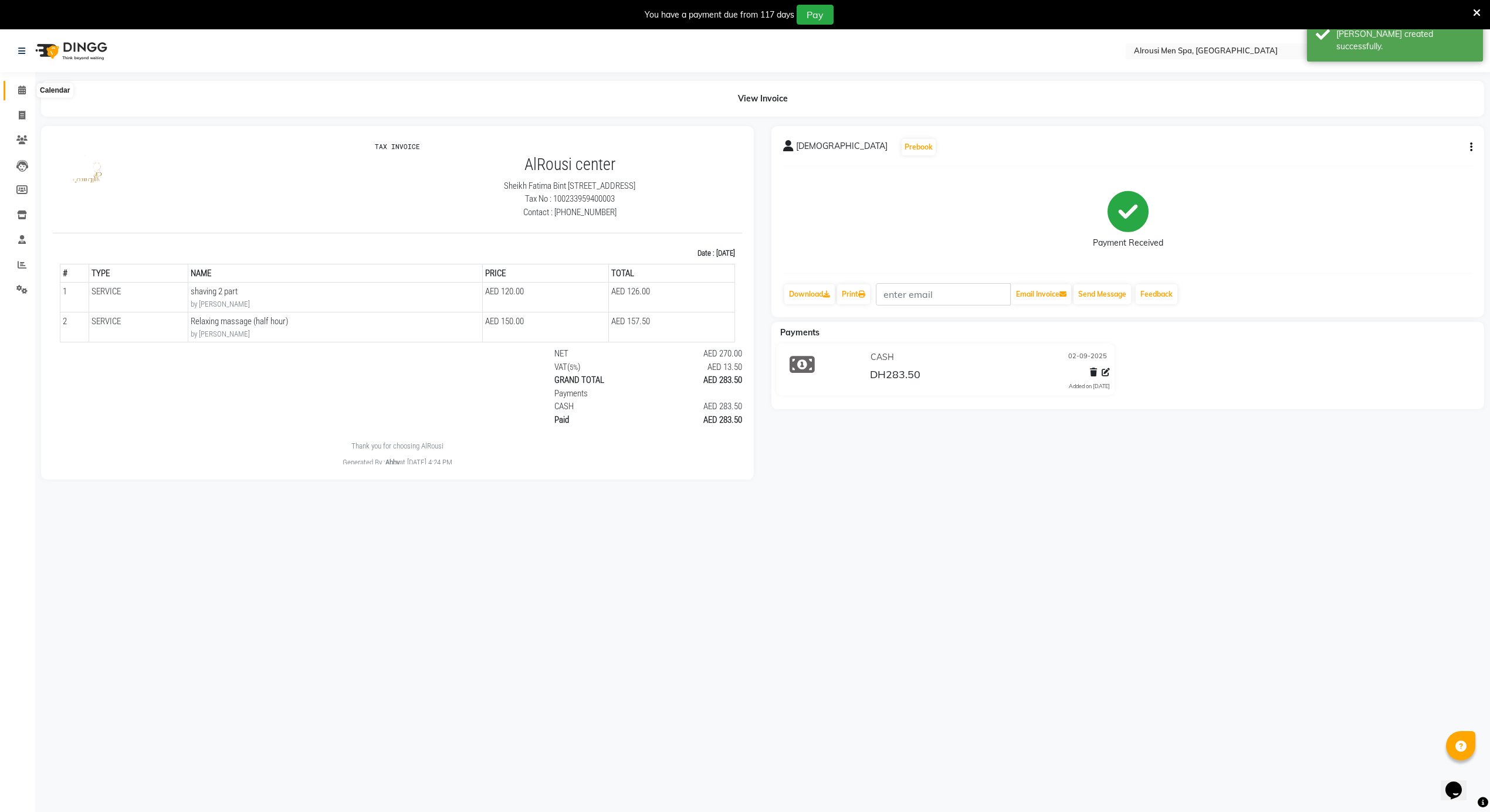
click at [19, 89] on icon at bounding box center [22, 90] width 7 height 9
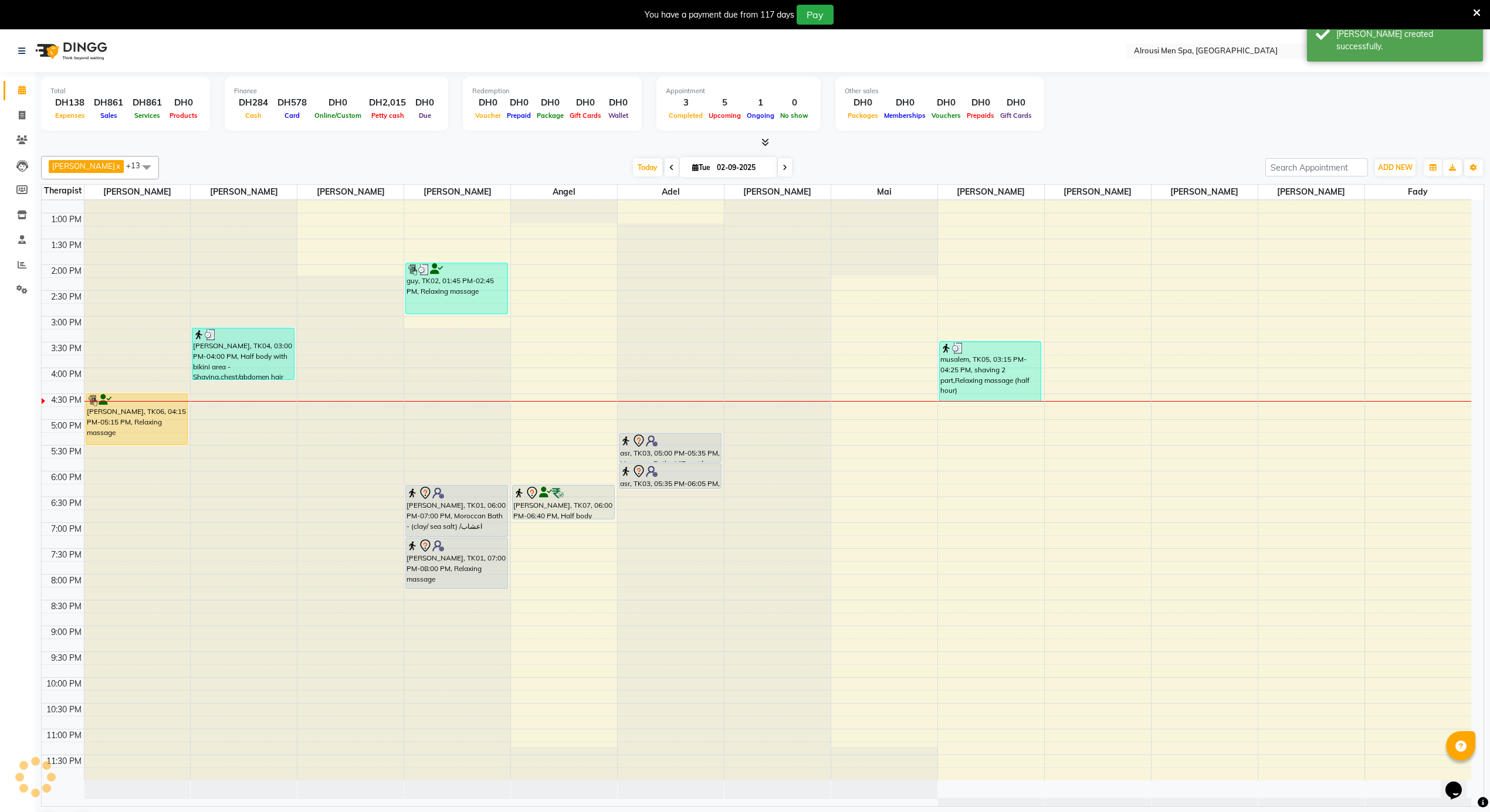
scroll to position [315, 0]
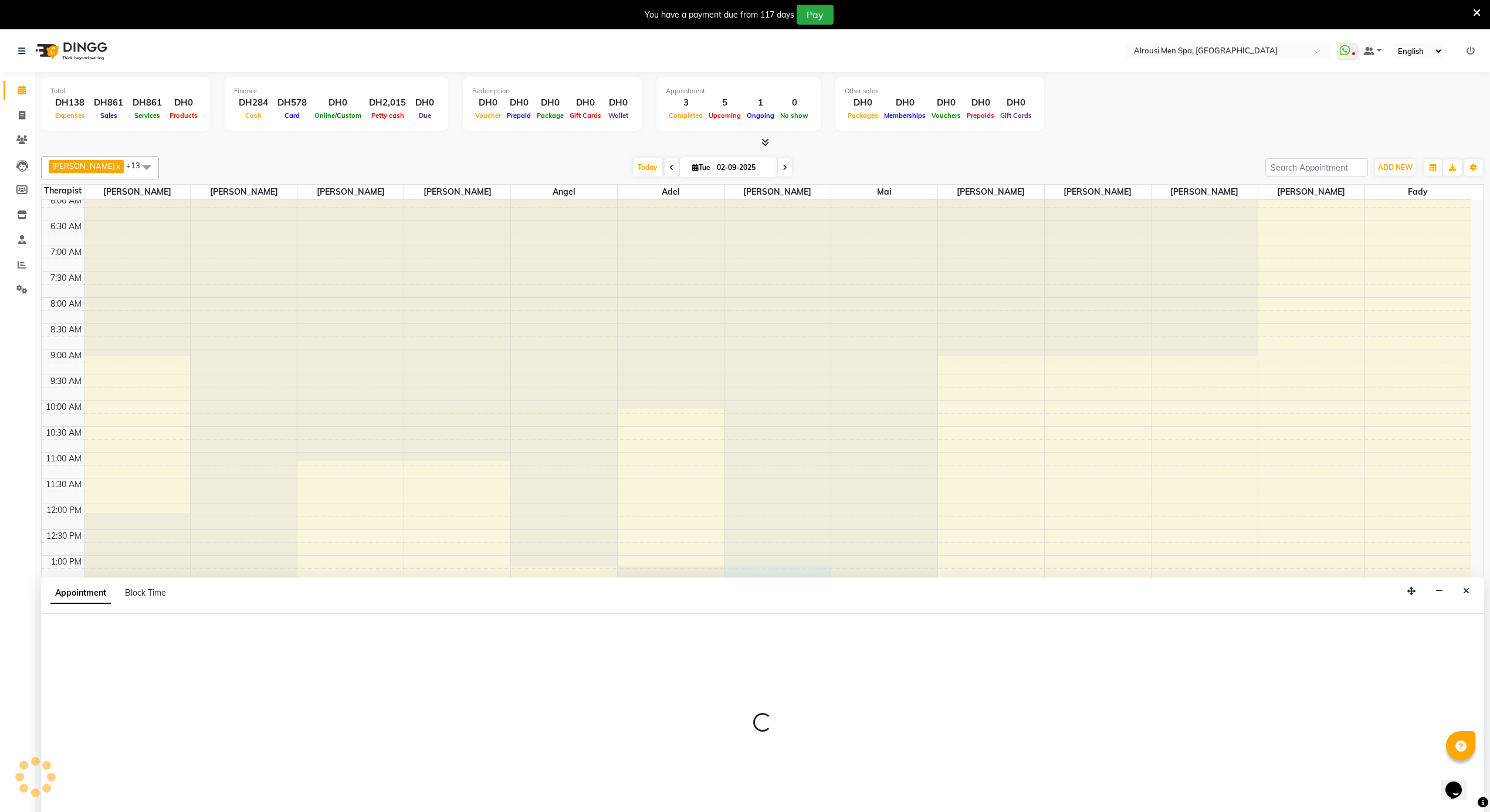
scroll to position [30, 0]
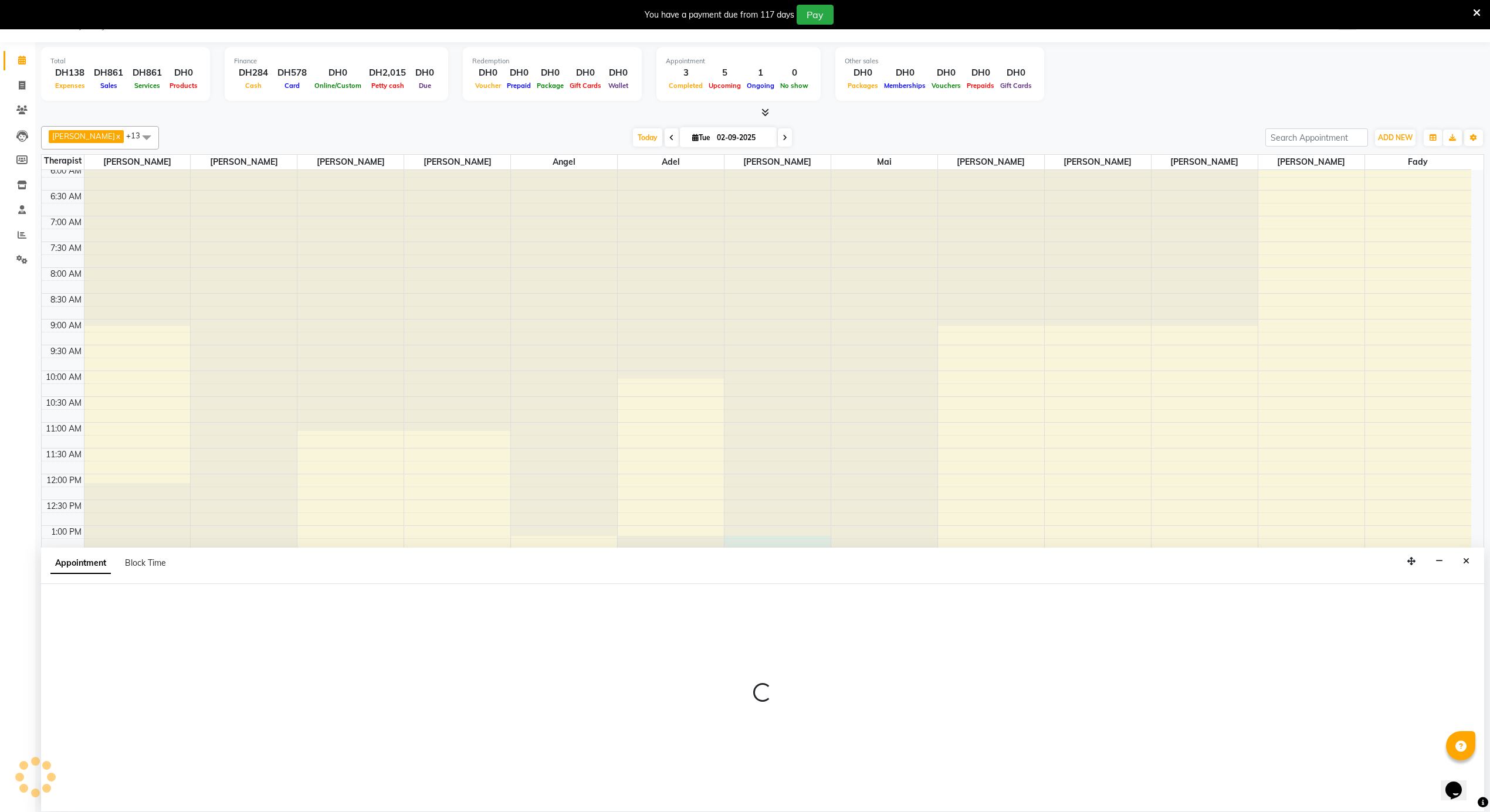
select select "50458"
select select "780"
select select "tentative"
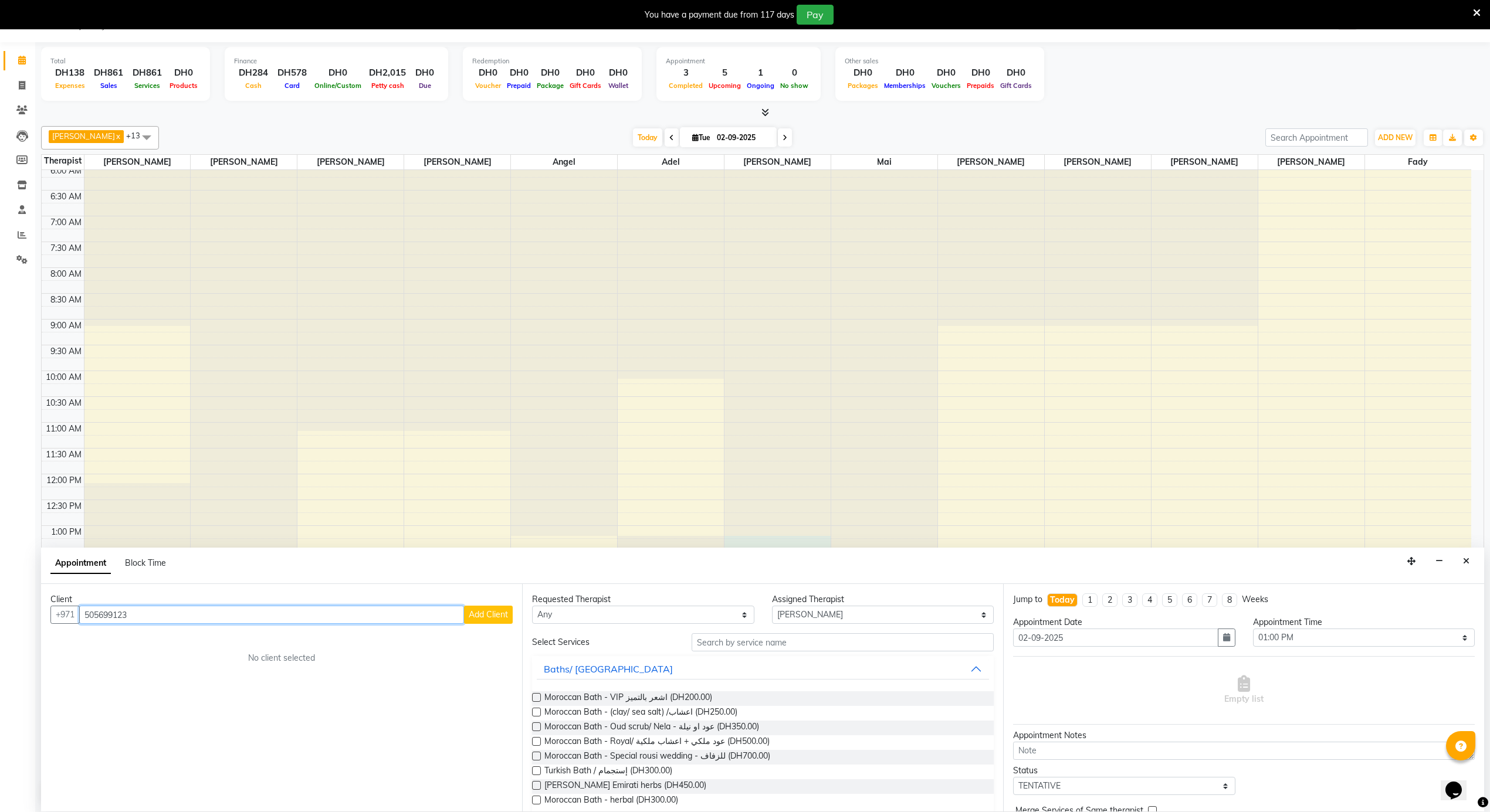
click at [337, 619] on input "505699123" at bounding box center [272, 615] width 385 height 18
type input "5551582"
click at [1472, 566] on button "Close" at bounding box center [1466, 561] width 17 height 18
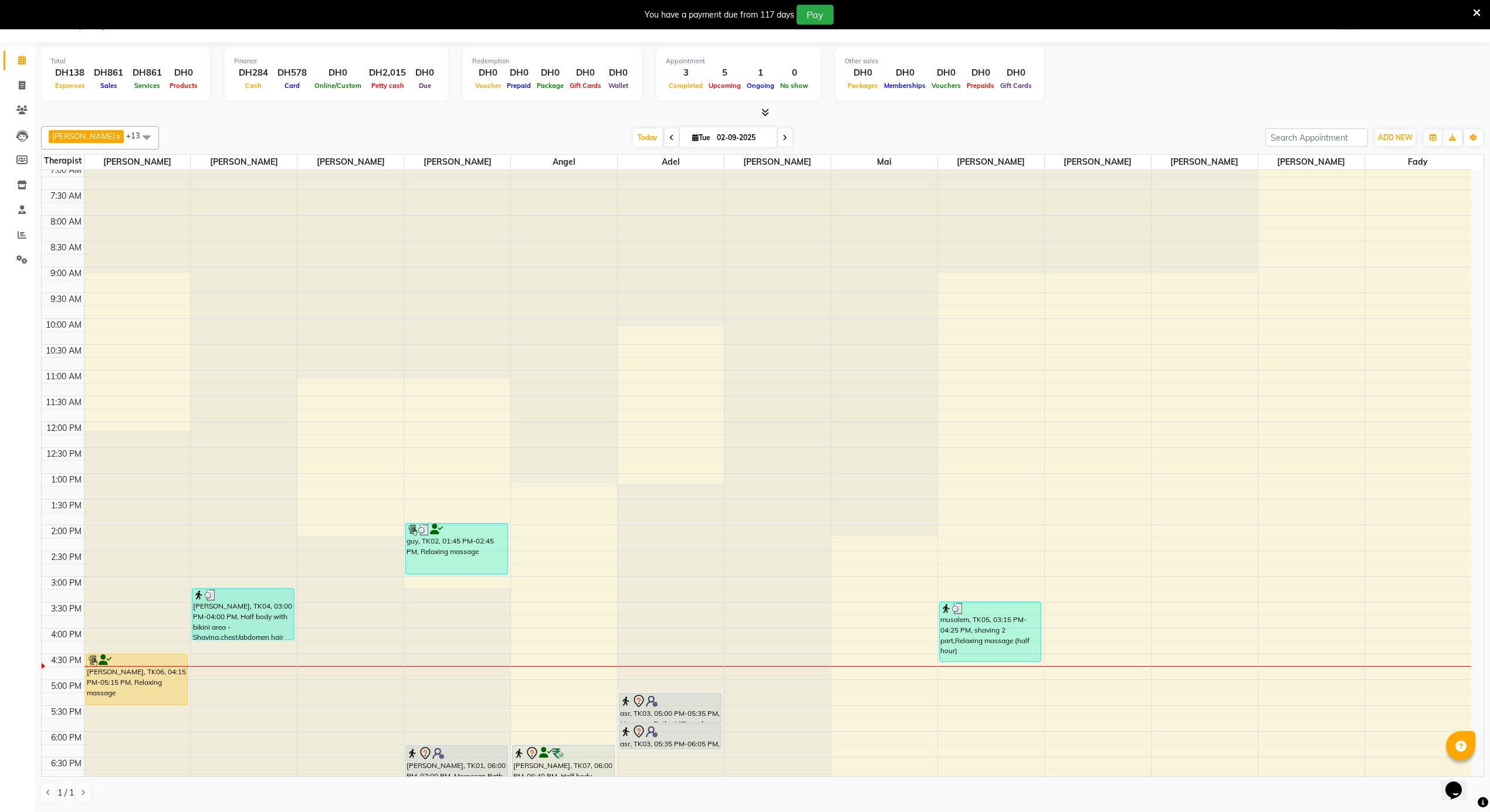
scroll to position [393, 0]
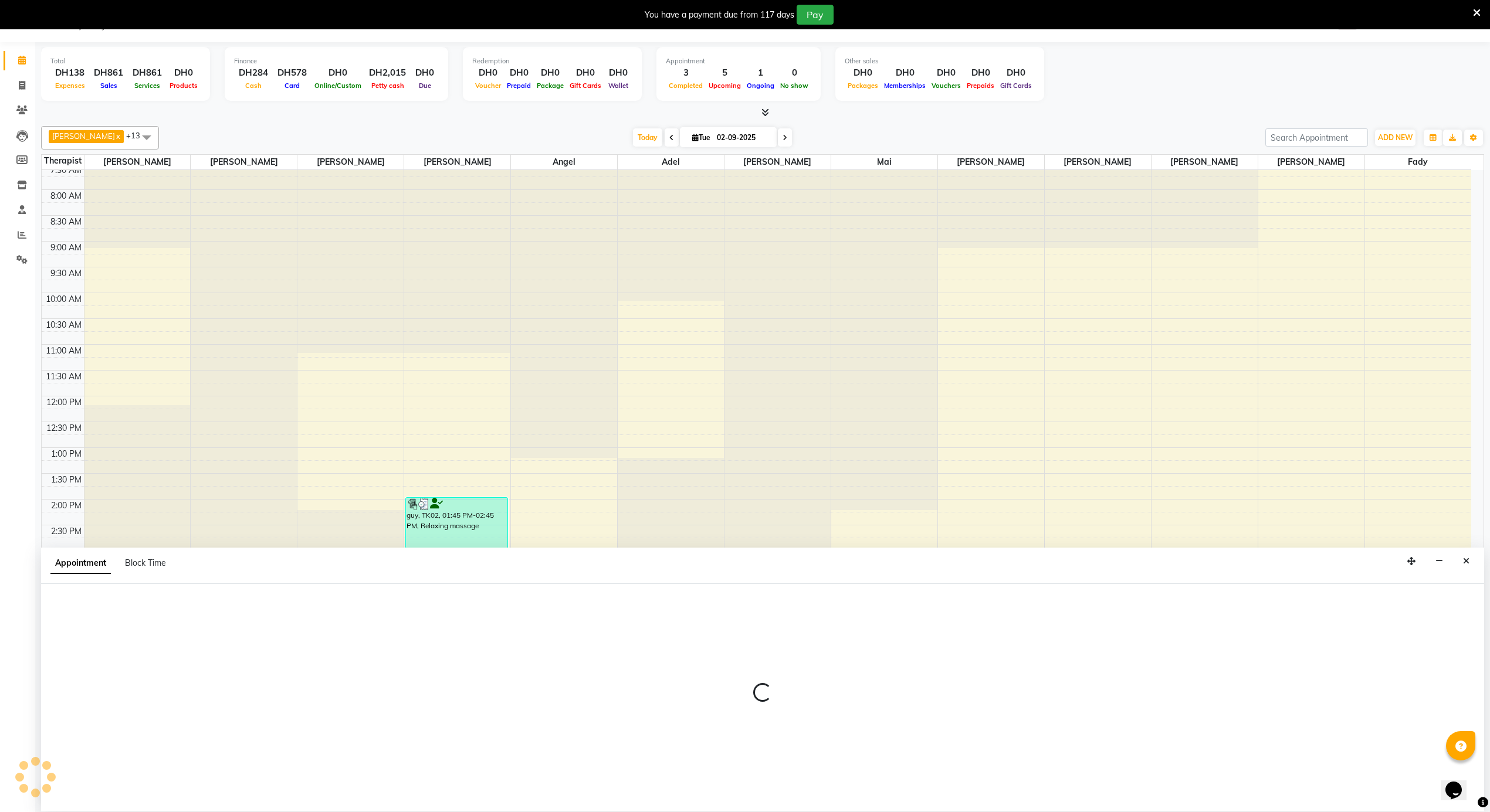
select select "50458"
select select "1050"
select select "tentative"
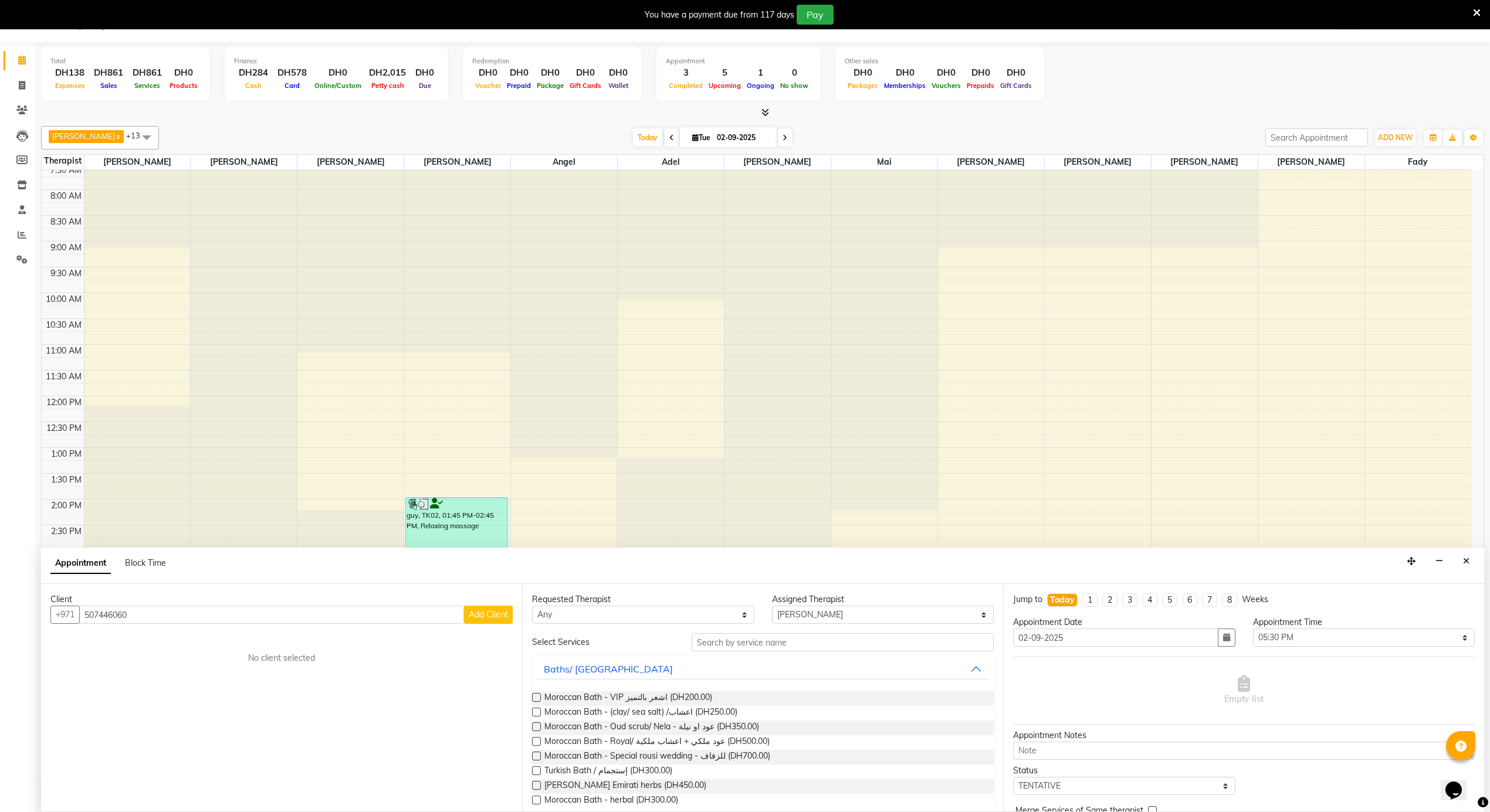
type input "507446060"
click at [1475, 568] on div "Appointment Block Time" at bounding box center [763, 566] width 1444 height 36
click at [1470, 563] on button "Close" at bounding box center [1466, 561] width 17 height 18
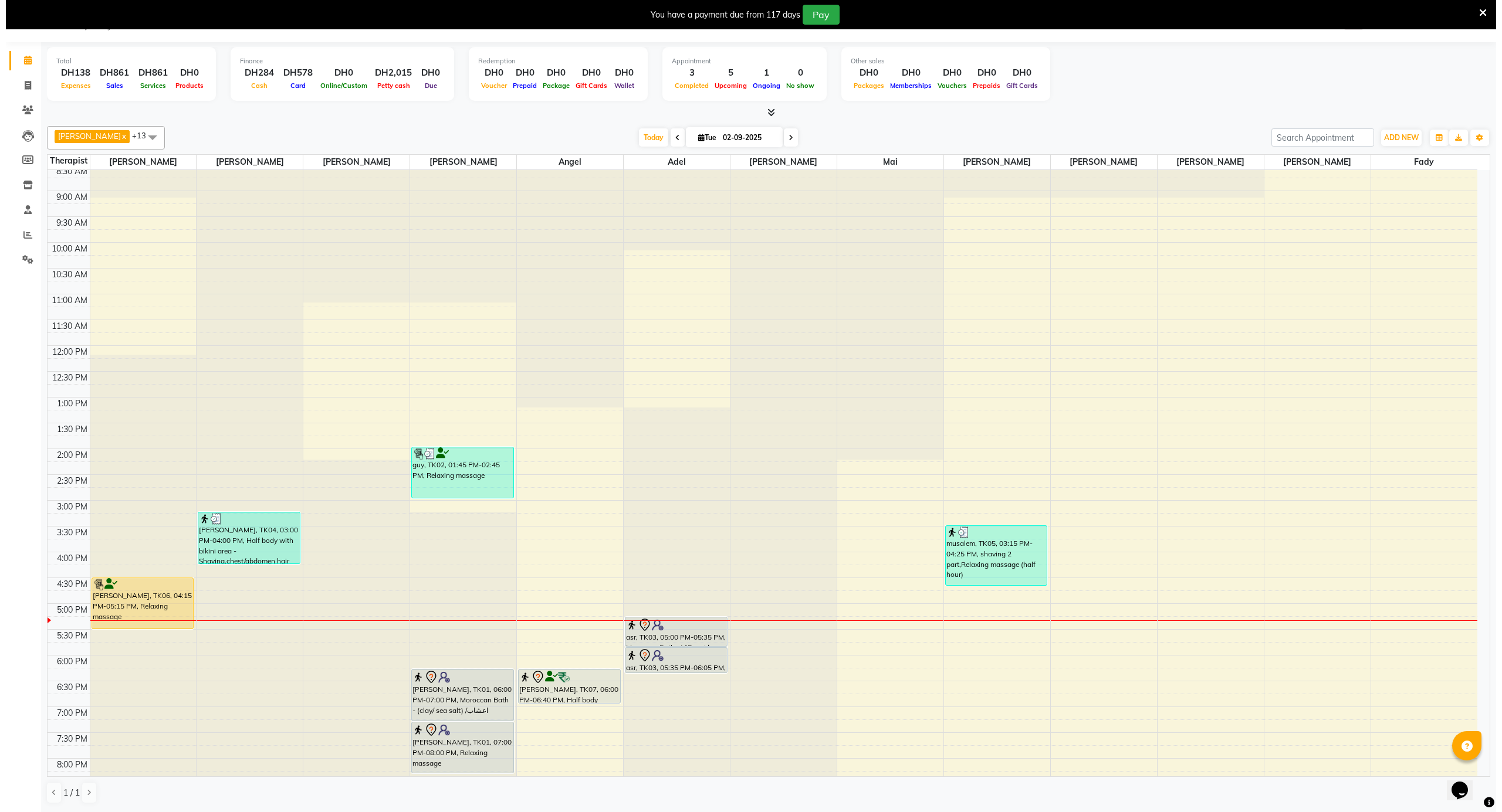
scroll to position [549, 0]
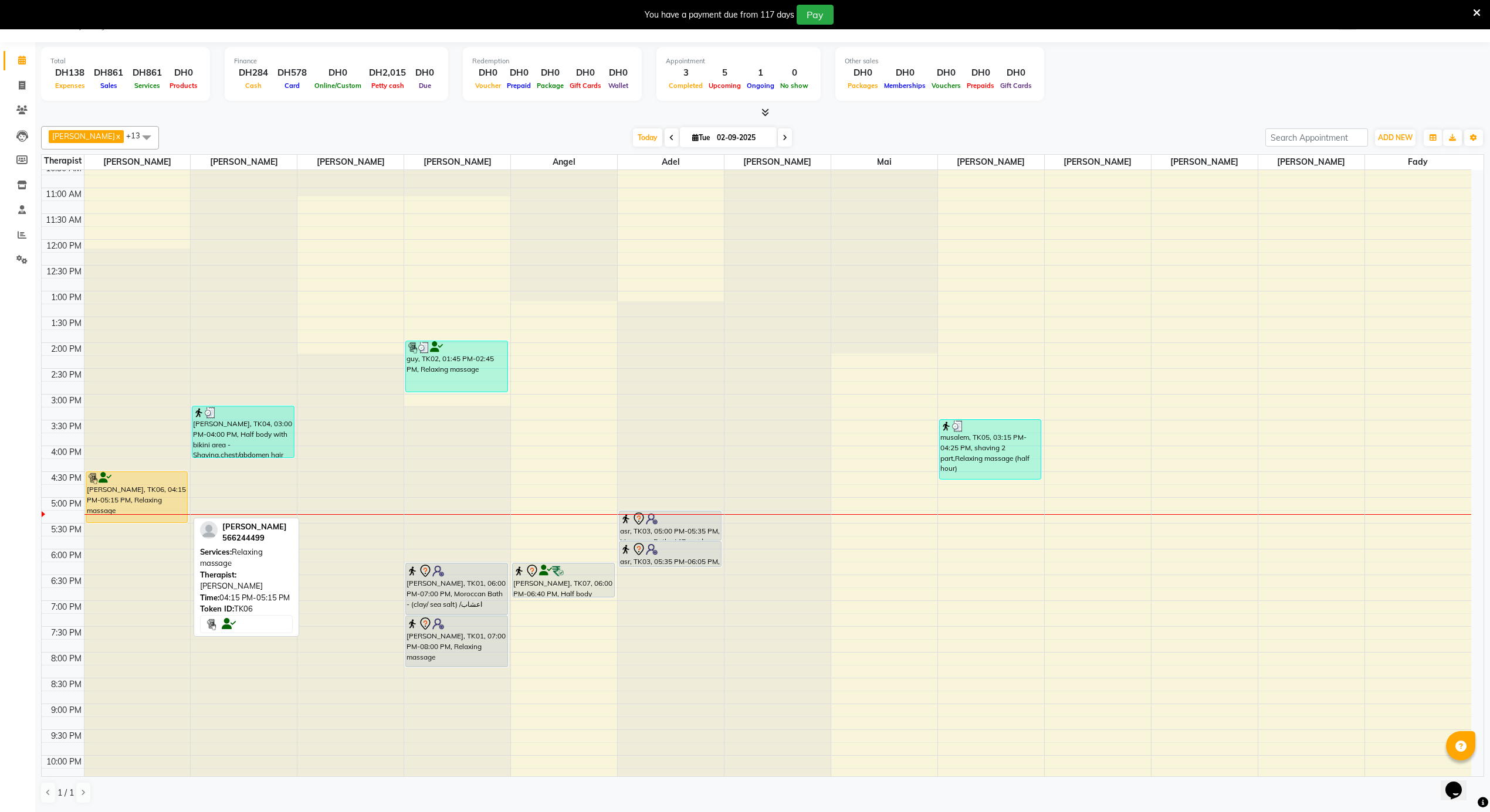
click at [130, 486] on div "MOHAMED KH, TK06, 04:15 PM-05:15 PM, Relaxing massage" at bounding box center [136, 497] width 101 height 51
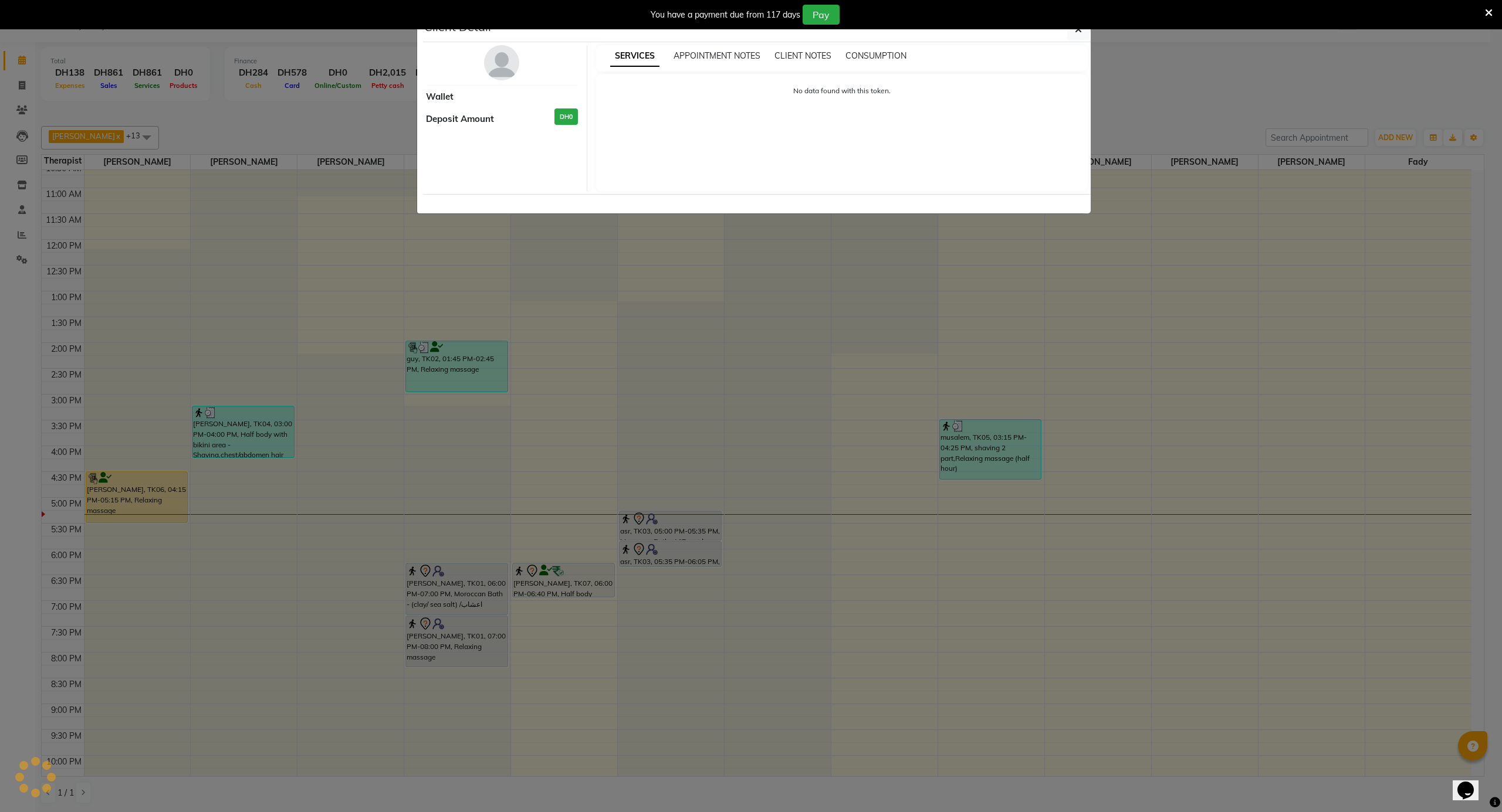
select select "1"
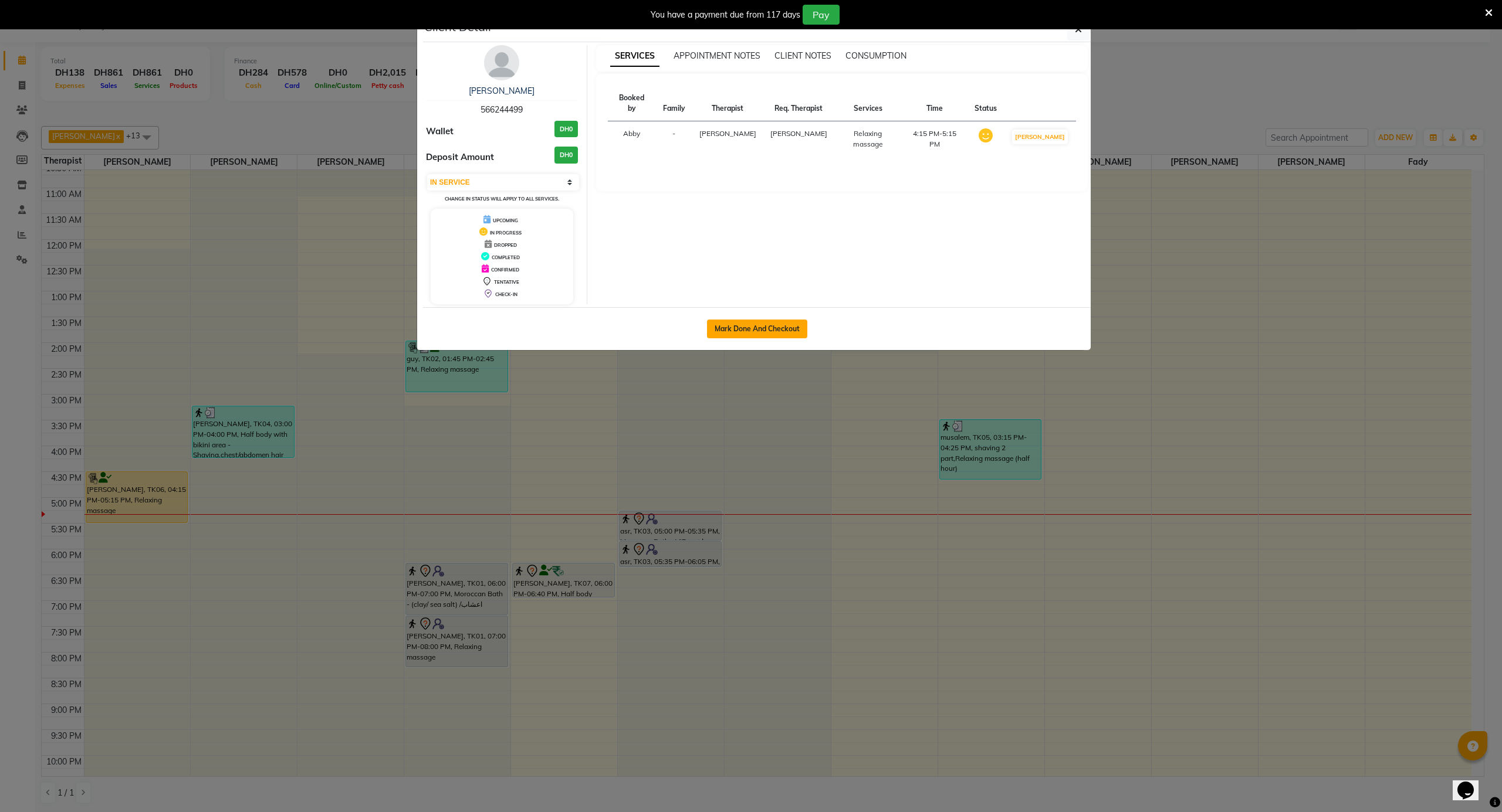
click at [783, 321] on button "Mark Done And Checkout" at bounding box center [757, 330] width 100 height 19
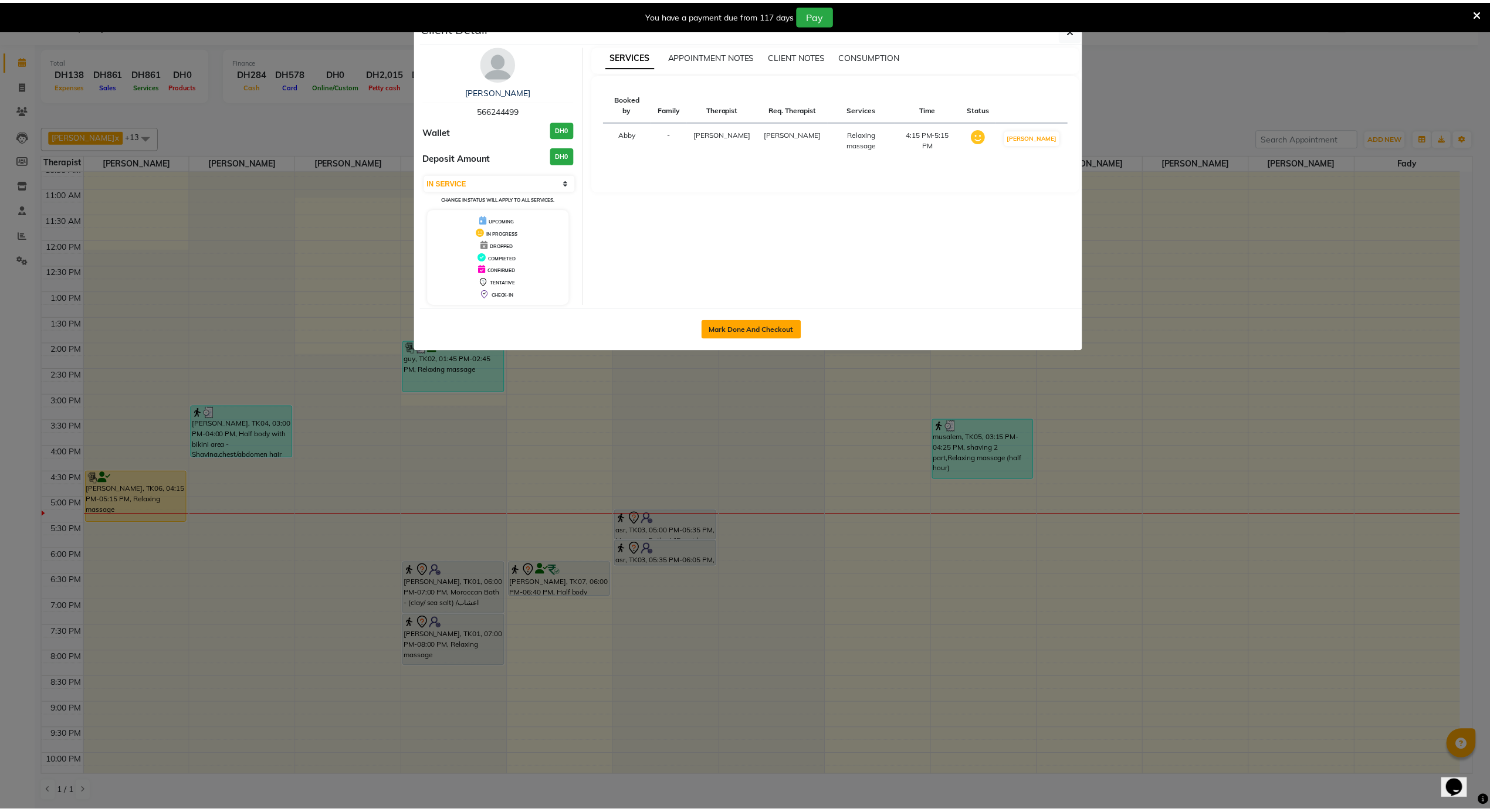
scroll to position [29, 0]
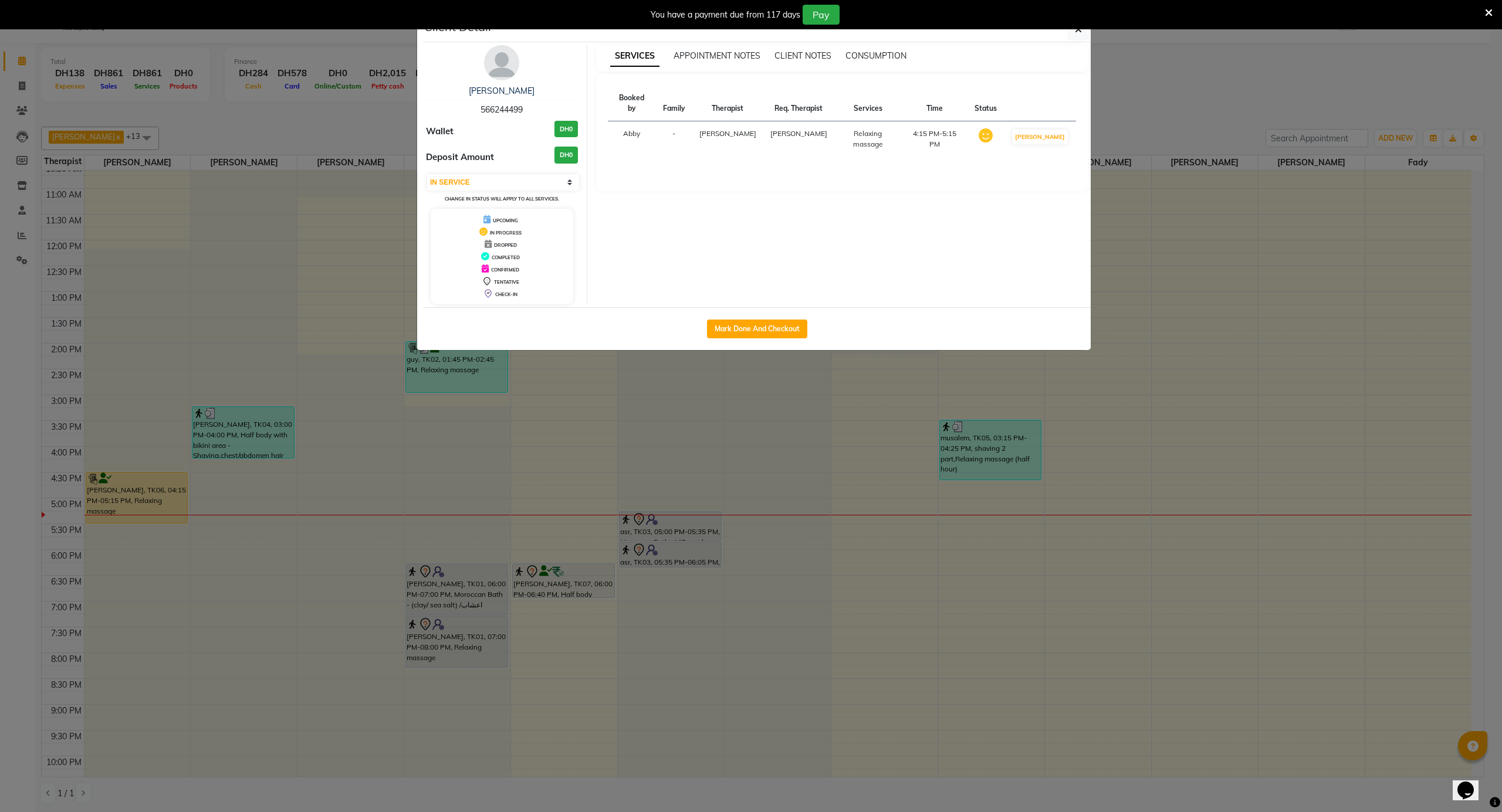
select select "service"
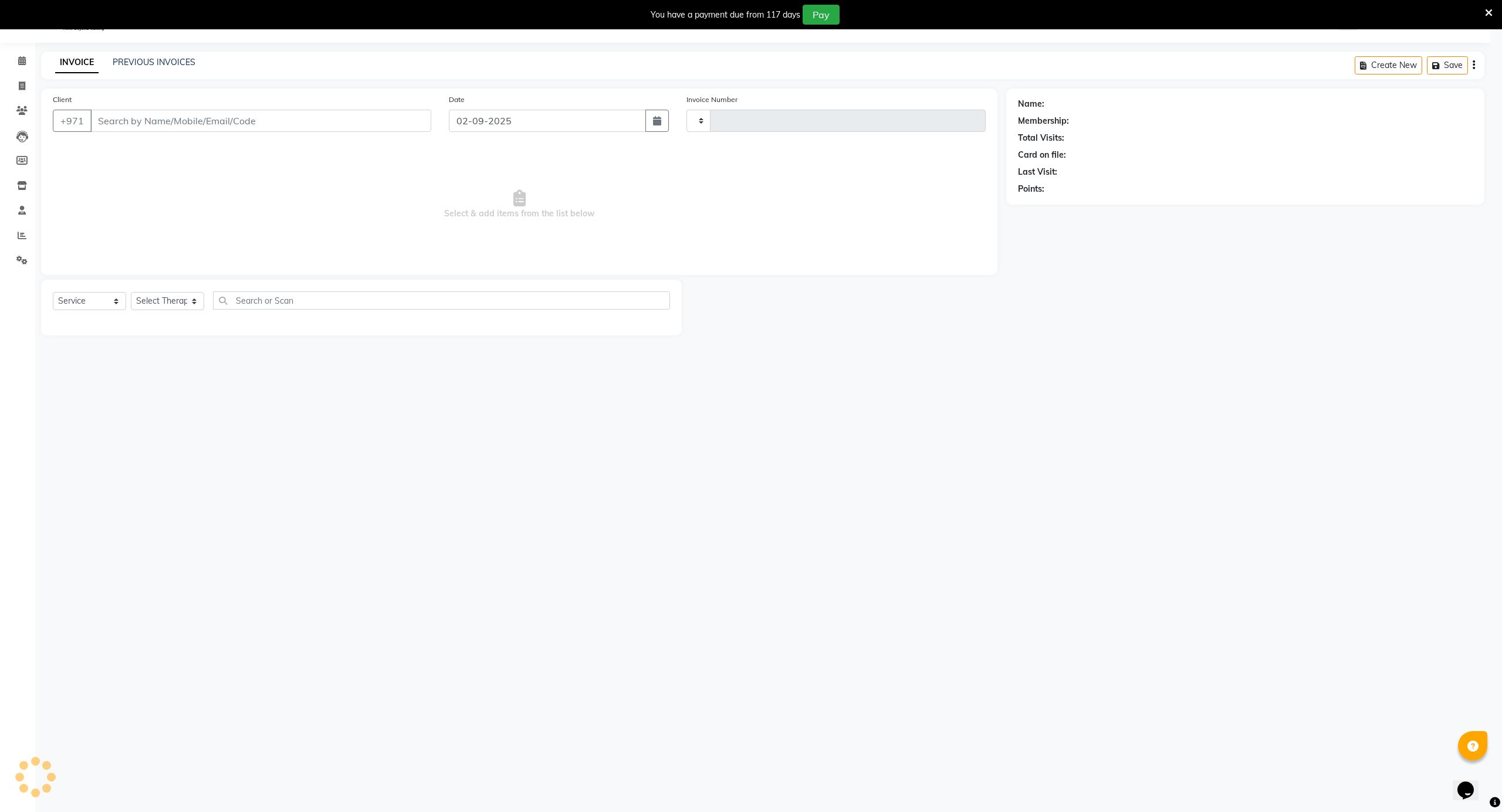
type input "3568"
select select "5688"
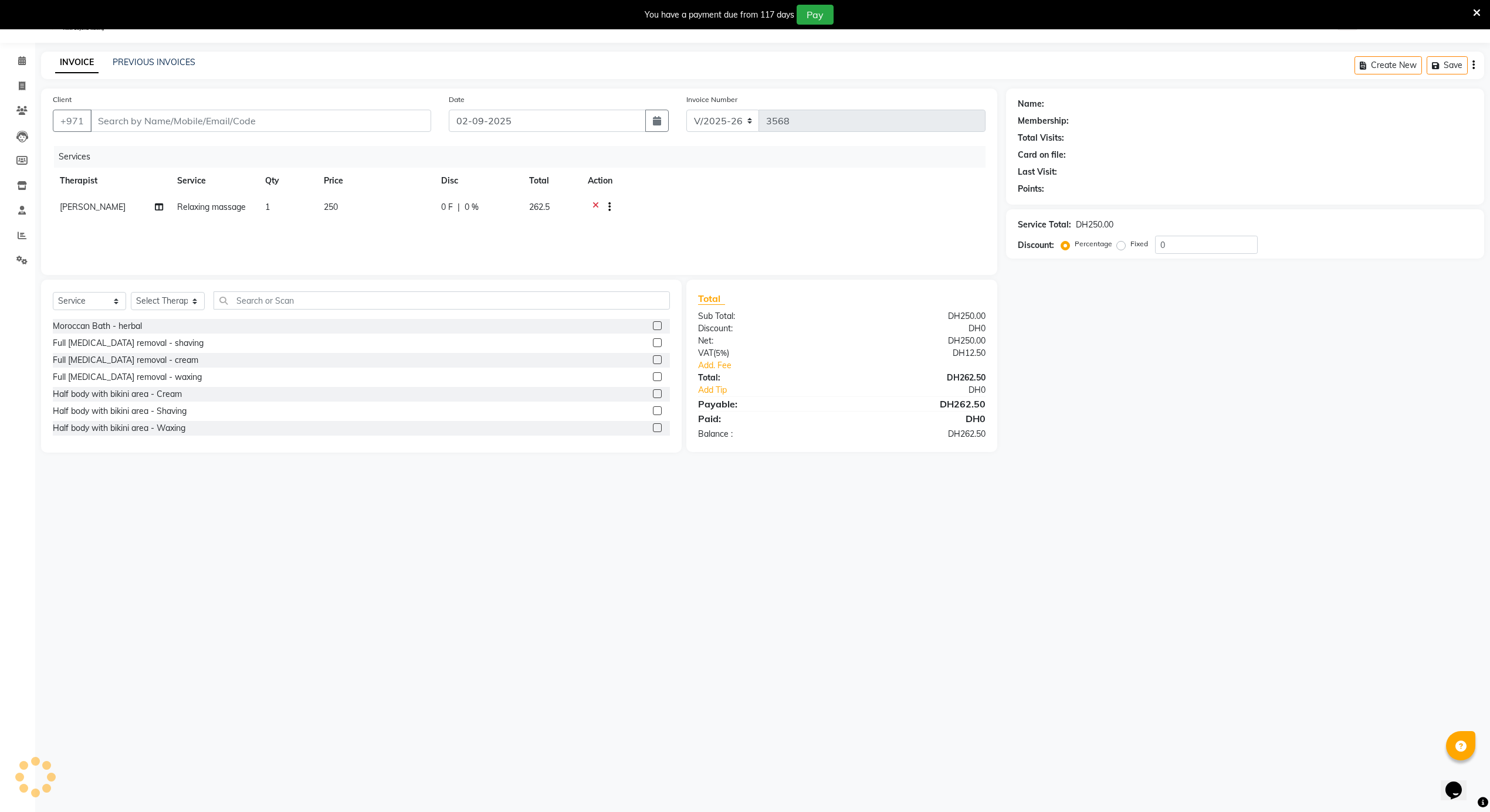
type input "566244499"
select select "38887"
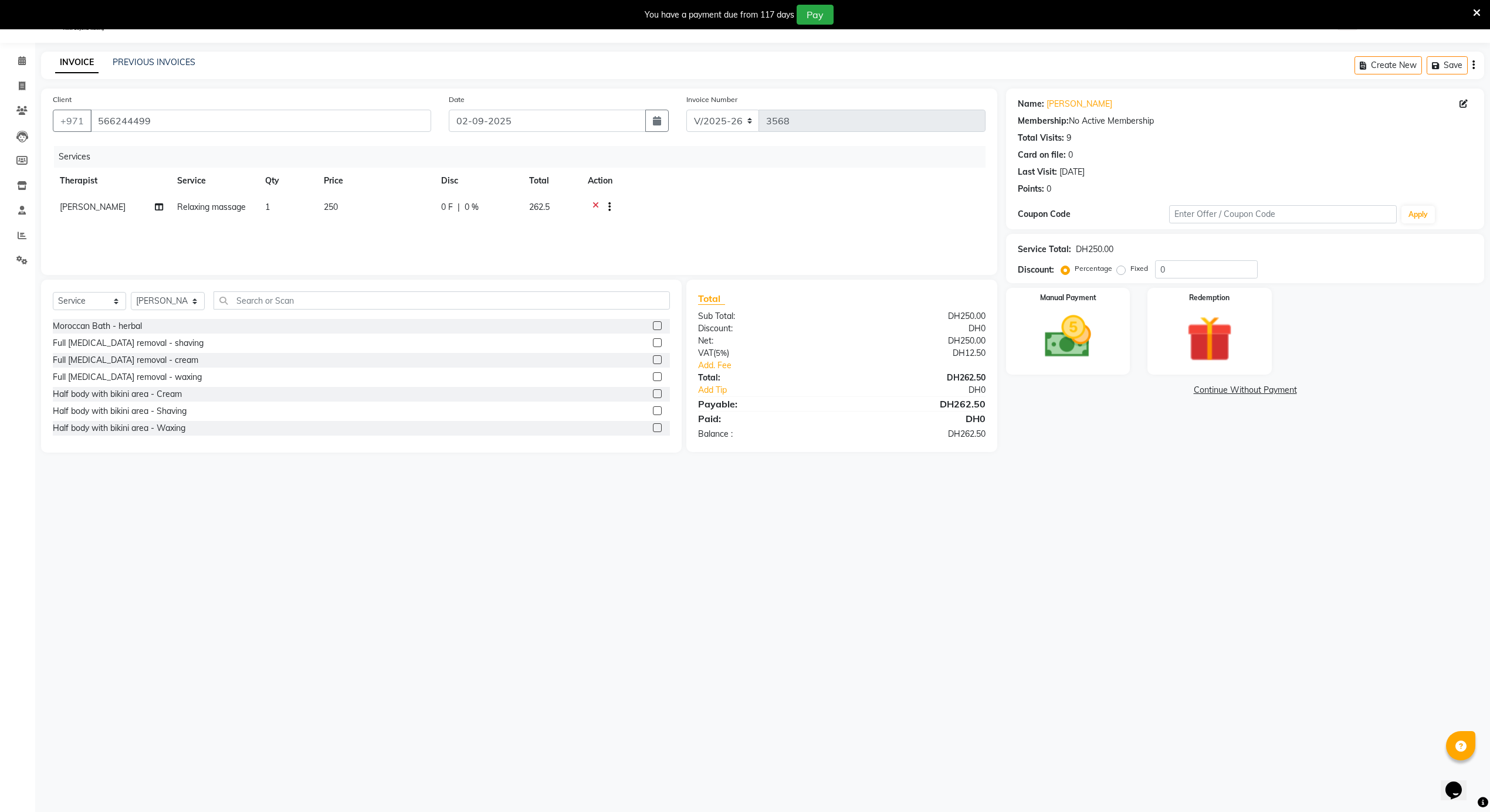
scroll to position [0, 0]
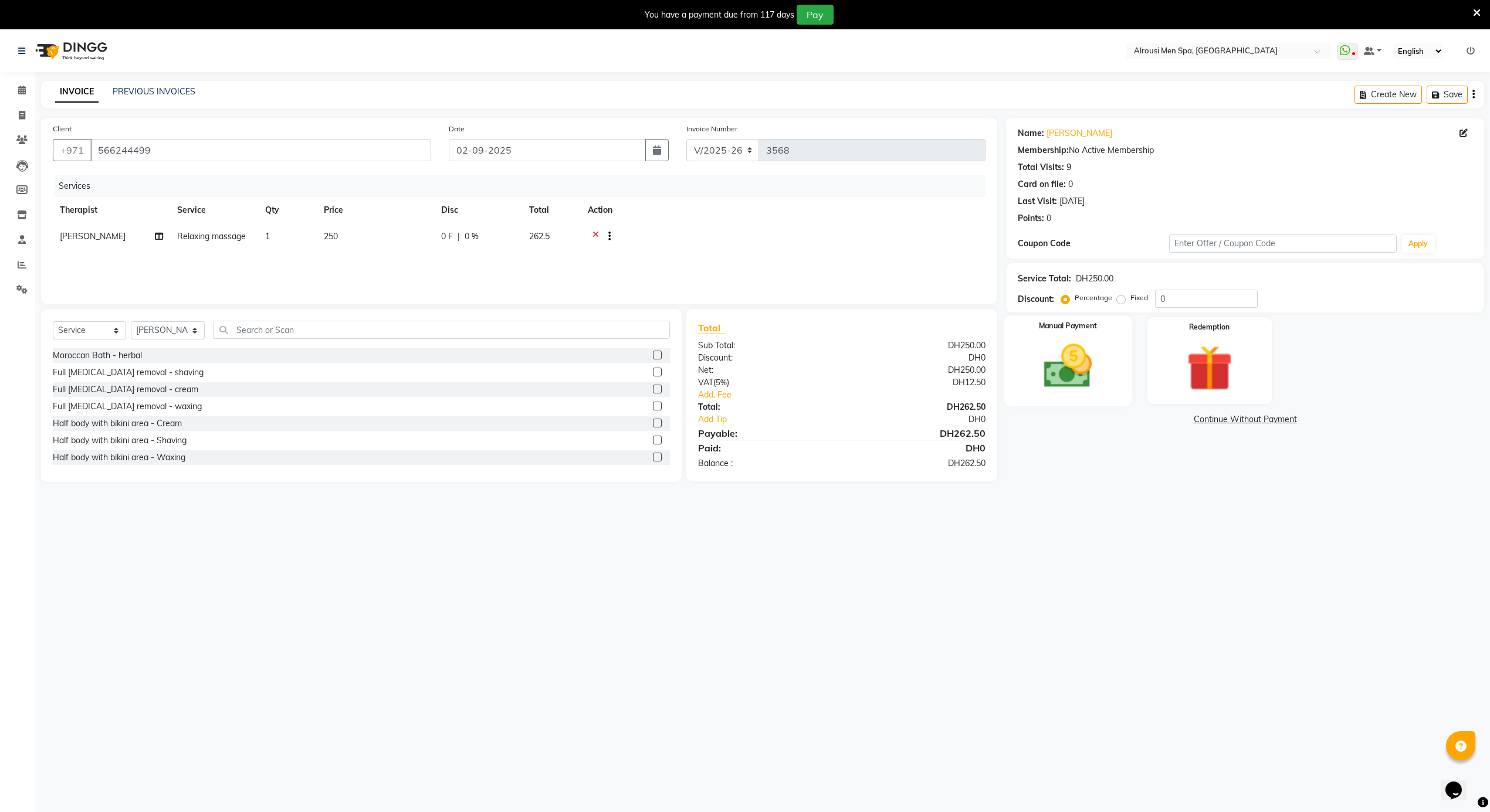
click at [1080, 371] on img at bounding box center [1068, 367] width 79 height 56
click at [1137, 422] on span "CARD" at bounding box center [1134, 420] width 25 height 13
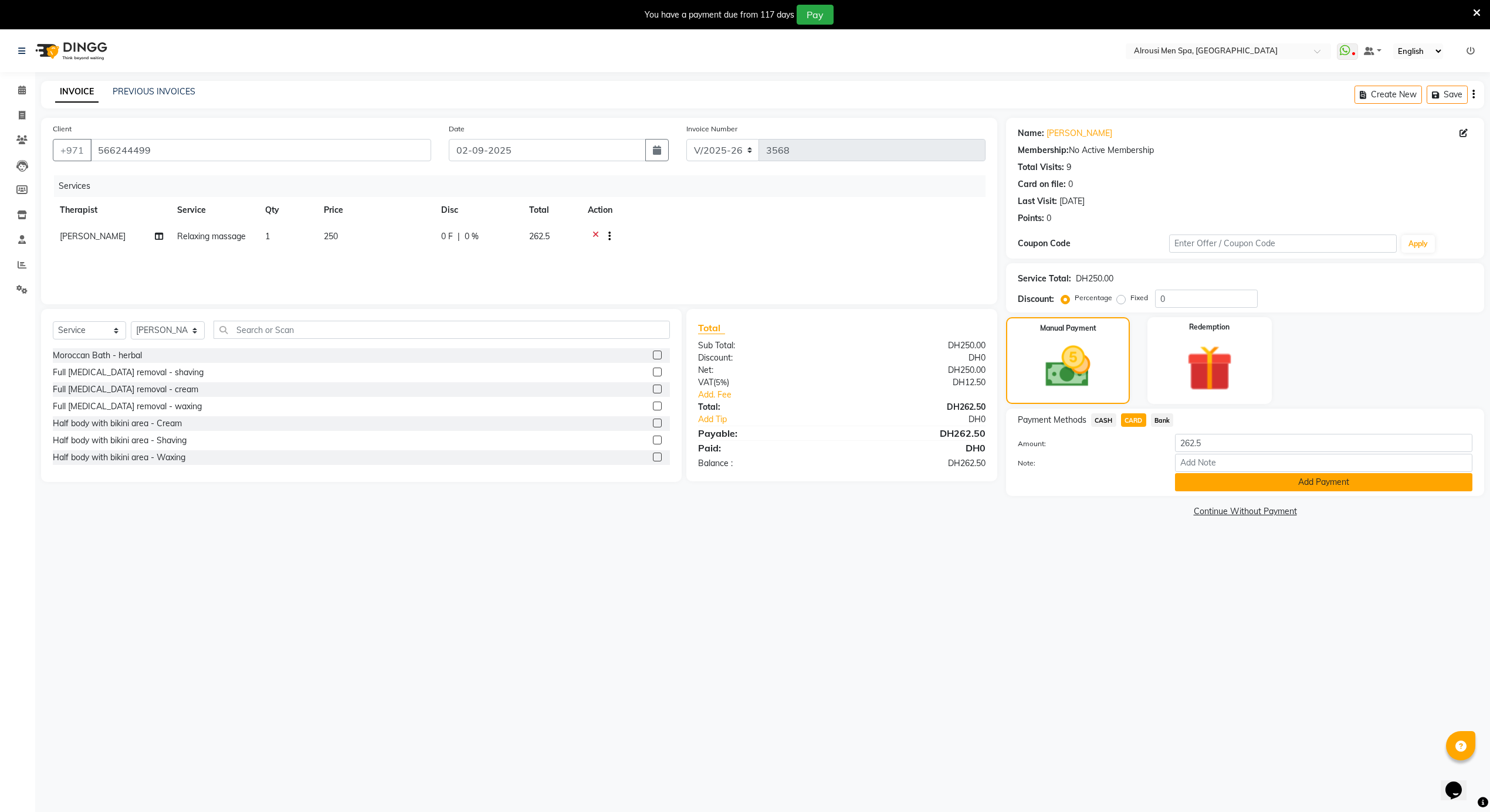
click at [1192, 491] on button "Add Payment" at bounding box center [1324, 482] width 297 height 18
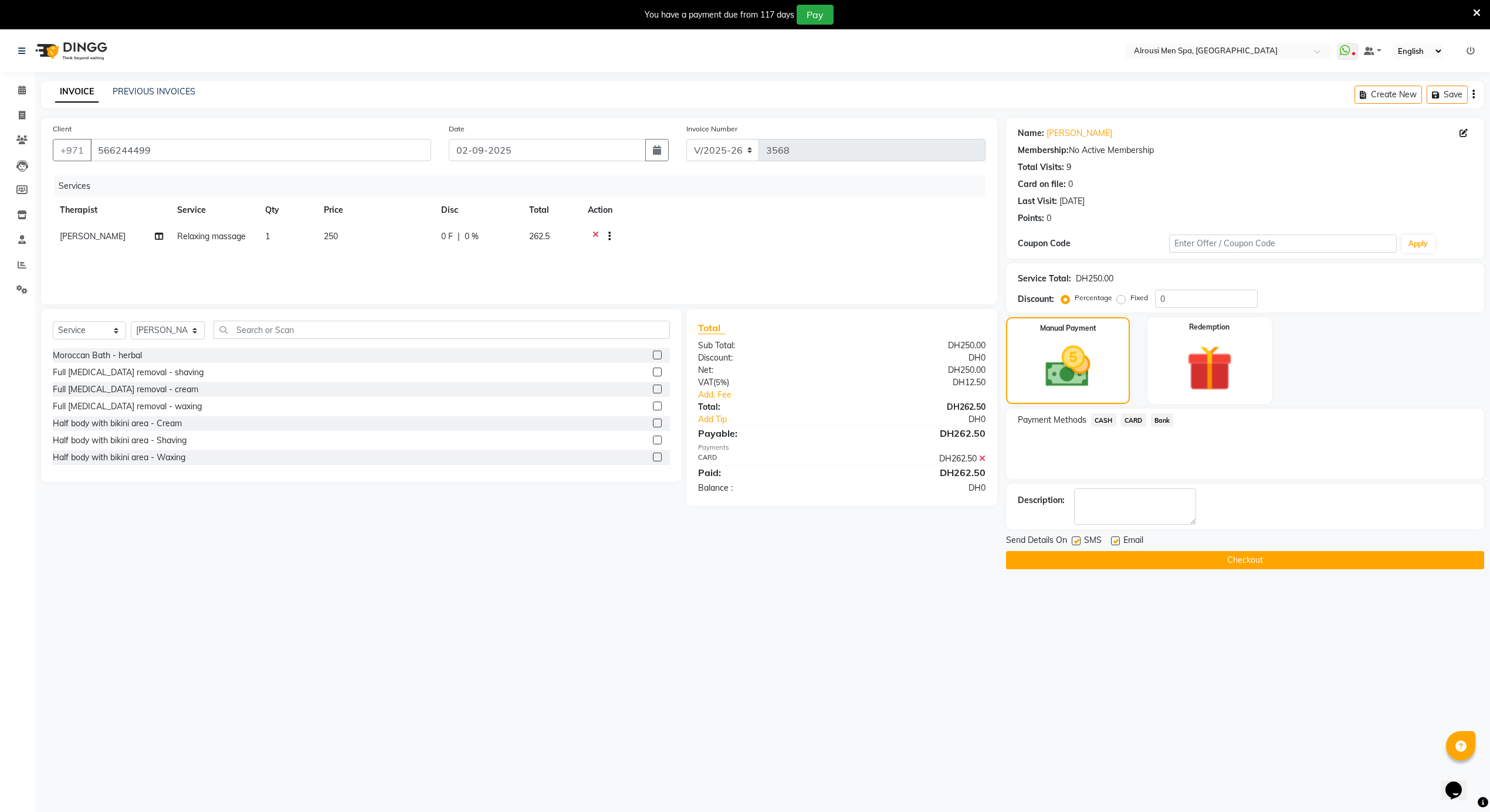
click at [1118, 541] on label at bounding box center [1115, 541] width 9 height 9
click at [1118, 541] on input "checkbox" at bounding box center [1115, 541] width 7 height 7
checkbox input "false"
click at [1118, 557] on button "Checkout" at bounding box center [1246, 560] width 478 height 18
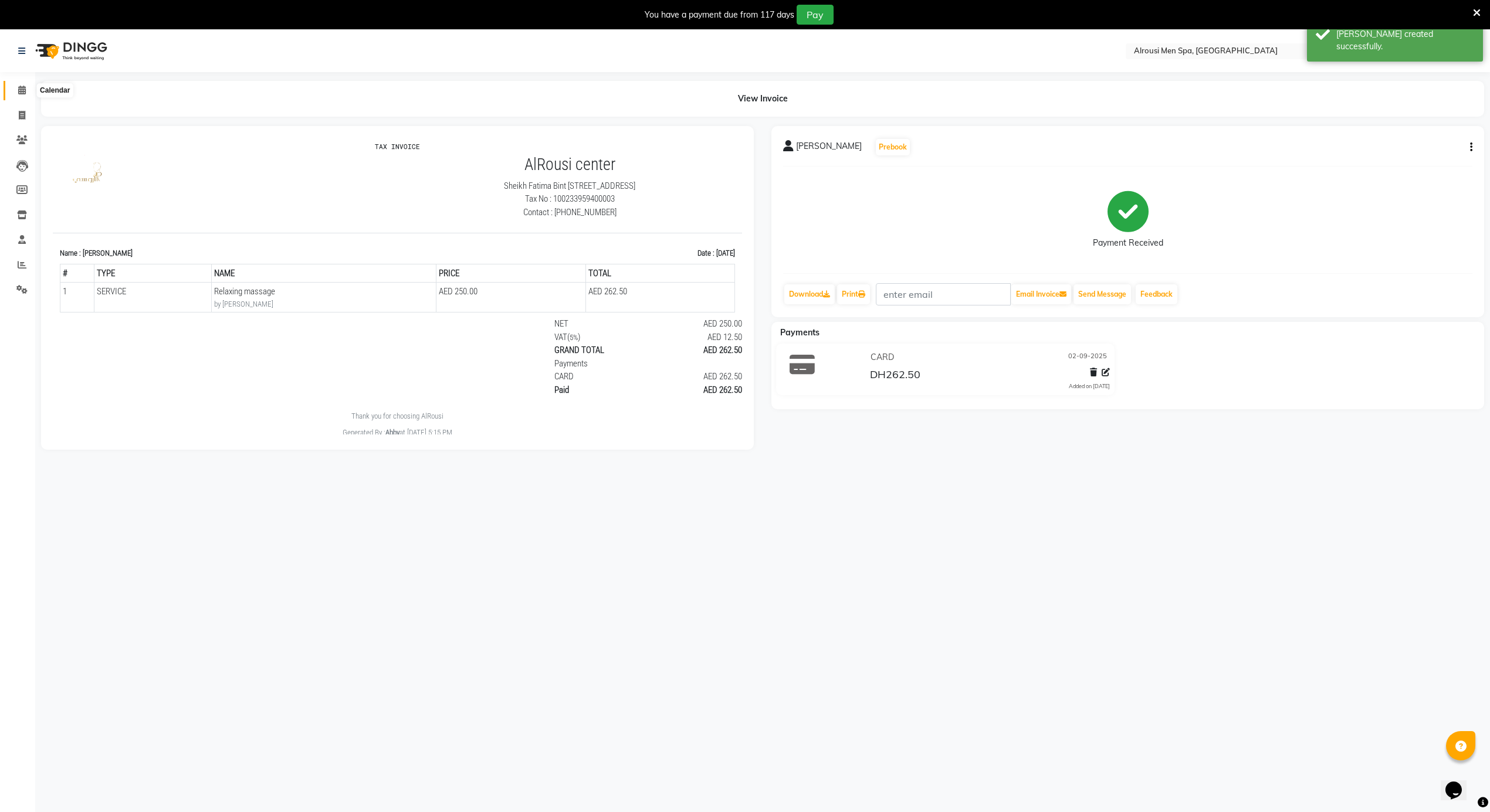
click at [24, 87] on icon at bounding box center [22, 90] width 7 height 9
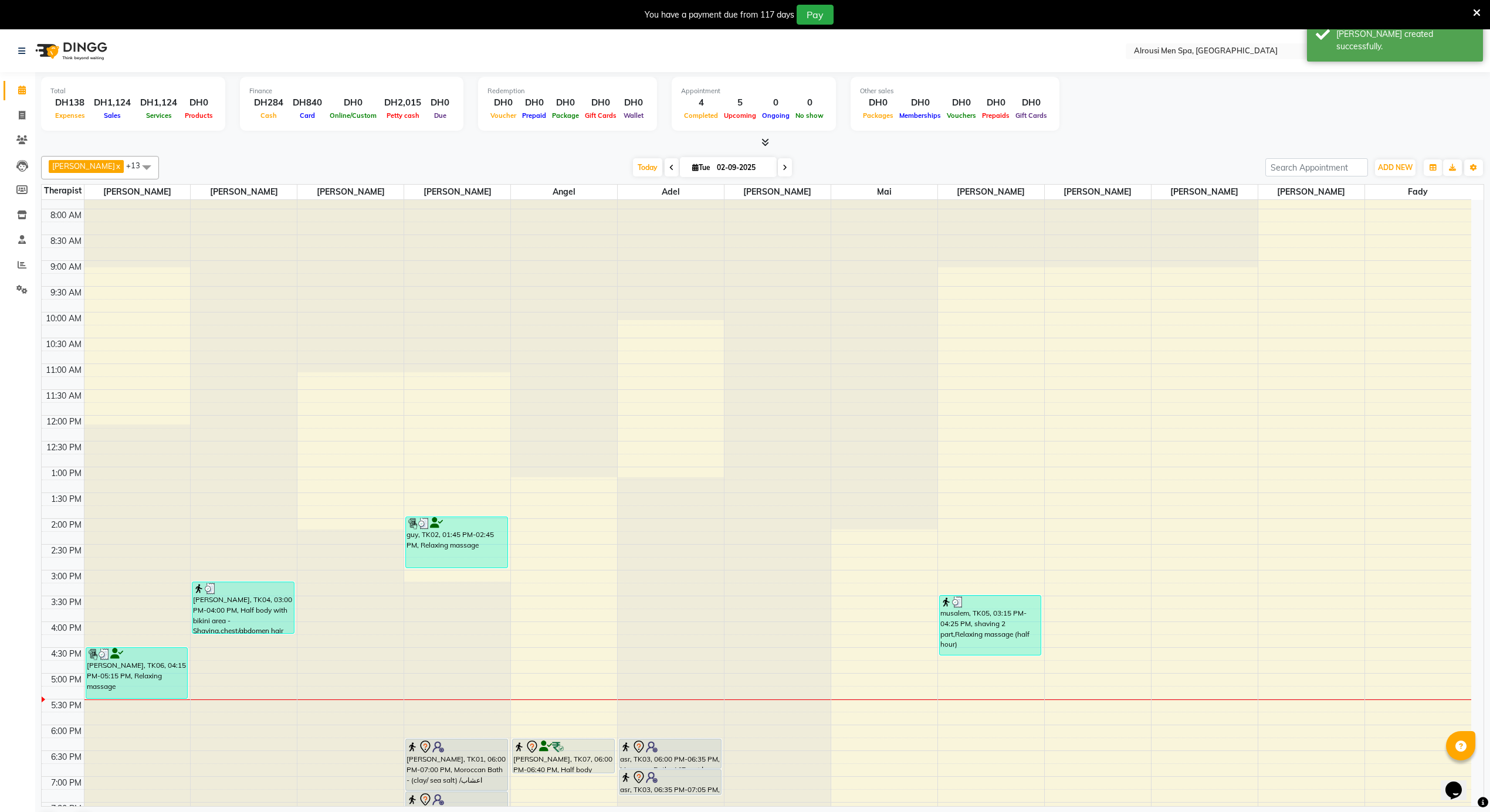
scroll to position [627, 0]
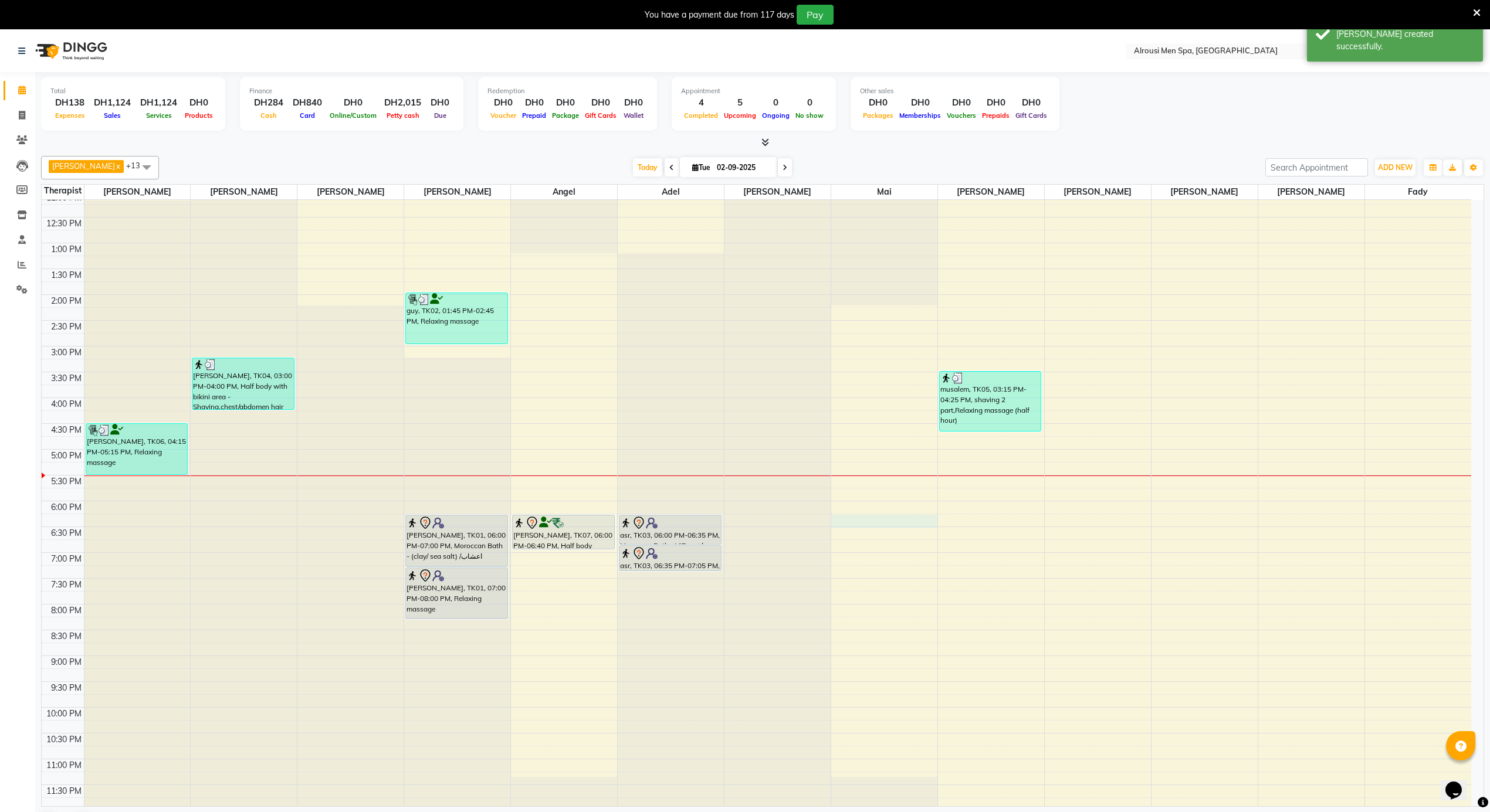
click at [881, 526] on div "12:00 AM 12:30 AM 1:00 AM 1:30 AM 2:00 AM 2:30 AM 3:00 AM 3:30 AM 4:00 AM 4:30 …" at bounding box center [756, 191] width 1430 height 1238
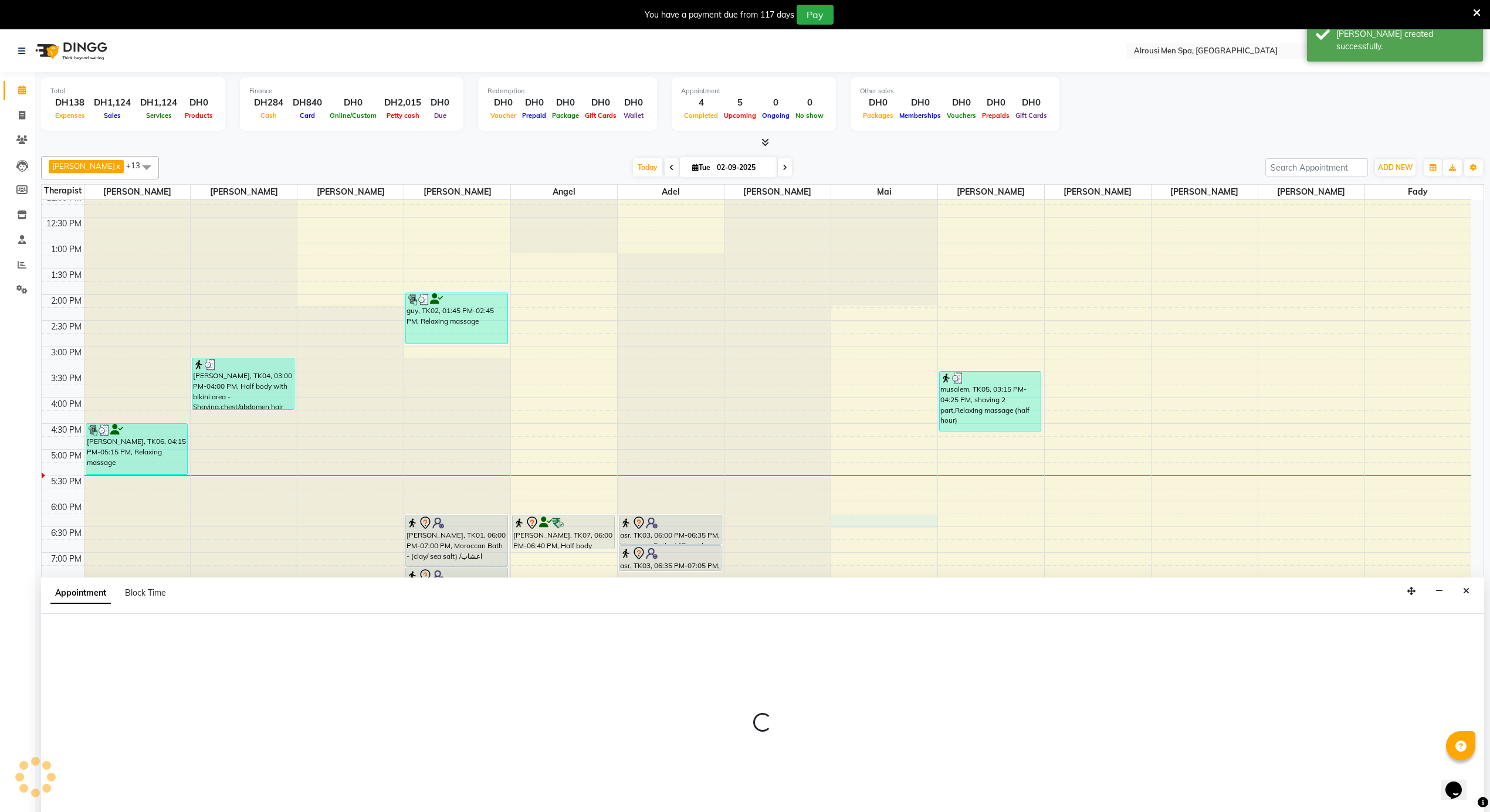
scroll to position [30, 0]
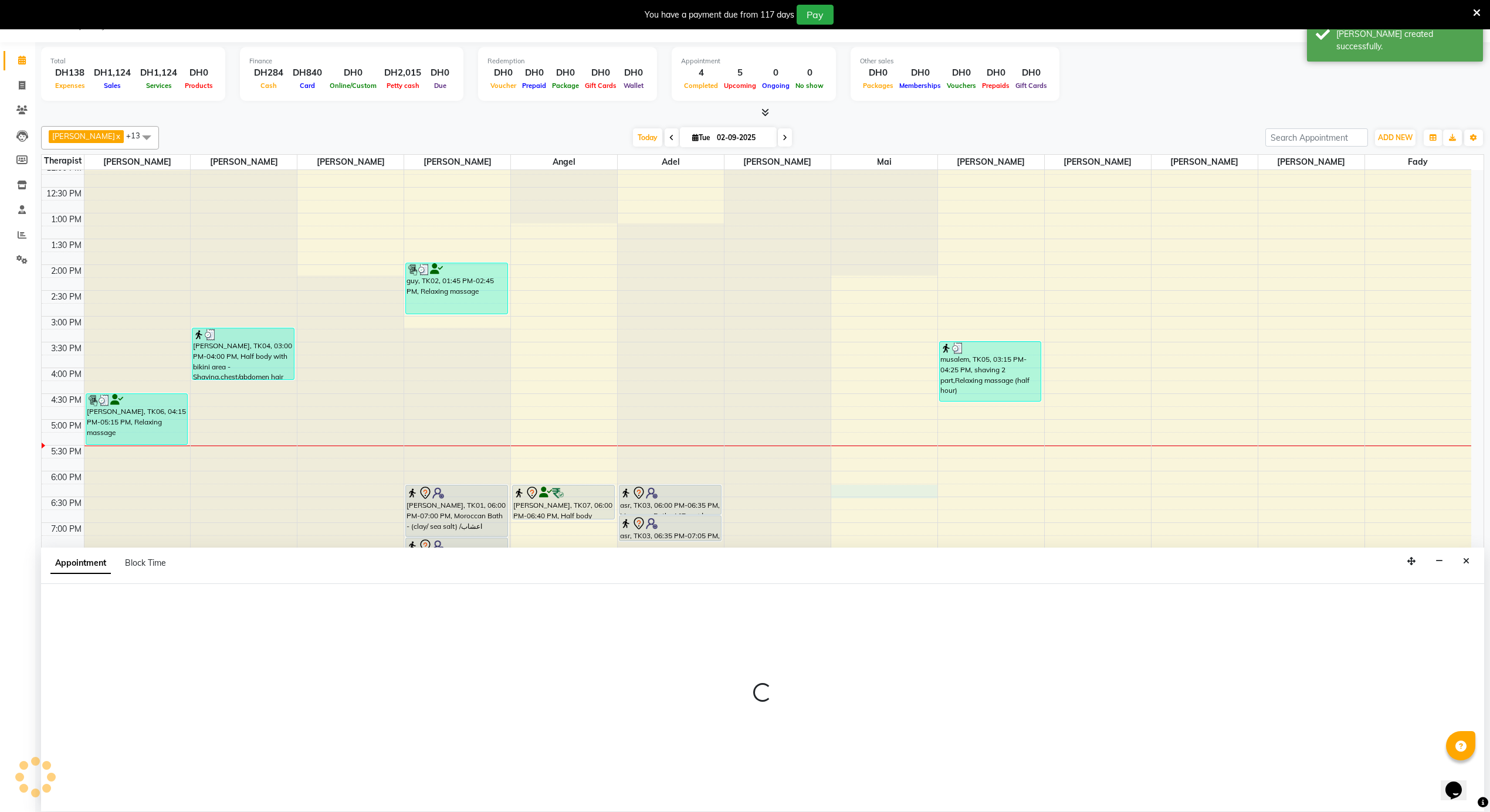
select select "52230"
select select "1080"
select select "tentative"
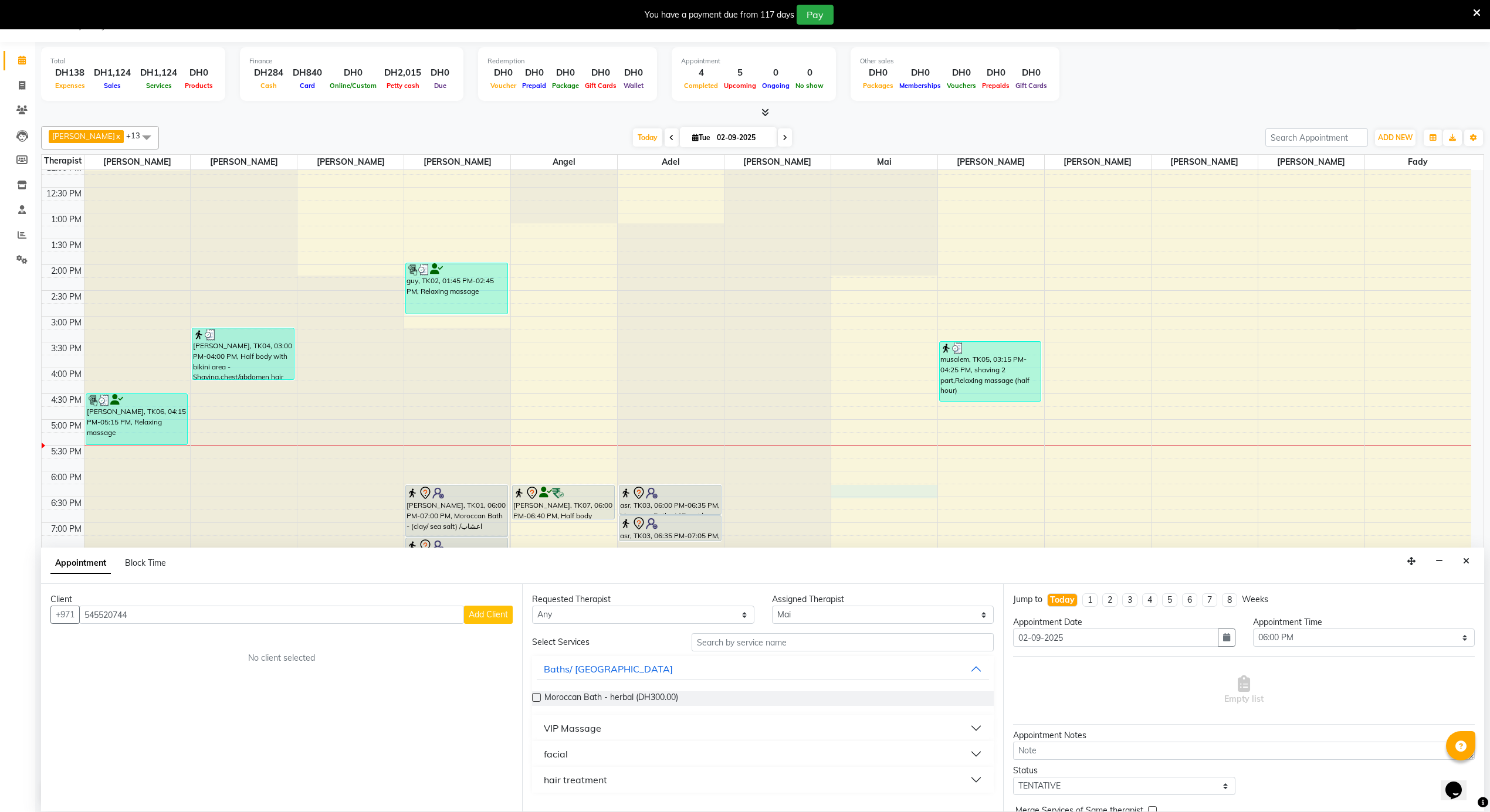
type input "545520744"
click at [487, 617] on span "Add Client" at bounding box center [488, 615] width 39 height 10
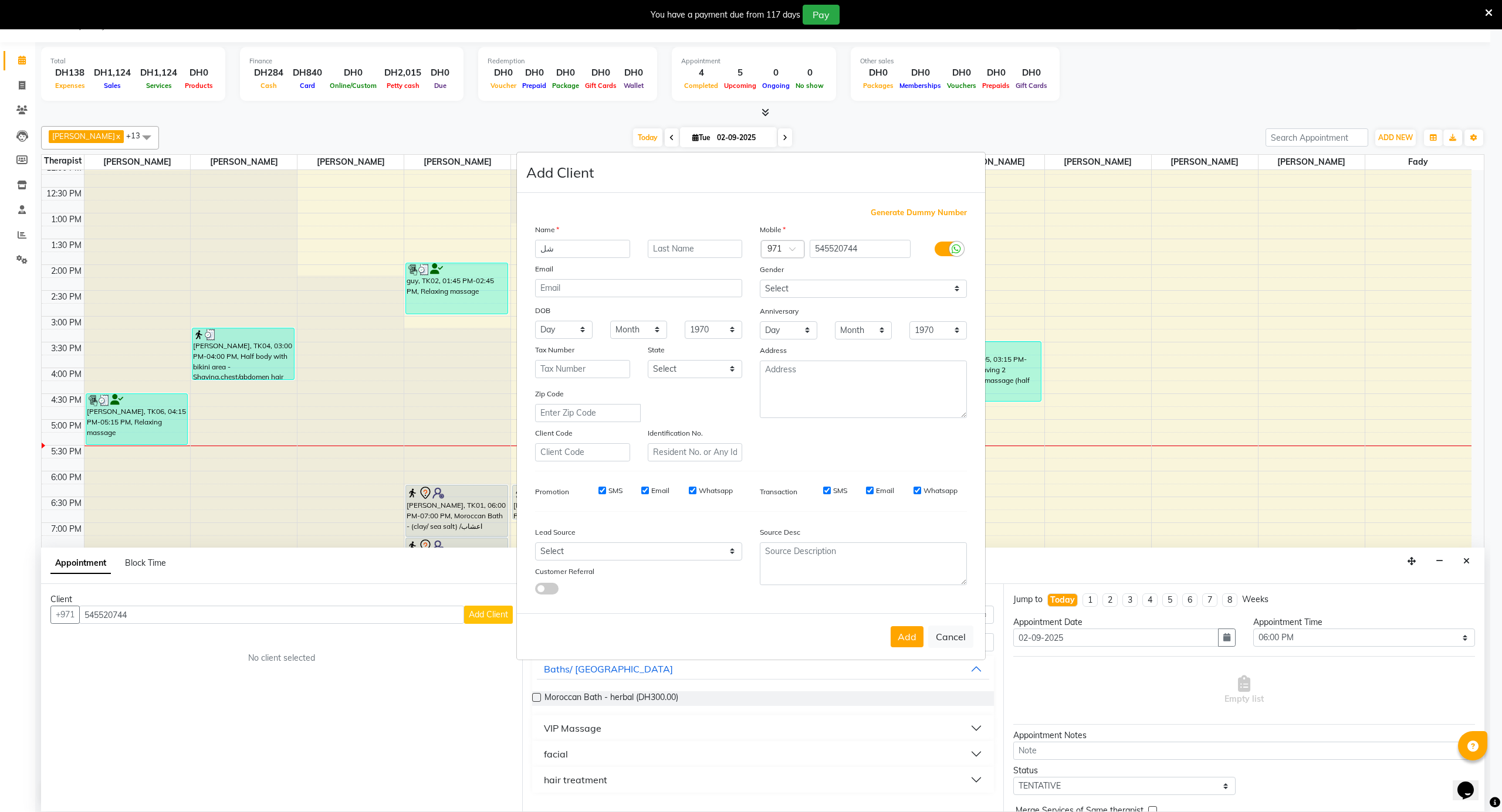
type input "ش"
type input "abdallah"
click at [914, 635] on button "Add" at bounding box center [907, 637] width 33 height 21
select select
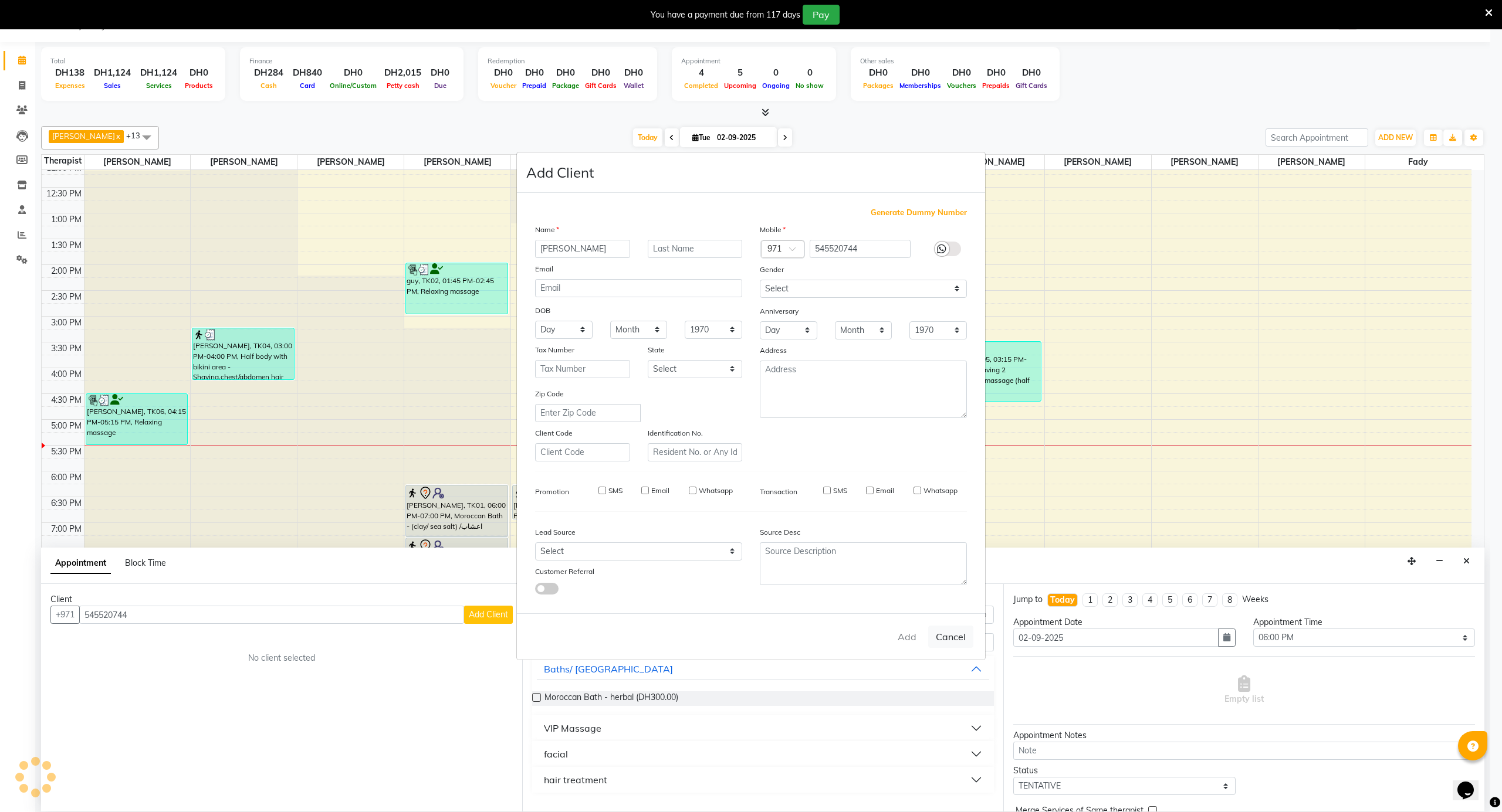
select select
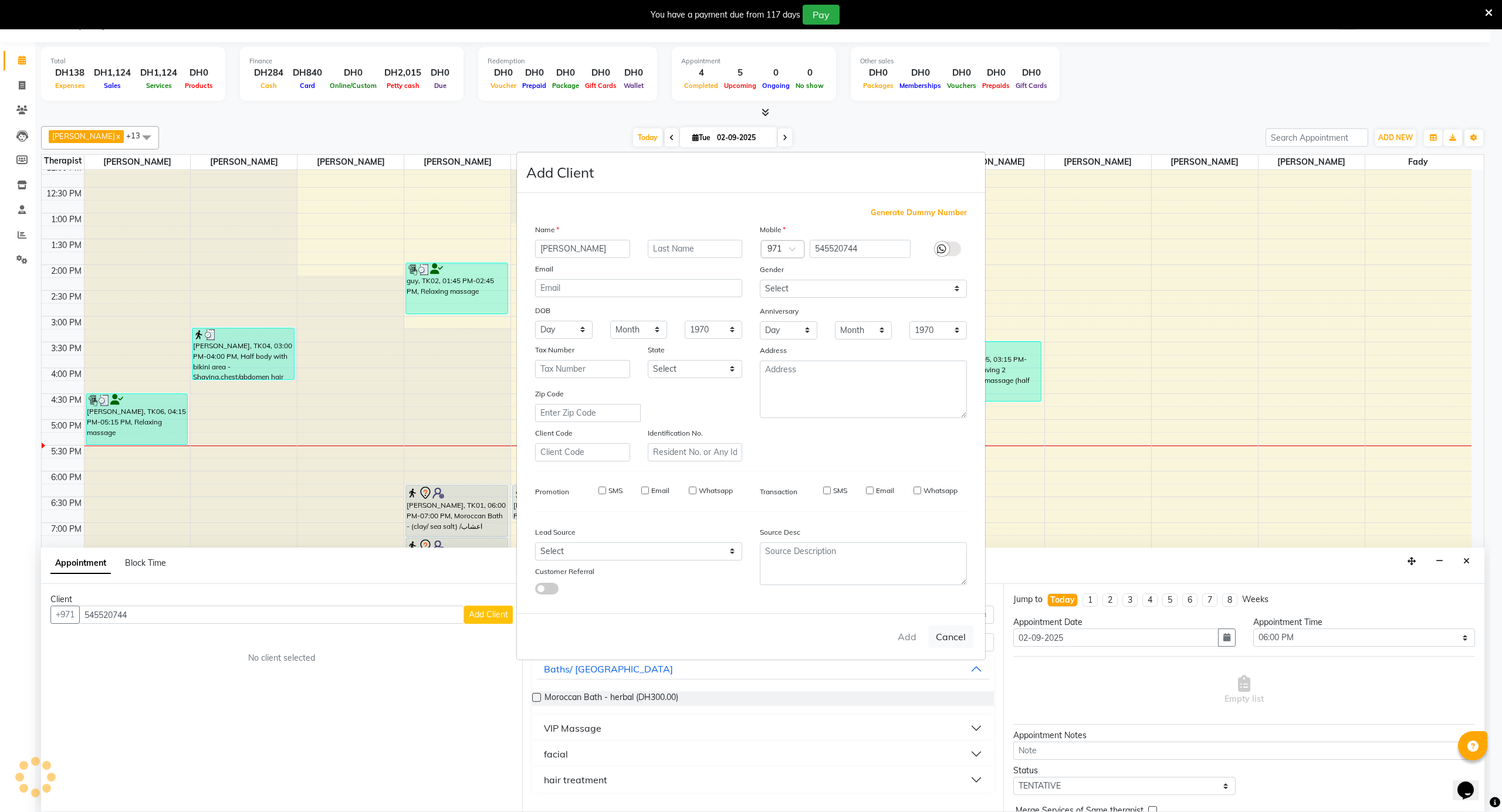
checkbox input "false"
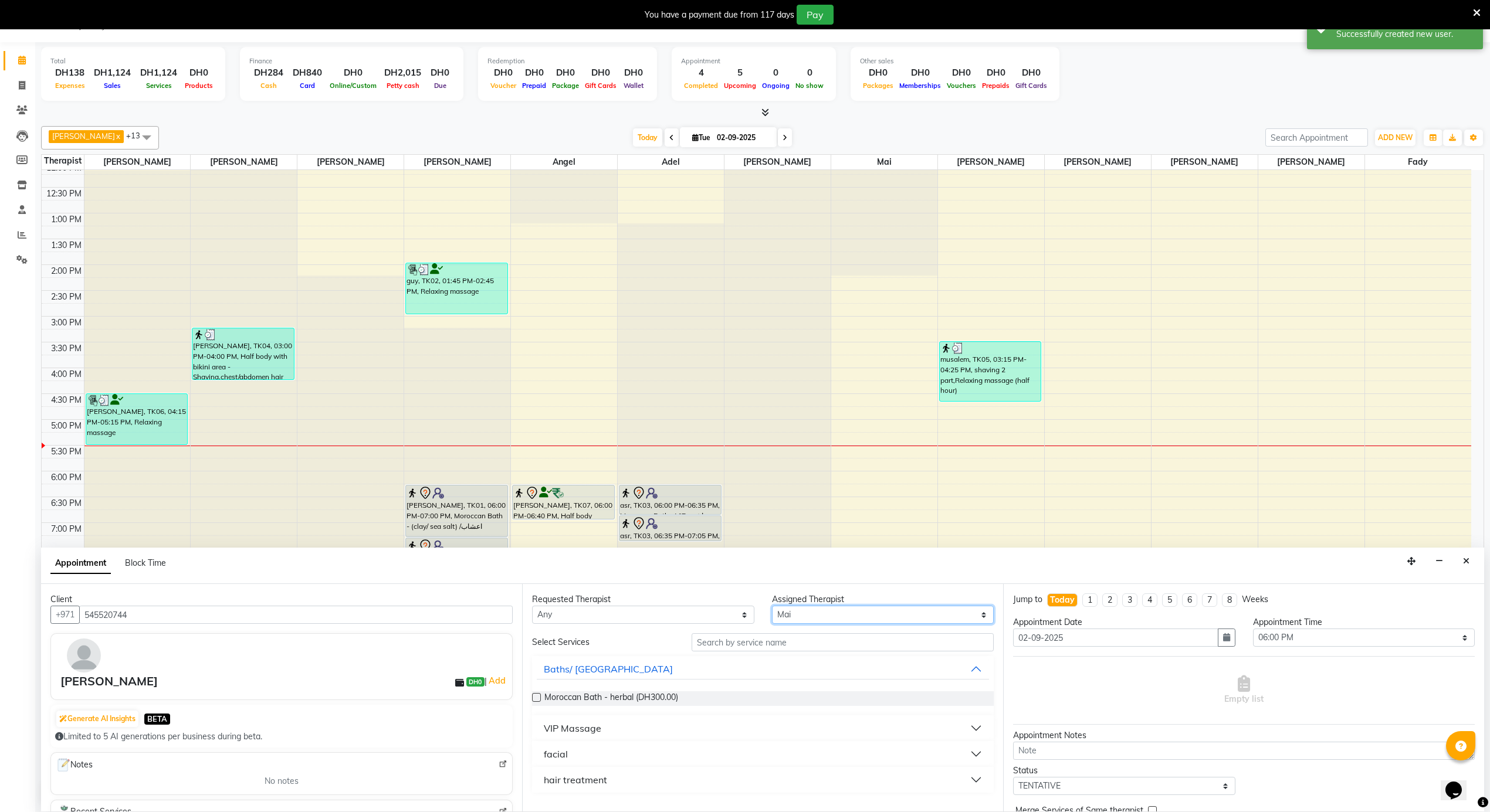
click at [815, 615] on select "Select Adel Angel Ayub Aziz cindy Diane Fady John kim Mai Mitch Mohamed steve A…" at bounding box center [883, 615] width 222 height 18
select select "43429"
click at [772, 607] on select "Select Adel Angel Ayub Aziz cindy Diane Fady John kim Mai Mitch Mohamed steve A…" at bounding box center [883, 615] width 222 height 18
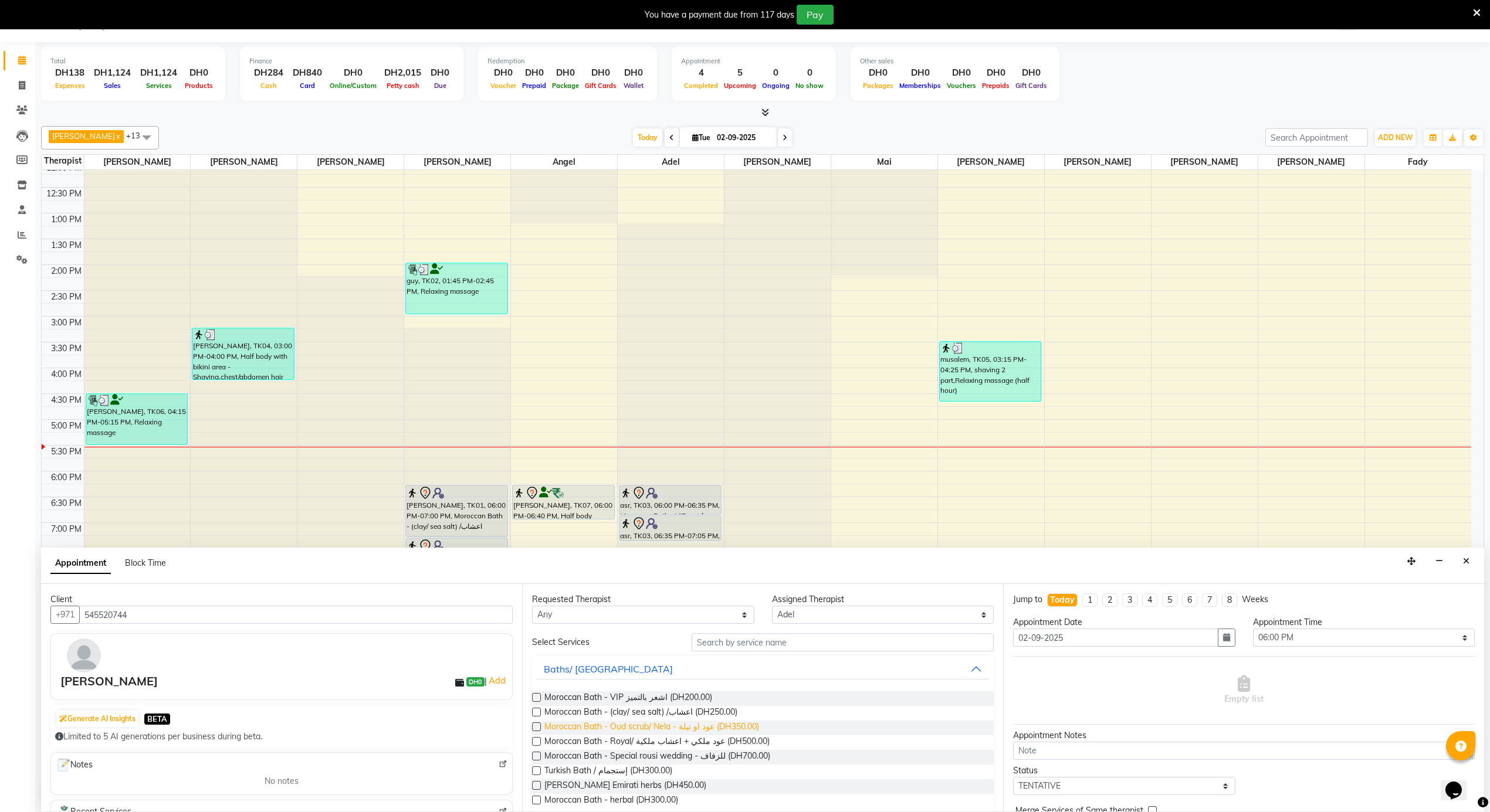
click at [705, 726] on span "Moroccan Bath - Oud scrub/ Nela - عود او نيلة (DH350.00)" at bounding box center [652, 728] width 215 height 15
checkbox input "false"
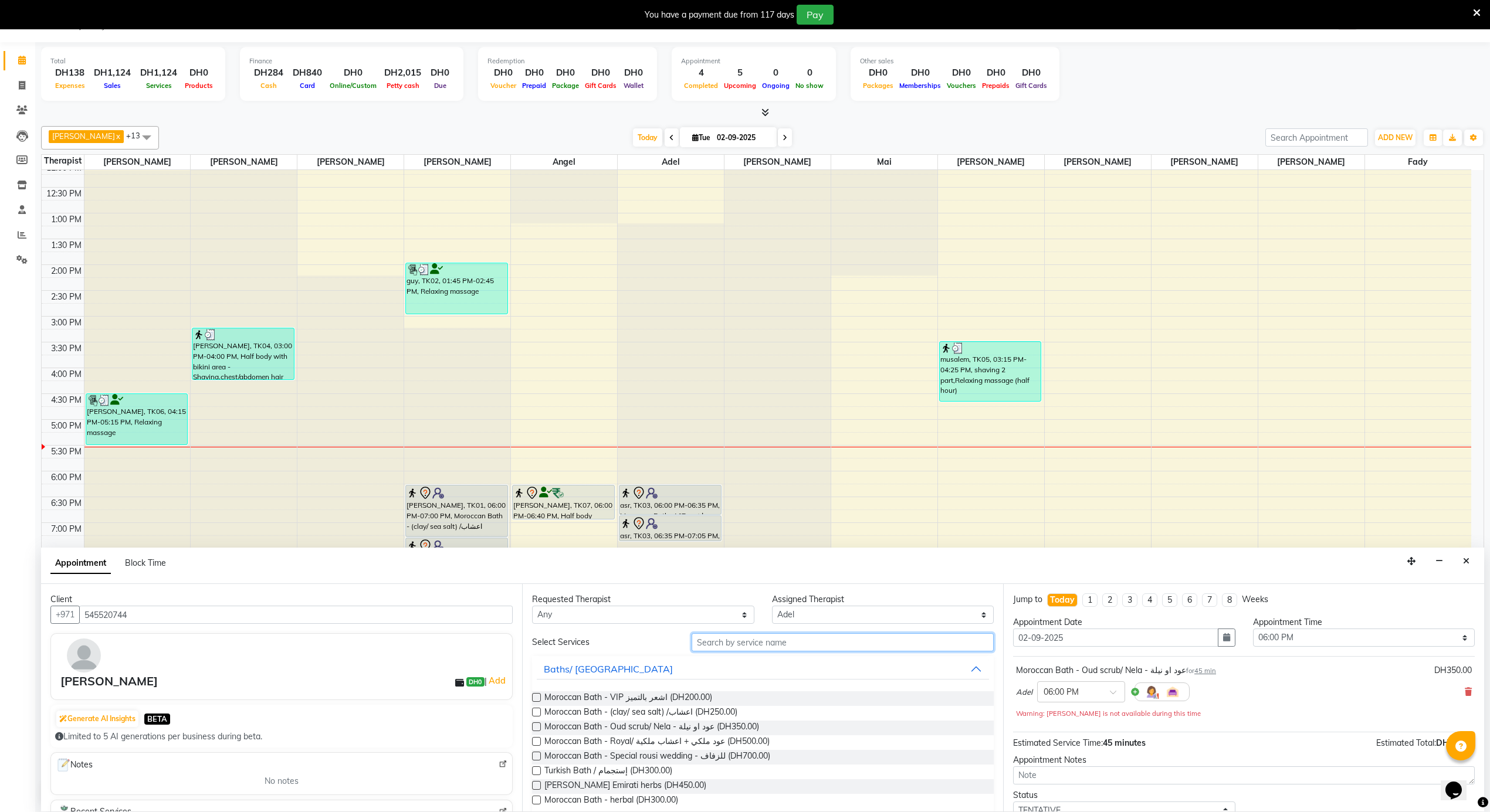
click at [763, 645] on input "text" at bounding box center [842, 642] width 302 height 18
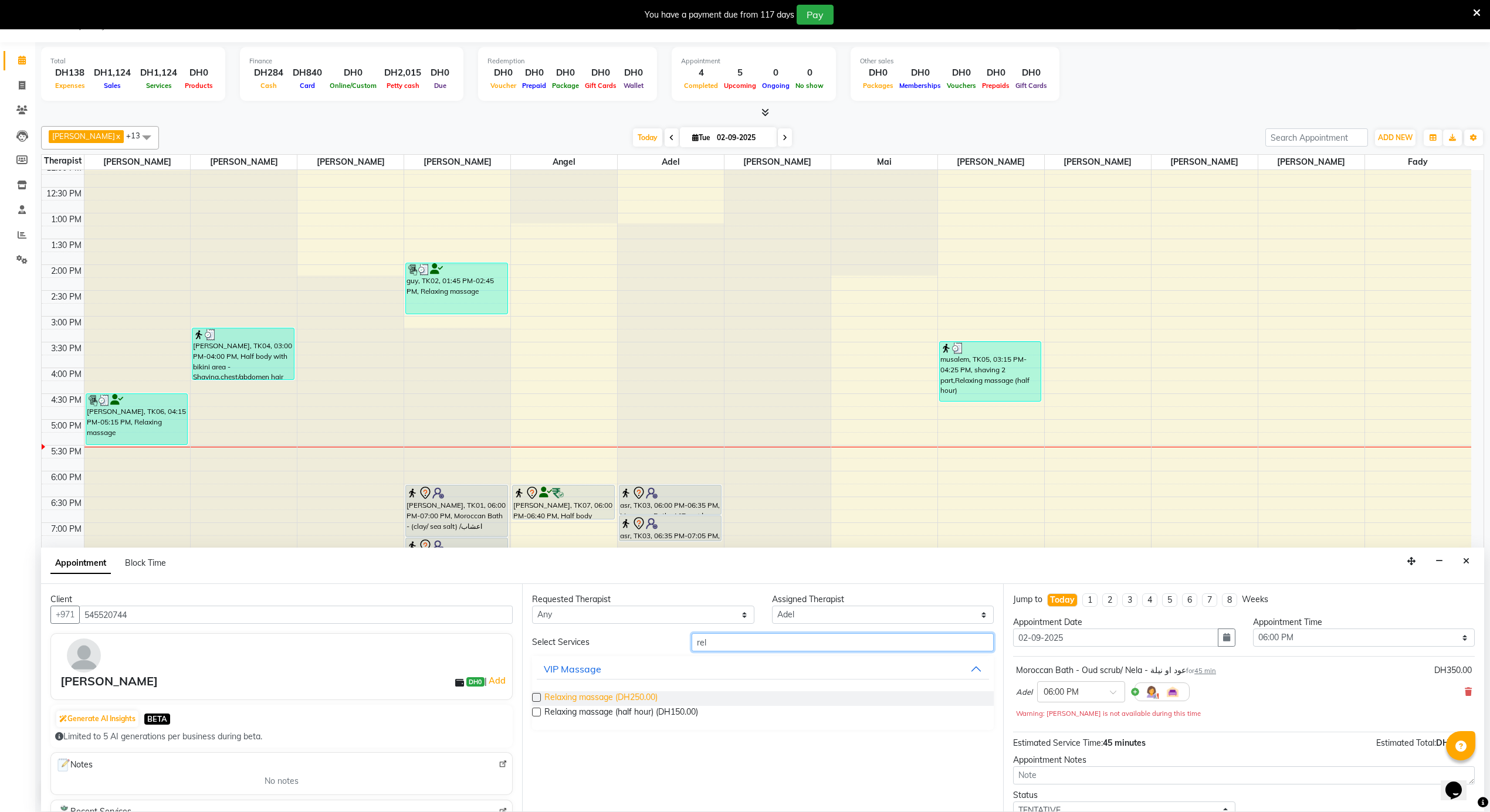
type input "rel"
click at [637, 702] on span "Relaxing massage (DH250.00)" at bounding box center [601, 699] width 113 height 15
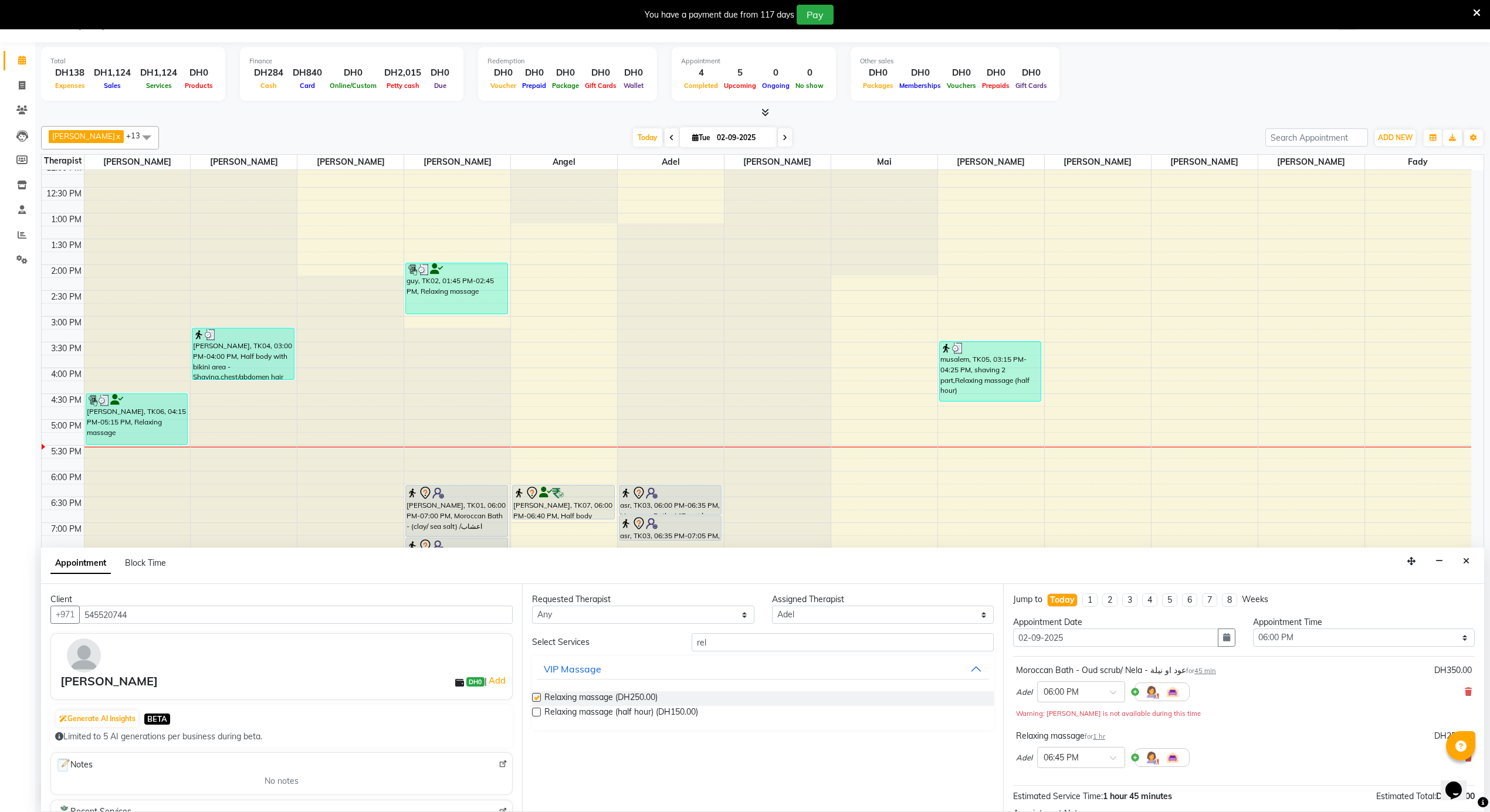
checkbox input "false"
click at [803, 639] on input "rel" at bounding box center [842, 642] width 302 height 18
type input "mani"
click at [798, 619] on select "Select Adel Angel Ayub Aziz cindy Diane Fady John kim Mai Mitch Mohamed steve A…" at bounding box center [883, 615] width 222 height 18
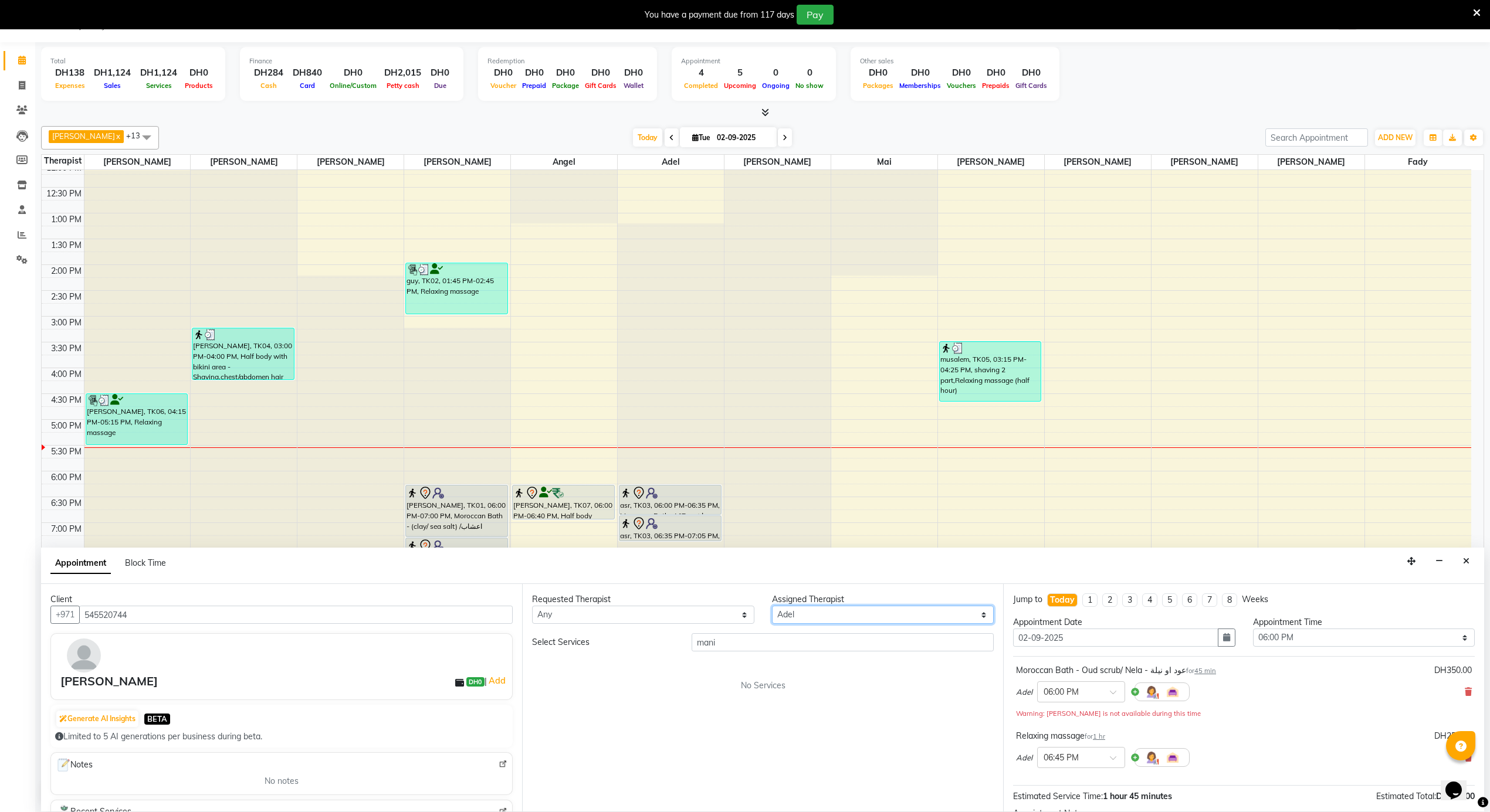
select select "38891"
click at [772, 607] on select "Select Adel Angel Ayub Aziz cindy Diane Fady John kim Mai Mitch Mohamed steve A…" at bounding box center [883, 615] width 222 height 18
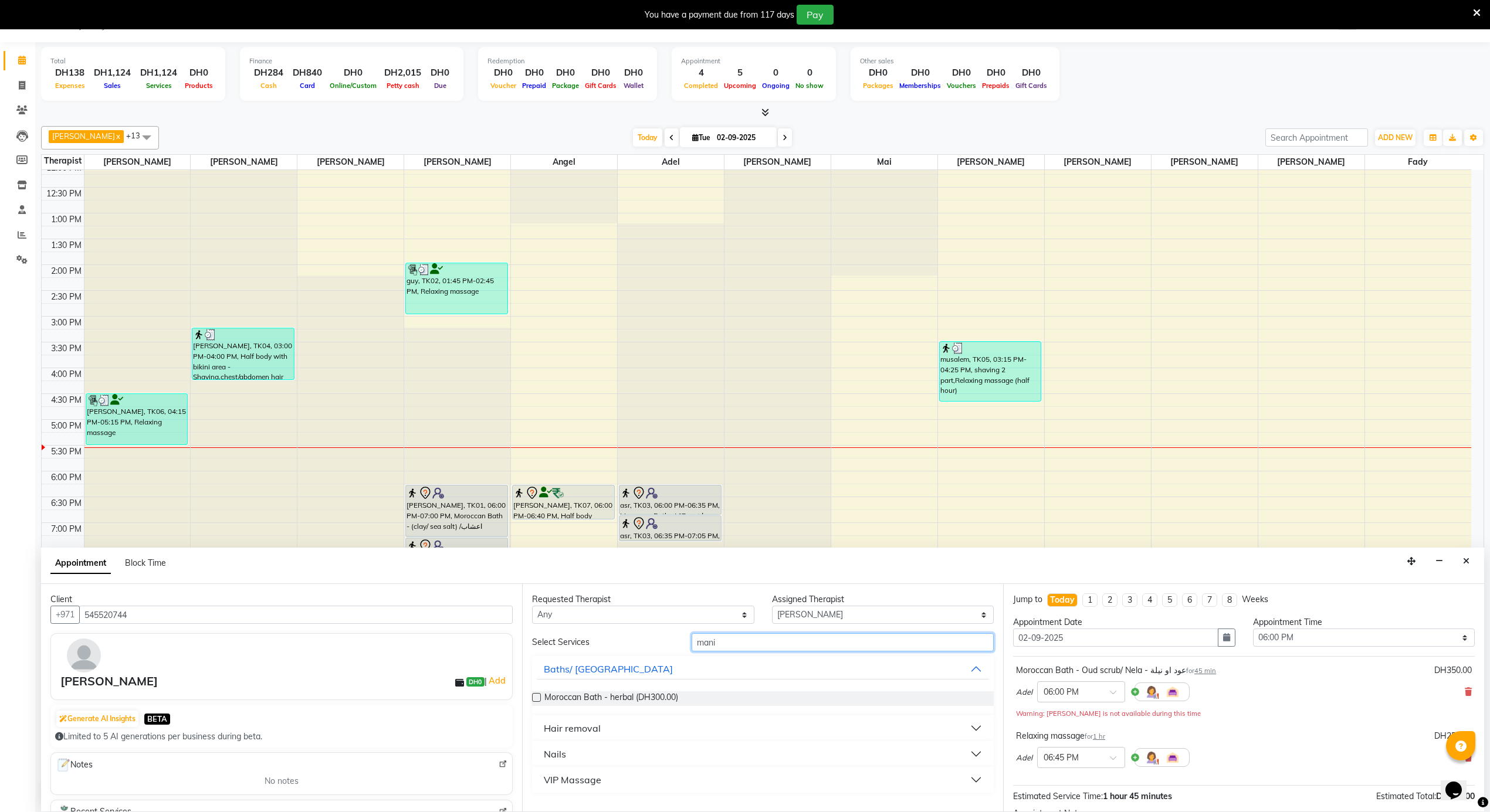
click at [754, 645] on input "mani" at bounding box center [842, 642] width 302 height 18
type input "mani"
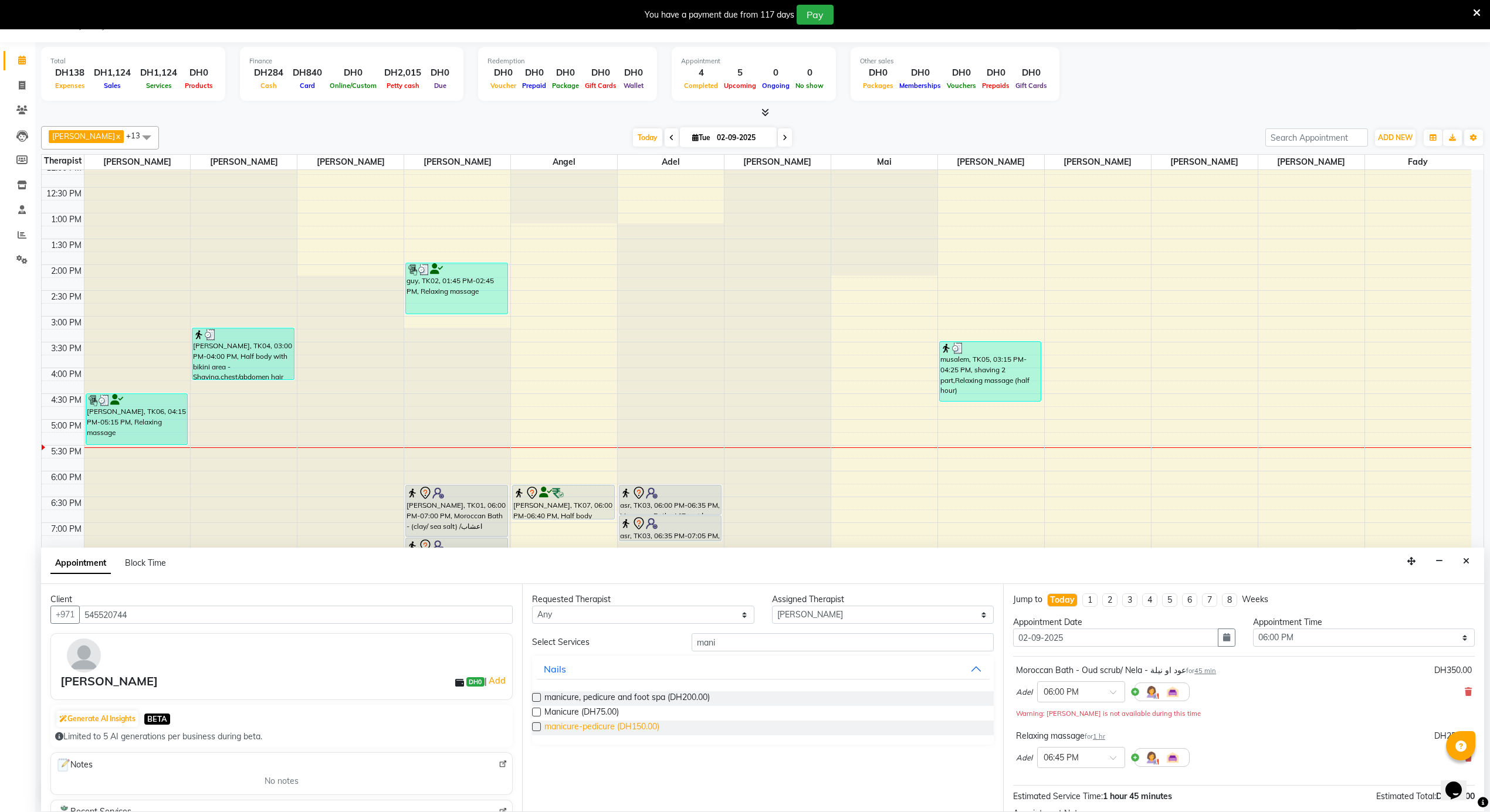
click at [639, 723] on span "manicure-pedicure (DH150.00)" at bounding box center [602, 728] width 115 height 15
checkbox input "false"
click at [1280, 641] on select "Select 12:00 AM 12:05 AM 12:10 AM 12:15 AM 12:20 AM 12:25 AM 12:30 AM 12:35 AM …" at bounding box center [1364, 638] width 222 height 18
select select "1070"
click at [1253, 630] on select "Select 12:00 AM 12:05 AM 12:10 AM 12:15 AM 12:20 AM 12:25 AM 12:30 AM 12:35 AM …" at bounding box center [1364, 638] width 222 height 18
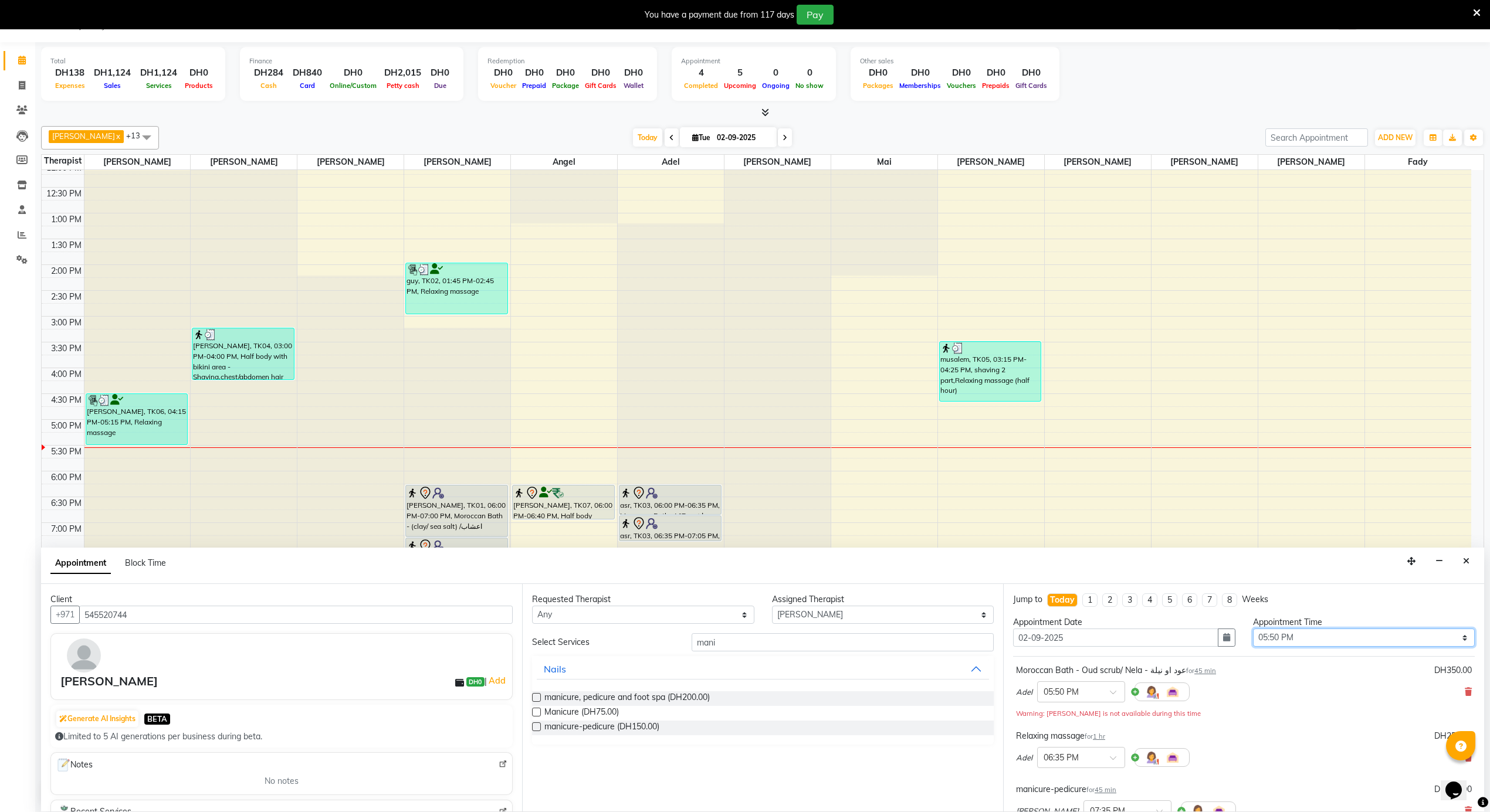
scroll to position [190, 0]
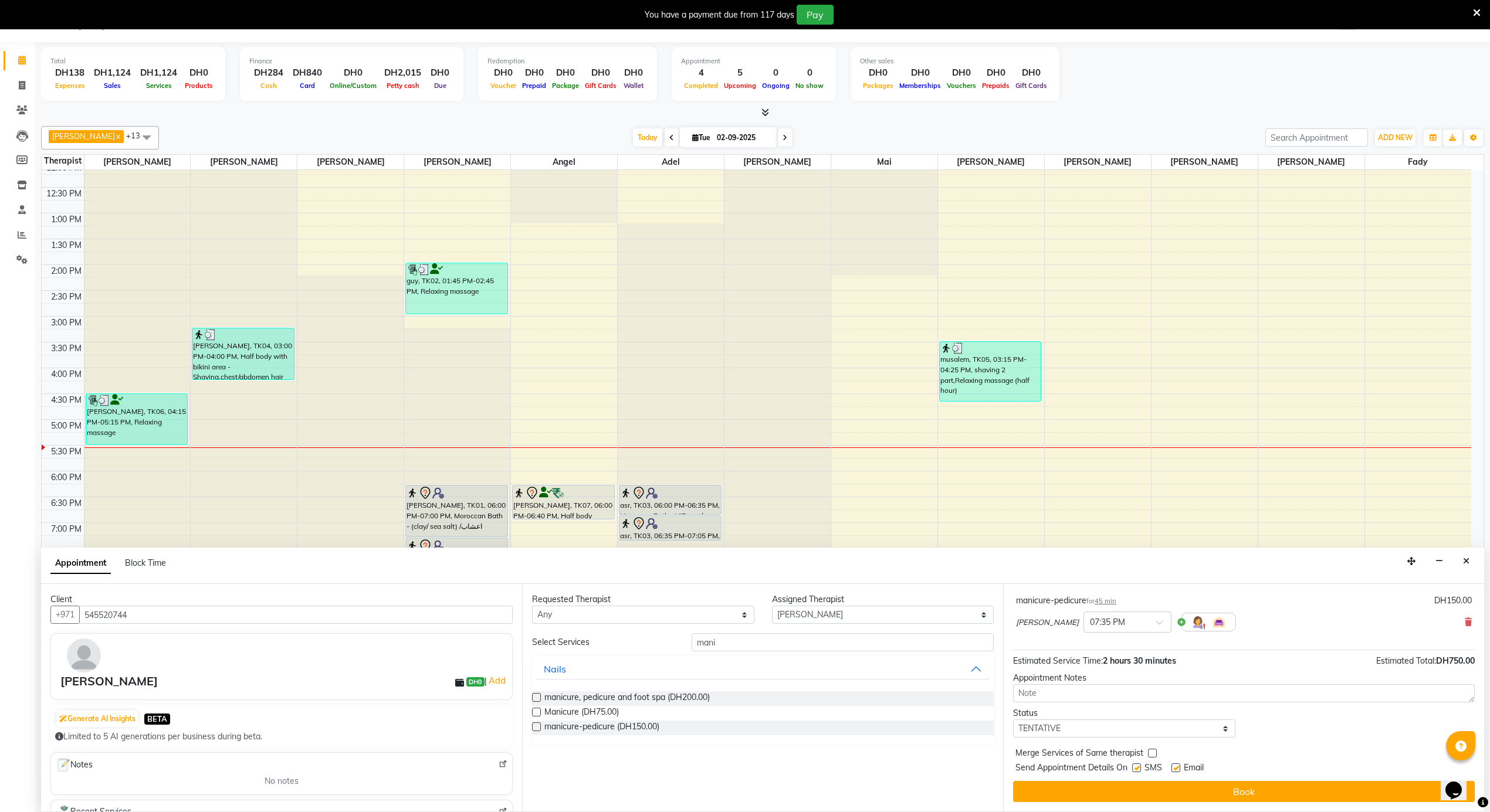
click at [1176, 765] on label at bounding box center [1176, 768] width 9 height 9
click at [1176, 766] on input "checkbox" at bounding box center [1175, 769] width 7 height 7
checkbox input "false"
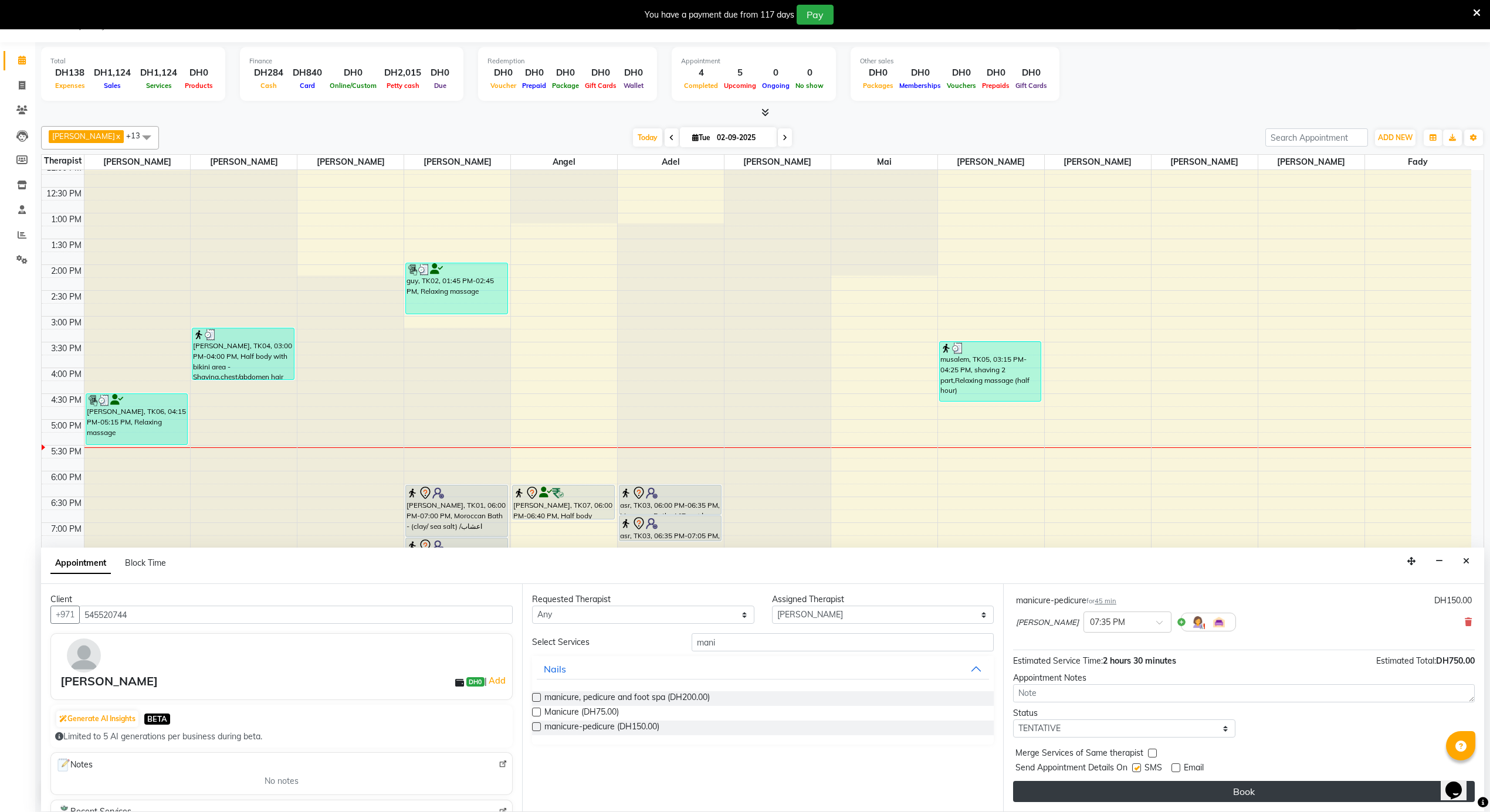
click at [1176, 785] on button "Book" at bounding box center [1244, 791] width 462 height 21
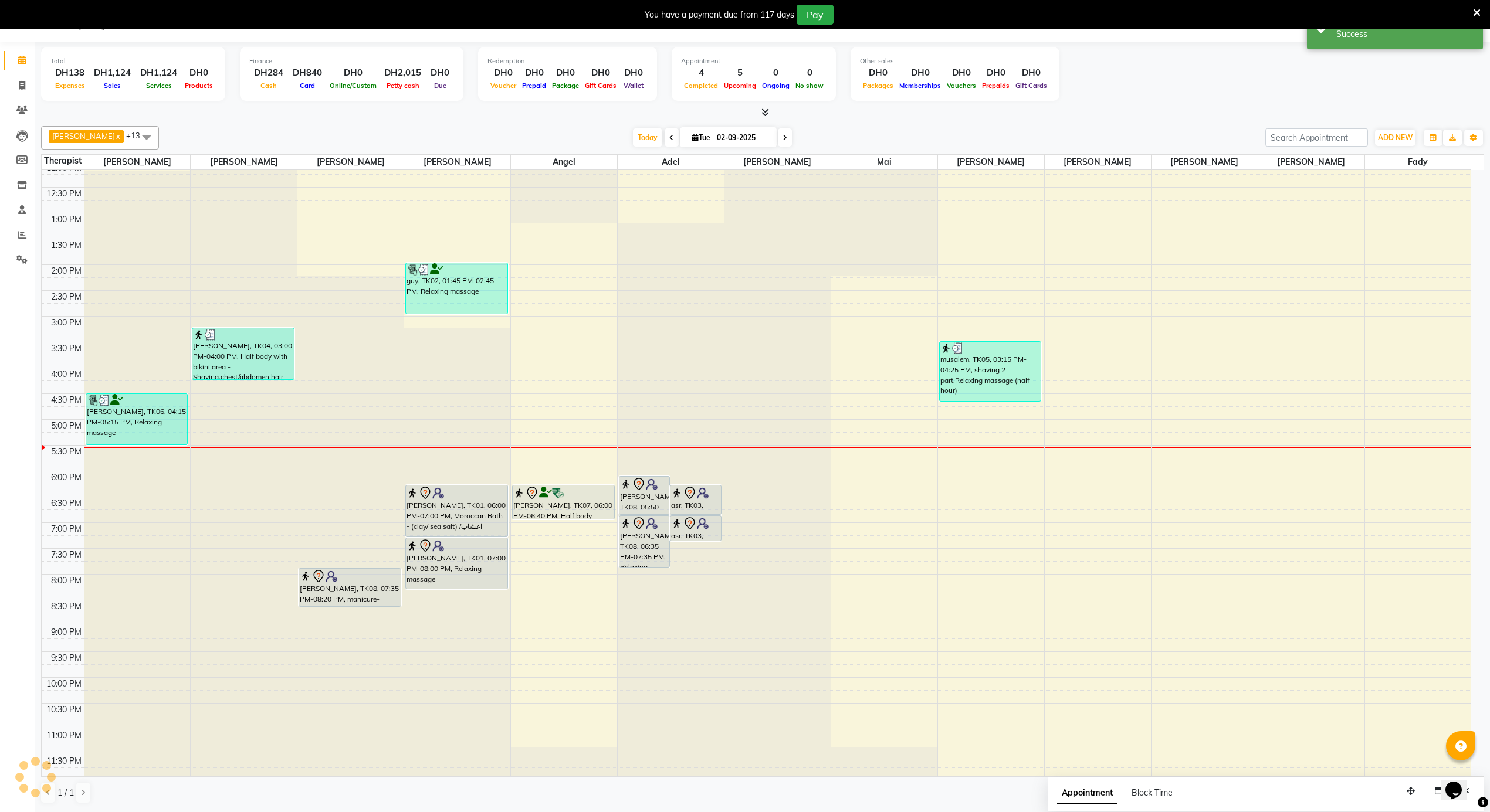
scroll to position [0, 0]
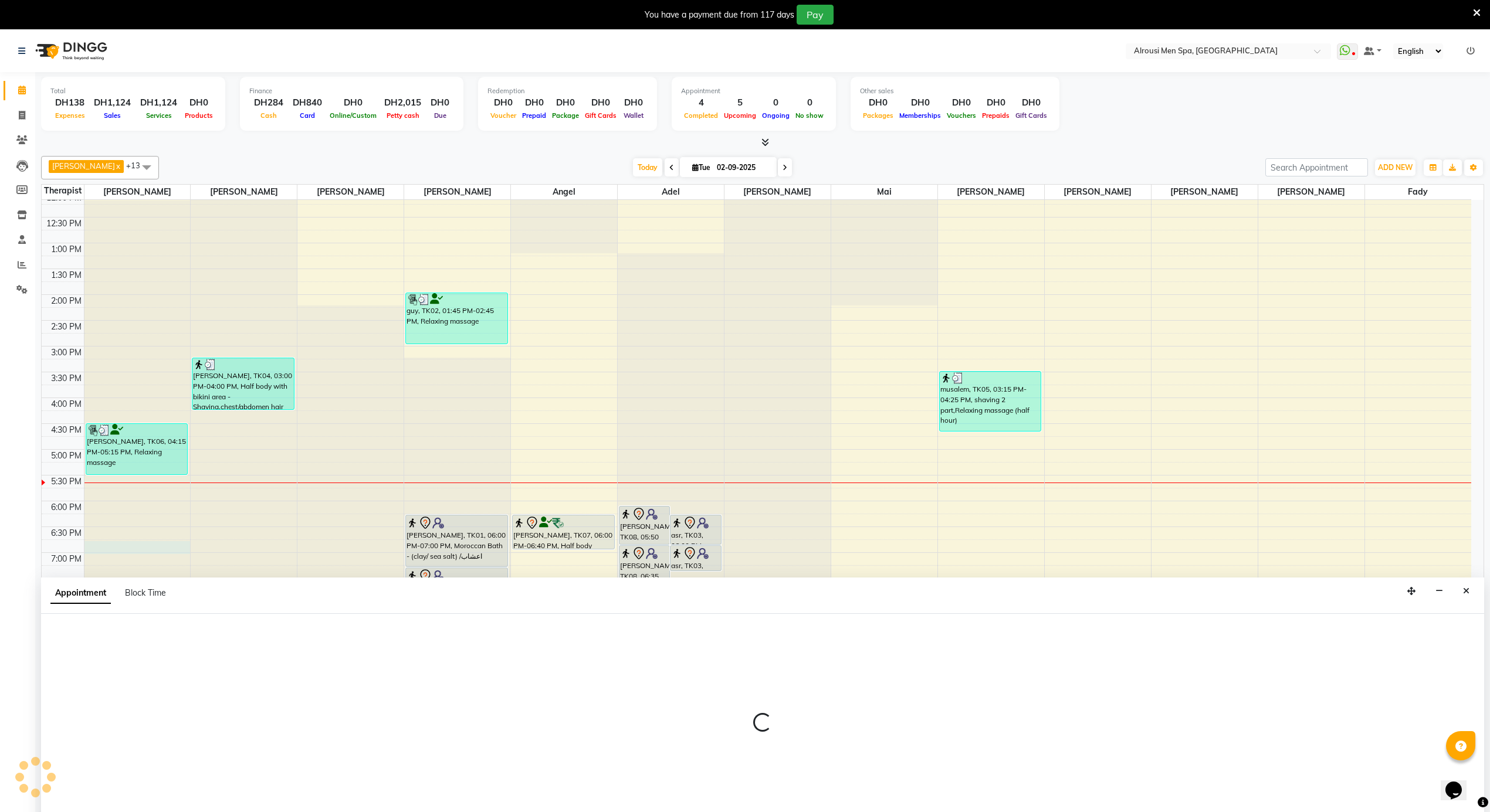
scroll to position [30, 0]
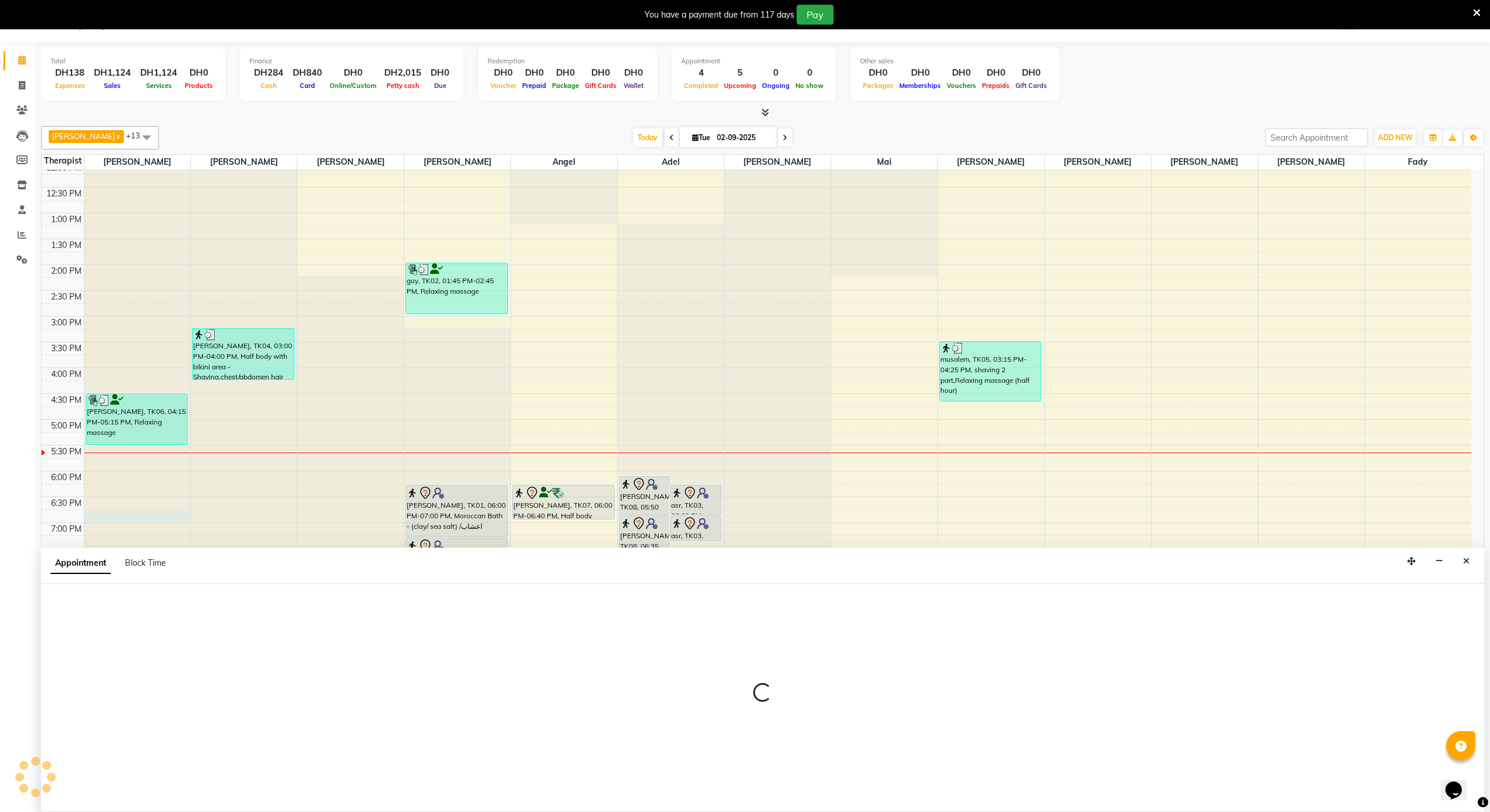
select select "38887"
select select "1110"
select select "tentative"
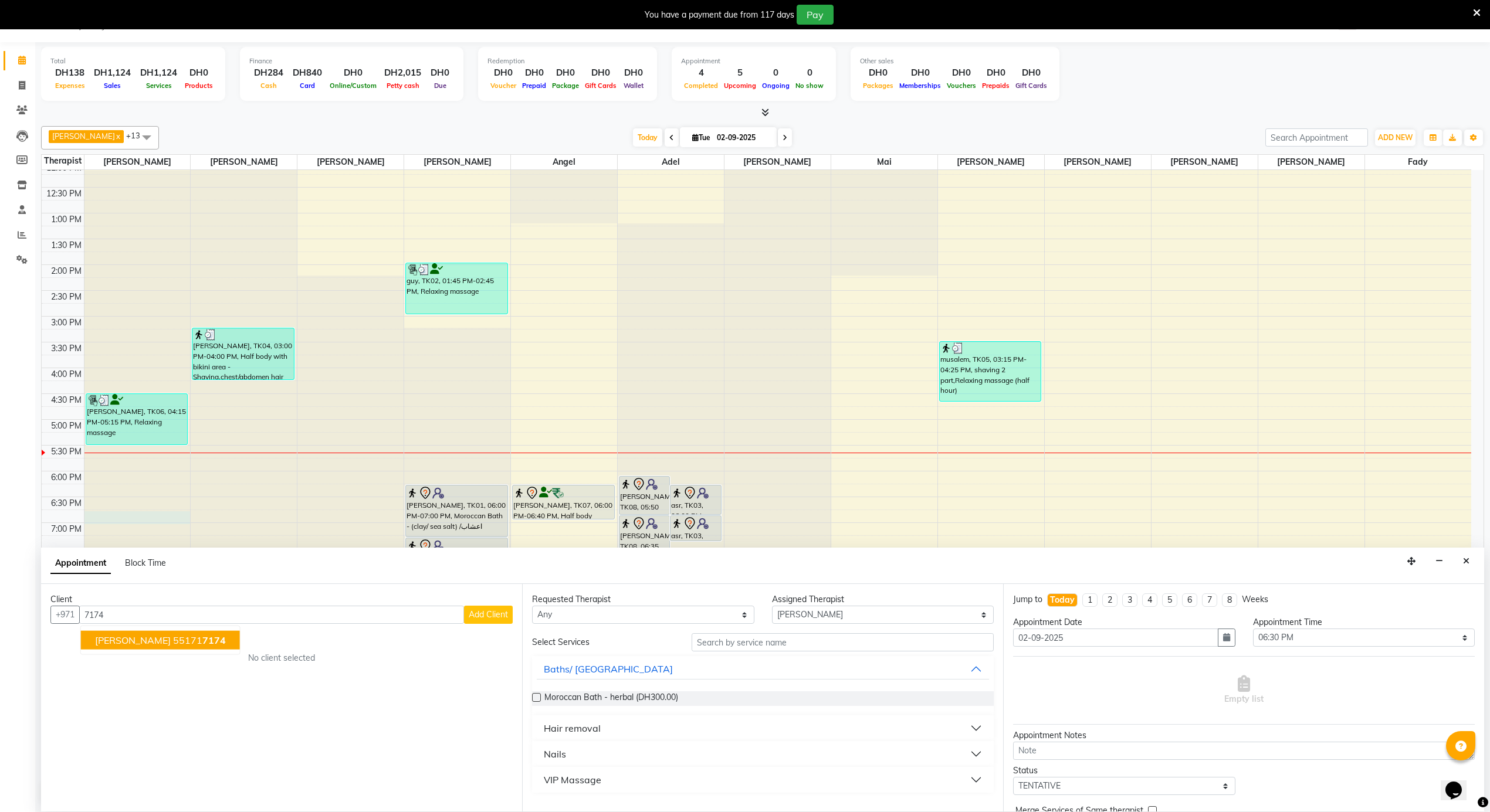
click at [101, 613] on input "7174" at bounding box center [272, 615] width 385 height 18
click at [196, 639] on span "71774" at bounding box center [211, 641] width 29 height 12
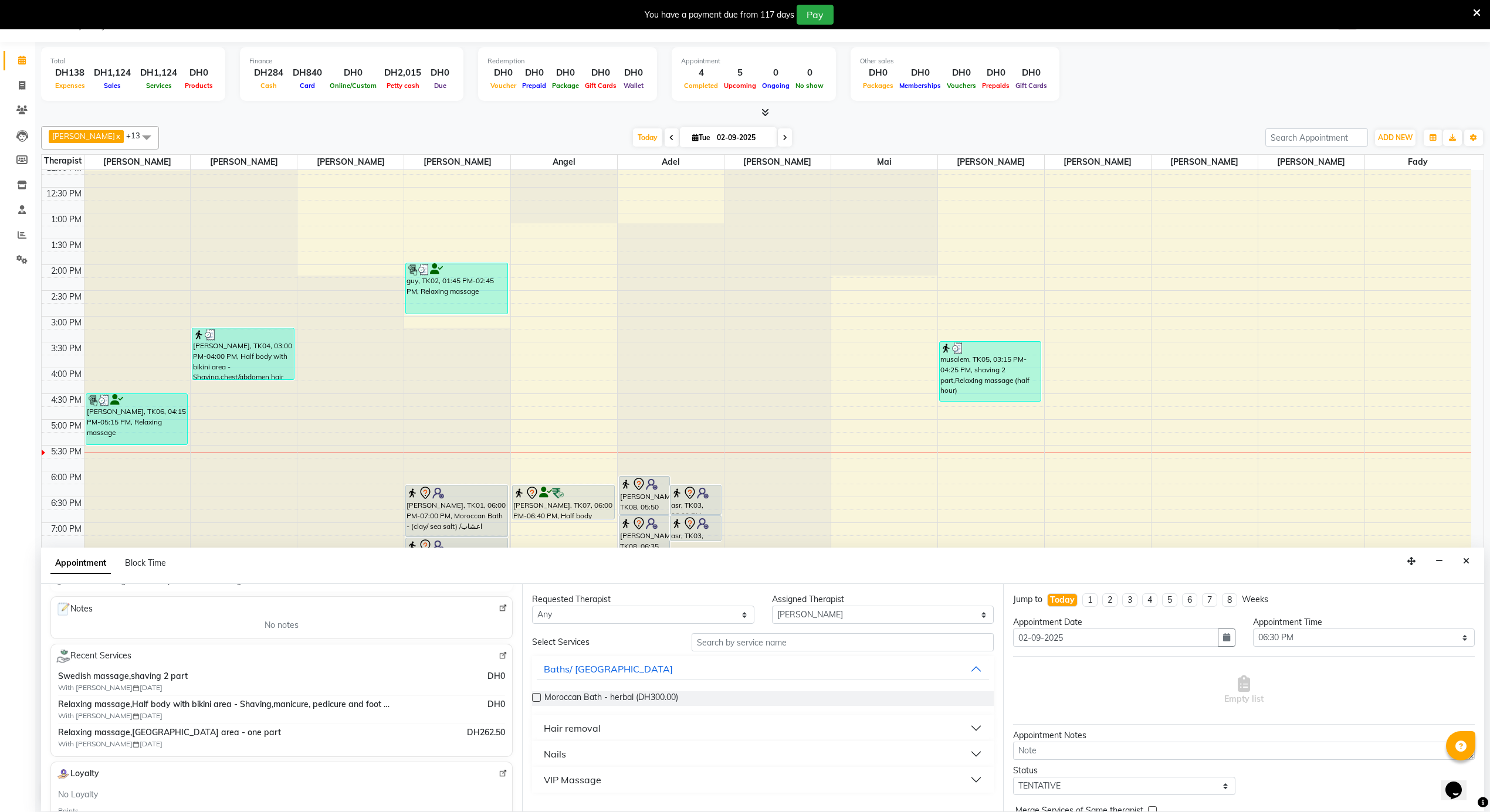
scroll to position [0, 0]
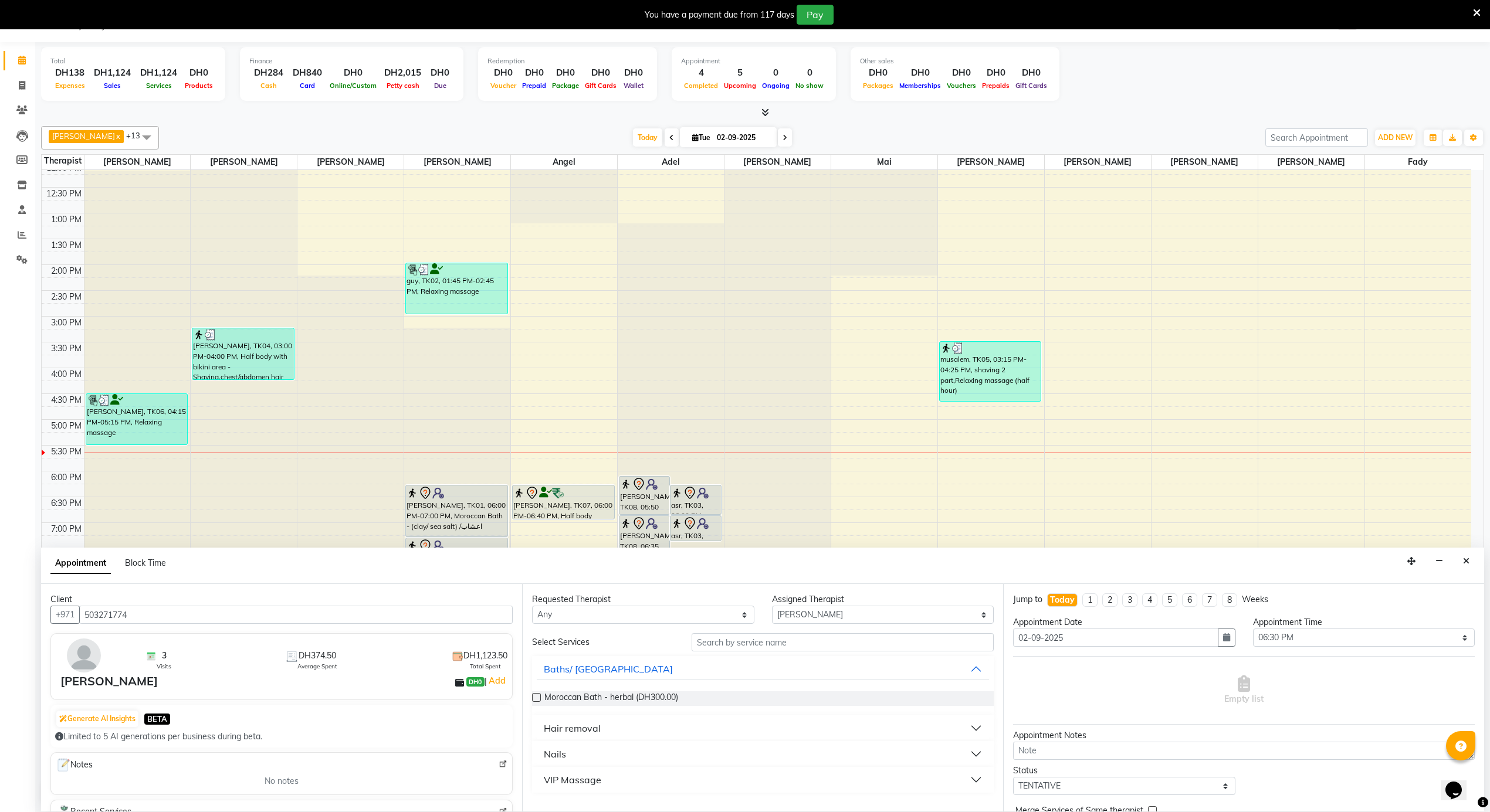
click at [106, 613] on input "503271774" at bounding box center [296, 615] width 433 height 18
type input "503271774"
click at [19, 109] on icon at bounding box center [21, 110] width 11 height 9
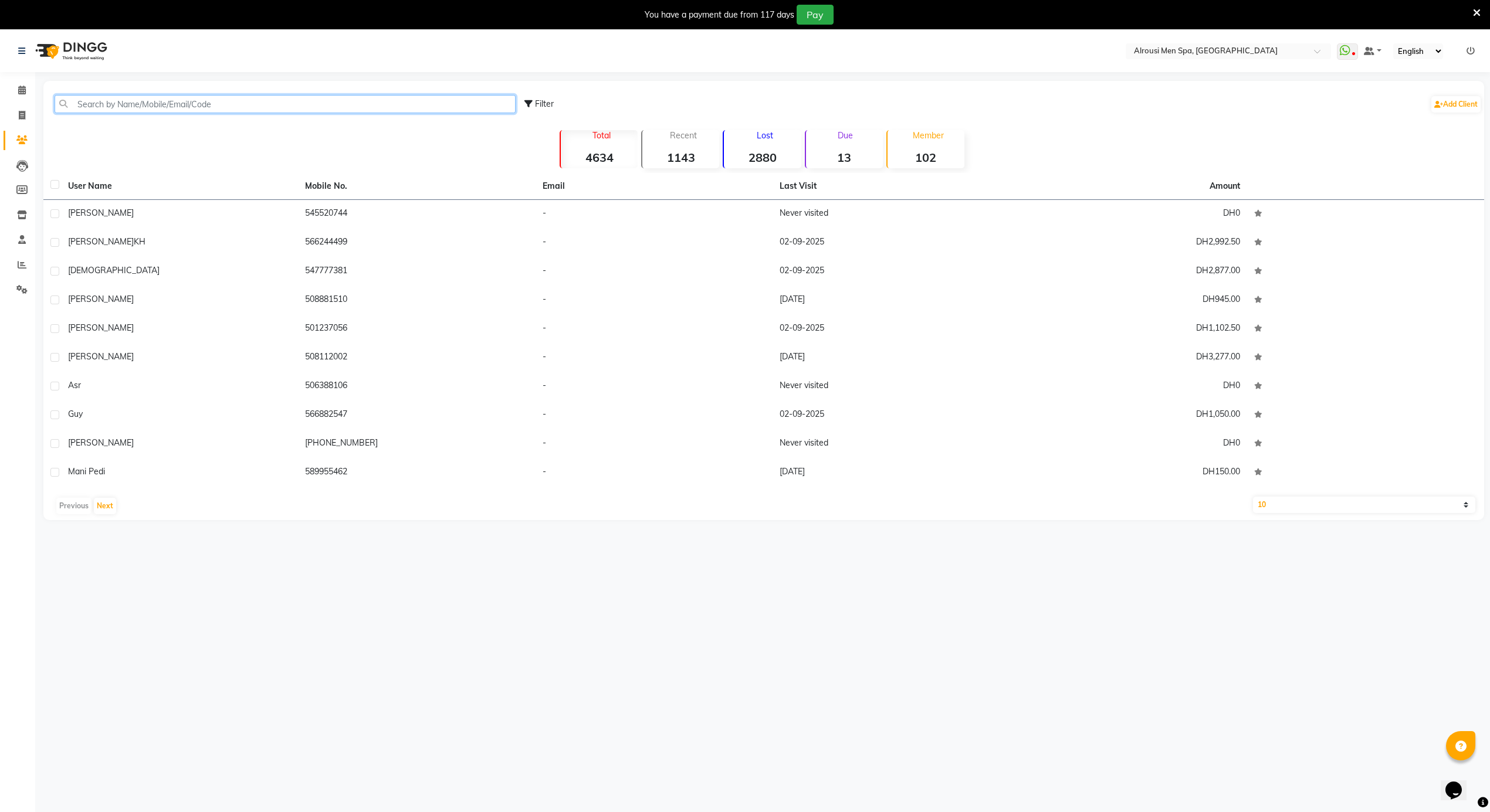
click at [201, 102] on input "text" at bounding box center [285, 104] width 461 height 18
paste input "503271774"
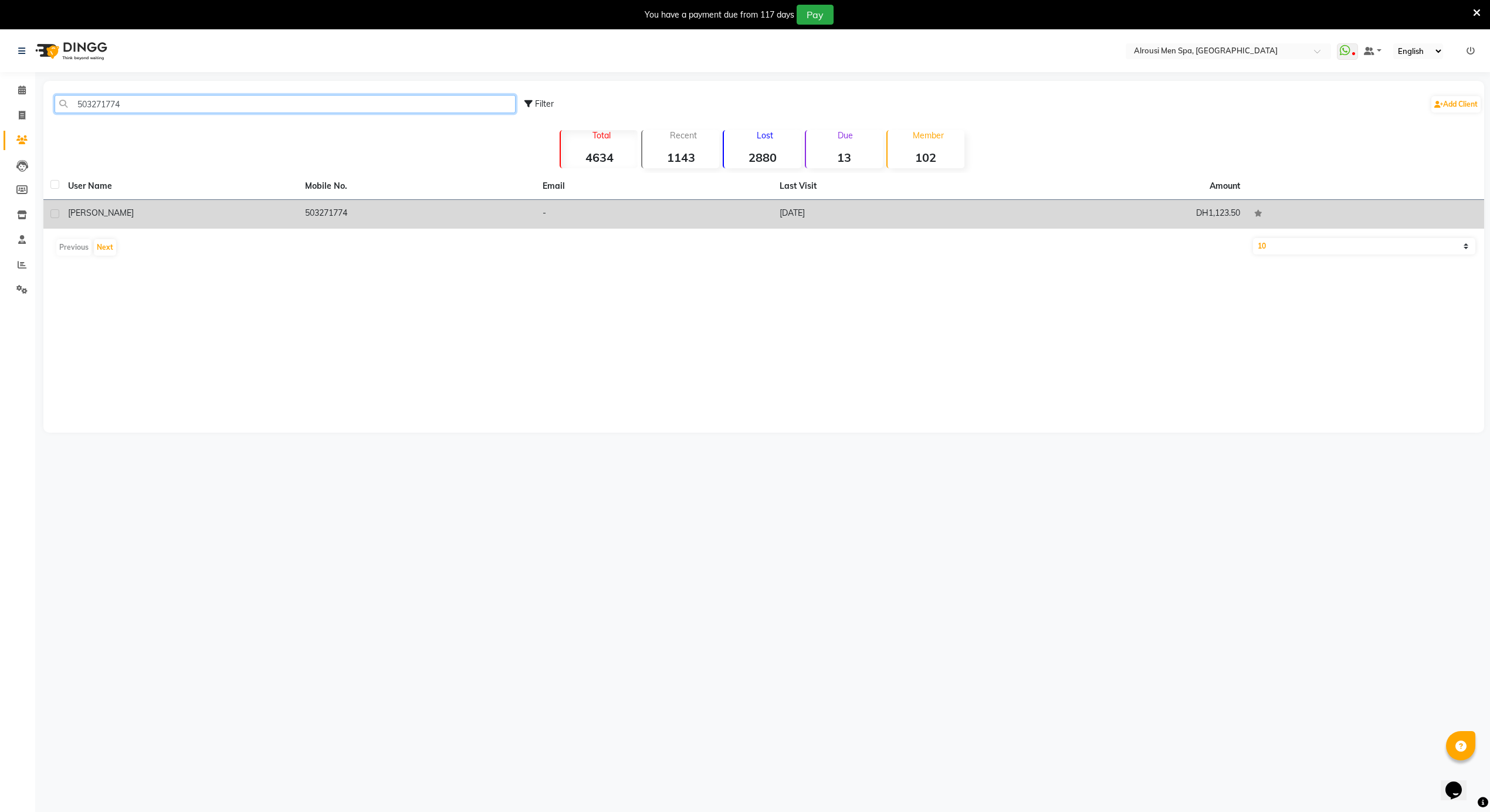
type input "503271774"
click at [361, 214] on td "503271774" at bounding box center [416, 214] width 237 height 29
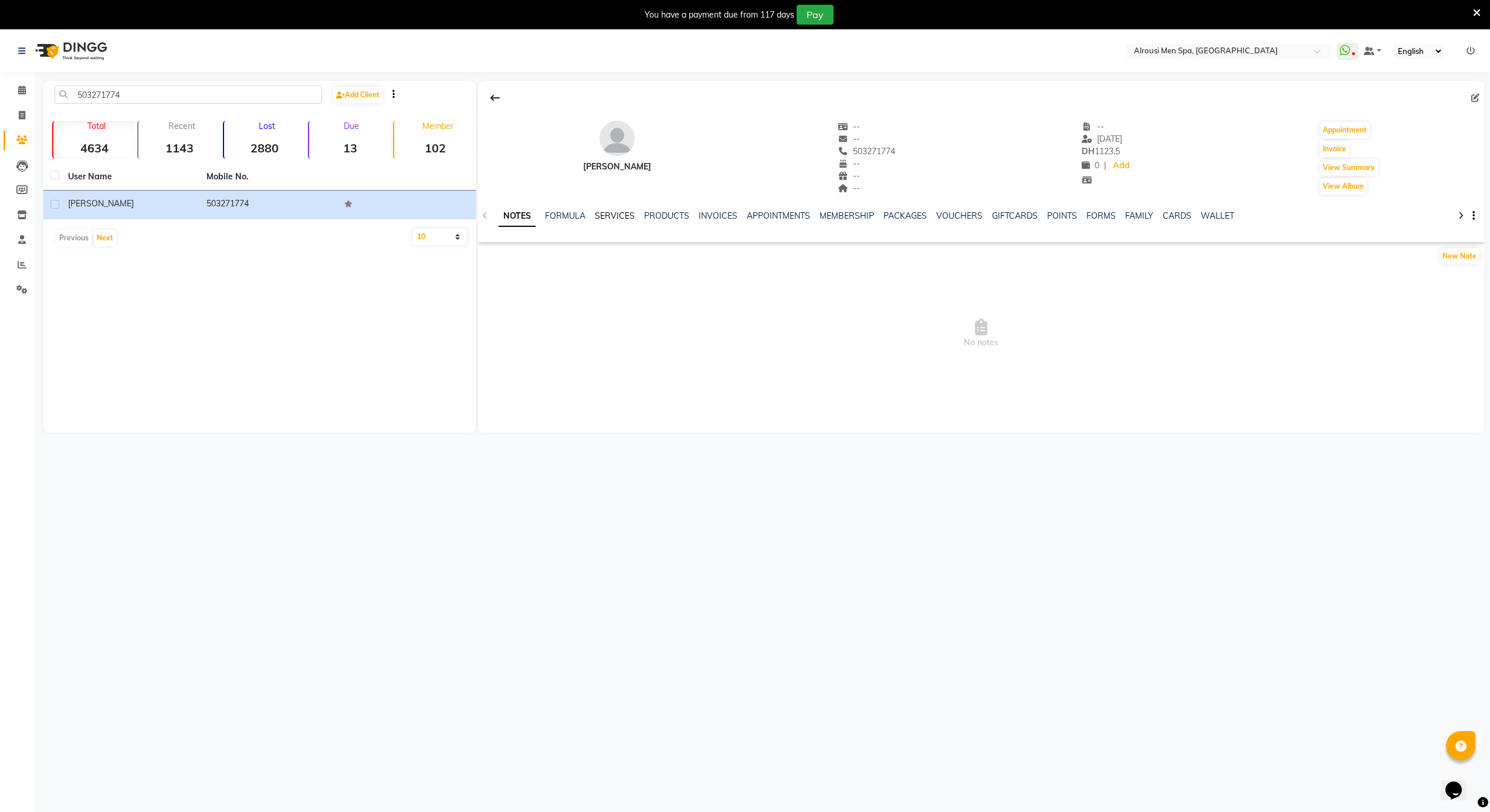
click at [630, 218] on link "SERVICES" at bounding box center [615, 216] width 40 height 10
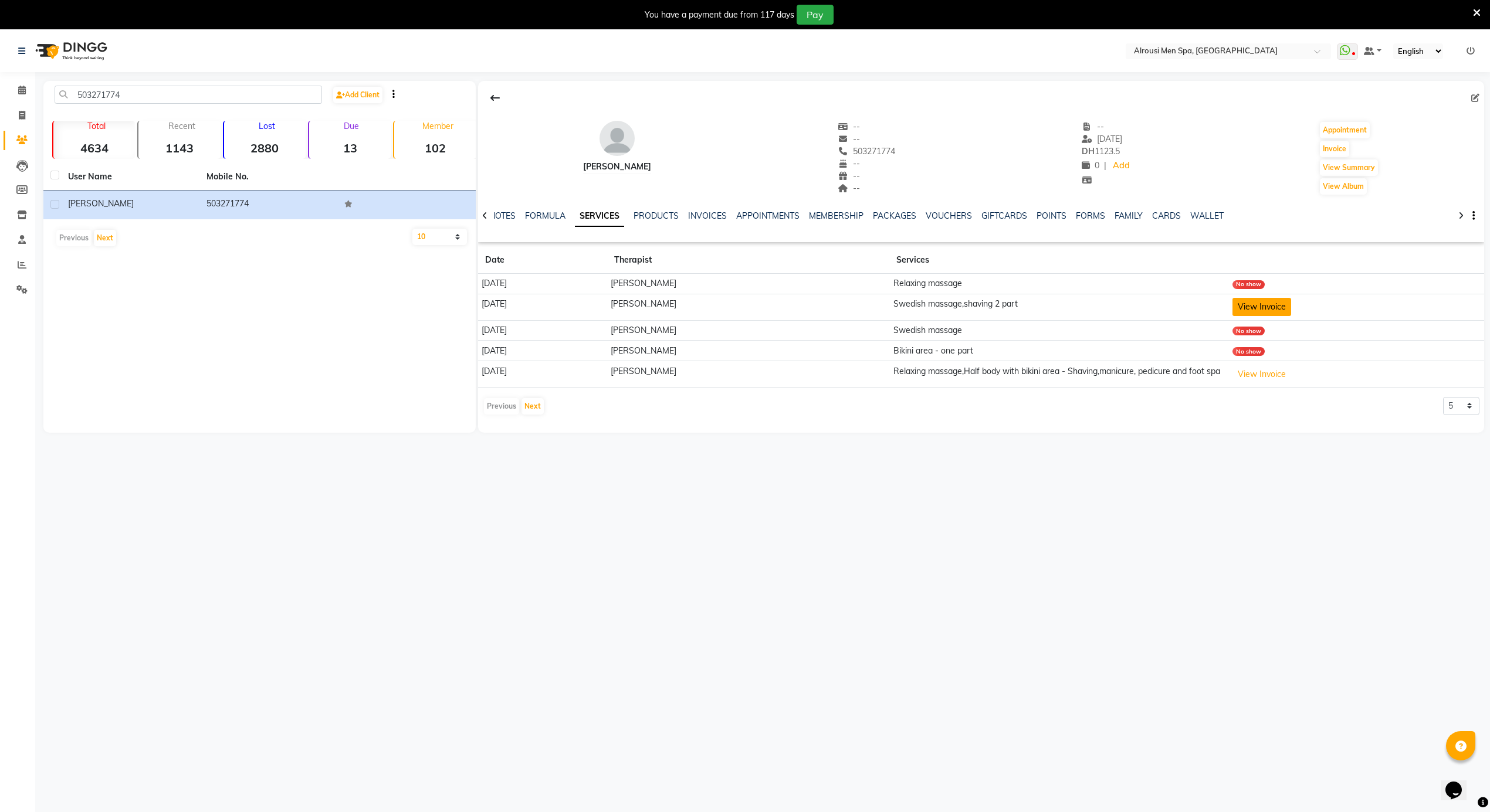
click at [1275, 304] on button "View Invoice" at bounding box center [1262, 307] width 59 height 18
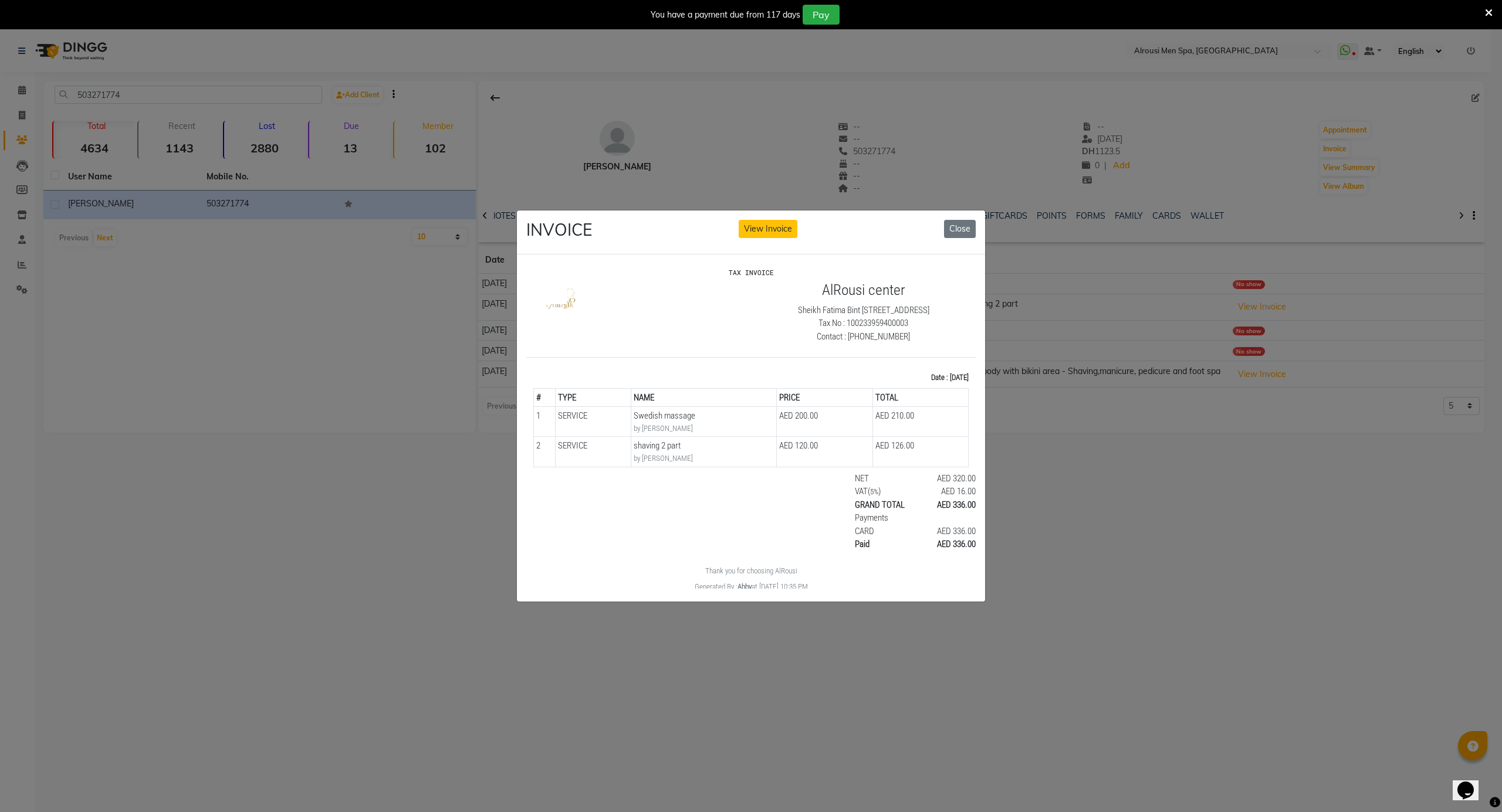
click at [1140, 416] on ngb-modal-window "INVOICE View Invoice Close" at bounding box center [751, 406] width 1502 height 812
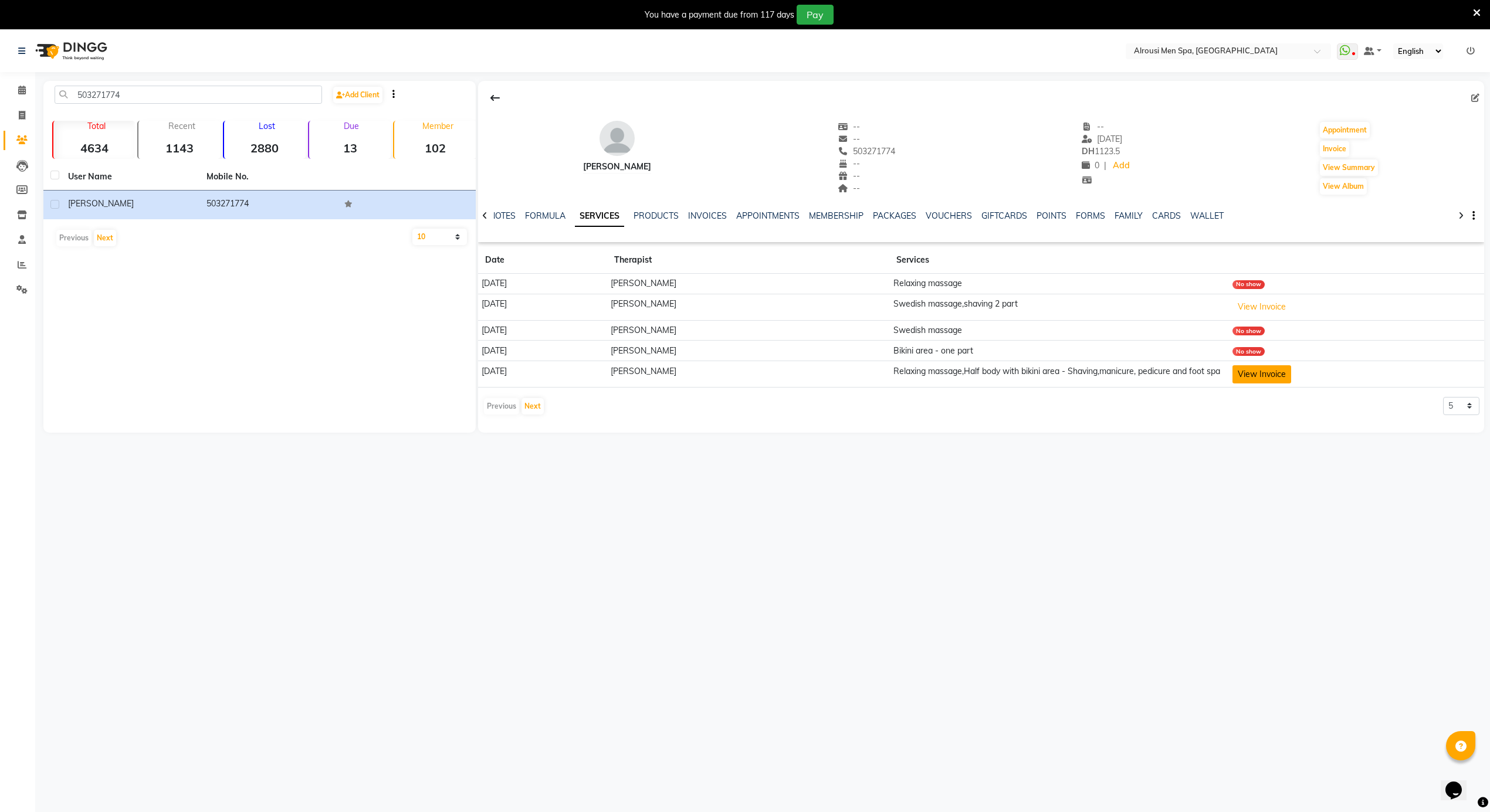
click at [1261, 377] on button "View Invoice" at bounding box center [1262, 374] width 59 height 18
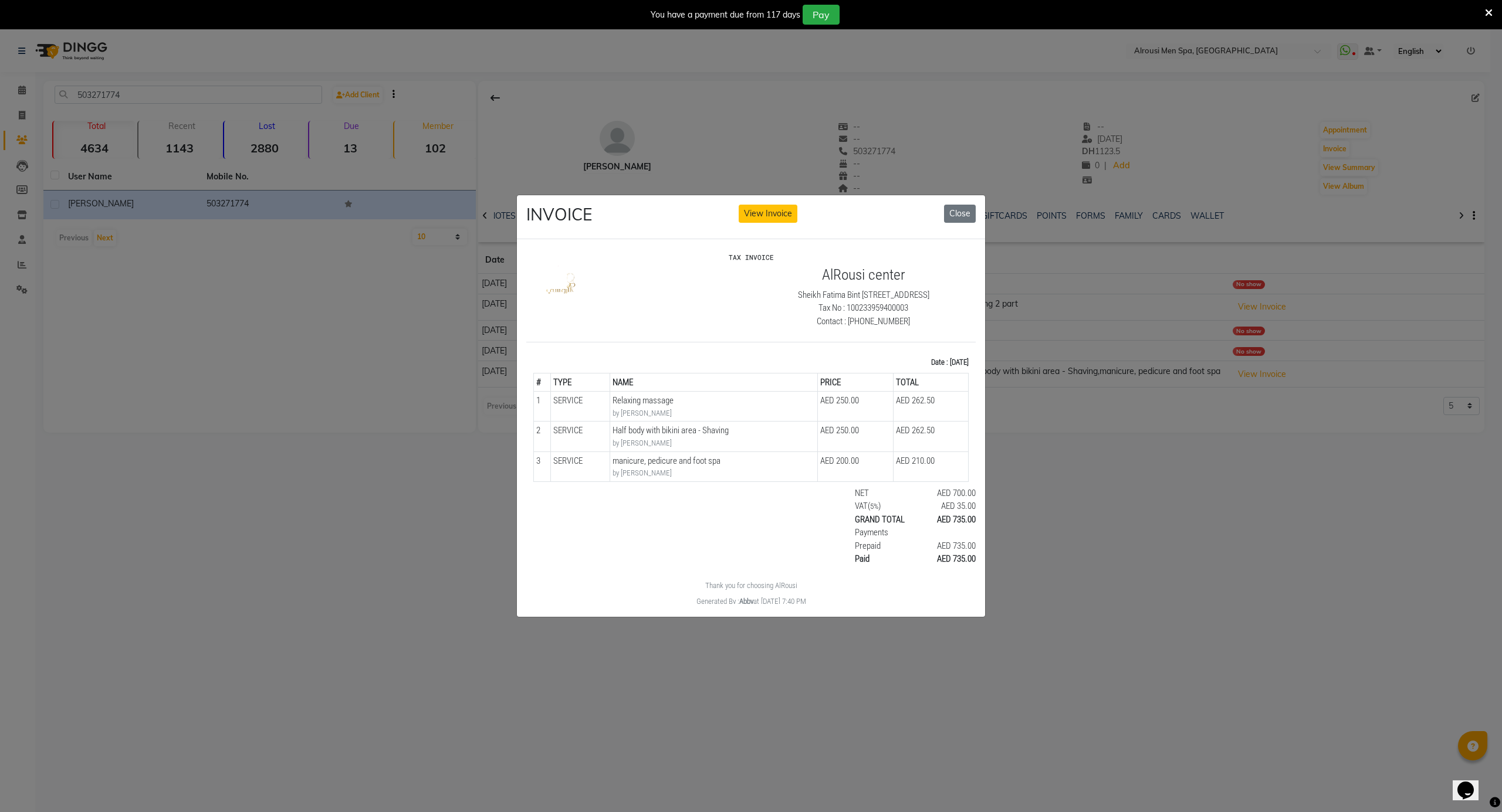
click at [1183, 479] on ngb-modal-window "INVOICE View Invoice Close" at bounding box center [751, 406] width 1502 height 812
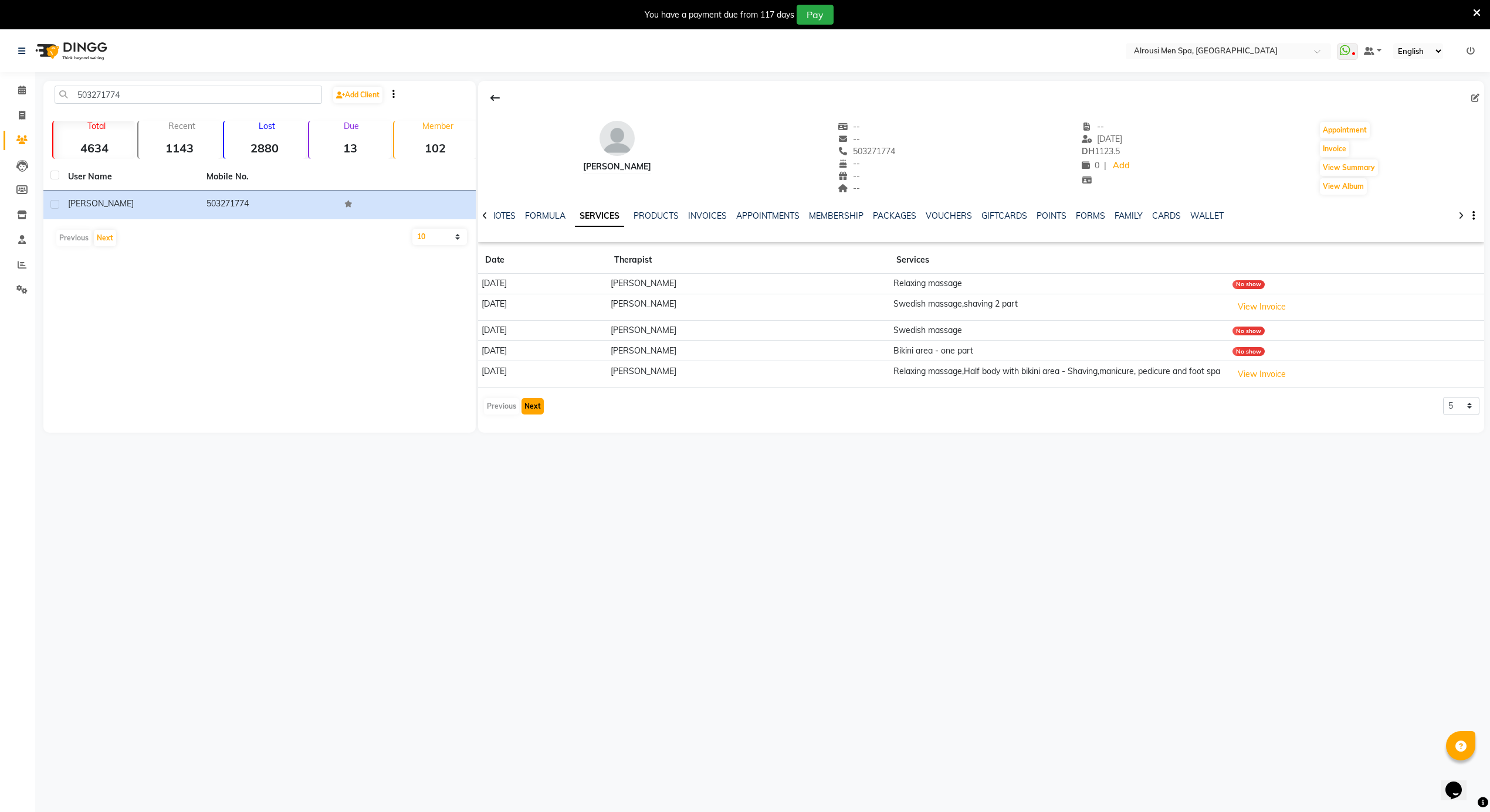
click at [531, 407] on button "Next" at bounding box center [533, 406] width 22 height 16
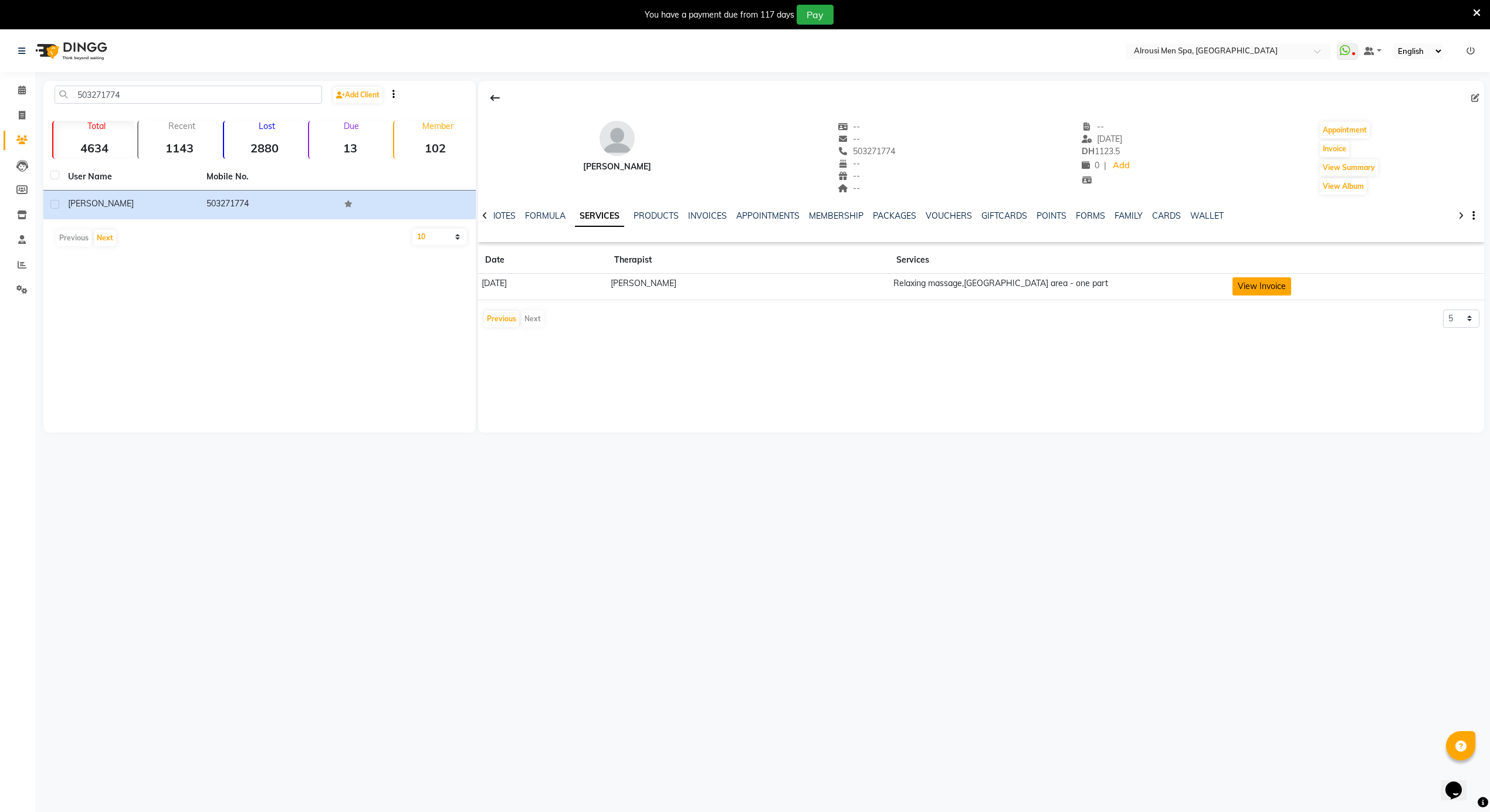
click at [1264, 285] on button "View Invoice" at bounding box center [1262, 286] width 59 height 18
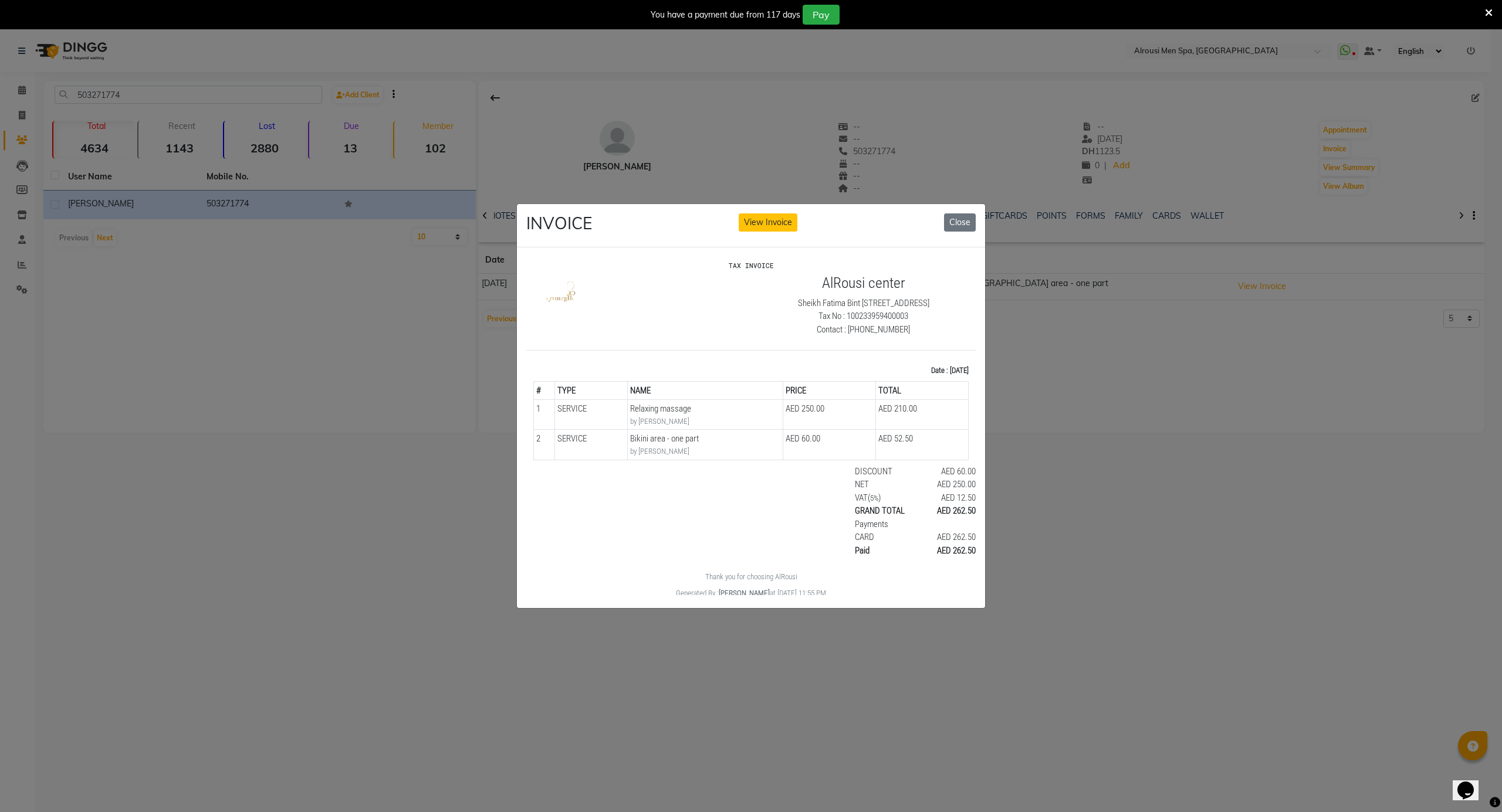
click at [1117, 449] on ngb-modal-window "INVOICE View Invoice Close" at bounding box center [751, 406] width 1502 height 812
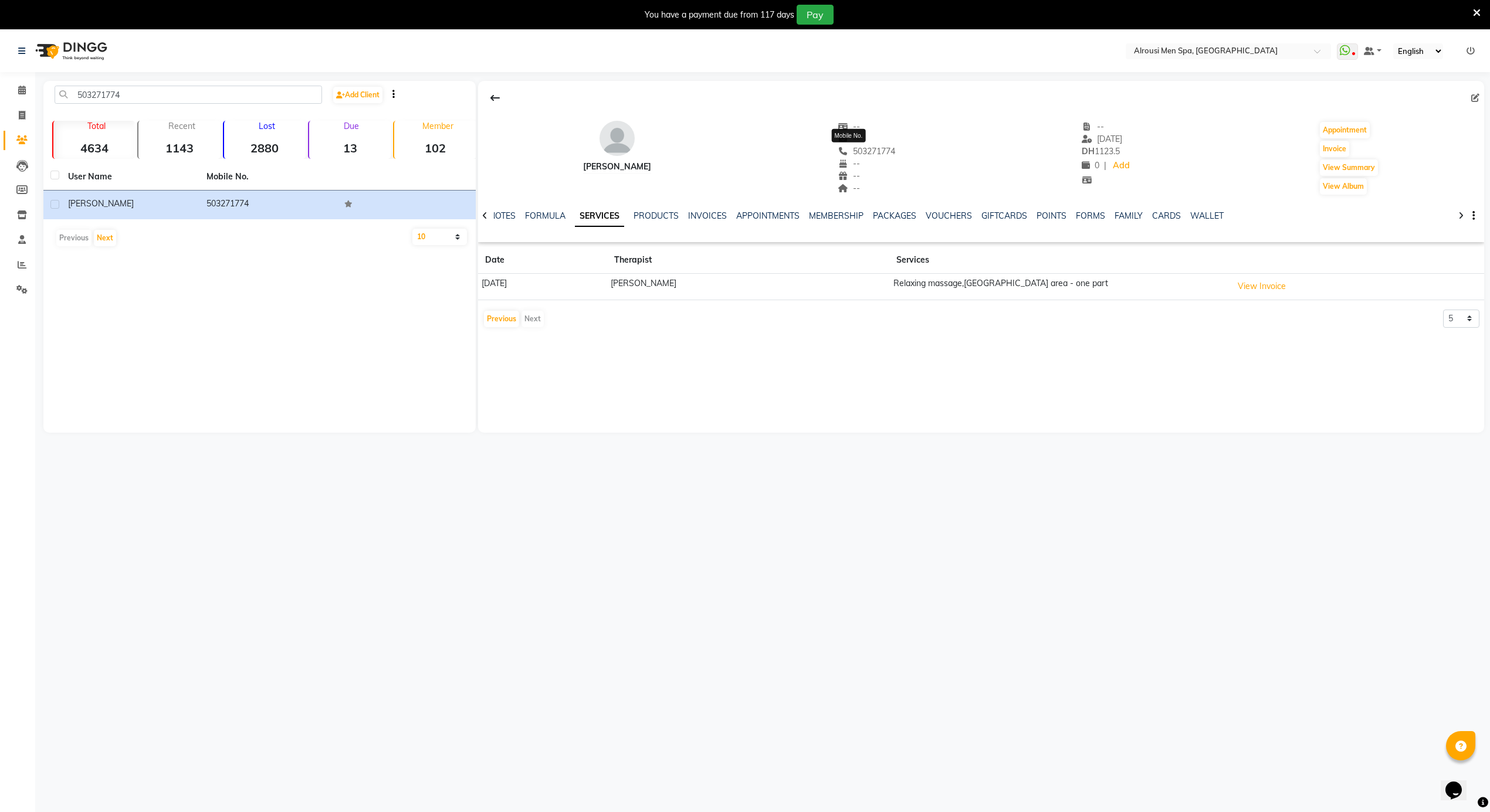
click at [873, 149] on span "503271774" at bounding box center [867, 152] width 57 height 10
copy span "503271774"
click at [16, 95] on span at bounding box center [22, 90] width 21 height 13
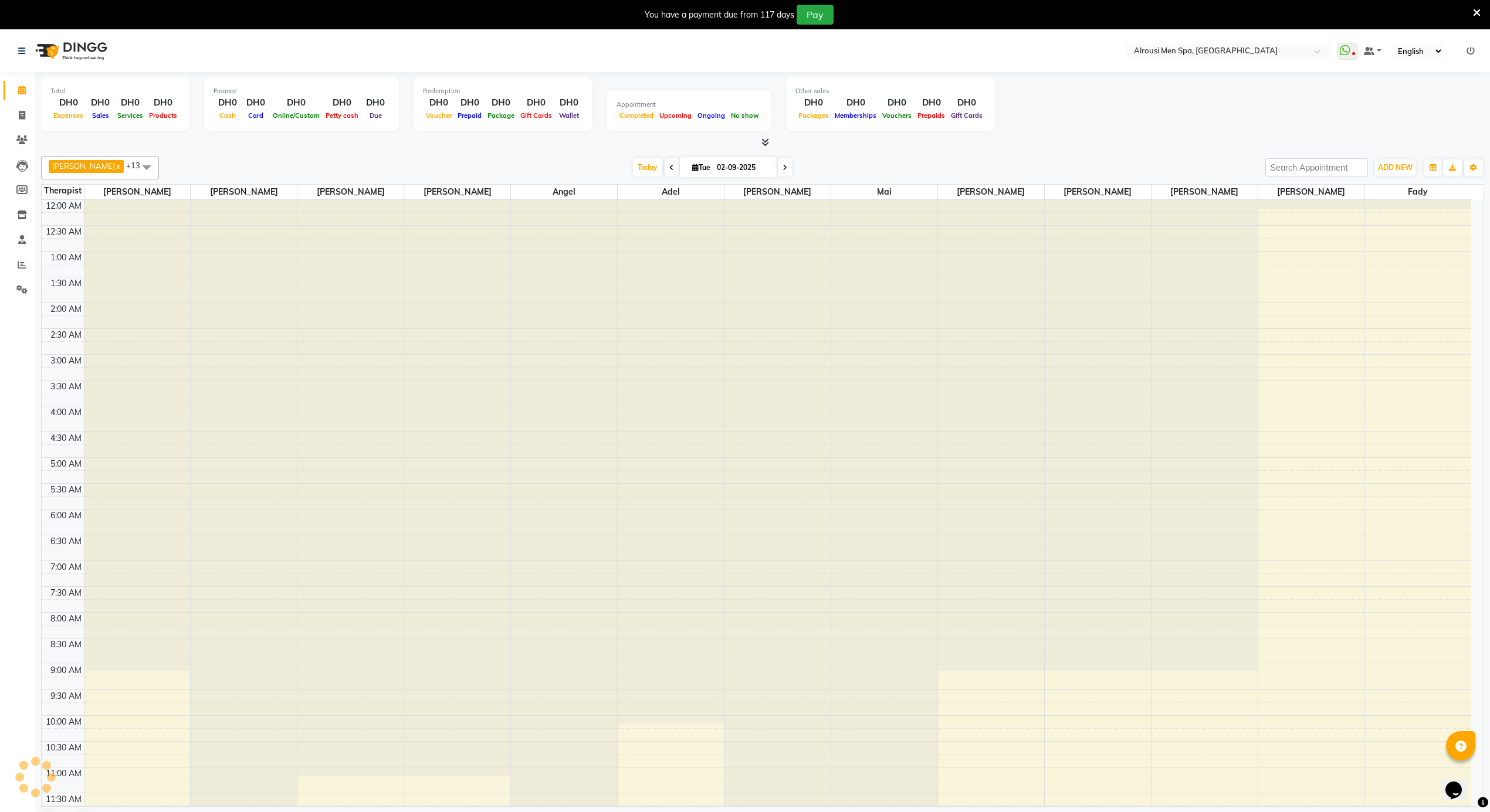
scroll to position [635, 0]
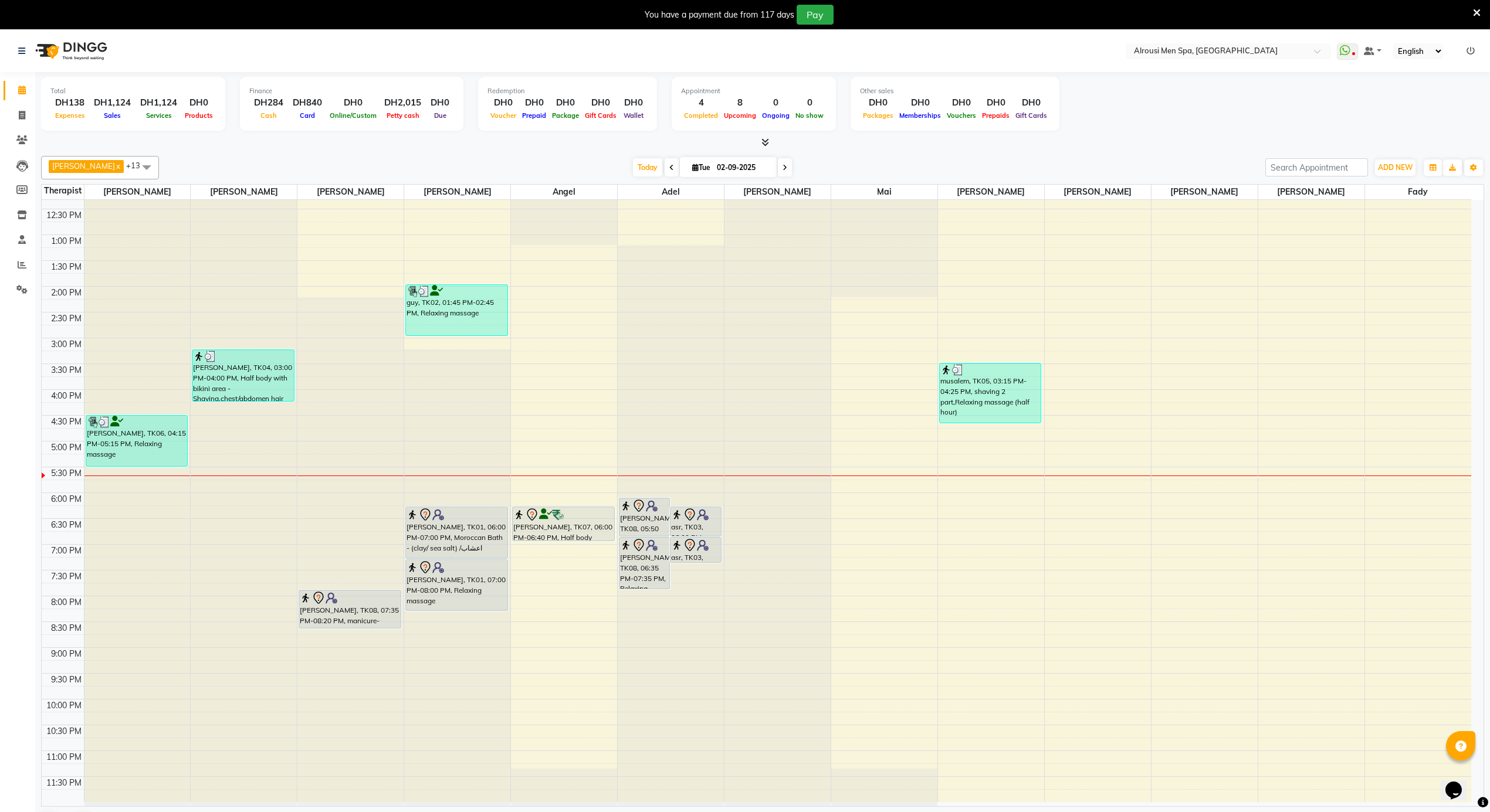
select select "38887"
select select "tentative"
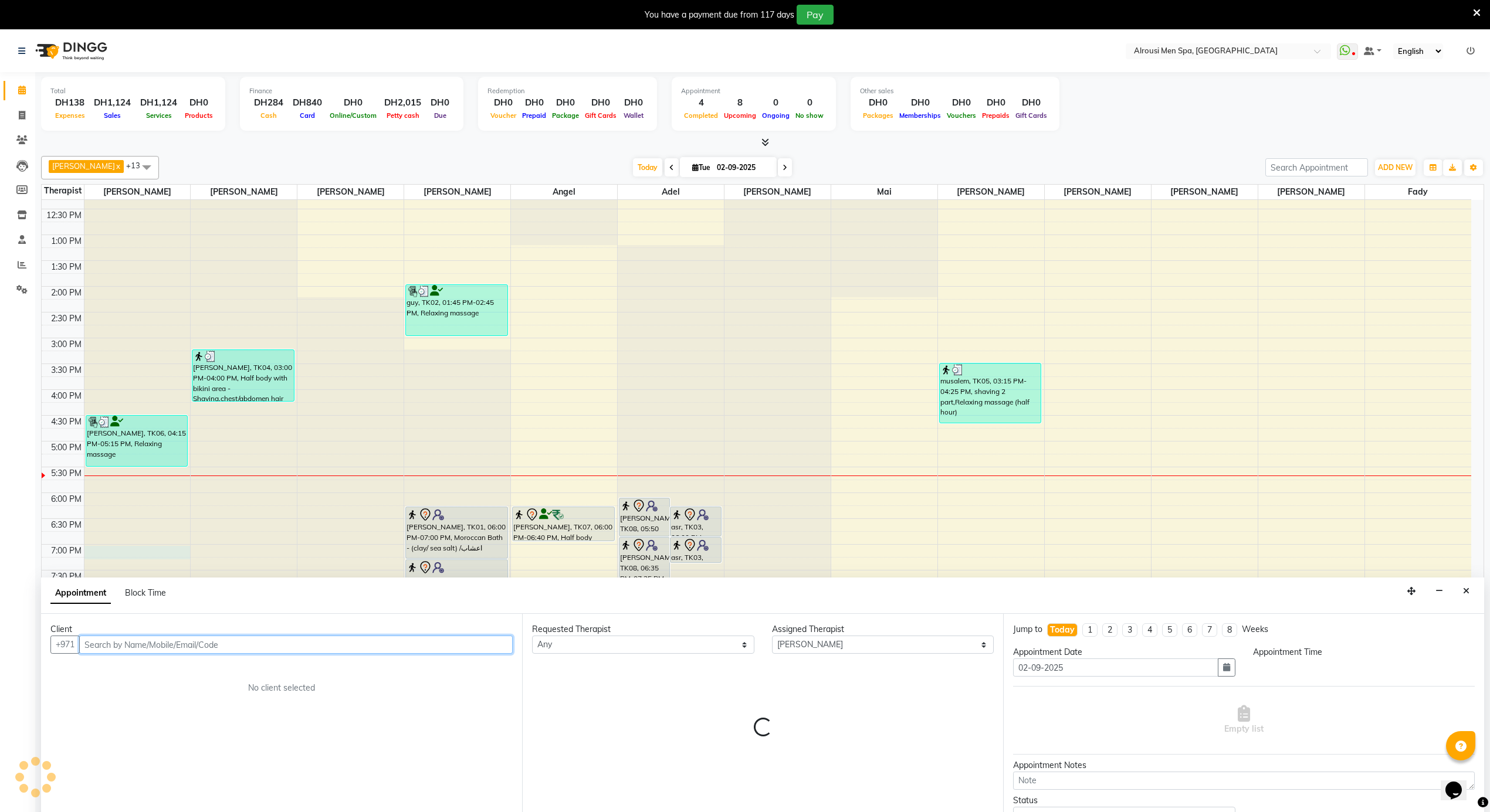
select select "1125"
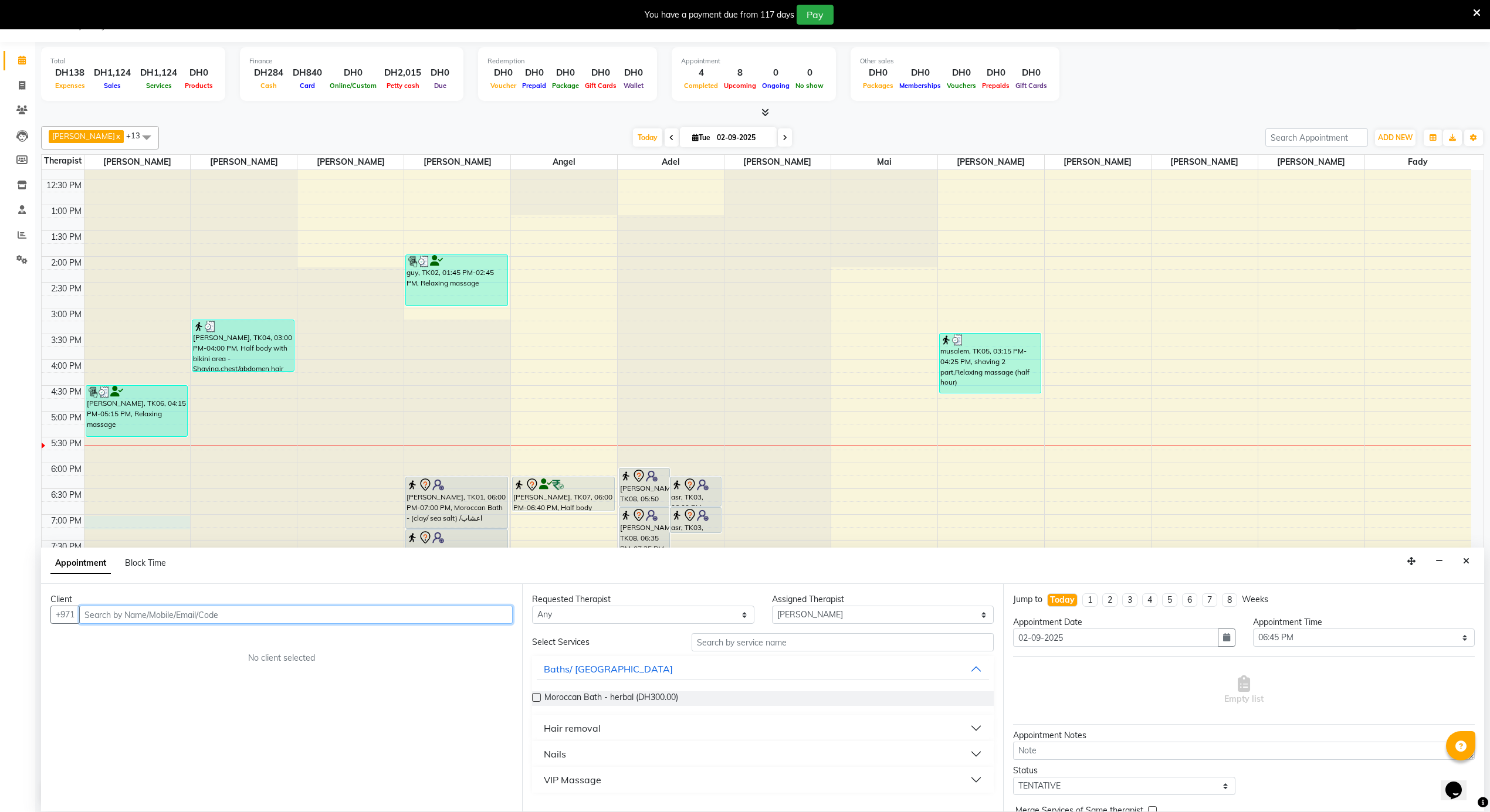
paste input "503271774"
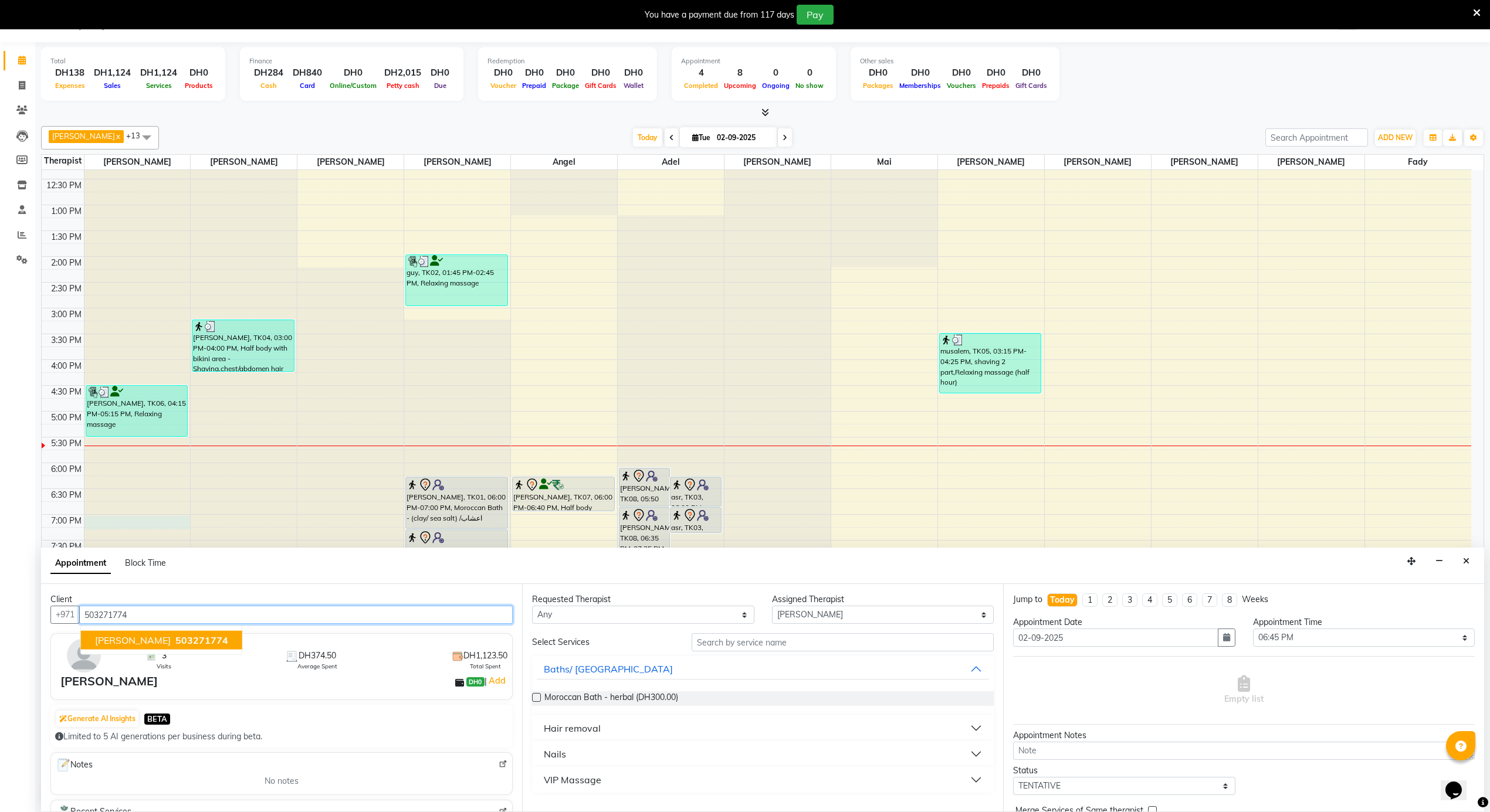
click at [175, 638] on span "503271774" at bounding box center [202, 641] width 53 height 12
type input "503271774"
click at [681, 616] on select "Any [PERSON_NAME] [PERSON_NAME] [PERSON_NAME] [PERSON_NAME] Mai [PERSON_NAME] […" at bounding box center [643, 615] width 222 height 18
select select "38887"
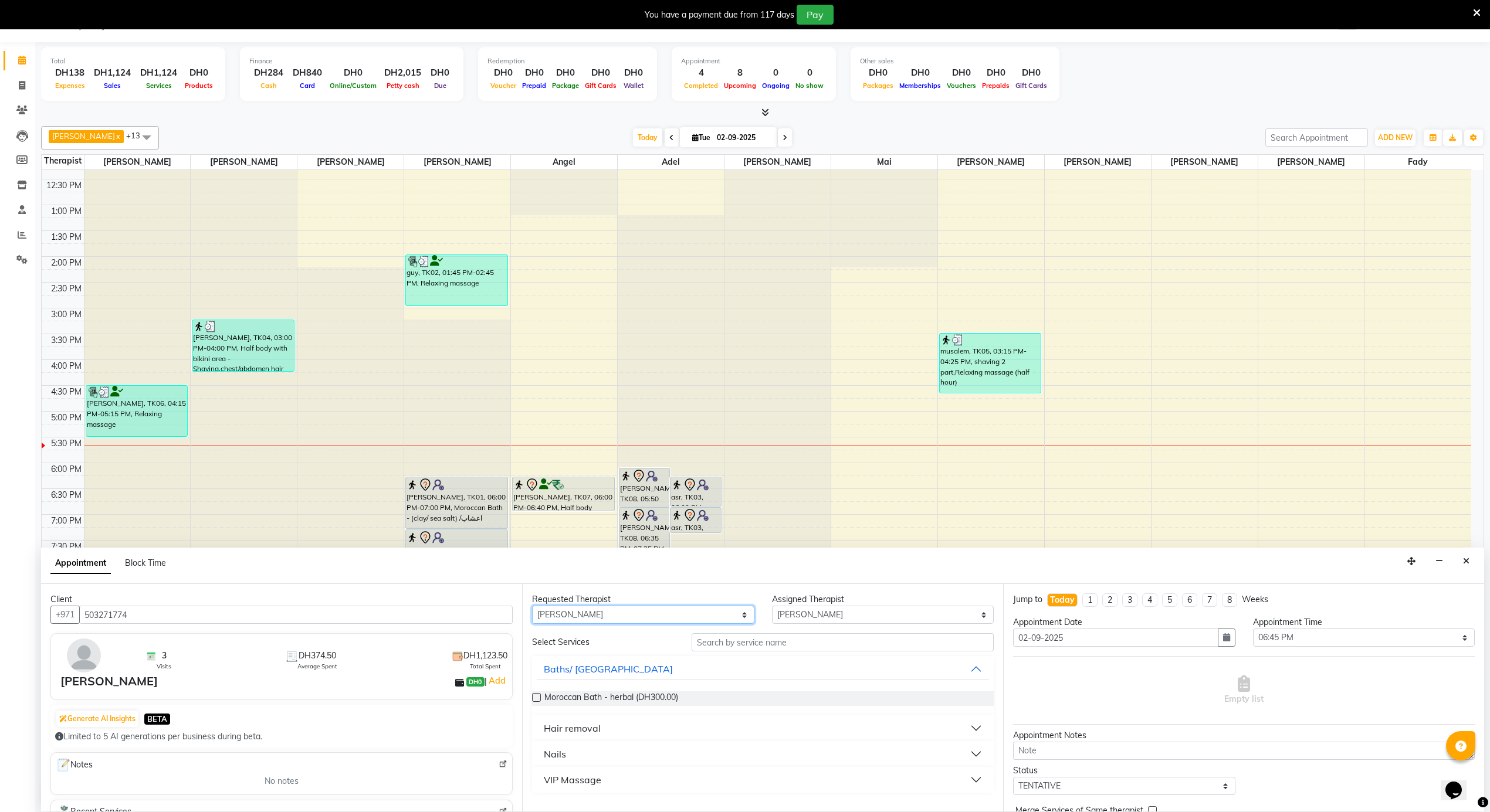
click at [532, 607] on select "Any [PERSON_NAME] [PERSON_NAME] [PERSON_NAME] [PERSON_NAME] Mai [PERSON_NAME] […" at bounding box center [643, 615] width 222 height 18
click at [742, 645] on input "text" at bounding box center [842, 642] width 302 height 18
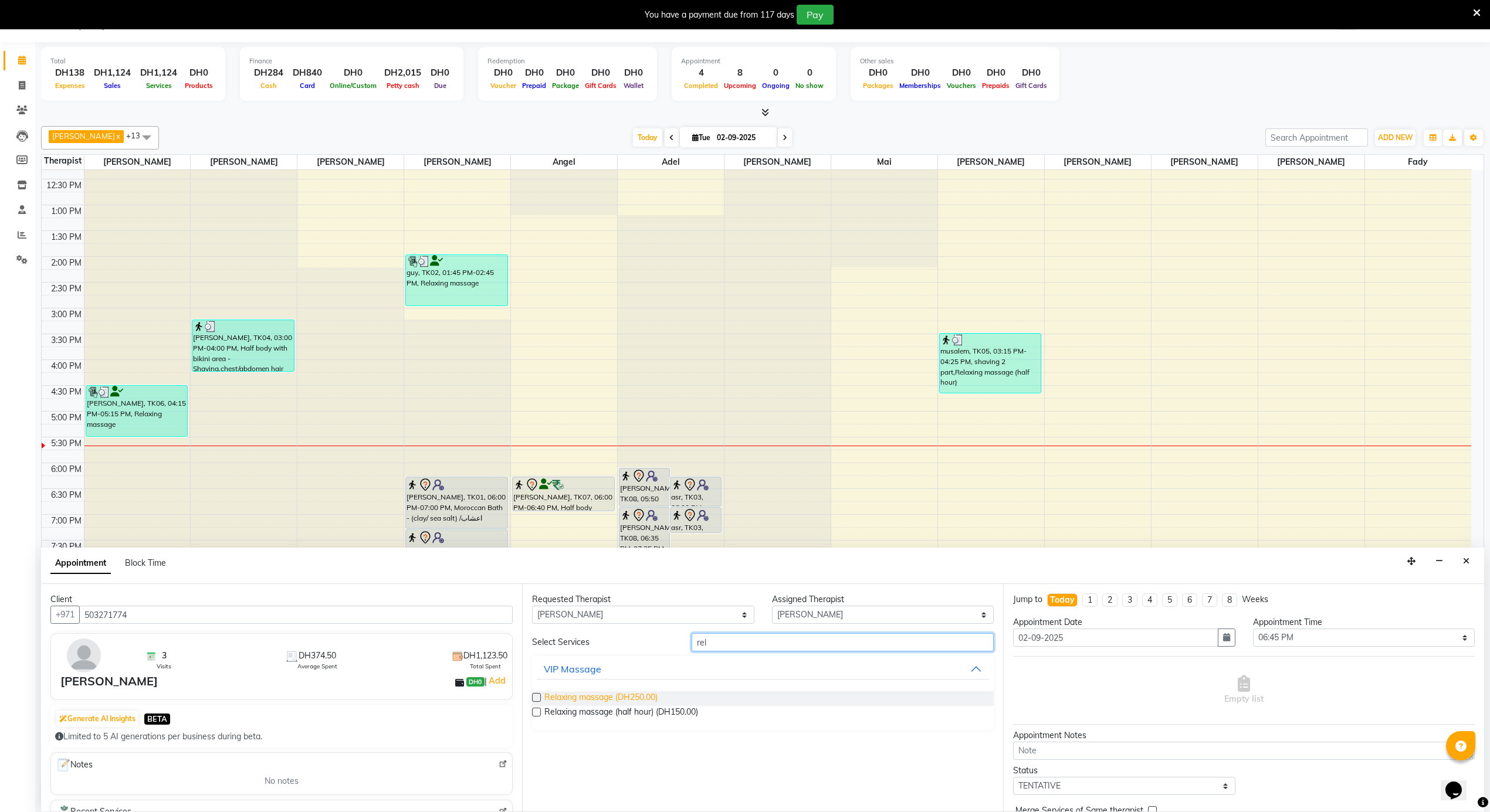
type input "rel"
click at [639, 699] on span "Relaxing massage (DH250.00)" at bounding box center [601, 699] width 113 height 15
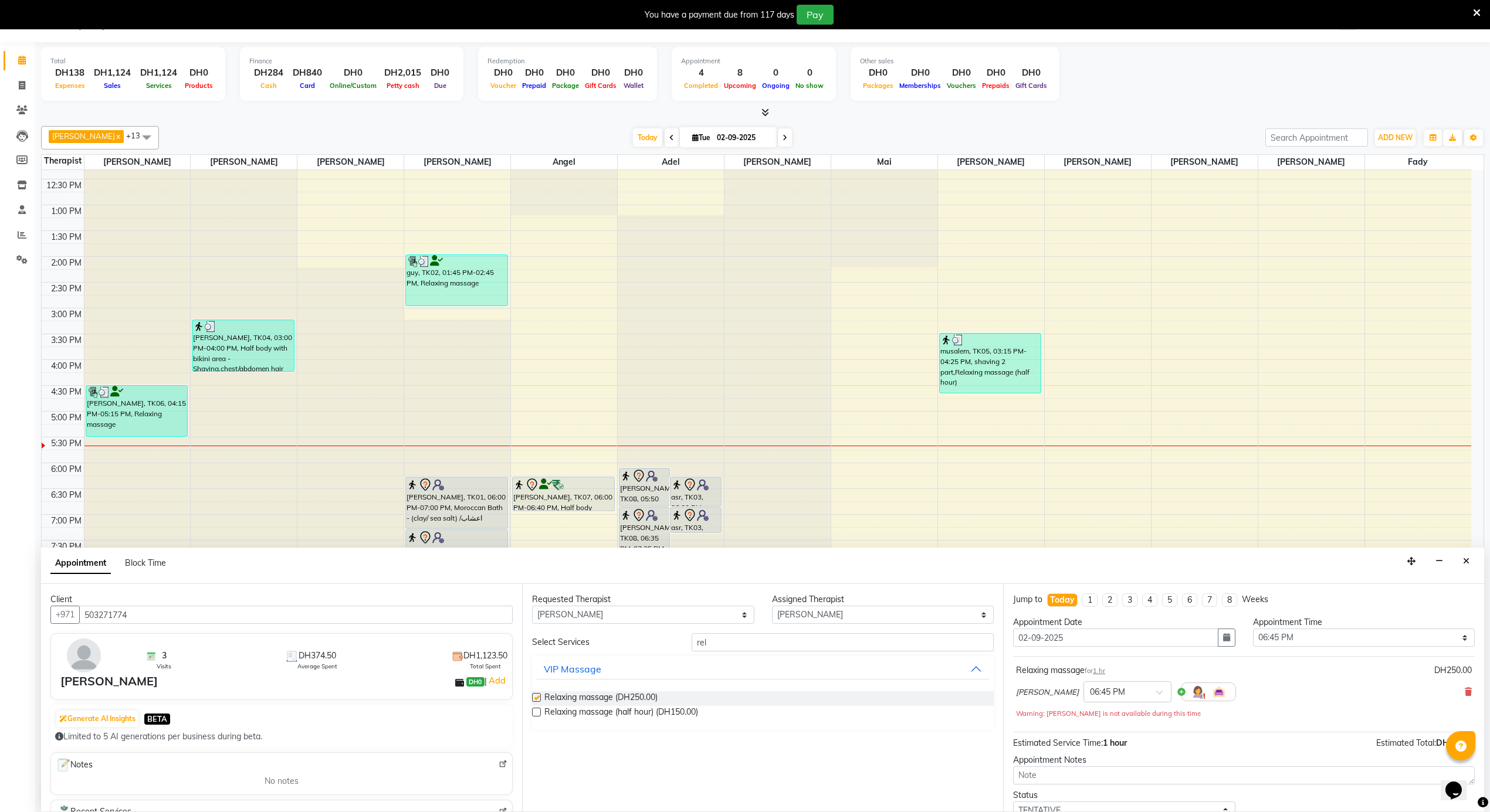
checkbox input "false"
click at [1318, 646] on select "Select 12:00 AM 12:05 AM 12:10 AM 12:15 AM 12:20 AM 12:25 AM 12:30 AM 12:35 AM …" at bounding box center [1364, 638] width 222 height 18
select select "1095"
click at [1253, 630] on select "Select 12:00 AM 12:05 AM 12:10 AM 12:15 AM 12:20 AM 12:25 AM 12:30 AM 12:35 AM …" at bounding box center [1364, 638] width 222 height 18
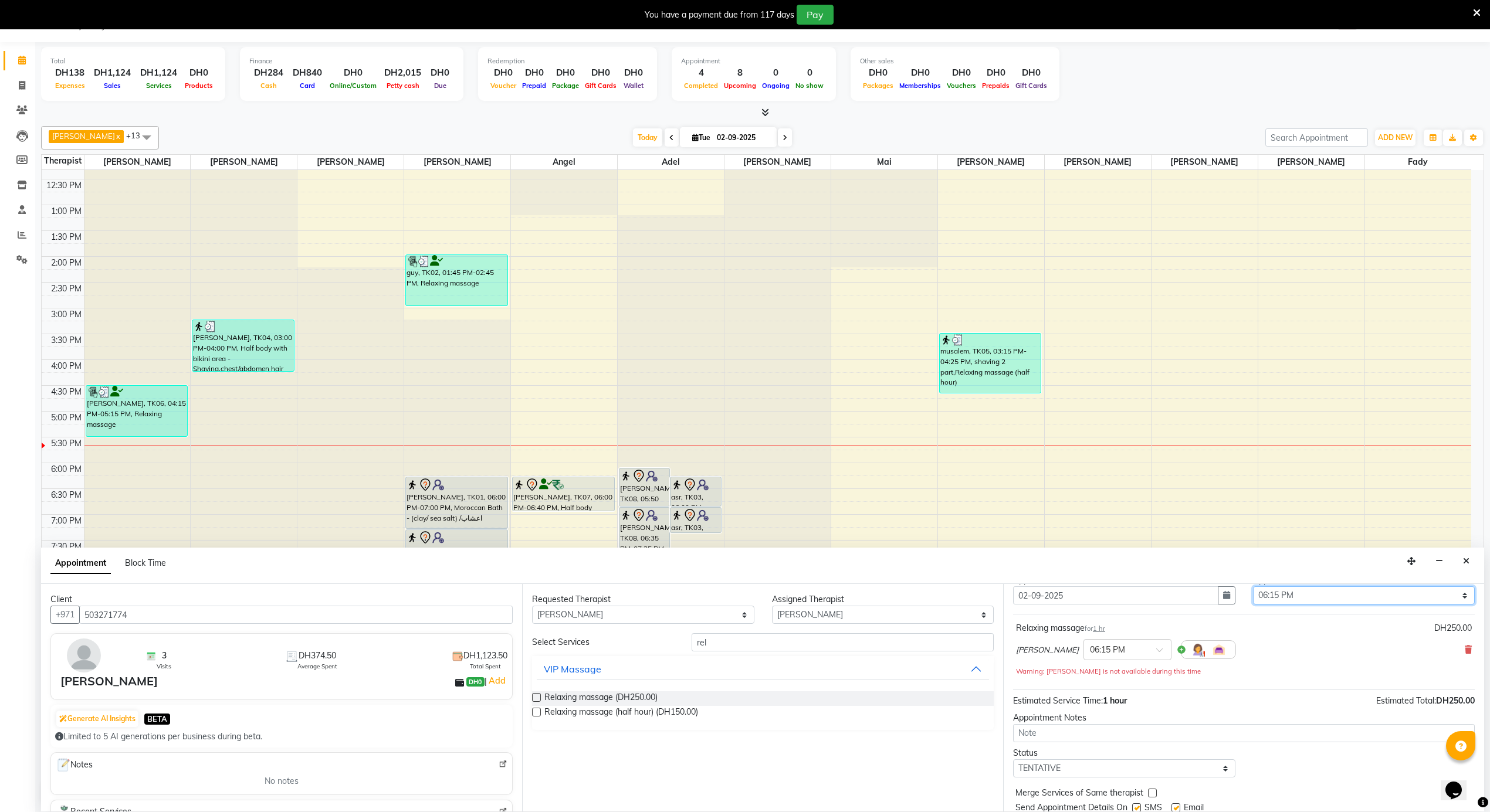
scroll to position [83, 0]
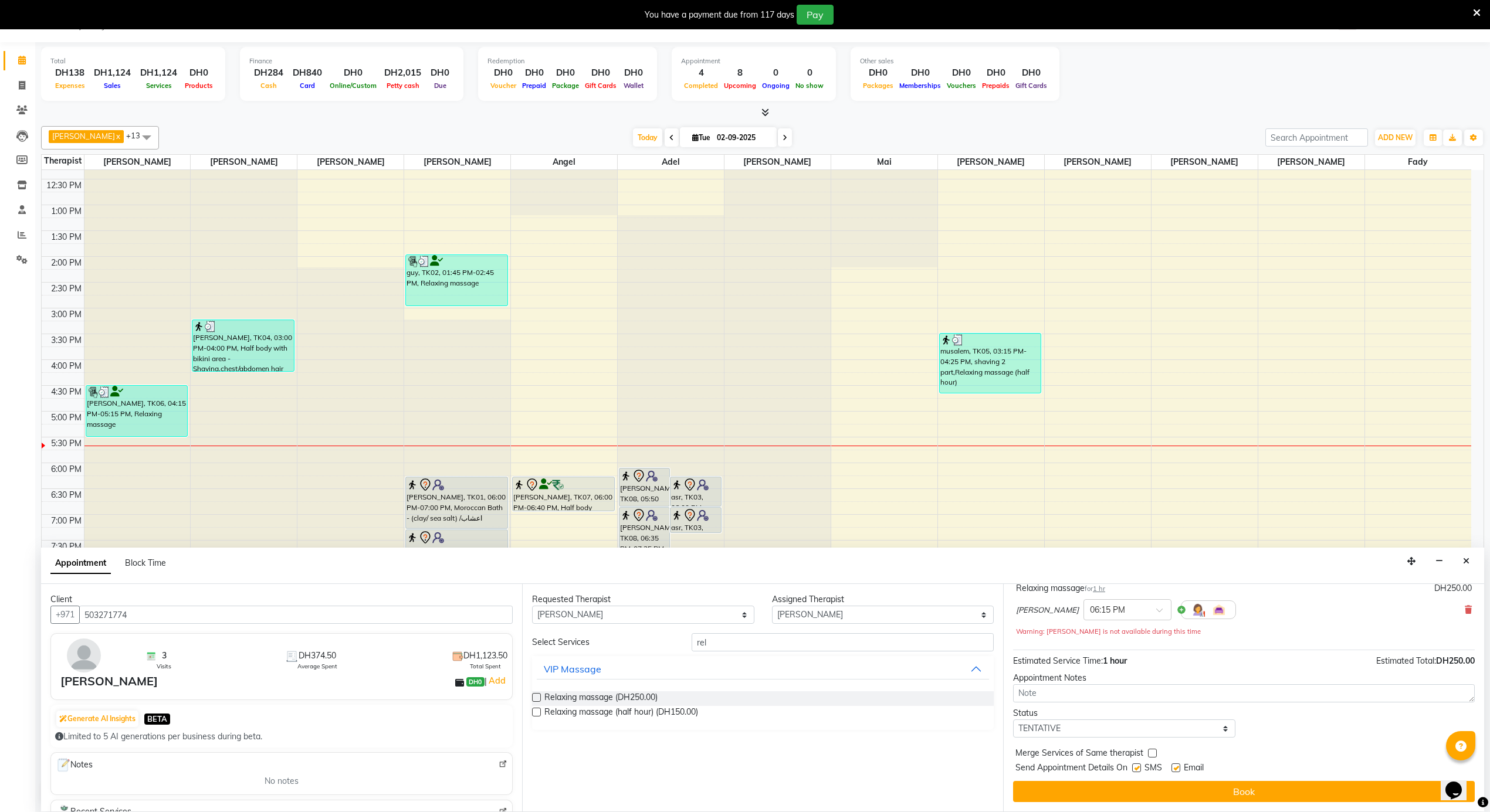
click at [1177, 765] on label at bounding box center [1176, 768] width 9 height 9
click at [1177, 766] on input "checkbox" at bounding box center [1175, 769] width 7 height 7
checkbox input "false"
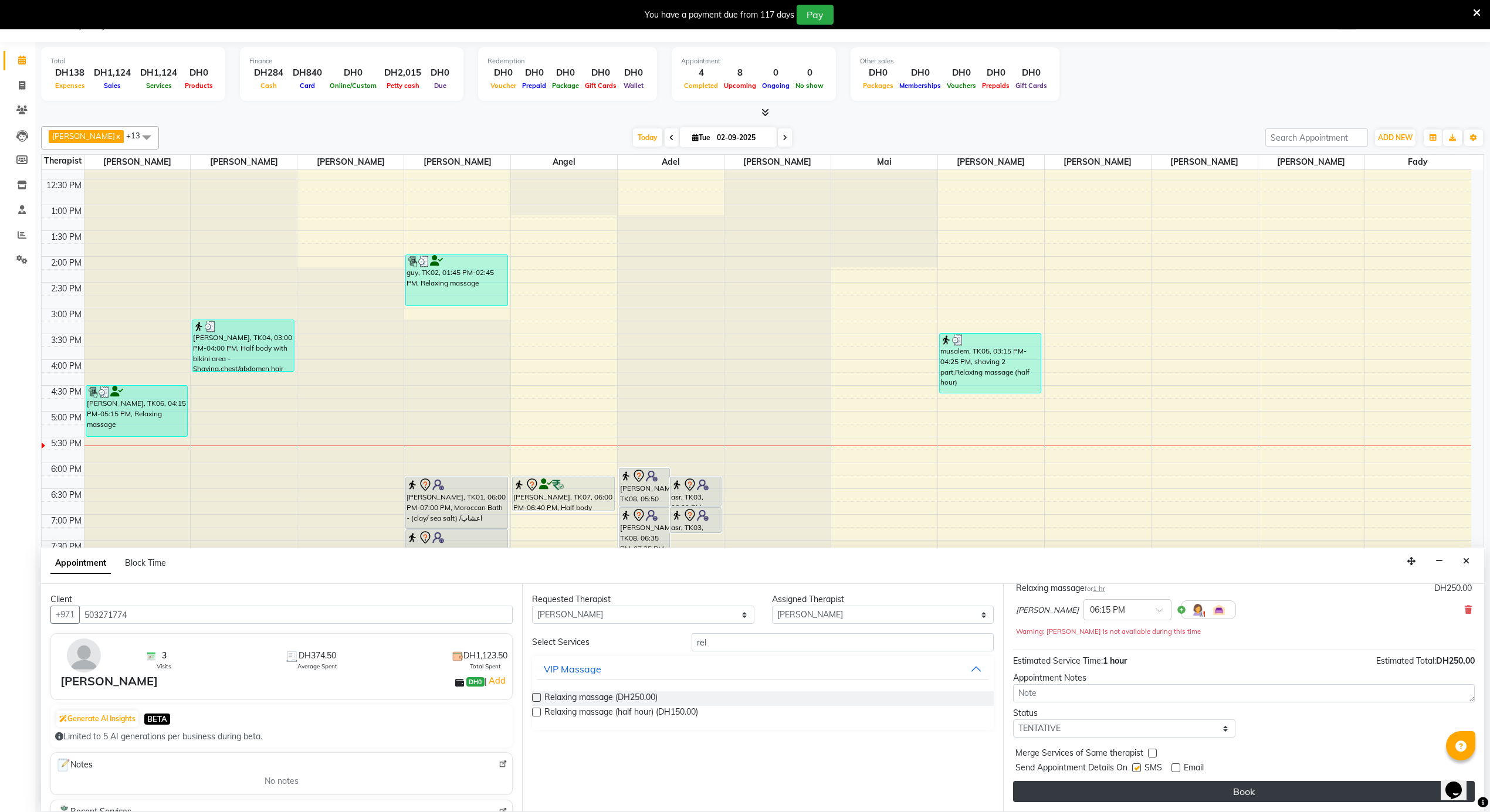
click at [1177, 786] on button "Book" at bounding box center [1244, 791] width 462 height 21
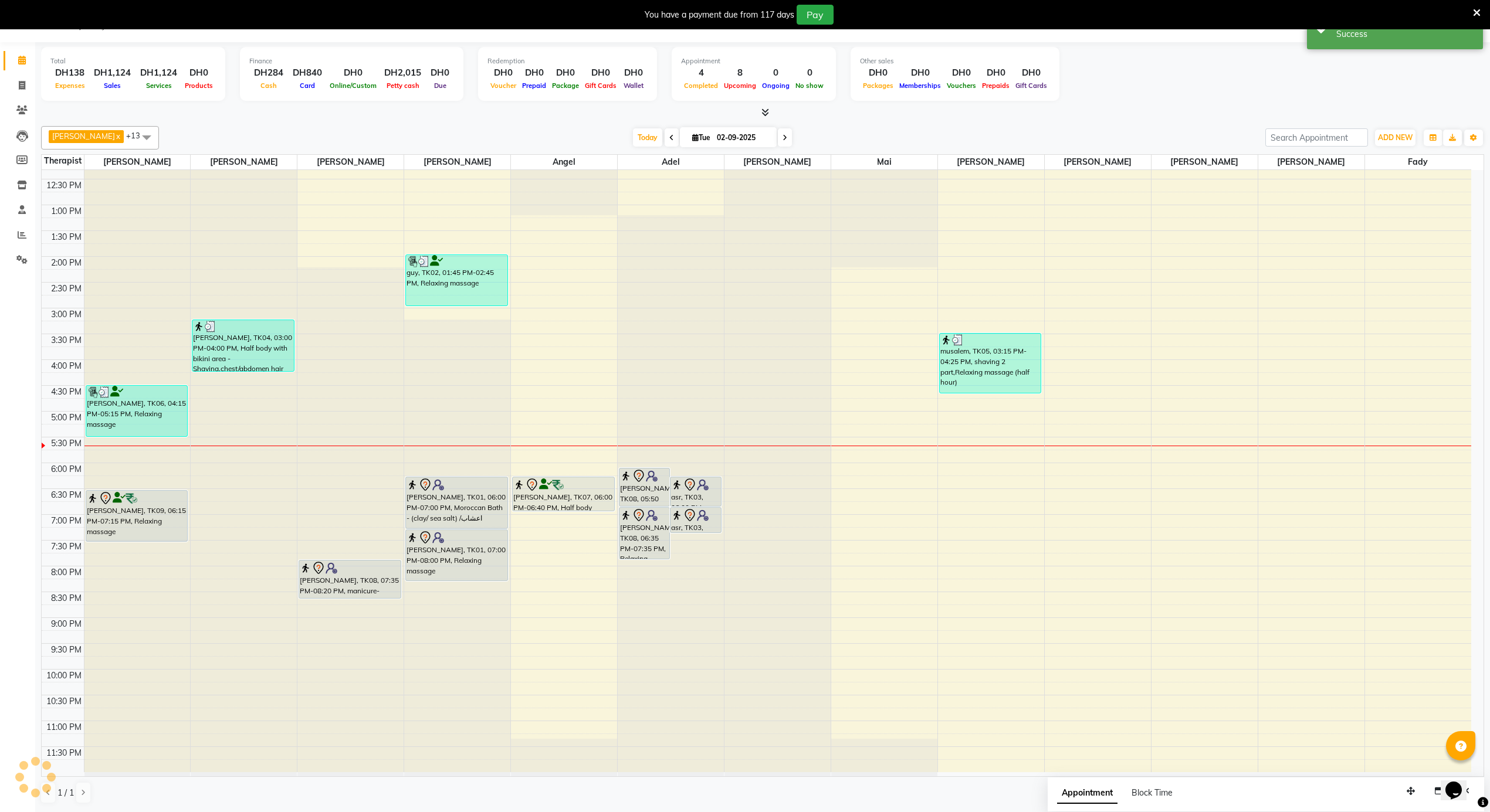
scroll to position [0, 0]
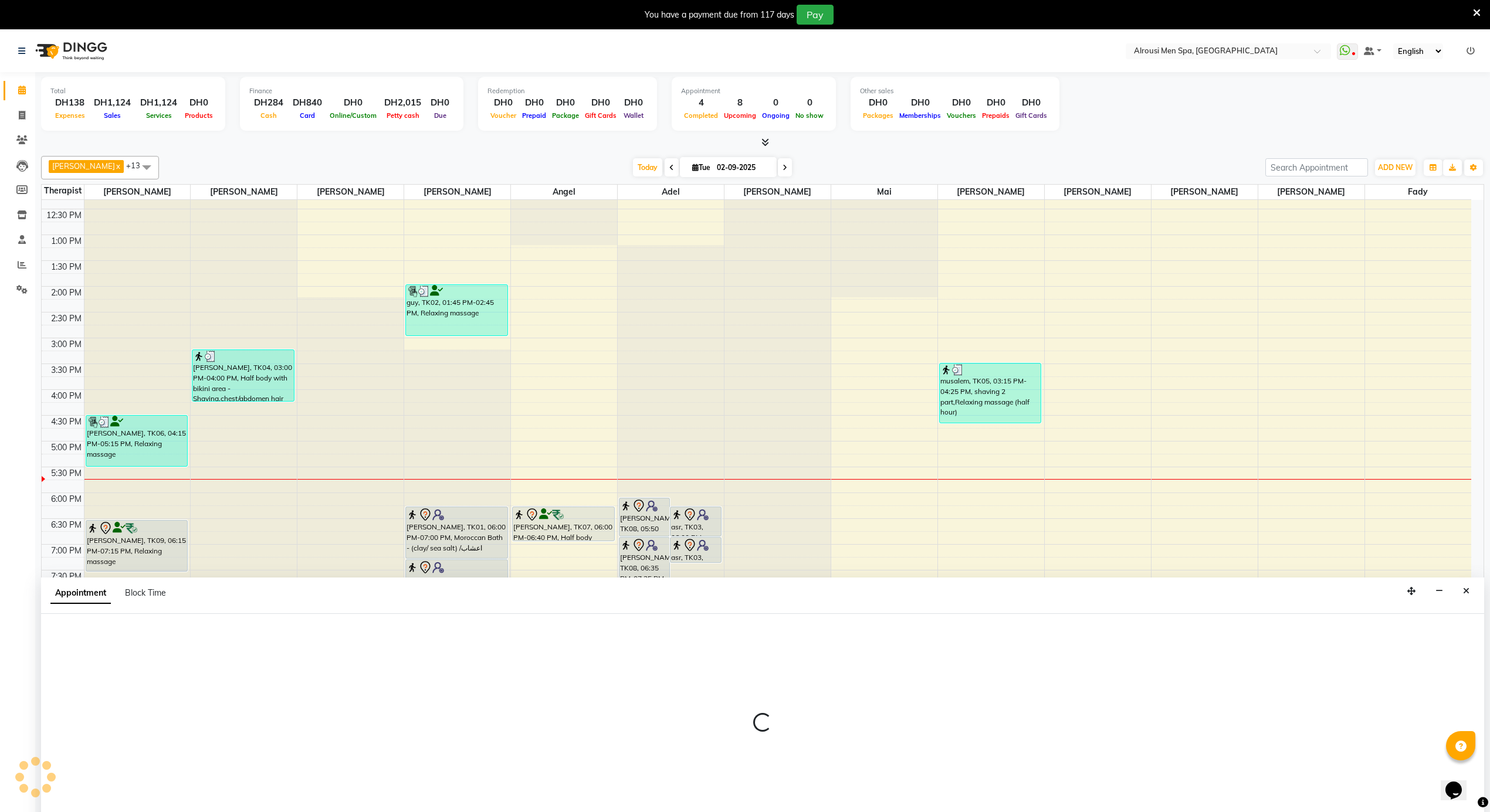
scroll to position [30, 0]
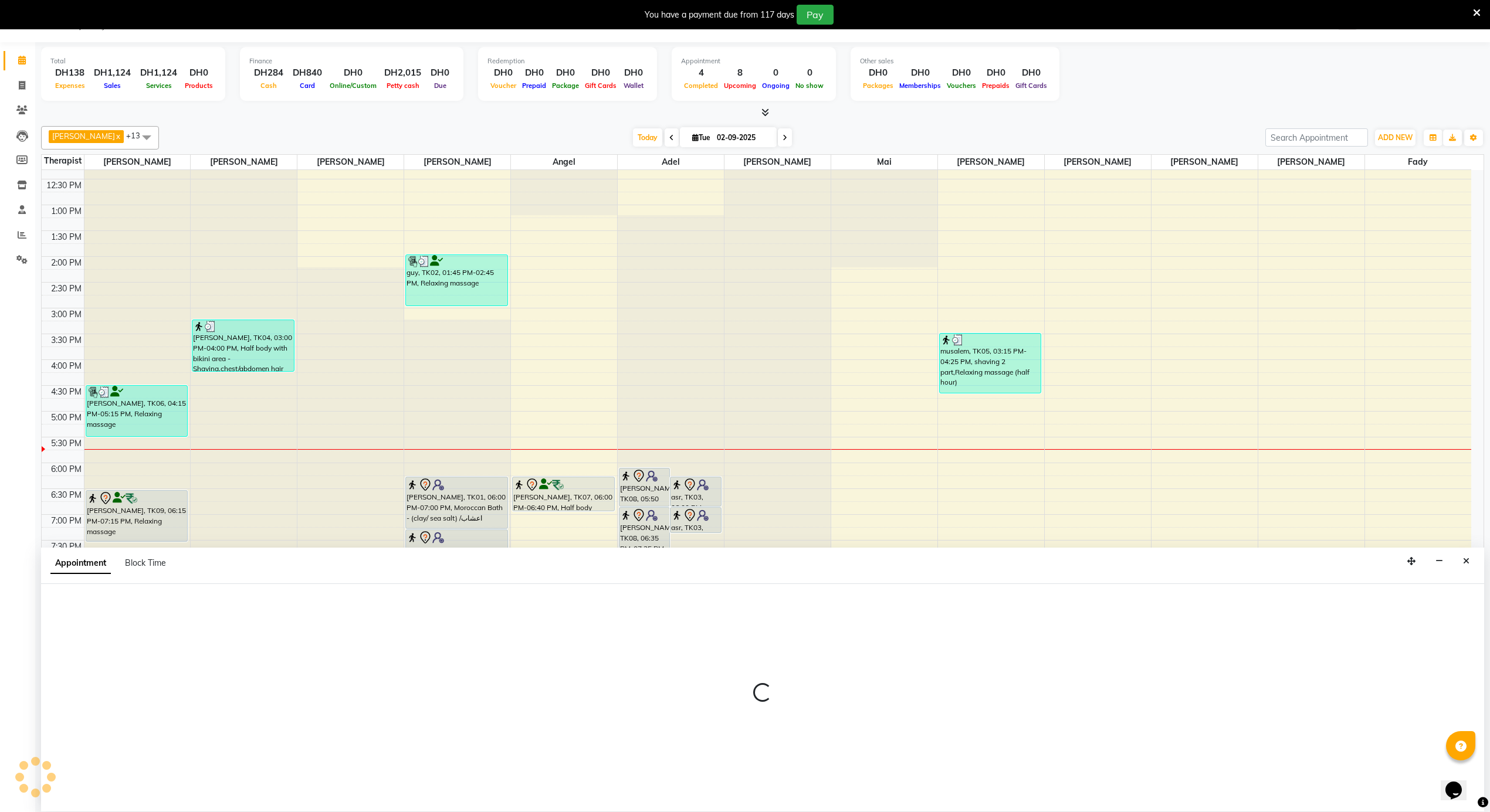
select select "50458"
select select "tentative"
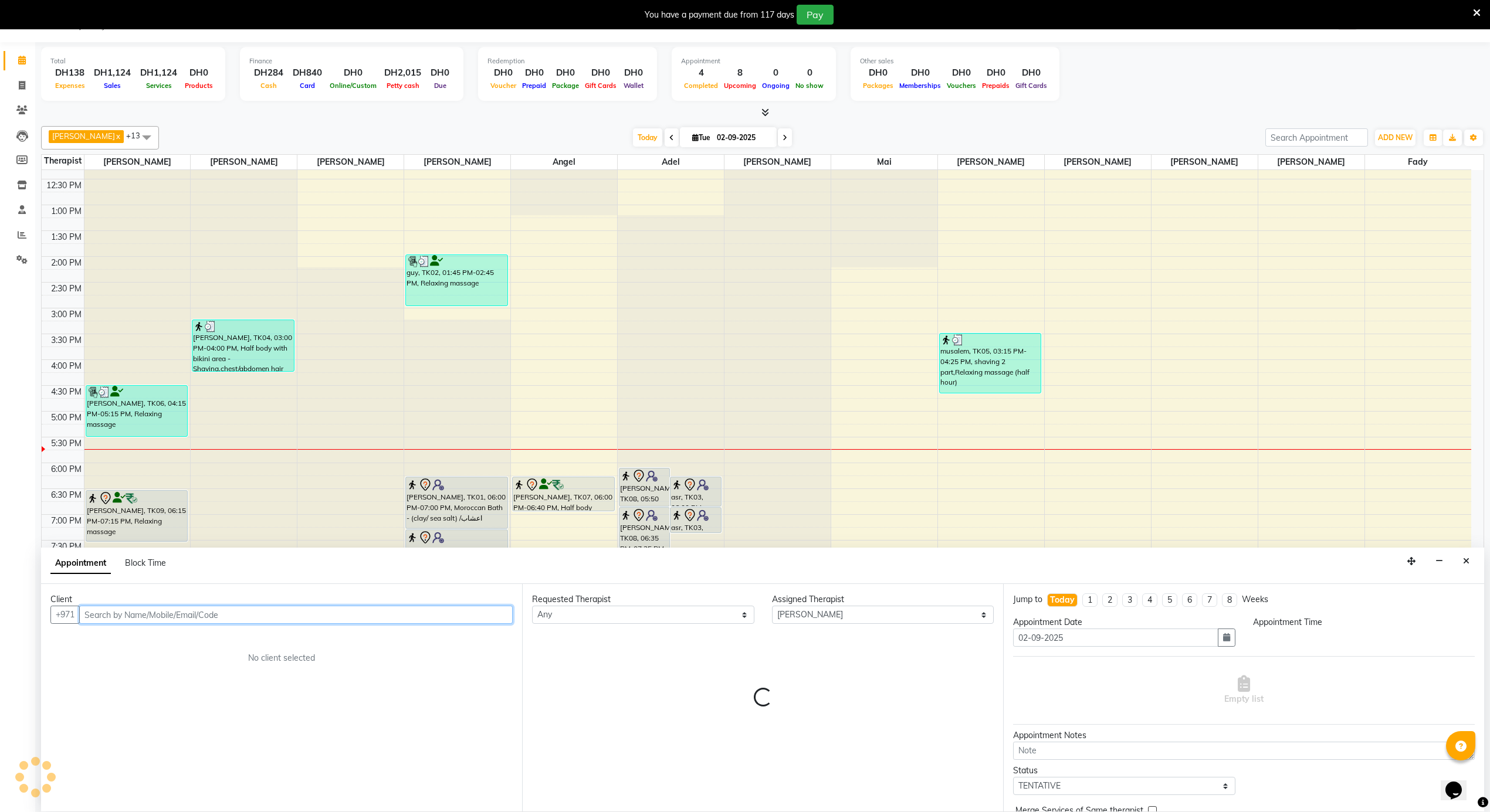
select select "1230"
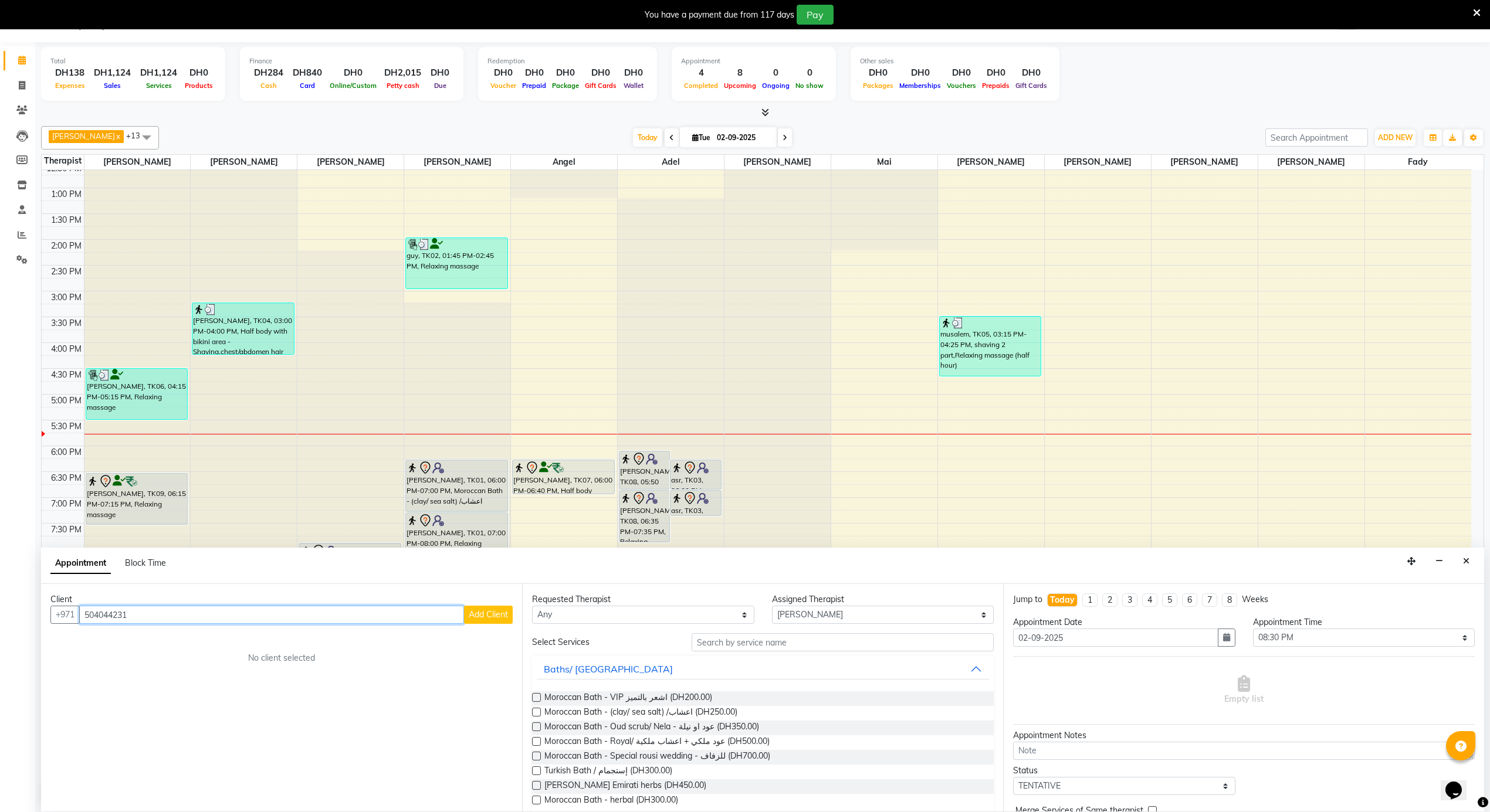
scroll to position [658, 0]
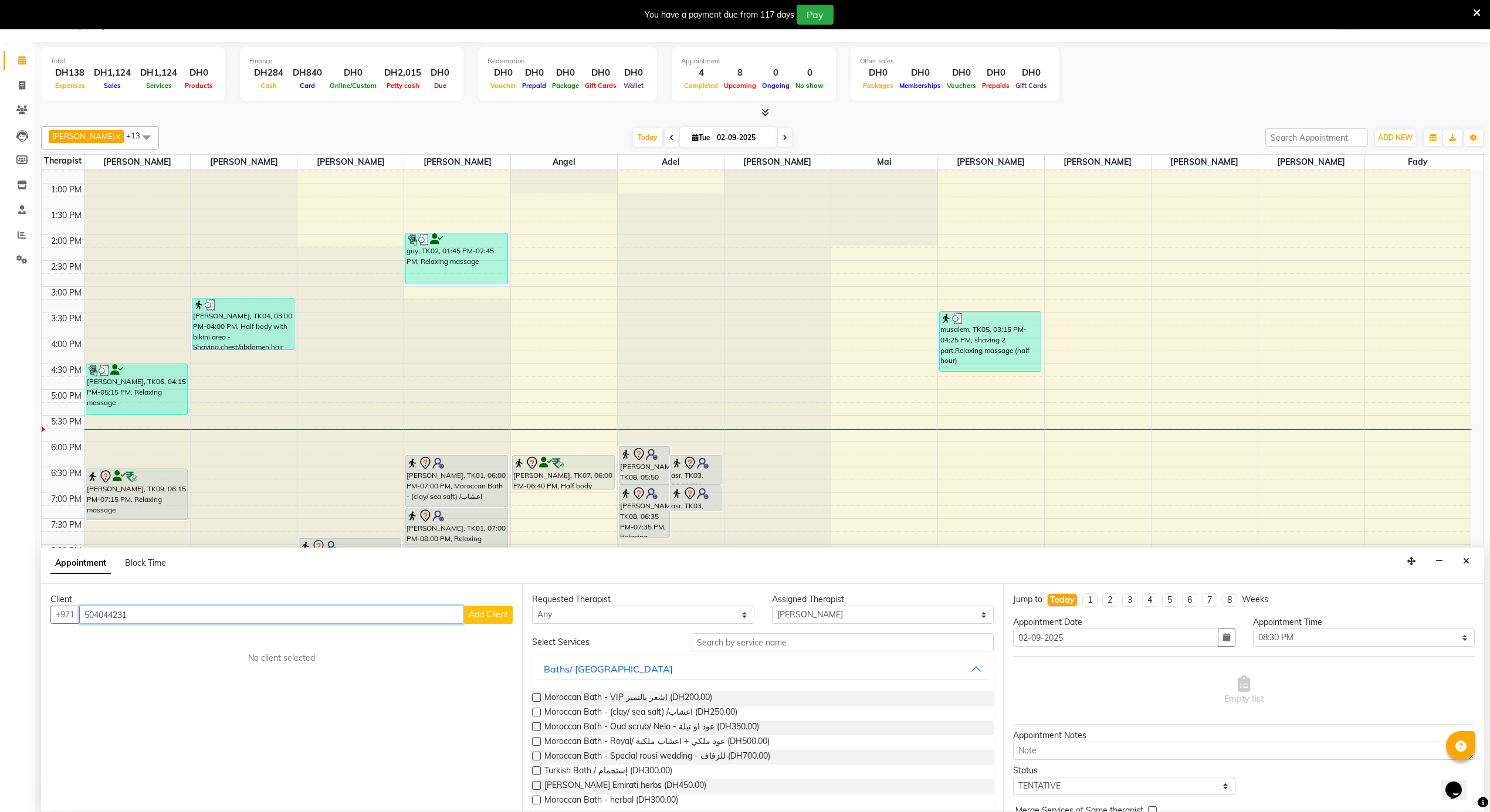
type input "504044231"
click at [1464, 560] on icon "Close" at bounding box center [1466, 561] width 7 height 8
